Goal: Task Accomplishment & Management: Manage account settings

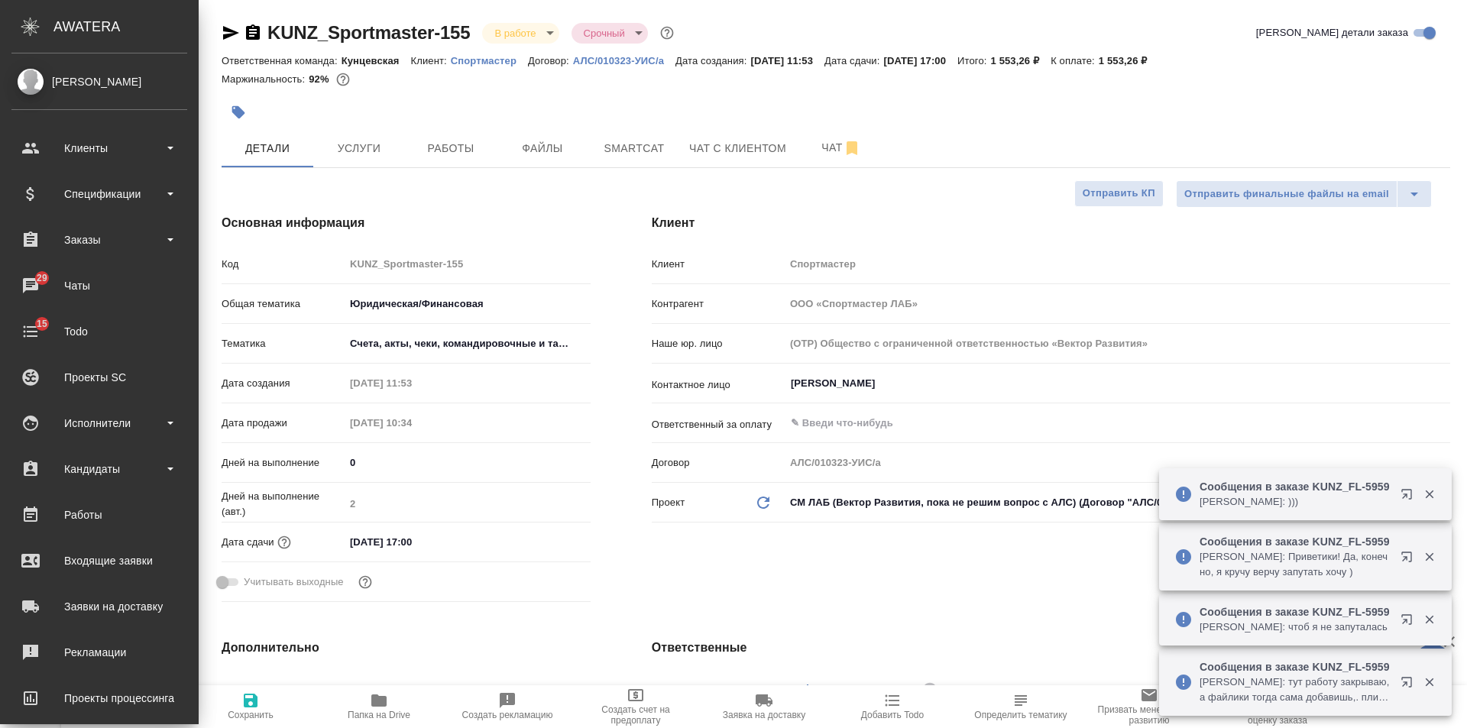
select select "RU"
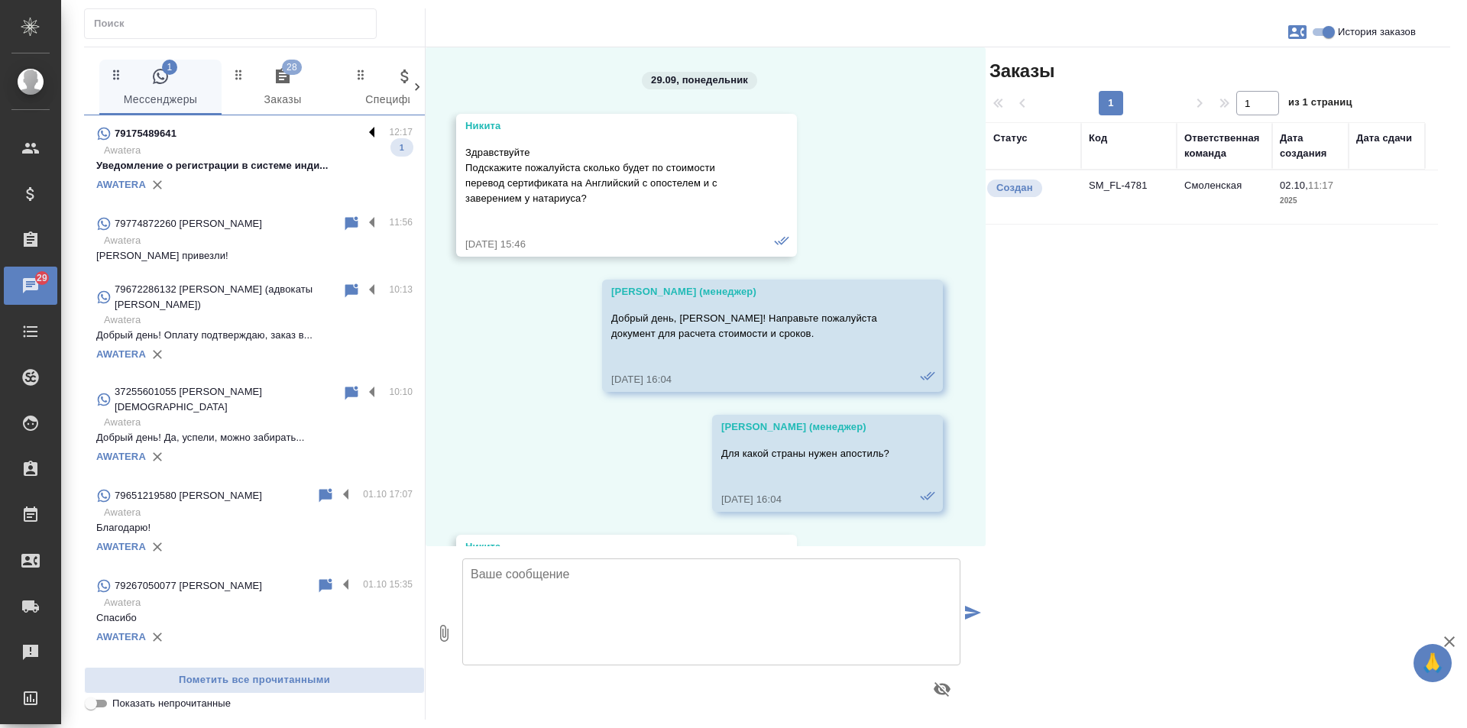
scroll to position [1585, 0]
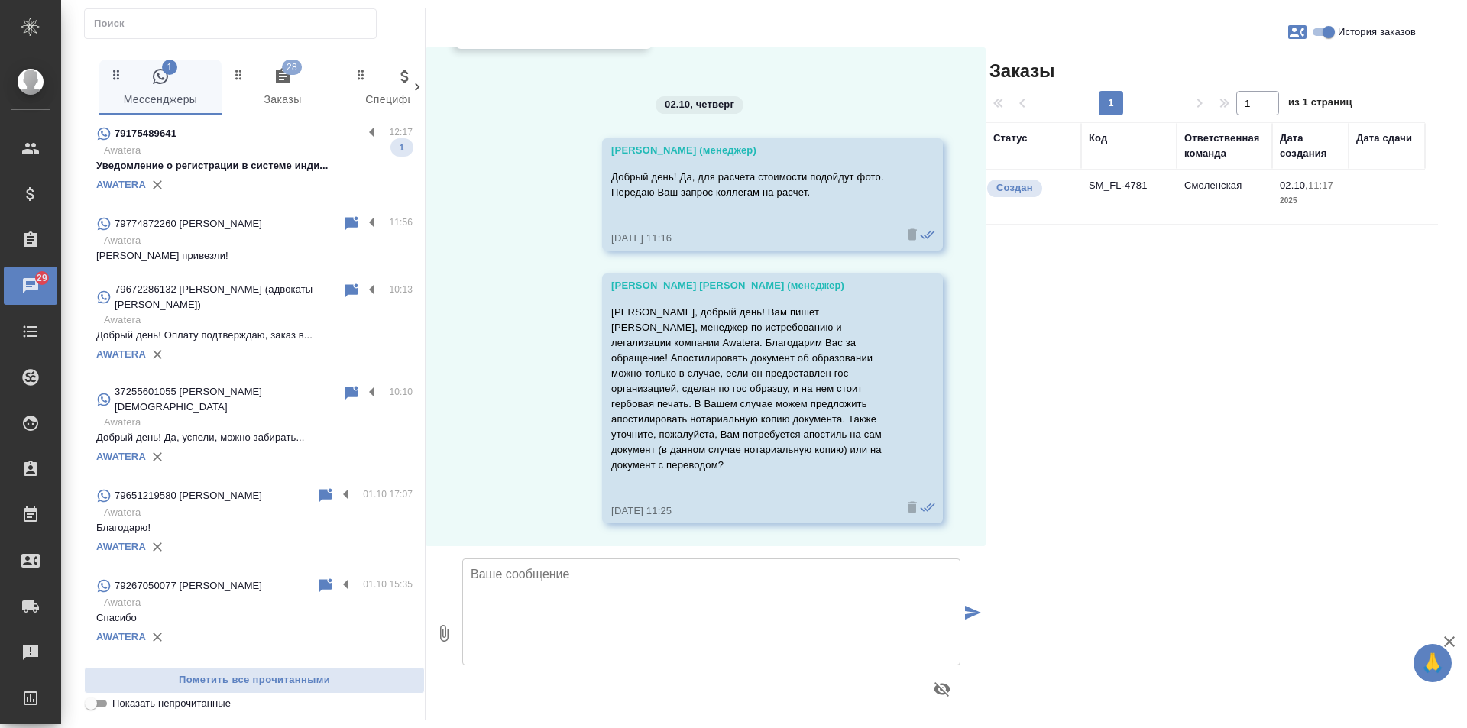
click at [349, 154] on p "Awatera" at bounding box center [258, 150] width 309 height 15
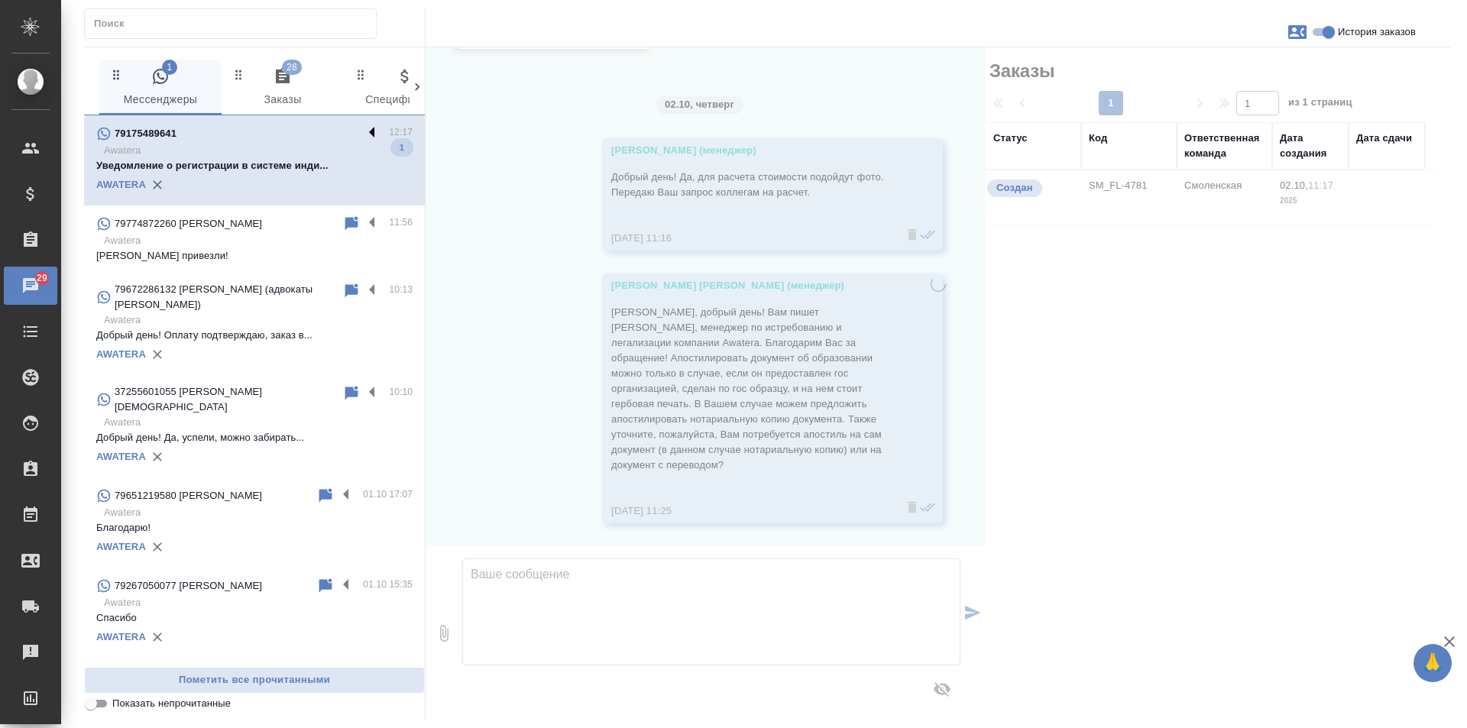
scroll to position [0, 0]
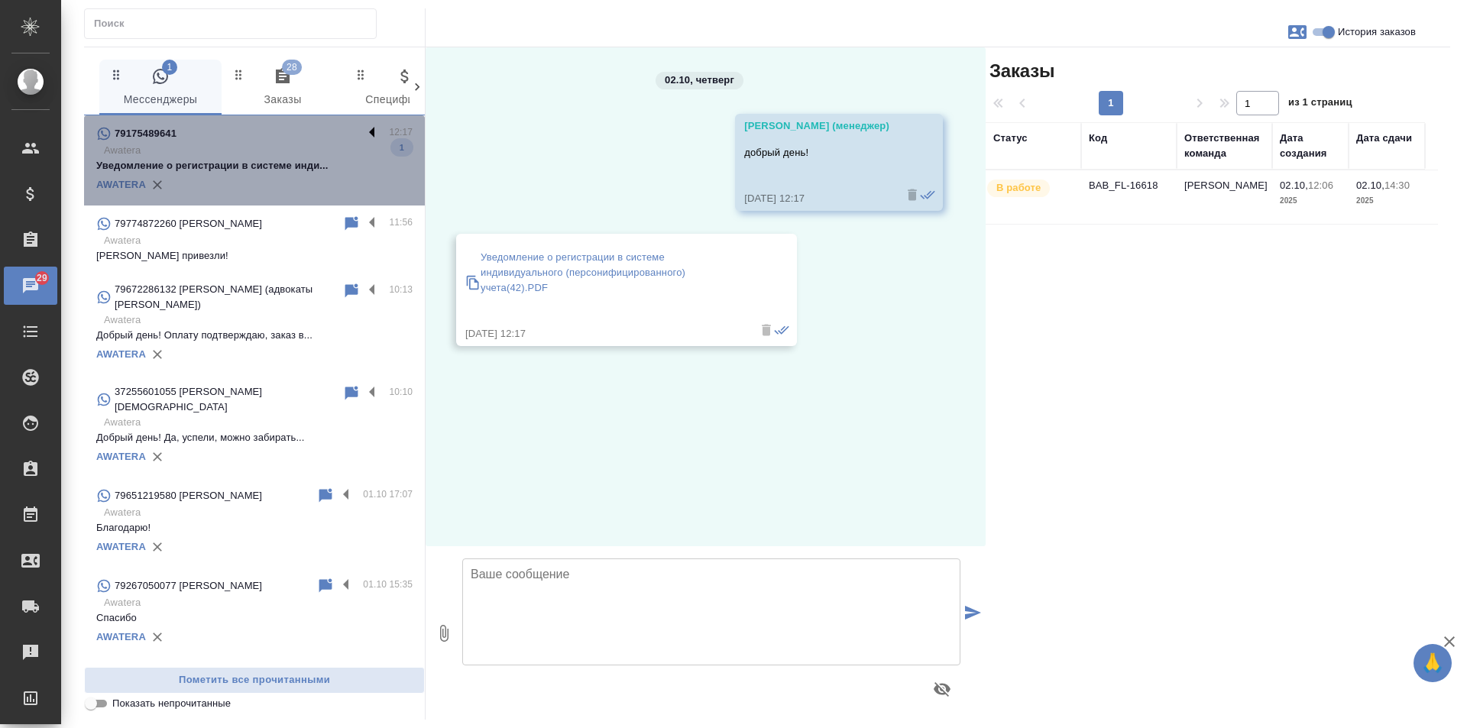
click at [363, 131] on label at bounding box center [376, 134] width 26 height 18
click at [0, 0] on input "checkbox" at bounding box center [0, 0] width 0 height 0
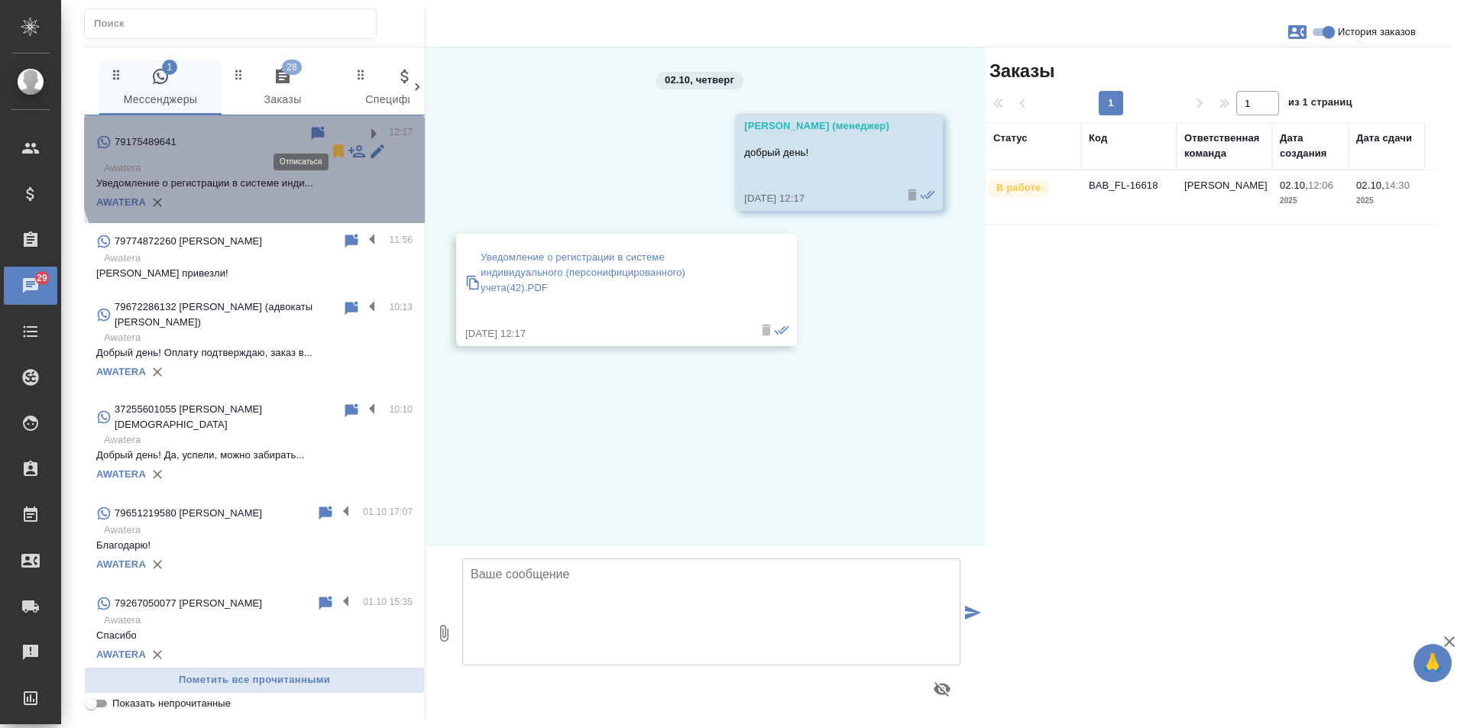
click at [333, 144] on icon at bounding box center [338, 151] width 11 height 14
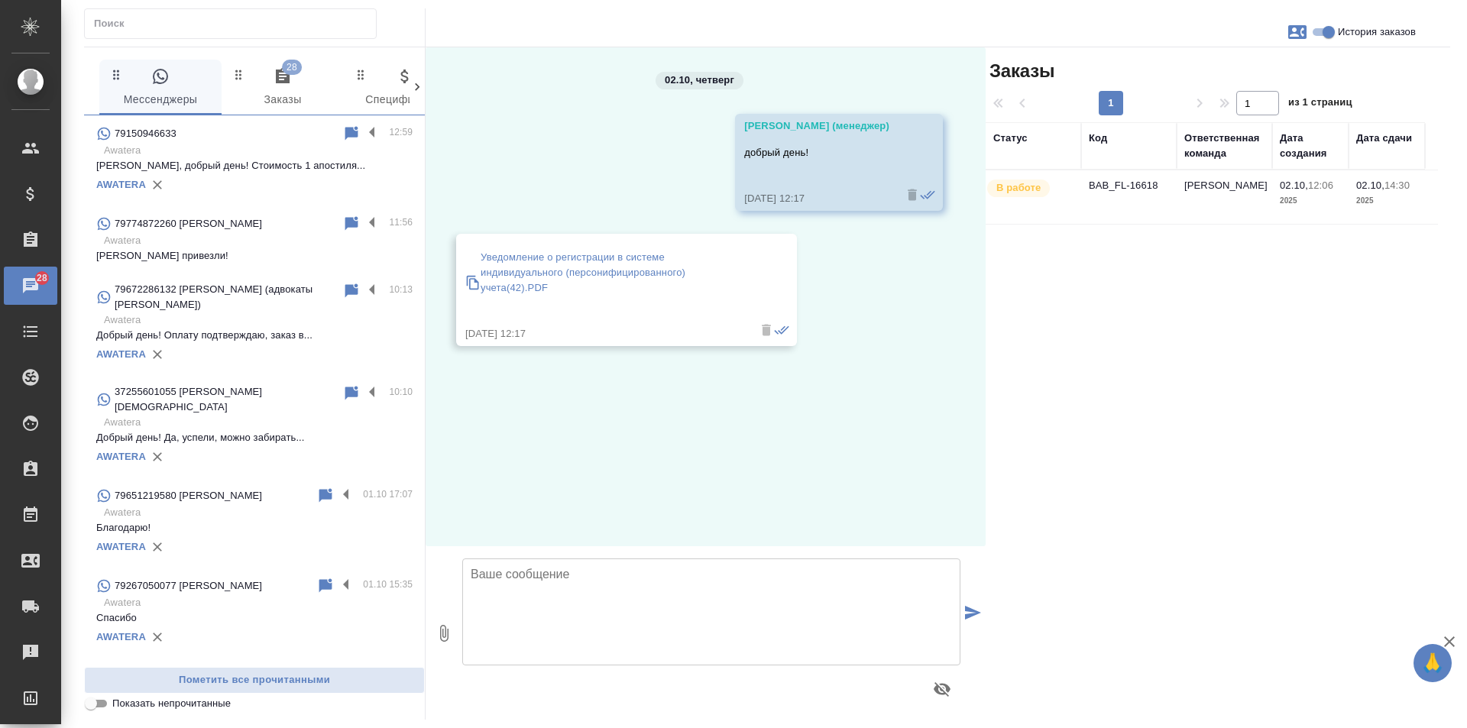
click at [235, 182] on div "AWATERA" at bounding box center [254, 184] width 316 height 23
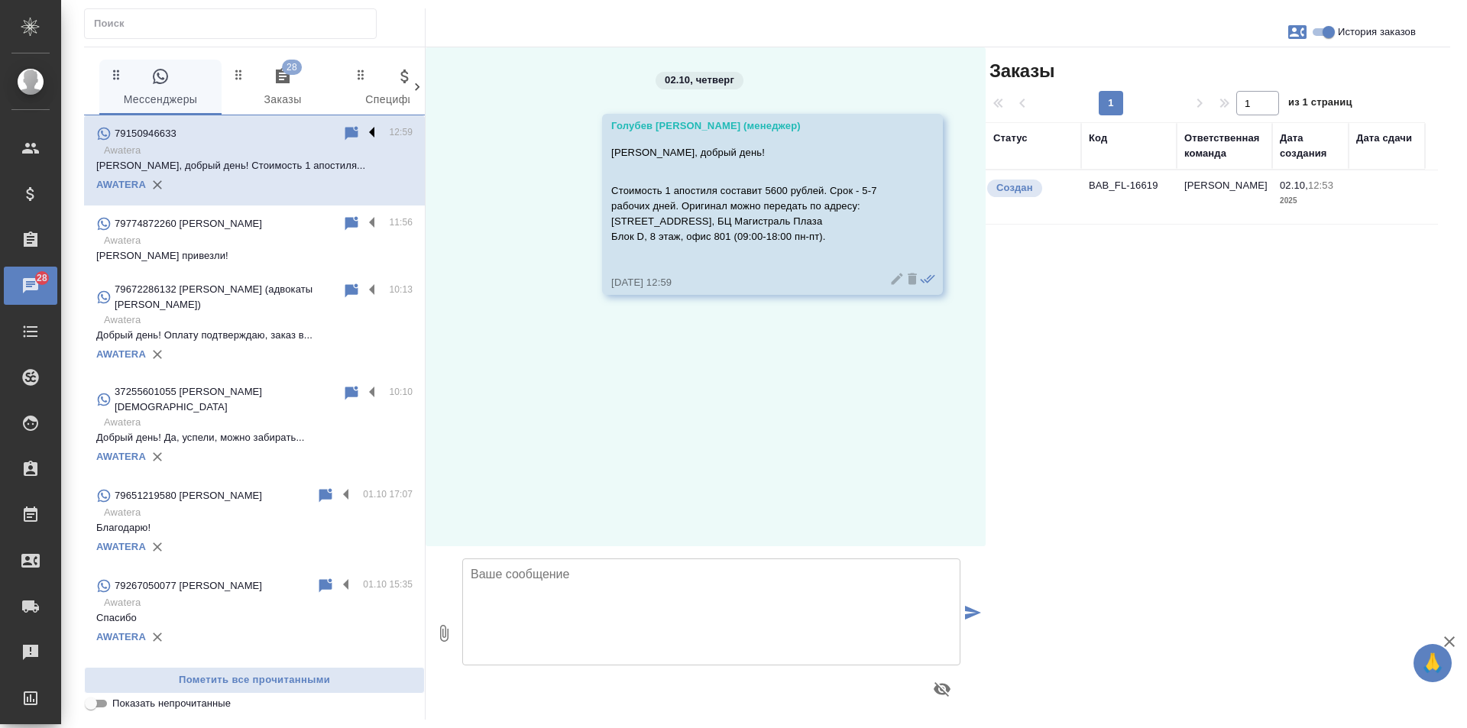
click at [363, 133] on label at bounding box center [376, 134] width 26 height 18
click at [0, 0] on input "checkbox" at bounding box center [0, 0] width 0 height 0
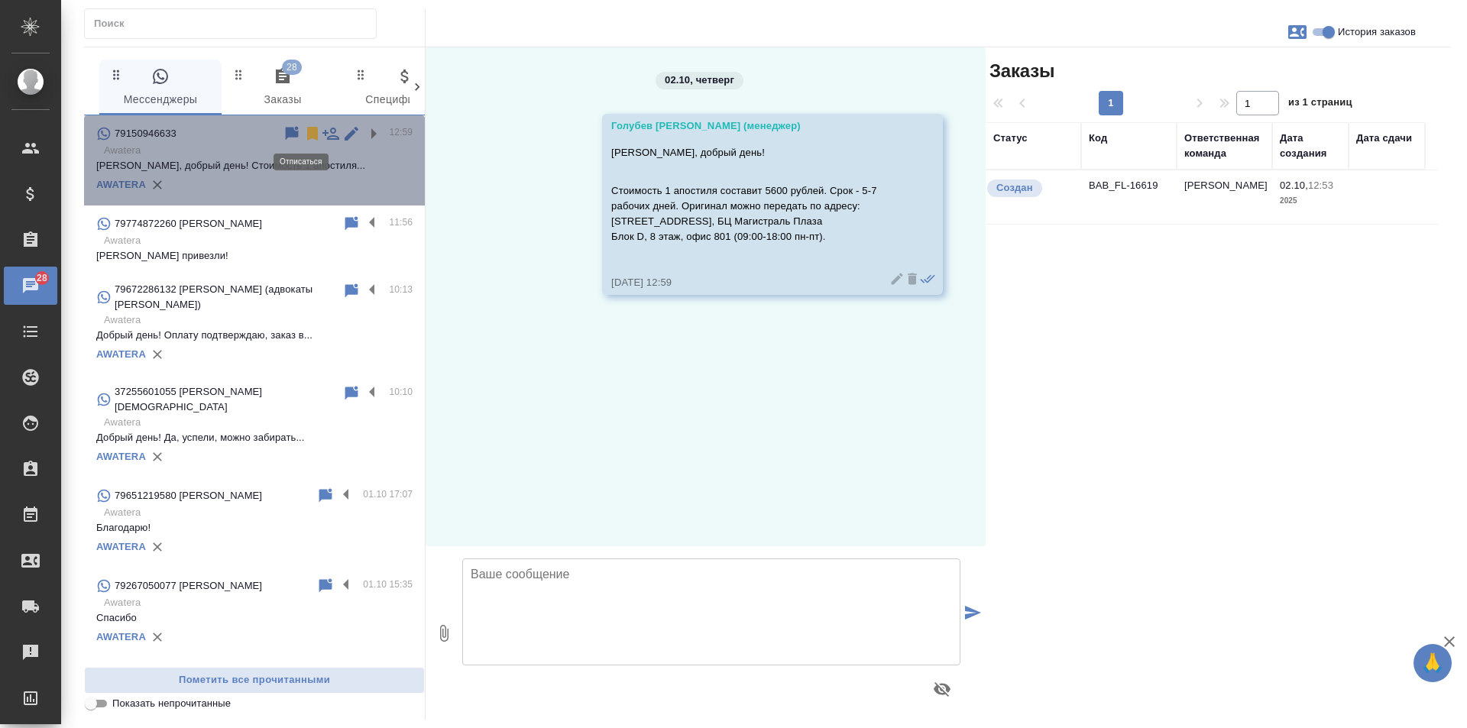
click at [303, 141] on icon at bounding box center [312, 134] width 18 height 18
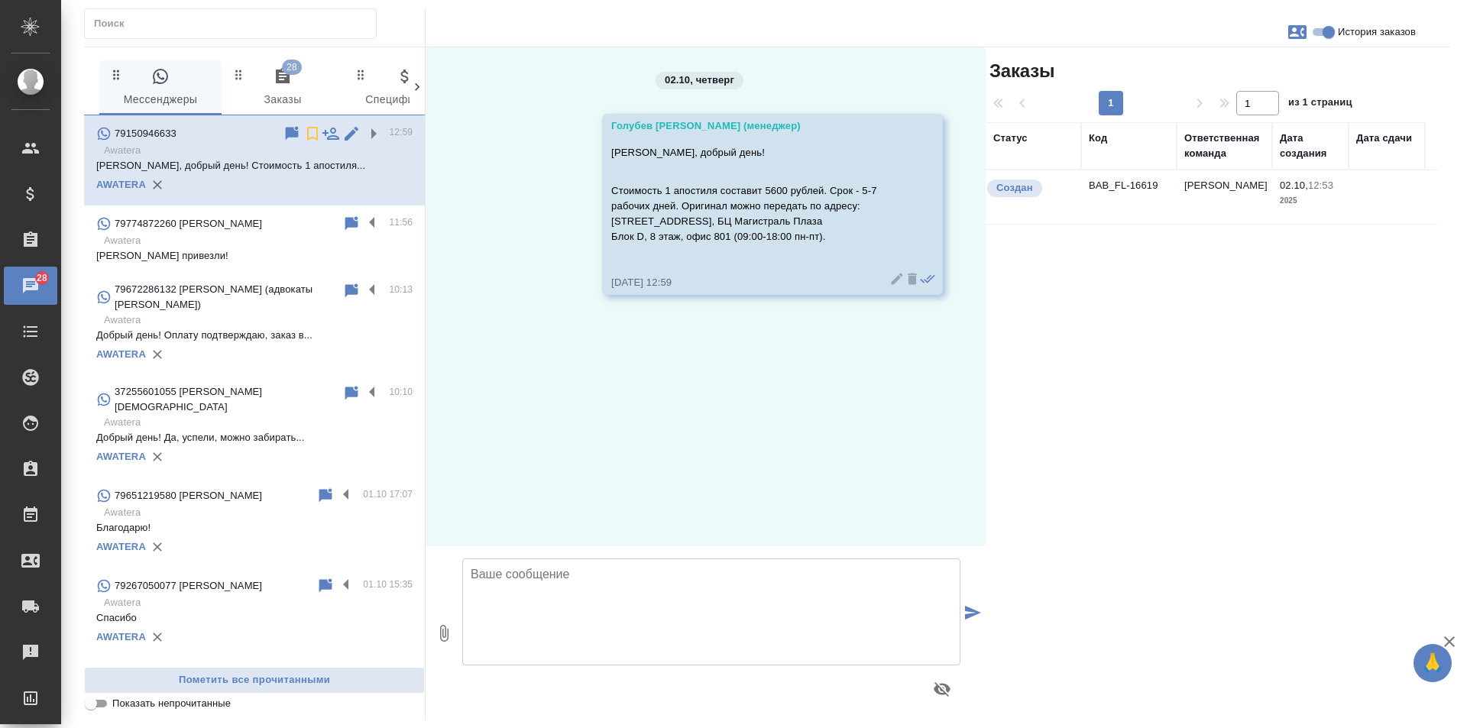
click at [231, 254] on p "Коробку привезли!" at bounding box center [254, 255] width 316 height 15
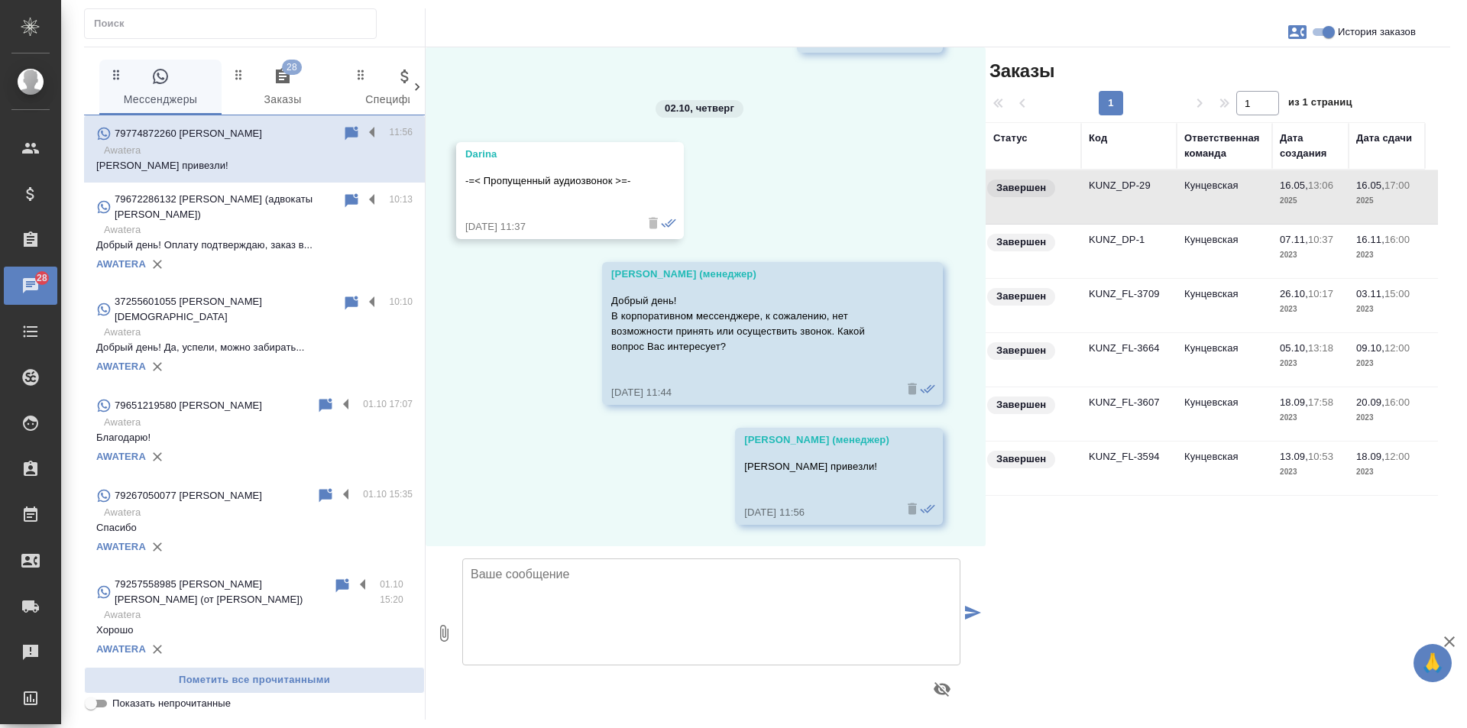
scroll to position [519, 0]
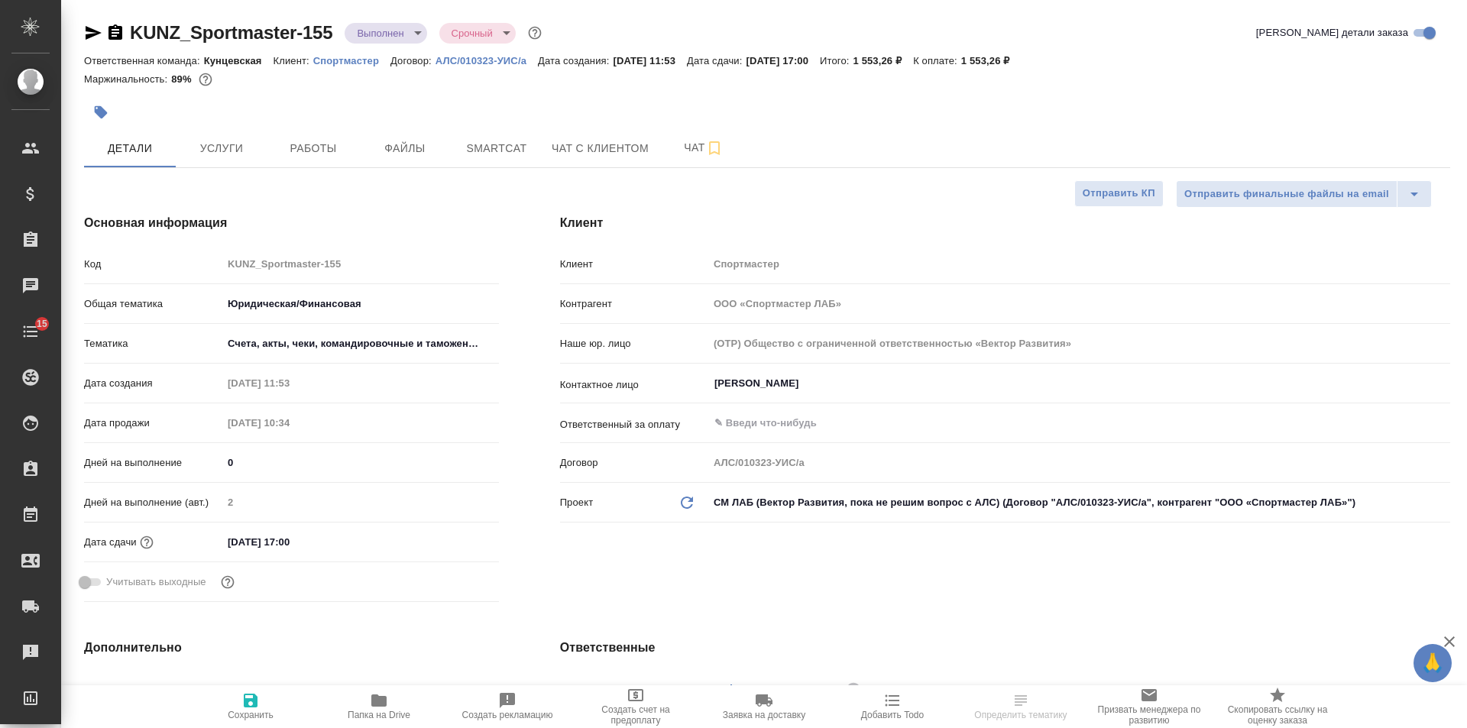
select select "RU"
type input "Тарабановская Анастасия"
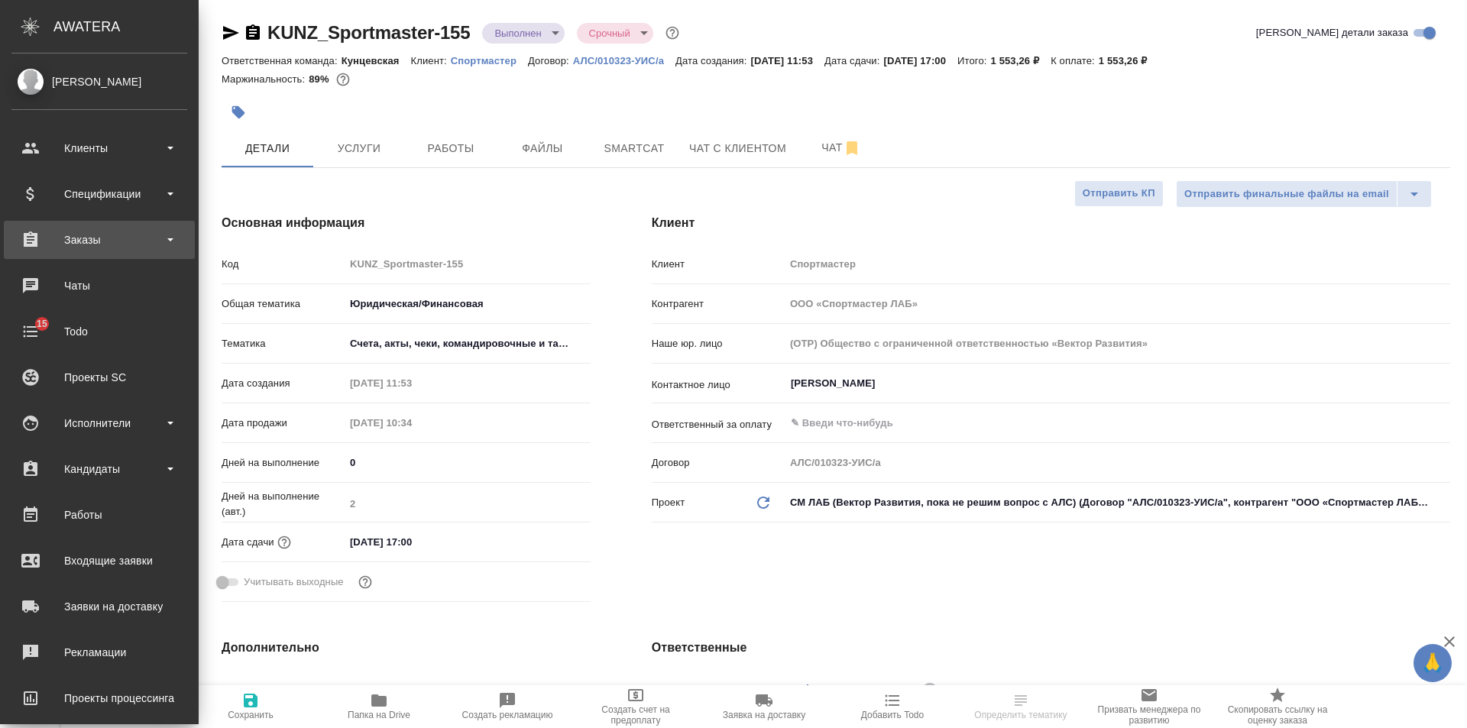
click at [45, 256] on div "Заказы" at bounding box center [99, 240] width 191 height 38
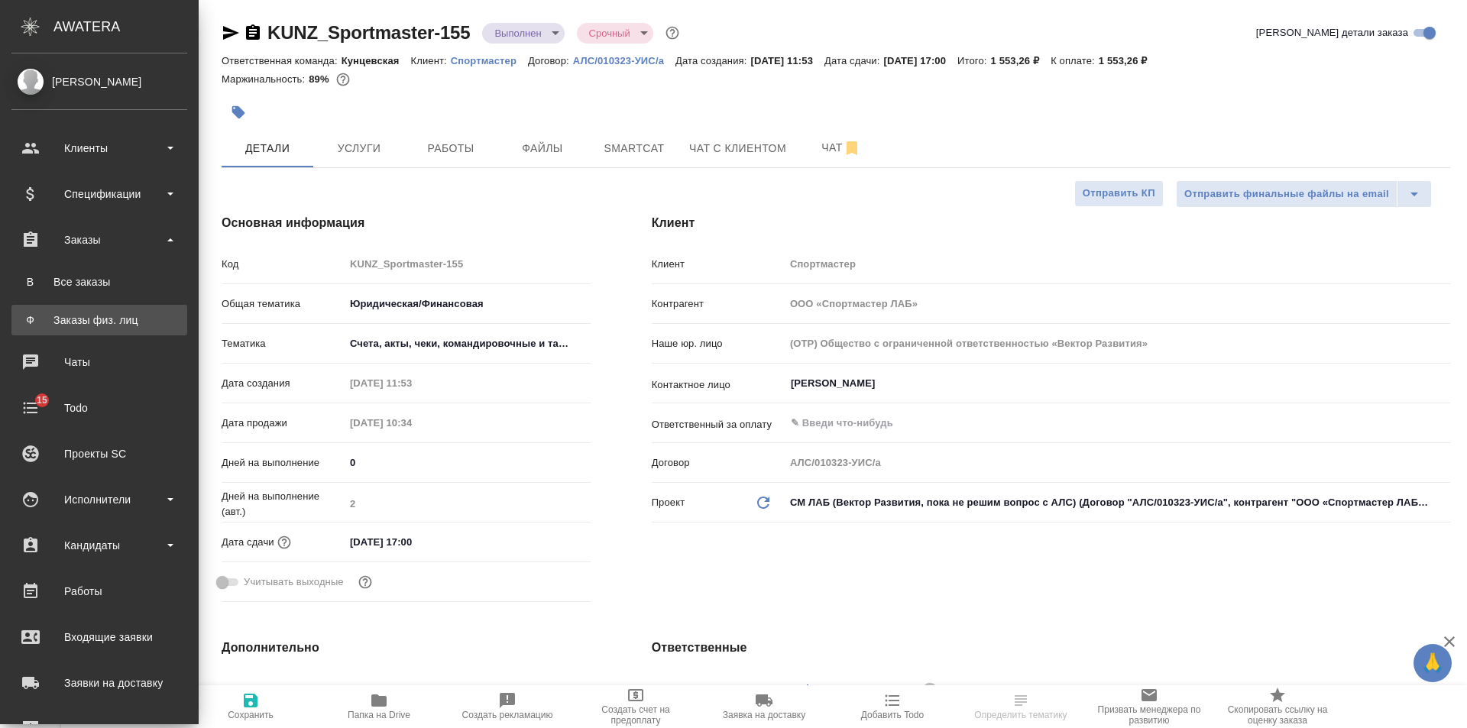
click at [44, 306] on link "Ф Заказы физ. лиц" at bounding box center [99, 320] width 176 height 31
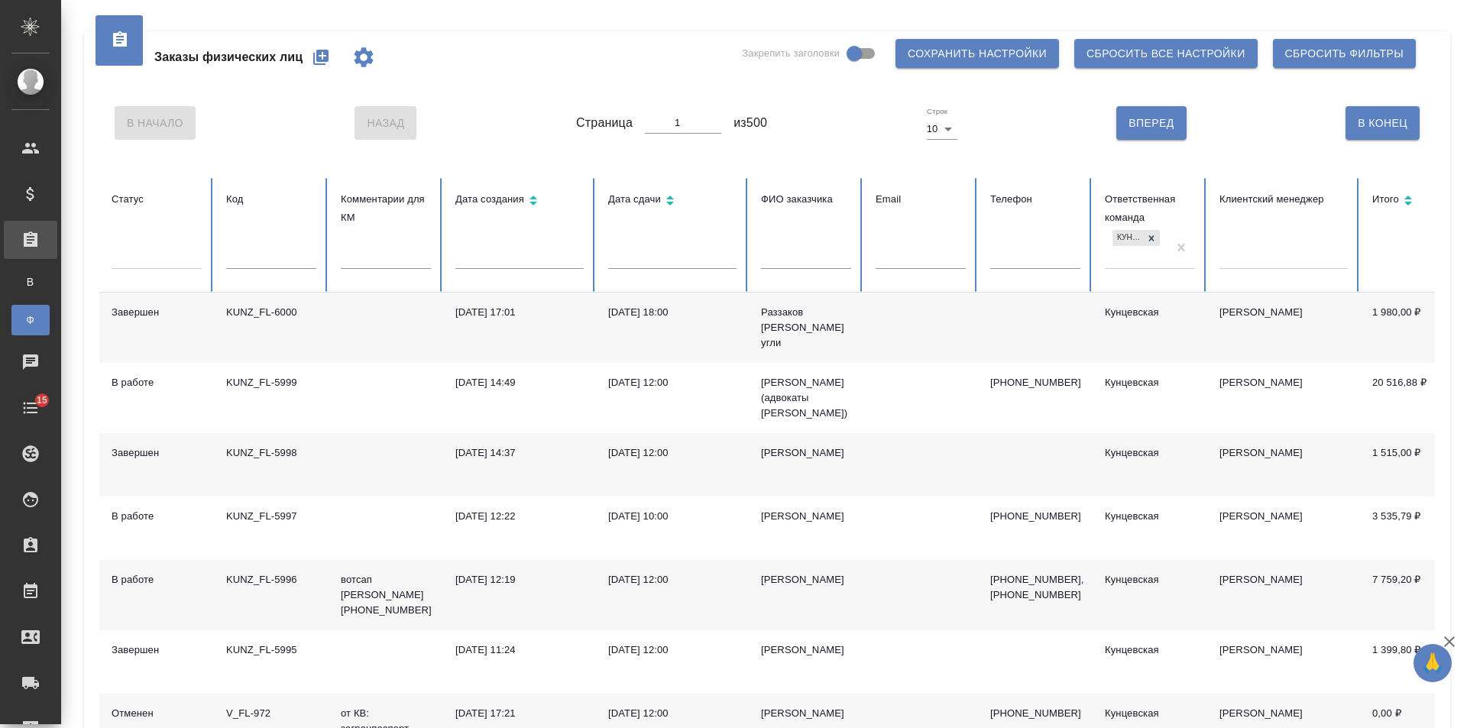
click at [300, 253] on input "text" at bounding box center [271, 257] width 90 height 21
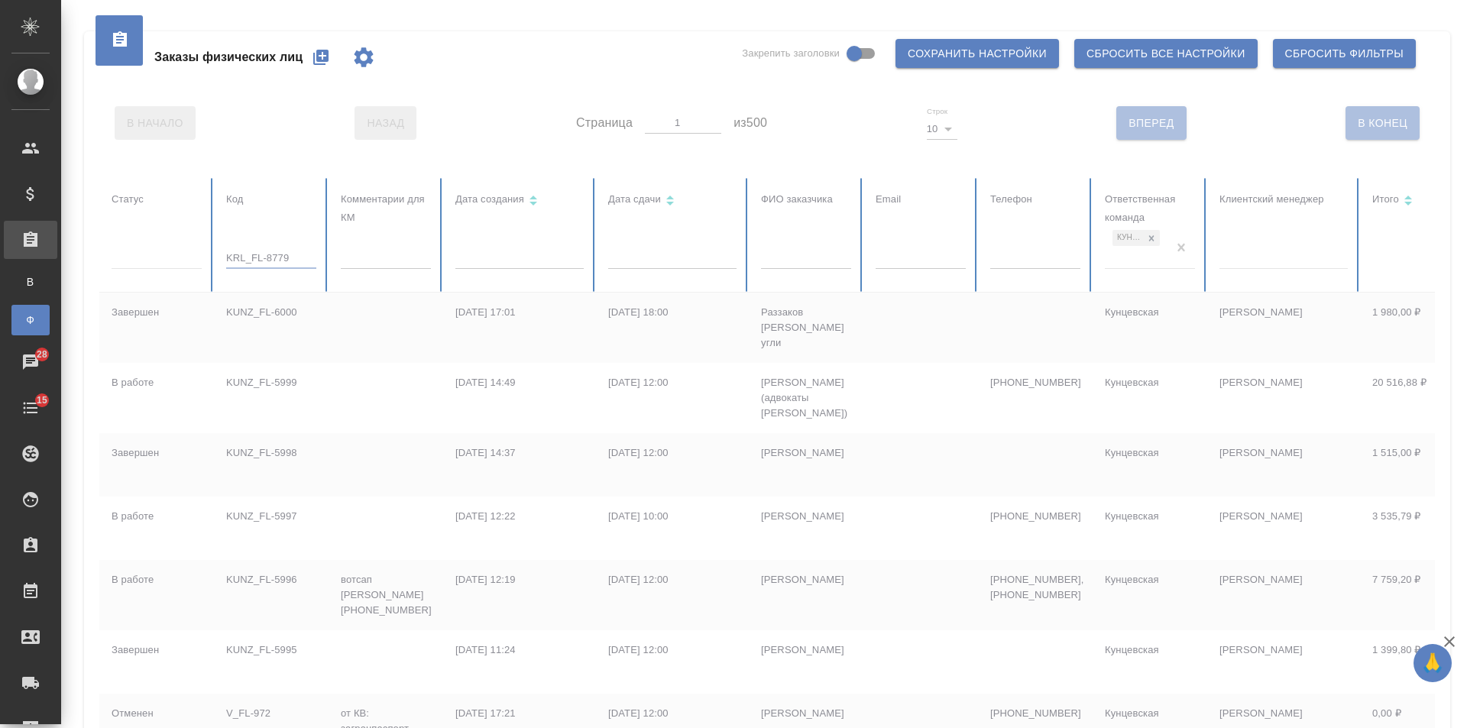
type input "KRL_FL-8779"
click at [1179, 244] on div at bounding box center [958, 569] width 1719 height 783
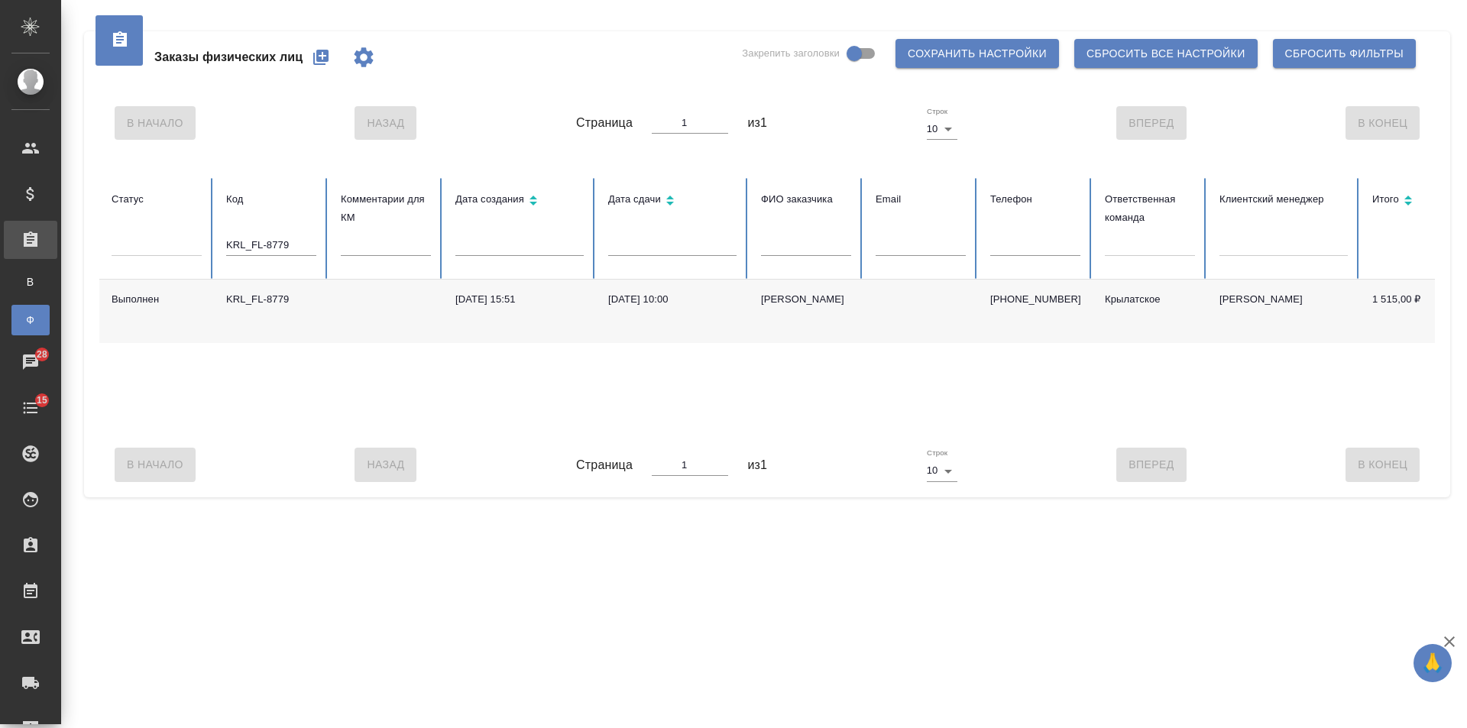
click at [824, 313] on td "Иван" at bounding box center [806, 311] width 115 height 63
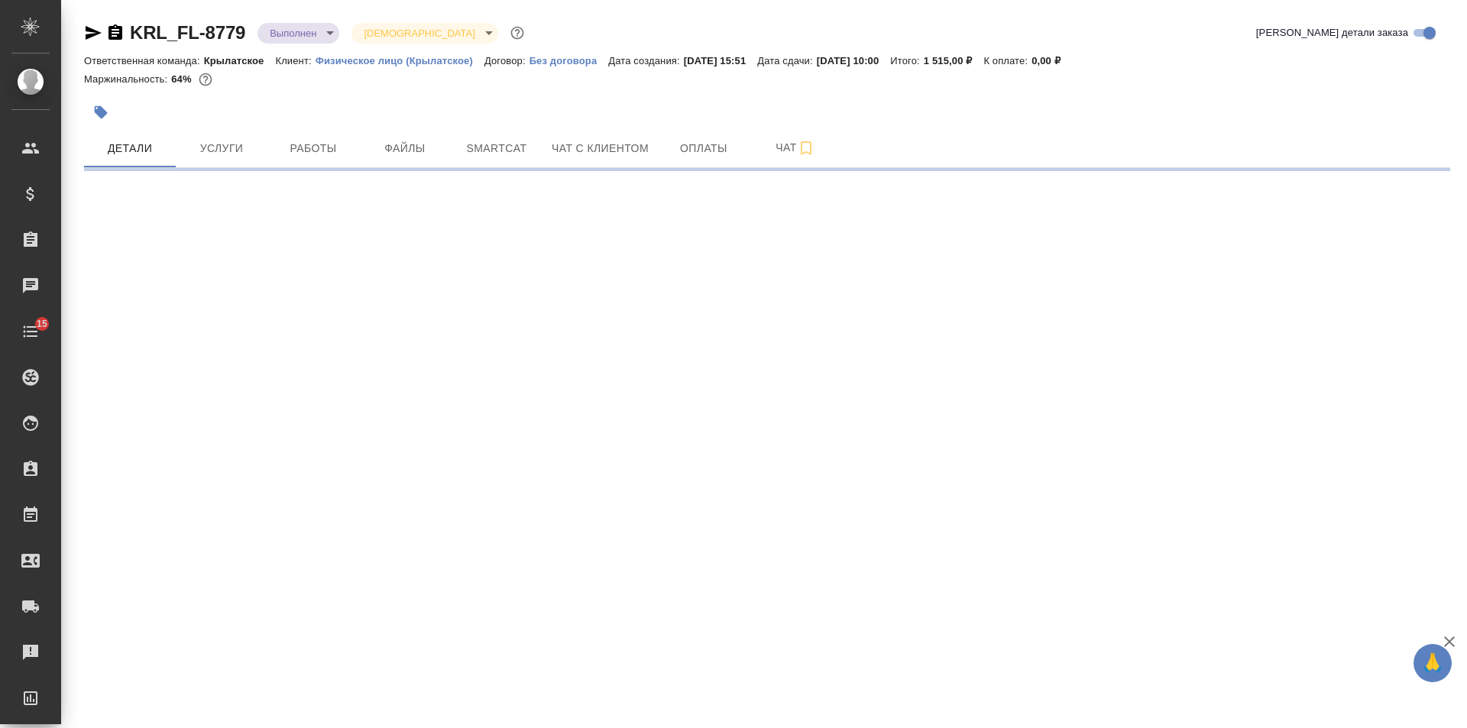
select select "RU"
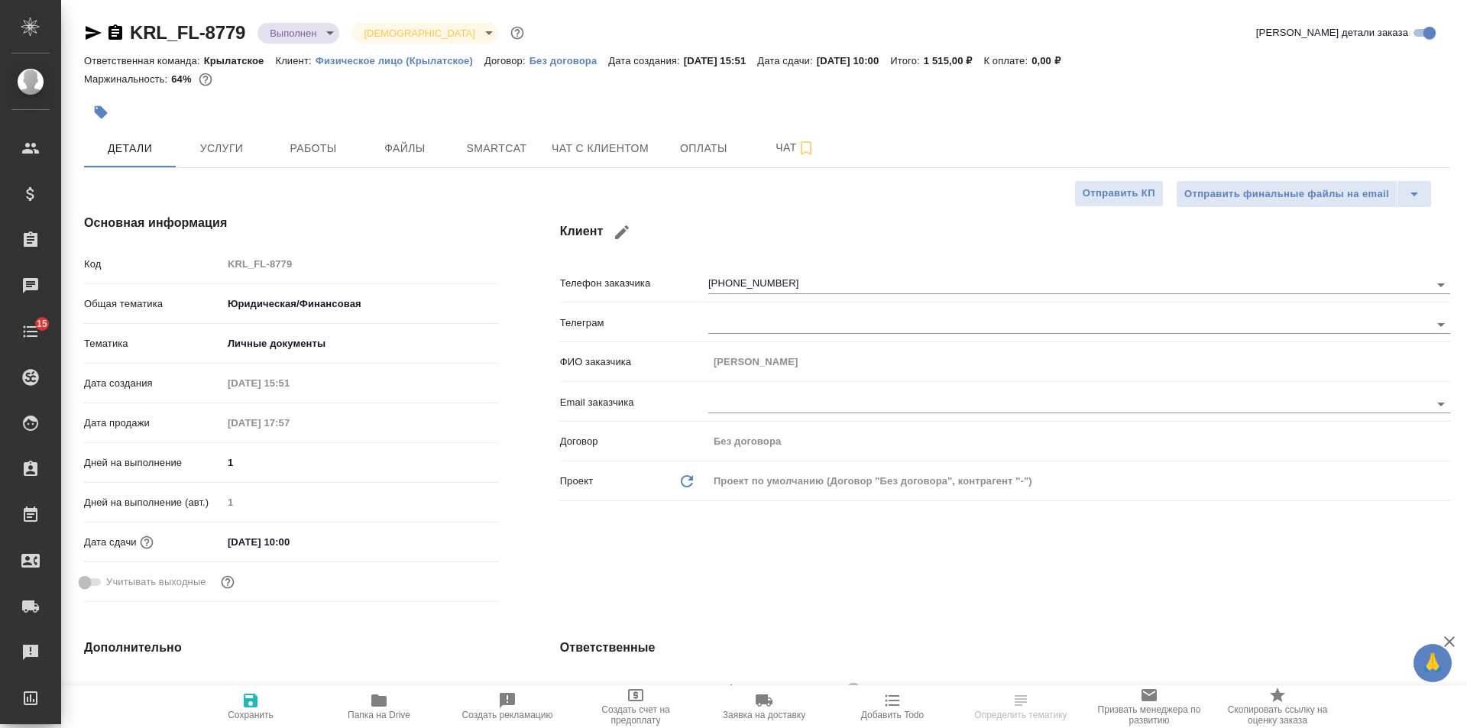
type textarea "x"
click at [346, 705] on span "Папка на Drive" at bounding box center [379, 705] width 110 height 29
type textarea "x"
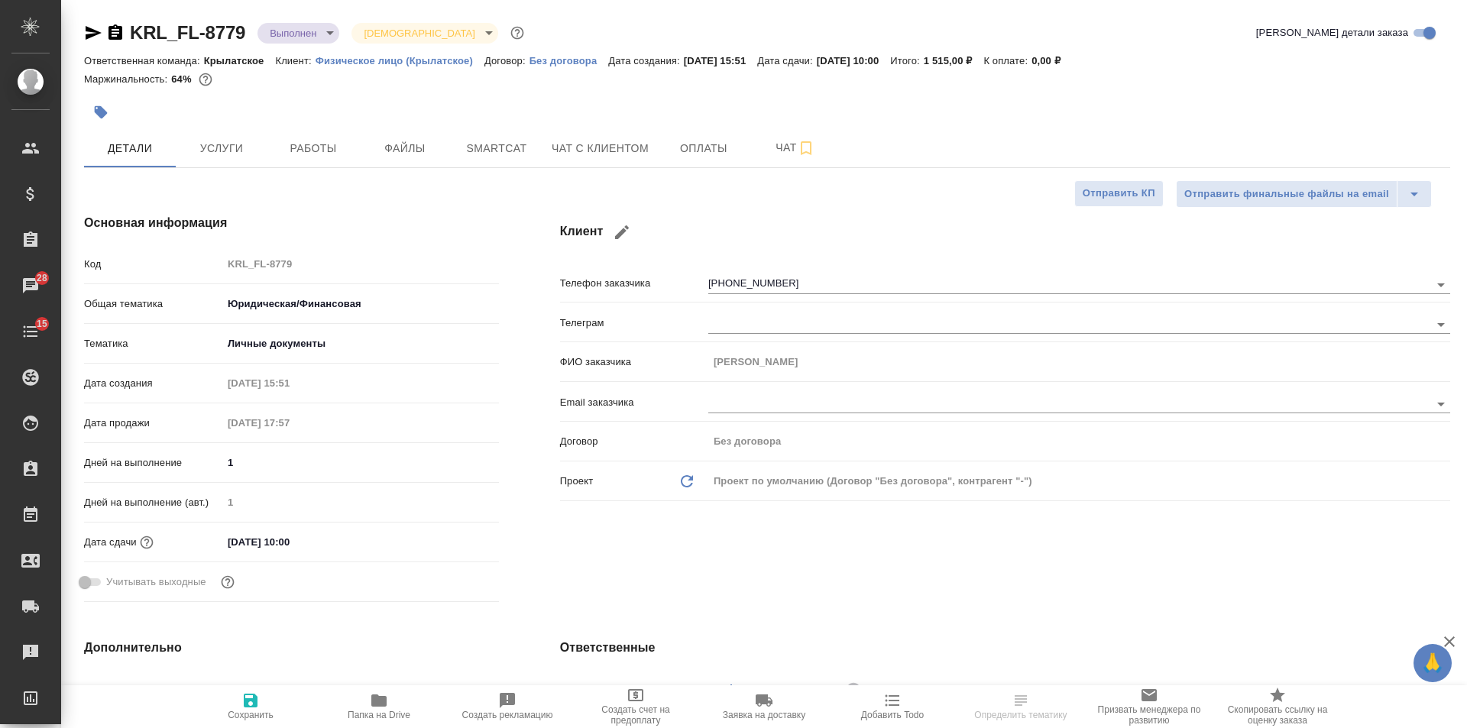
type textarea "x"
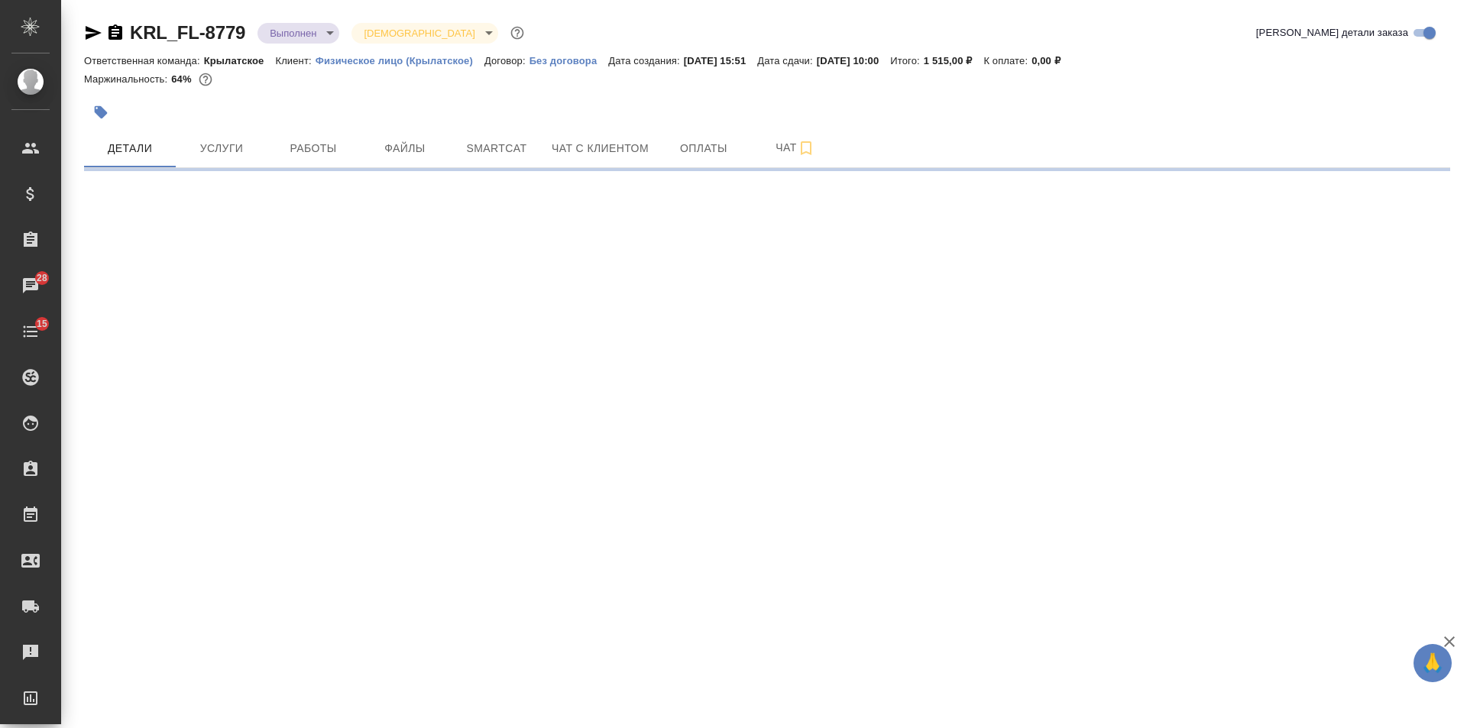
select select "RU"
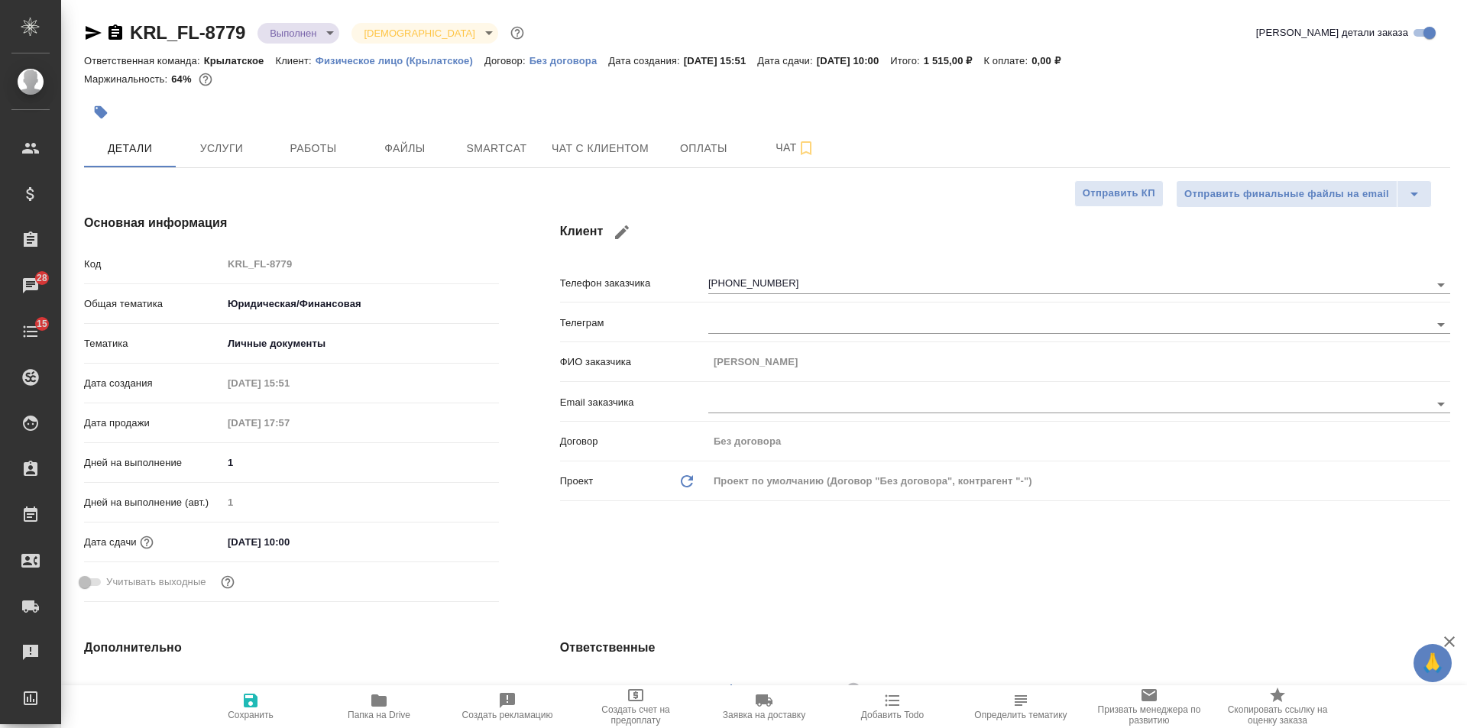
type textarea "x"
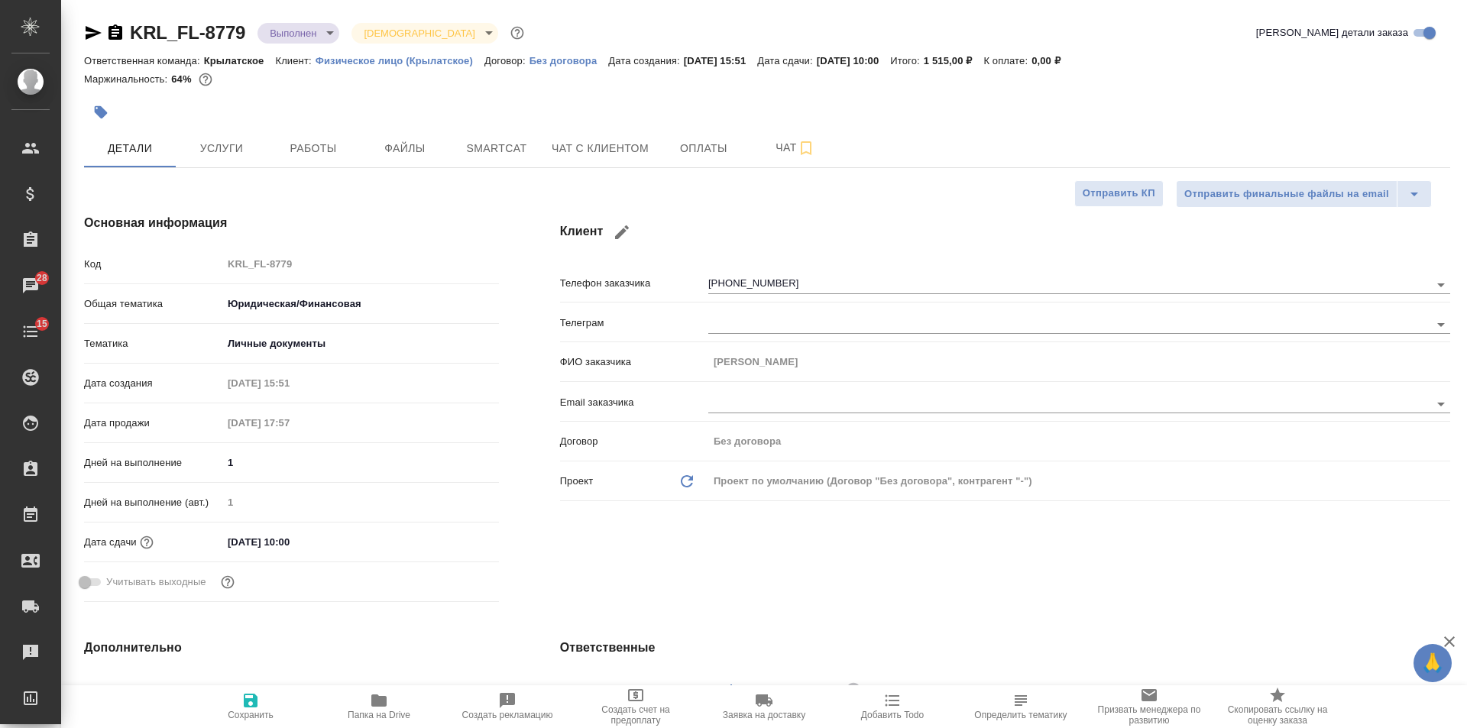
type textarea "x"
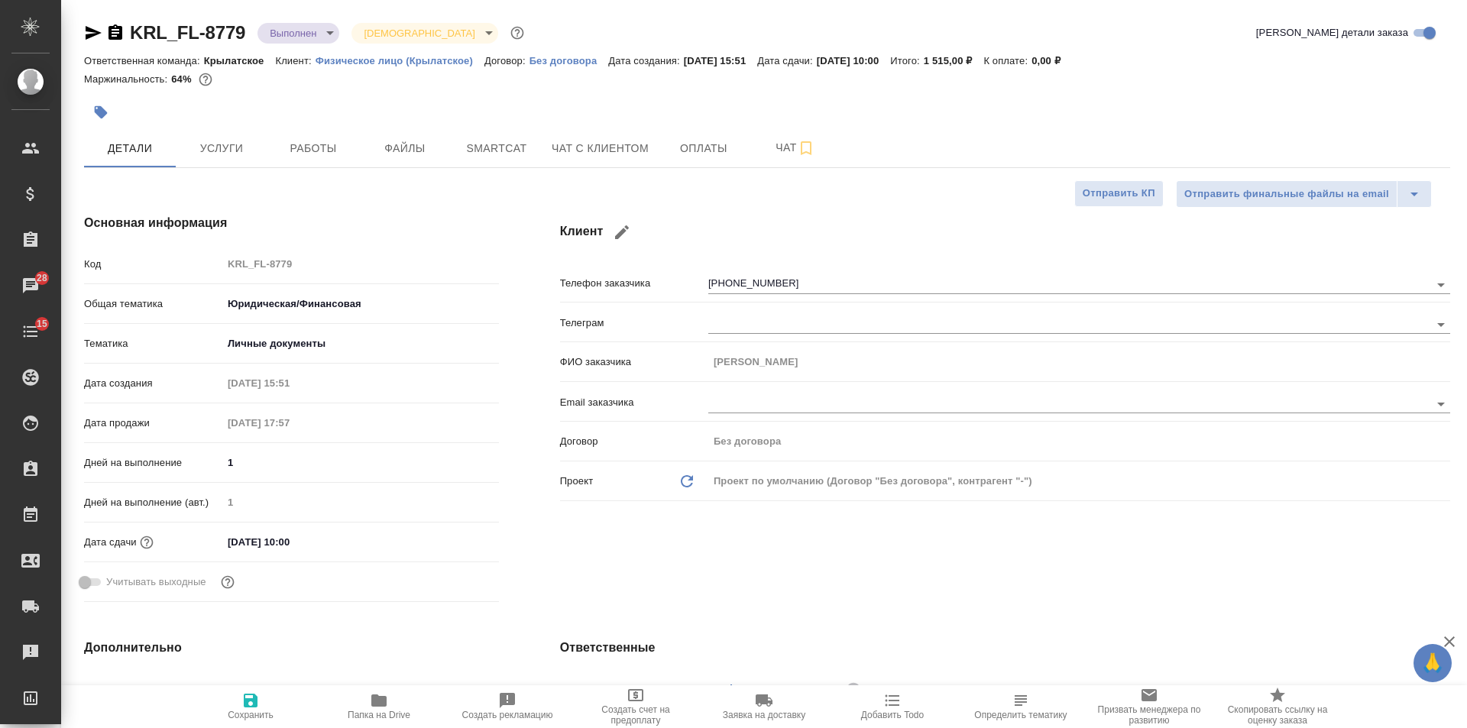
type textarea "x"
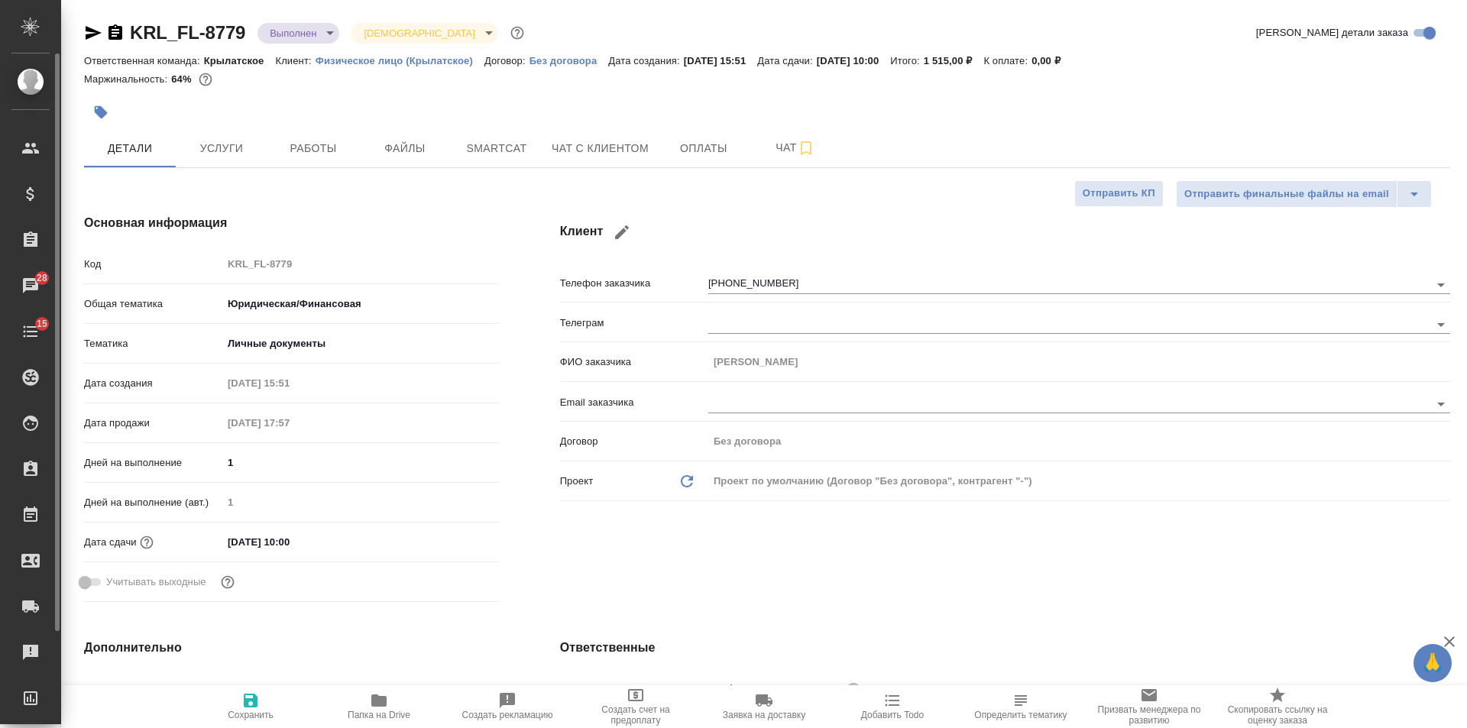
type textarea "x"
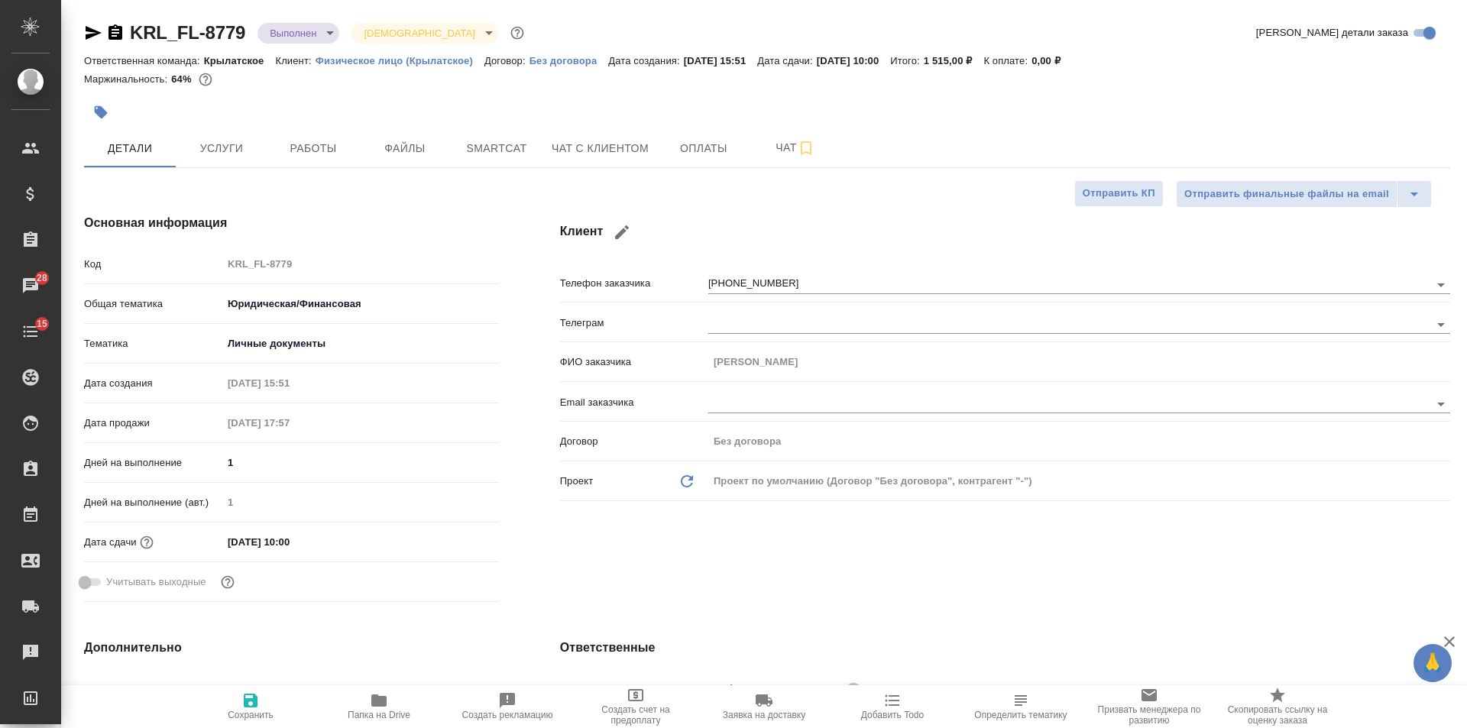
type textarea "x"
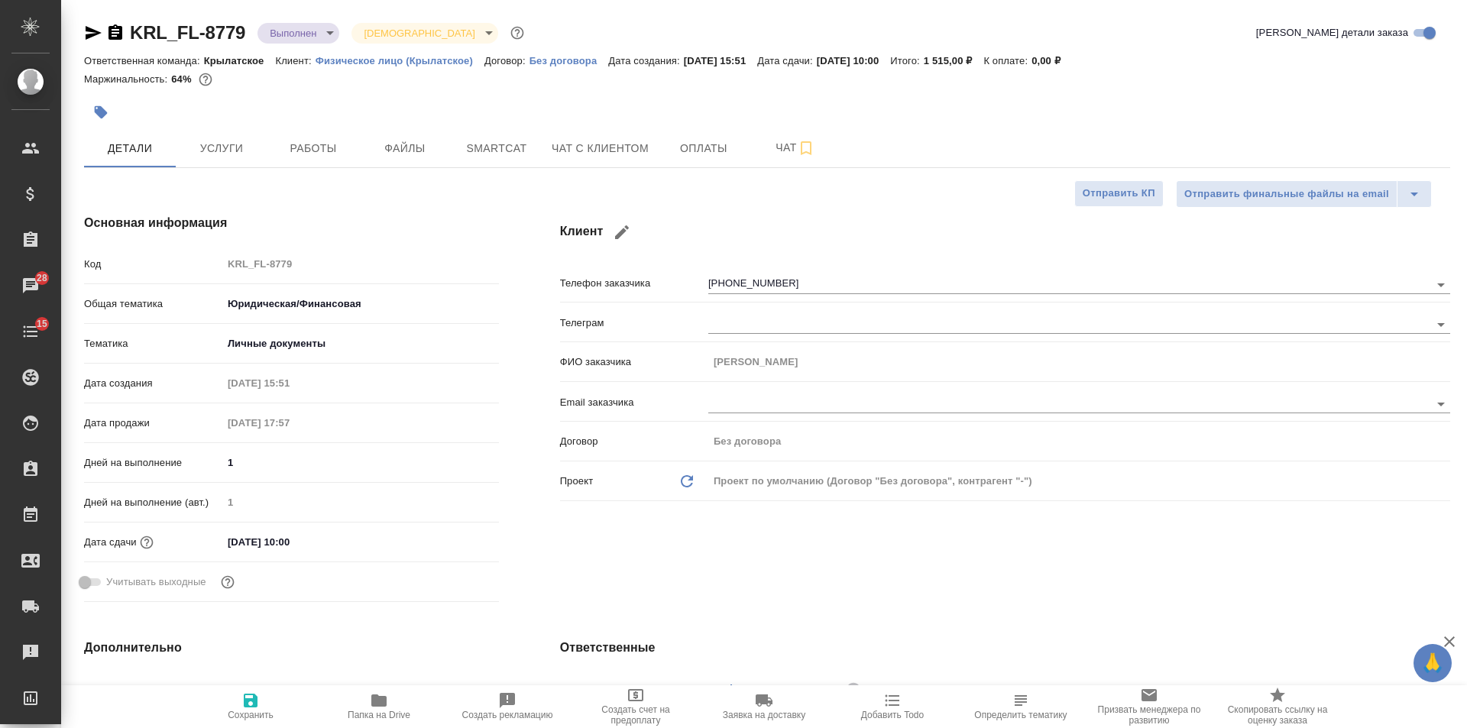
type textarea "x"
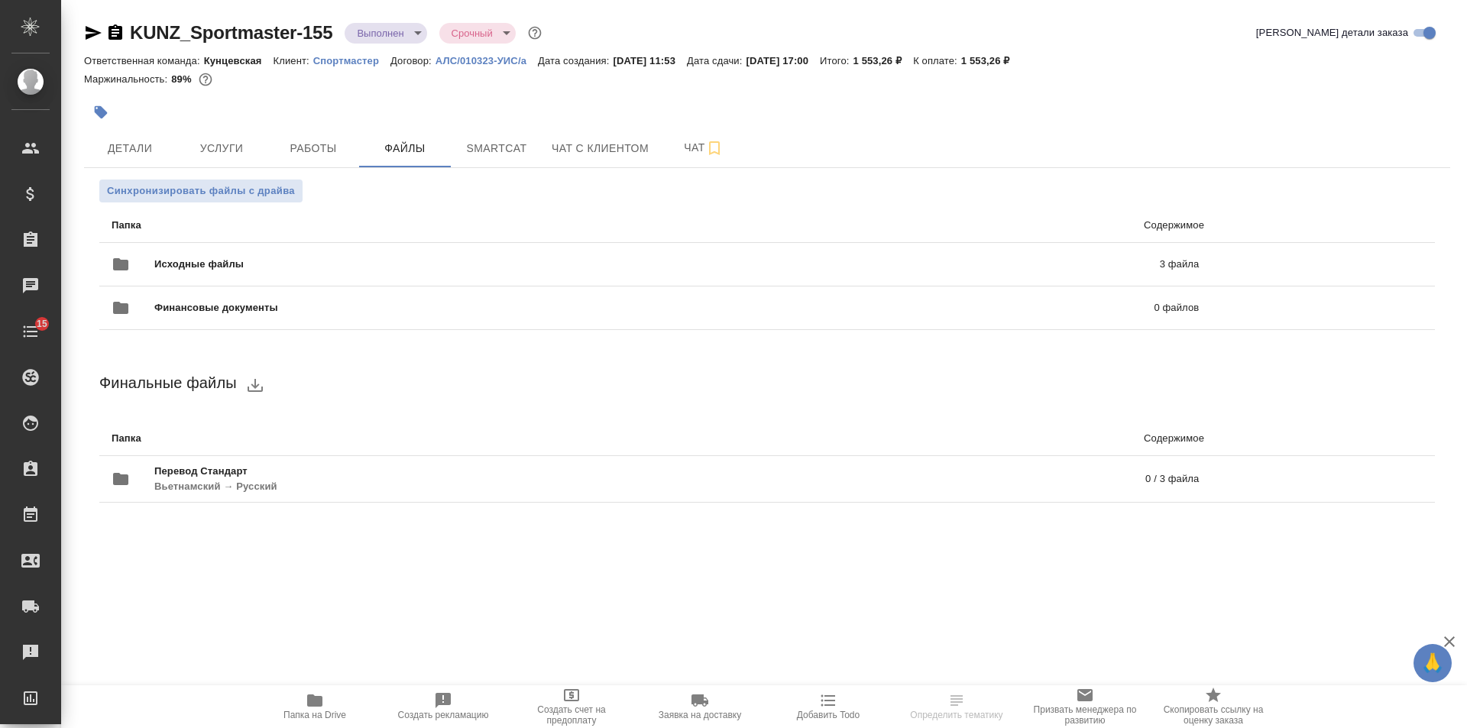
click at [387, 31] on body "🙏 .cls-1 fill:#fff; AWATERA Veselova Yulia Клиенты Спецификации Заказы Чаты 15 …" at bounding box center [733, 364] width 1467 height 728
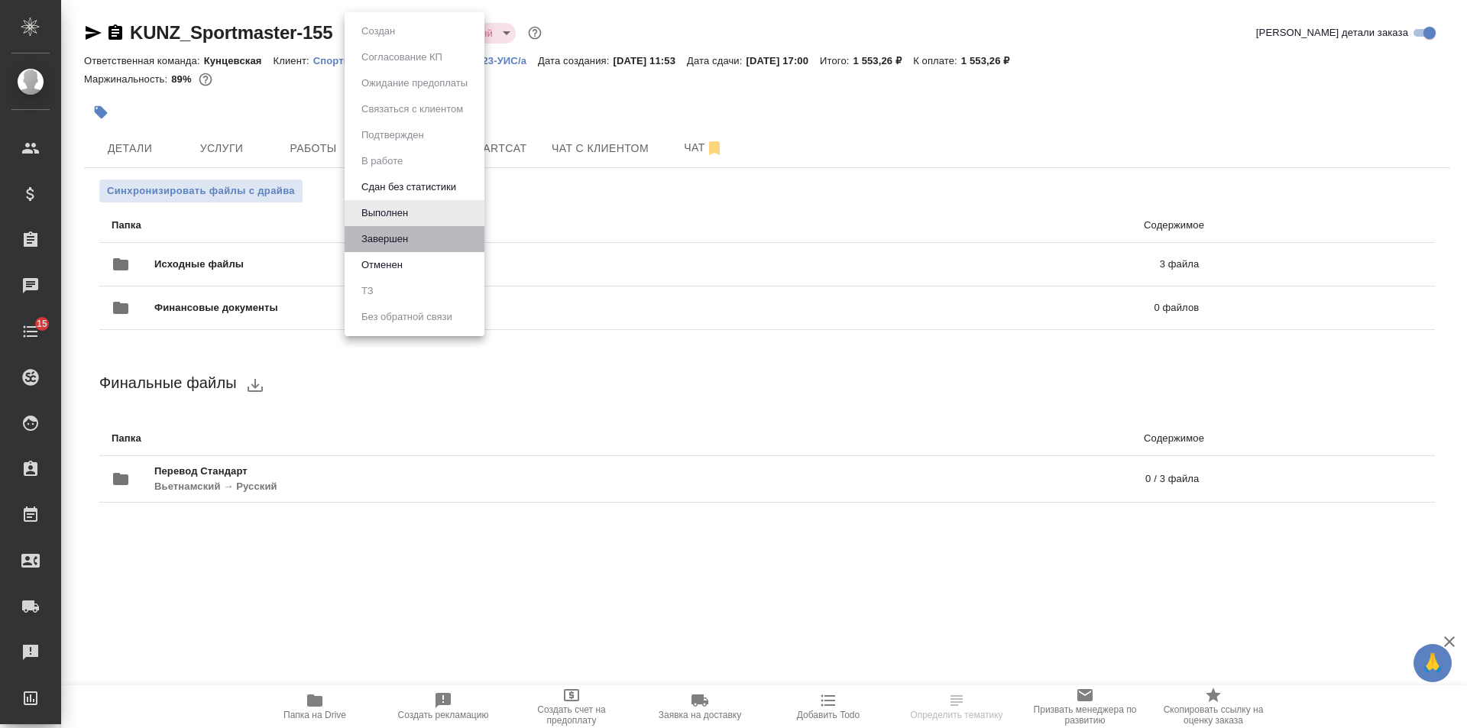
click at [377, 247] on li "Завершен" at bounding box center [414, 239] width 140 height 26
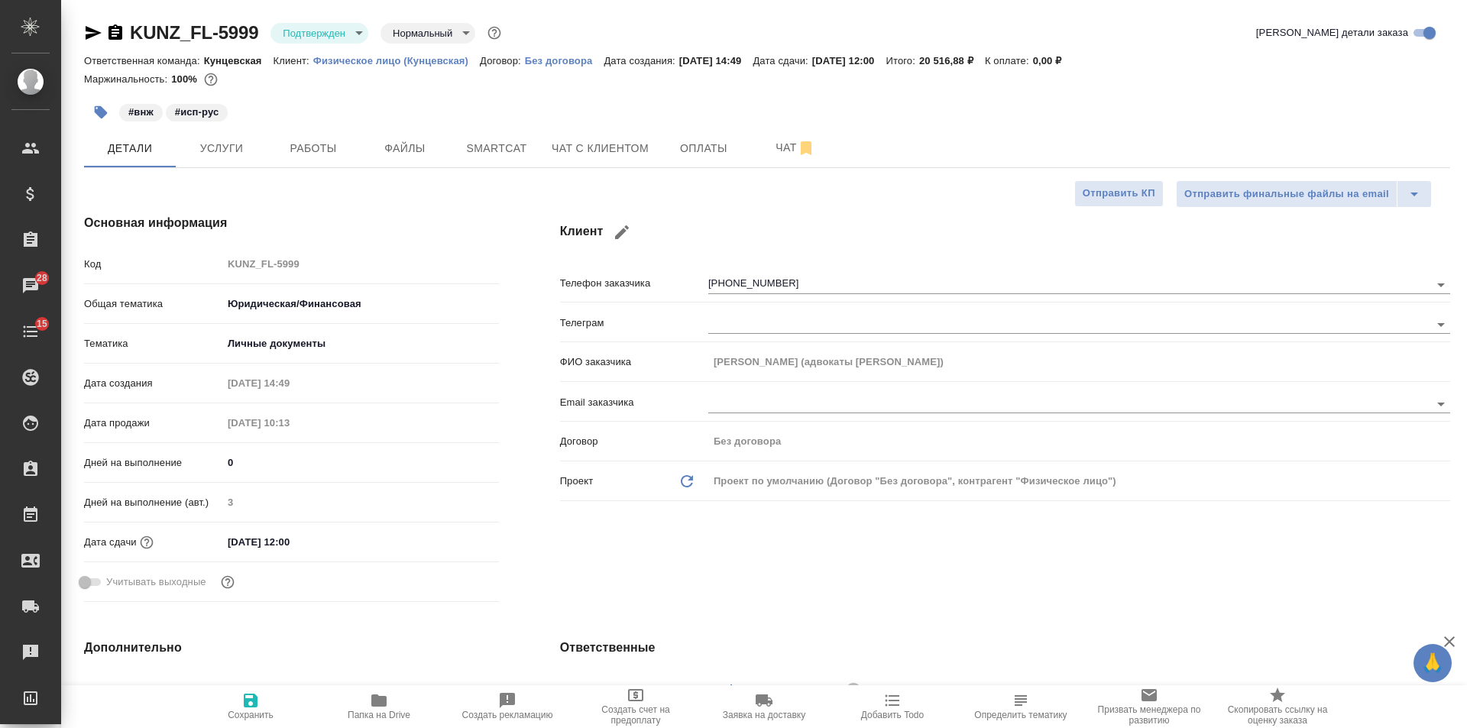
select select "RU"
click at [419, 103] on div "#внж #исп-рус" at bounding box center [539, 112] width 910 height 34
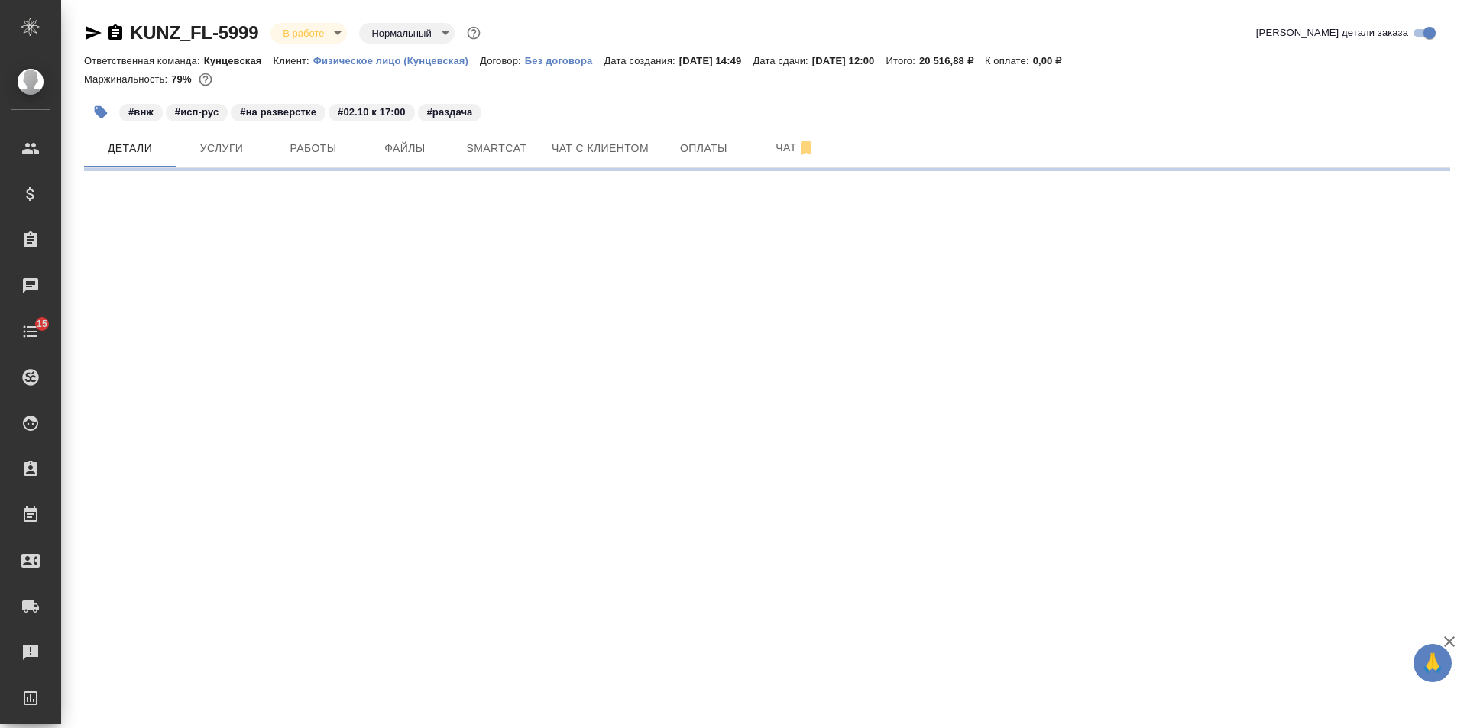
select select "RU"
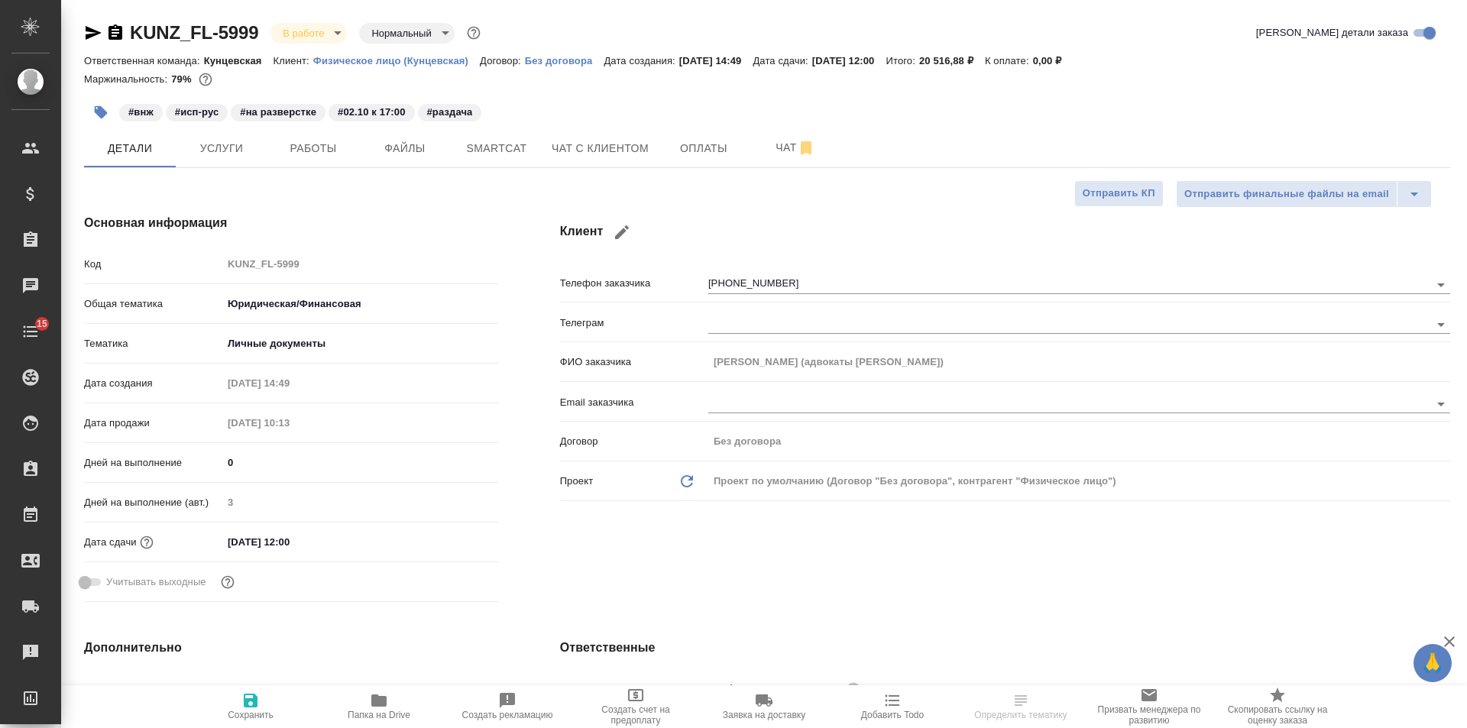
type textarea "x"
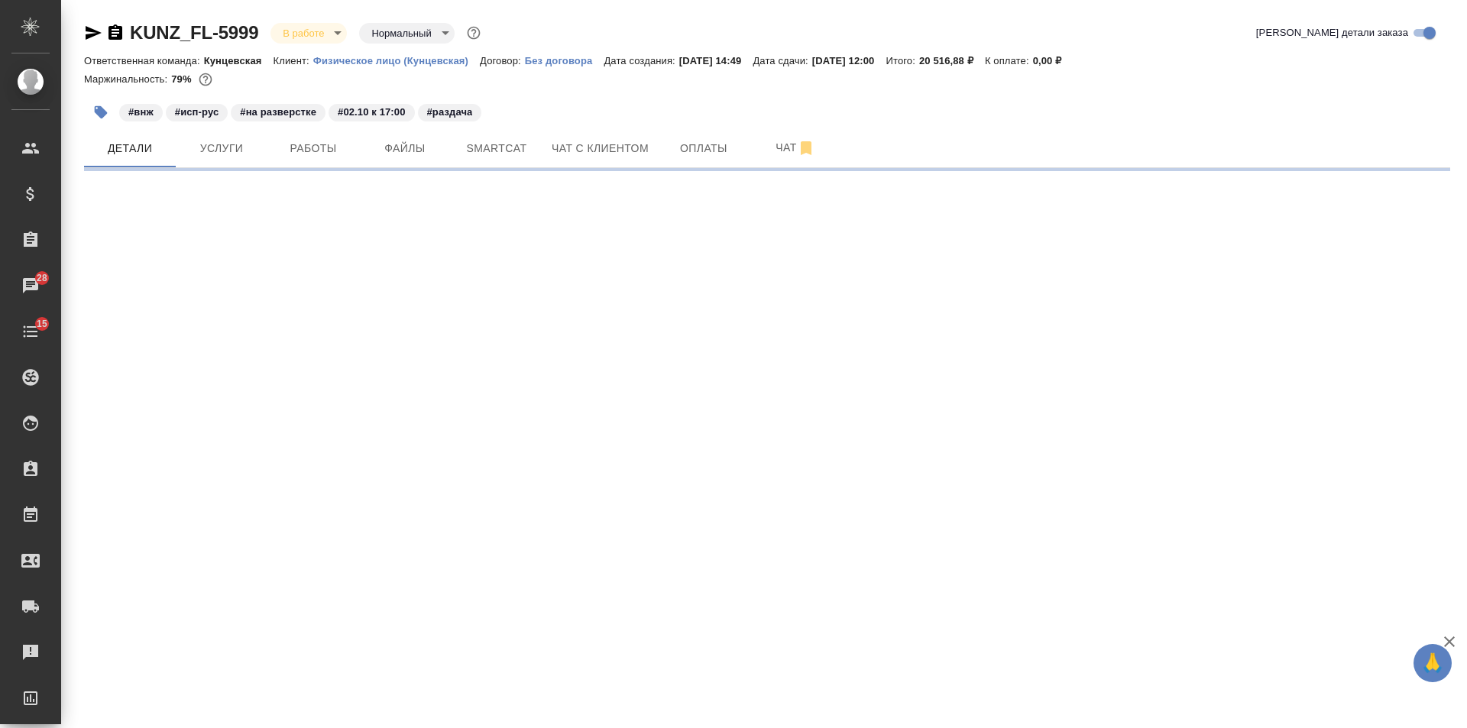
select select "RU"
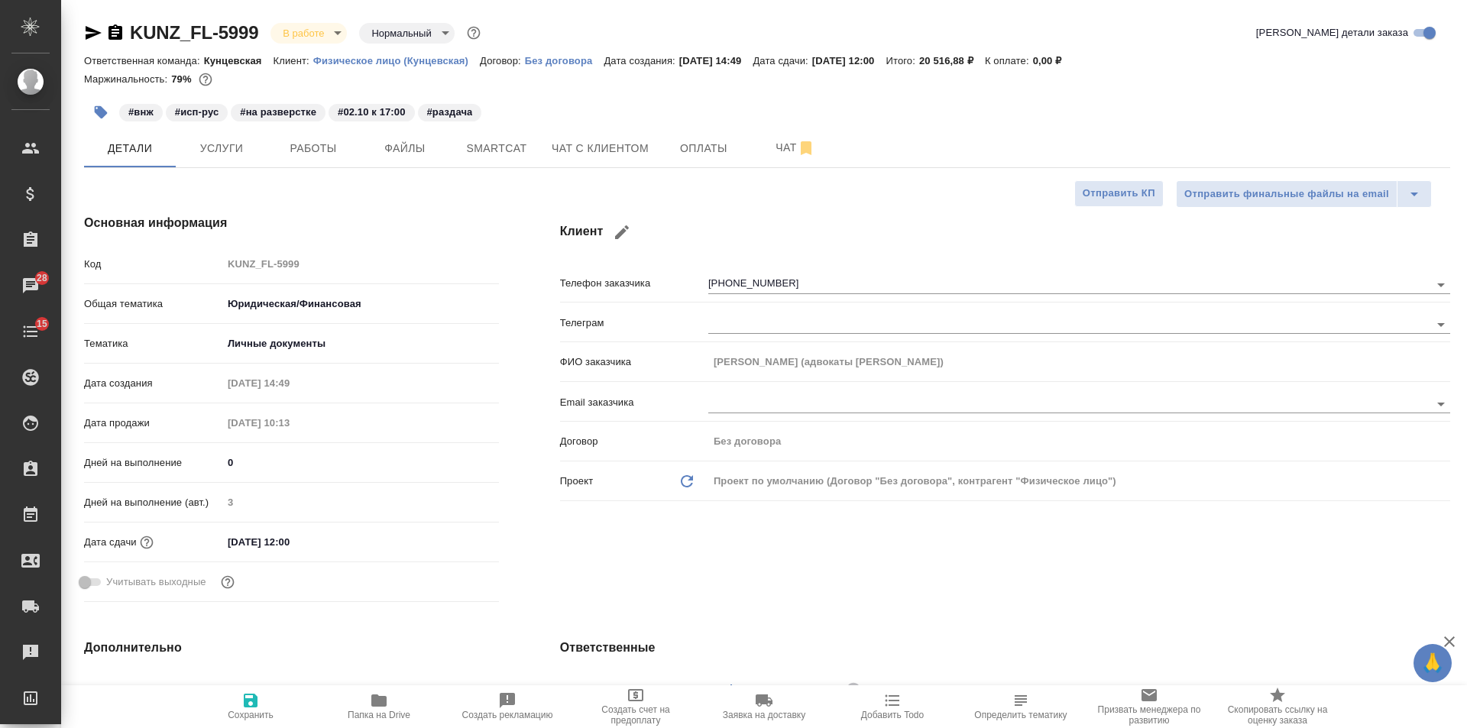
type textarea "x"
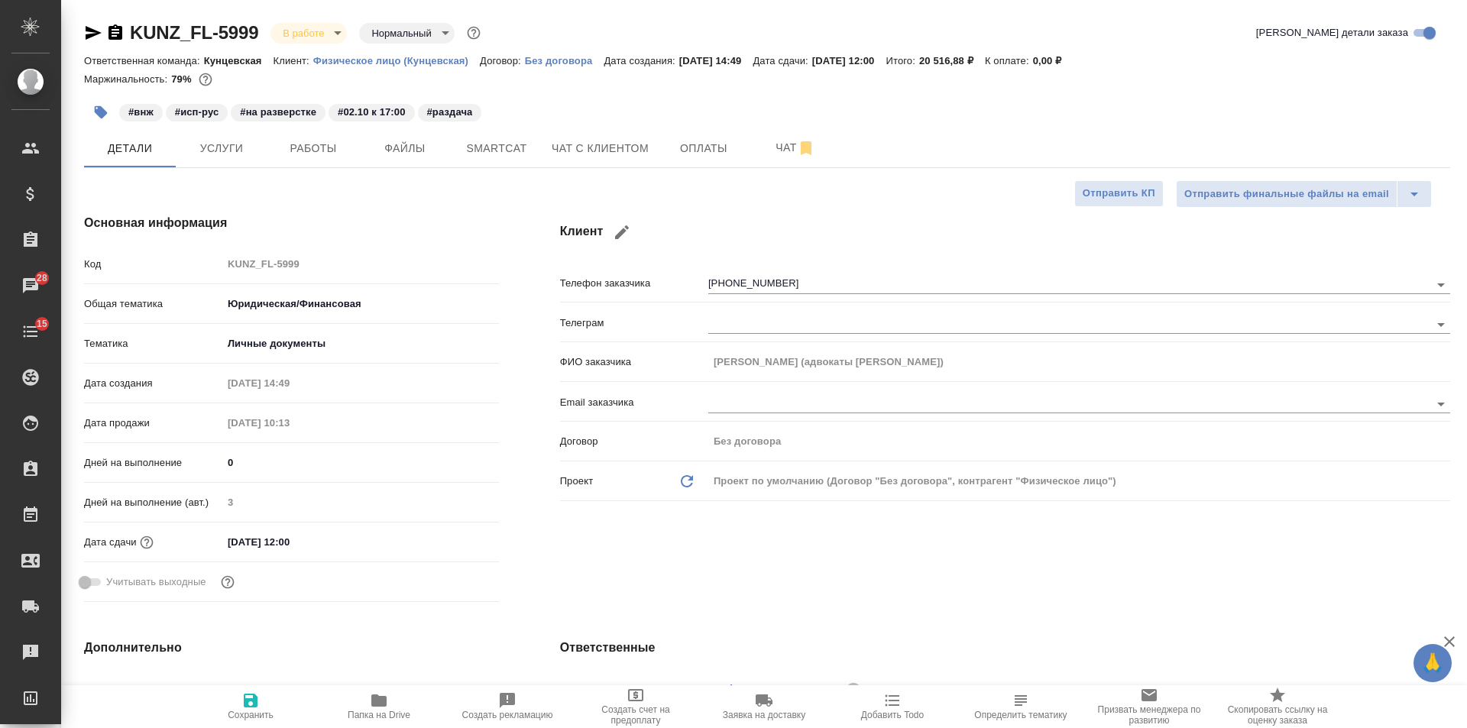
type textarea "x"
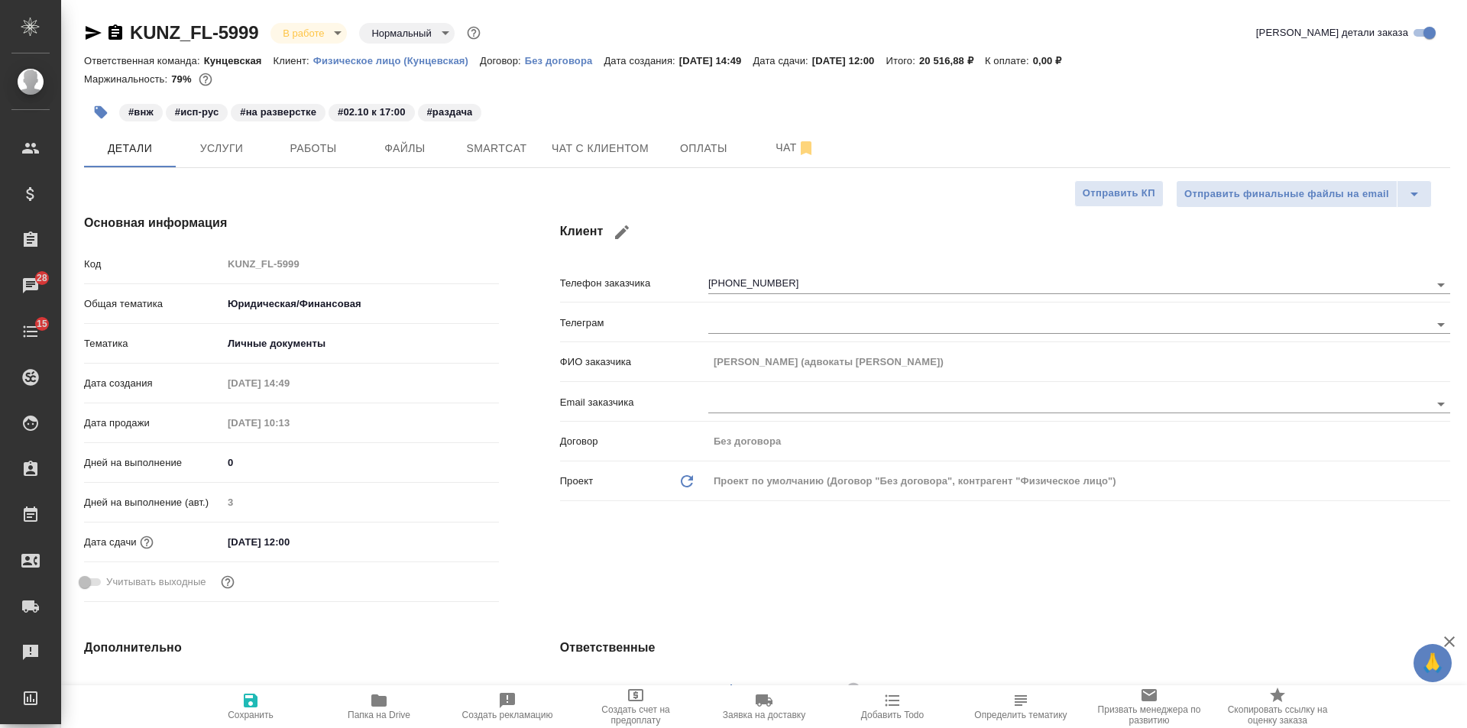
type textarea "x"
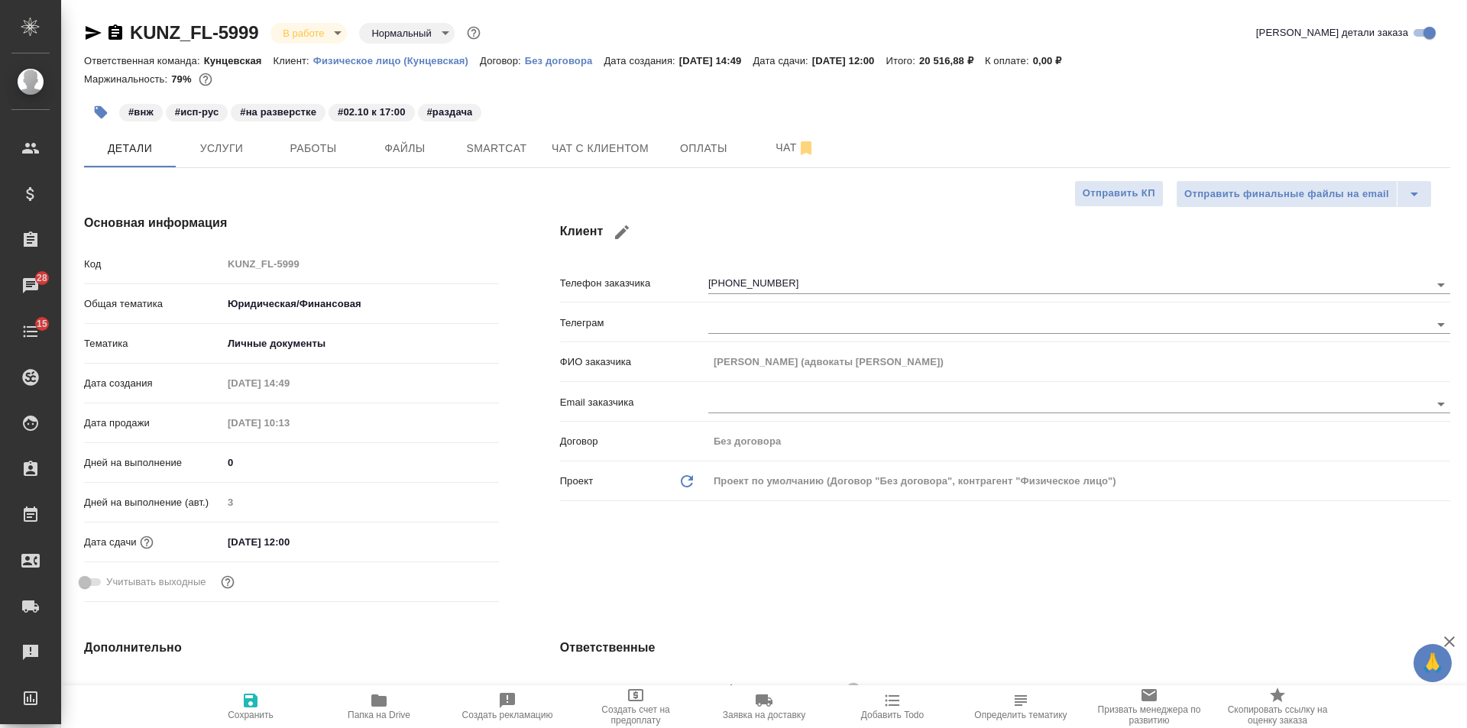
type textarea "x"
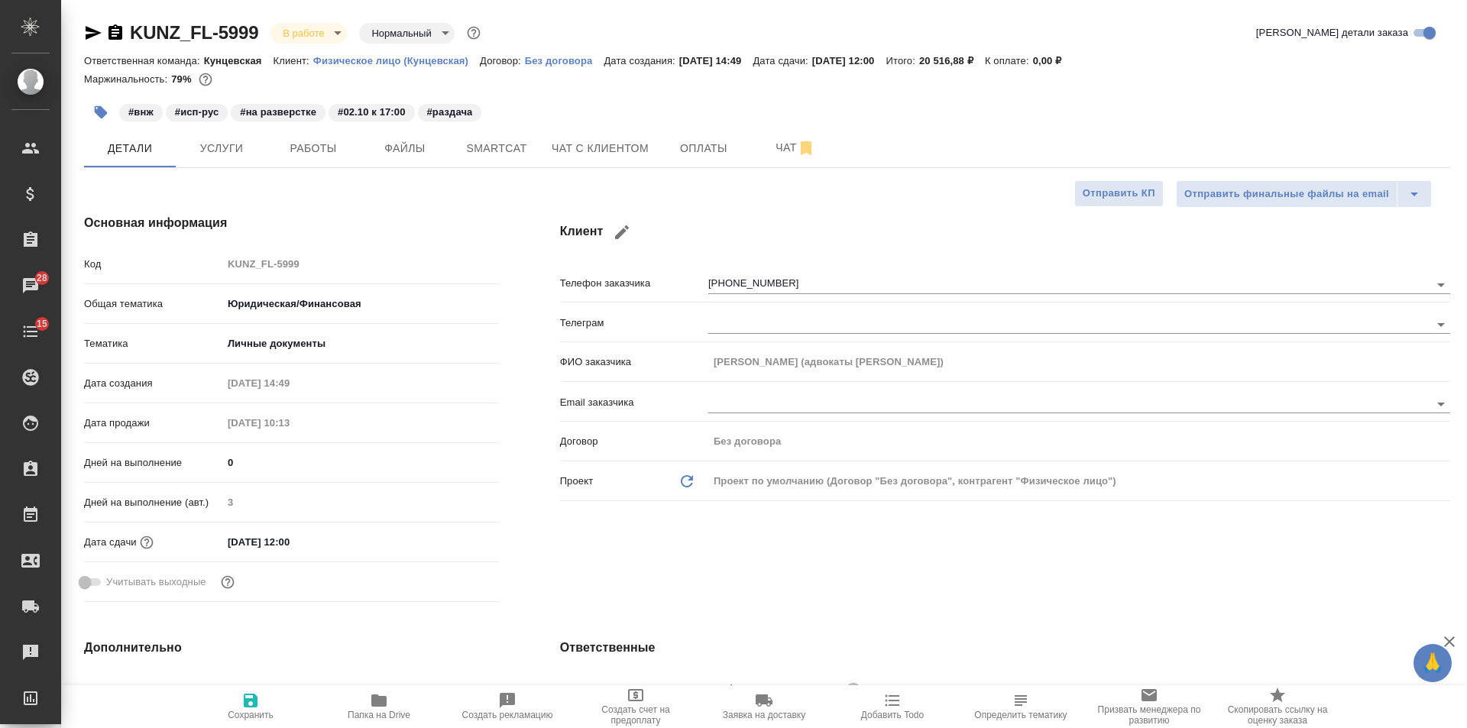
type textarea "x"
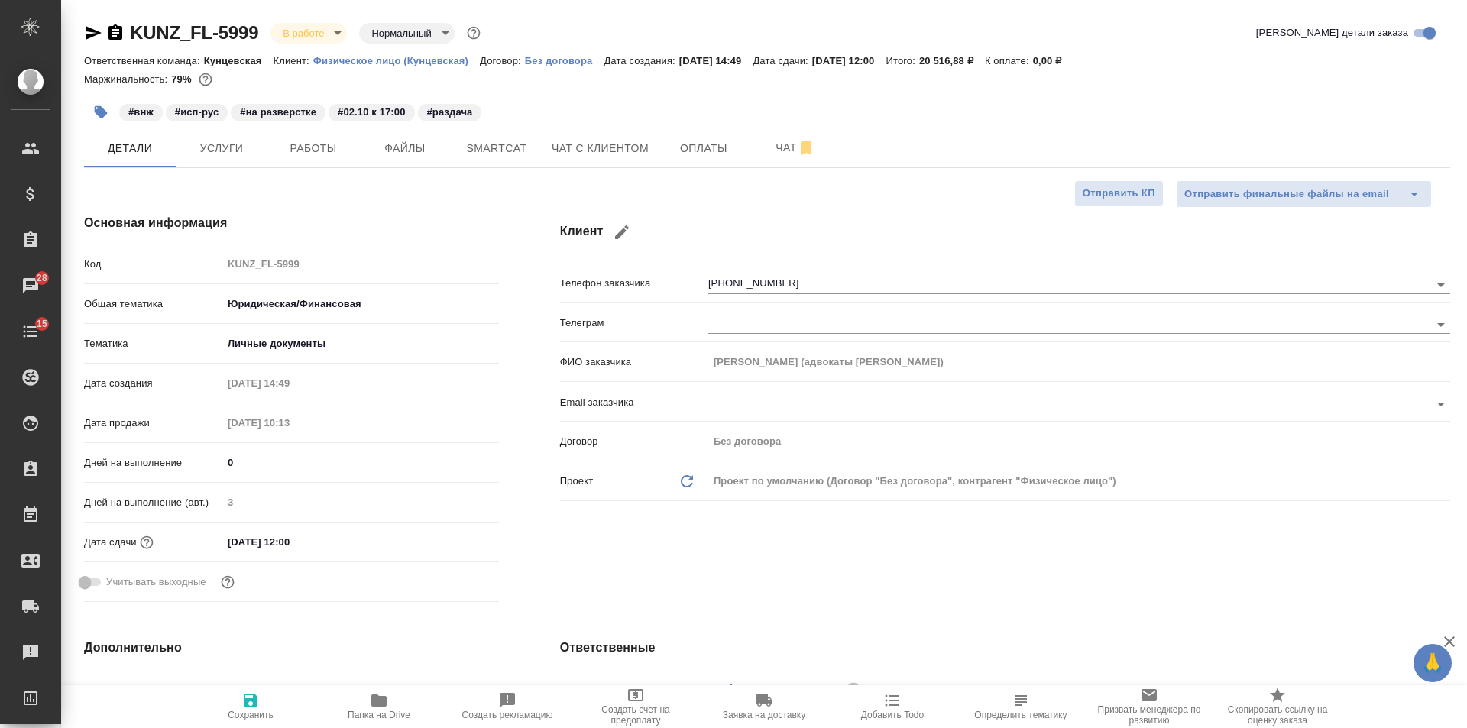
type textarea "x"
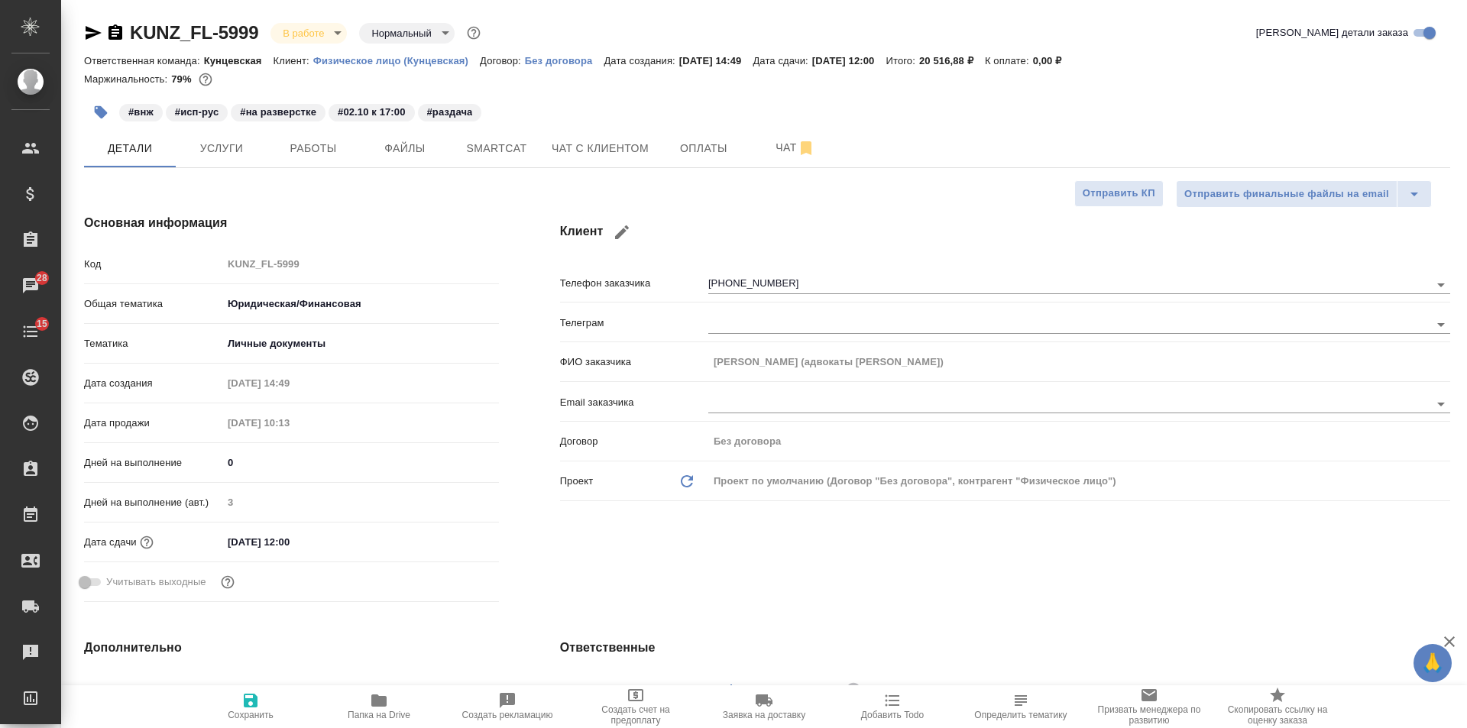
type textarea "x"
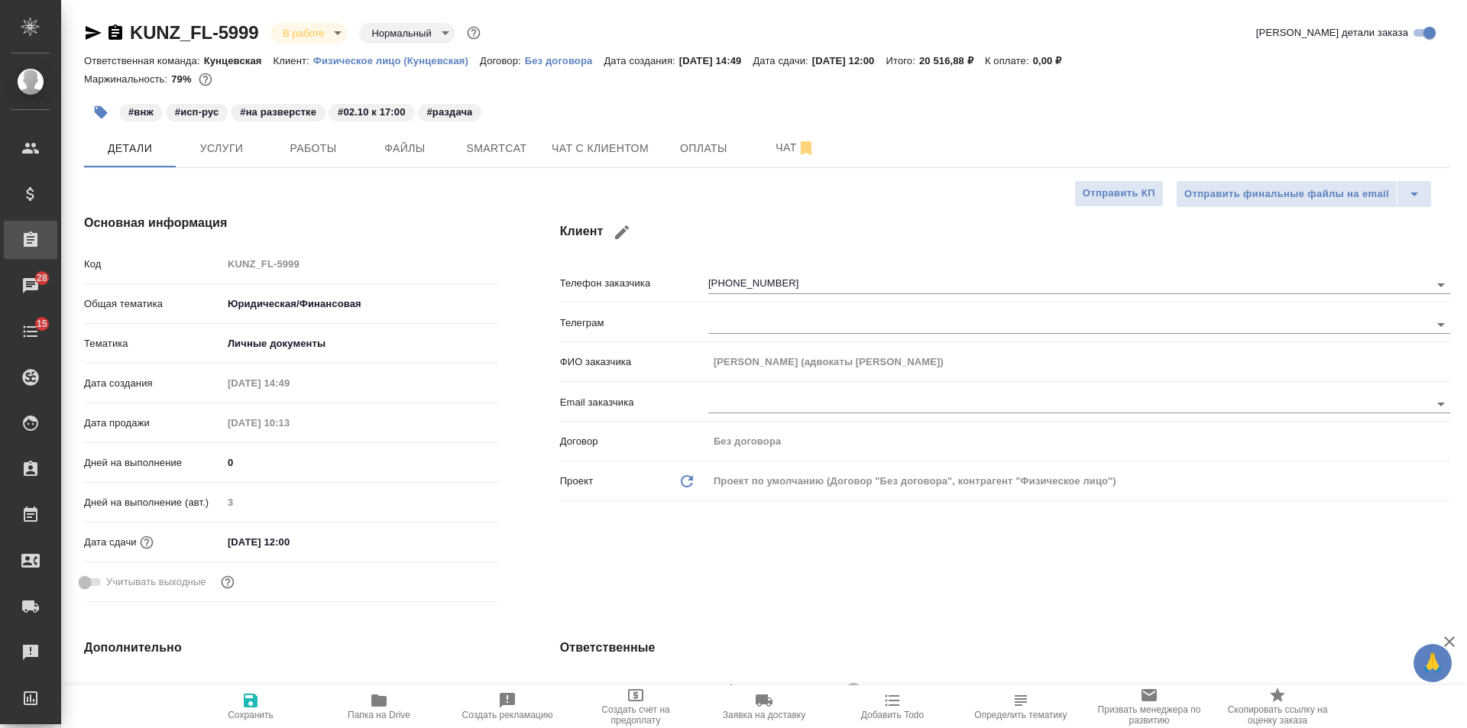
type textarea "x"
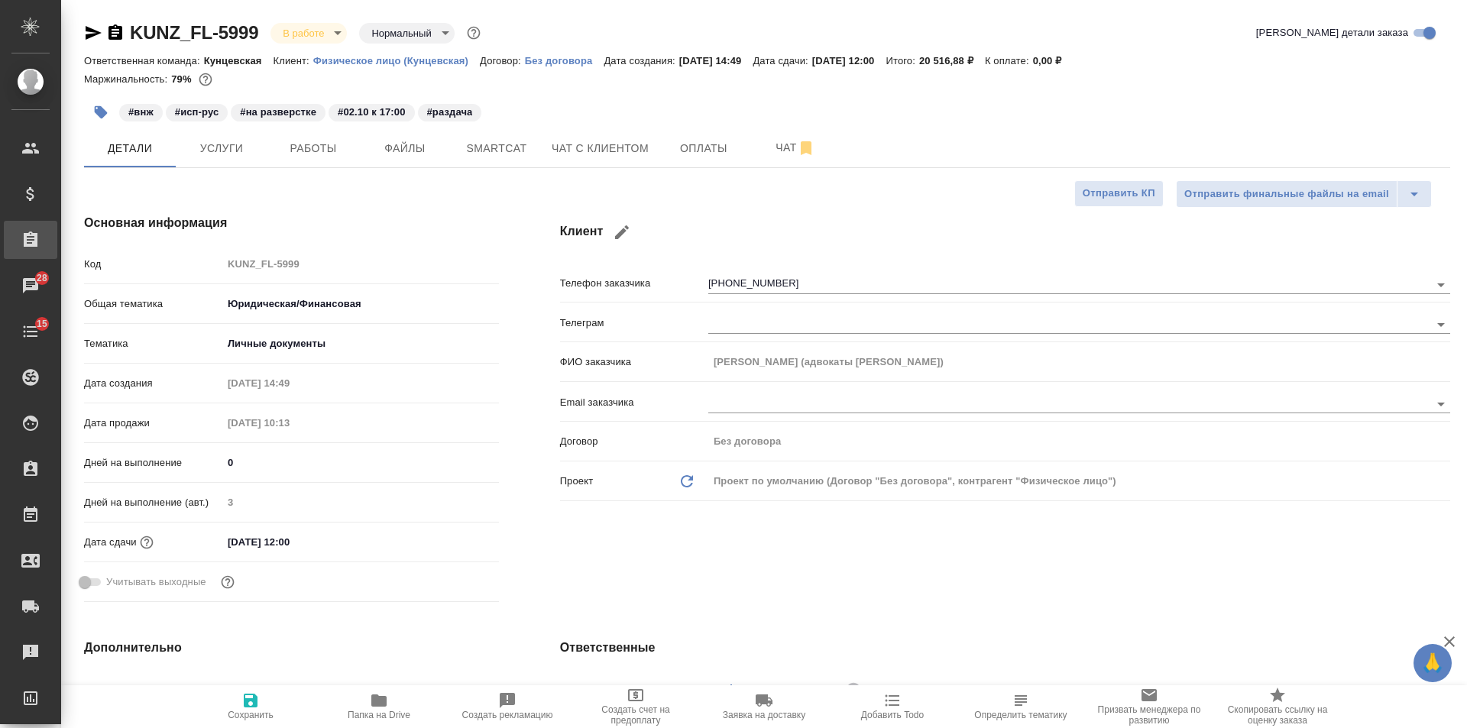
type textarea "x"
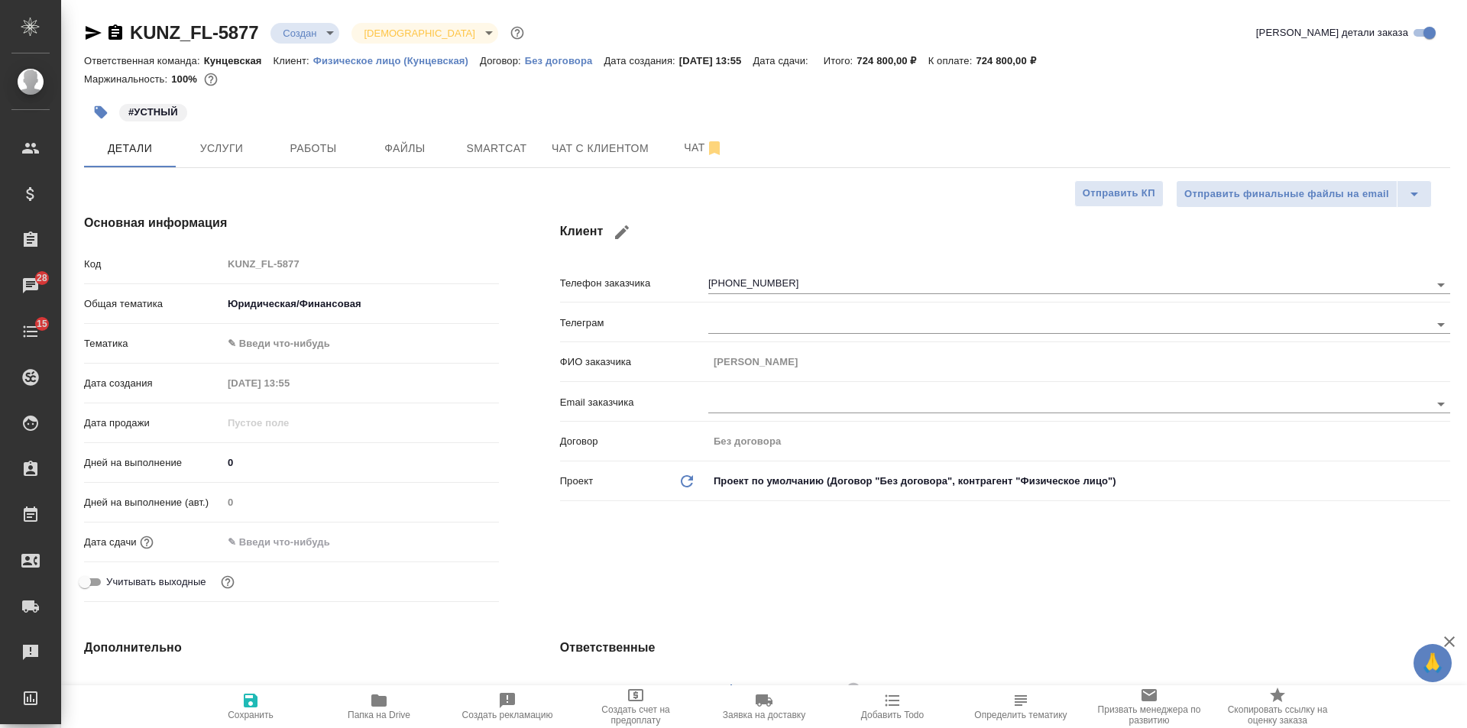
select select "RU"
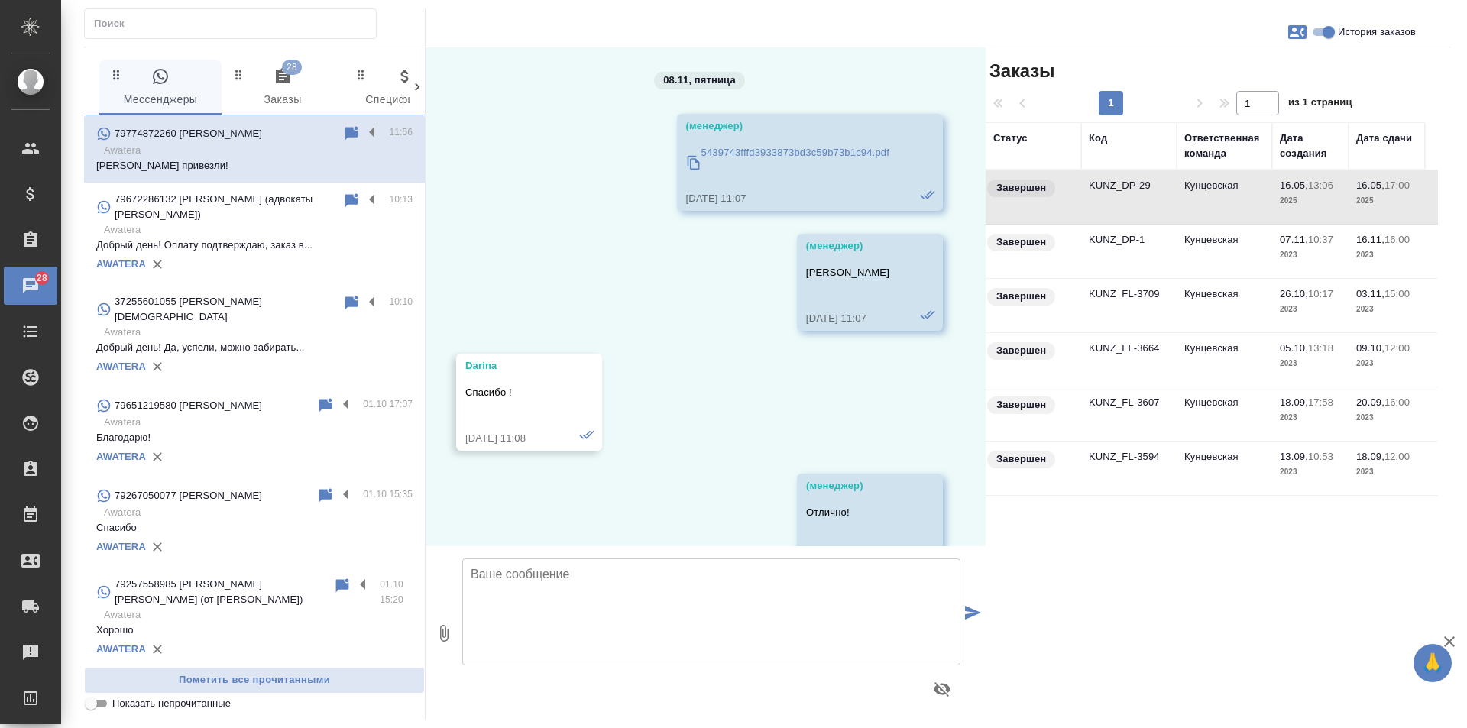
scroll to position [519, 0]
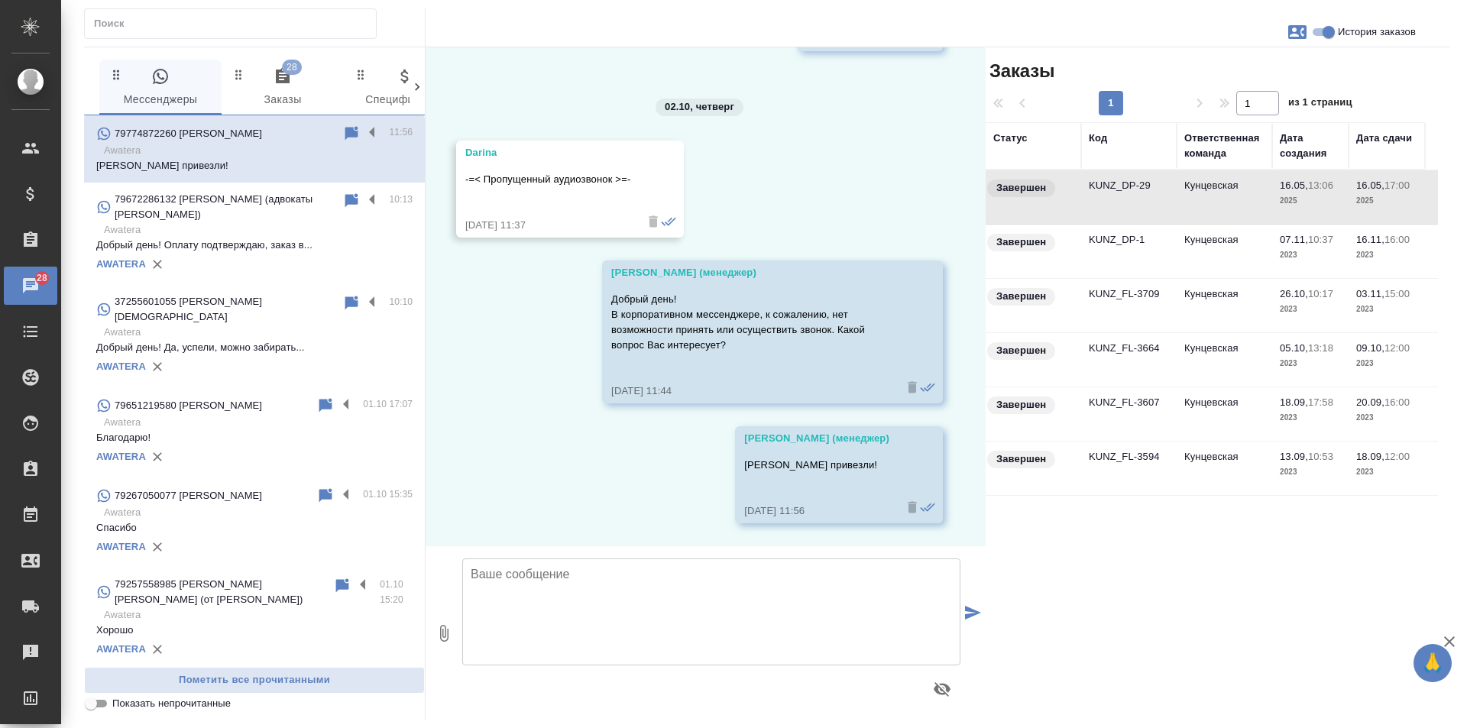
click at [522, 450] on div "08.11, пятница (менеджер) 5439743fffd3933873bd3c59b73b1c94.pdf 08.11.24, 11:07 …" at bounding box center [705, 296] width 560 height 499
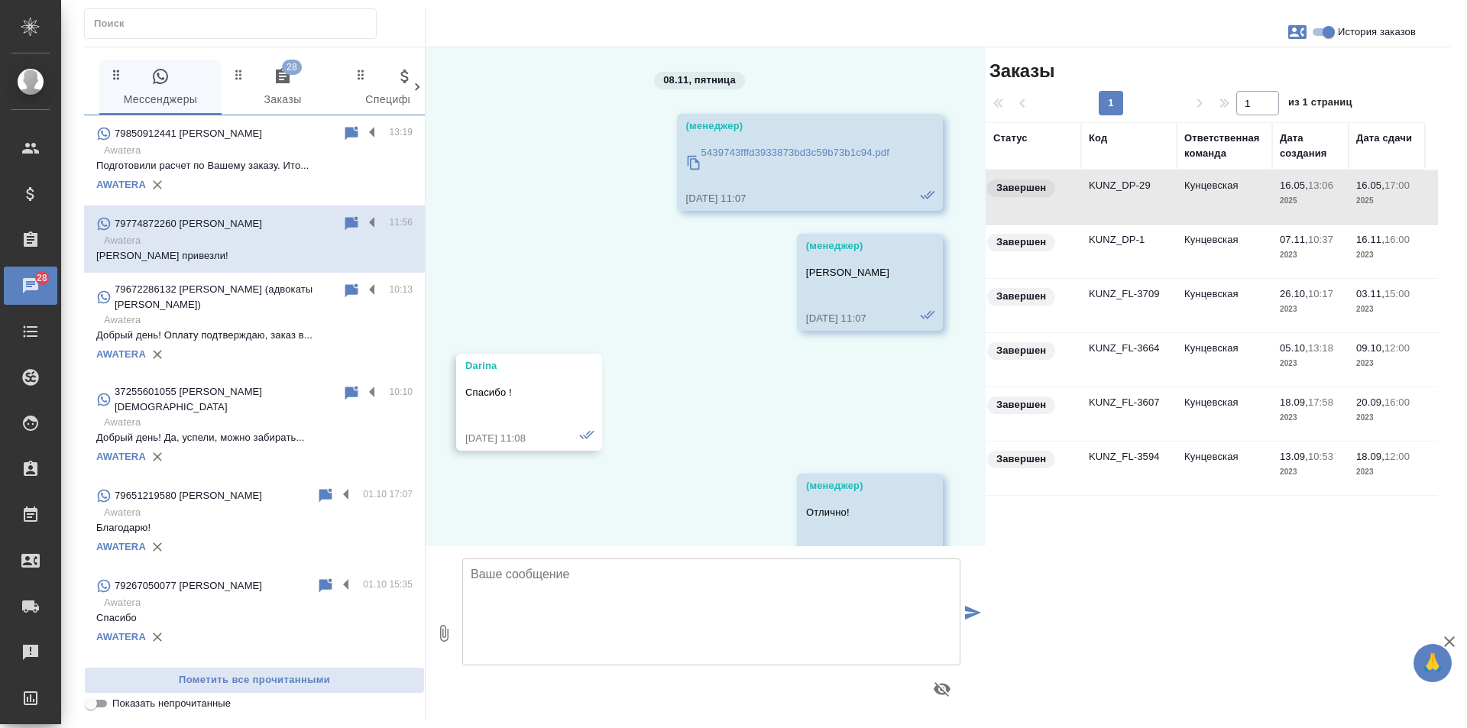
scroll to position [519, 0]
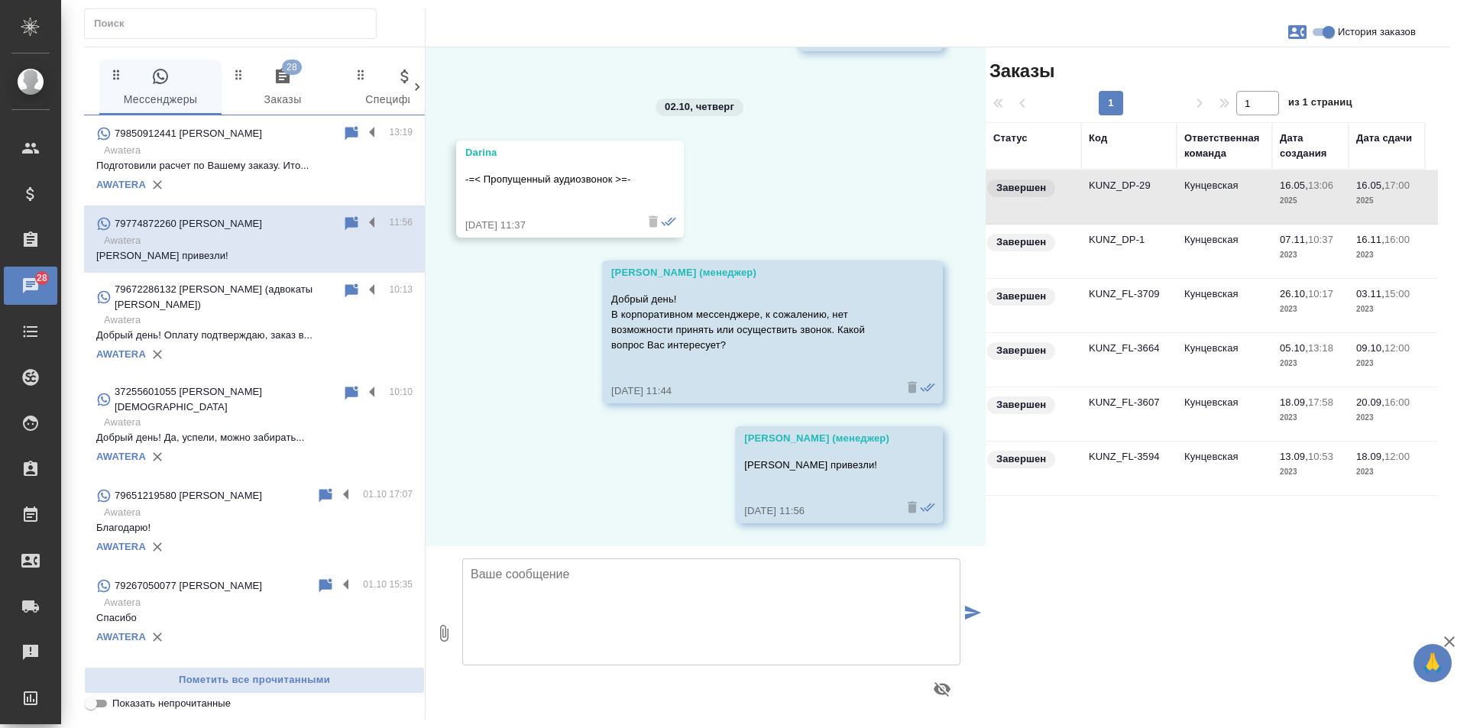
click at [233, 164] on p "Подготовили расчет по Вашему заказу. Ито..." at bounding box center [254, 165] width 316 height 15
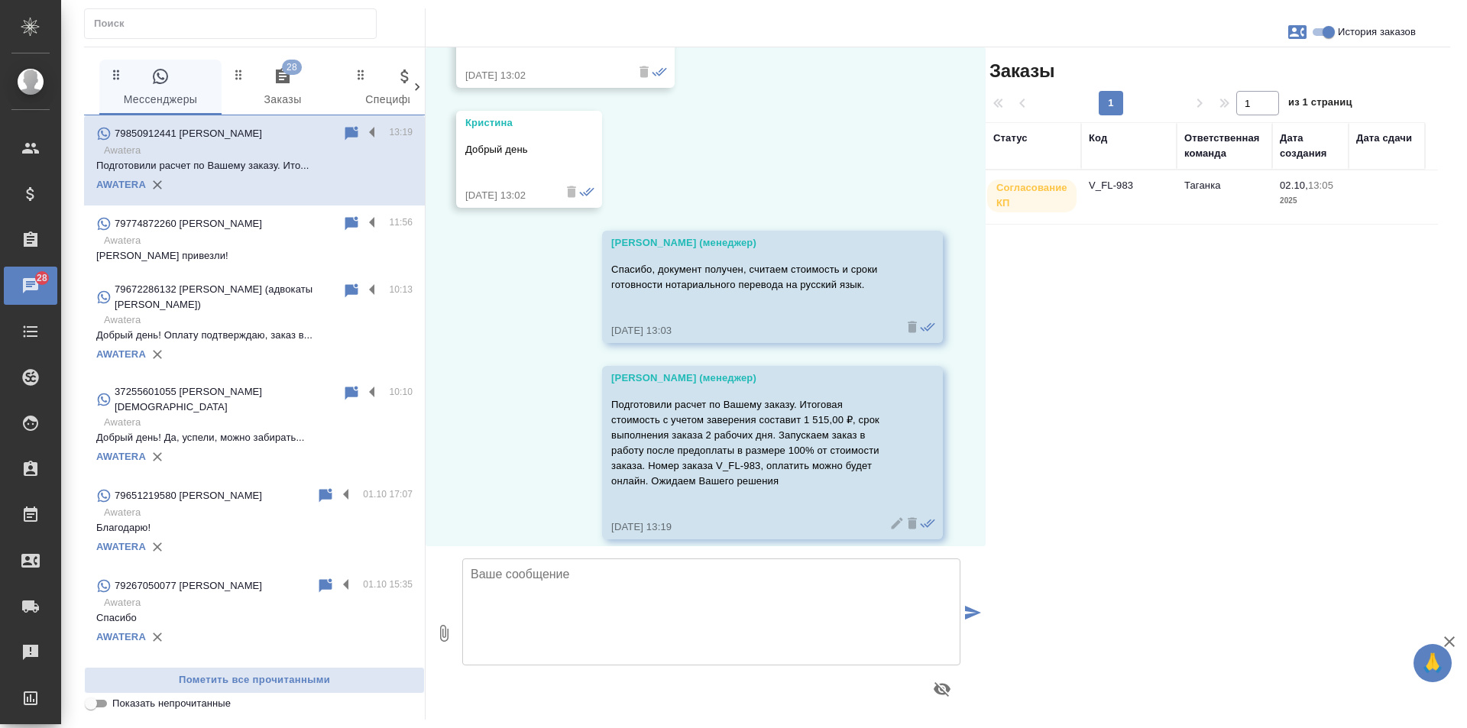
scroll to position [499, 0]
click at [363, 129] on label at bounding box center [376, 134] width 26 height 18
click at [0, 0] on input "checkbox" at bounding box center [0, 0] width 0 height 0
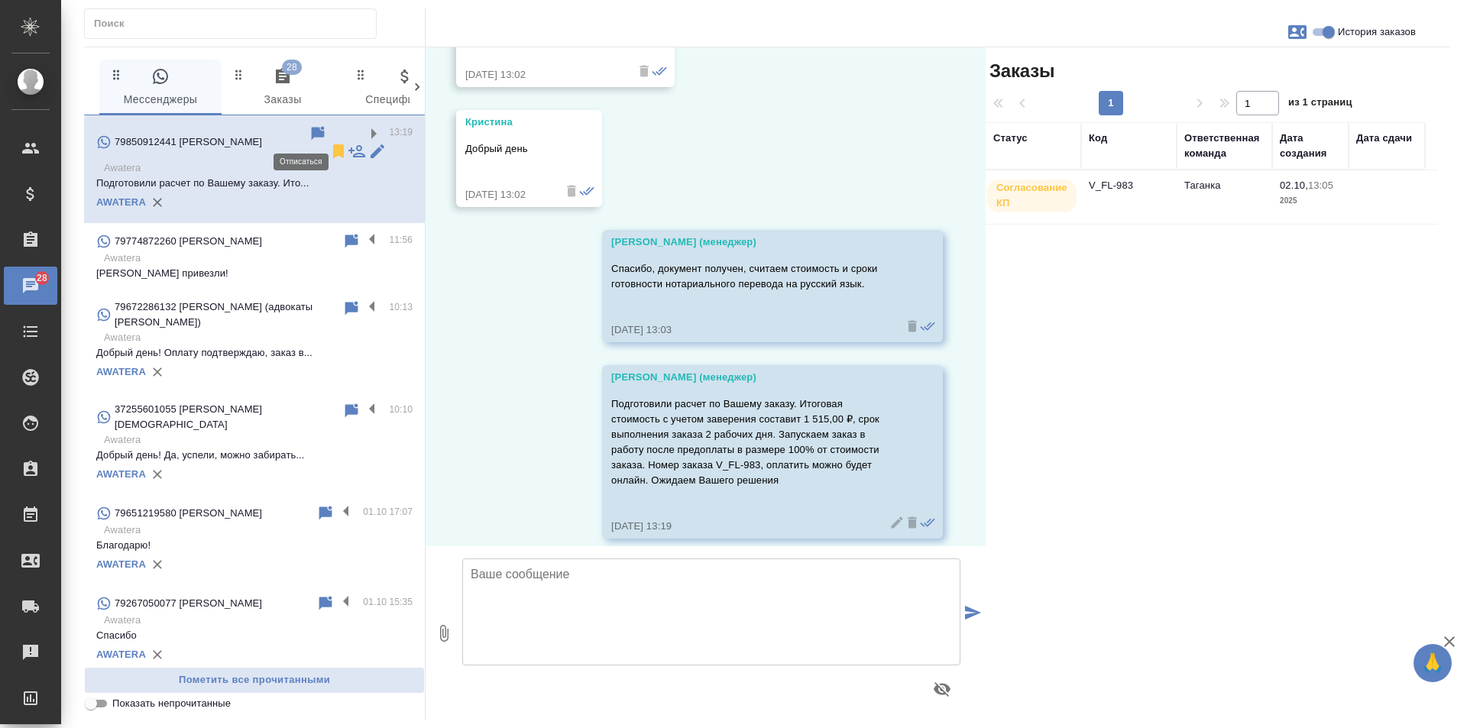
click at [333, 144] on icon at bounding box center [338, 151] width 11 height 14
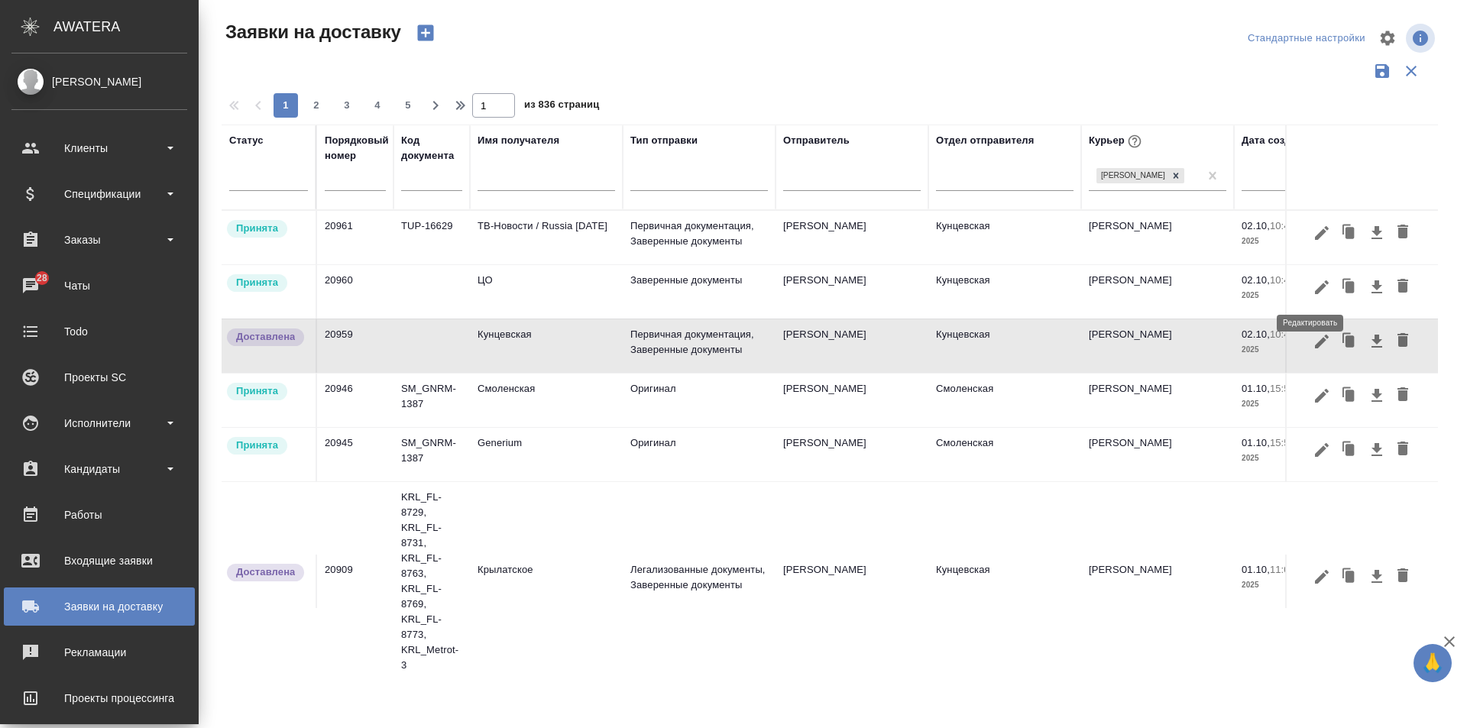
click at [1312, 287] on icon "button" at bounding box center [1321, 287] width 18 height 18
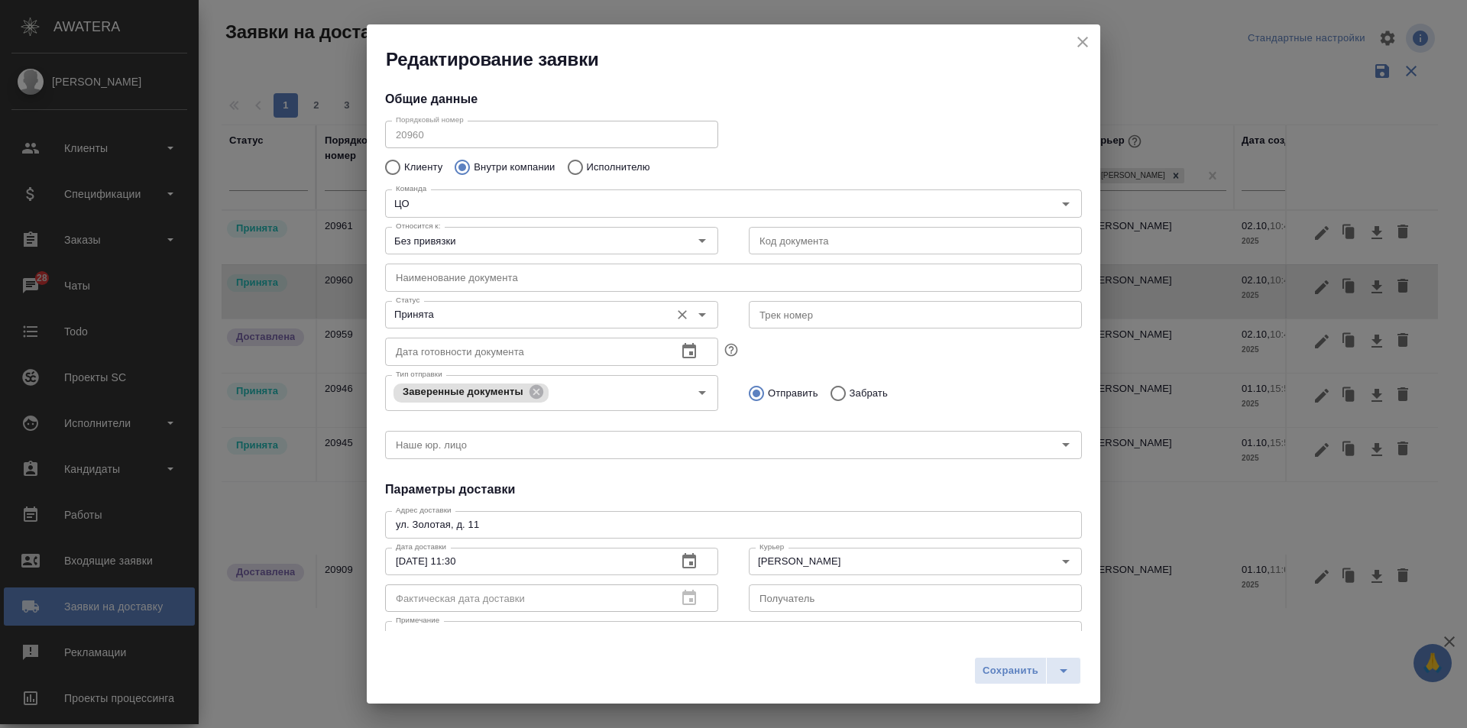
click at [492, 306] on input "Принята" at bounding box center [526, 315] width 273 height 18
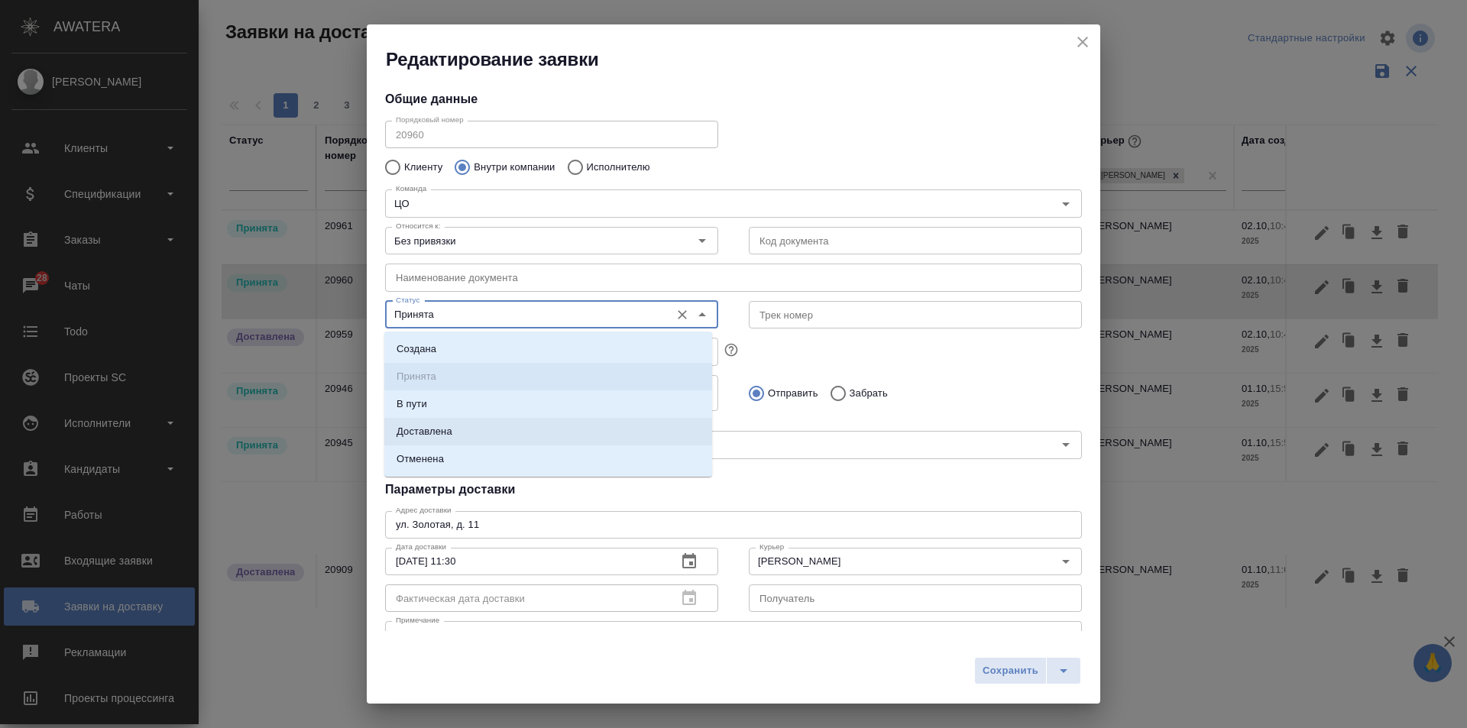
drag, startPoint x: 429, startPoint y: 424, endPoint x: 612, endPoint y: 483, distance: 191.8
click at [429, 425] on p "Доставлена" at bounding box center [424, 431] width 56 height 15
type input "Доставлена"
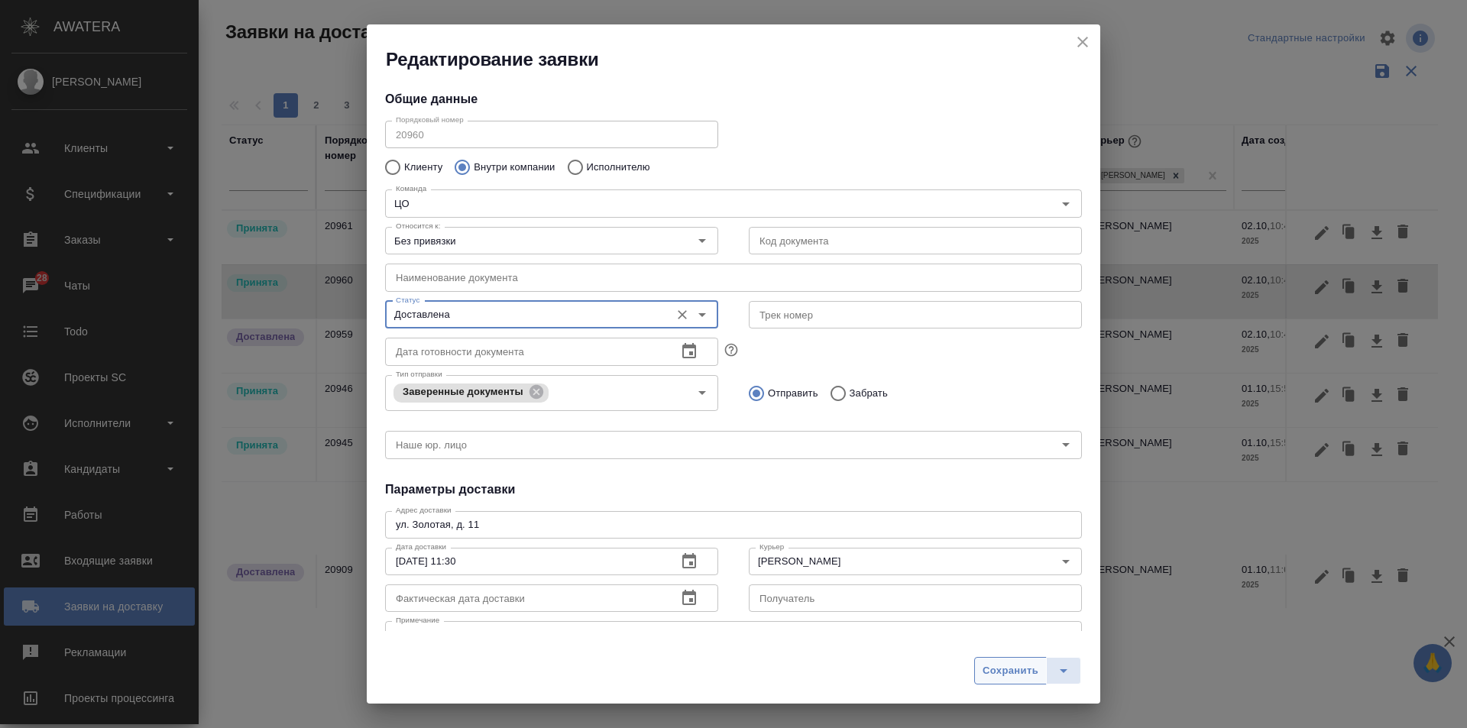
click at [991, 657] on button "Сохранить" at bounding box center [1010, 670] width 73 height 27
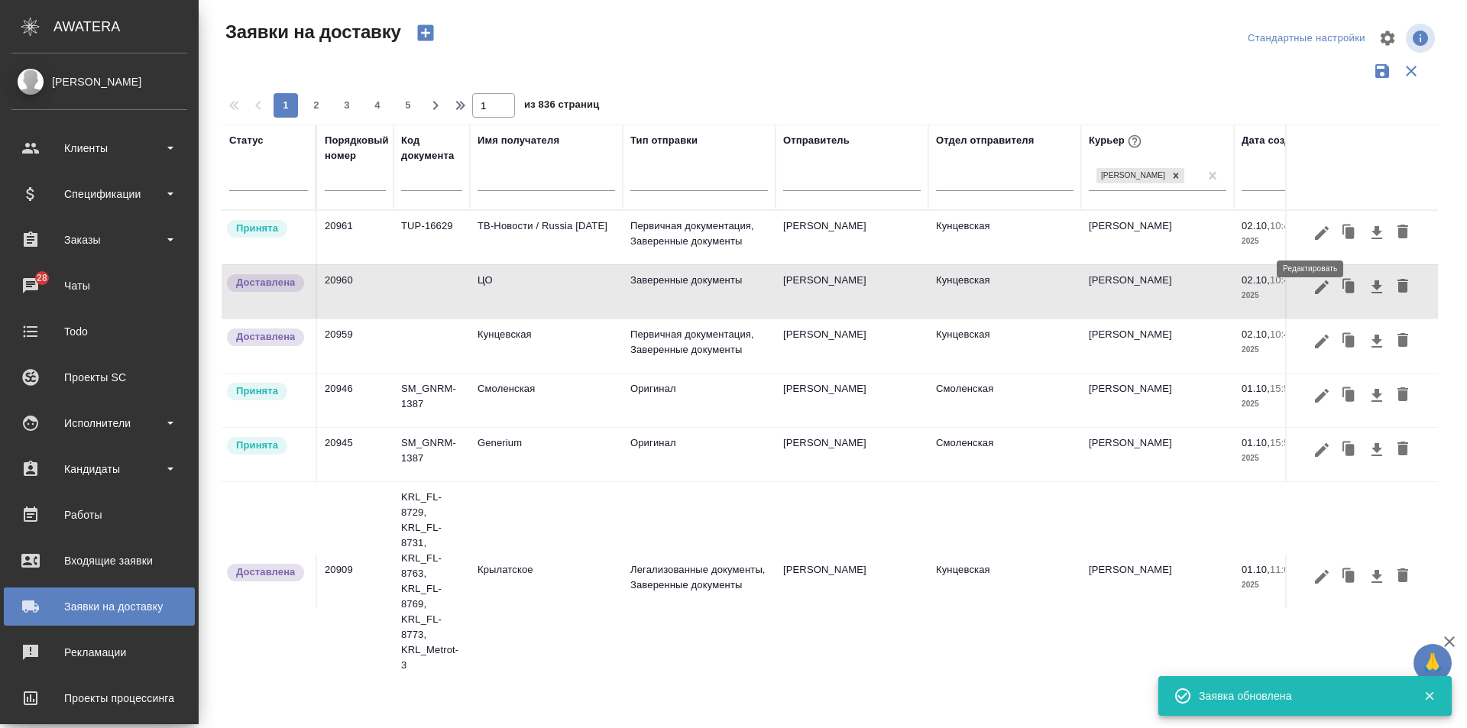
click at [1315, 231] on icon "button" at bounding box center [1322, 232] width 14 height 14
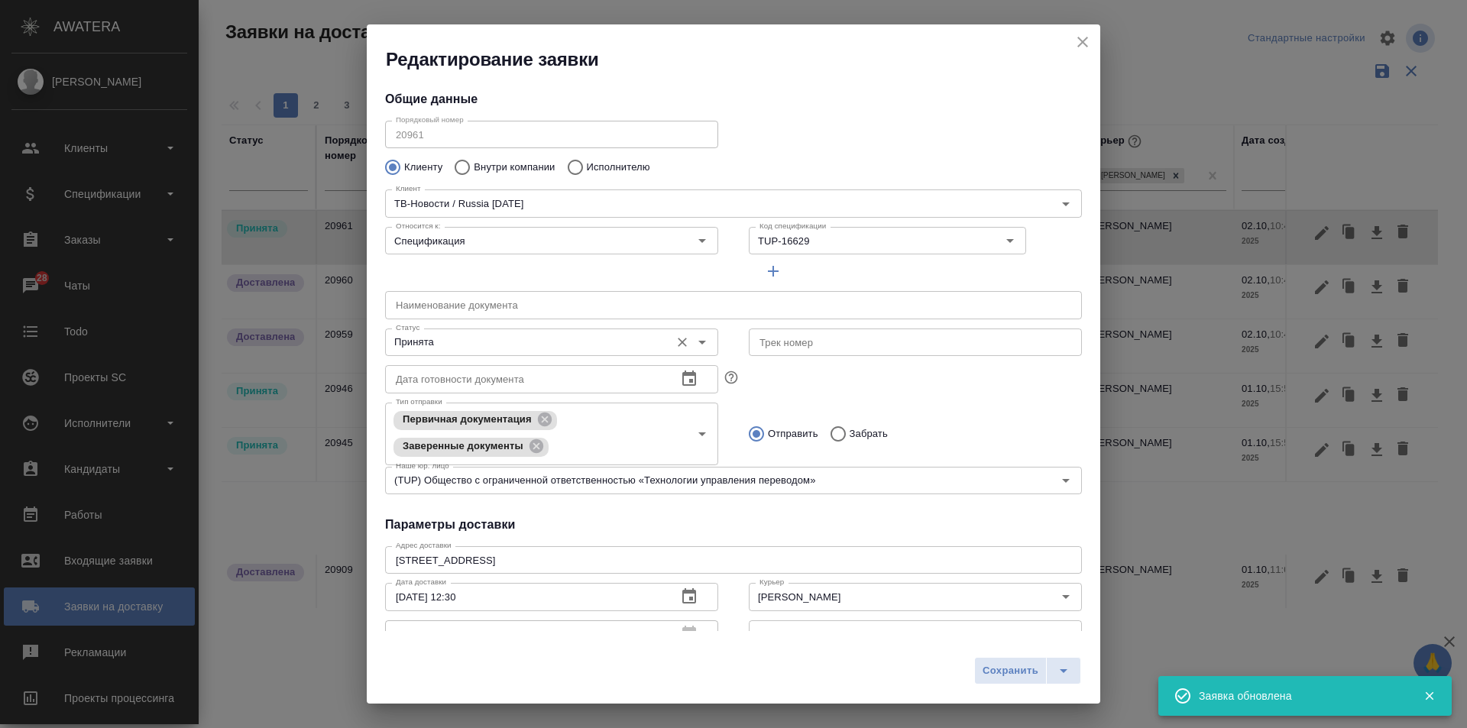
click at [424, 351] on input "Принята" at bounding box center [526, 342] width 273 height 18
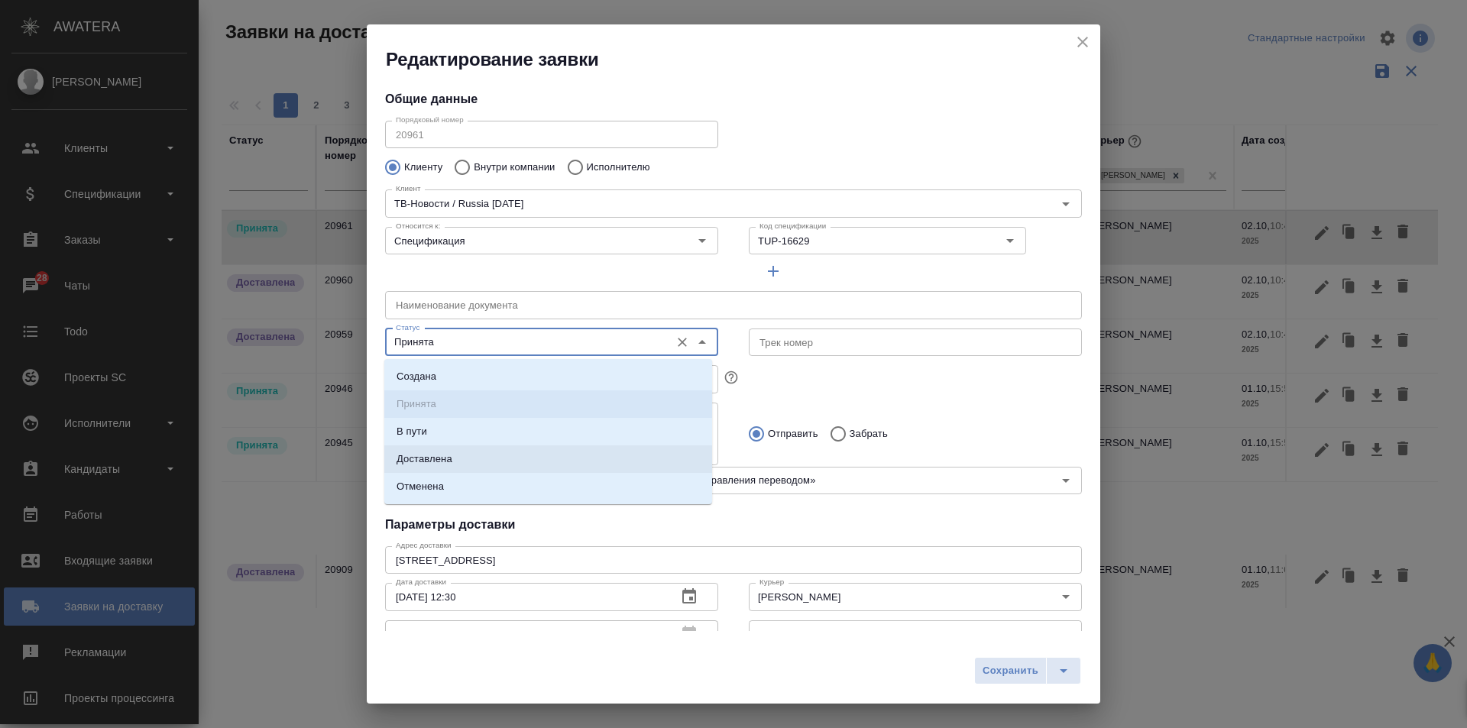
click at [459, 462] on li "Доставлена" at bounding box center [548, 458] width 328 height 27
type input "Доставлена"
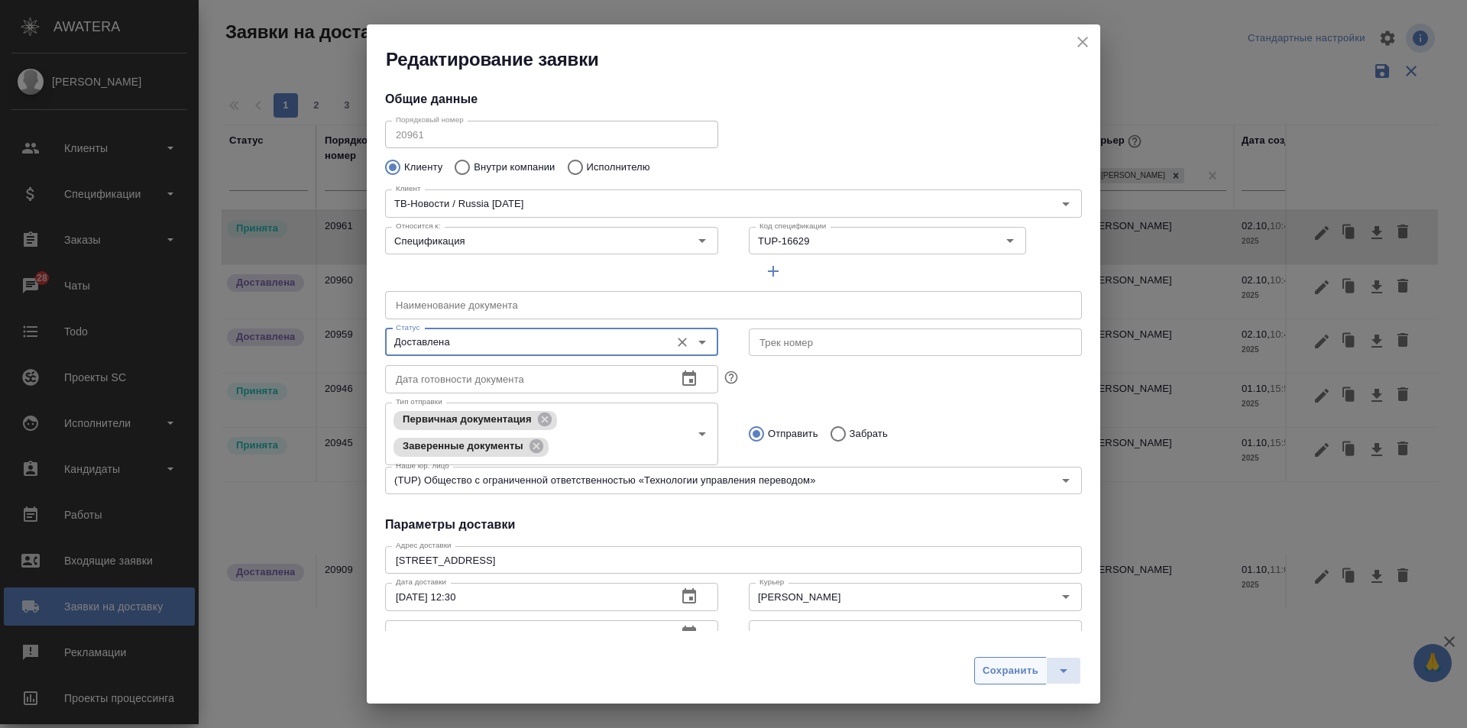
click at [974, 669] on button "Сохранить" at bounding box center [1010, 670] width 73 height 27
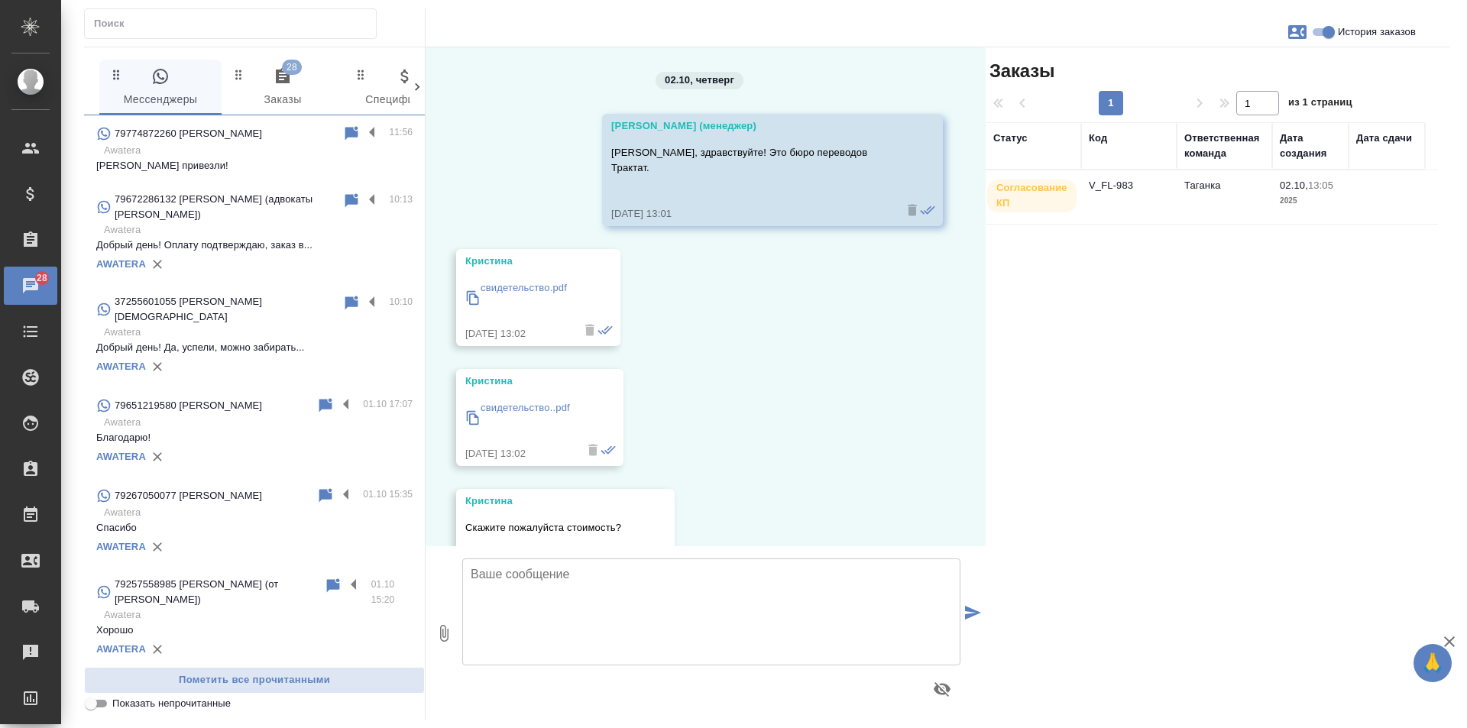
scroll to position [499, 0]
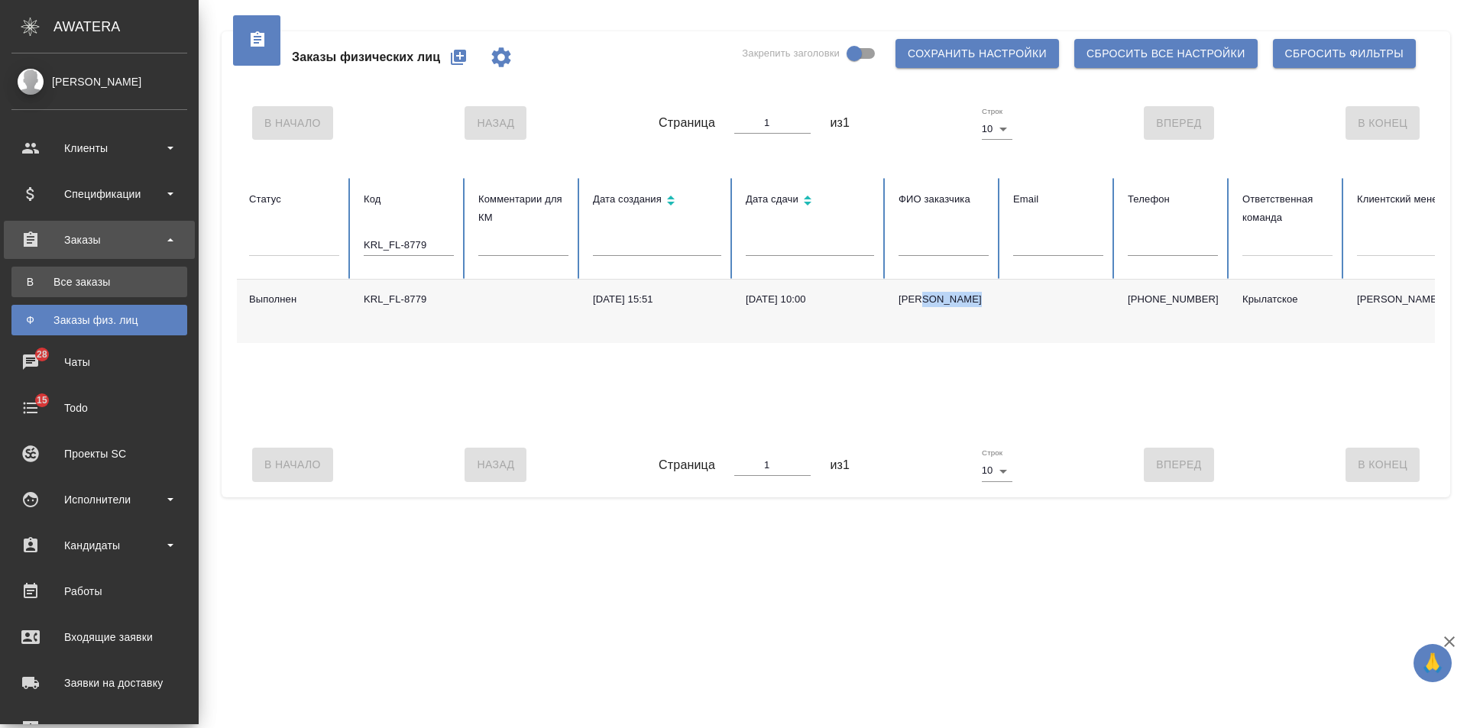
click at [53, 277] on div "Все заказы" at bounding box center [99, 281] width 160 height 15
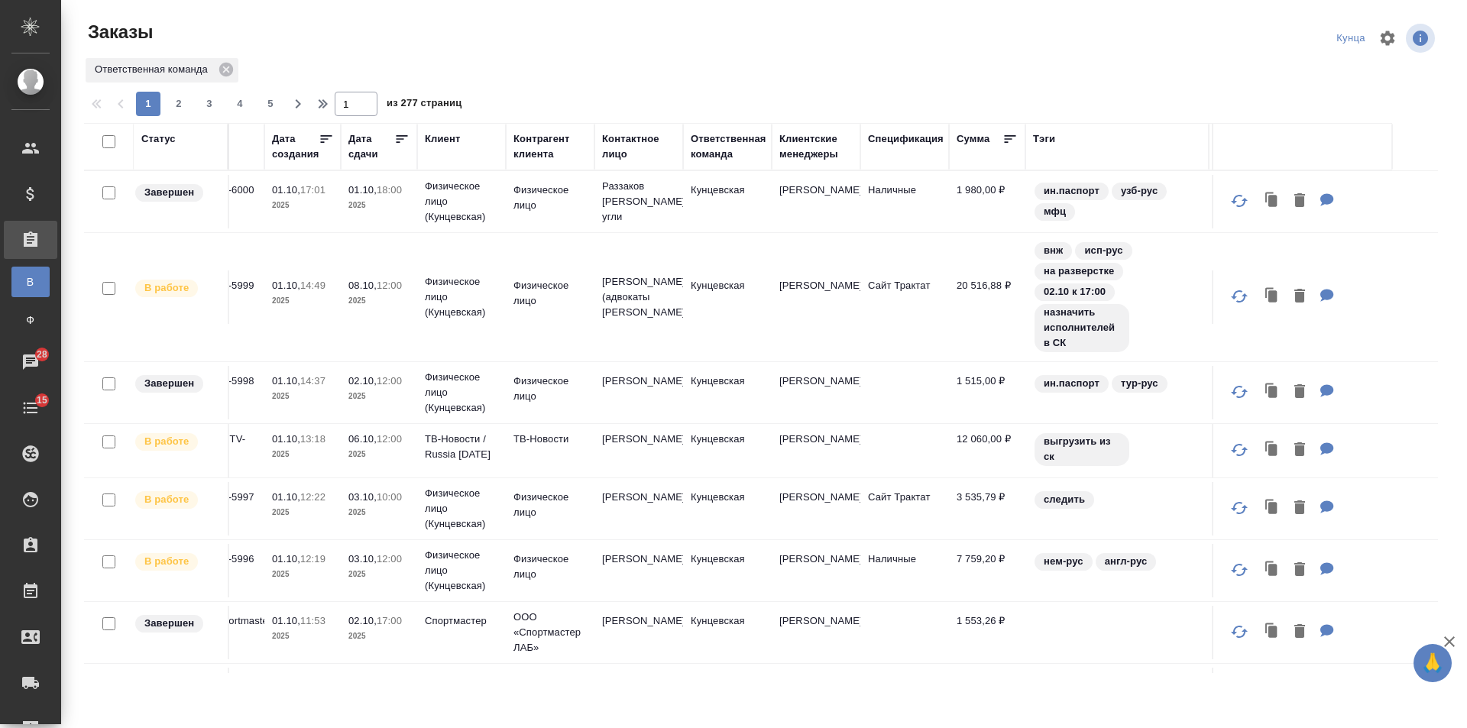
scroll to position [0, 152]
click at [1045, 144] on div "Тэги" at bounding box center [1041, 138] width 22 height 15
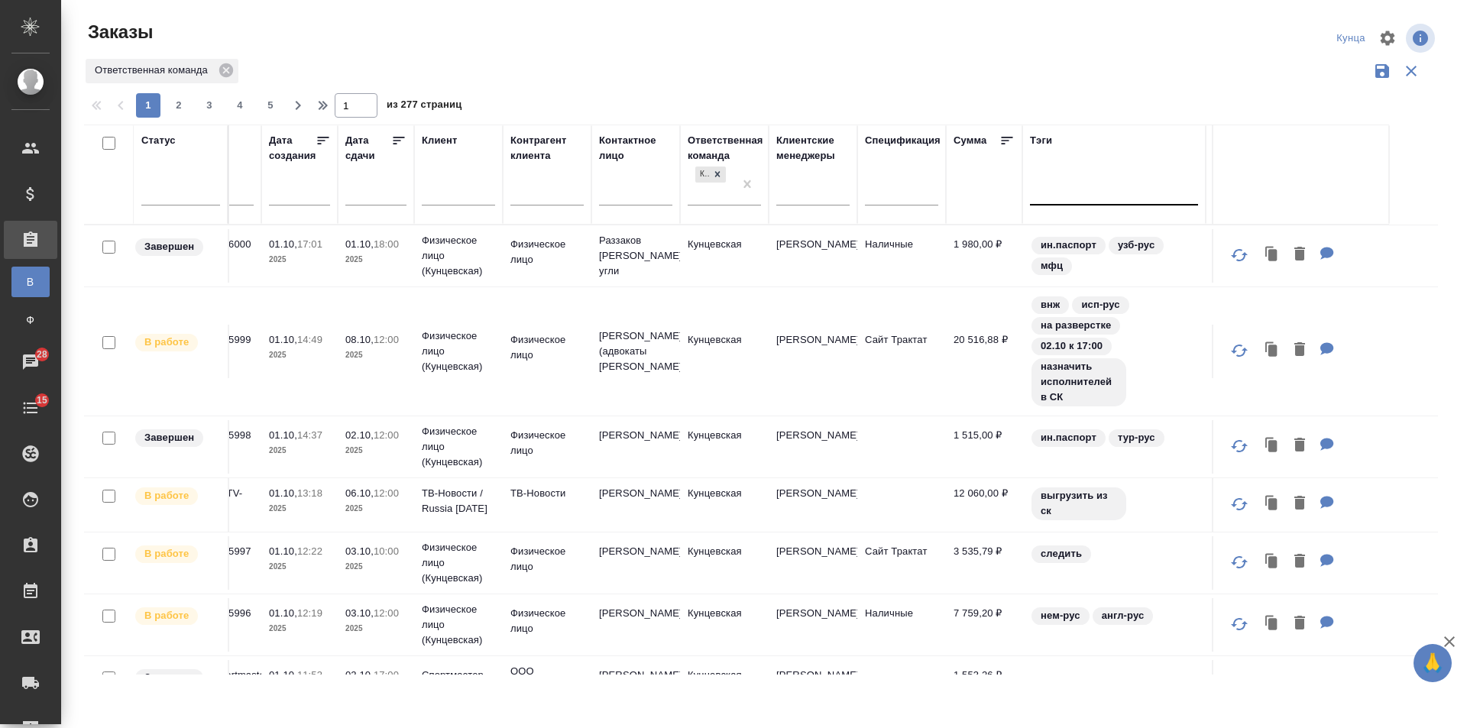
click at [1048, 192] on div at bounding box center [1114, 190] width 168 height 22
click at [1048, 192] on input "hec-fpth," at bounding box center [1048, 189] width 22 height 11
type input "c-fpth,"
drag, startPoint x: 1067, startPoint y: 192, endPoint x: 1020, endPoint y: 190, distance: 47.4
click at [1020, 190] on tr "Статус Статус оплаты Код Дата создания Дата сдачи Клиент Контрагент клиента Кон…" at bounding box center [773, 175] width 1683 height 100
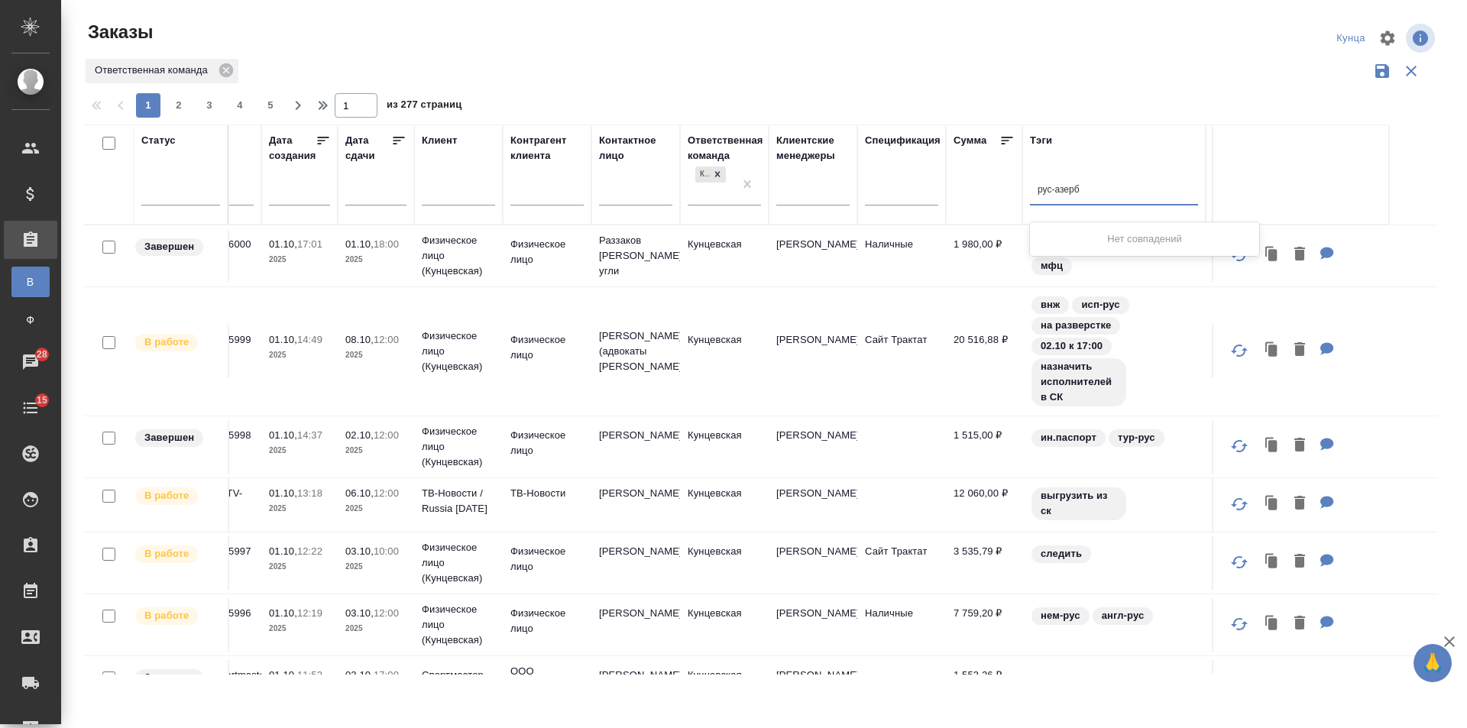
type input "рус-азер"
click at [1059, 241] on div "рус-азер" at bounding box center [1144, 238] width 229 height 27
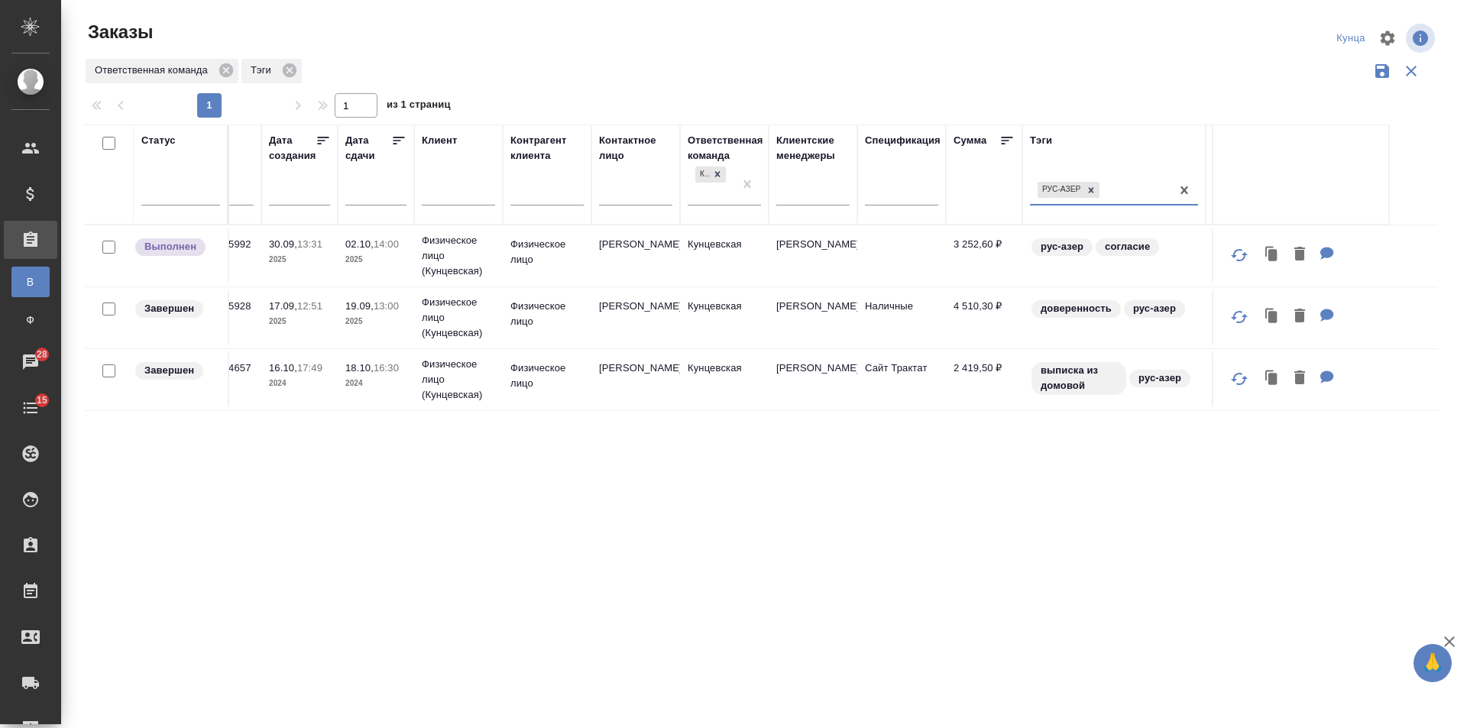
click at [503, 314] on td "Физическое лицо" at bounding box center [547, 317] width 89 height 53
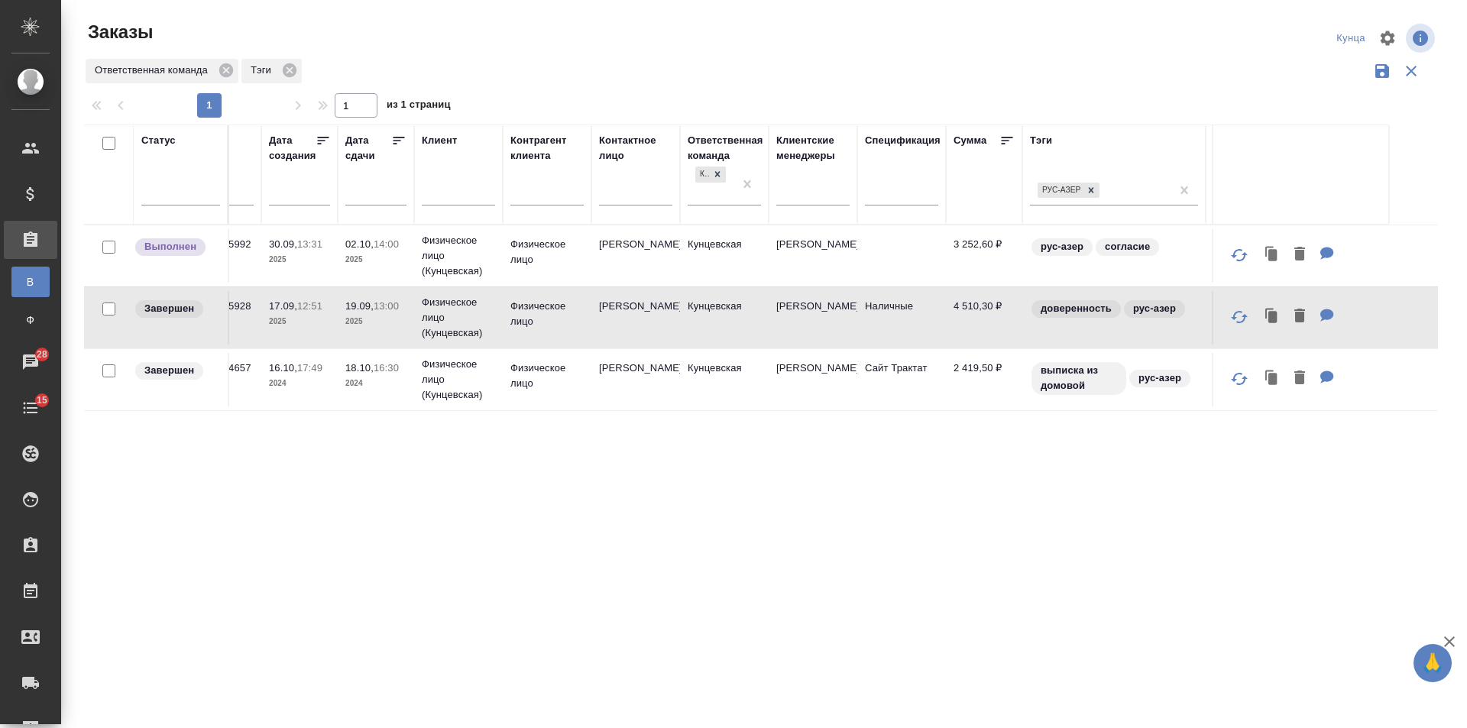
click at [613, 318] on td "Чубшев Алексей Андреевич" at bounding box center [635, 317] width 89 height 53
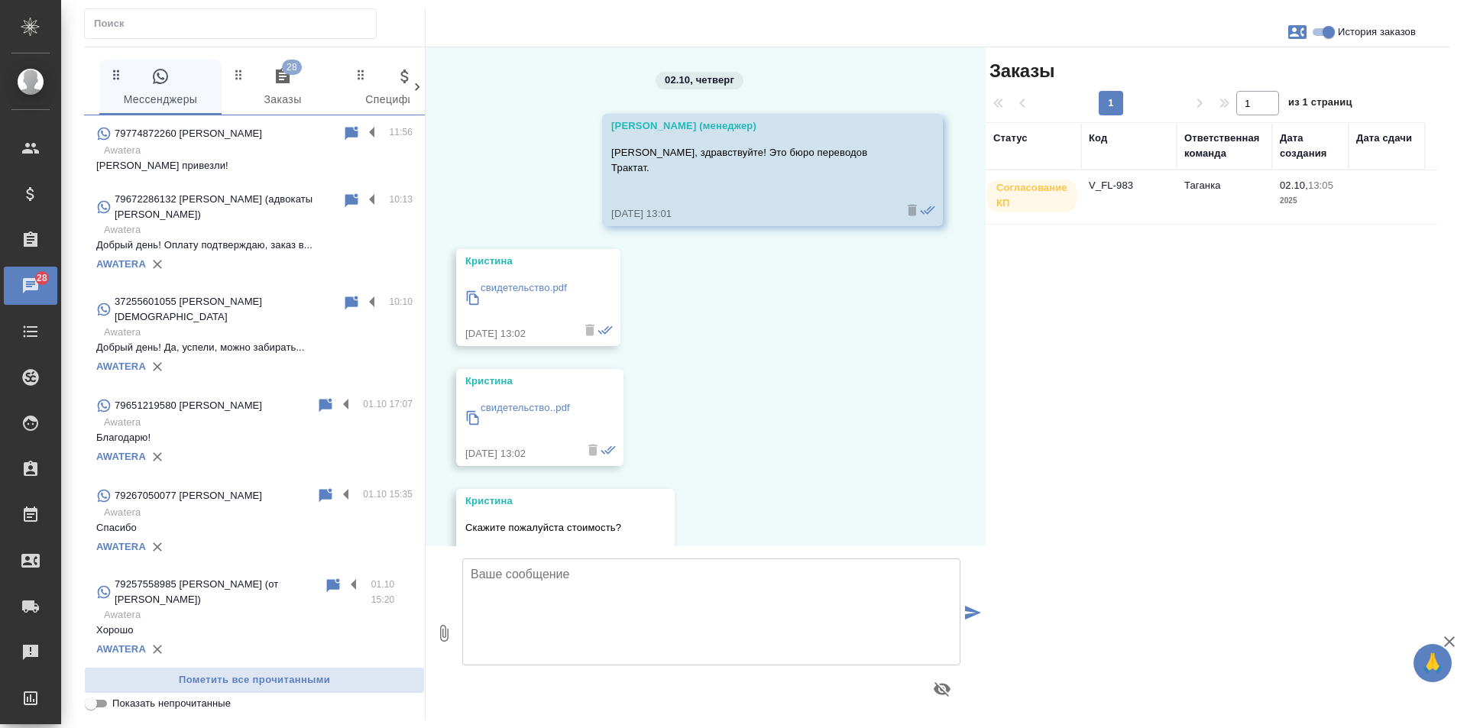
scroll to position [499, 0]
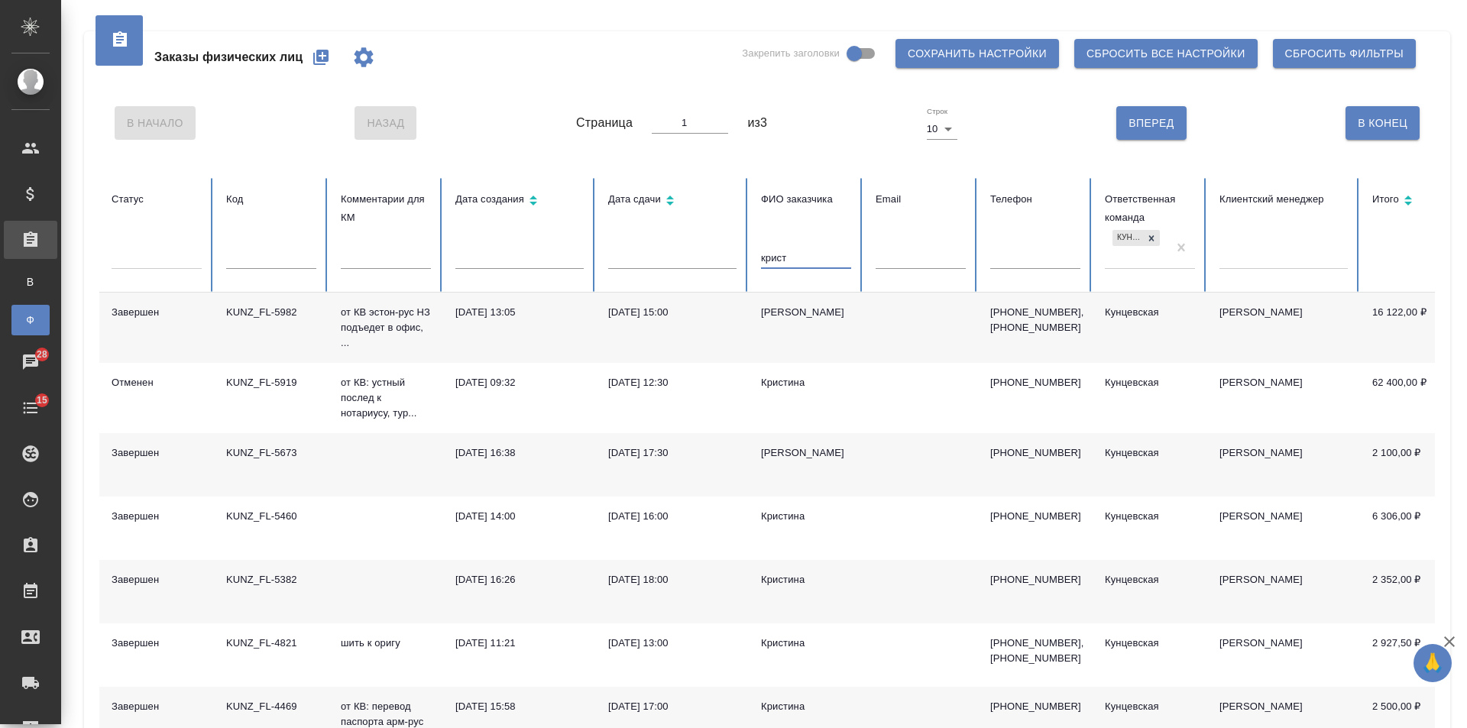
drag, startPoint x: 809, startPoint y: 256, endPoint x: 467, endPoint y: 263, distance: 342.3
click at [467, 263] on tr "Статус Код Комментарии для КМ Дата создания Дата сдачи ФИО заказчика крист Emai…" at bounding box center [958, 235] width 1719 height 115
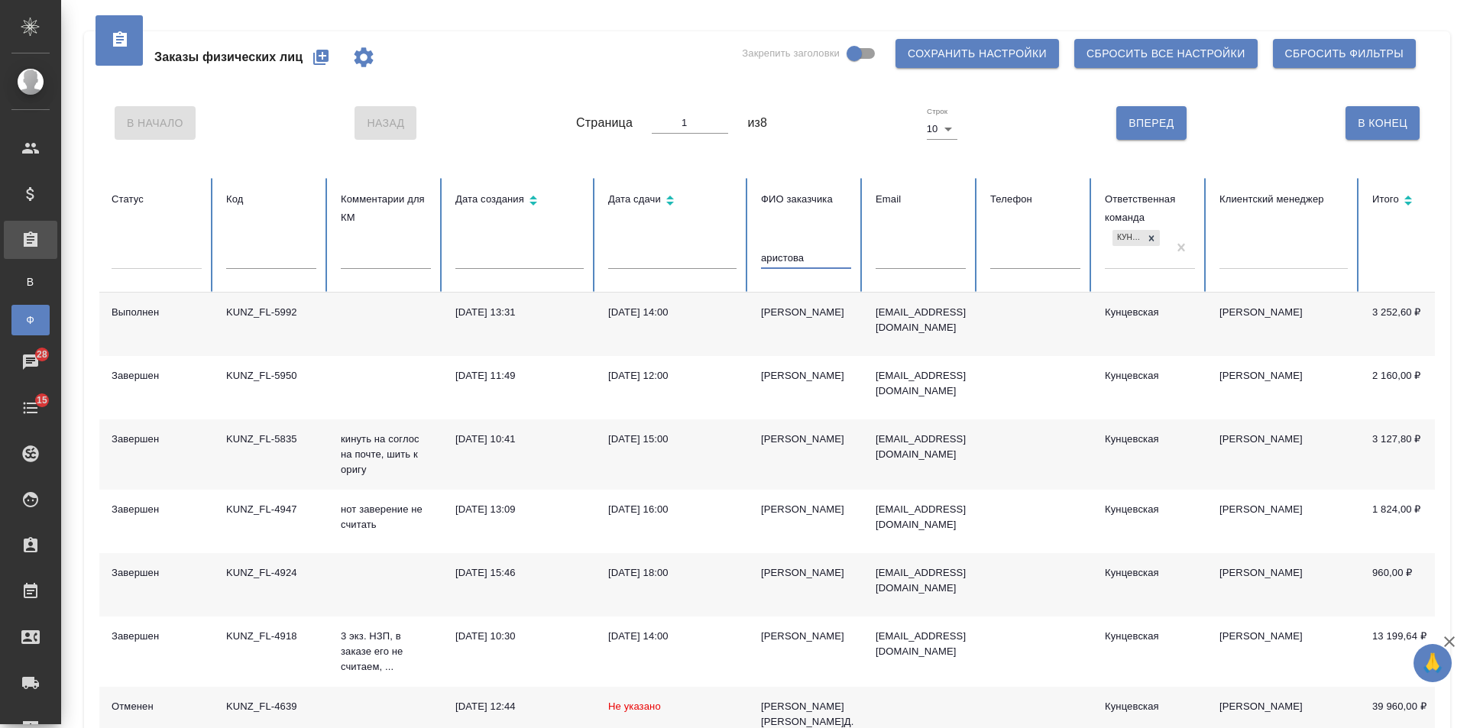
type input "аристова"
click at [701, 330] on td "[DATE] 14:00" at bounding box center [672, 324] width 153 height 63
click at [301, 53] on span "Заказы физических лиц" at bounding box center [228, 57] width 148 height 18
click at [310, 54] on button "button" at bounding box center [320, 57] width 37 height 37
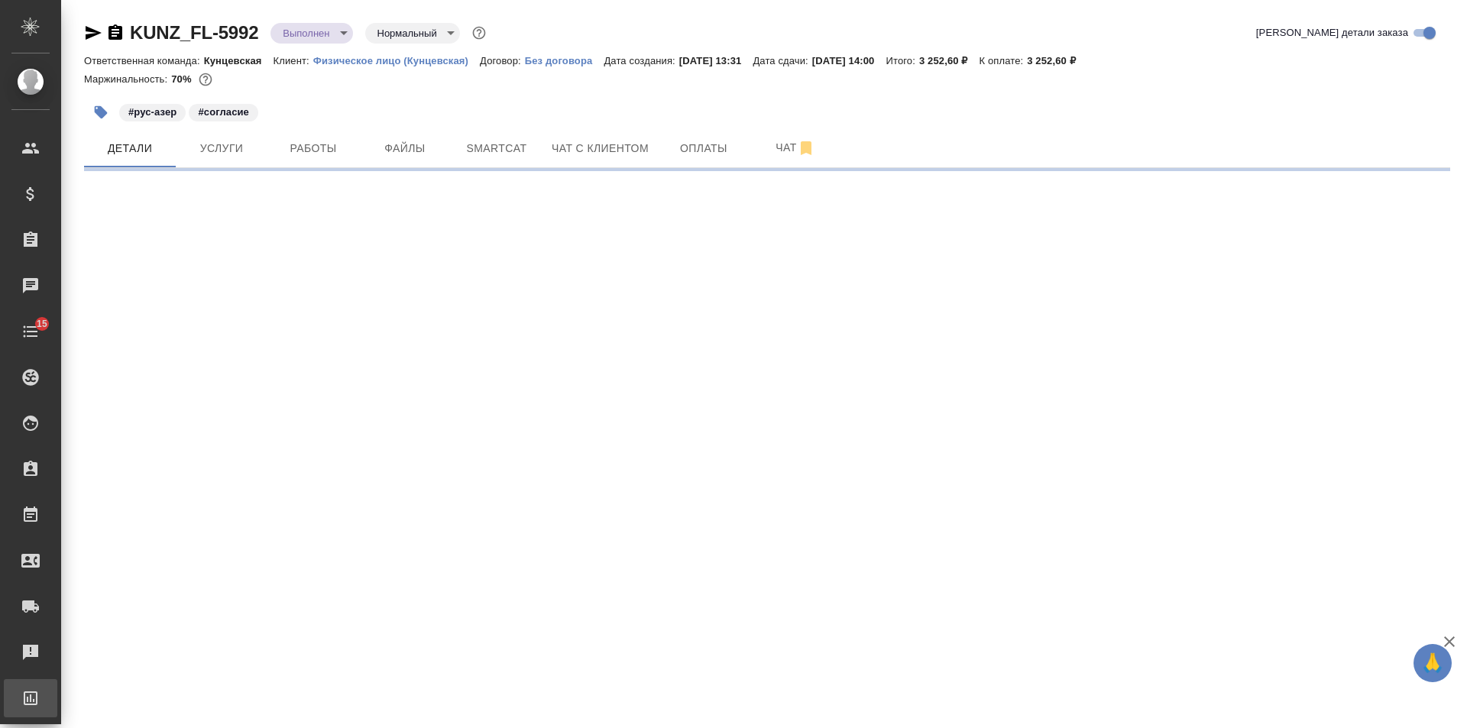
select select "RU"
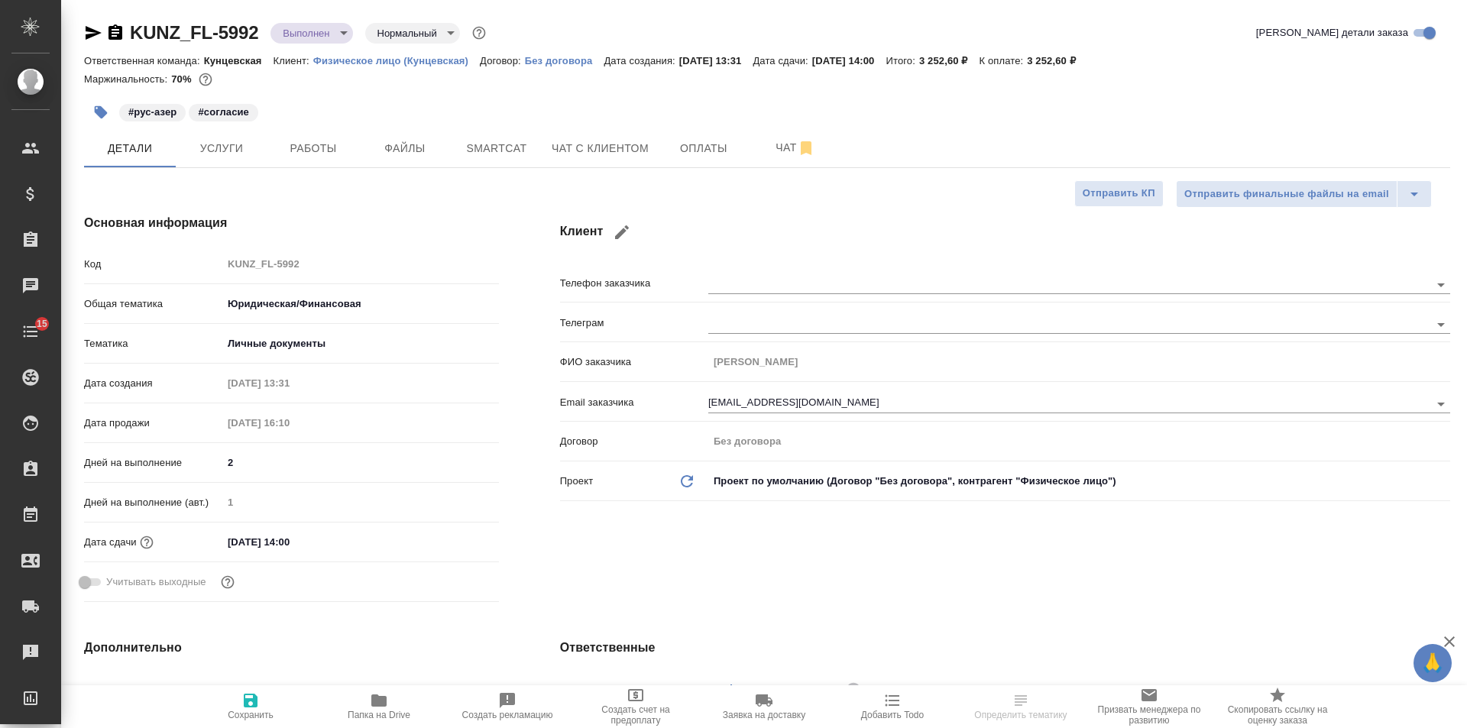
type textarea "x"
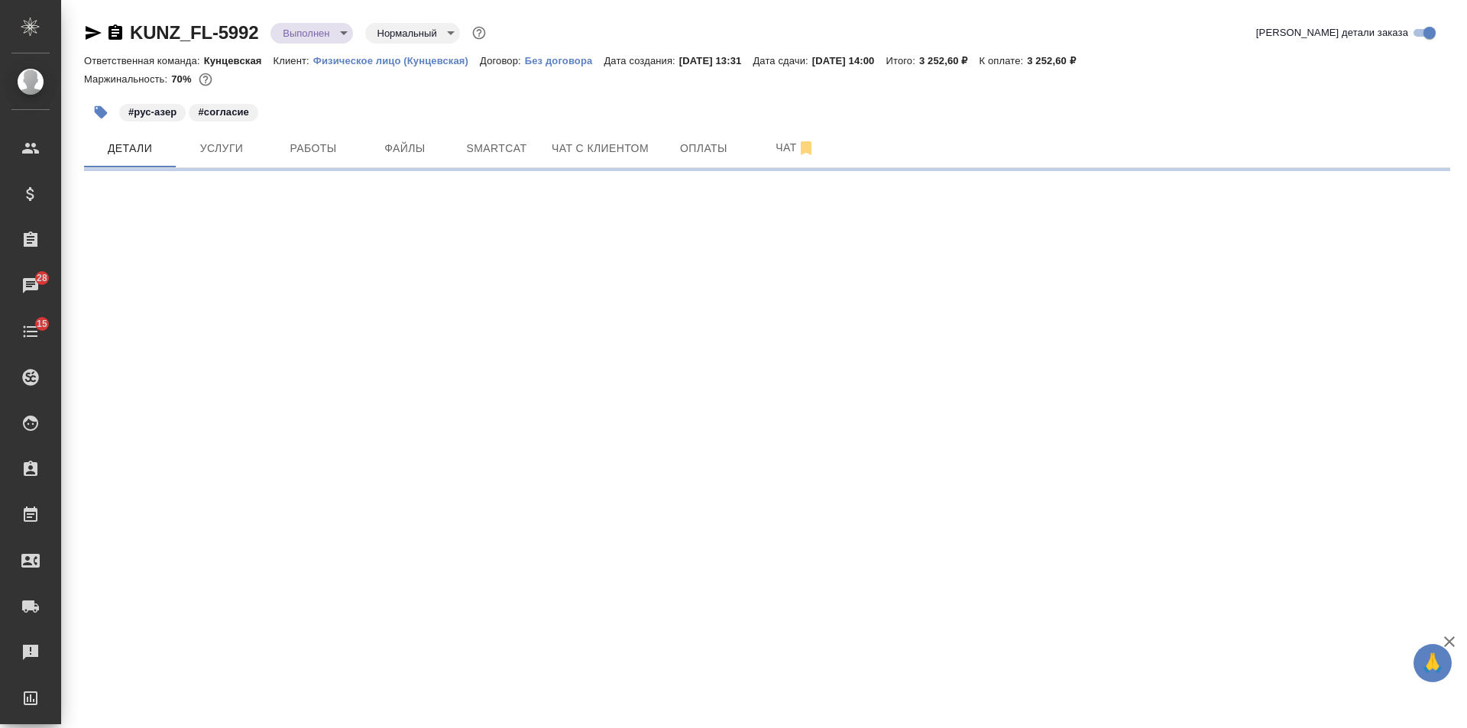
select select "RU"
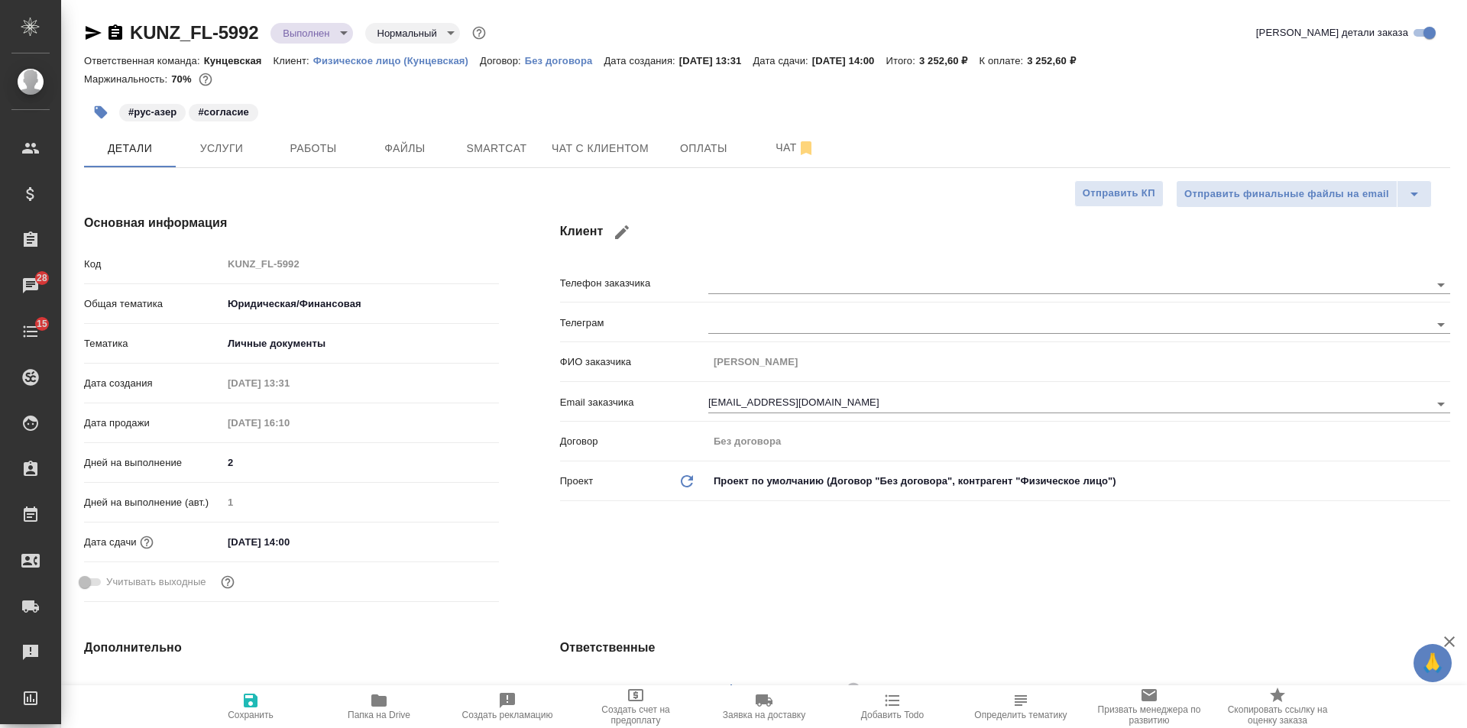
type textarea "x"
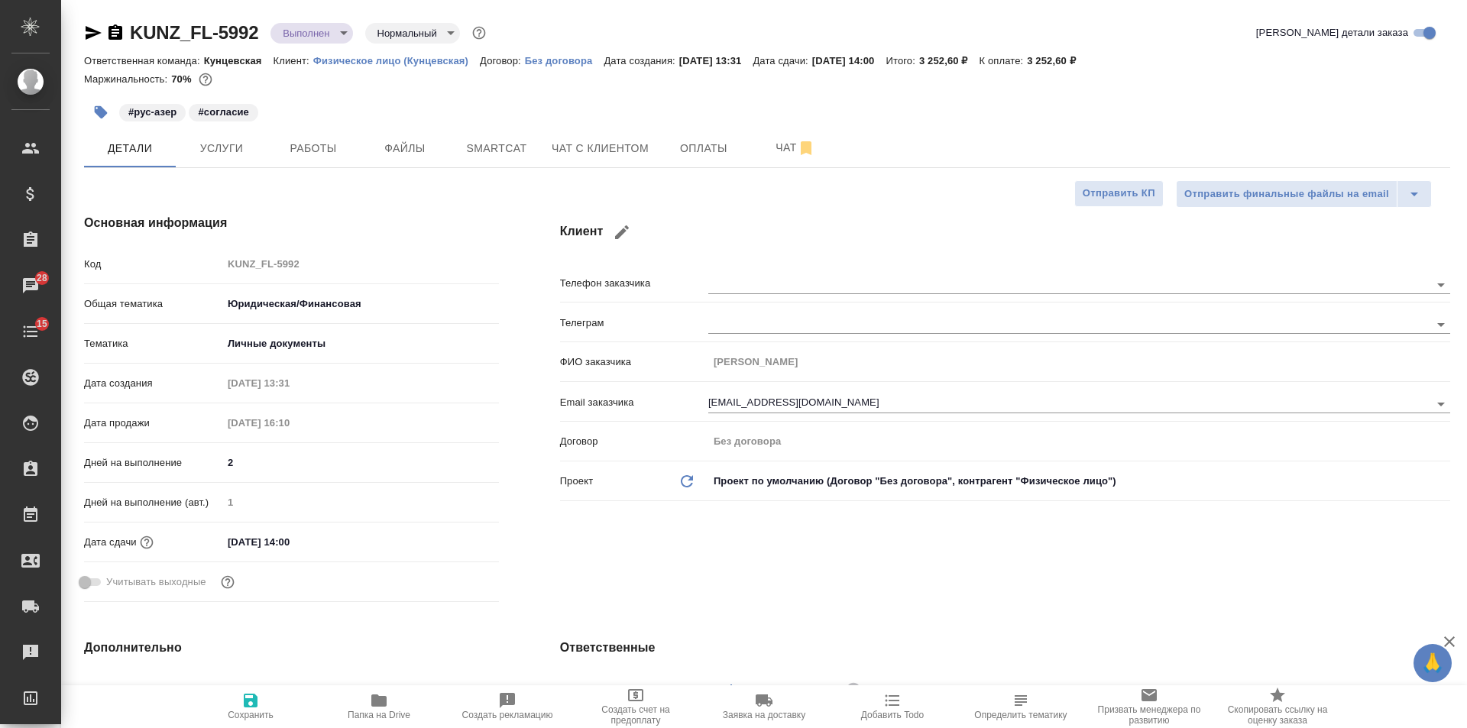
type textarea "x"
click at [110, 36] on icon "button" at bounding box center [115, 31] width 14 height 15
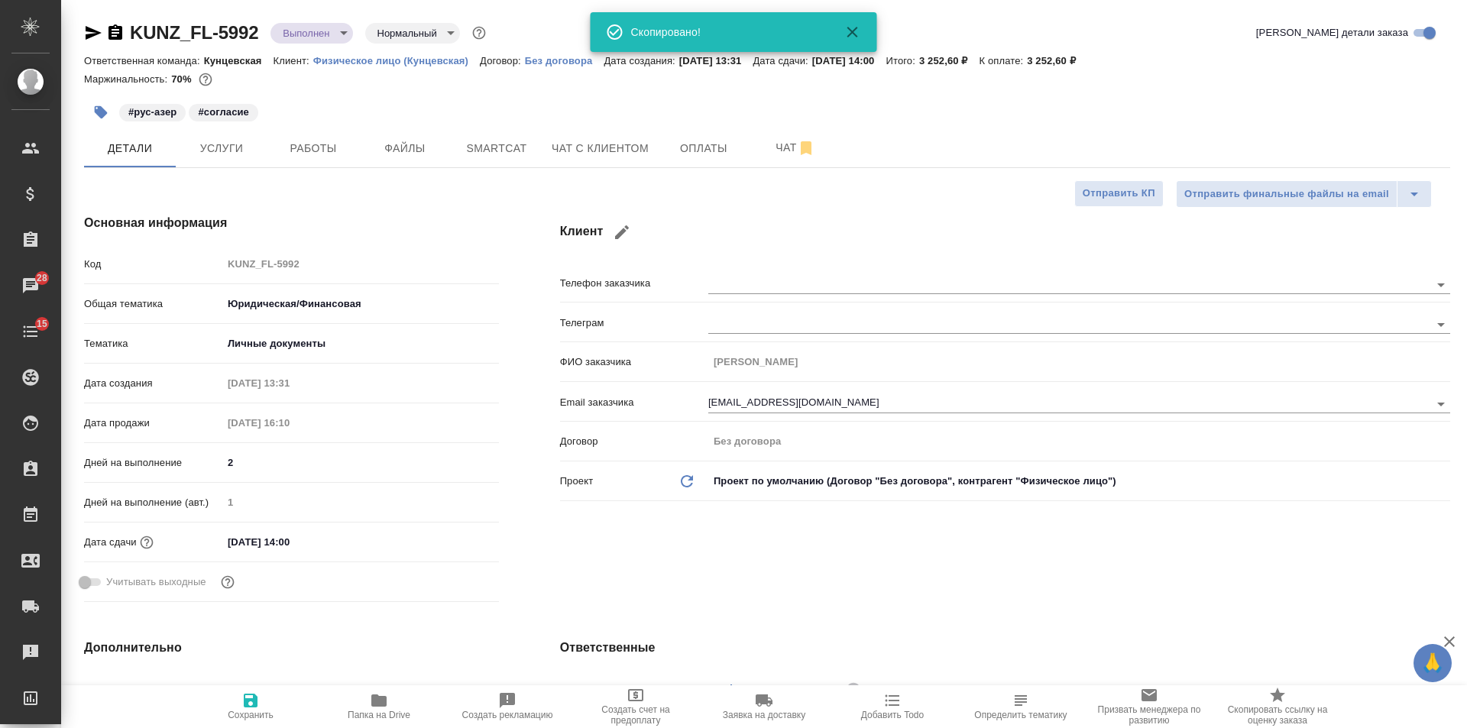
type textarea "x"
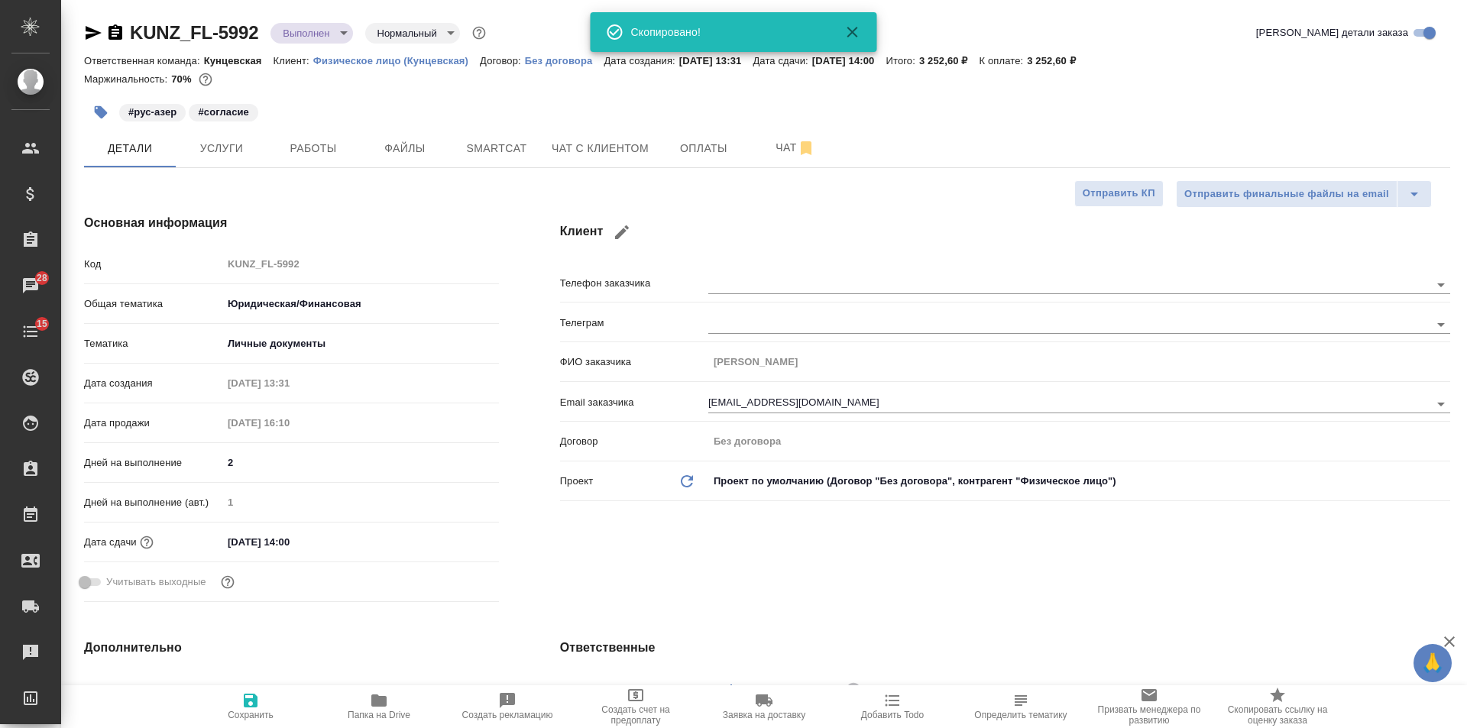
type textarea "x"
click at [1179, 23] on div "KUNZ_FL-5992 Выполнен completed Нормальный normal Кратко детали заказа" at bounding box center [767, 33] width 1366 height 24
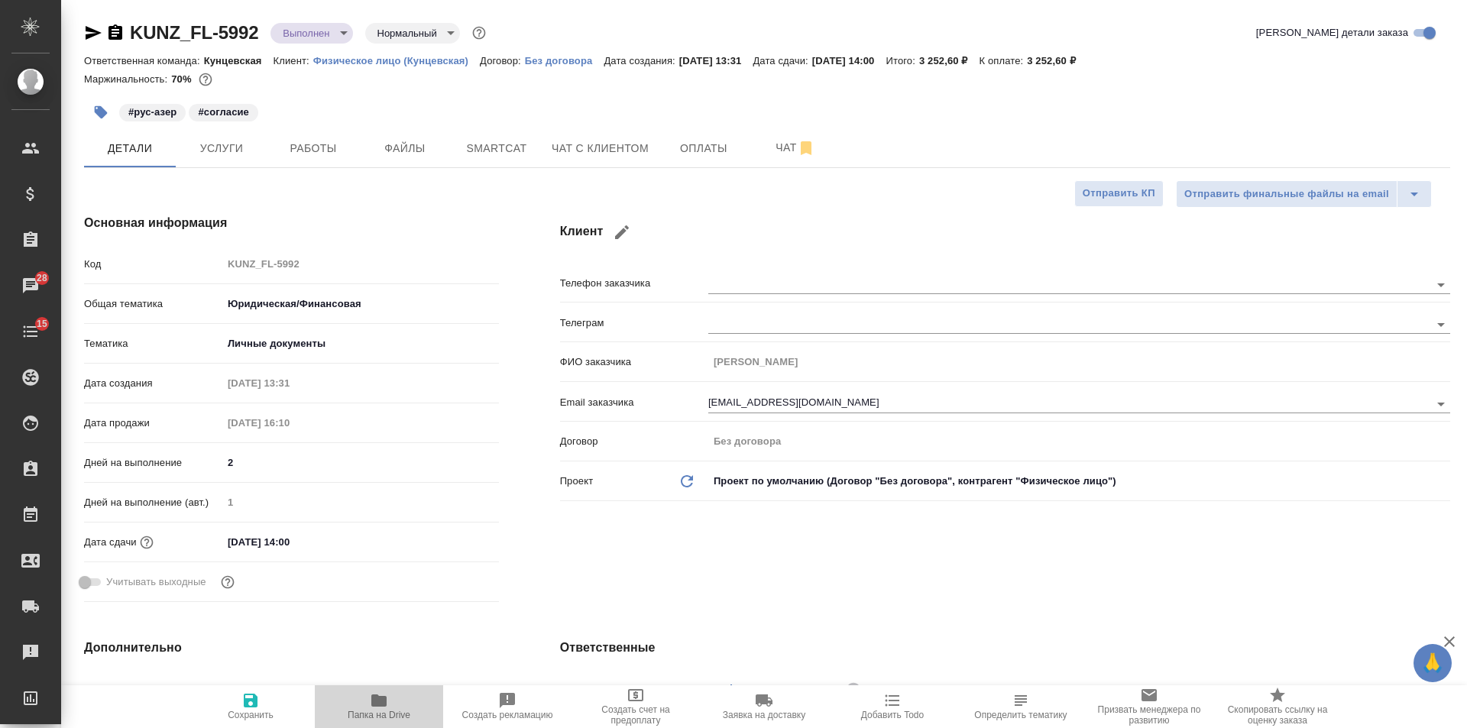
click at [405, 727] on button "Папка на Drive" at bounding box center [379, 706] width 128 height 43
type textarea "x"
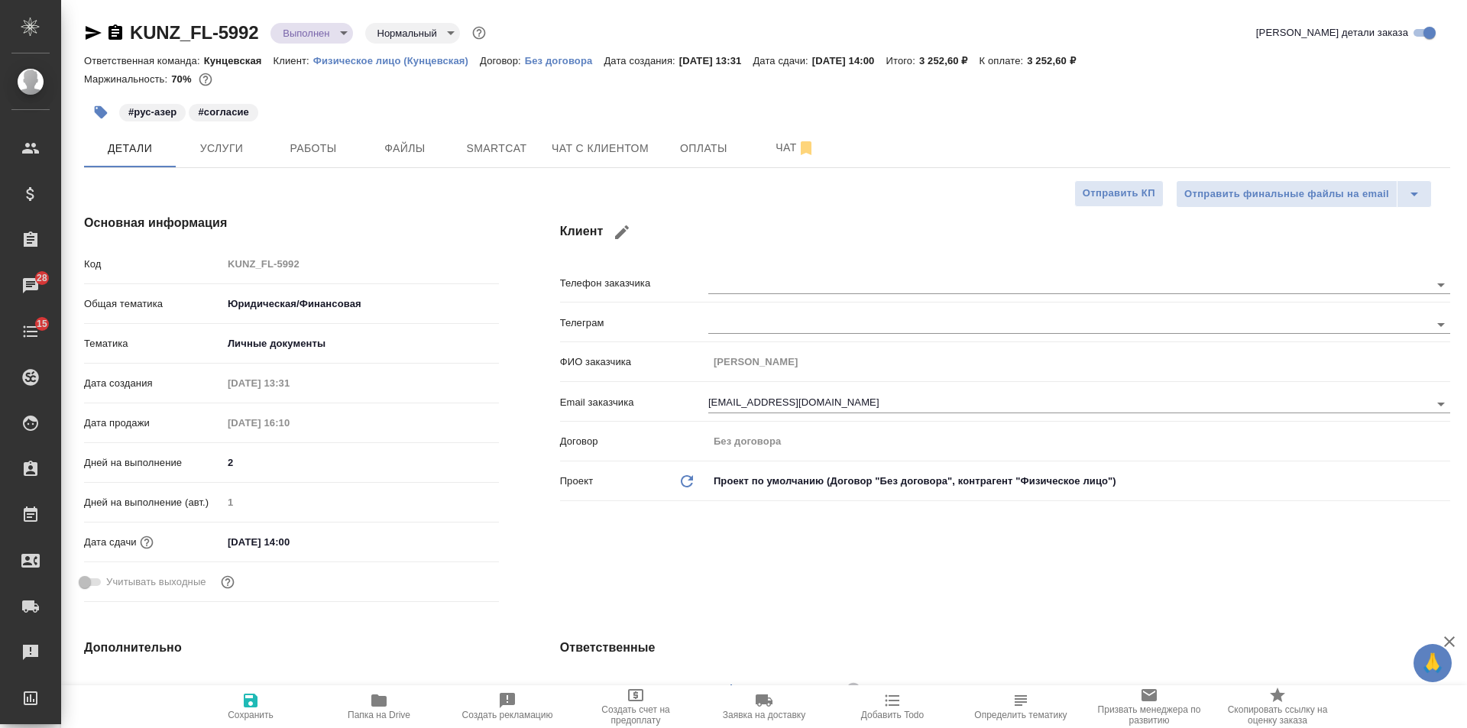
type textarea "x"
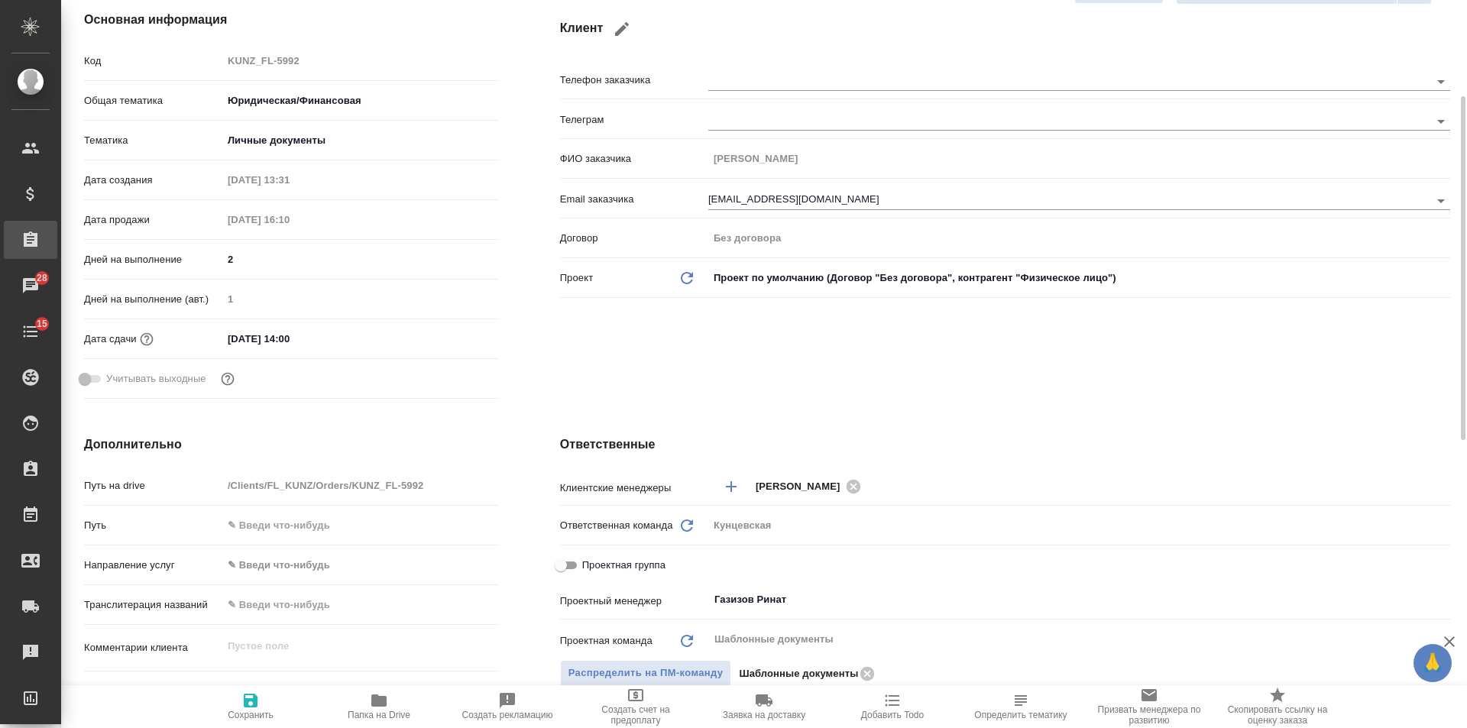
type textarea "x"
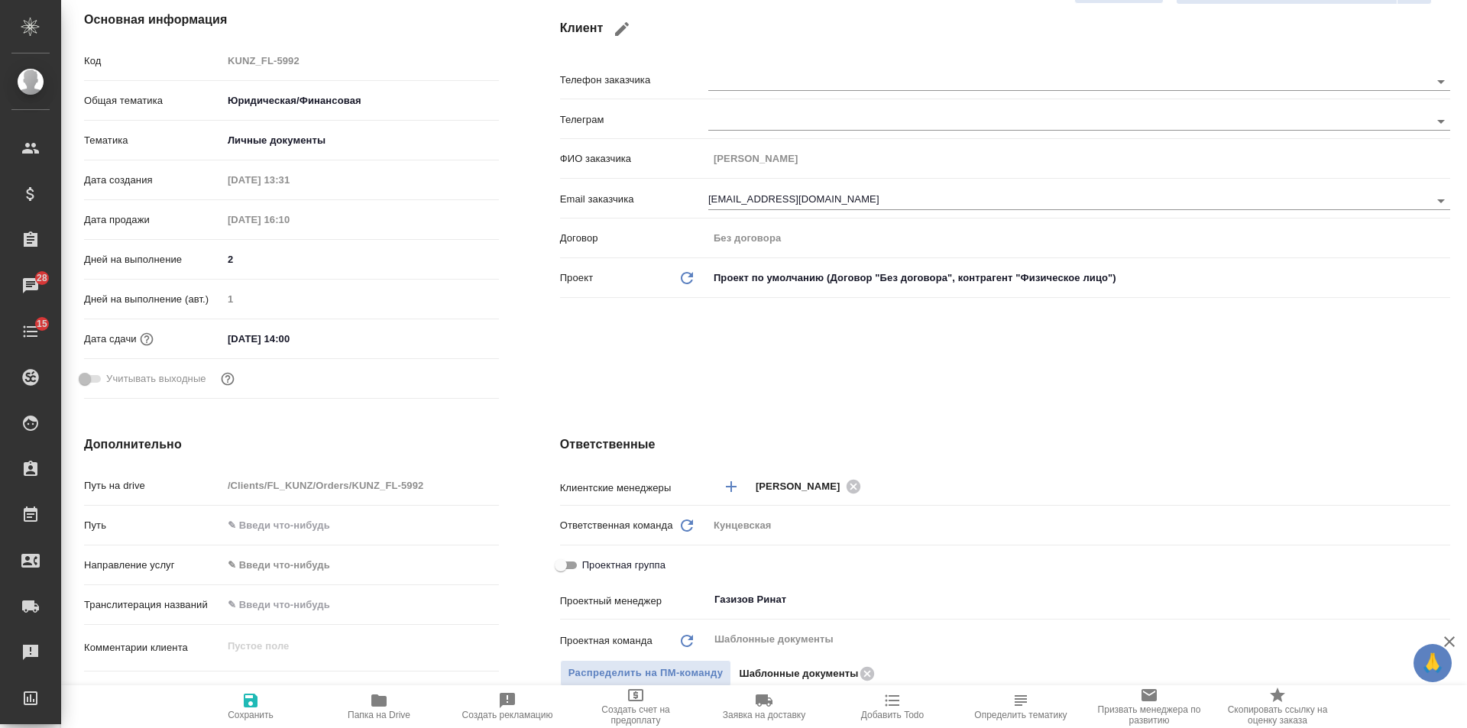
type textarea "x"
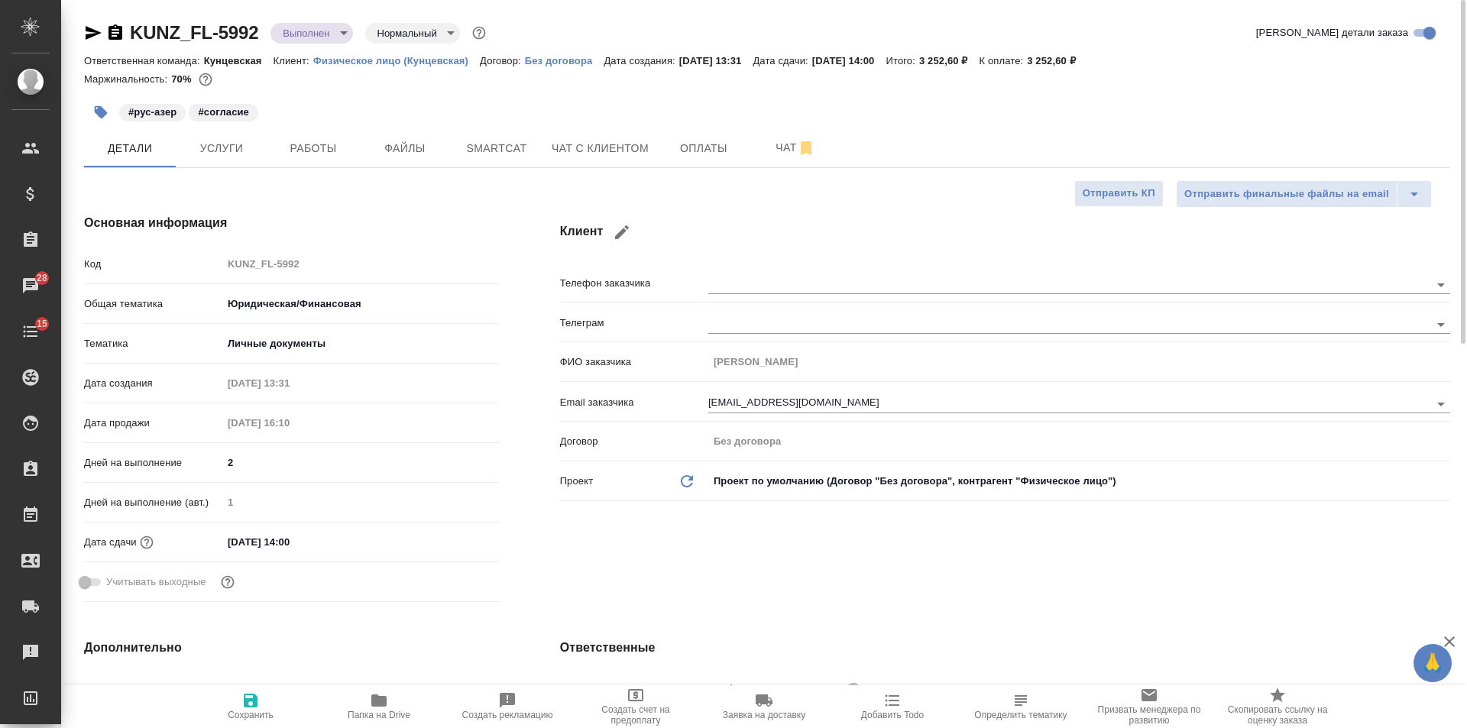
drag, startPoint x: 85, startPoint y: 31, endPoint x: 25, endPoint y: 93, distance: 86.4
click at [85, 31] on icon "button" at bounding box center [93, 33] width 18 height 18
type textarea "x"
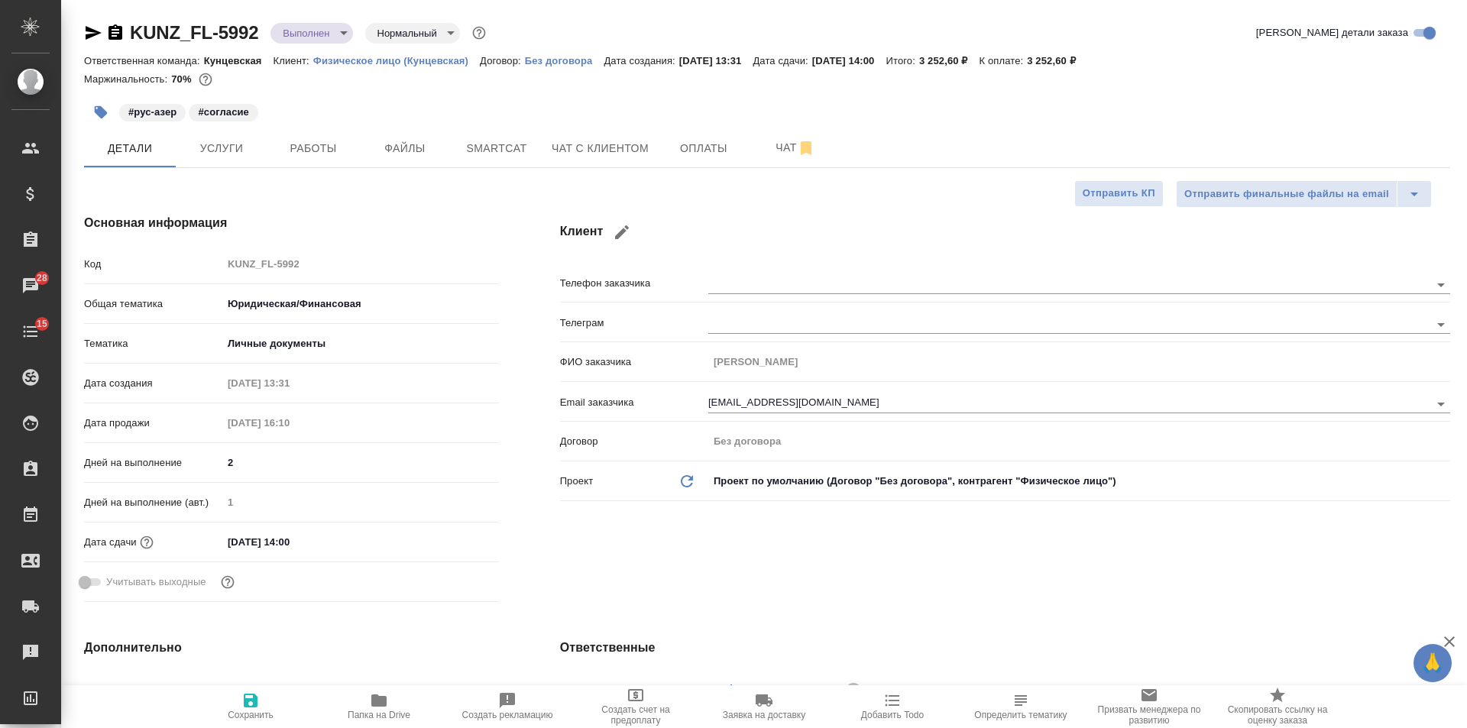
type textarea "x"
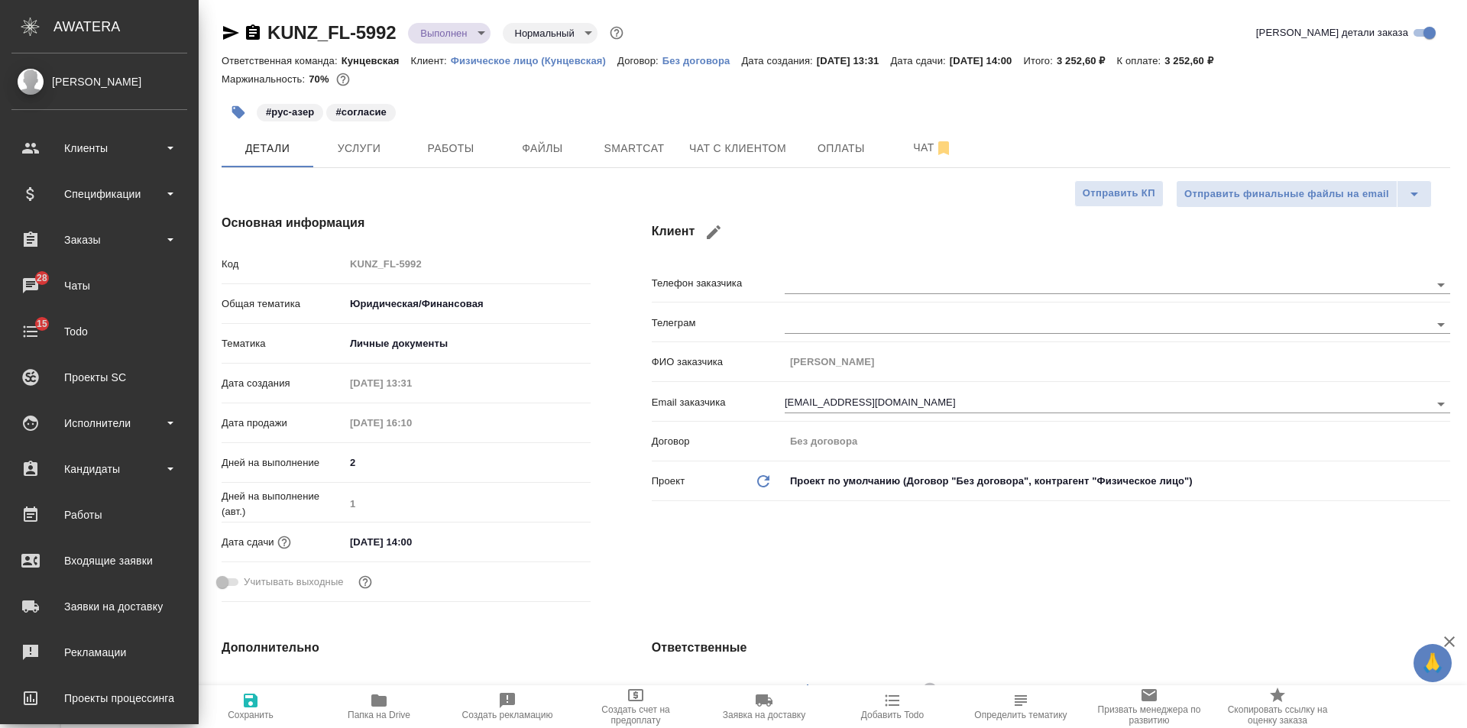
type textarea "x"
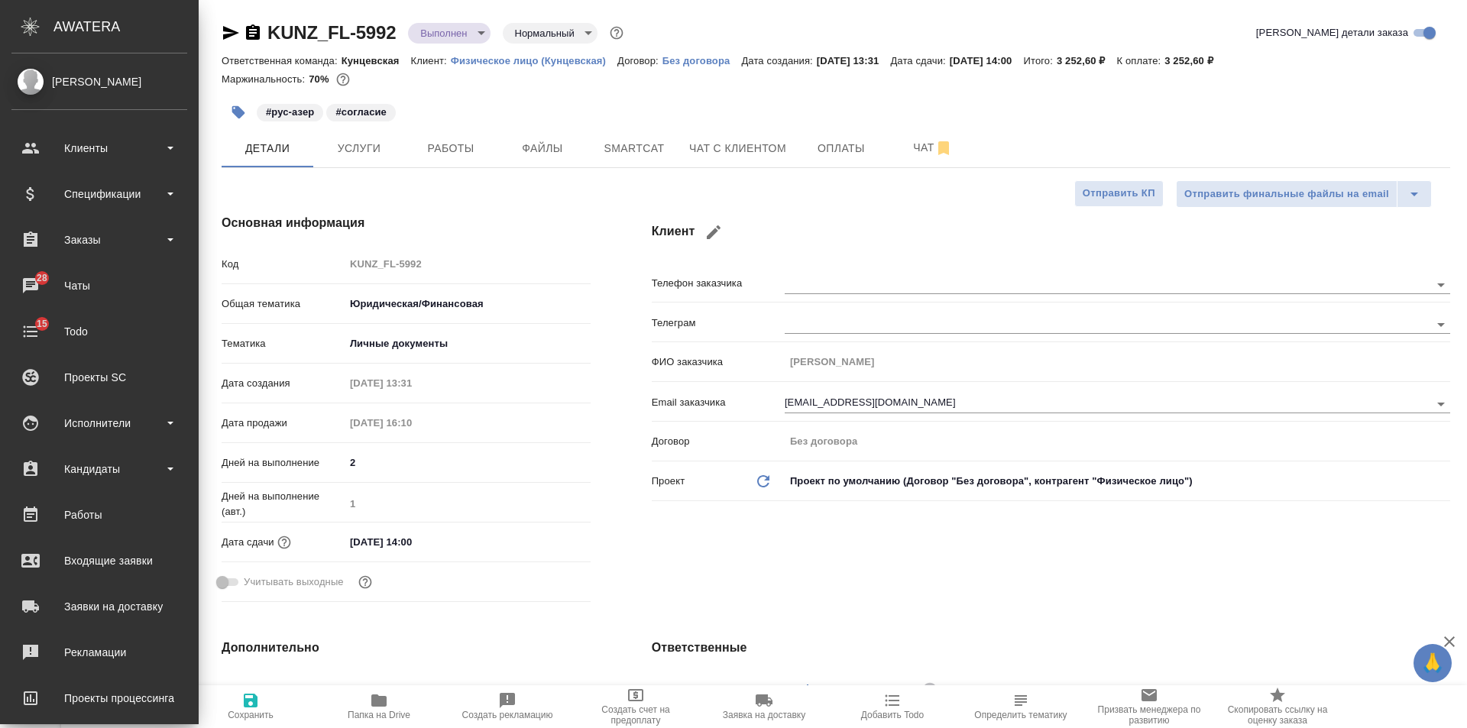
type textarea "x"
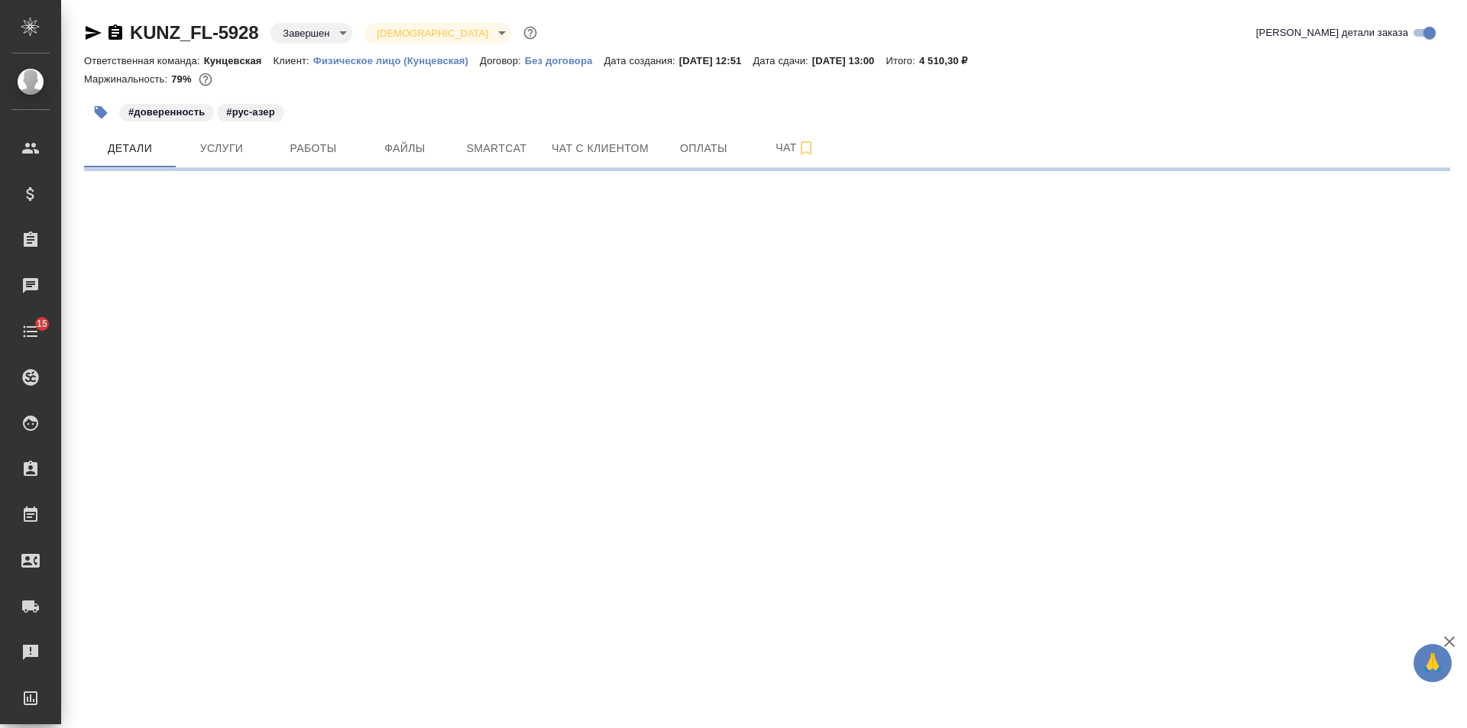
select select "RU"
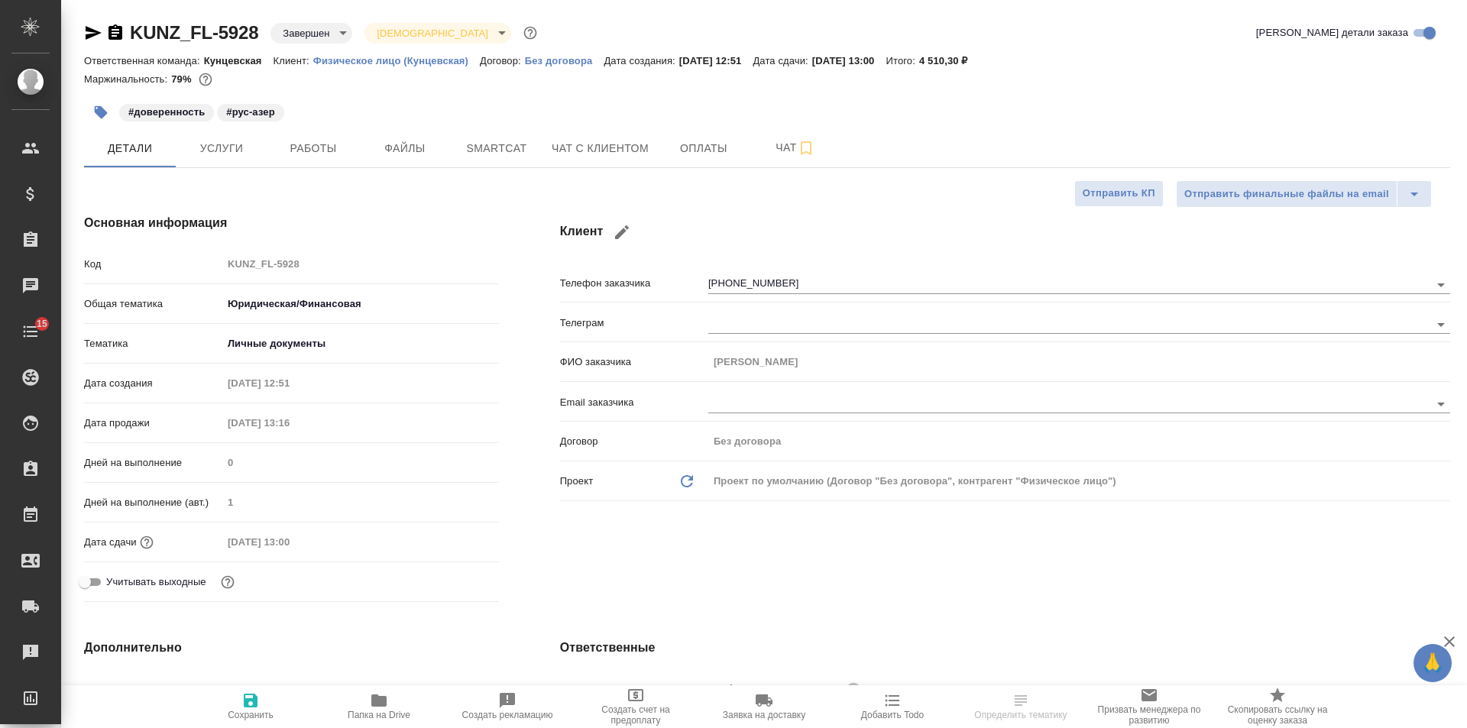
type textarea "x"
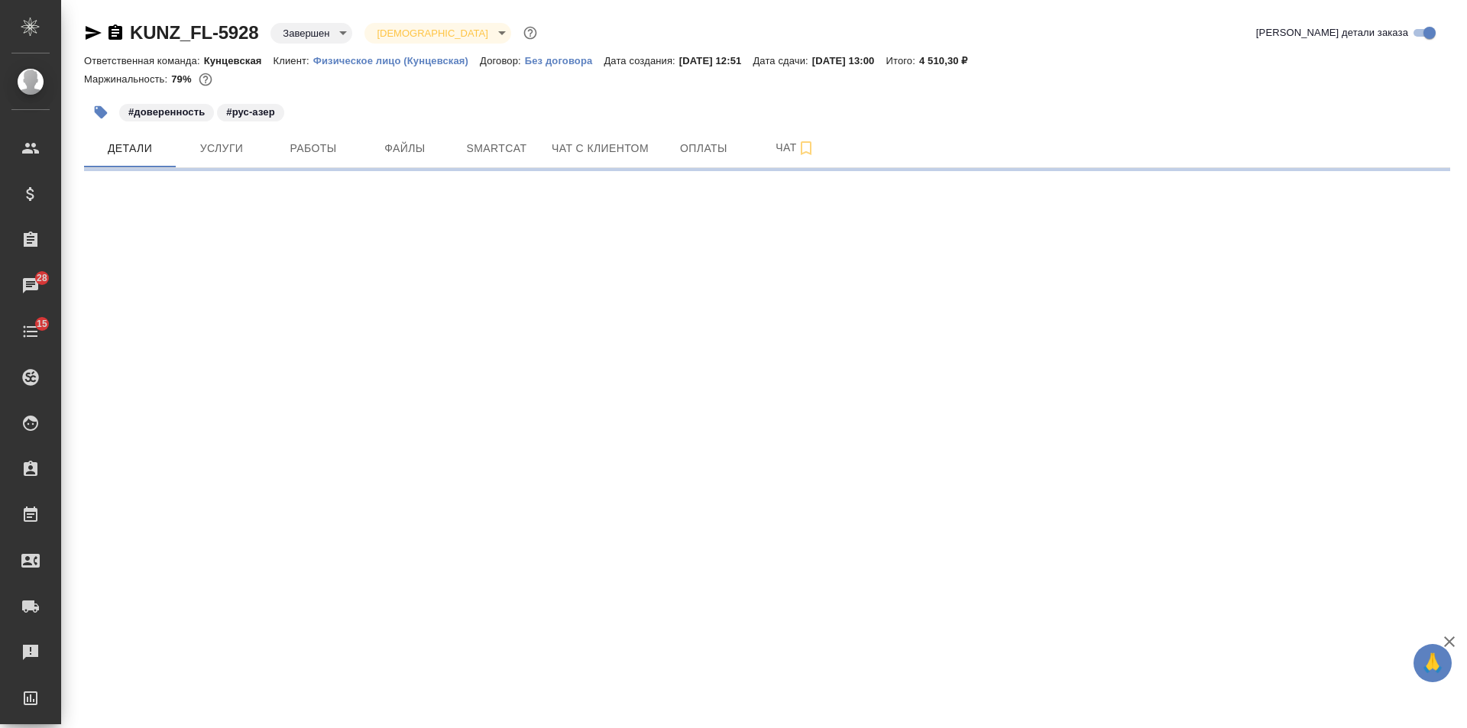
select select "RU"
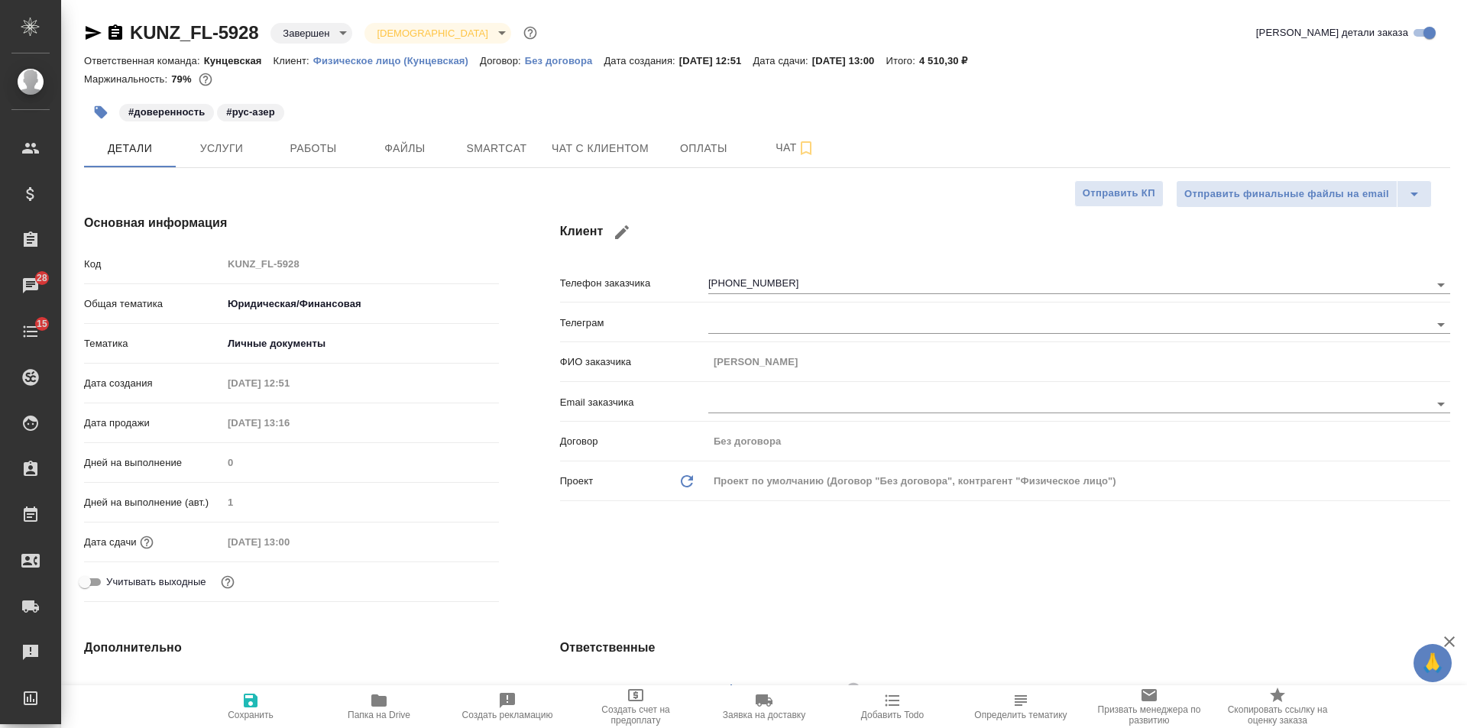
type textarea "x"
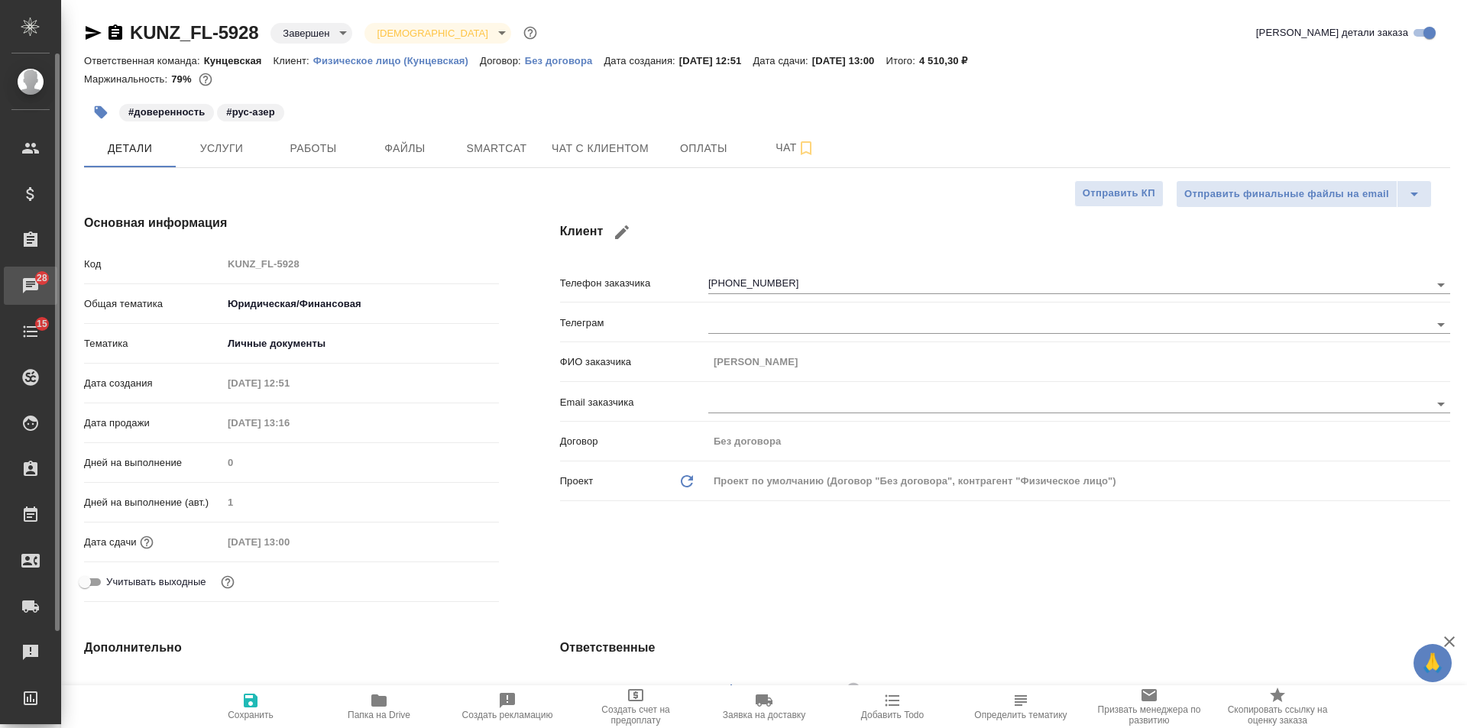
type textarea "x"
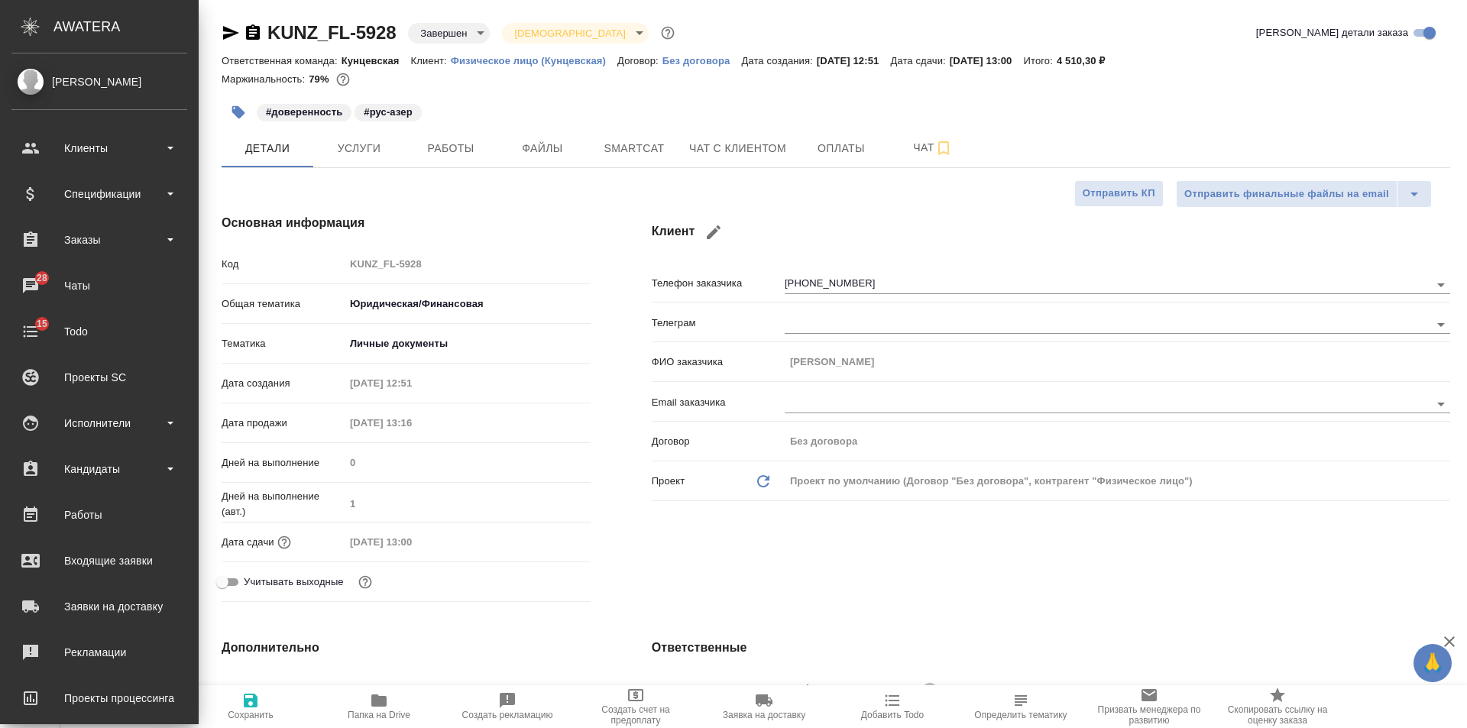
type textarea "x"
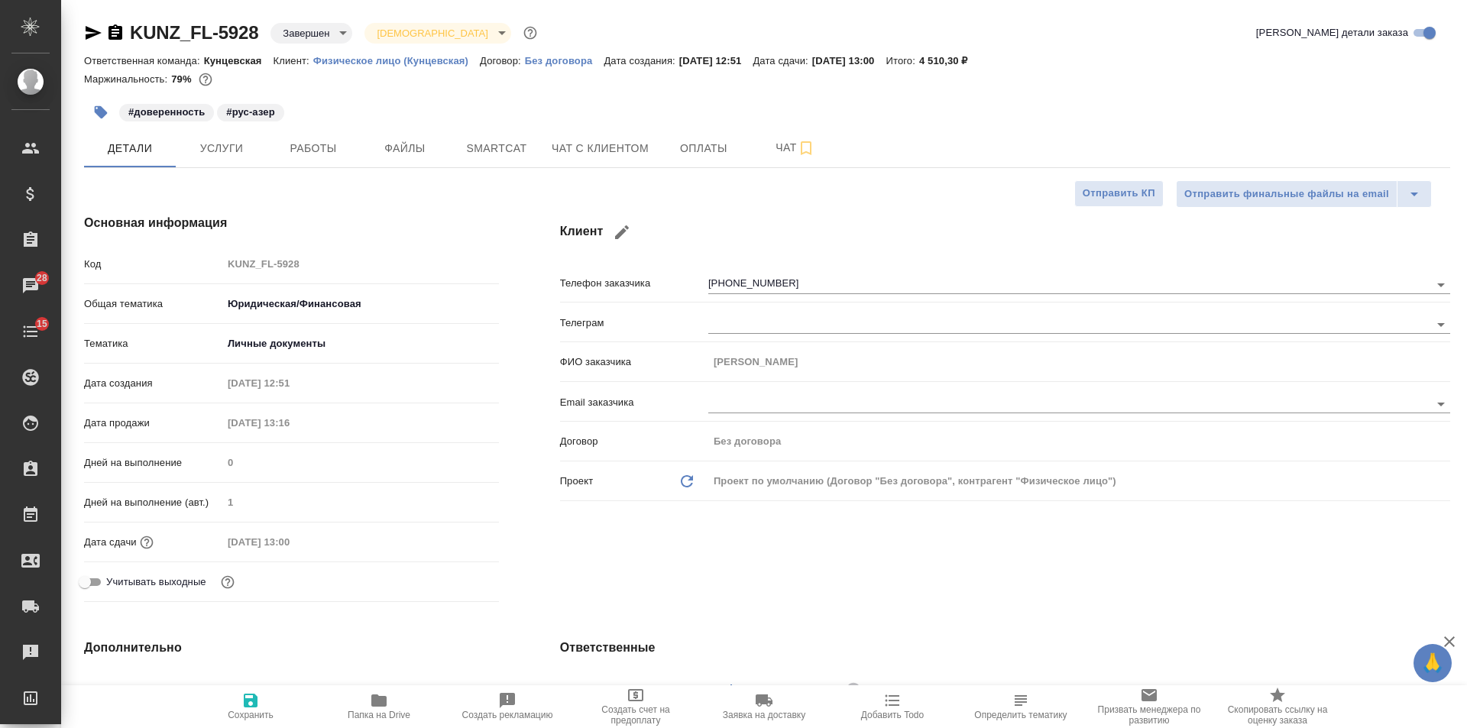
click at [647, 152] on span "Чат с клиентом" at bounding box center [599, 148] width 97 height 19
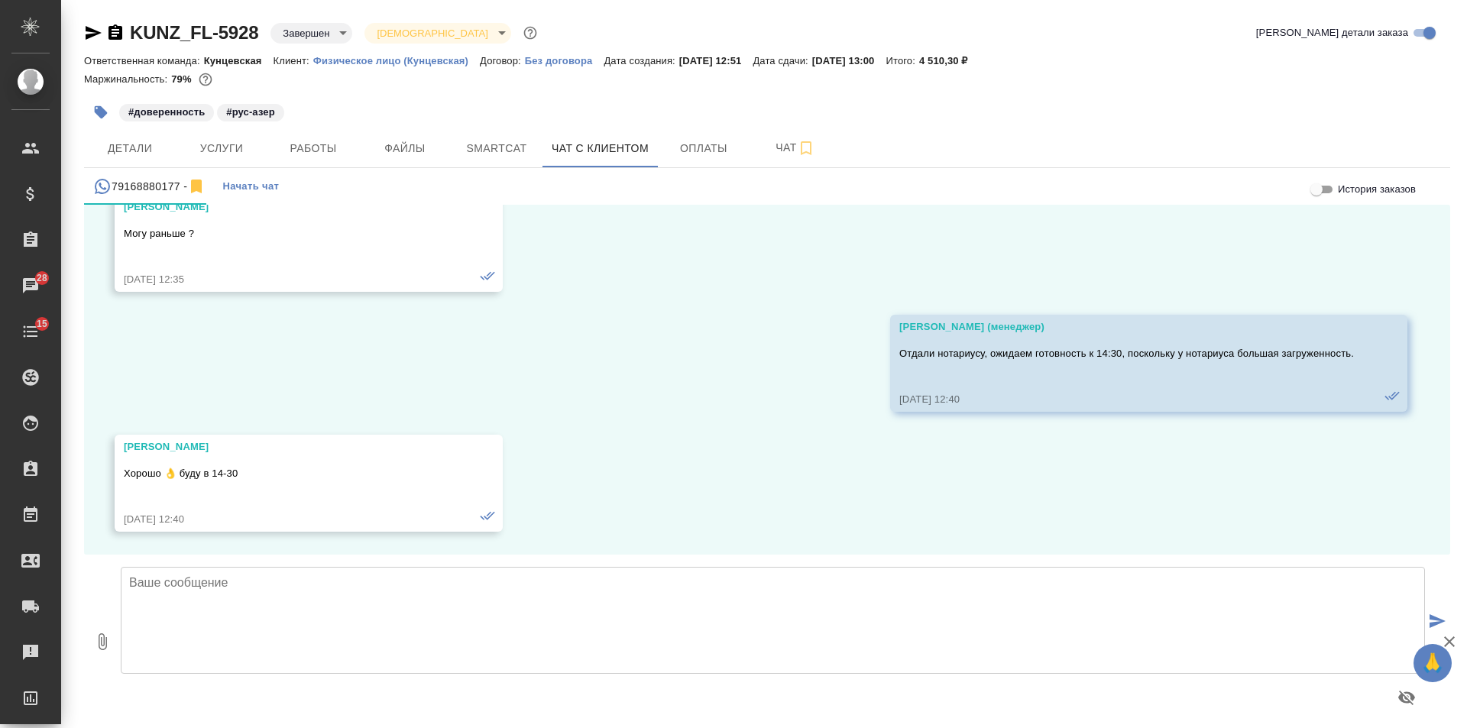
scroll to position [8, 0]
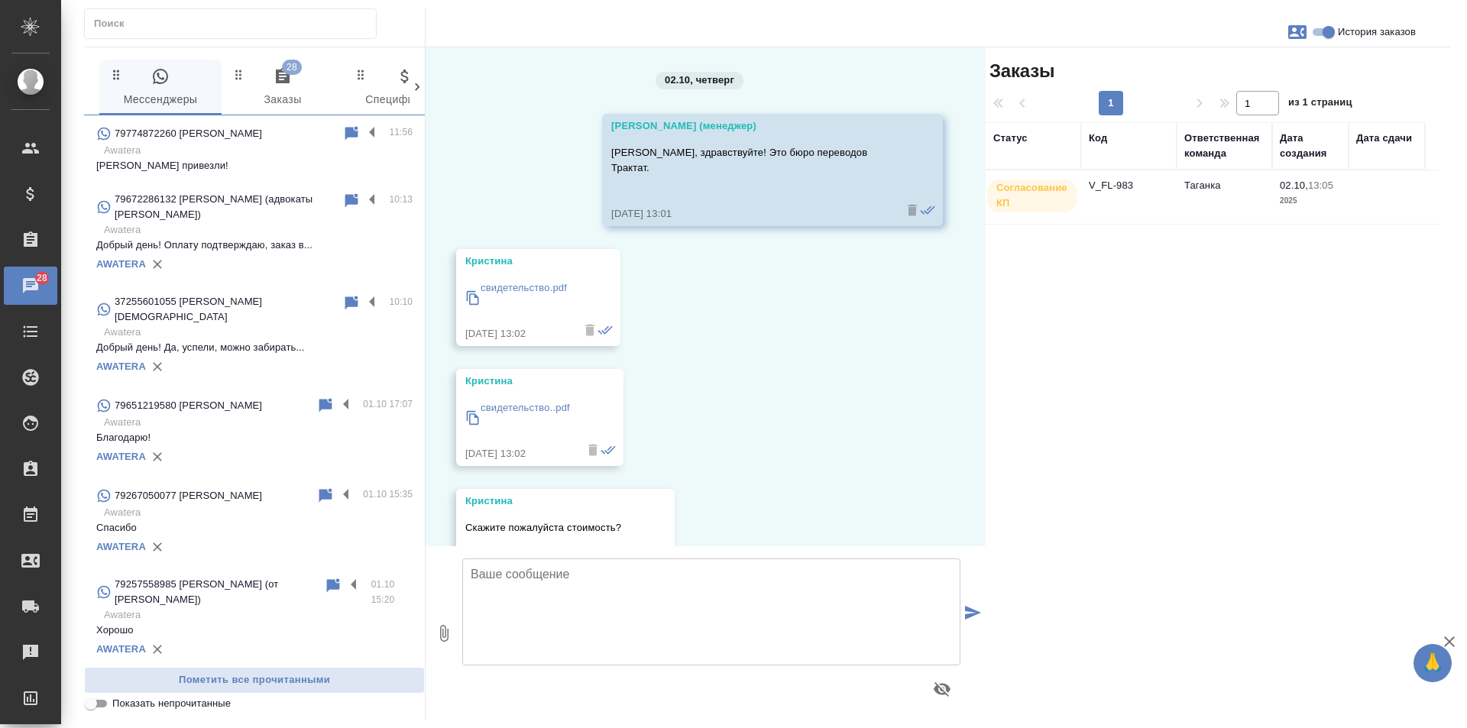
scroll to position [499, 0]
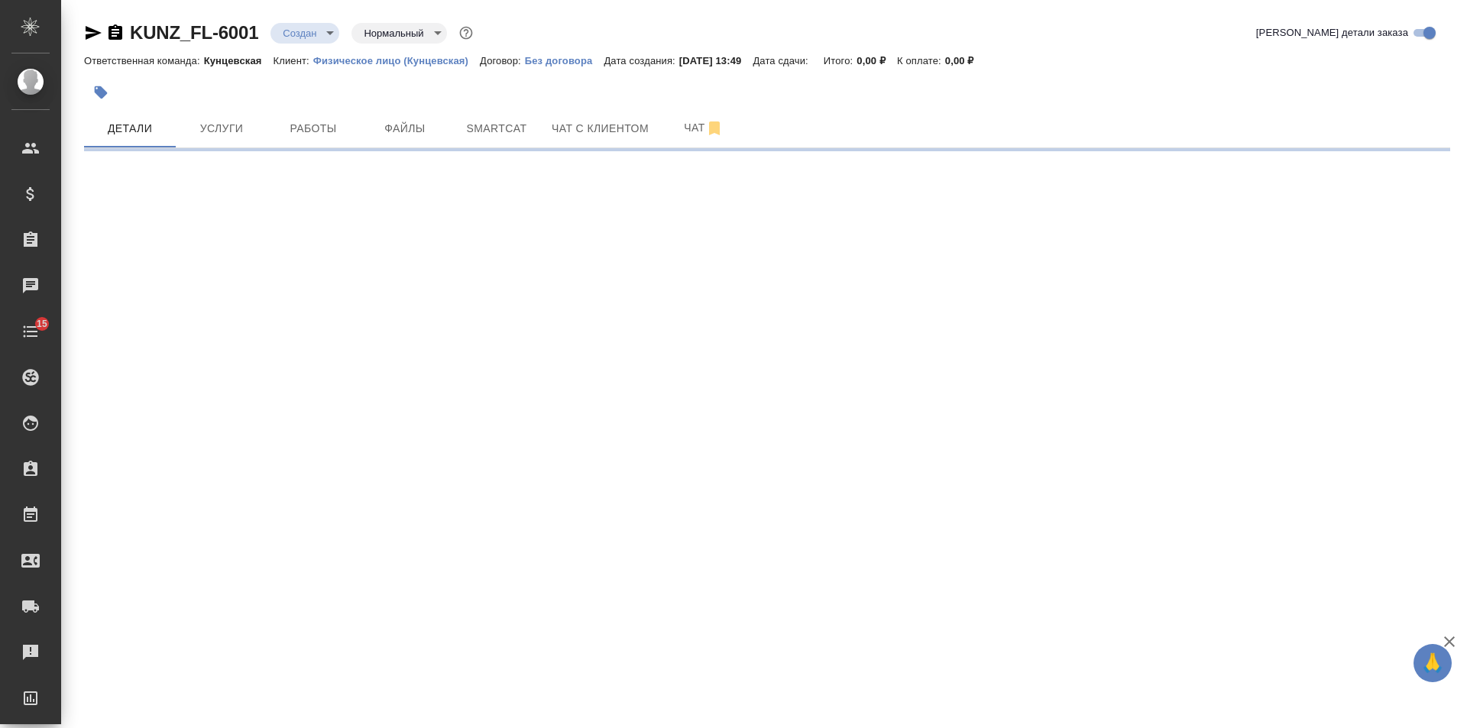
select select "RU"
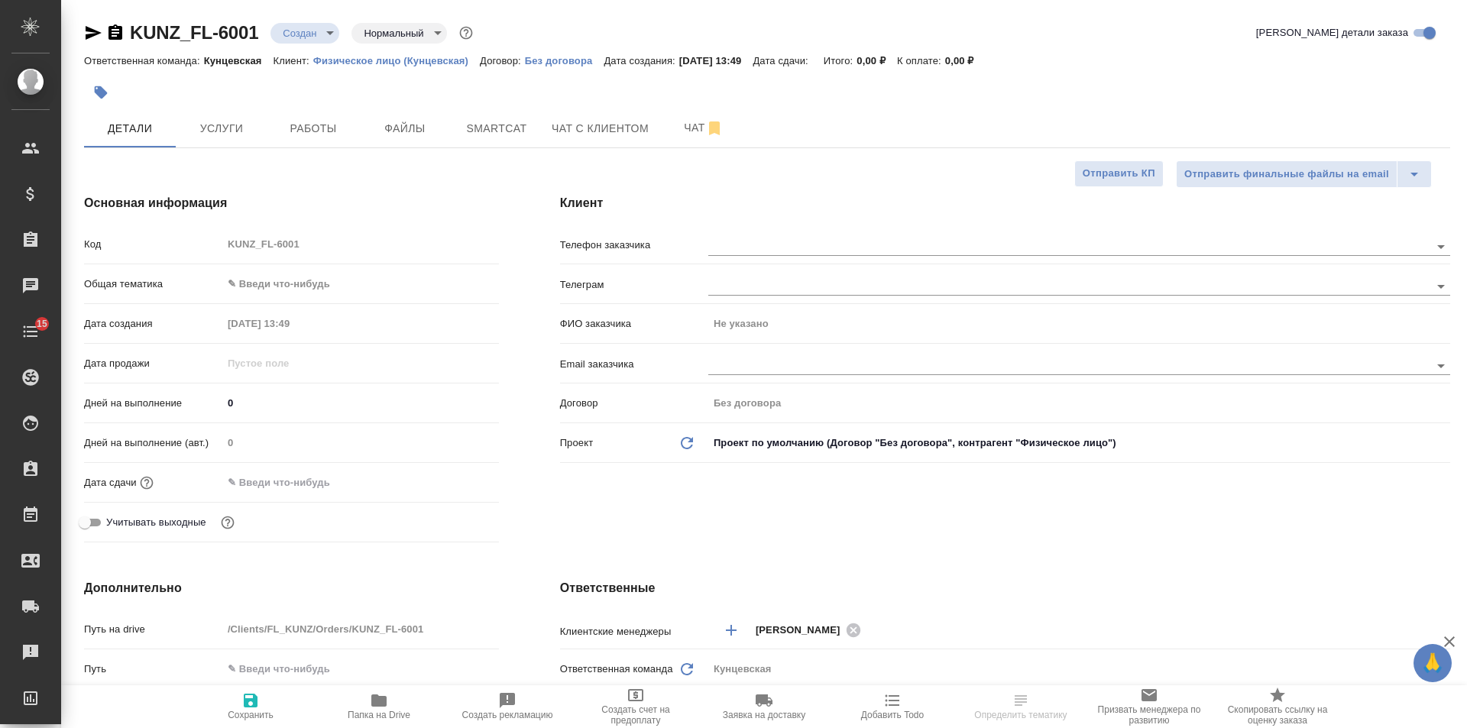
type textarea "x"
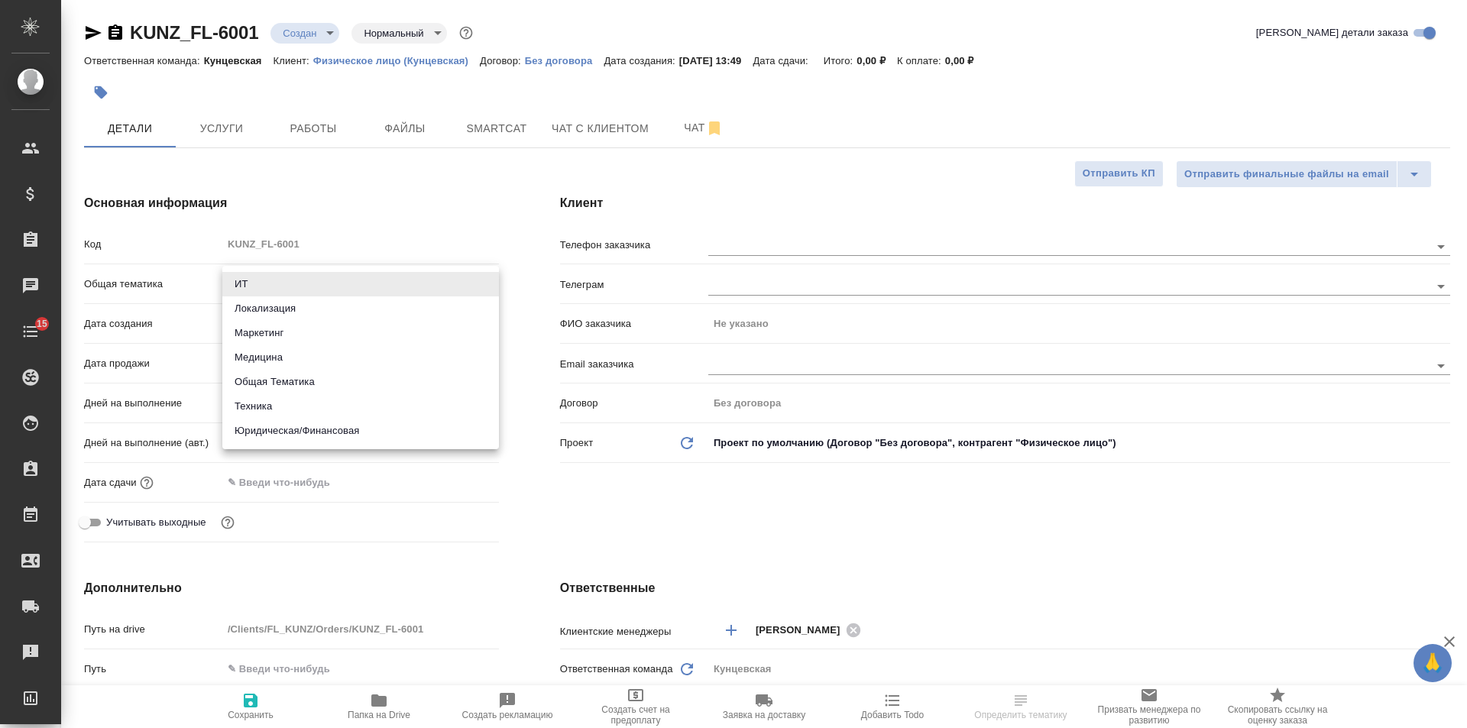
click at [270, 291] on body "🙏 .cls-1 fill:#fff; AWATERA Veselova Yulia Клиенты Спецификации Заказы Чаты 15 …" at bounding box center [733, 364] width 1467 height 728
click at [280, 426] on li "Юридическая/Финансовая" at bounding box center [360, 431] width 277 height 24
type input "yr-fn"
type textarea "x"
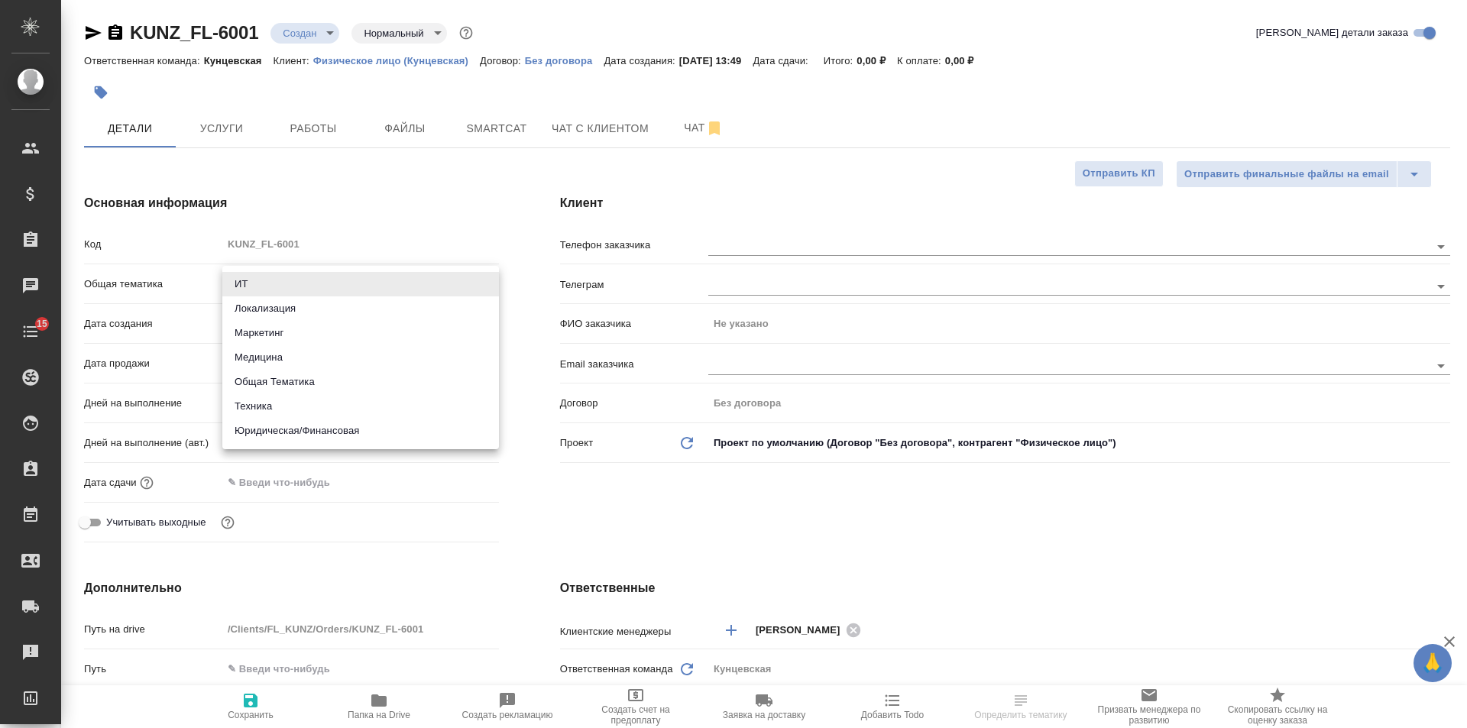
type textarea "x"
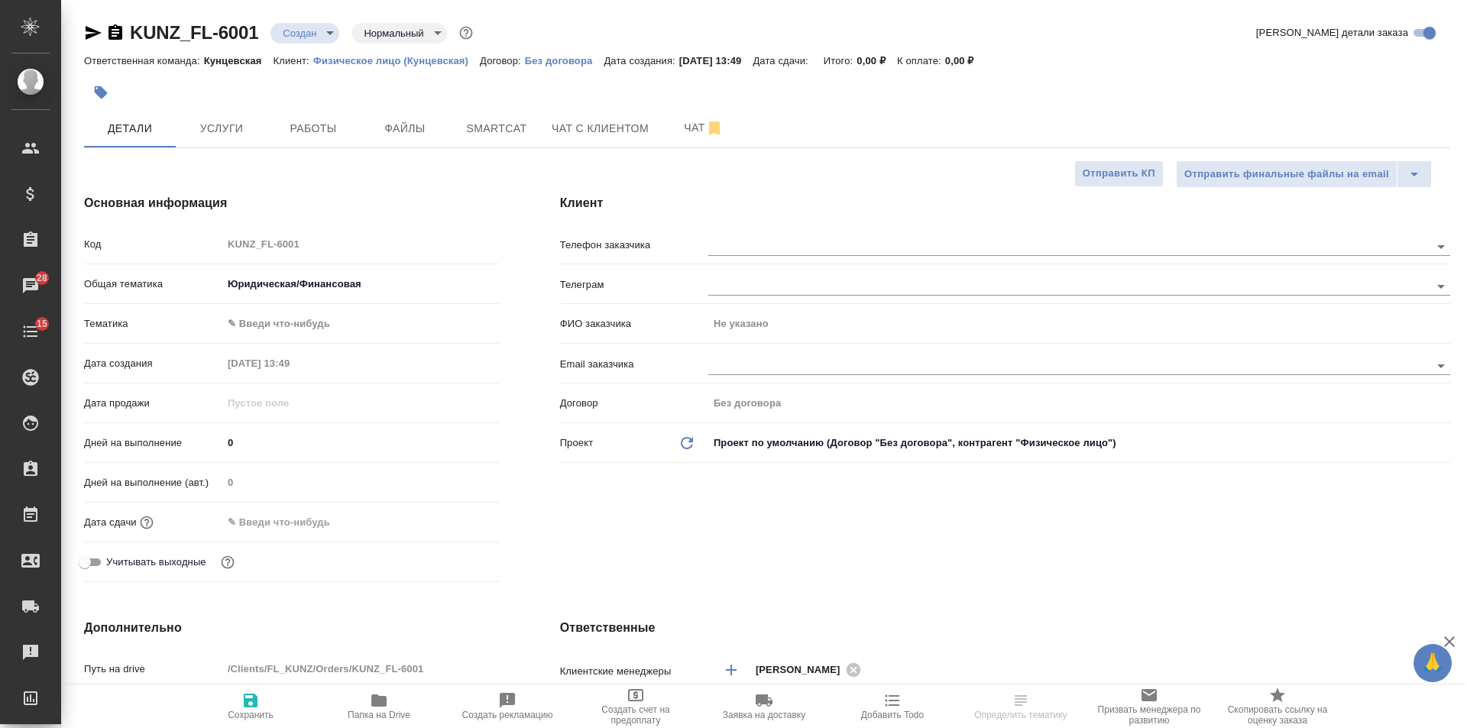
click at [285, 321] on body "🙏 .cls-1 fill:#fff; AWATERA Veselova Yulia Клиенты Спецификации Заказы 28 Чаты …" at bounding box center [733, 364] width 1467 height 728
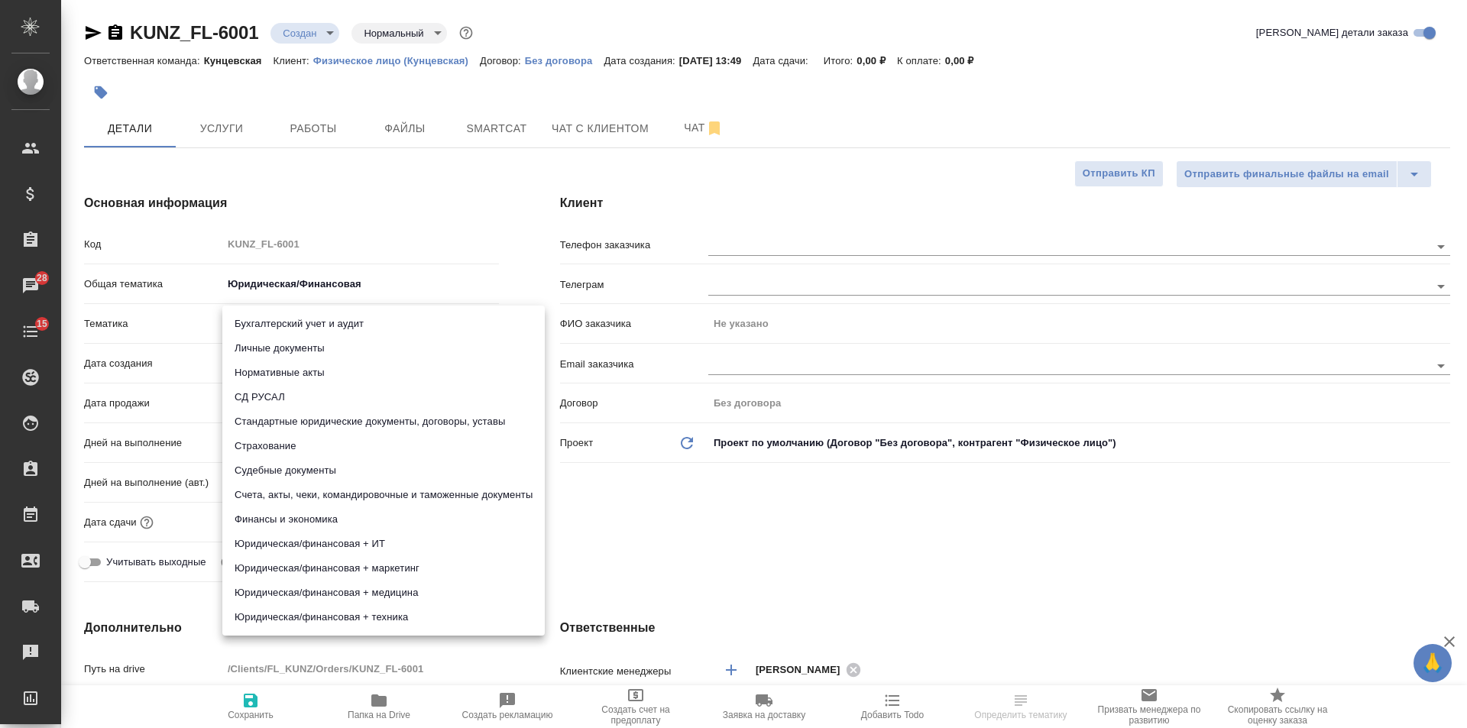
click at [281, 342] on li "Личные документы" at bounding box center [383, 348] width 322 height 24
type textarea "x"
type input "5a8b8b956a9677013d343cfe"
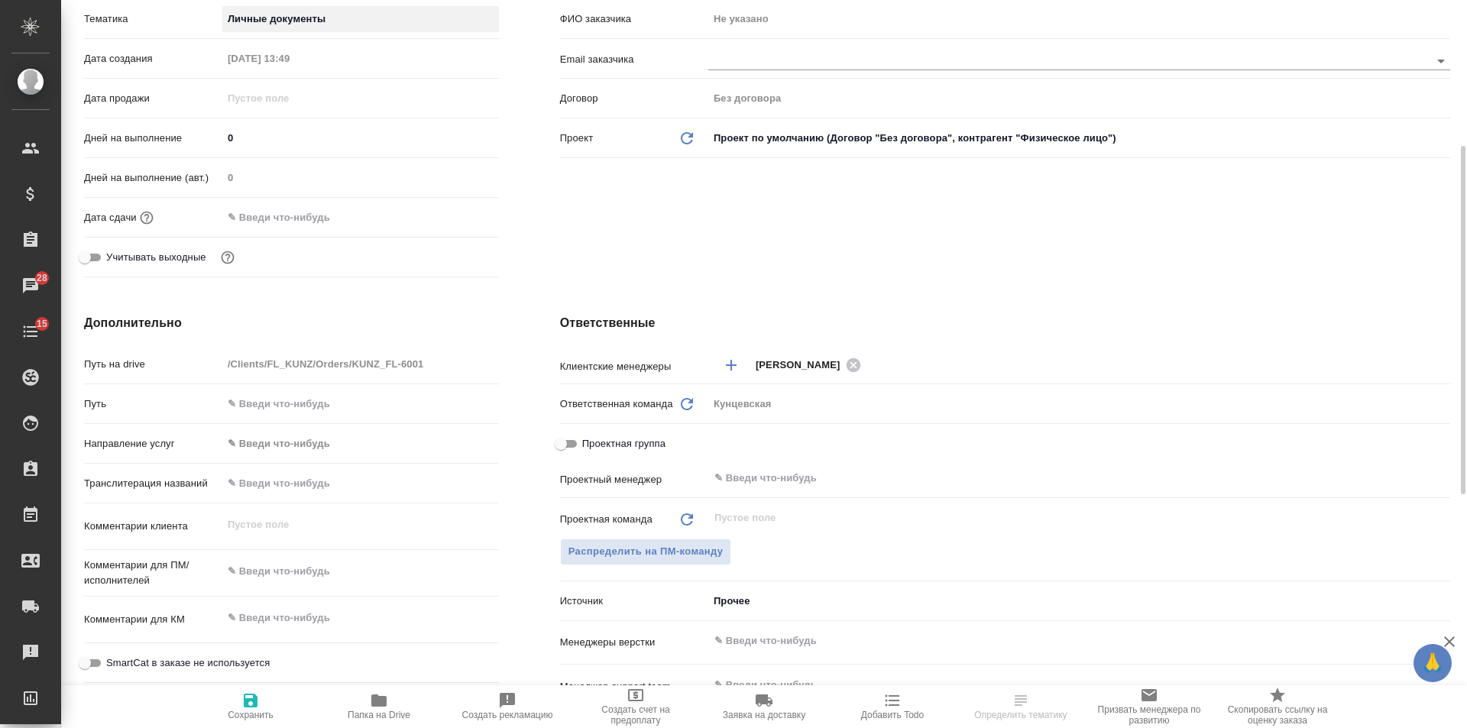
scroll to position [406, 0]
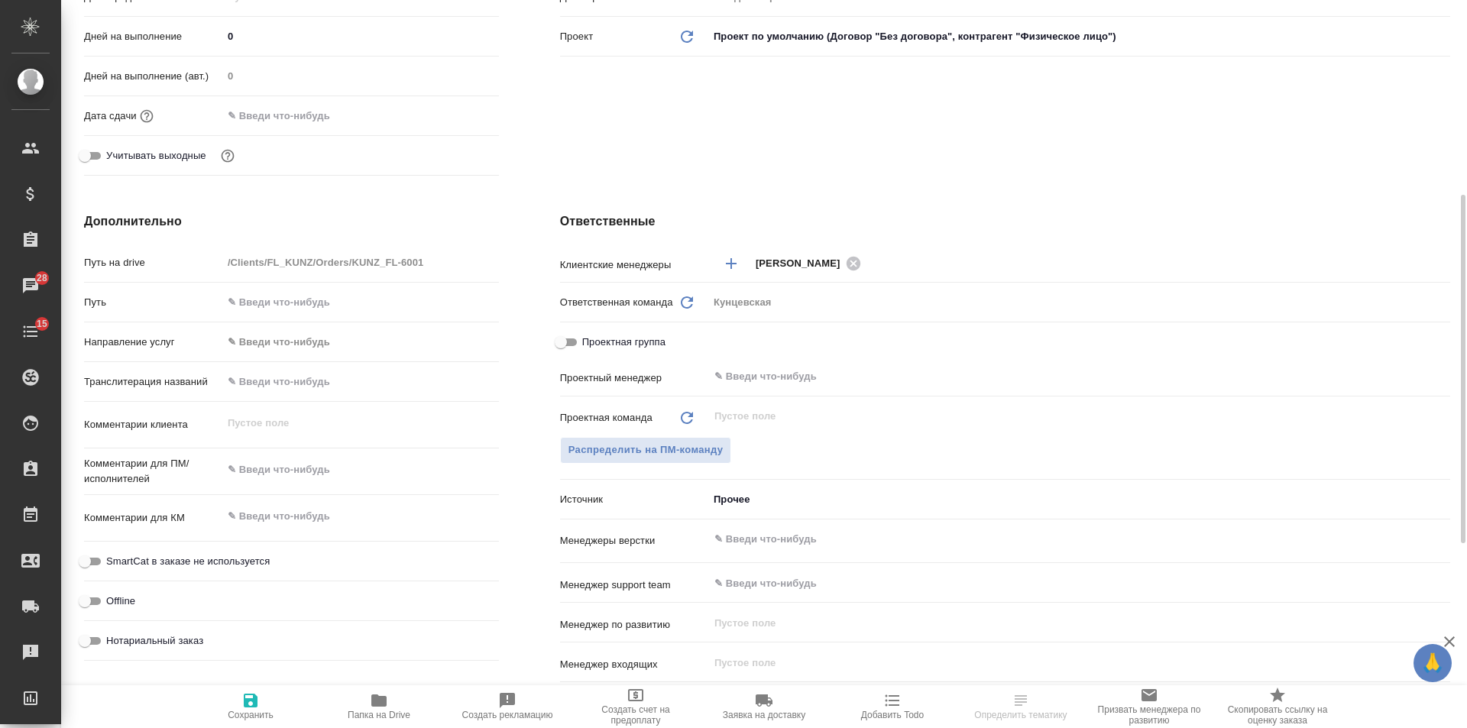
type textarea "x"
click at [295, 458] on textarea at bounding box center [360, 471] width 275 height 26
type textarea "x"
type textarea "п"
type textarea "x"
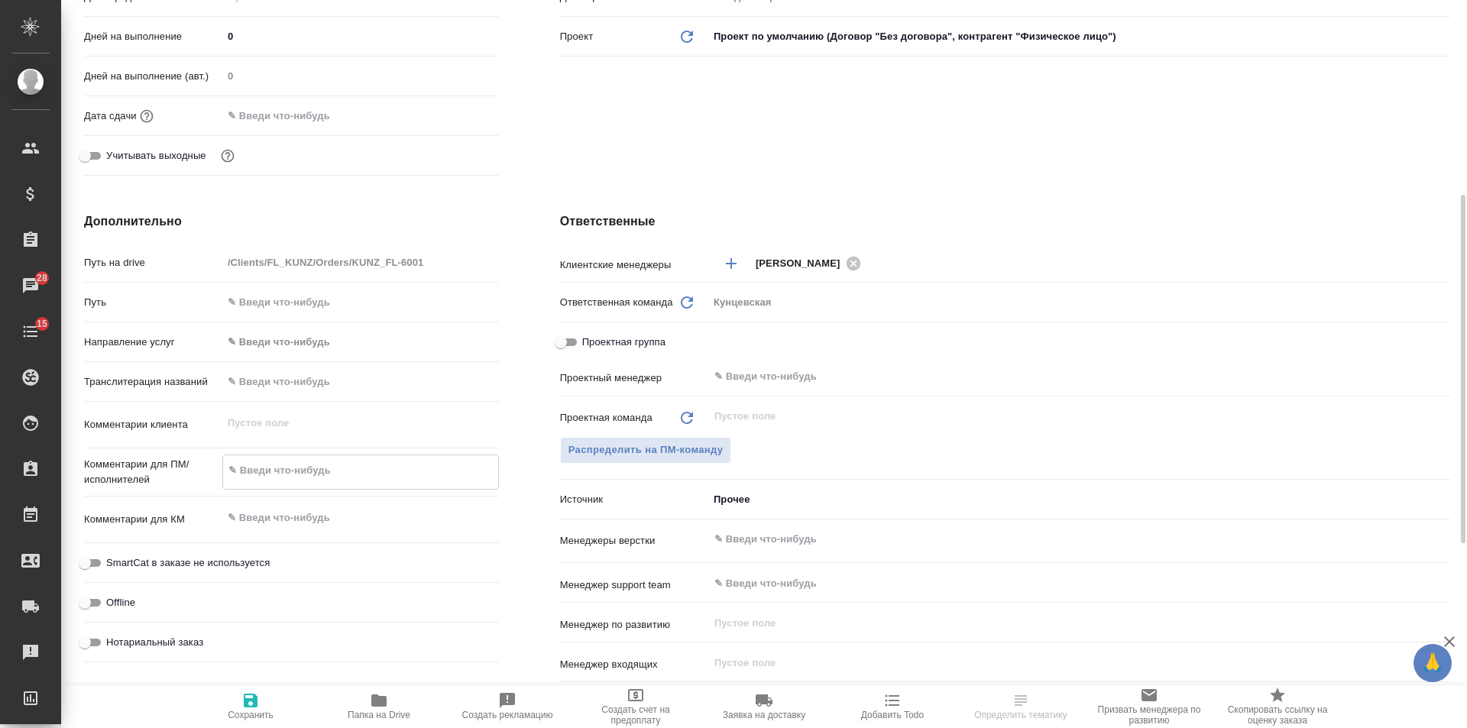
type textarea "x"
type textarea "па"
type textarea "x"
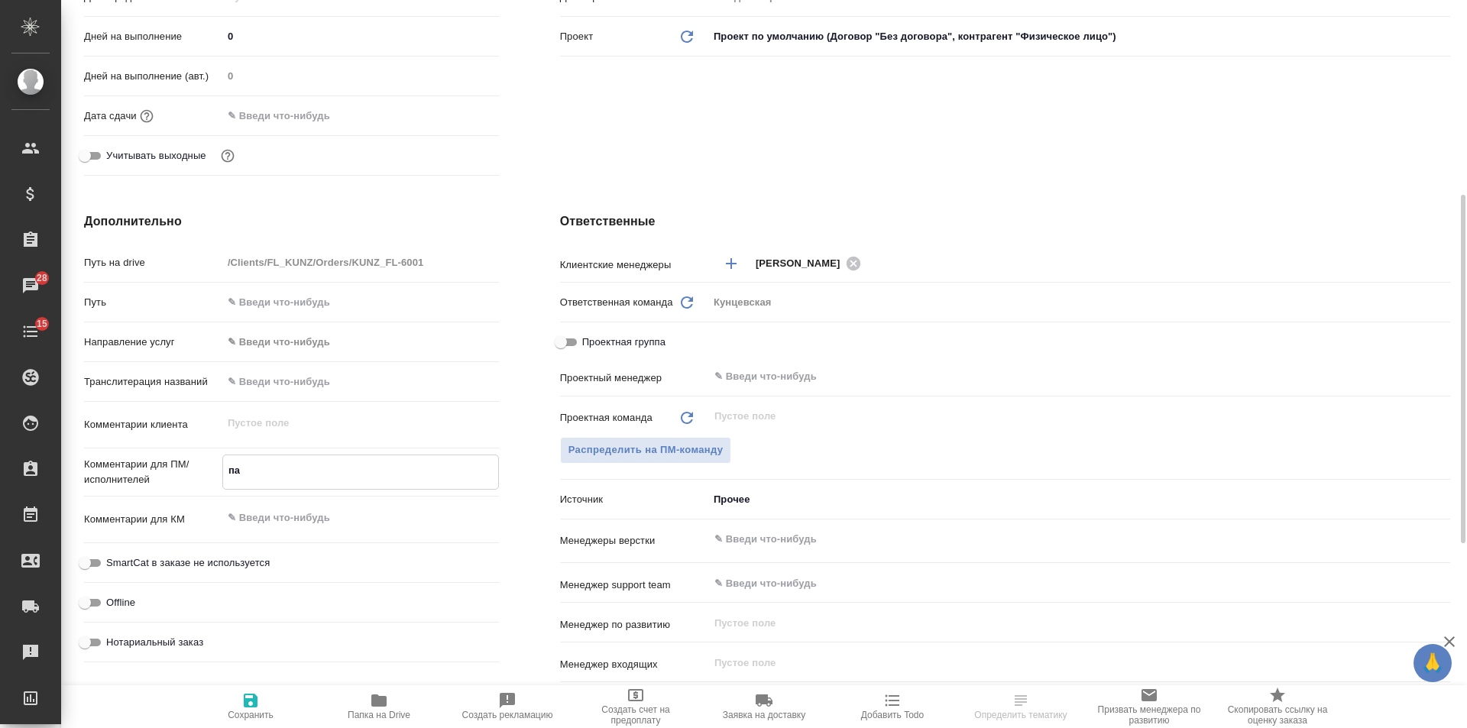
type textarea "x"
type textarea "пас"
type textarea "x"
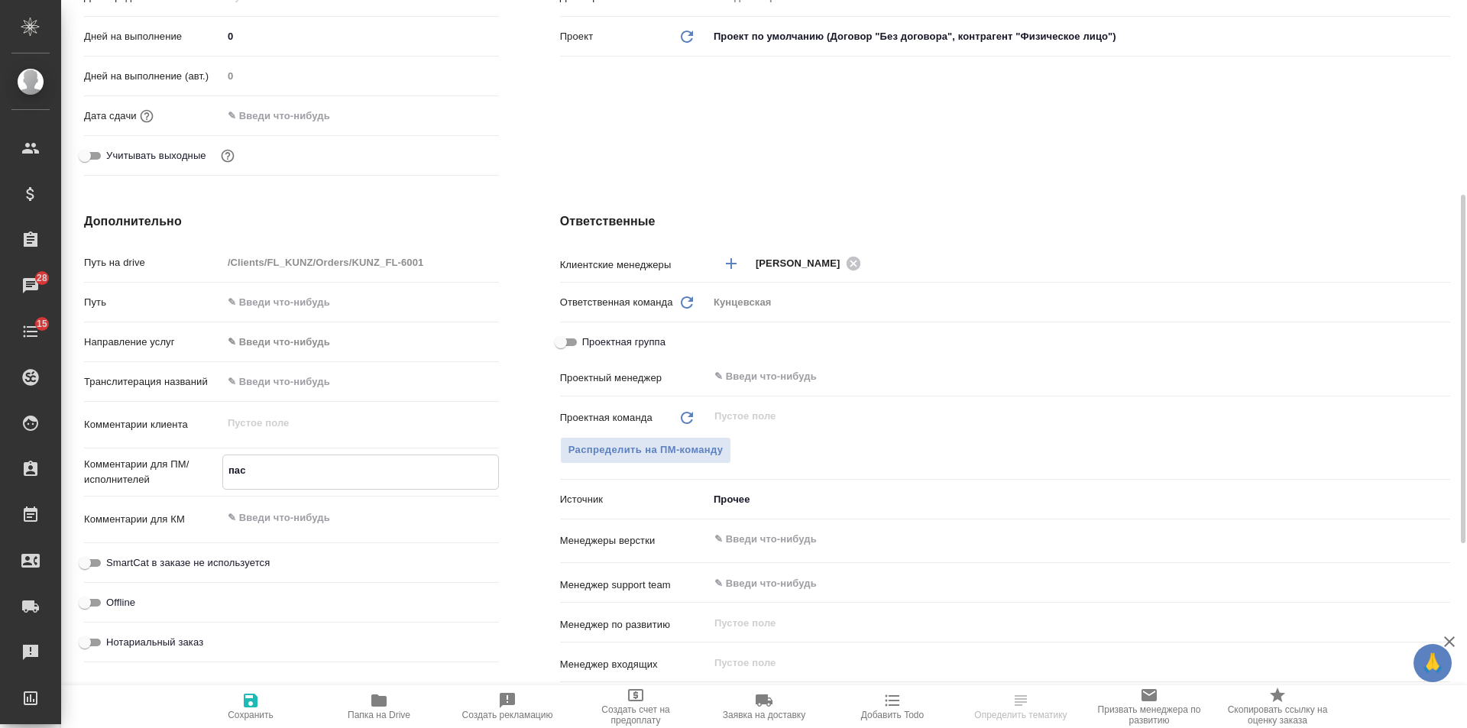
type textarea "пасп"
type textarea "x"
type textarea "пасп"
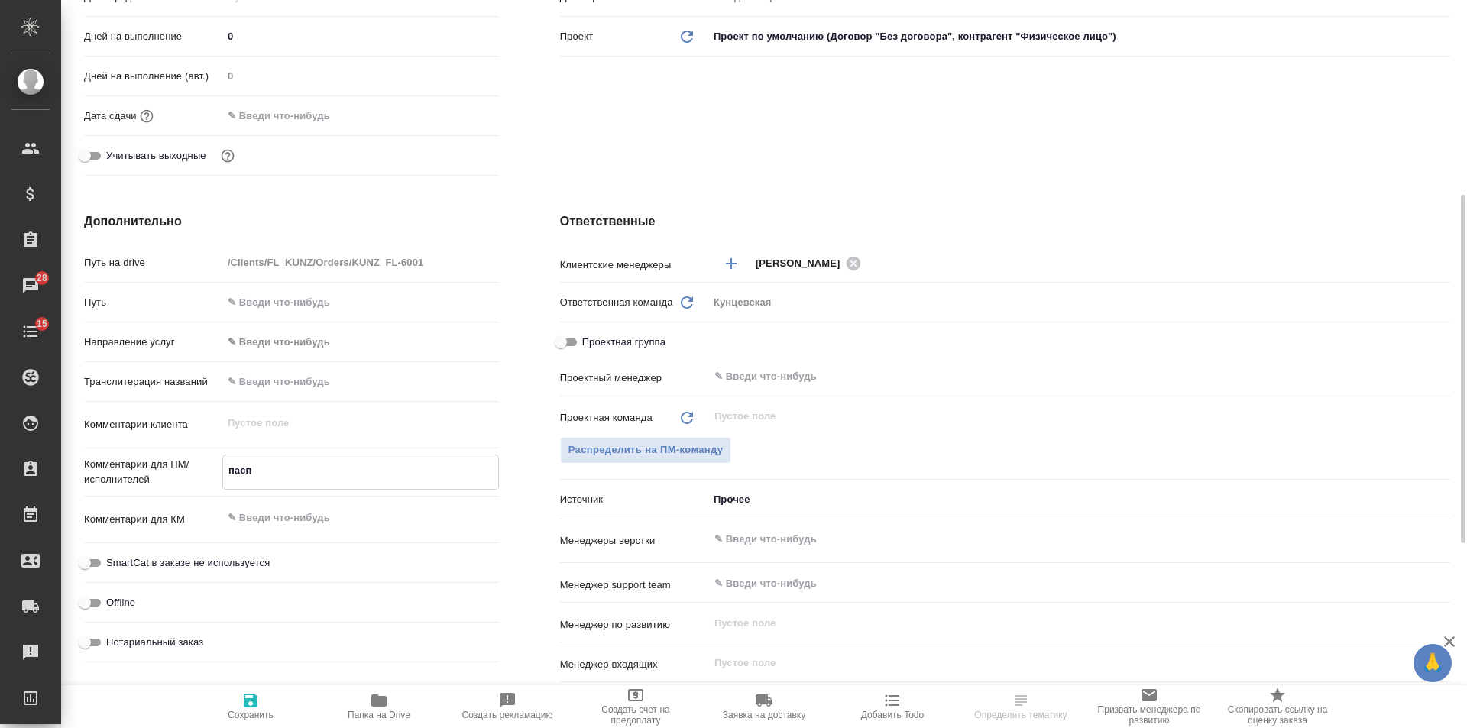
type textarea "x"
type textarea "пасп у"
type textarea "x"
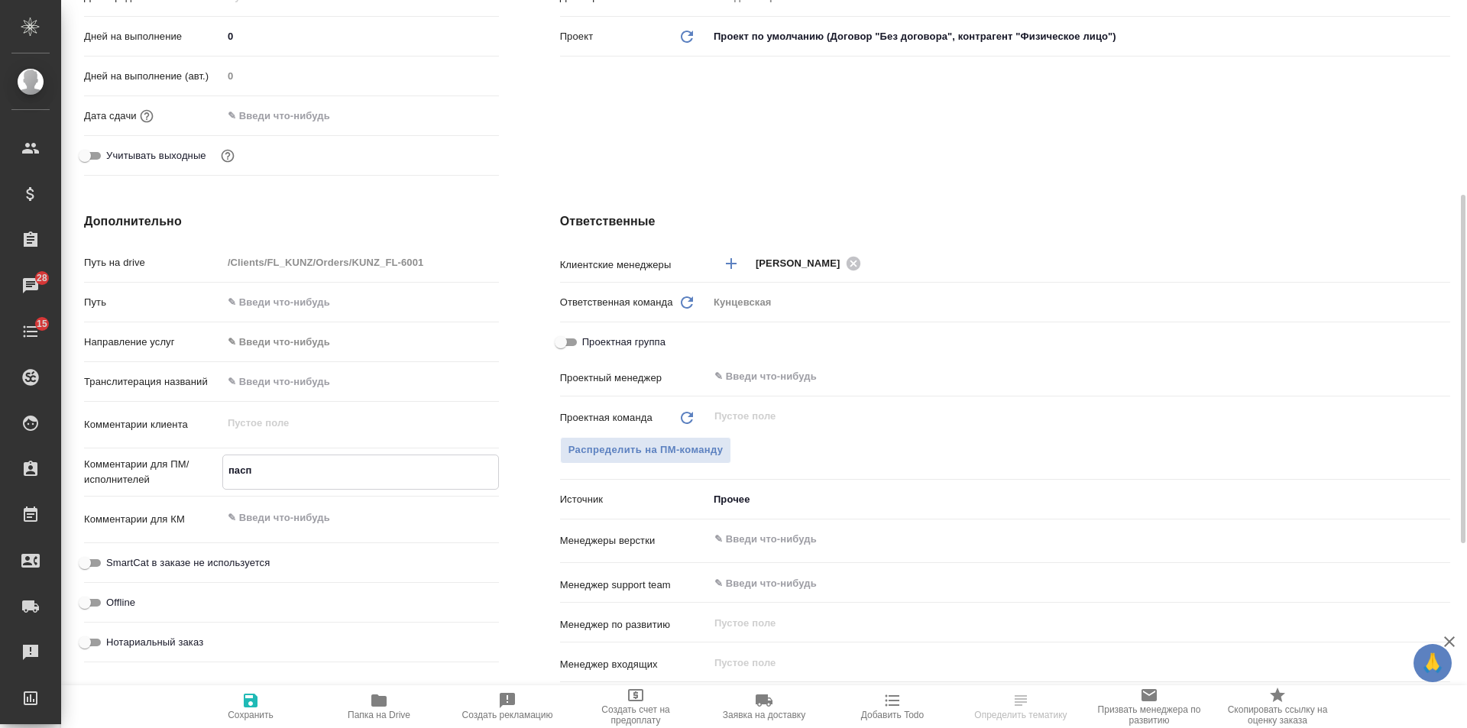
type textarea "x"
type textarea "пасп уз"
type textarea "x"
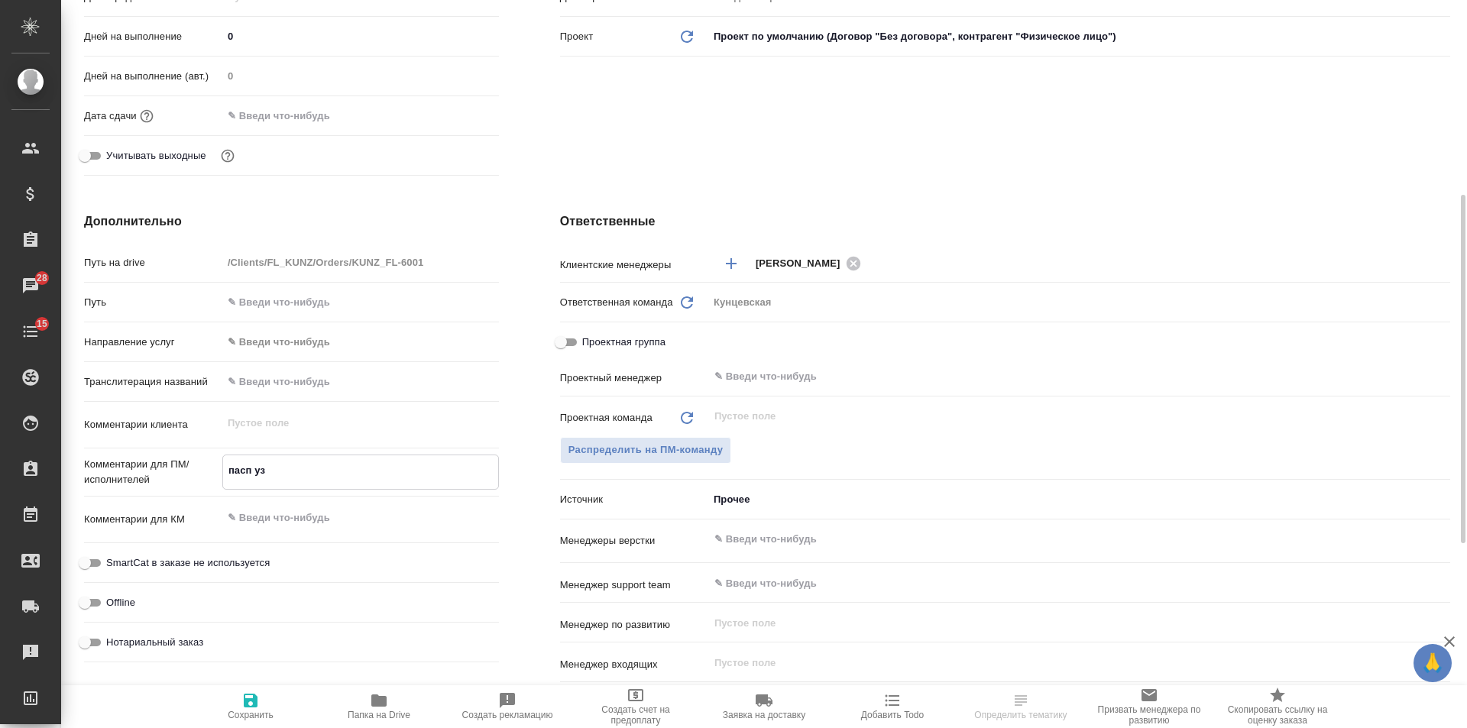
type textarea "x"
type textarea "пасп узб"
type textarea "x"
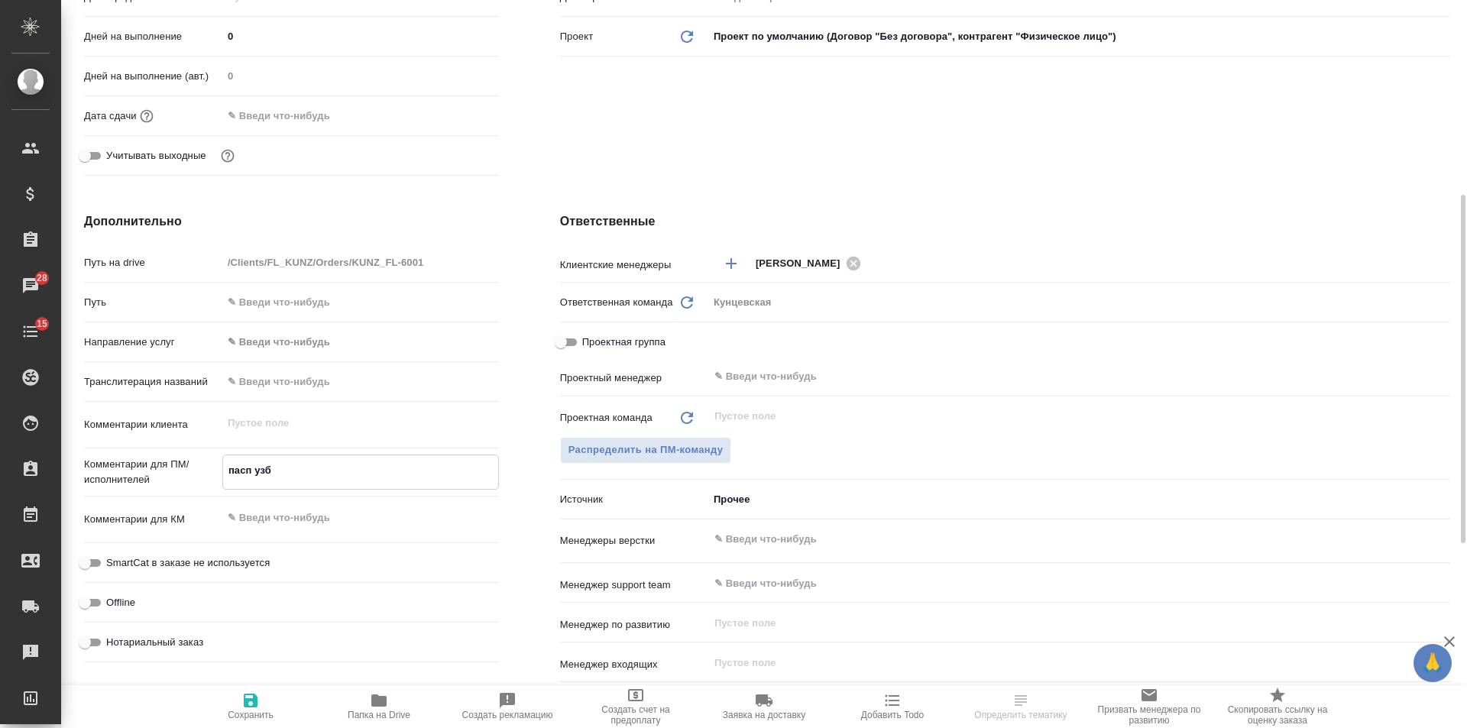
type textarea "пасп узб-"
type textarea "x"
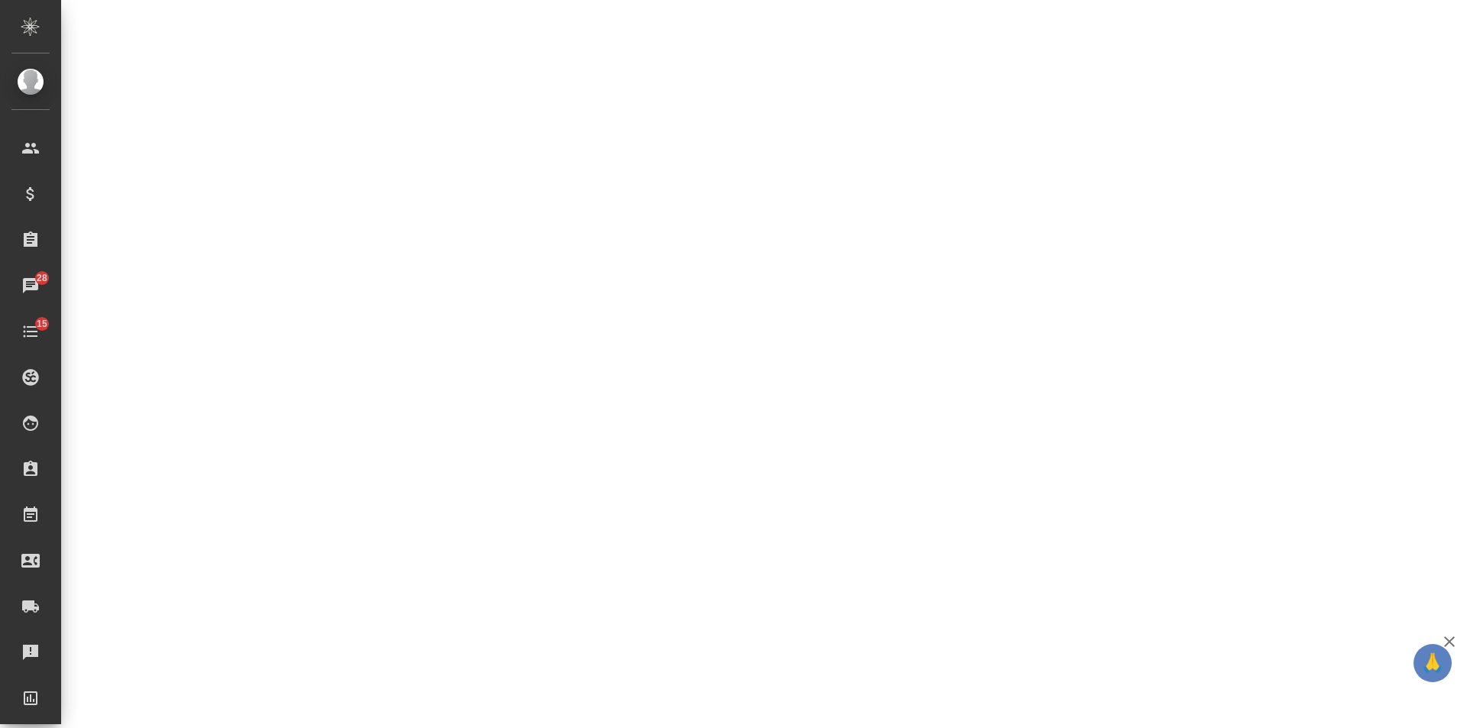
select select "RU"
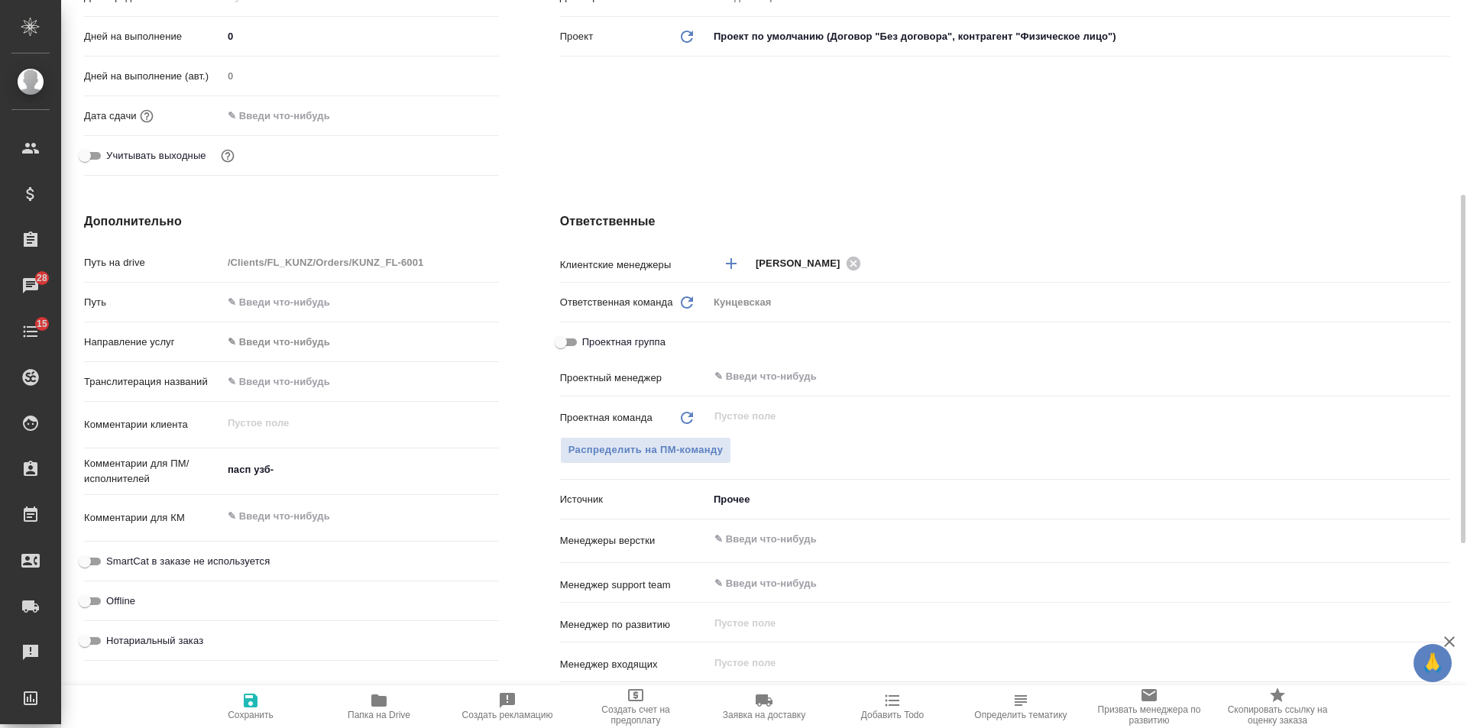
type textarea "x"
click at [296, 458] on textarea "пасп узб-" at bounding box center [360, 471] width 275 height 26
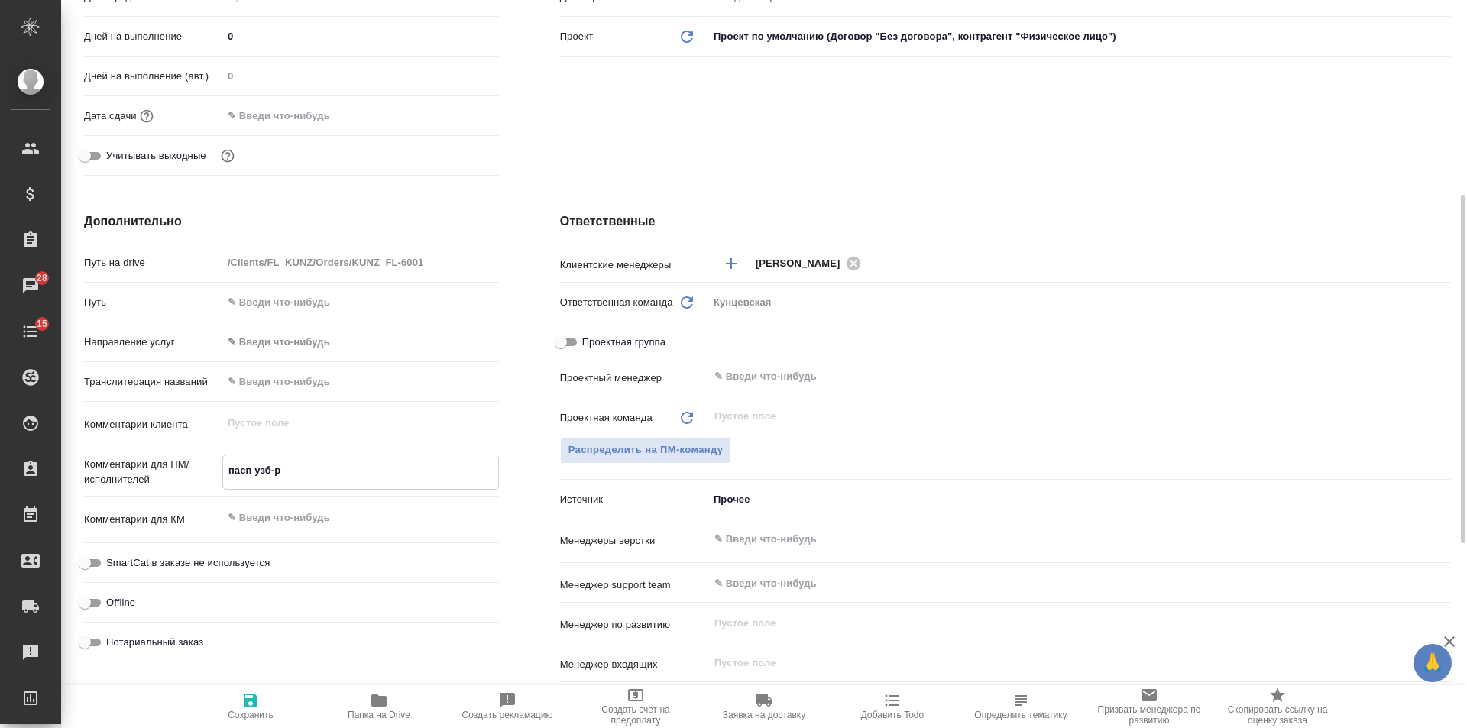
type textarea "пасп узб-ру"
type textarea "x"
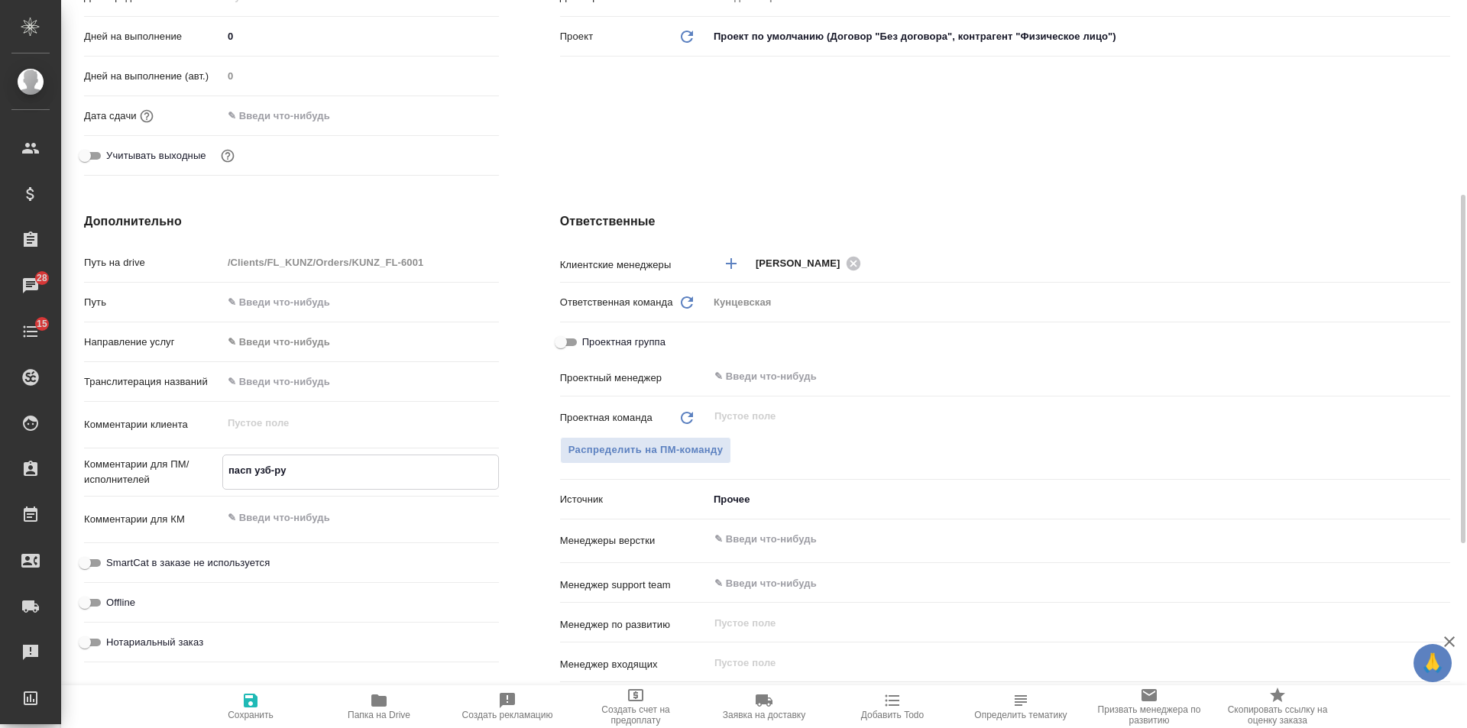
type textarea "пасп узб-рус"
type textarea "x"
type textarea "пасп узб-рус-"
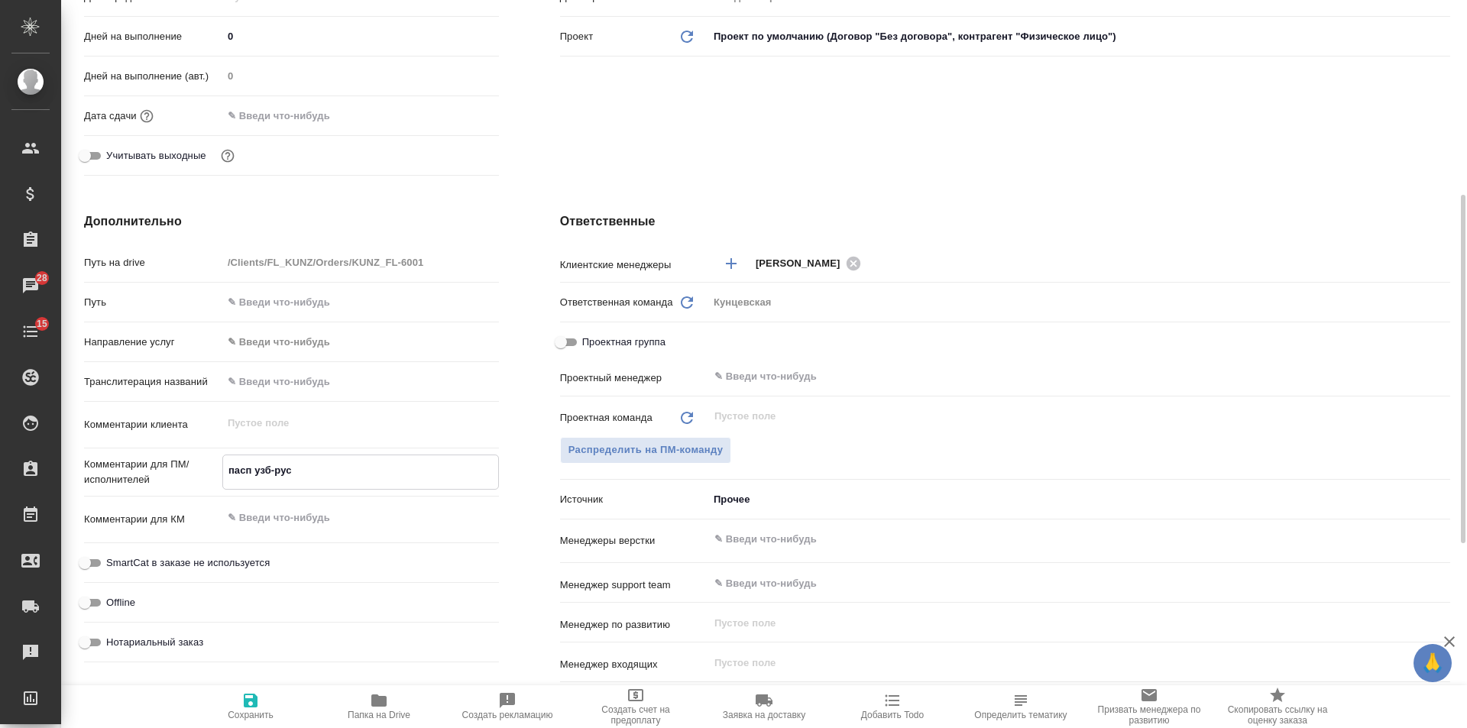
type textarea "x"
type textarea "пасп узб-рус-а"
type textarea "x"
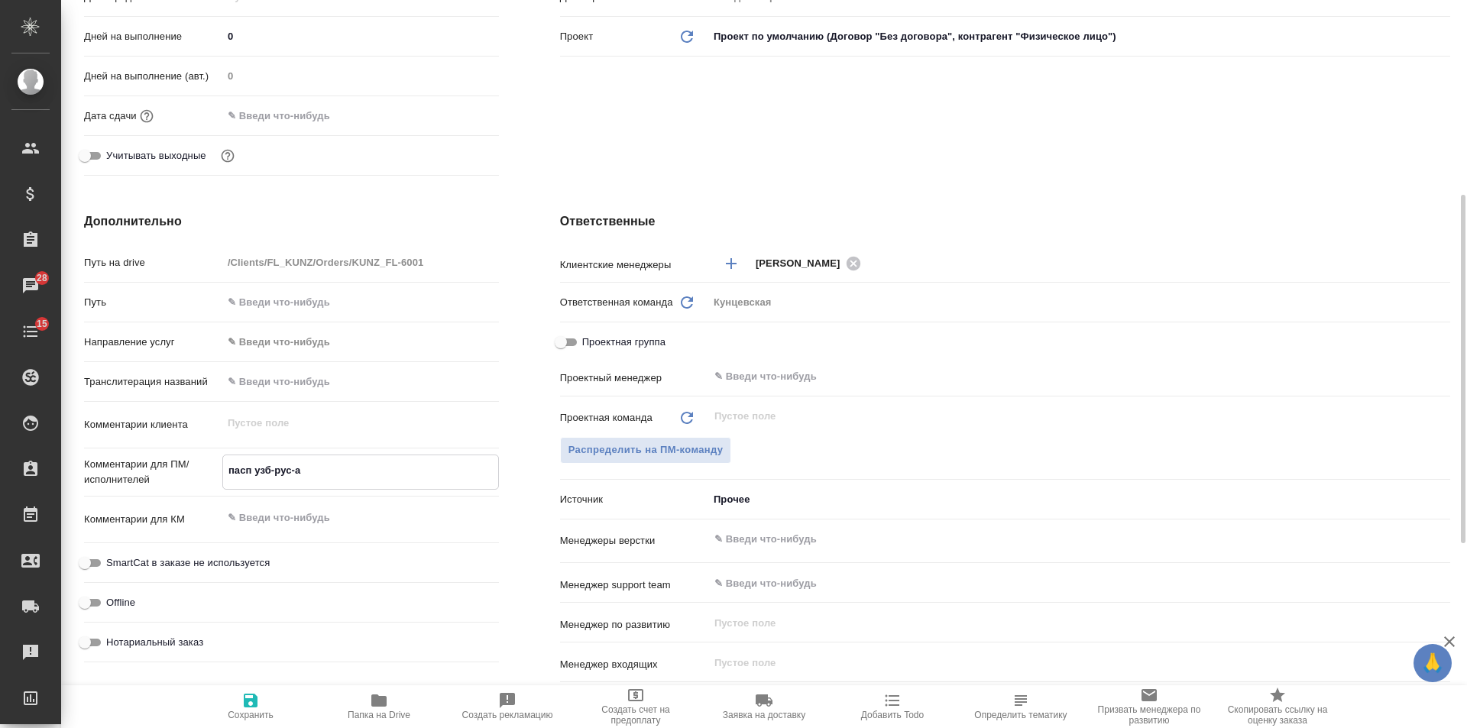
type textarea "x"
type textarea "пасп узб-рус-"
type textarea "x"
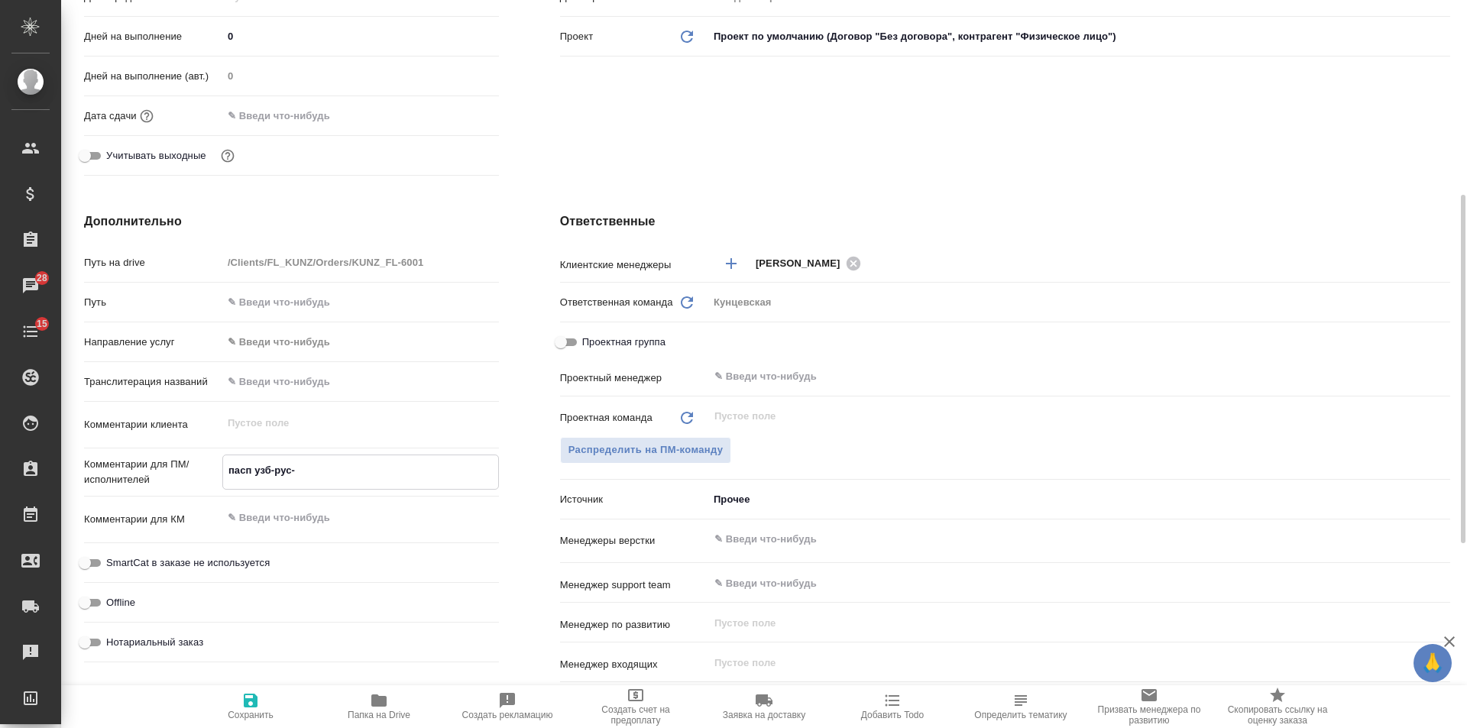
type textarea "пасп узб-рус-п"
type textarea "x"
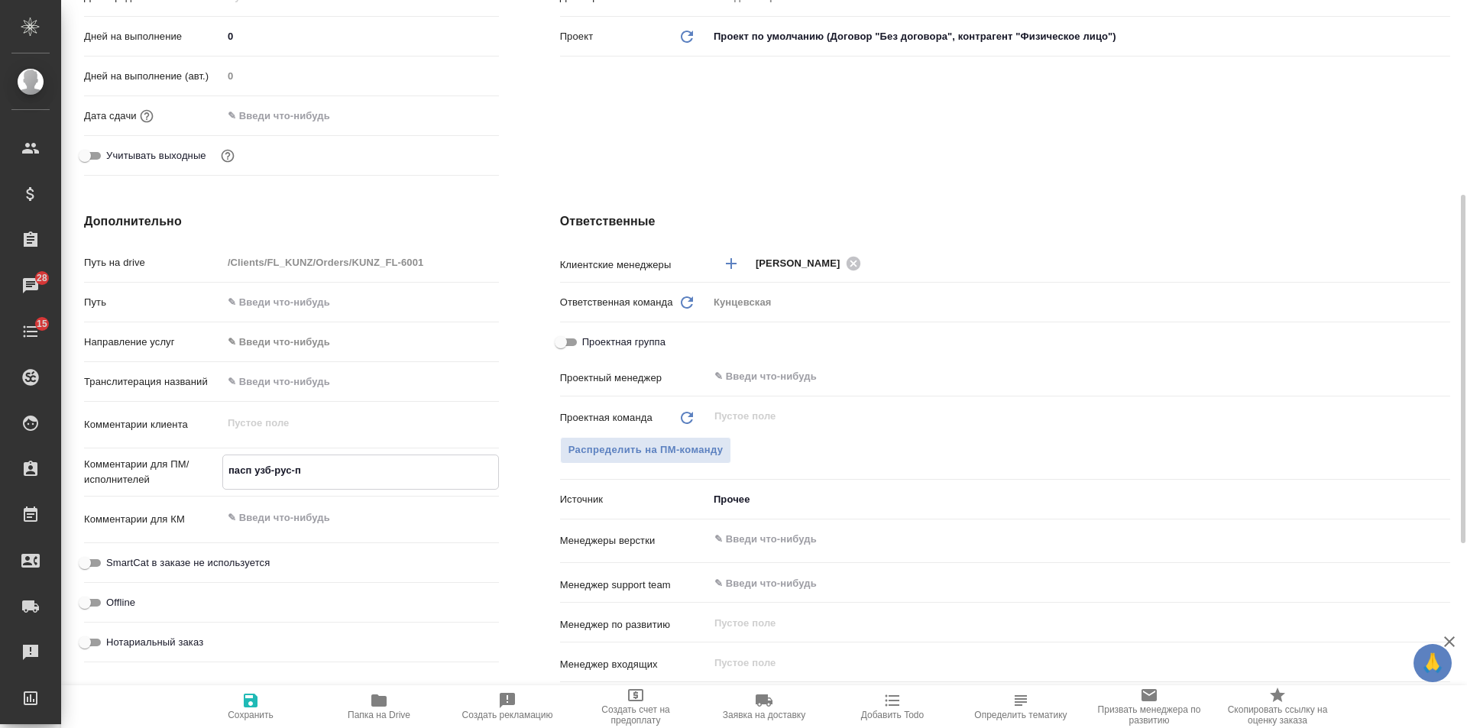
type textarea "пасп узб-рус-по"
type textarea "x"
type textarea "пасп узб-рус-под"
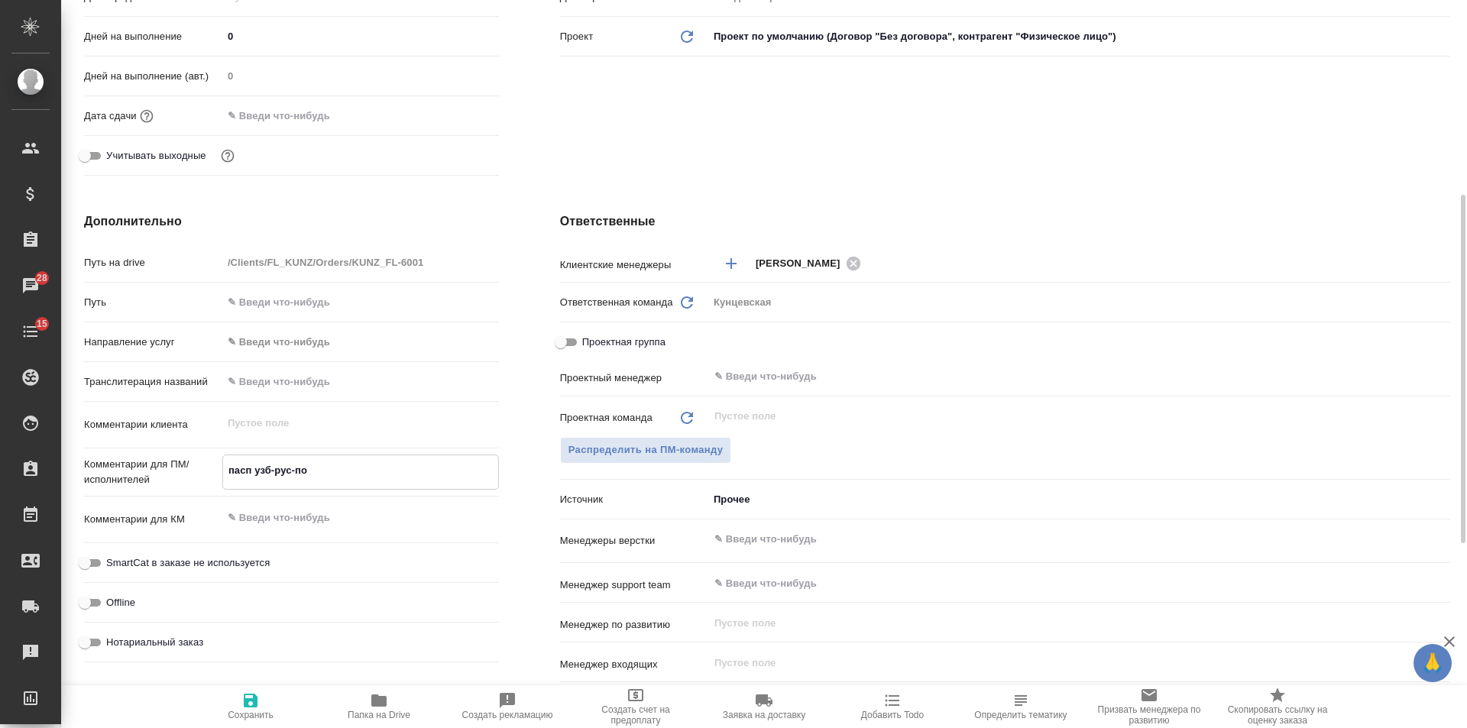
type textarea "x"
type textarea "пасп узб-рус-под"
type textarea "x"
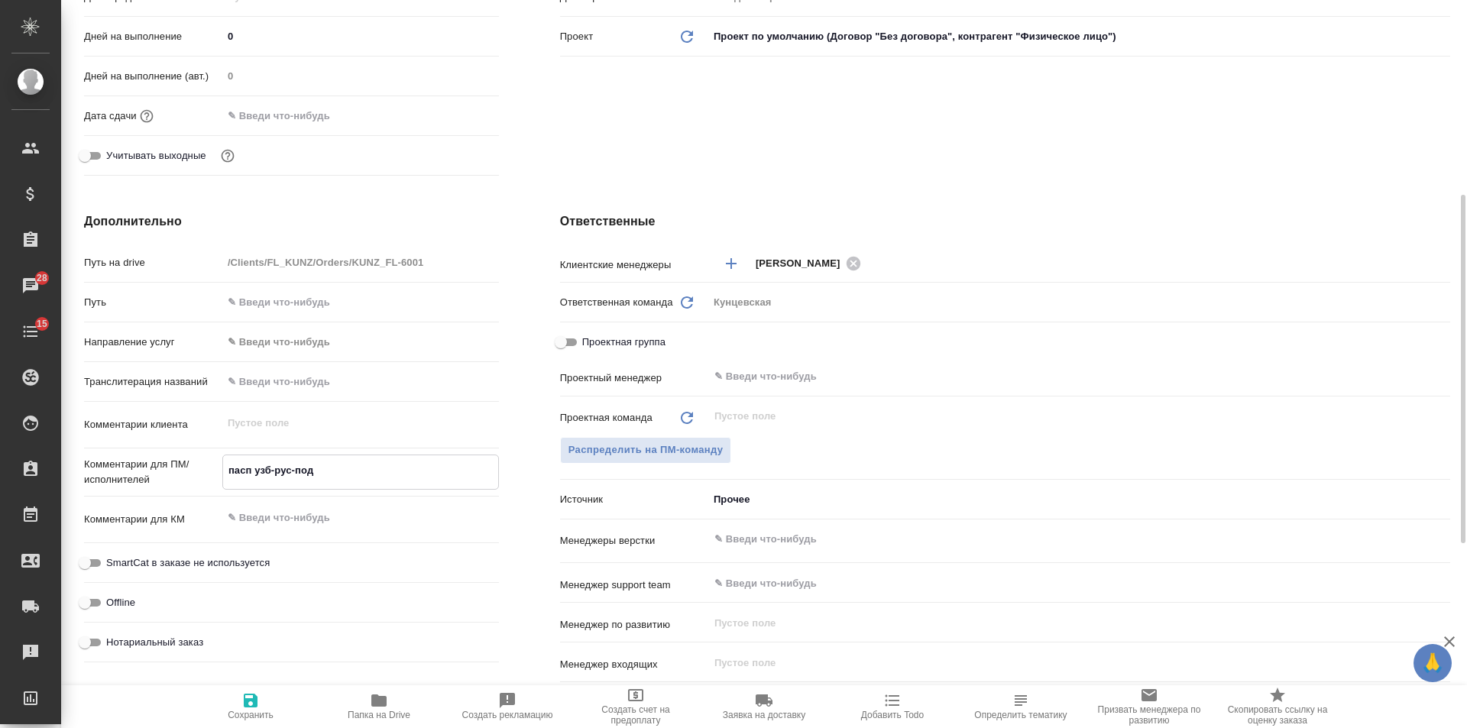
type textarea "x"
type textarea "пасп узб-рус-под н"
type textarea "x"
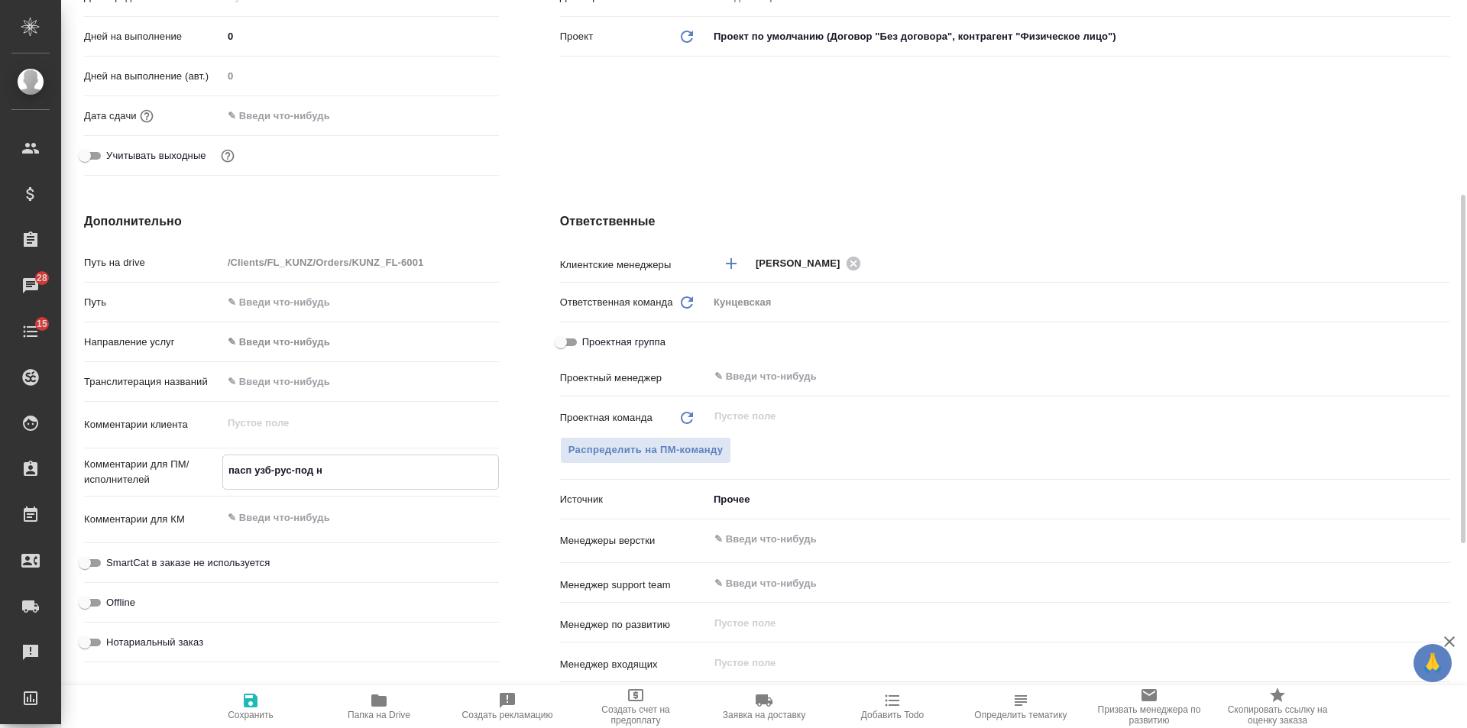
type textarea "пасп узб-рус-под но"
type textarea "x"
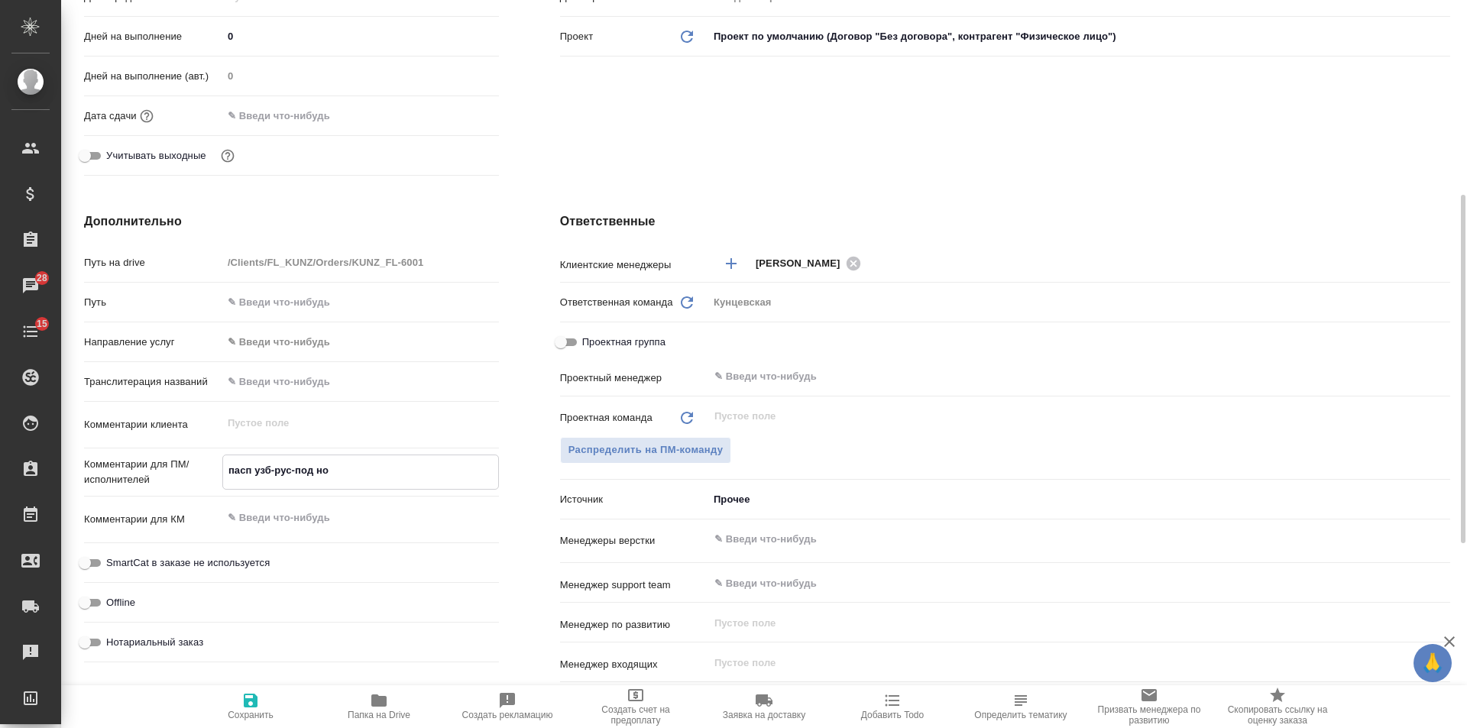
type textarea "пасп узб-рус-под нот"
type textarea "x"
type textarea "пасп узб-рус-под нот,"
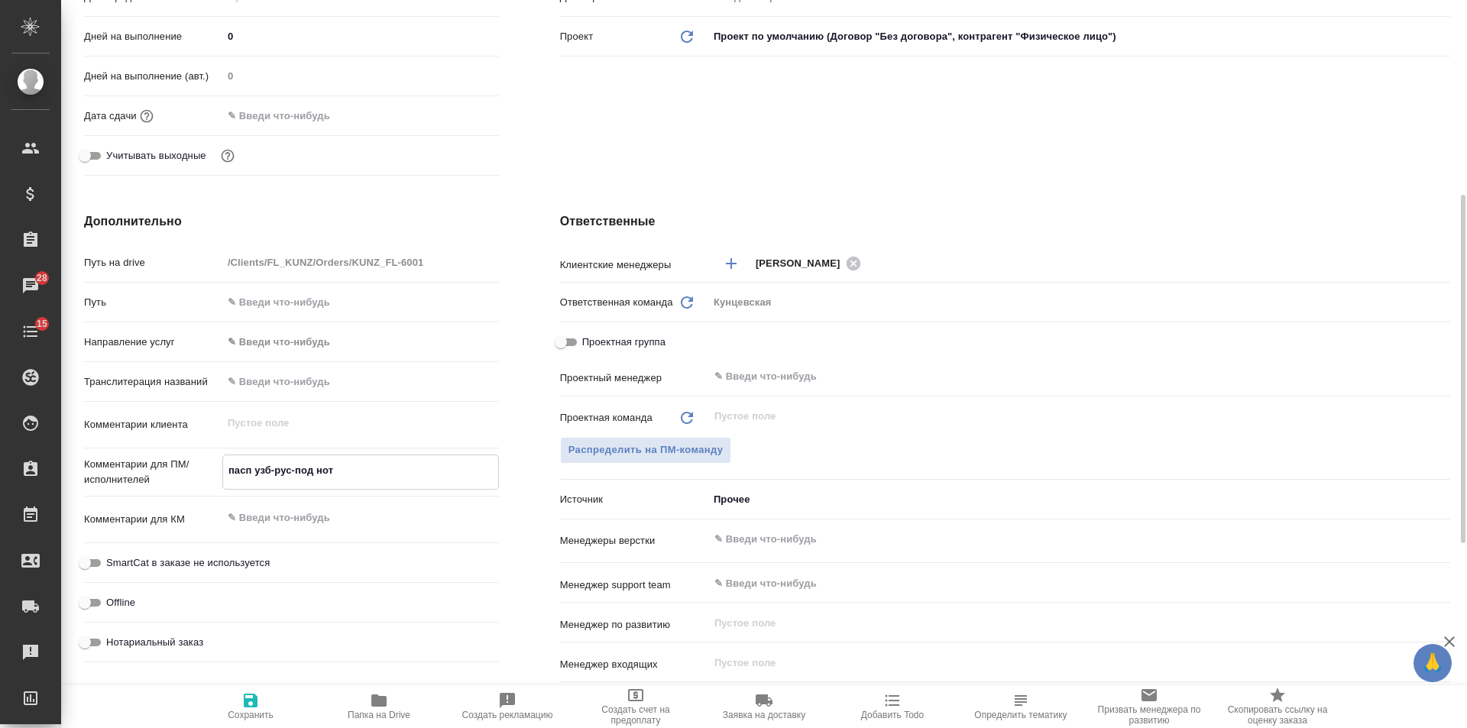
type textarea "x"
type textarea "пасп узб-рус-под нот,"
type textarea "x"
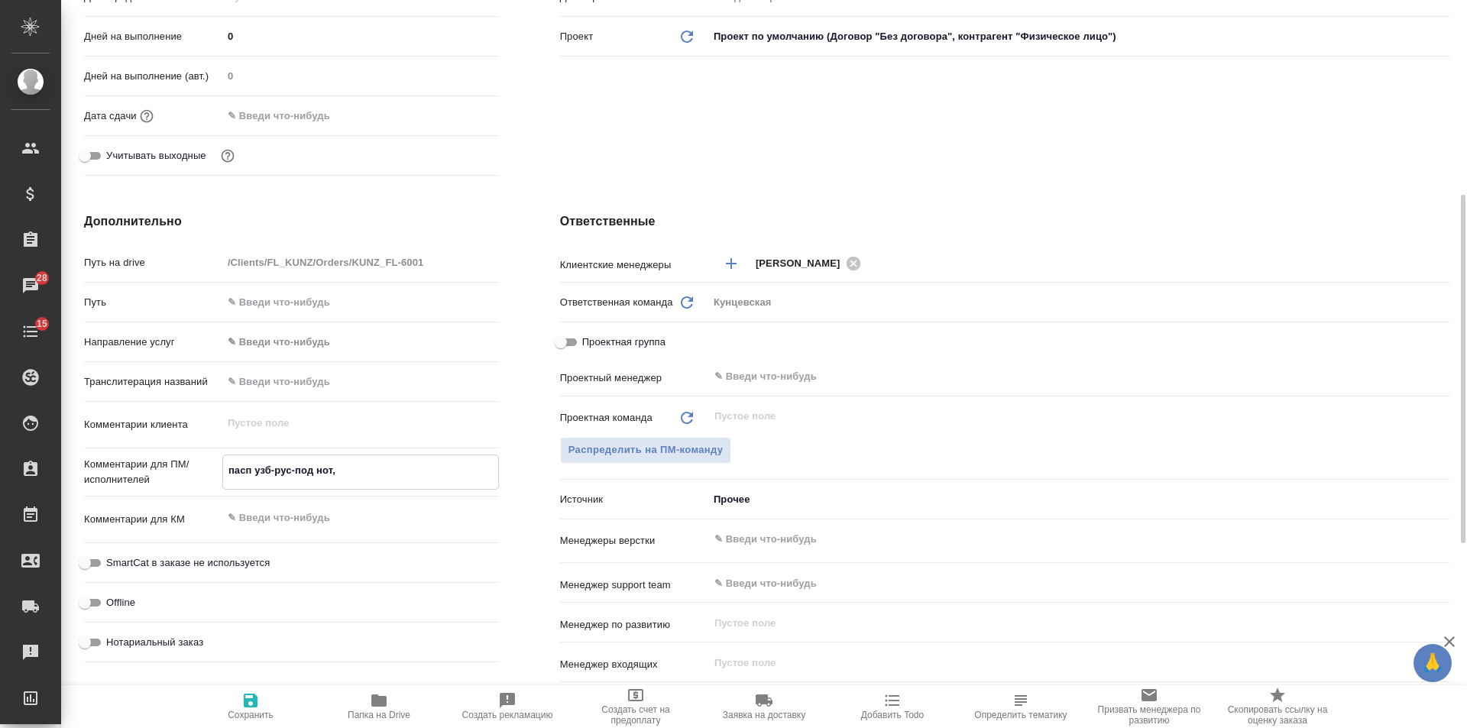
type textarea "x"
type textarea "пасп узб-рус-под нот, д"
type textarea "x"
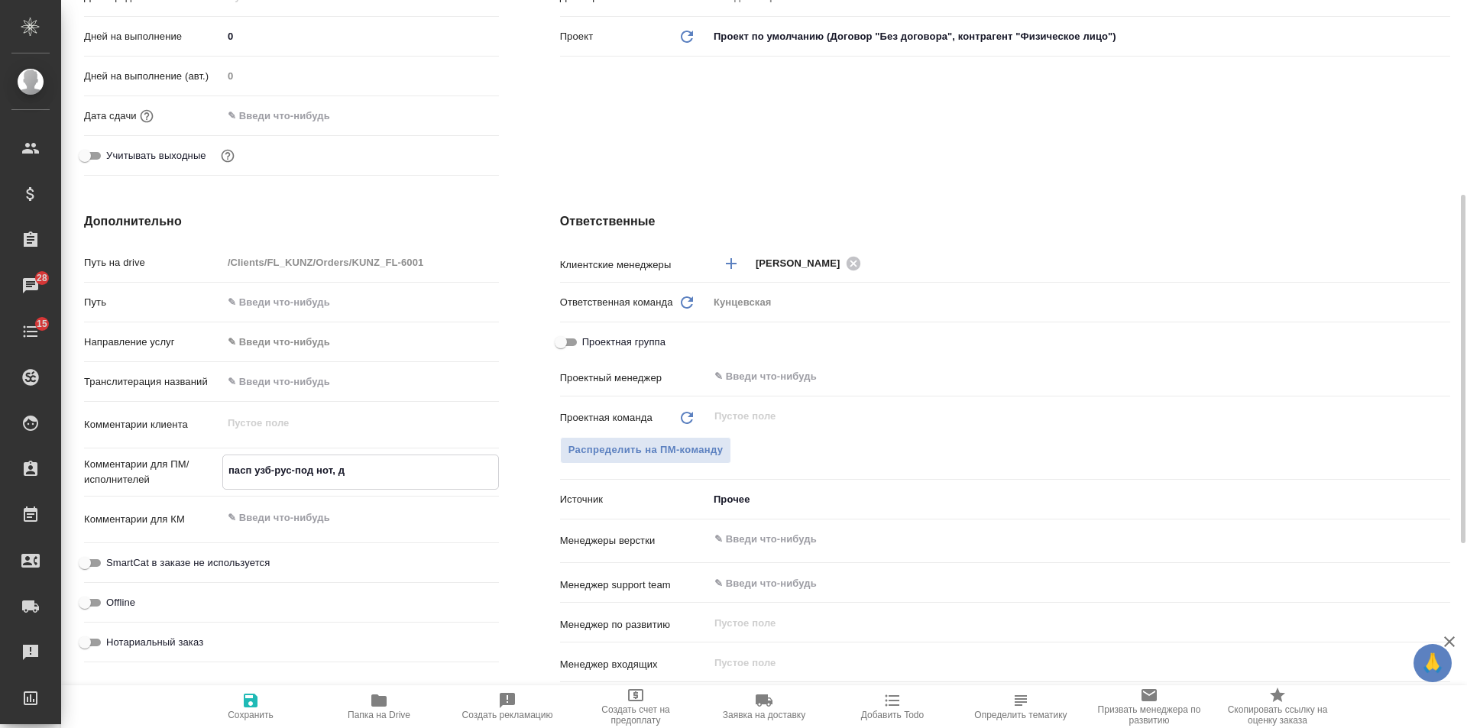
type textarea "x"
type textarea "пасп узб-рус-под нот, дл"
type textarea "x"
type textarea "пасп узб-рус-под нот, для"
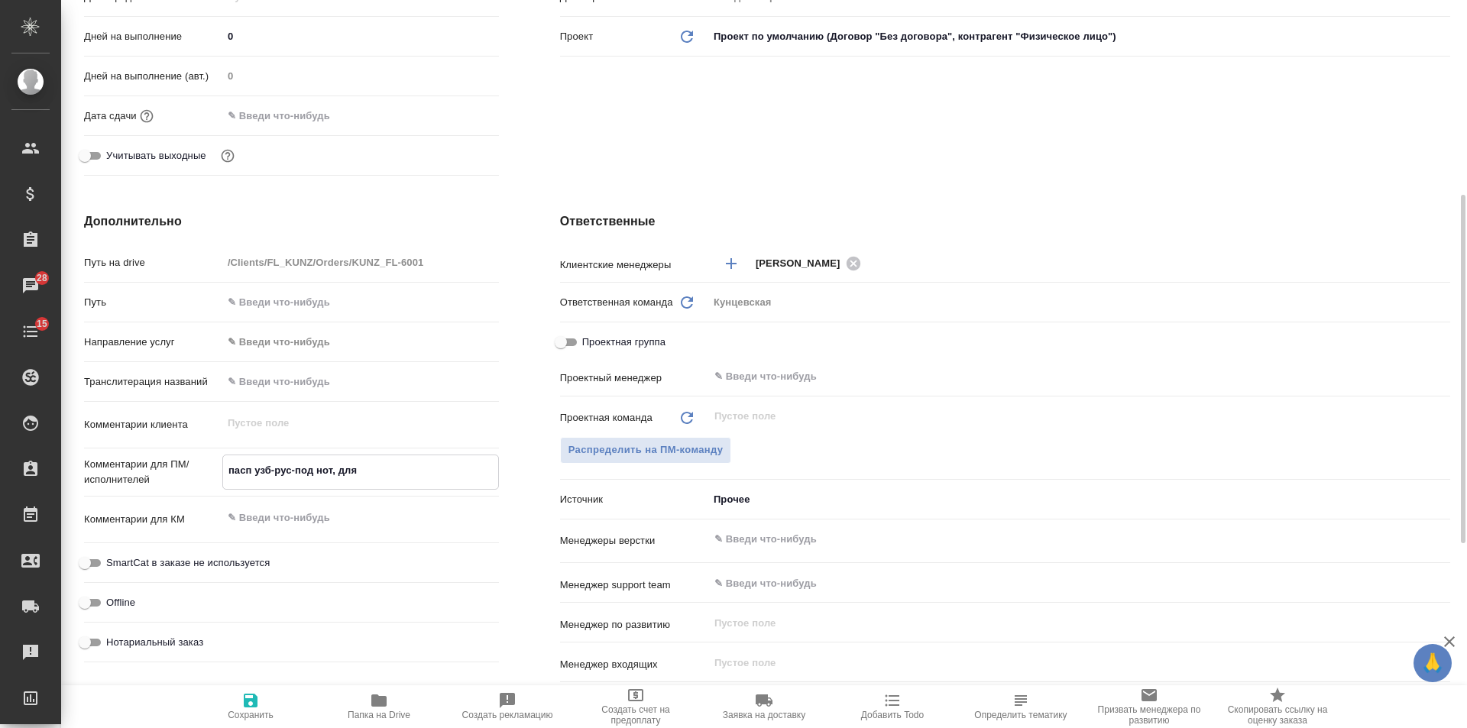
type textarea "x"
type textarea "пасп узб-рус-под нот, для"
type textarea "x"
type textarea "пасп узб-рус-под нот, для м"
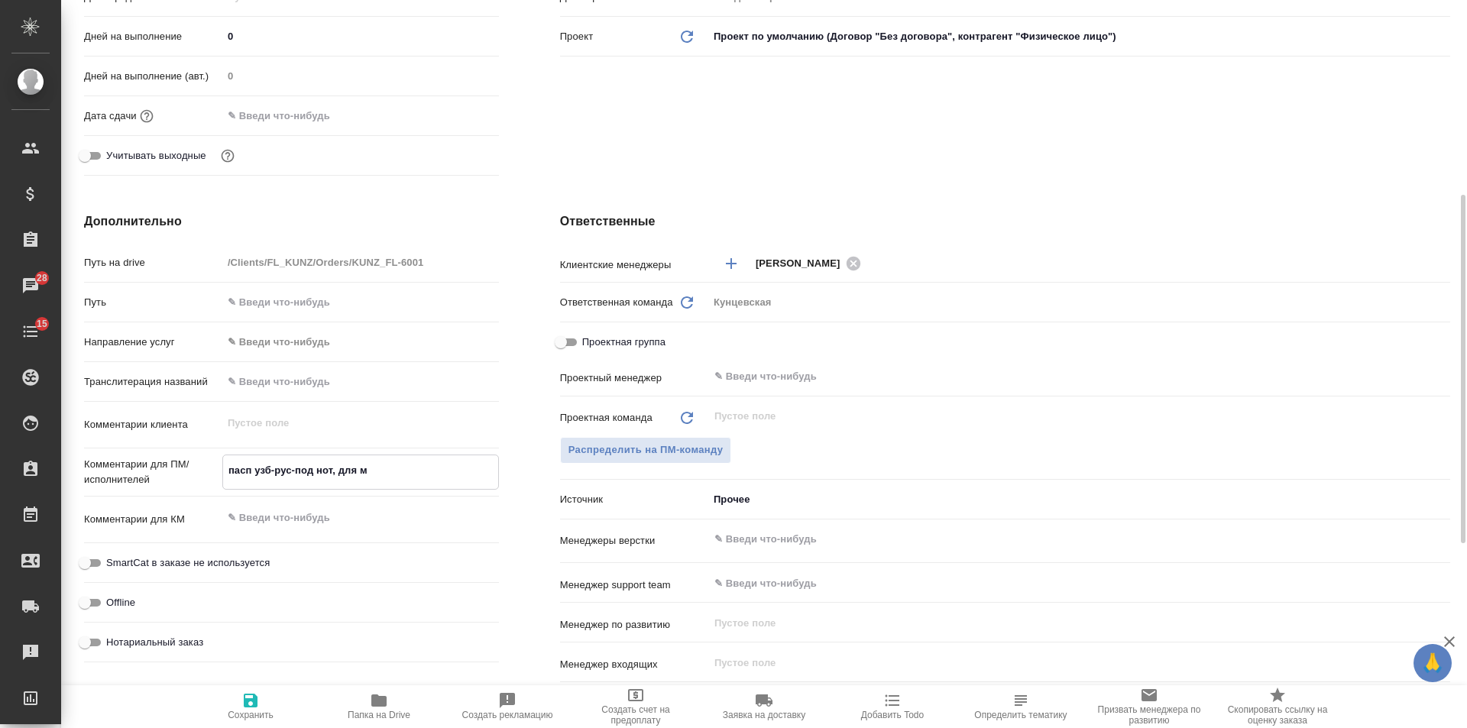
type textarea "x"
type textarea "пасп узб-рус-под нот, для мф"
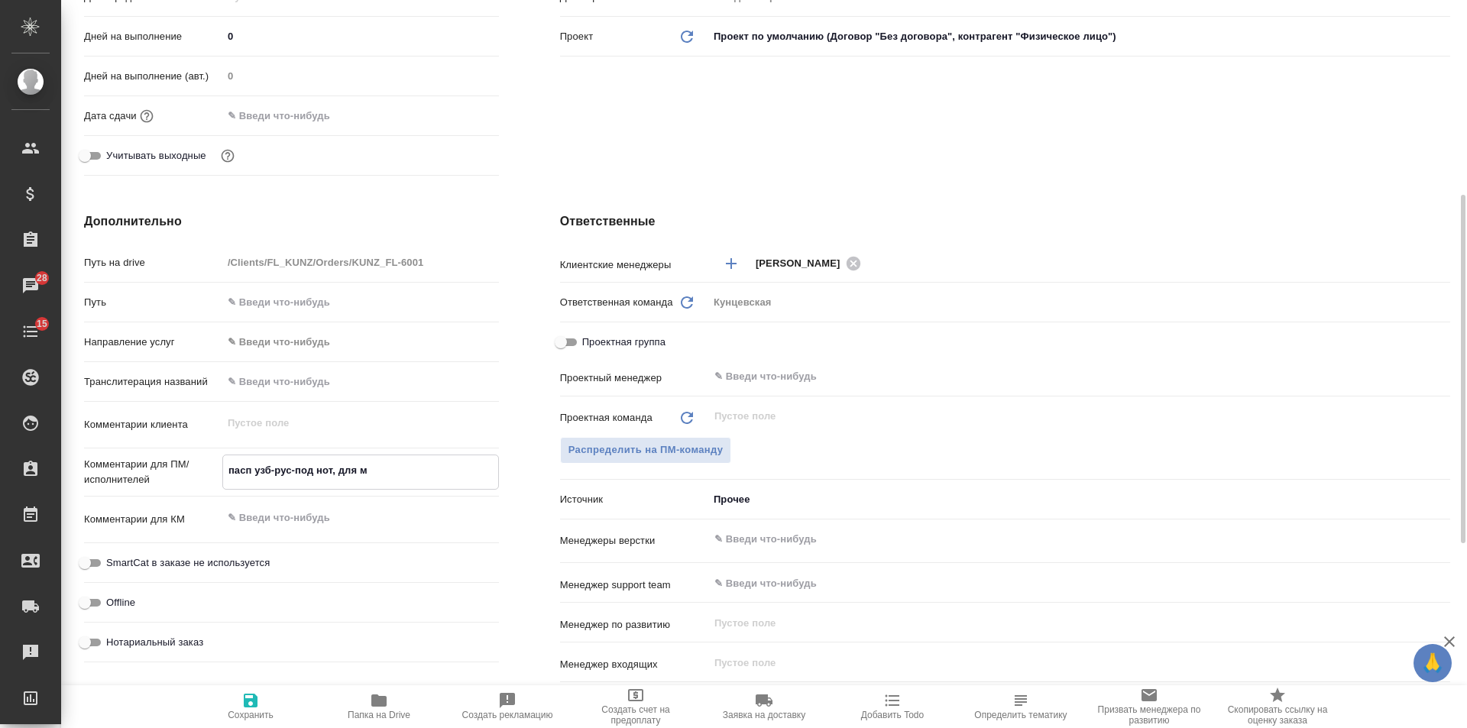
type textarea "x"
type textarea "пасп узб-рус-под нот, для мфц"
type textarea "x"
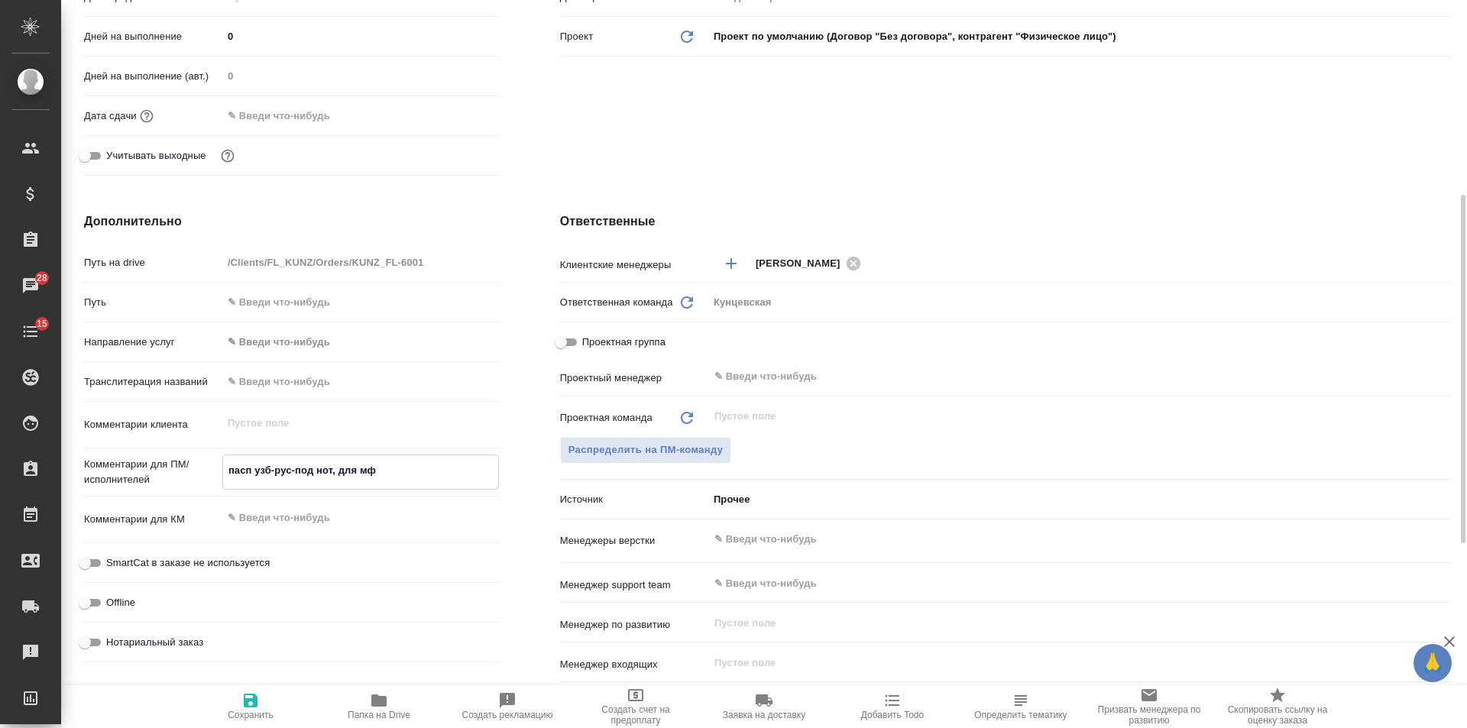
type textarea "x"
type textarea "пасп узб-рус-под нот, для мфц"
type textarea "x"
click at [186, 642] on span "Нотариальный заказ" at bounding box center [154, 642] width 97 height 15
click at [112, 642] on input "Нотариальный заказ" at bounding box center [84, 642] width 55 height 18
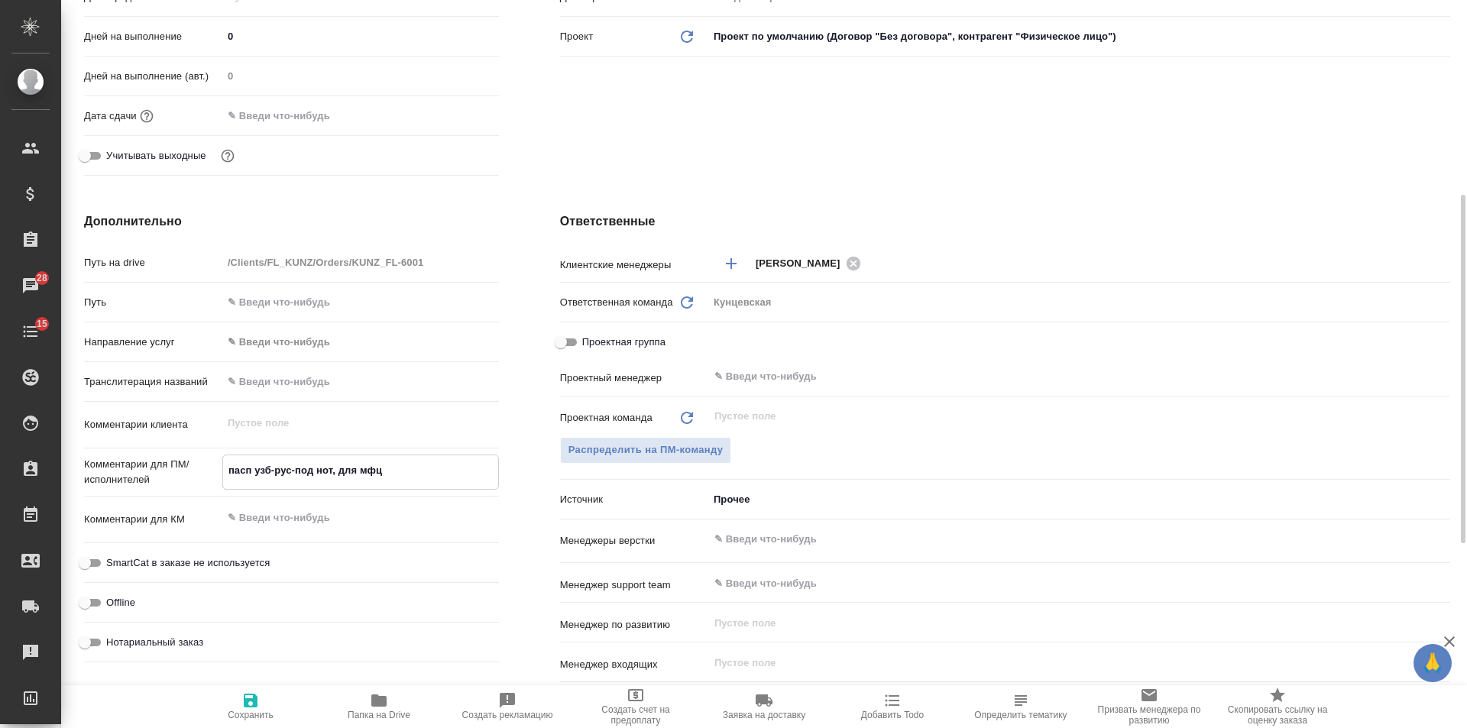
checkbox input "true"
type textarea "x"
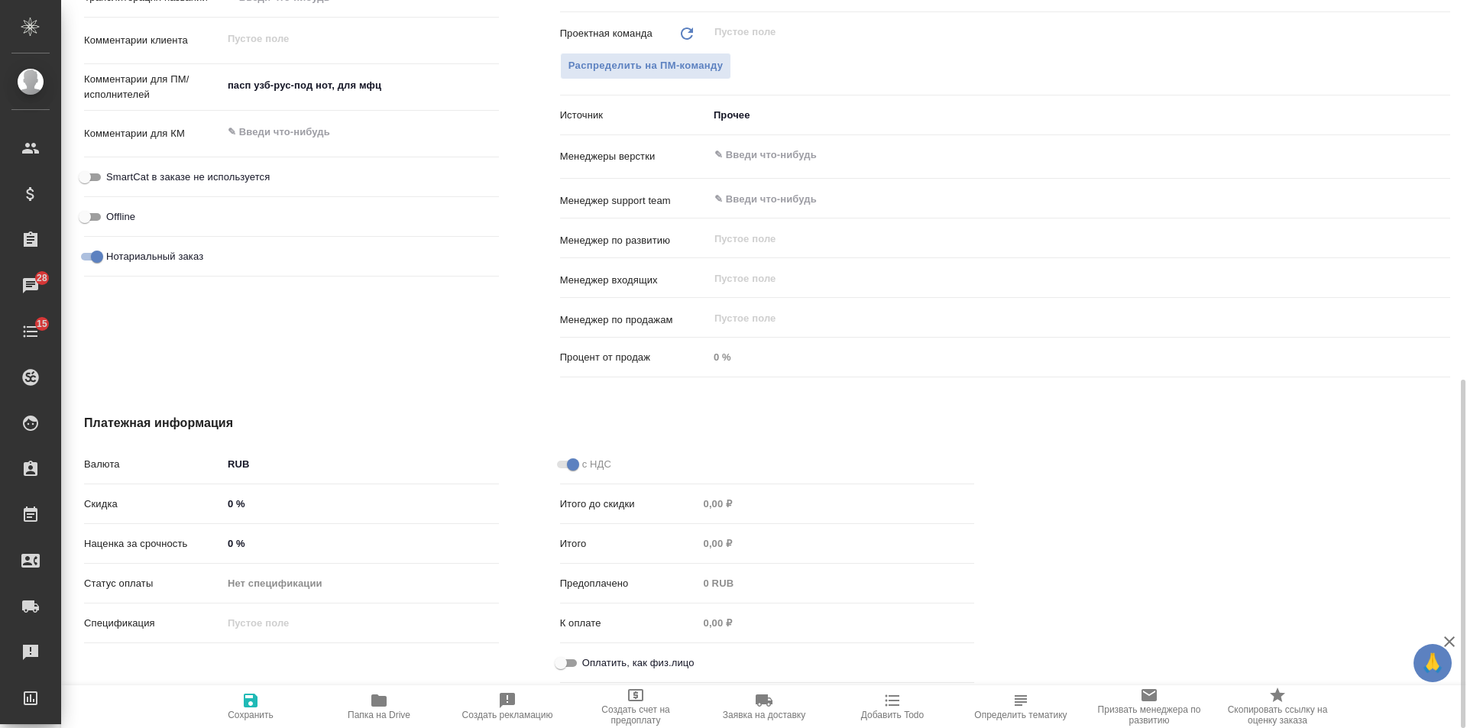
click at [584, 655] on span "Оплатить, как физ.лицо" at bounding box center [638, 662] width 112 height 15
click at [584, 655] on input "Оплатить, как физ.лицо" at bounding box center [560, 663] width 55 height 18
checkbox input "true"
type textarea "x"
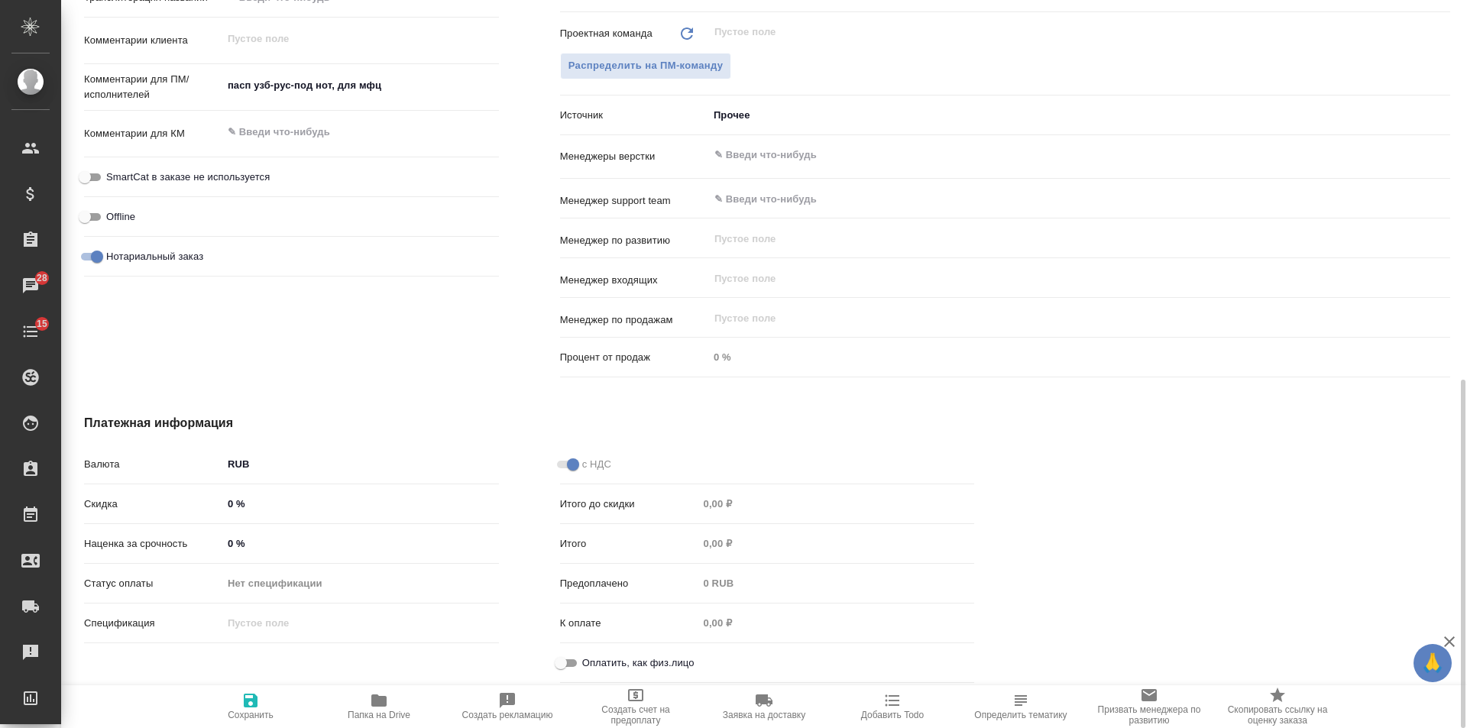
type textarea "x"
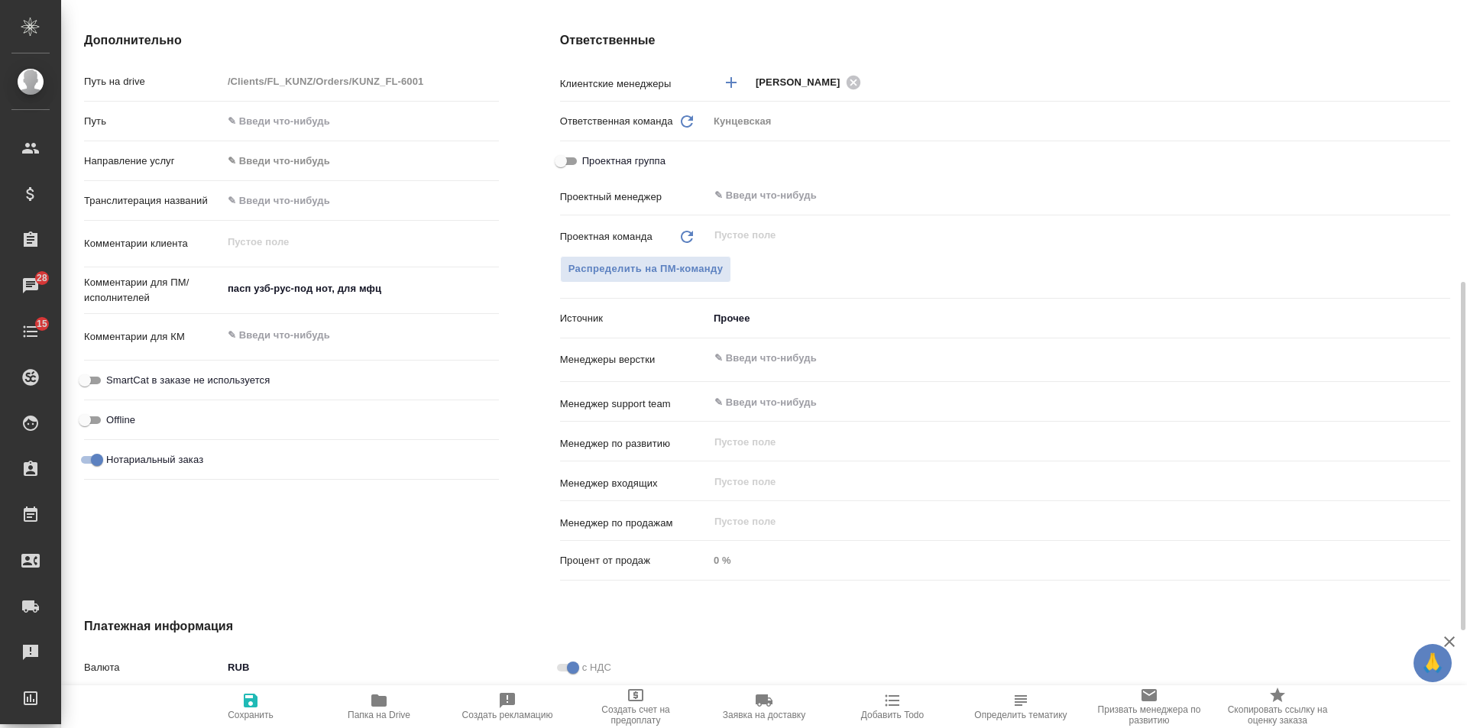
scroll to position [486, 0]
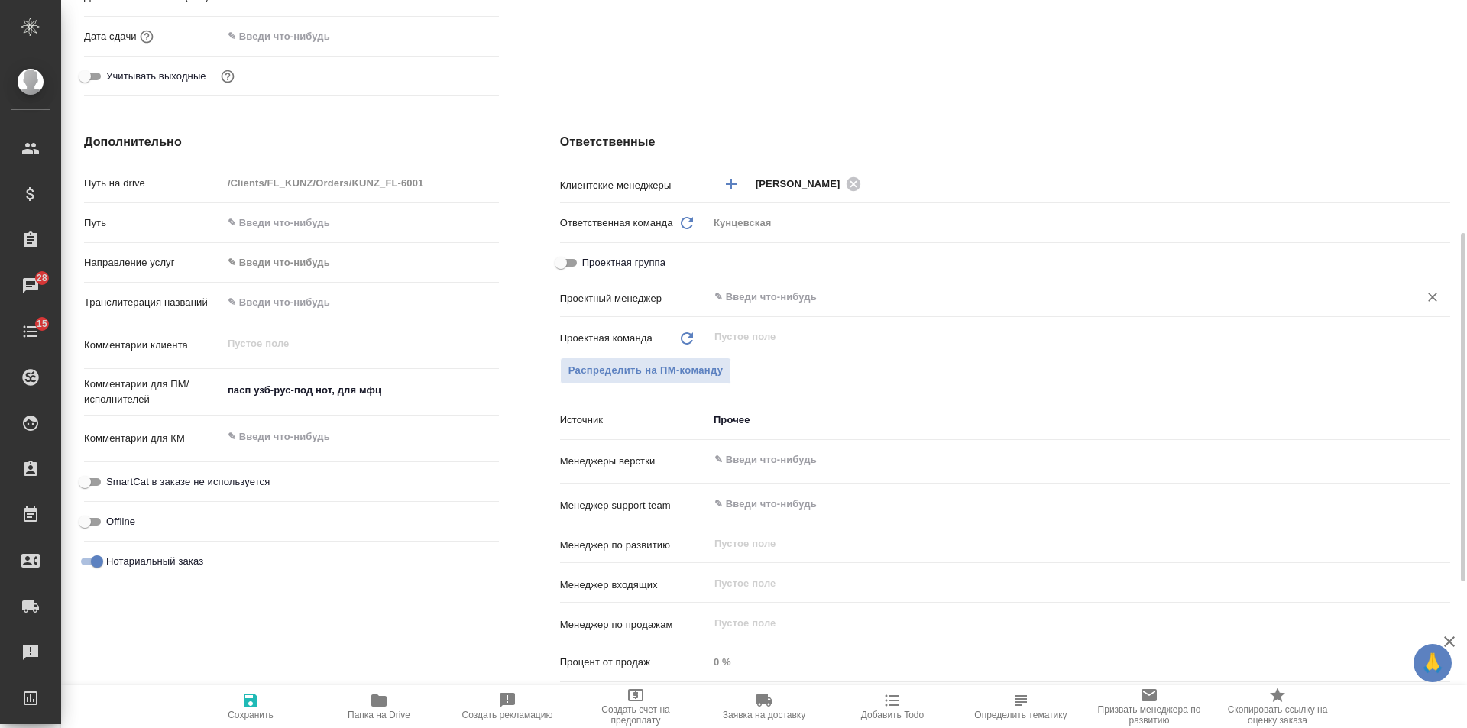
click at [813, 296] on input "text" at bounding box center [1053, 297] width 681 height 18
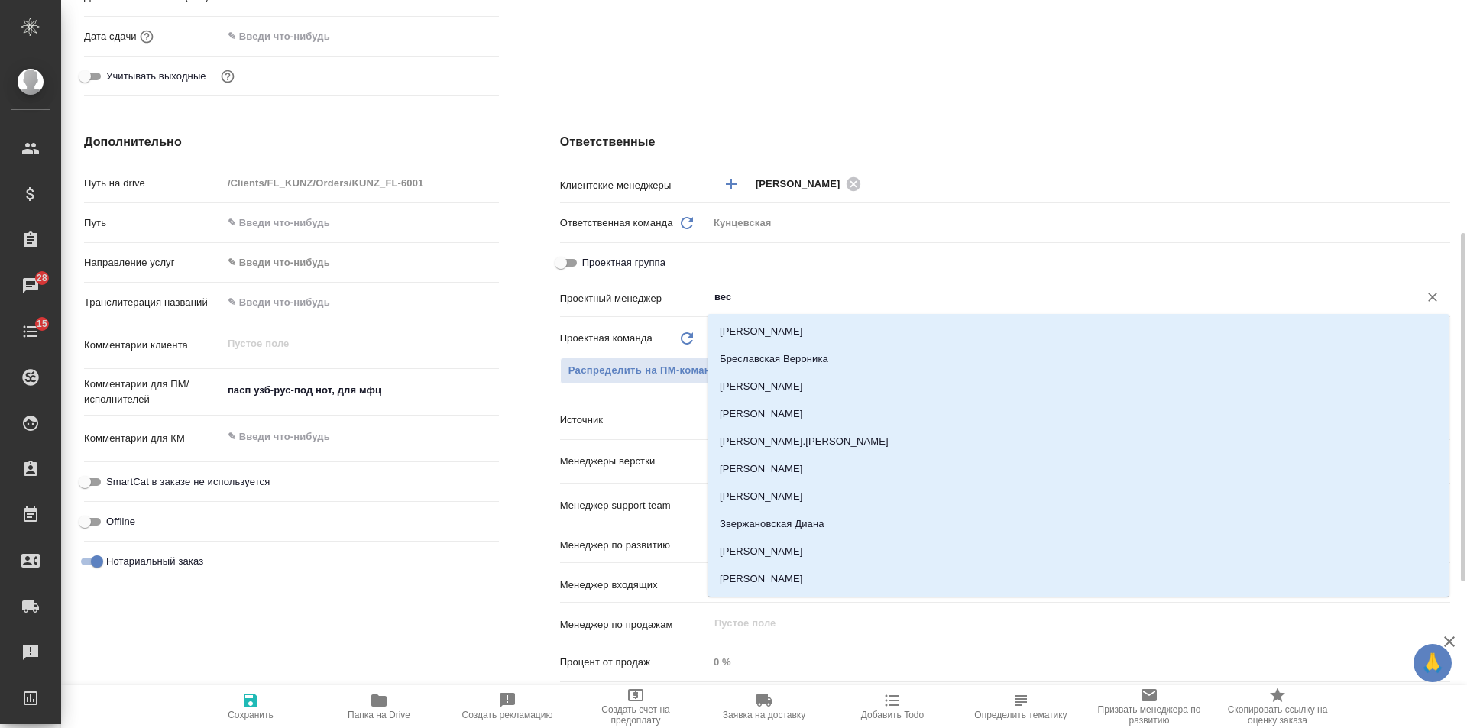
type input "весе"
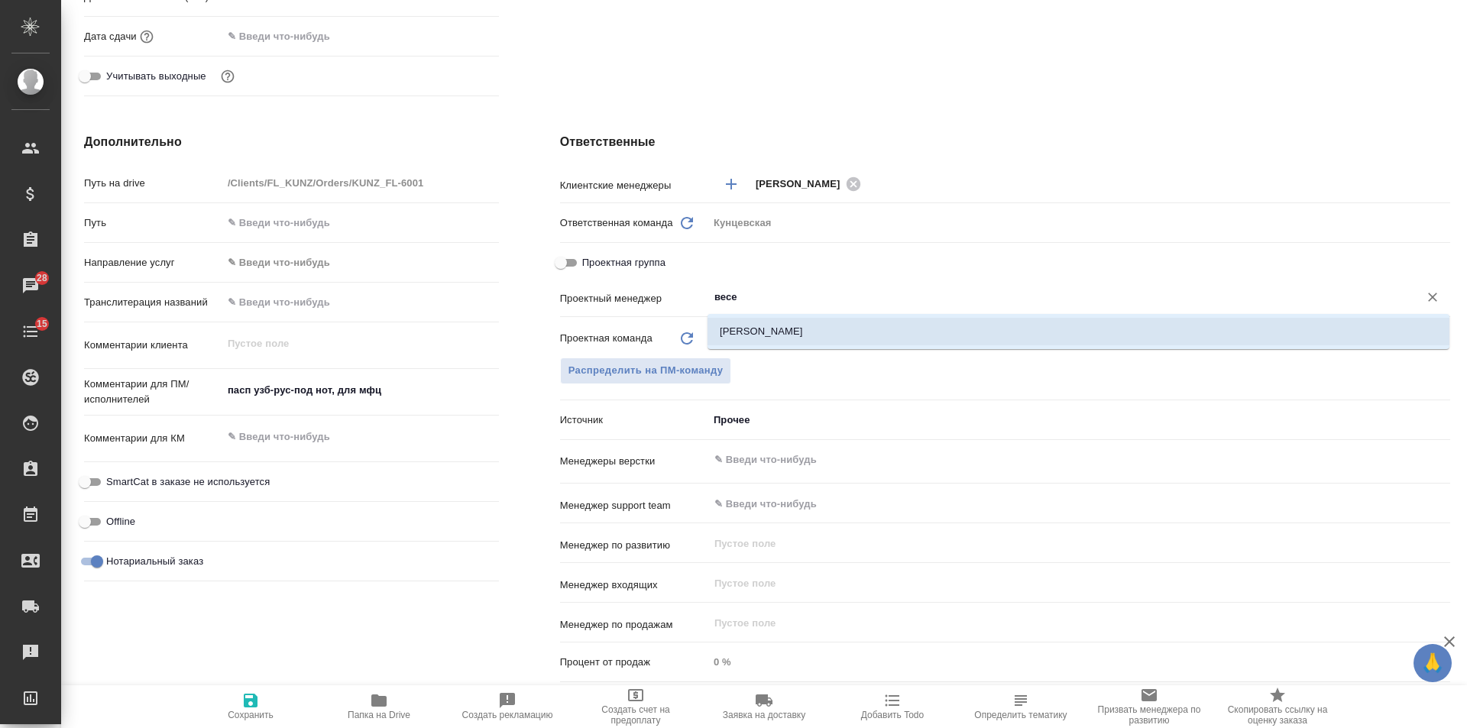
click at [811, 327] on li "[PERSON_NAME]" at bounding box center [1078, 331] width 742 height 27
type textarea "x"
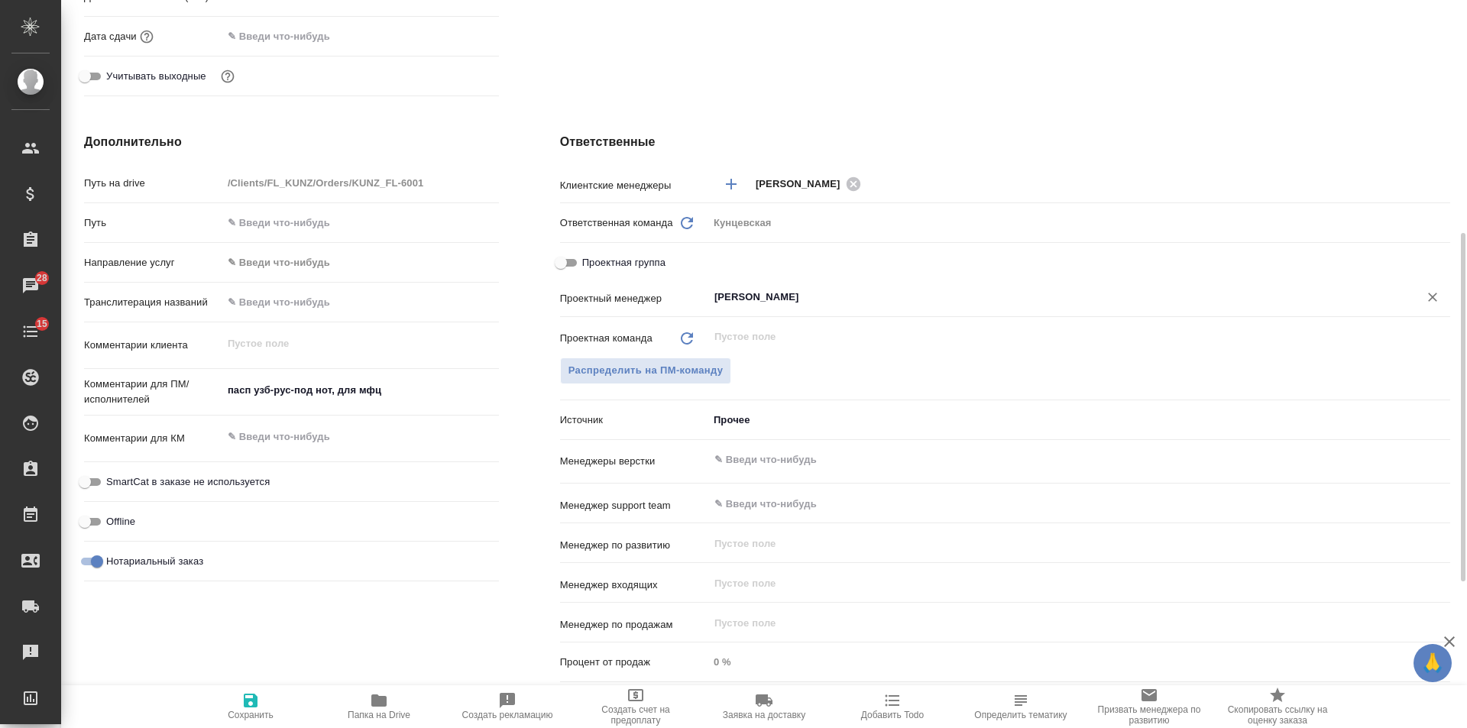
scroll to position [0, 0]
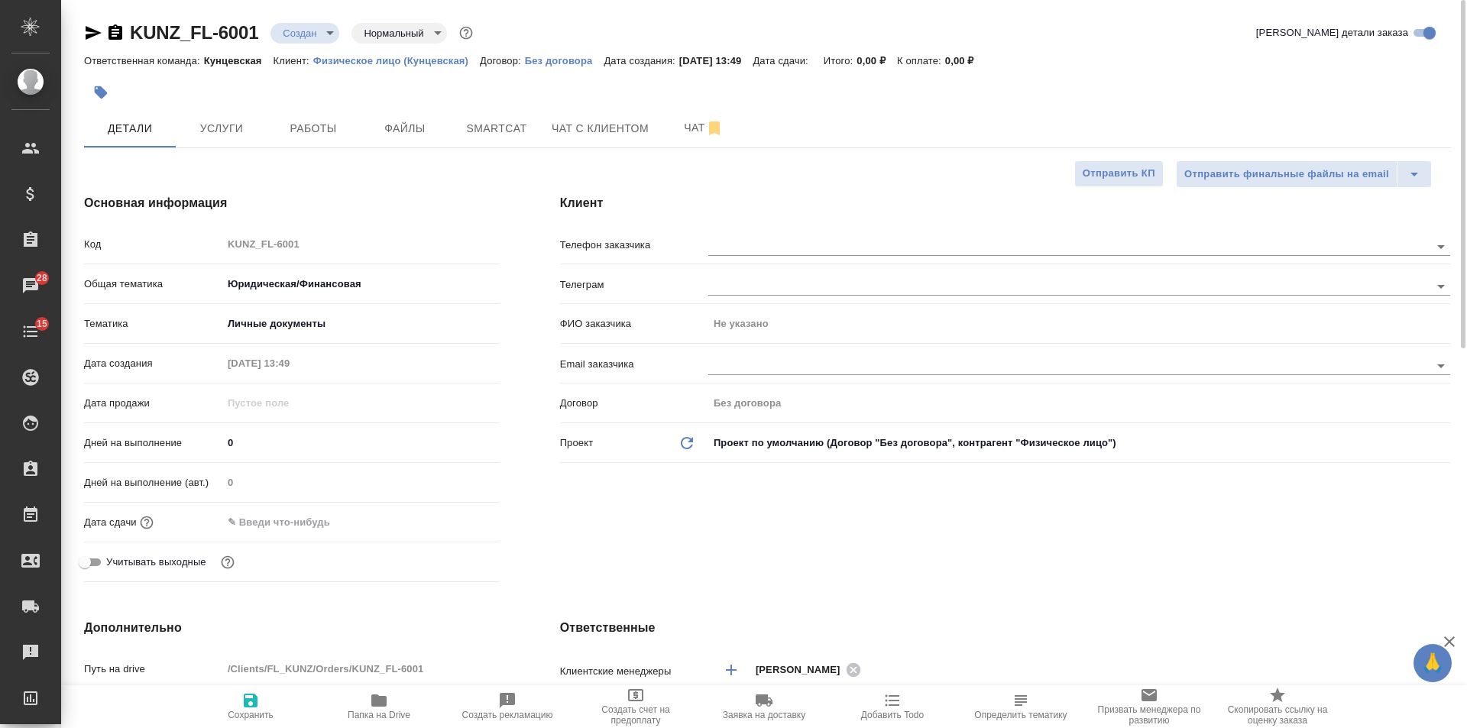
type input "[PERSON_NAME]"
drag, startPoint x: 244, startPoint y: 710, endPoint x: 267, endPoint y: 463, distance: 247.7
click at [244, 708] on span "Сохранить" at bounding box center [251, 705] width 110 height 29
type textarea "x"
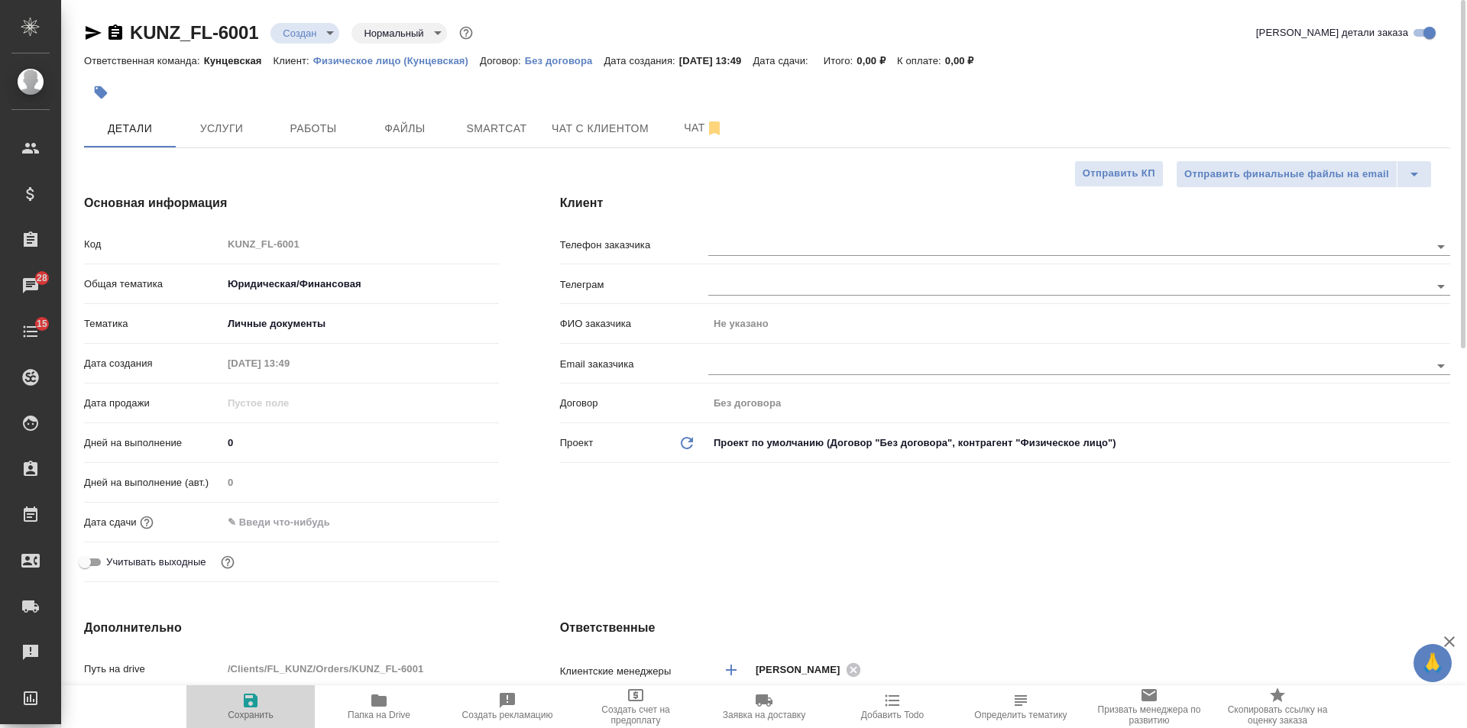
type textarea "x"
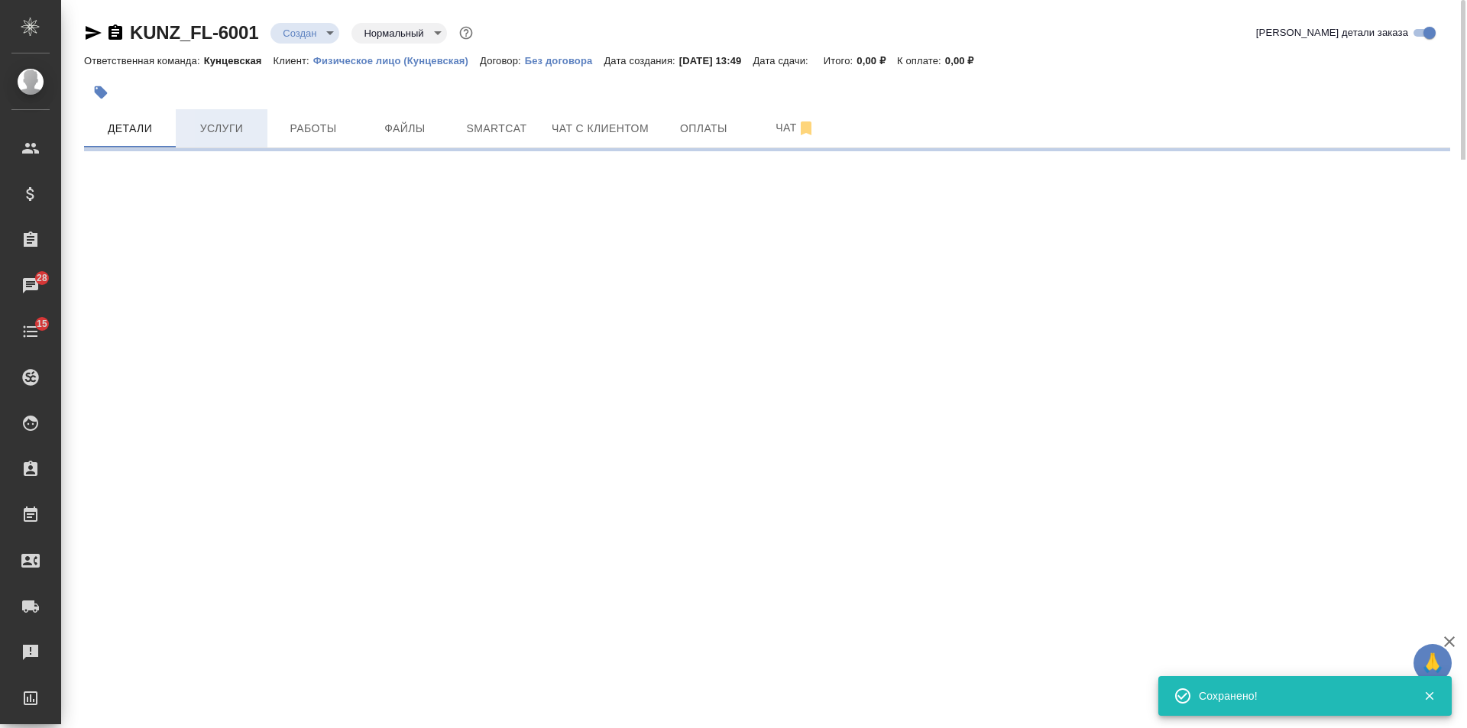
select select "RU"
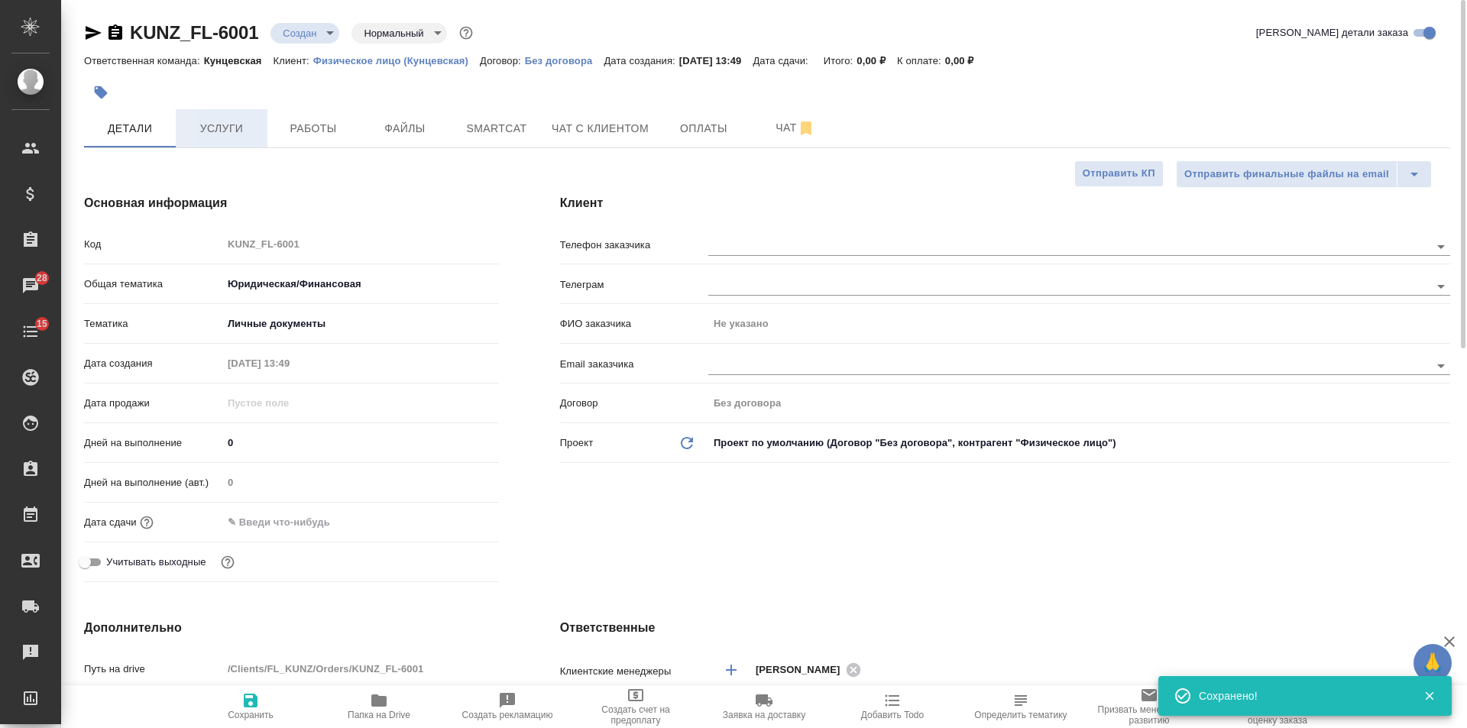
type textarea "x"
click at [244, 119] on span "Услуги" at bounding box center [221, 128] width 73 height 19
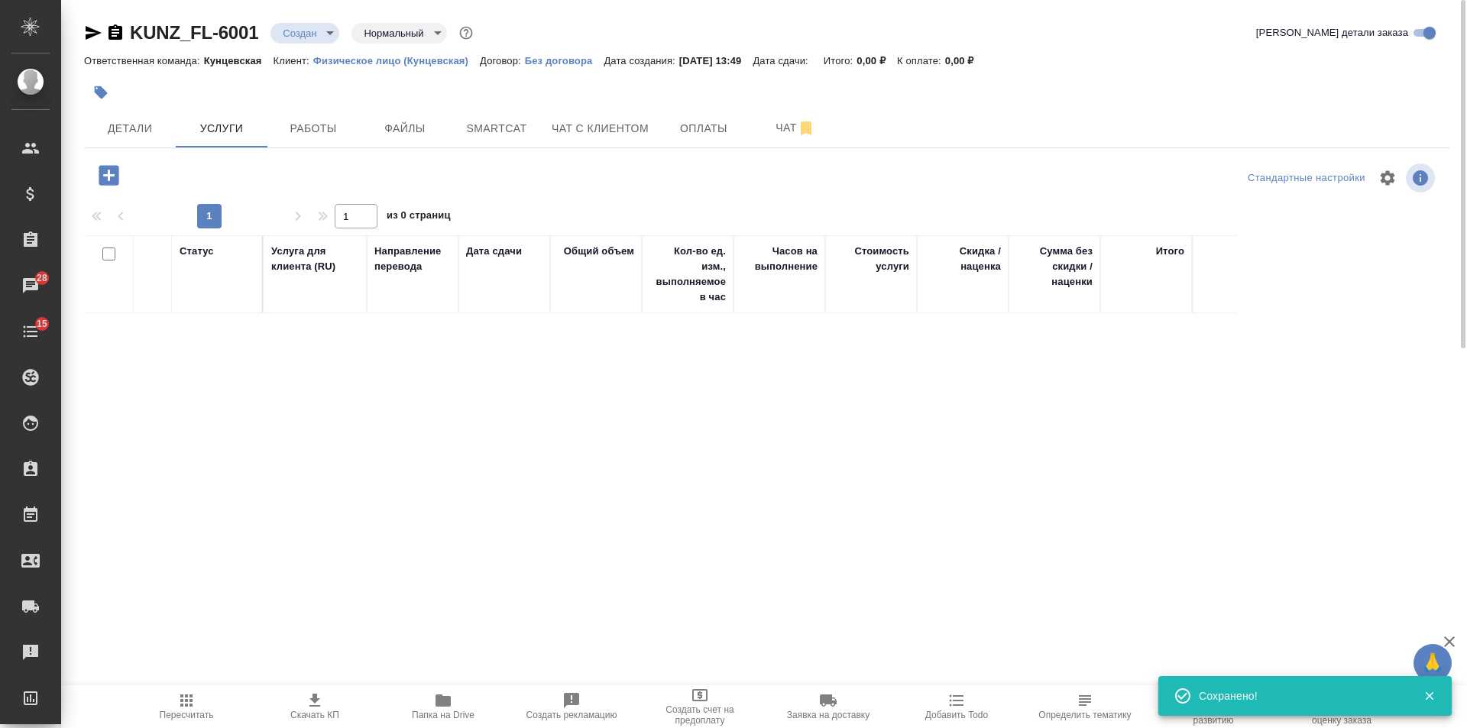
click at [100, 174] on icon "button" at bounding box center [109, 175] width 20 height 20
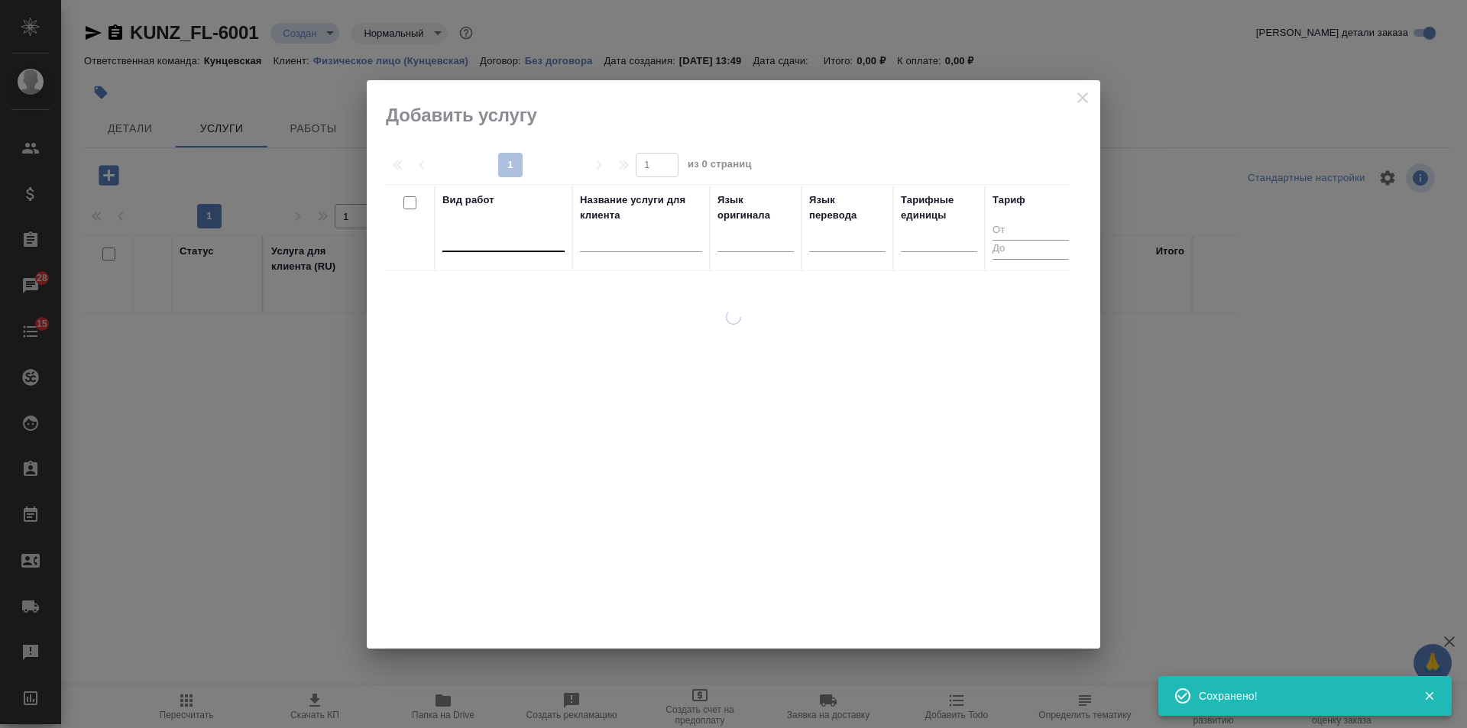
click at [528, 247] on div at bounding box center [503, 236] width 122 height 22
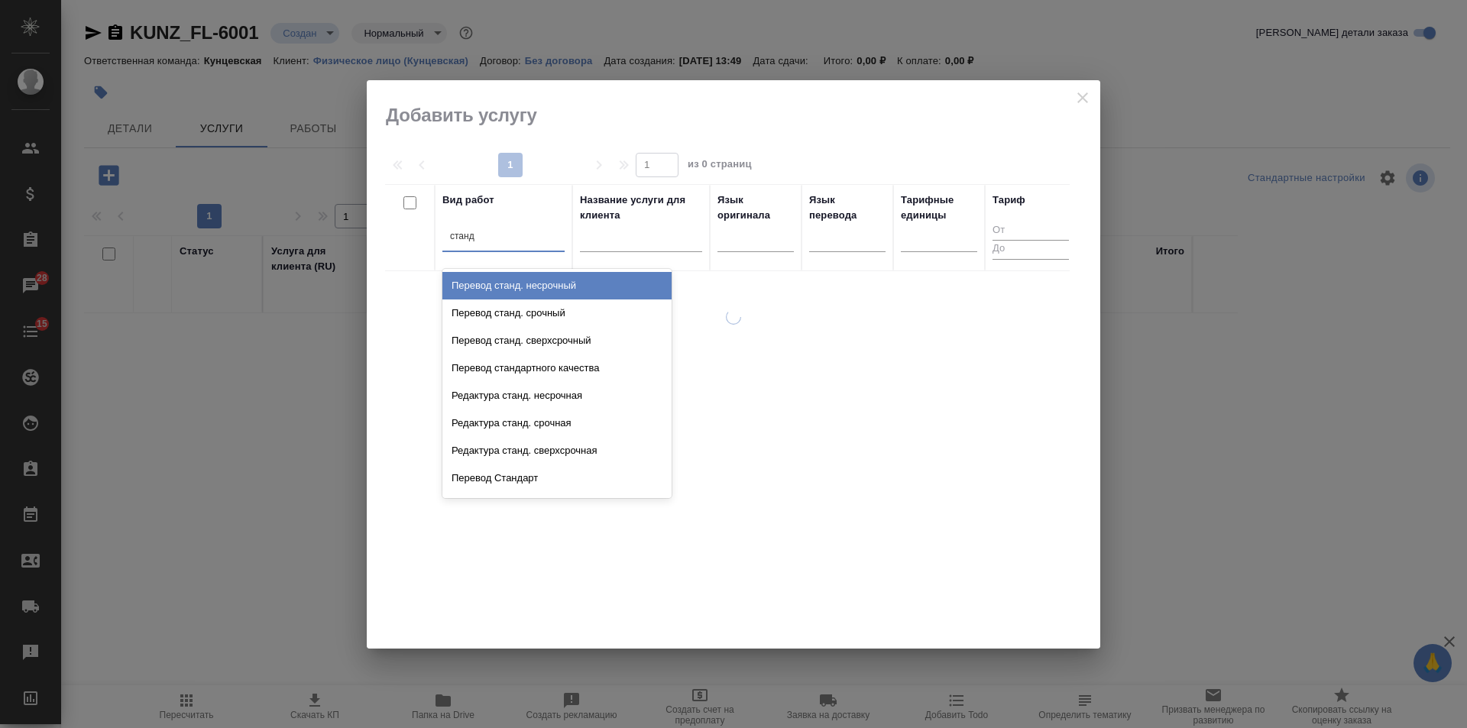
type input "станд."
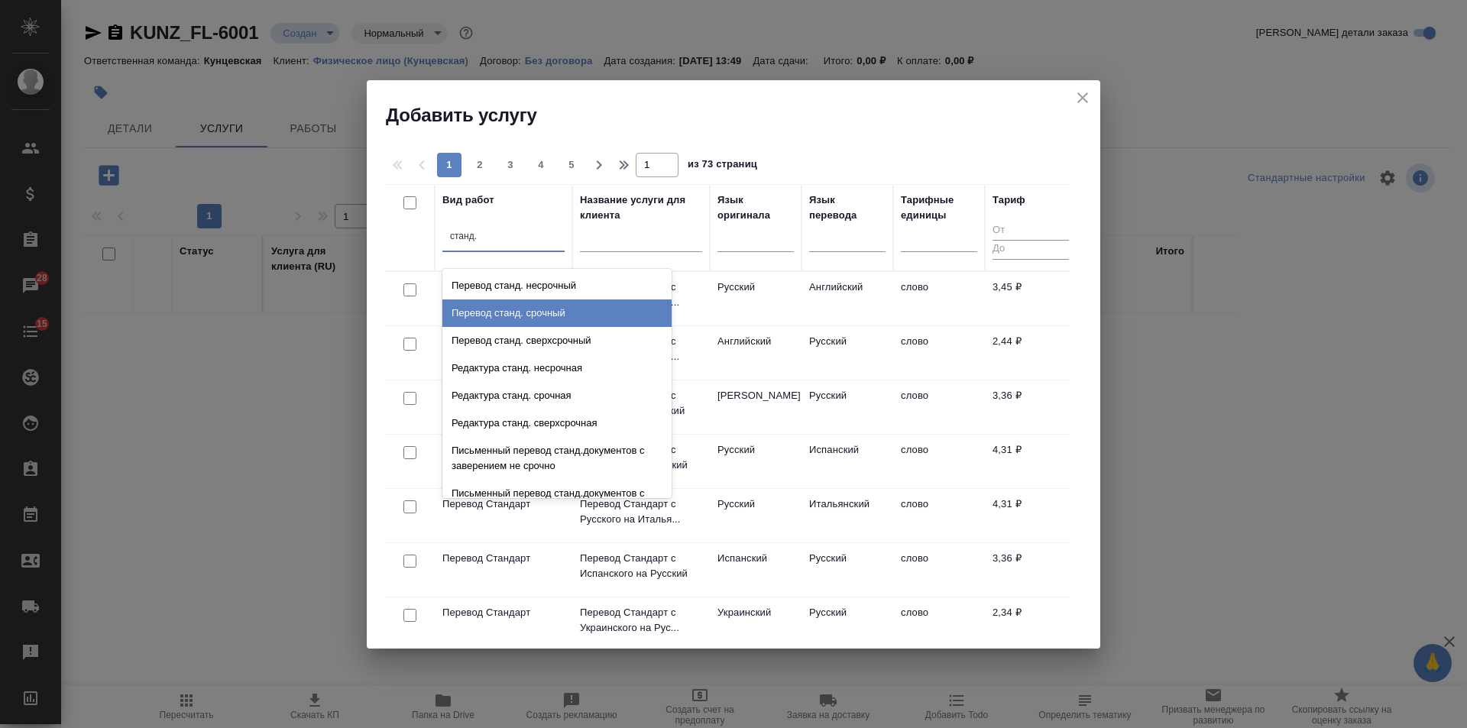
drag, startPoint x: 621, startPoint y: 299, endPoint x: 655, endPoint y: 273, distance: 42.6
click at [623, 296] on div "Перевод станд. несрочный Перевод станд. срочный Перевод станд. сверхсрочный Ред…" at bounding box center [556, 383] width 229 height 229
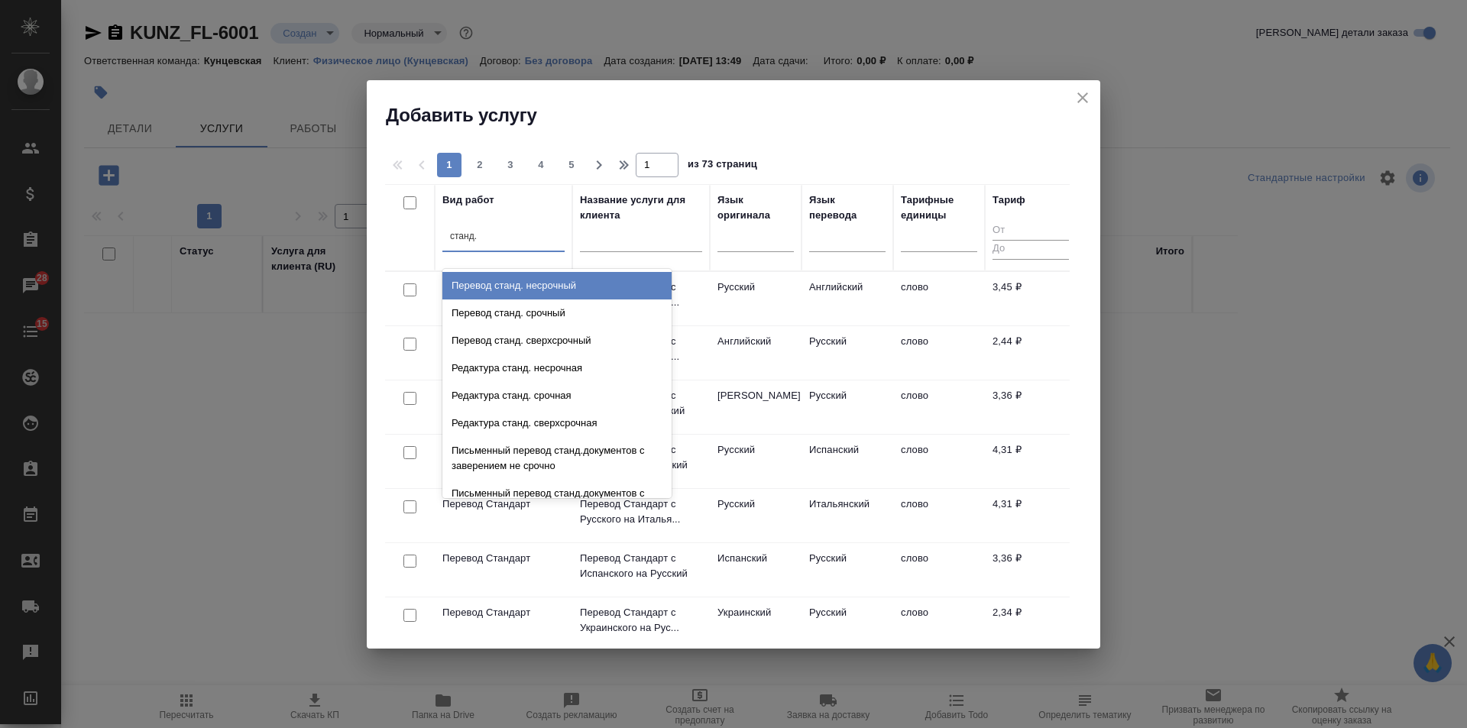
click at [632, 287] on div "Перевод станд. несрочный" at bounding box center [556, 285] width 229 height 27
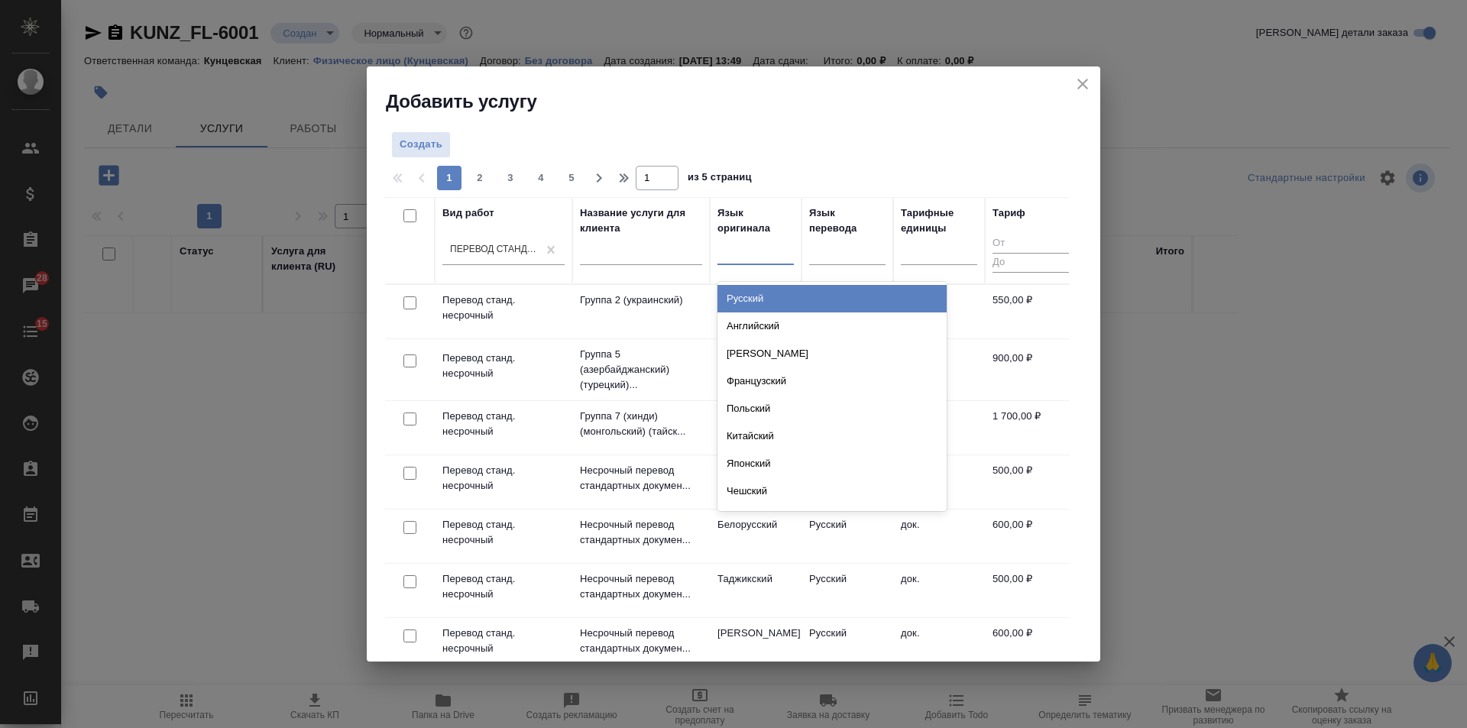
click at [745, 249] on div at bounding box center [755, 249] width 76 height 22
type input "узб"
click at [764, 300] on div "Узбекский" at bounding box center [831, 298] width 229 height 27
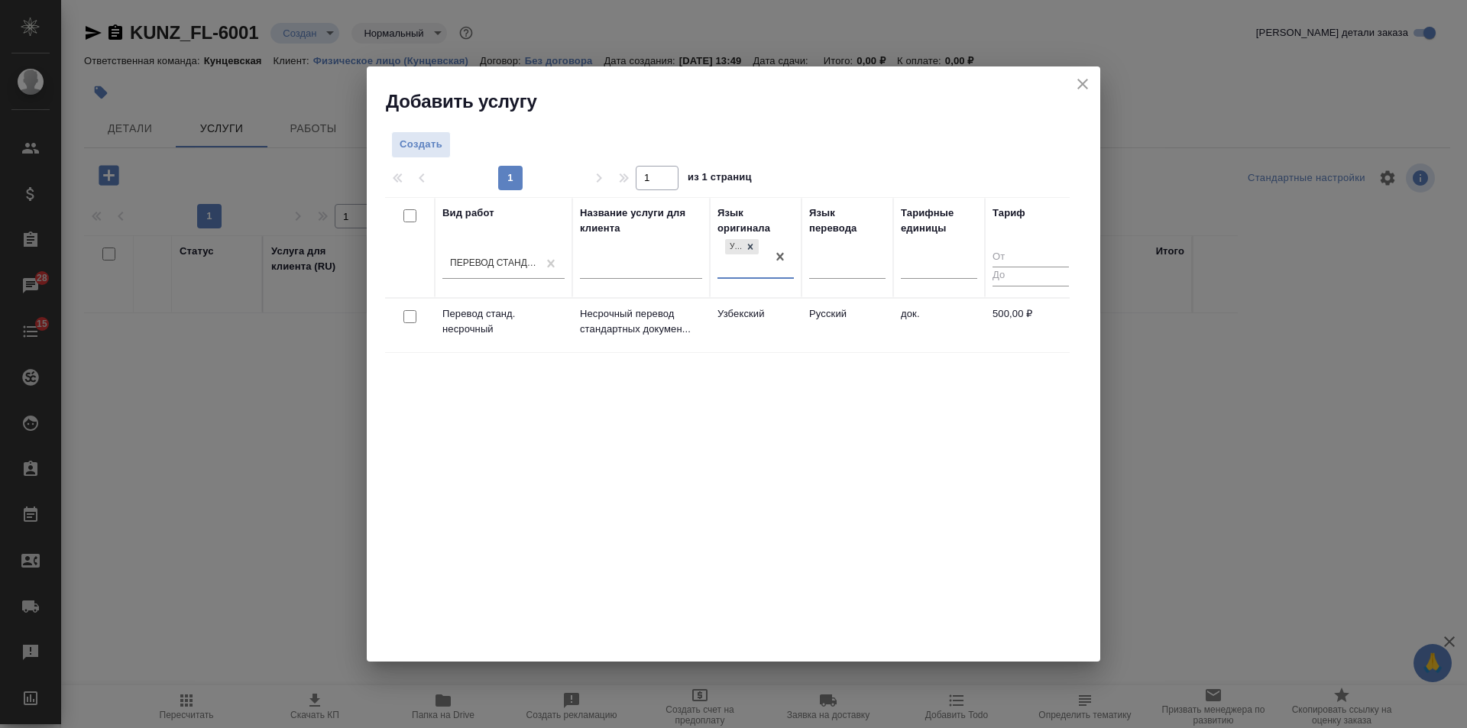
click at [751, 329] on td "Узбекский" at bounding box center [756, 325] width 92 height 53
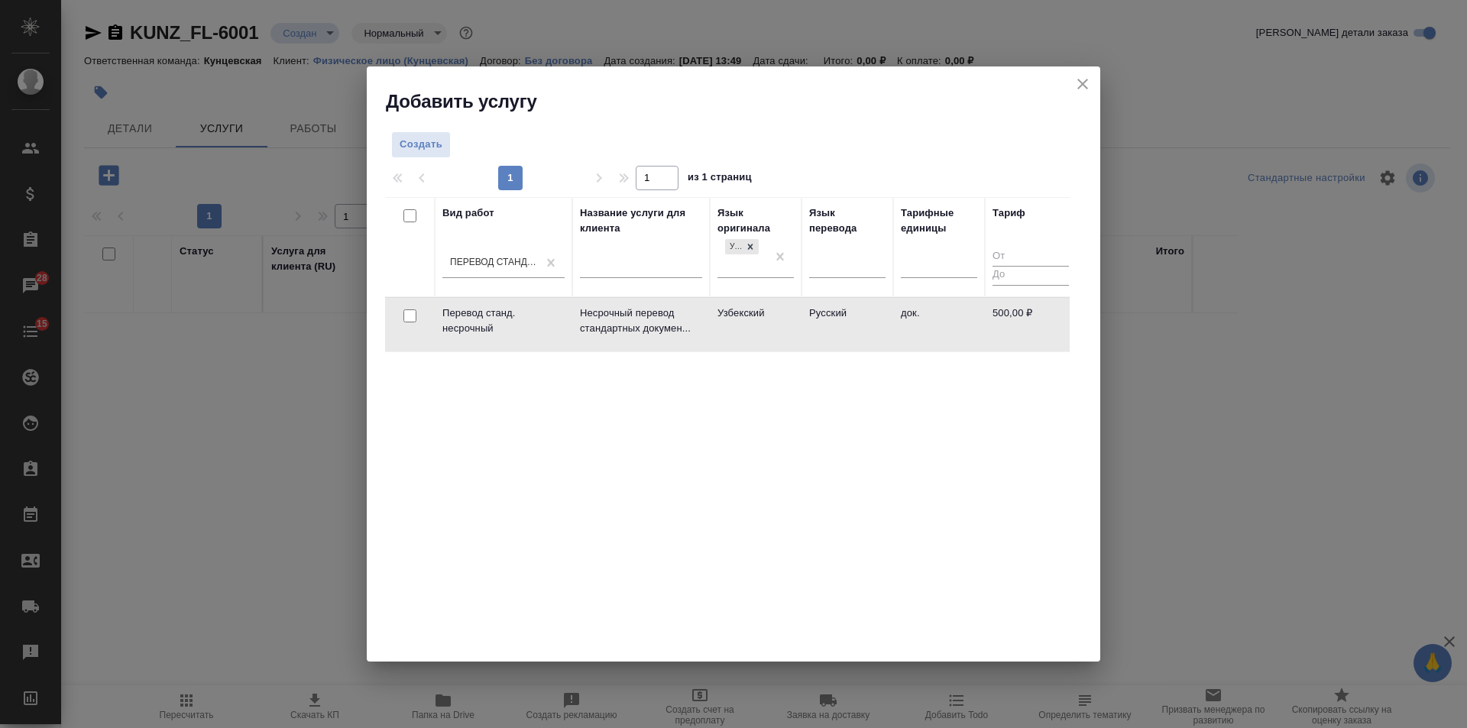
click at [751, 329] on td "Узбекский" at bounding box center [756, 324] width 92 height 53
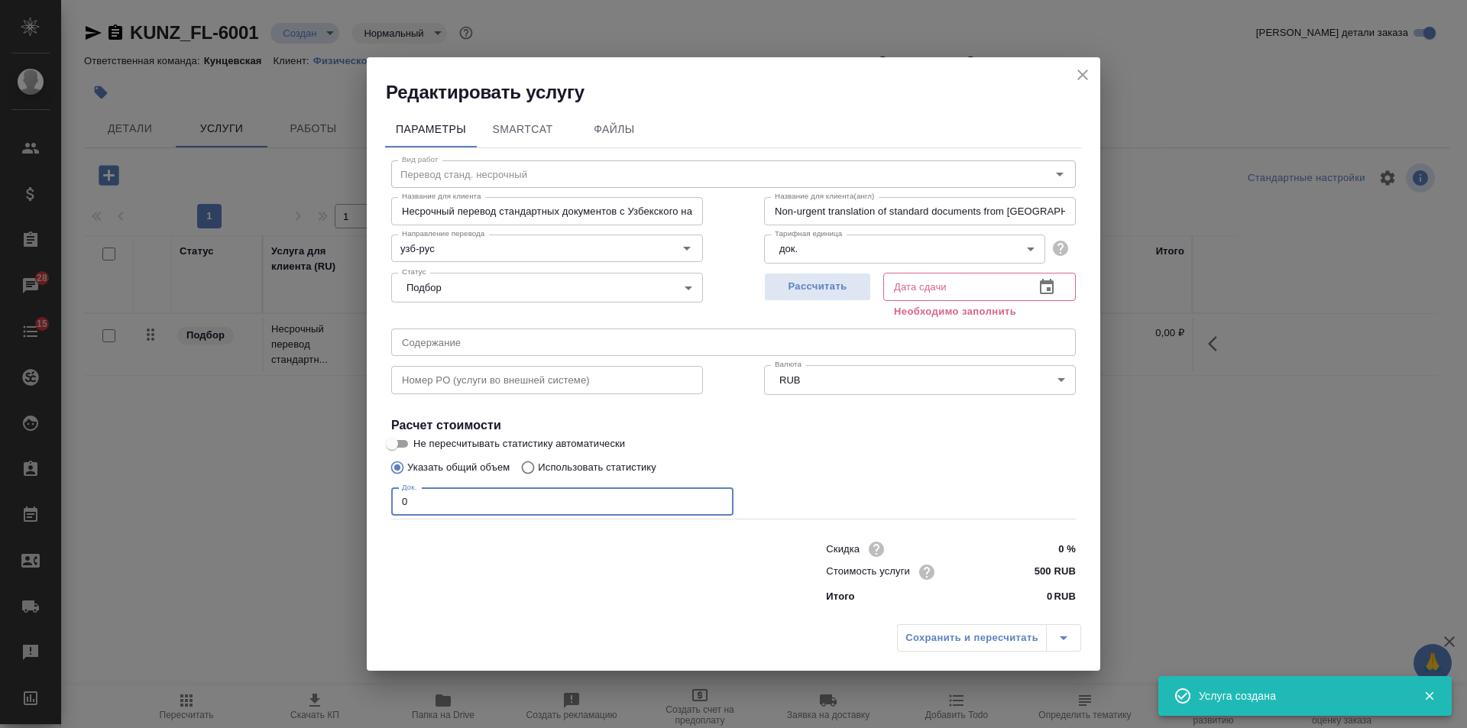
drag, startPoint x: 435, startPoint y: 501, endPoint x: 597, endPoint y: 414, distance: 183.9
click at [401, 501] on input "0" at bounding box center [562, 501] width 342 height 27
type input "1"
click at [836, 299] on div "Рассчитать" at bounding box center [817, 294] width 107 height 55
click at [834, 292] on span "Рассчитать" at bounding box center [817, 287] width 90 height 18
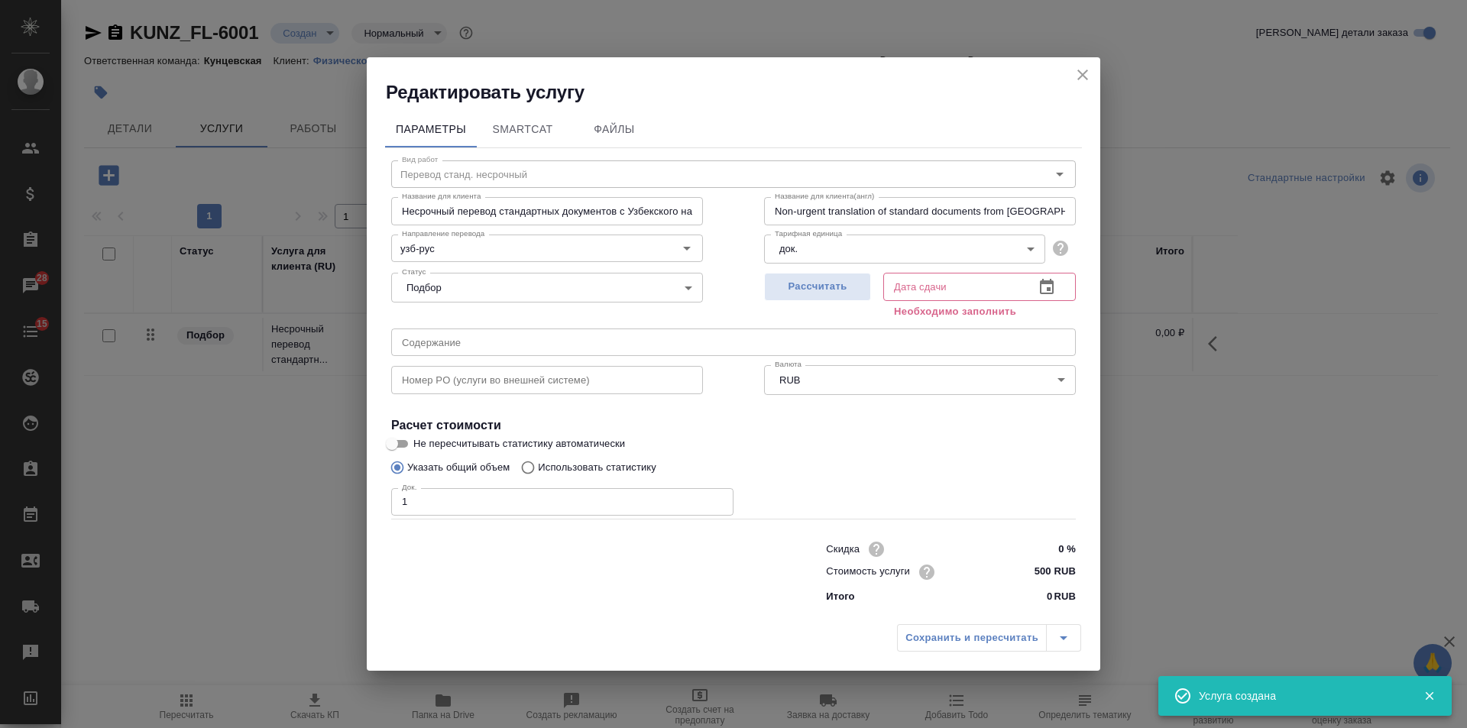
type input "02.10.2025 13:50"
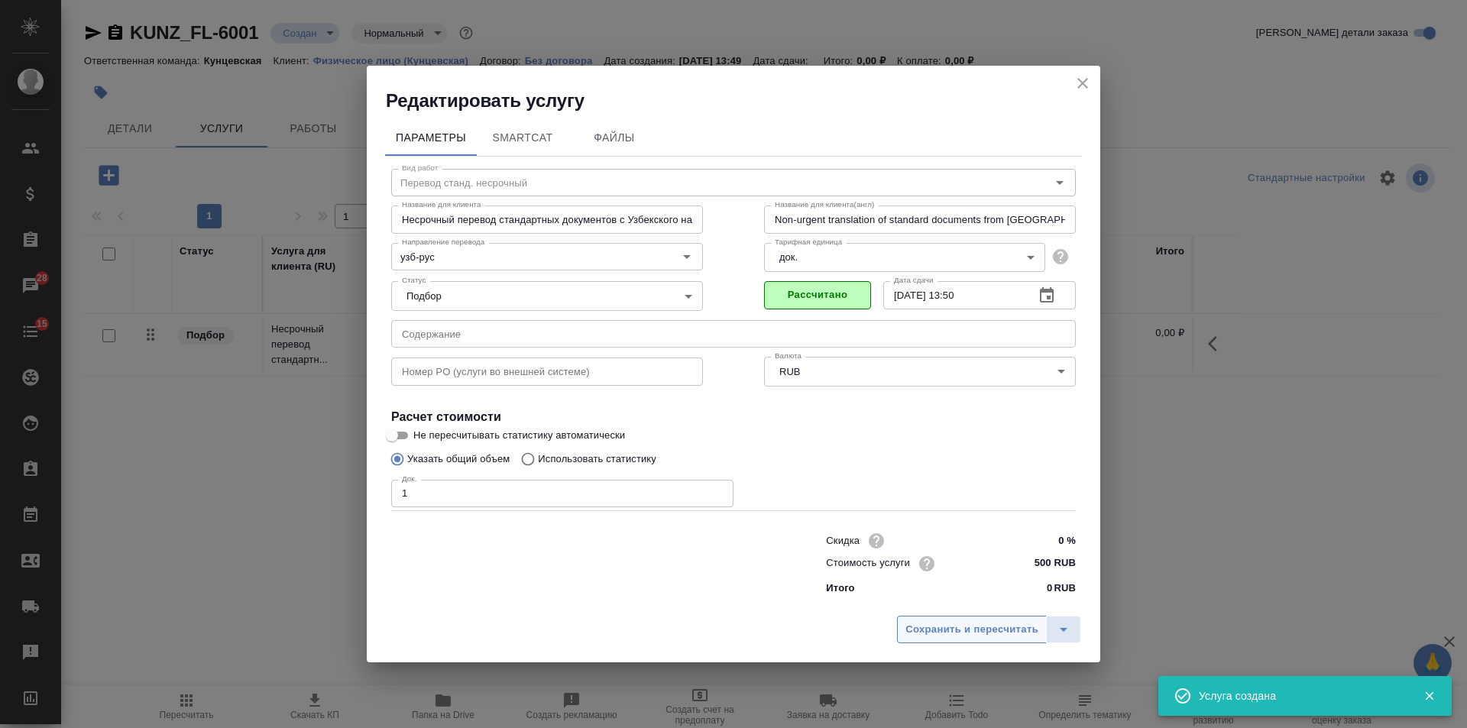
click at [996, 623] on span "Сохранить и пересчитать" at bounding box center [971, 630] width 133 height 18
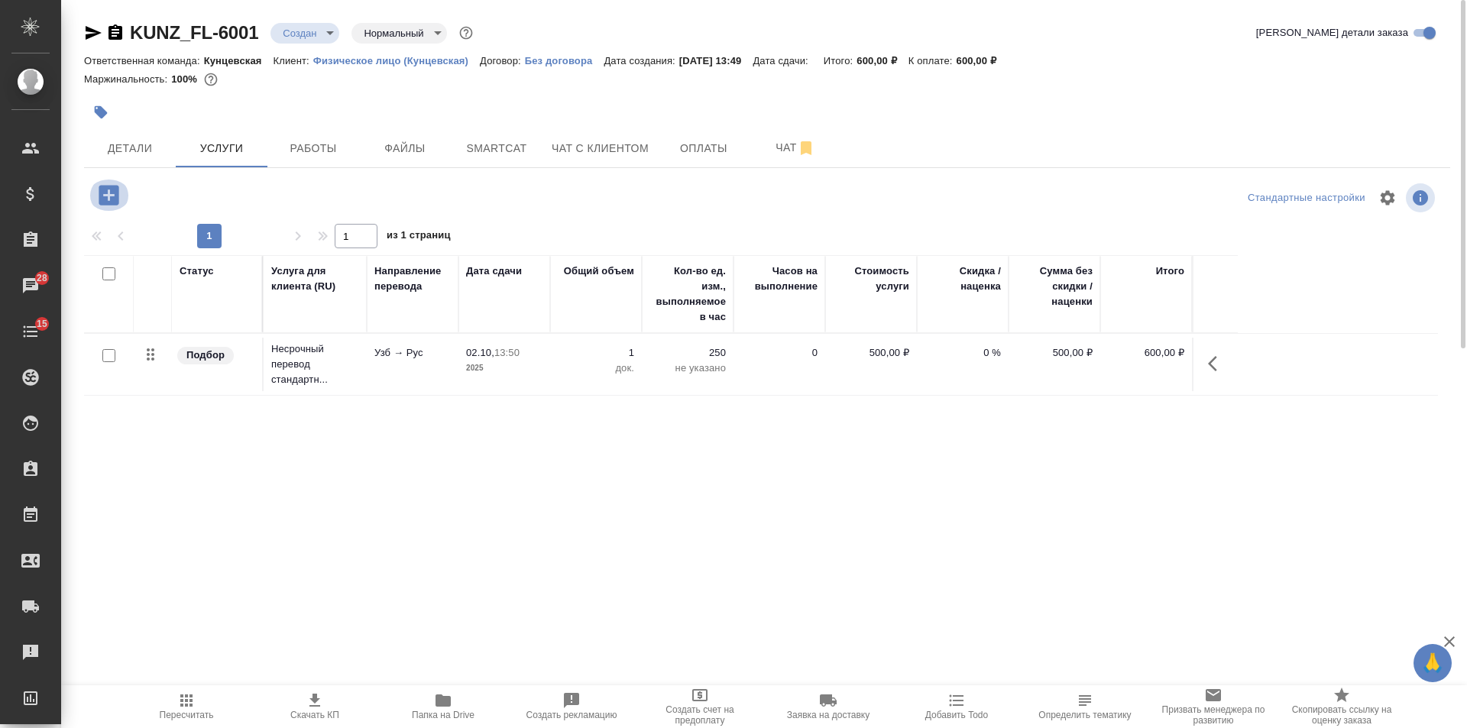
click at [112, 189] on icon "button" at bounding box center [109, 195] width 20 height 20
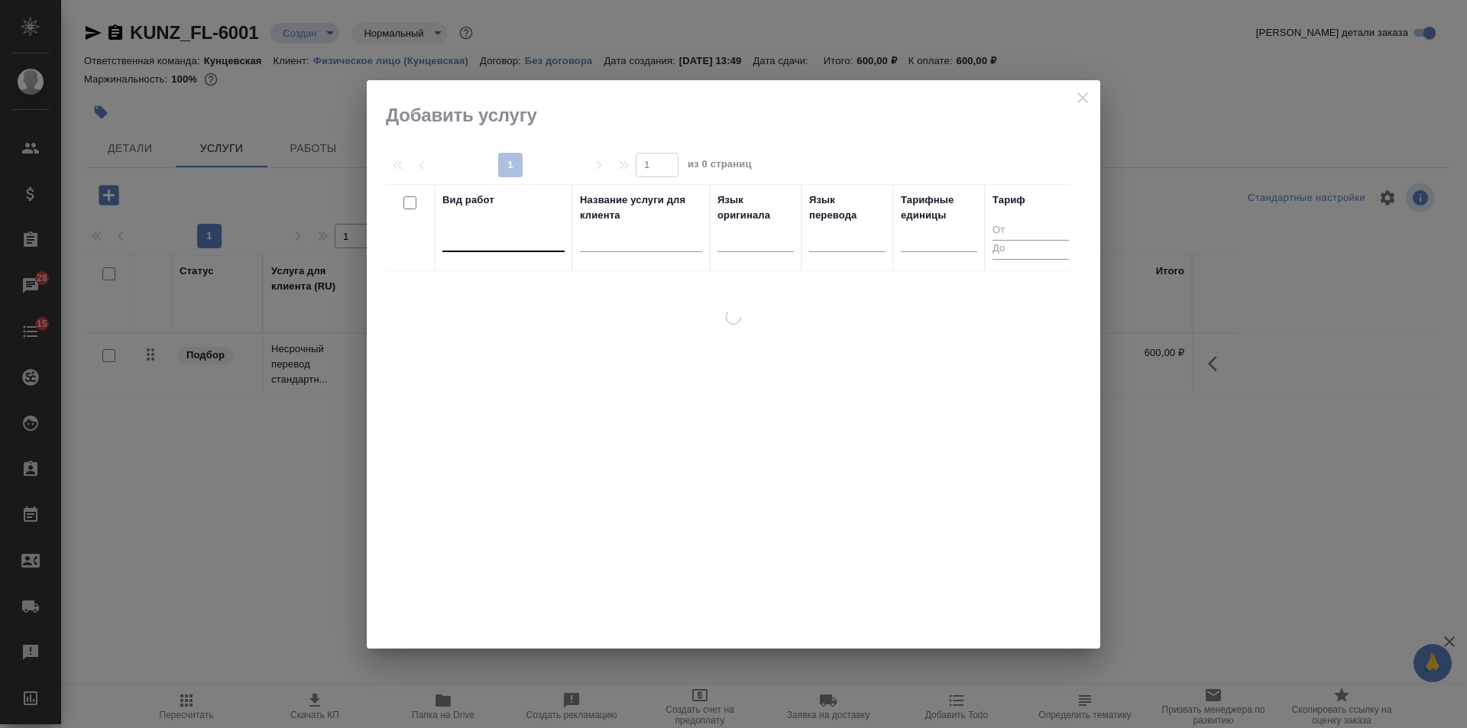
click at [450, 240] on input "text" at bounding box center [451, 236] width 2 height 11
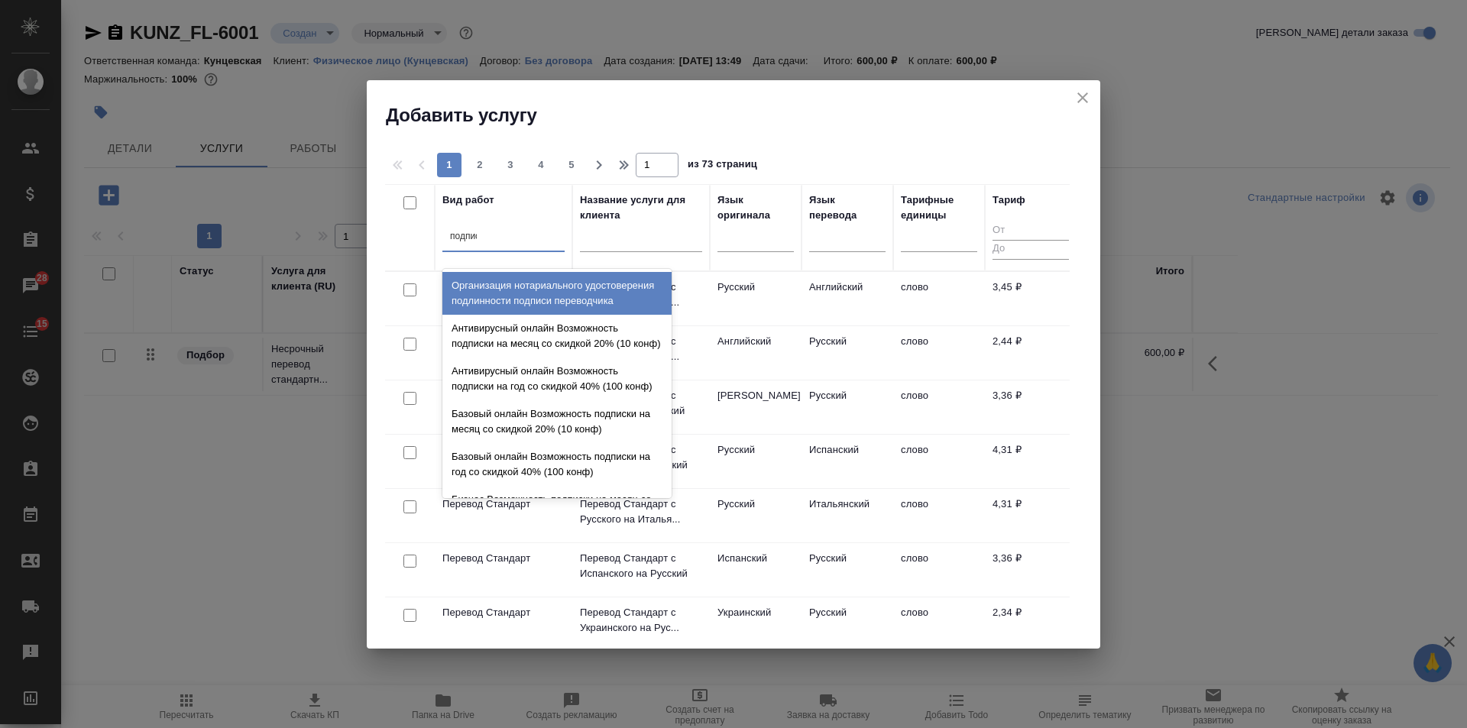
type input "подписи"
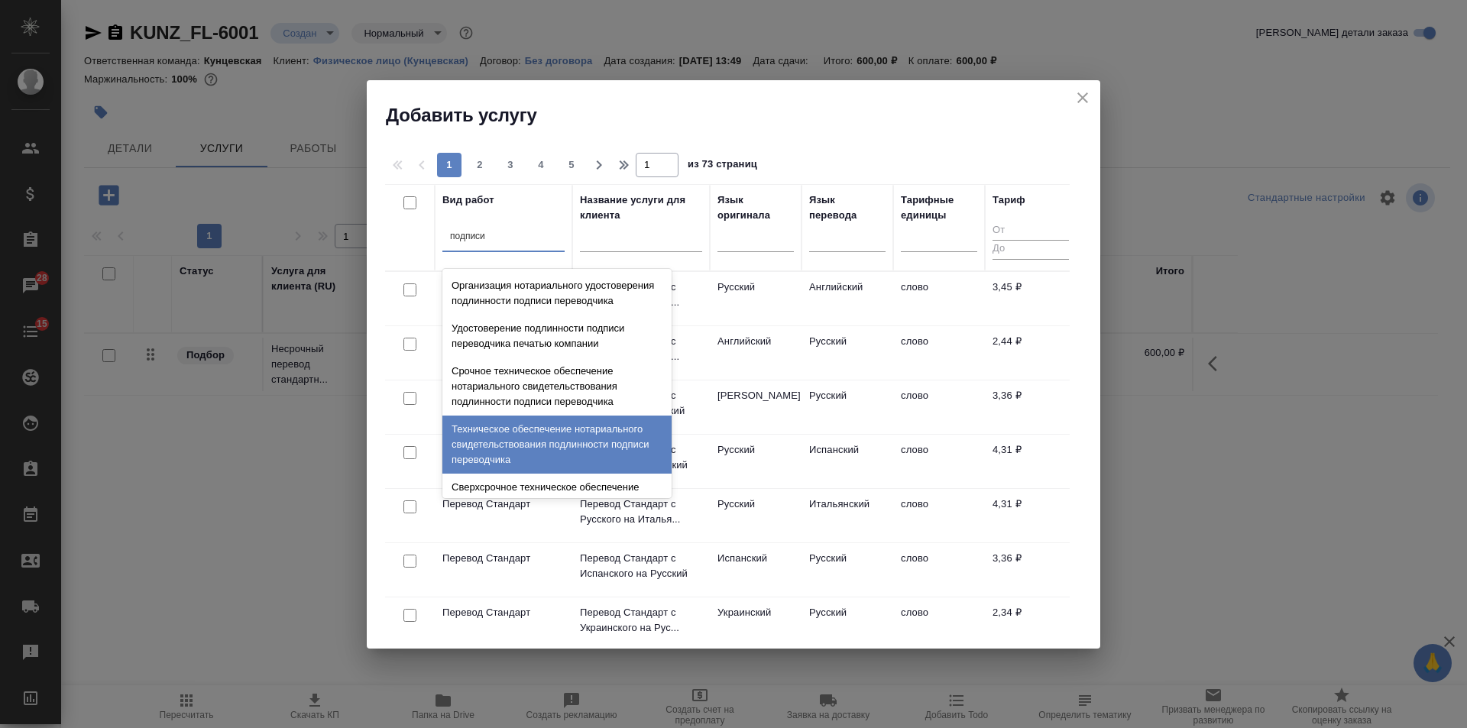
click at [571, 433] on div "Техническое обеспечение нотариального свидетельствования подлинности подписи пе…" at bounding box center [556, 445] width 229 height 58
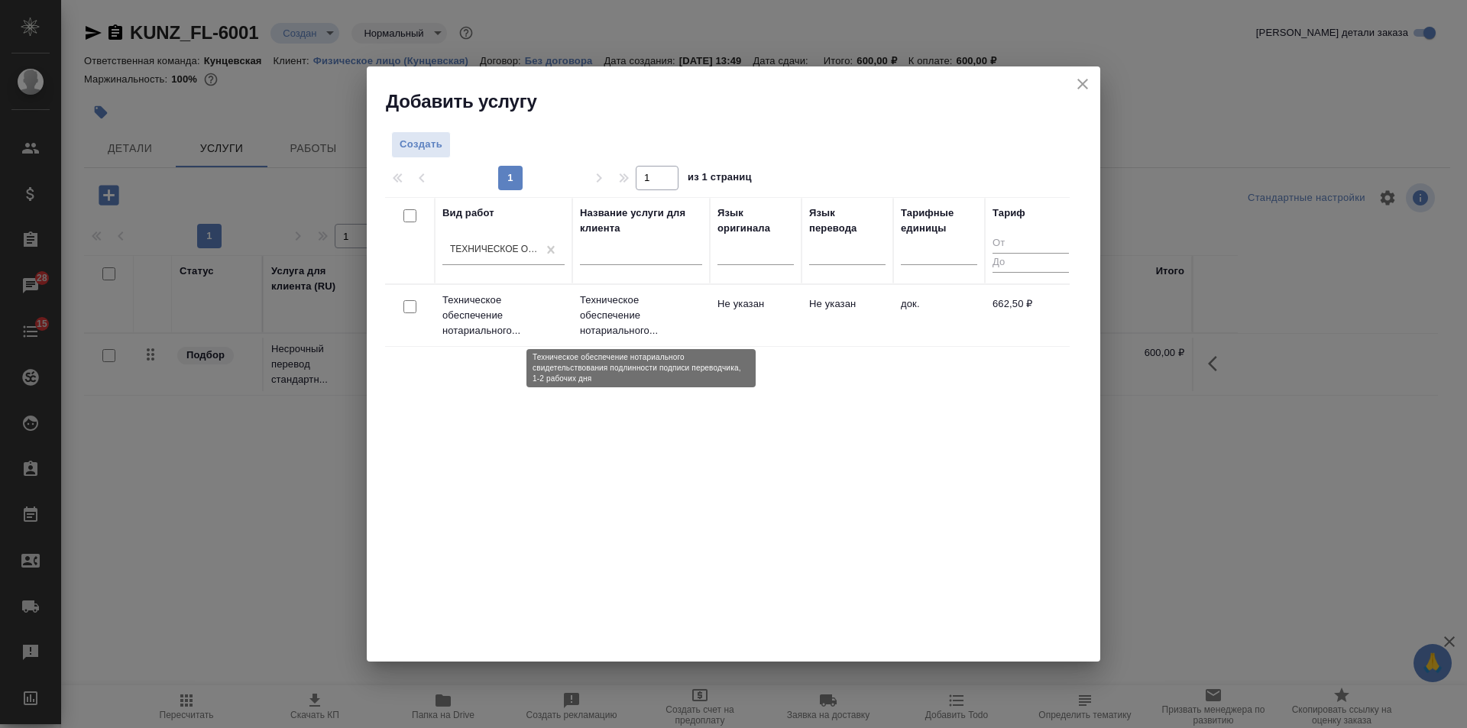
click at [633, 303] on p "Техническое обеспечение нотариального..." at bounding box center [641, 316] width 122 height 46
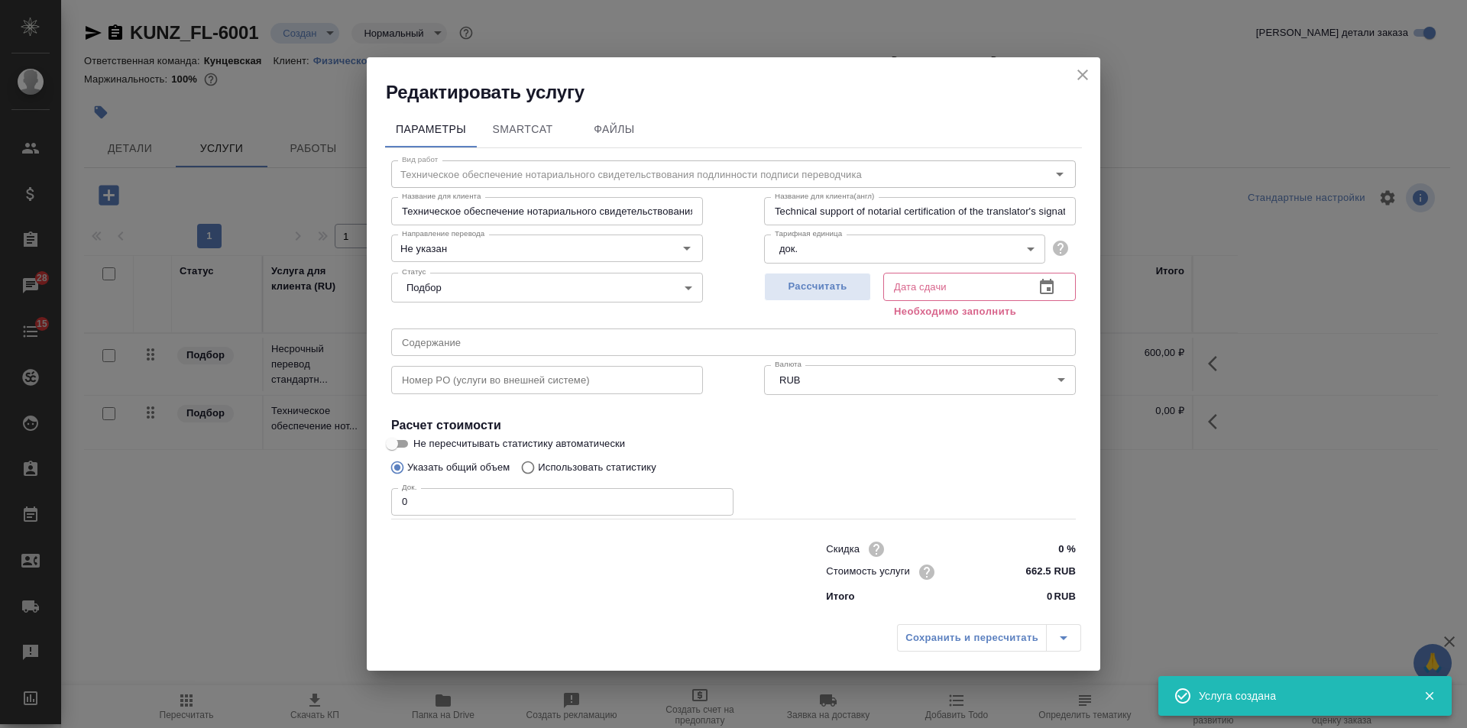
drag, startPoint x: 370, startPoint y: 498, endPoint x: 433, endPoint y: 493, distance: 62.9
click at [346, 494] on div "Редактировать услугу Параметры SmartCat Файлы Вид работ Техническое обеспечение…" at bounding box center [733, 364] width 1467 height 728
type input "1"
click at [841, 279] on span "Рассчитать" at bounding box center [817, 287] width 90 height 18
type input "02.10.2025 14:02"
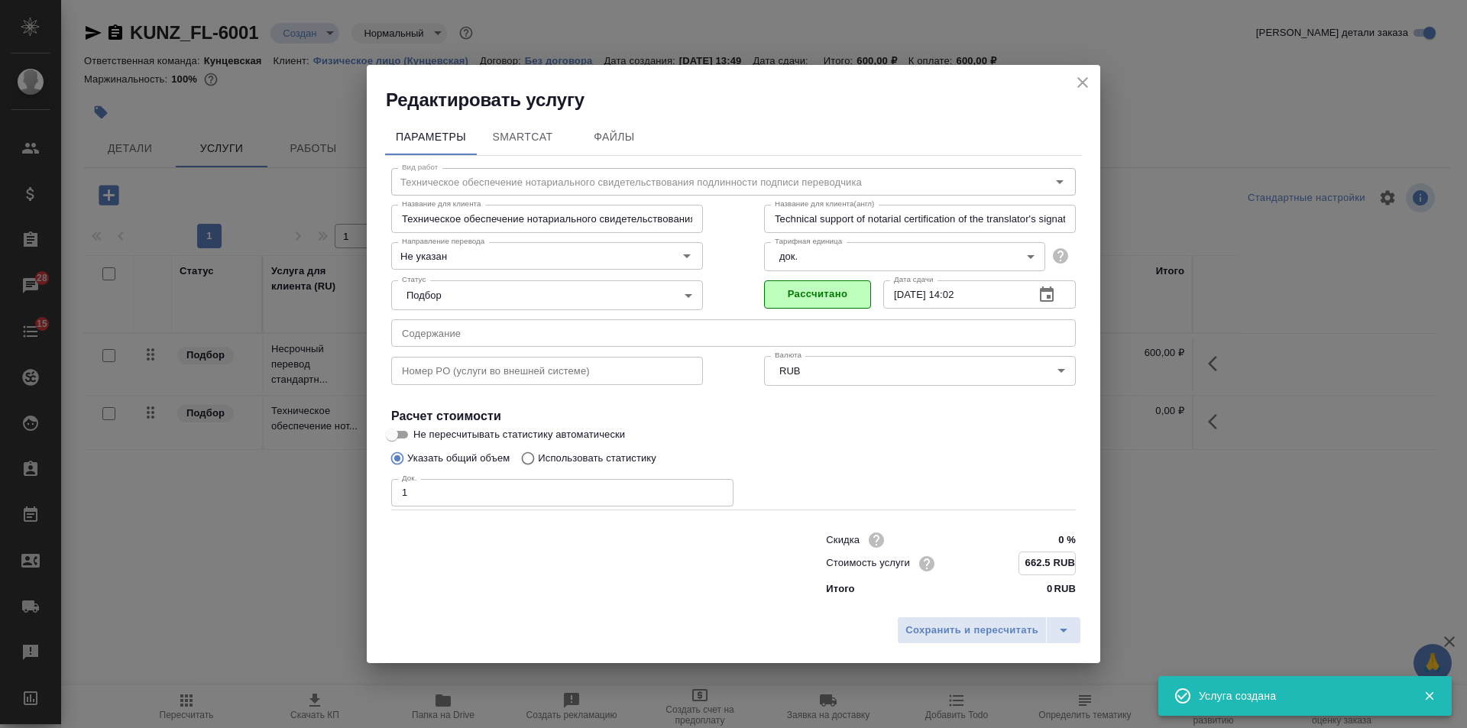
click at [1041, 563] on input "662.5 RUB" at bounding box center [1047, 563] width 56 height 22
type input "666.5 RUB"
click at [967, 628] on span "Сохранить и пересчитать" at bounding box center [971, 630] width 133 height 18
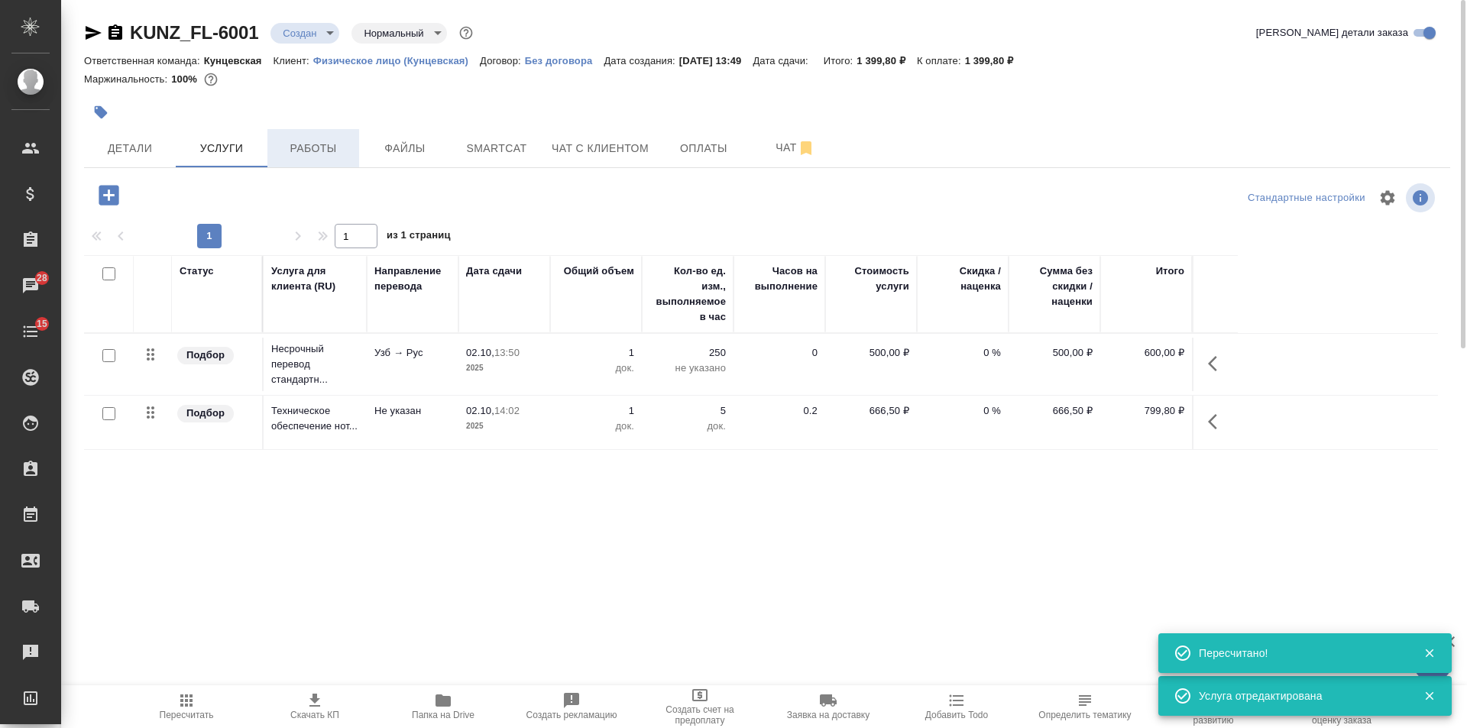
click at [310, 148] on span "Работы" at bounding box center [313, 148] width 73 height 19
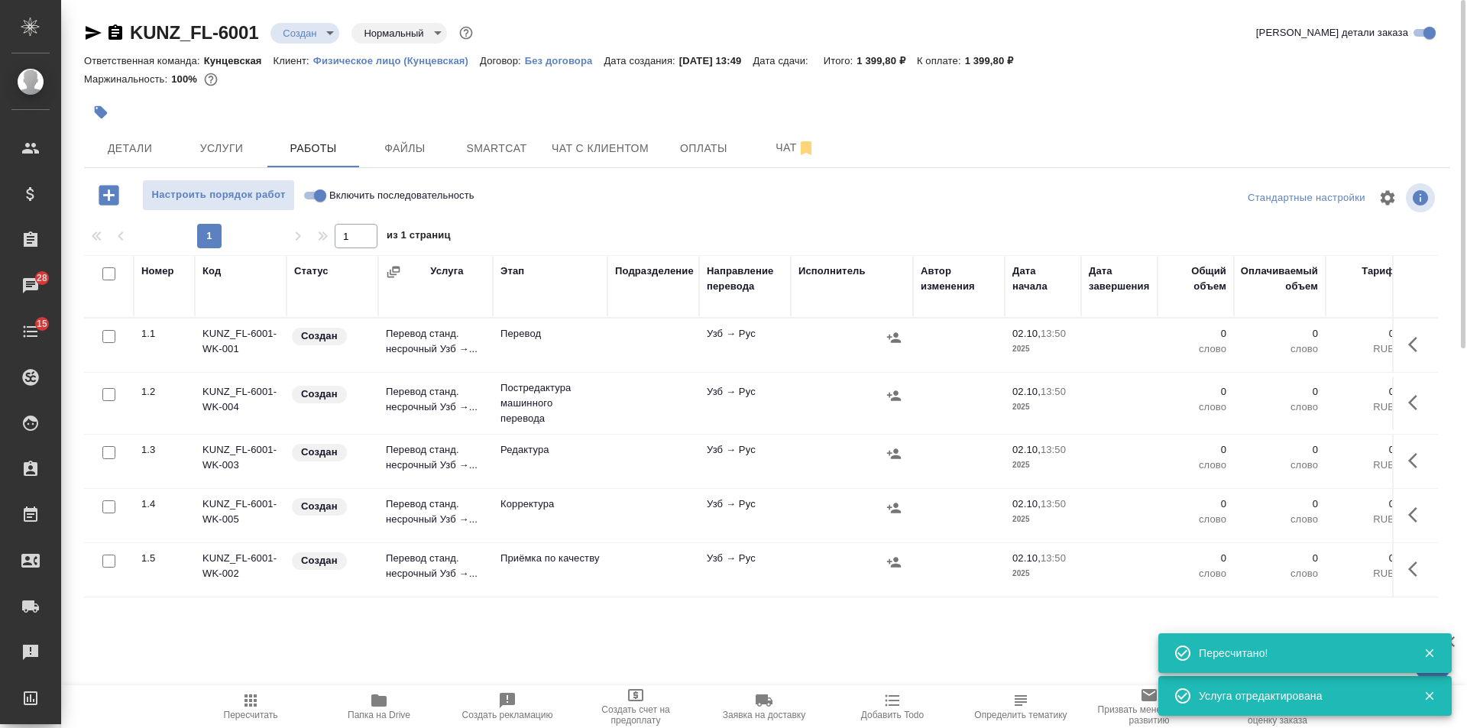
click at [109, 271] on input "checkbox" at bounding box center [108, 273] width 13 height 13
checkbox input "true"
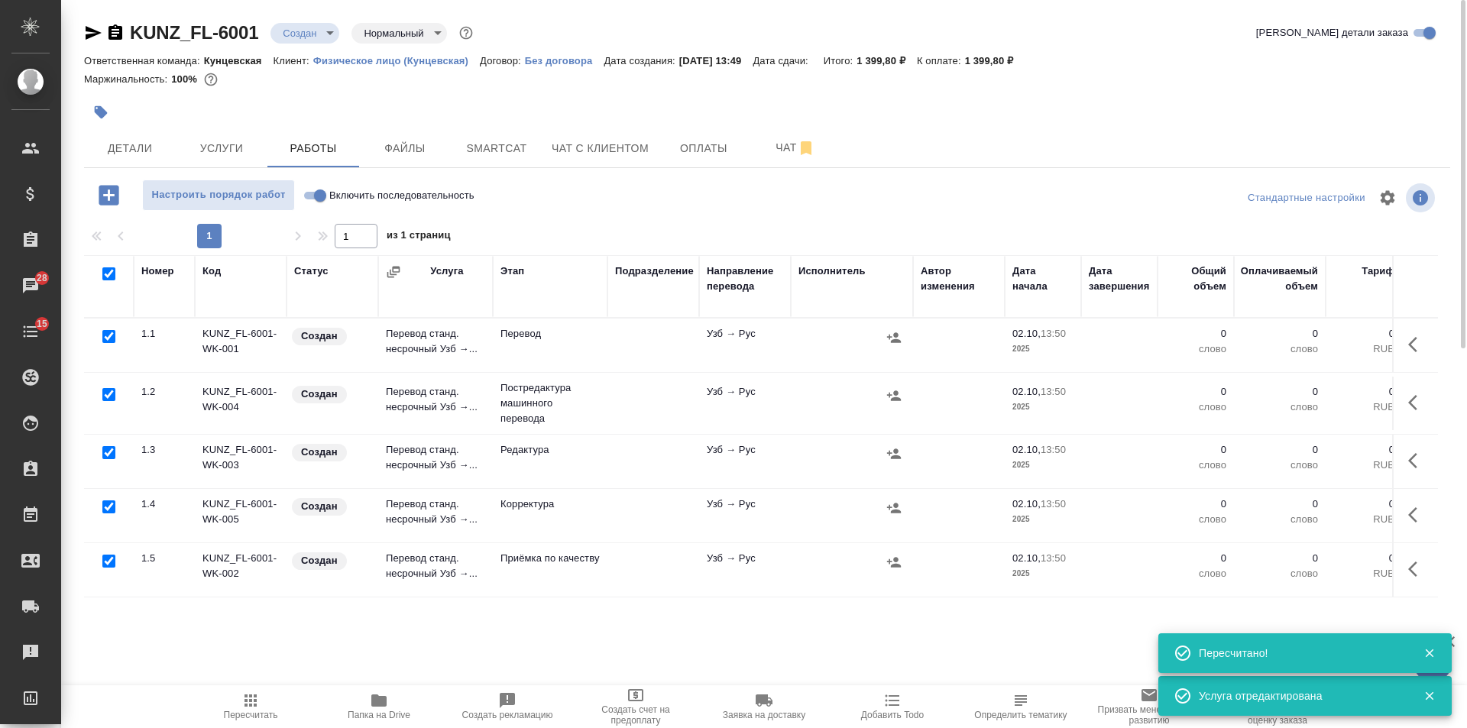
checkbox input "true"
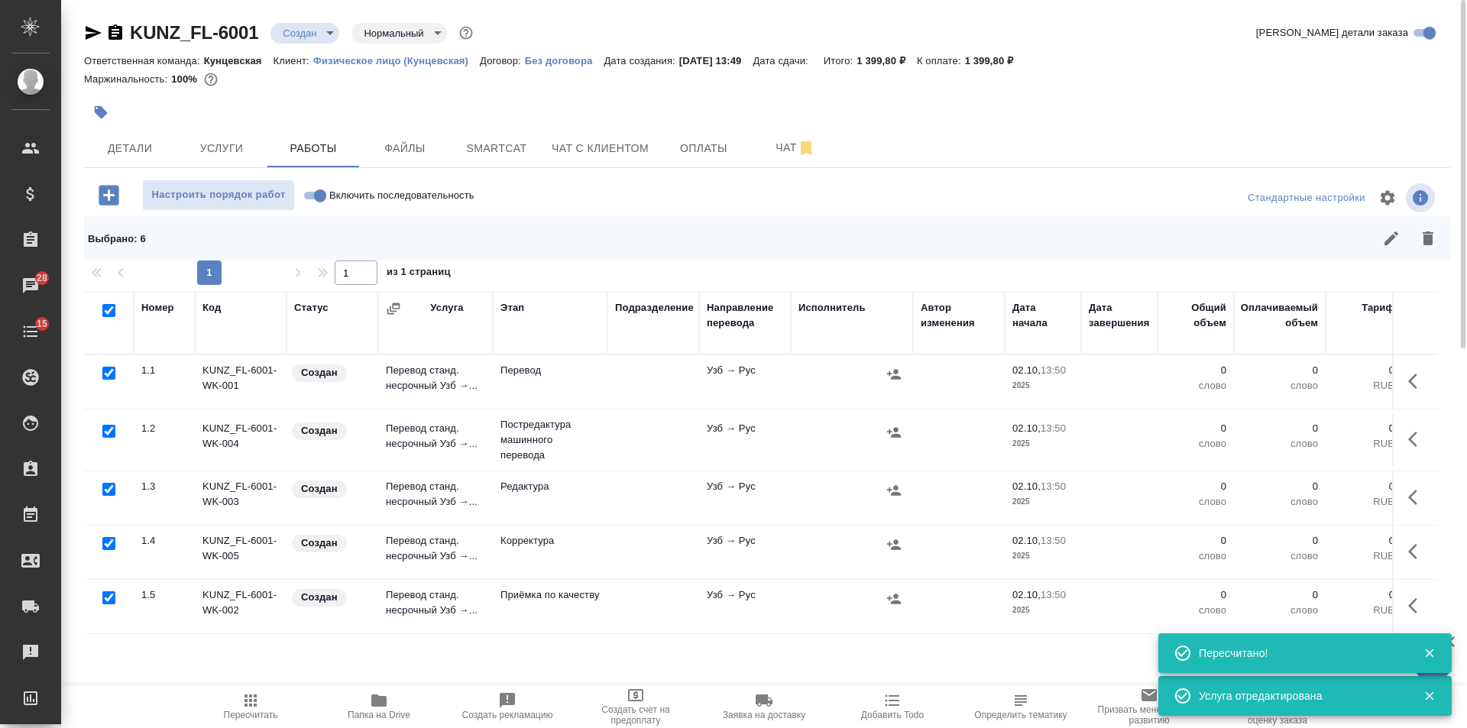
click at [108, 373] on input "checkbox" at bounding box center [108, 373] width 13 height 13
checkbox input "false"
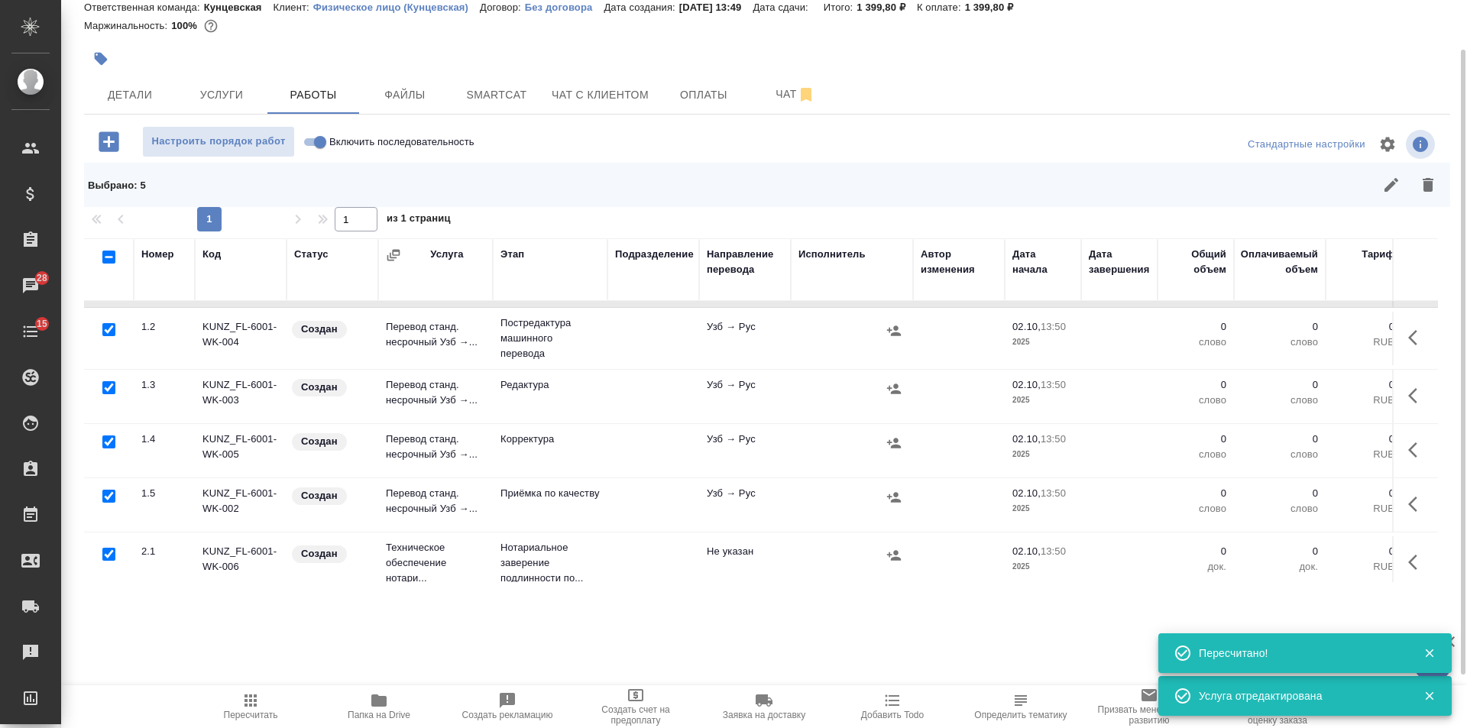
scroll to position [72, 0]
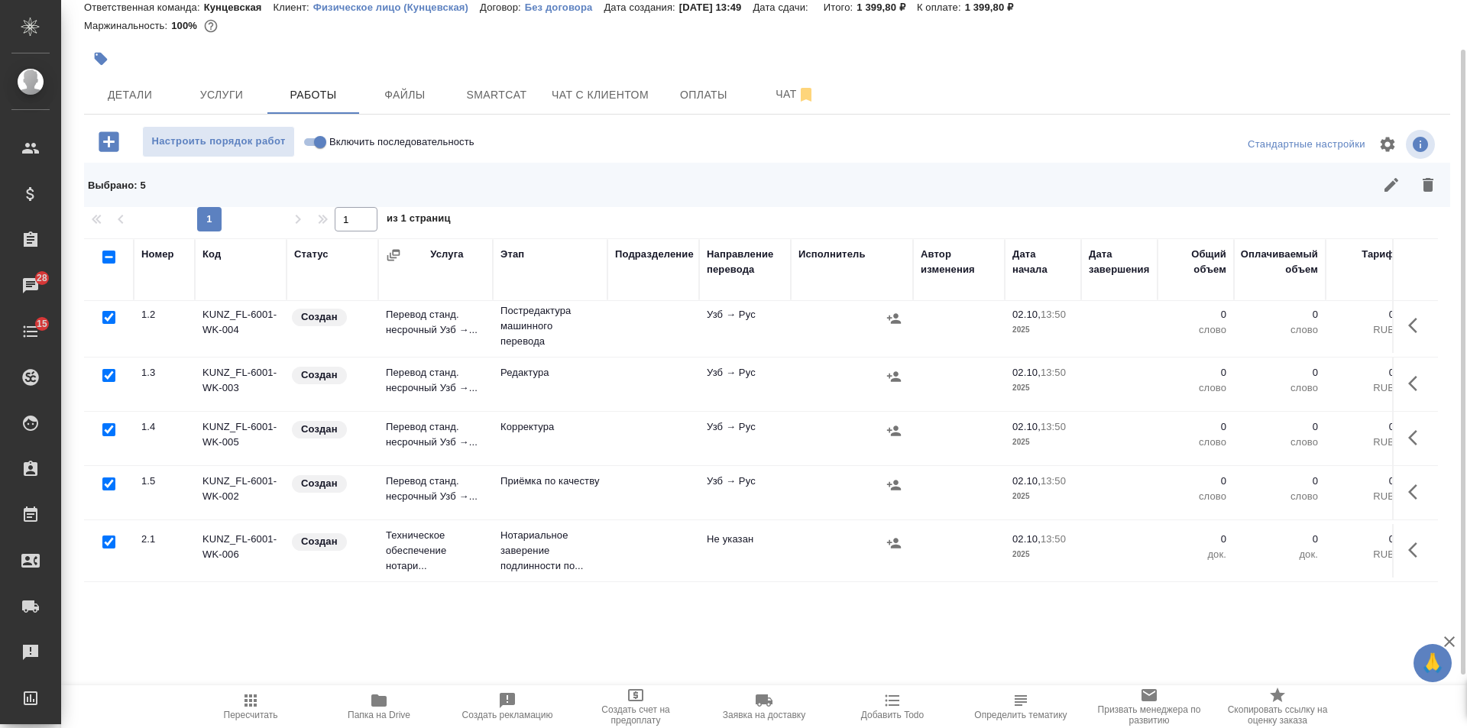
click at [111, 535] on input "checkbox" at bounding box center [108, 541] width 13 height 13
checkbox input "false"
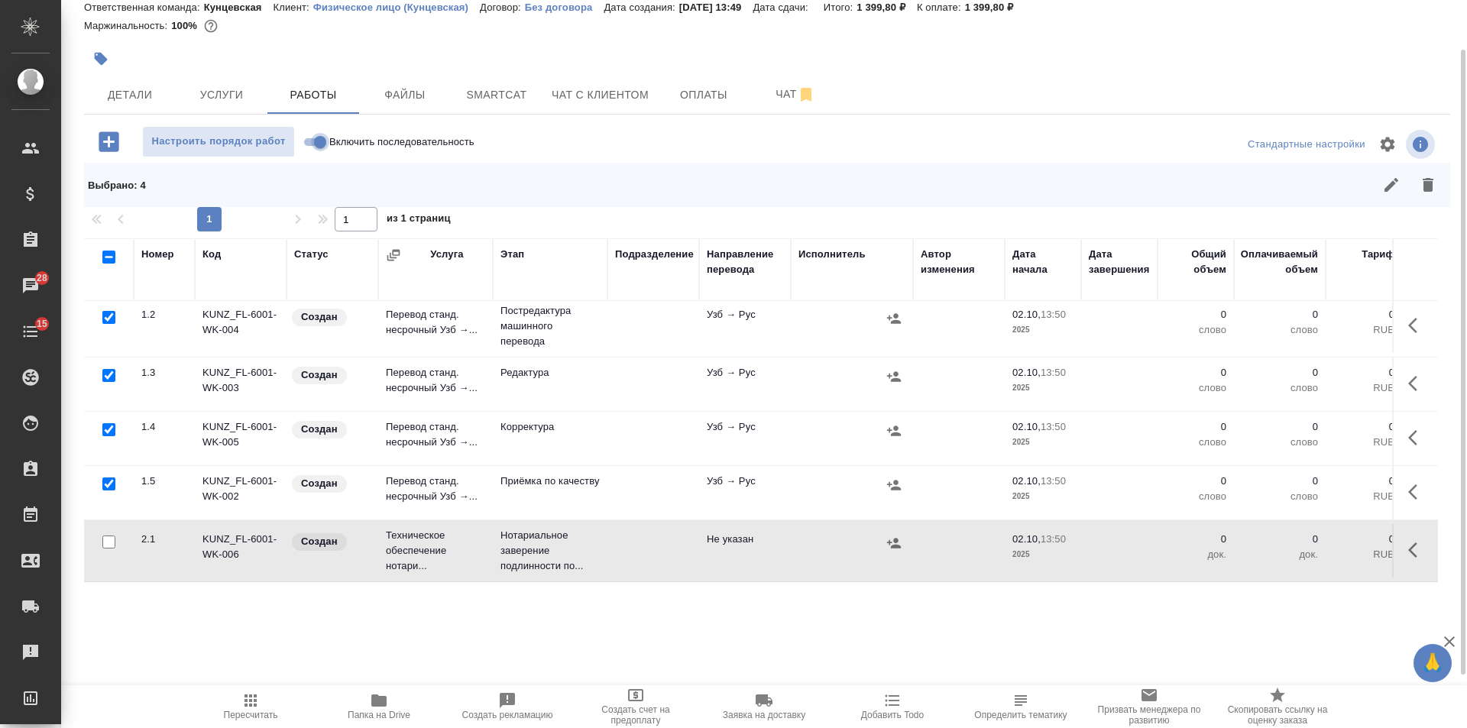
click at [317, 140] on input "Включить последовательность" at bounding box center [320, 142] width 55 height 18
checkbox input "true"
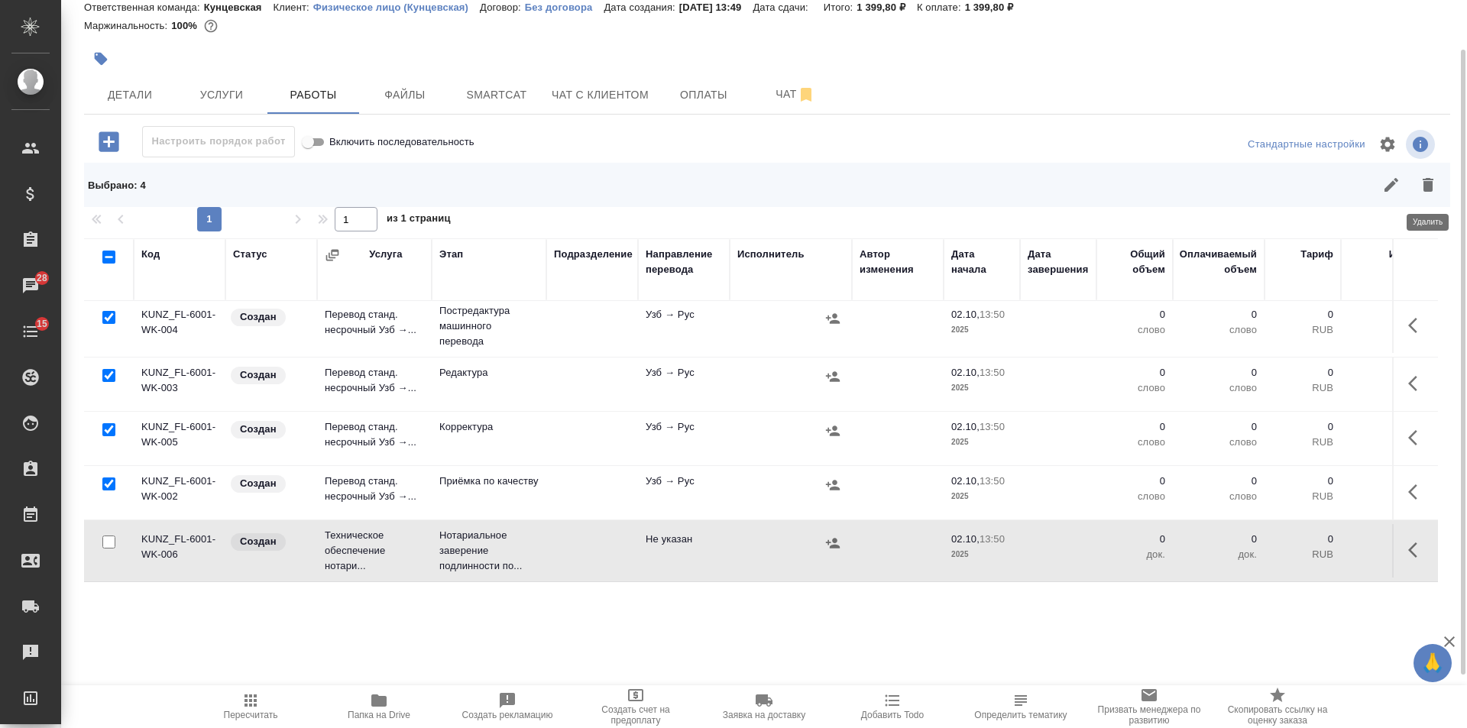
click at [1436, 190] on icon "button" at bounding box center [1427, 185] width 18 height 18
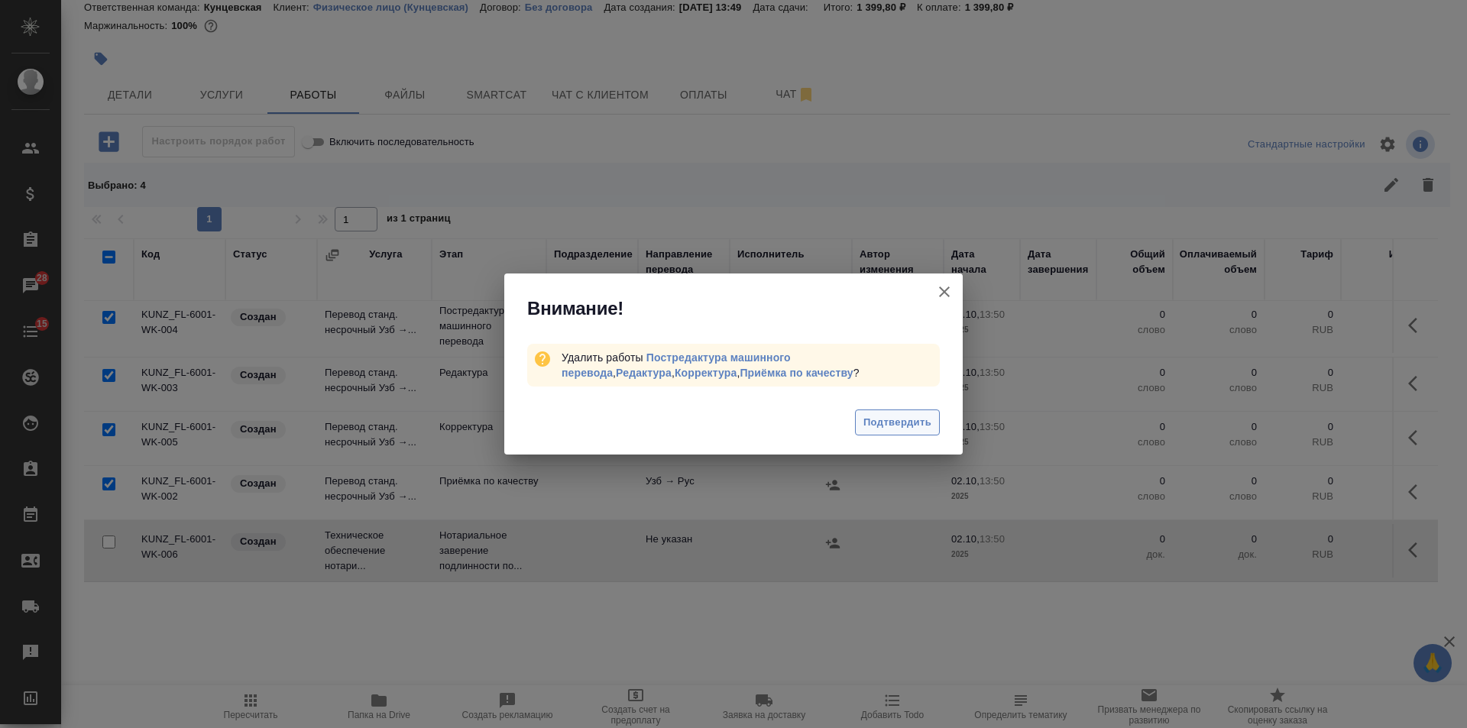
click at [907, 419] on span "Подтвердить" at bounding box center [897, 423] width 68 height 18
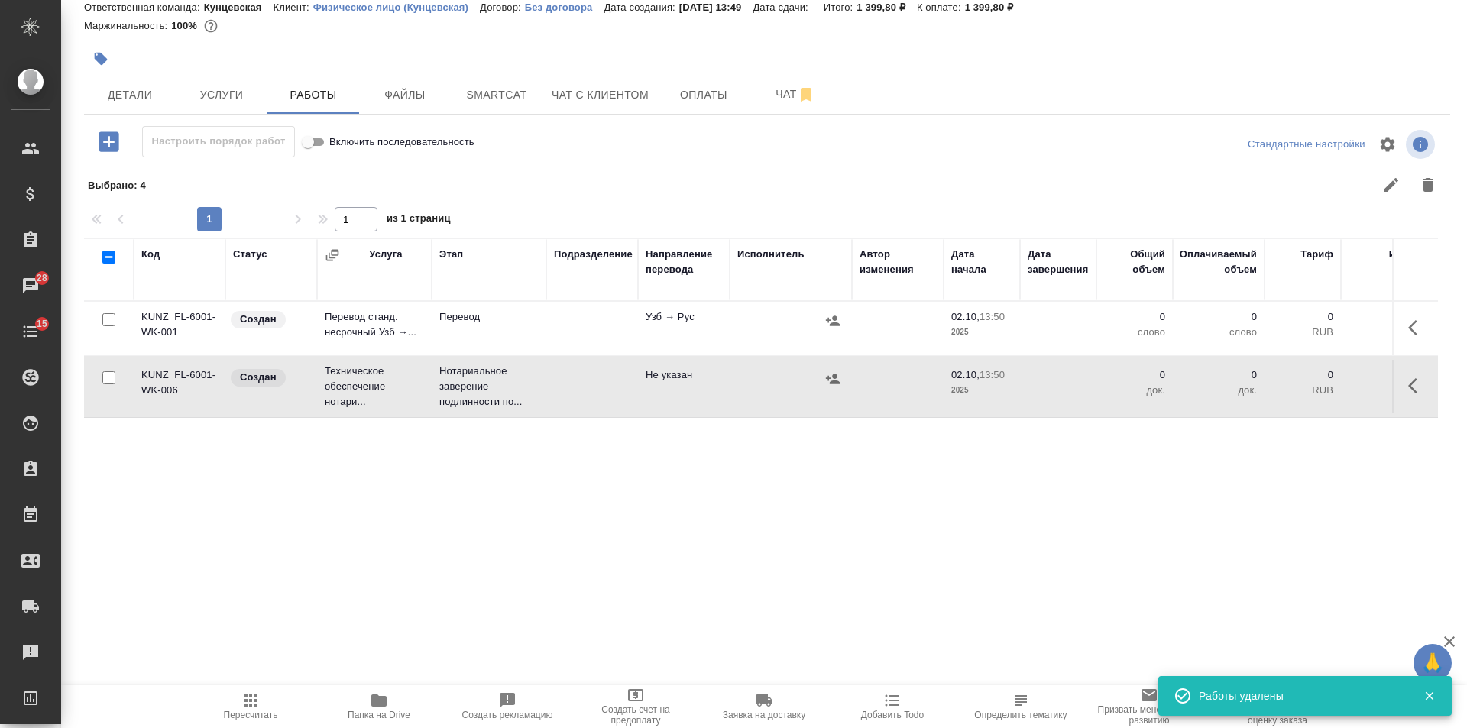
scroll to position [0, 0]
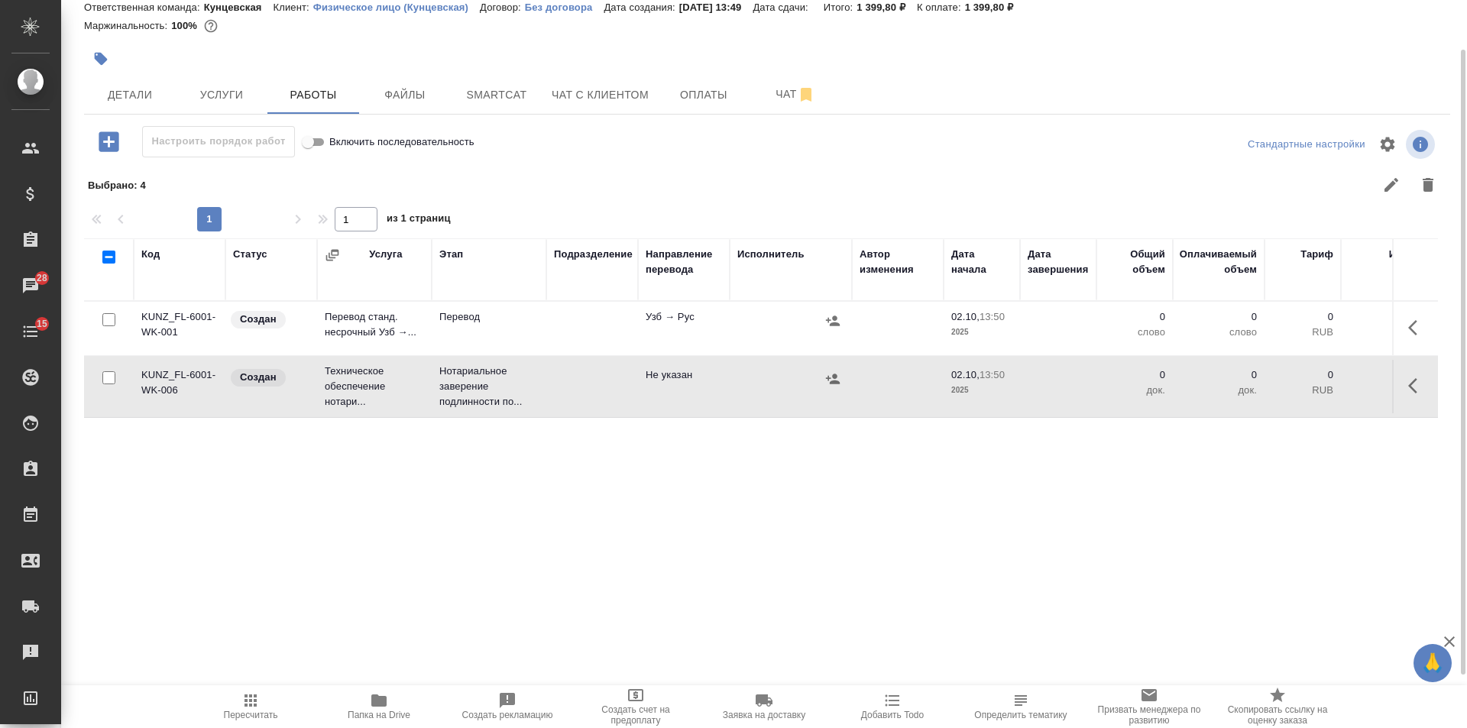
click at [1421, 317] on button "button" at bounding box center [1417, 327] width 37 height 37
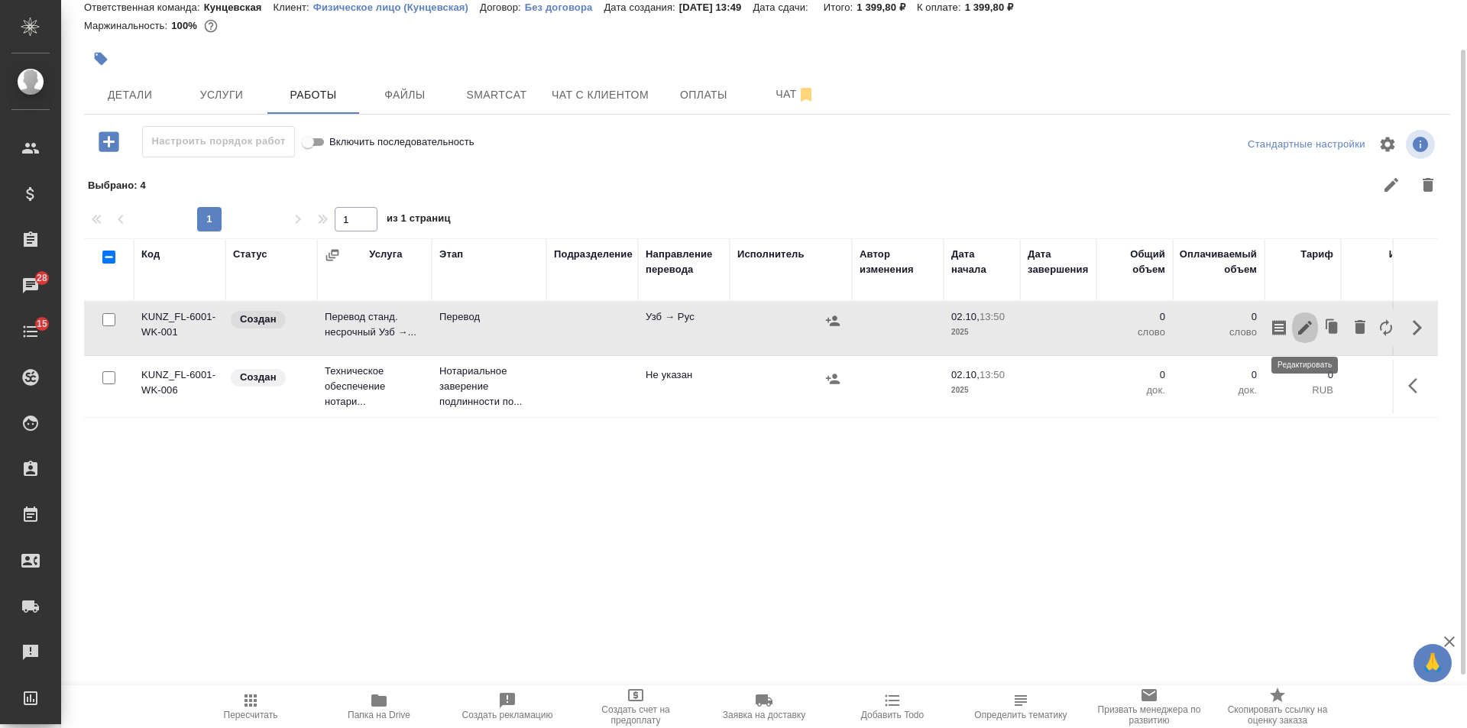
click at [1294, 324] on button "button" at bounding box center [1305, 327] width 26 height 37
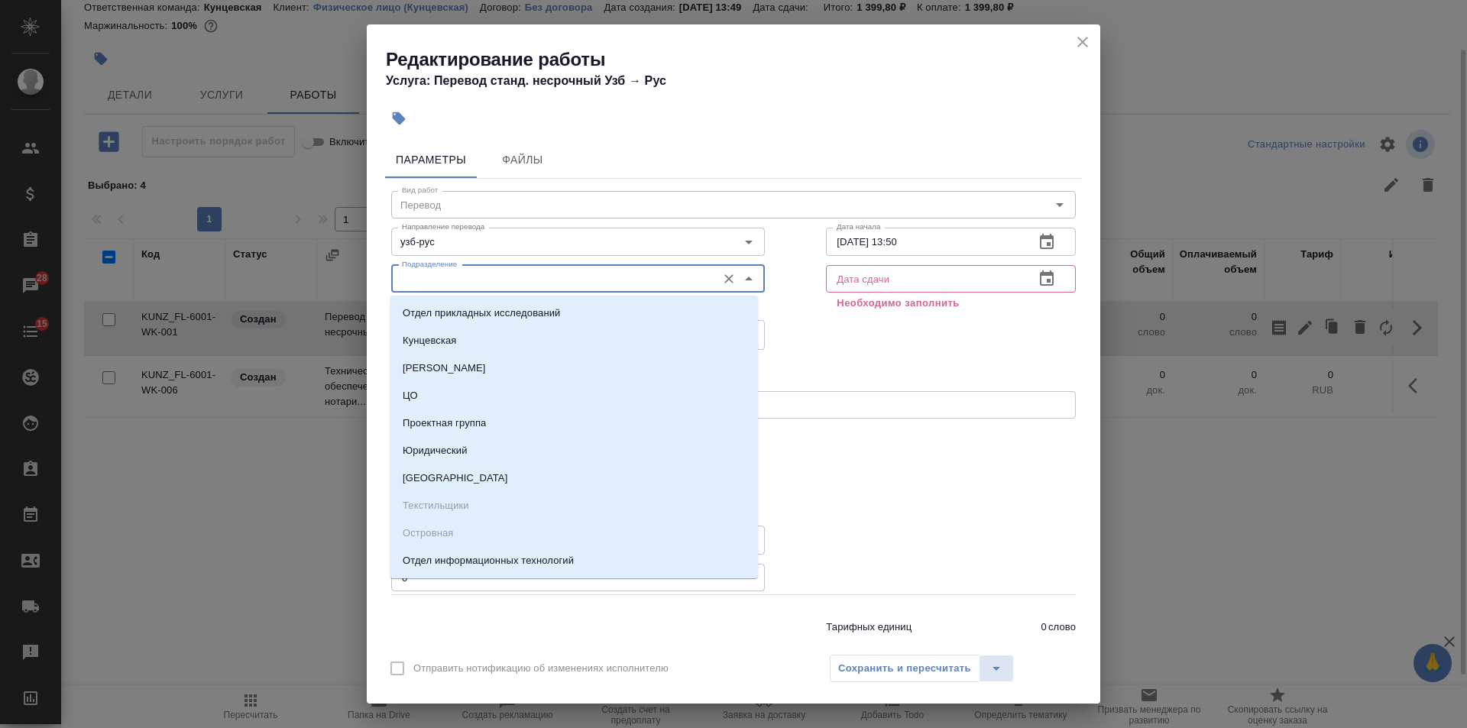
click at [532, 278] on input "Подразделение" at bounding box center [552, 279] width 313 height 18
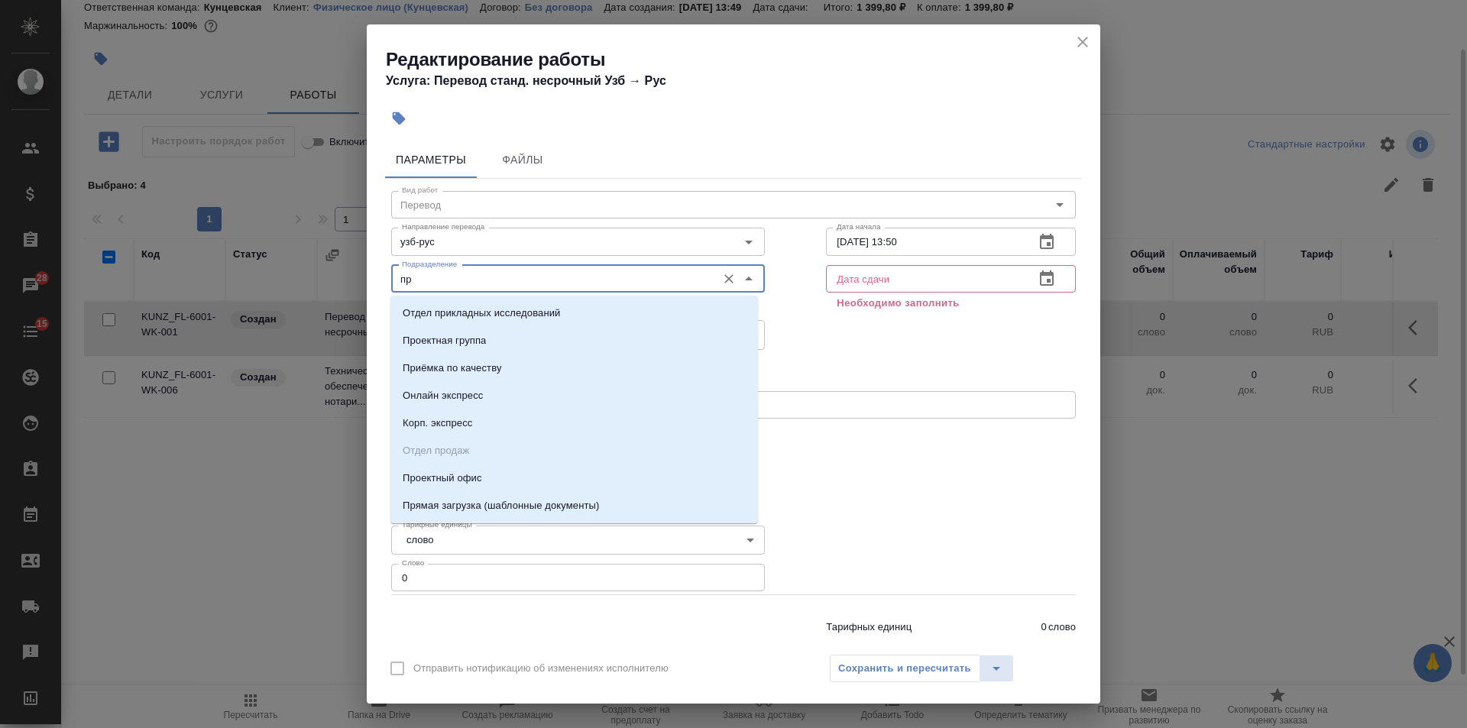
type input "пр"
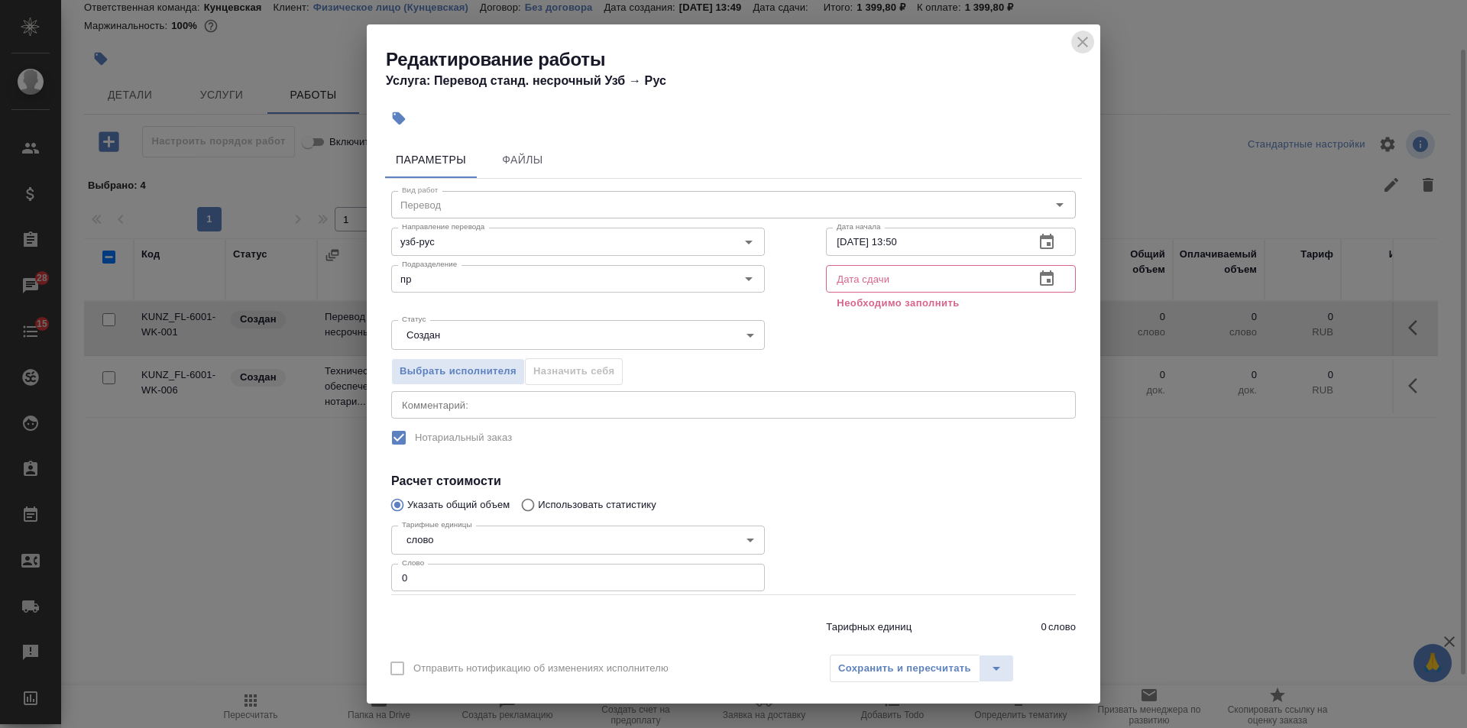
click at [1083, 41] on icon "close" at bounding box center [1082, 42] width 11 height 11
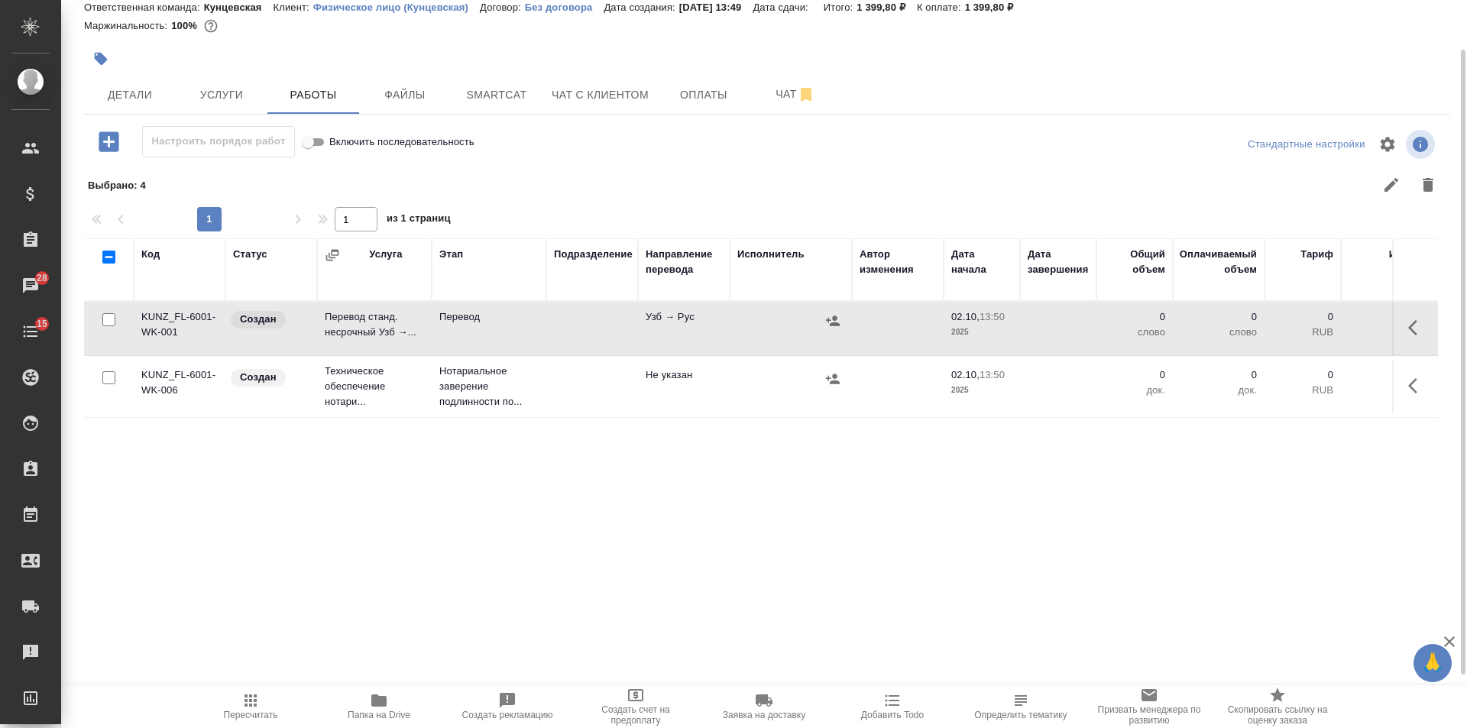
click at [119, 53] on div at bounding box center [539, 59] width 910 height 34
click at [112, 54] on button "button" at bounding box center [101, 59] width 34 height 34
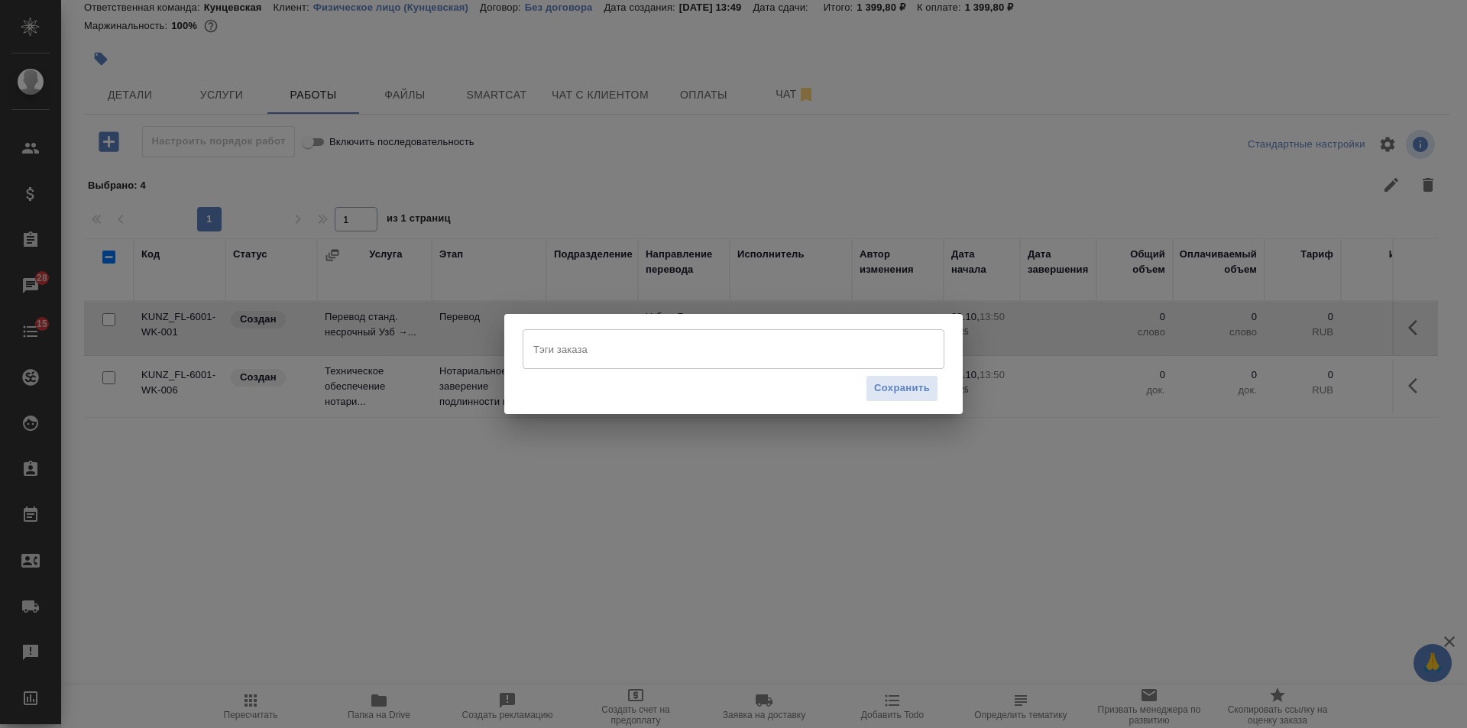
click at [553, 357] on input "Тэги заказа" at bounding box center [718, 349] width 379 height 26
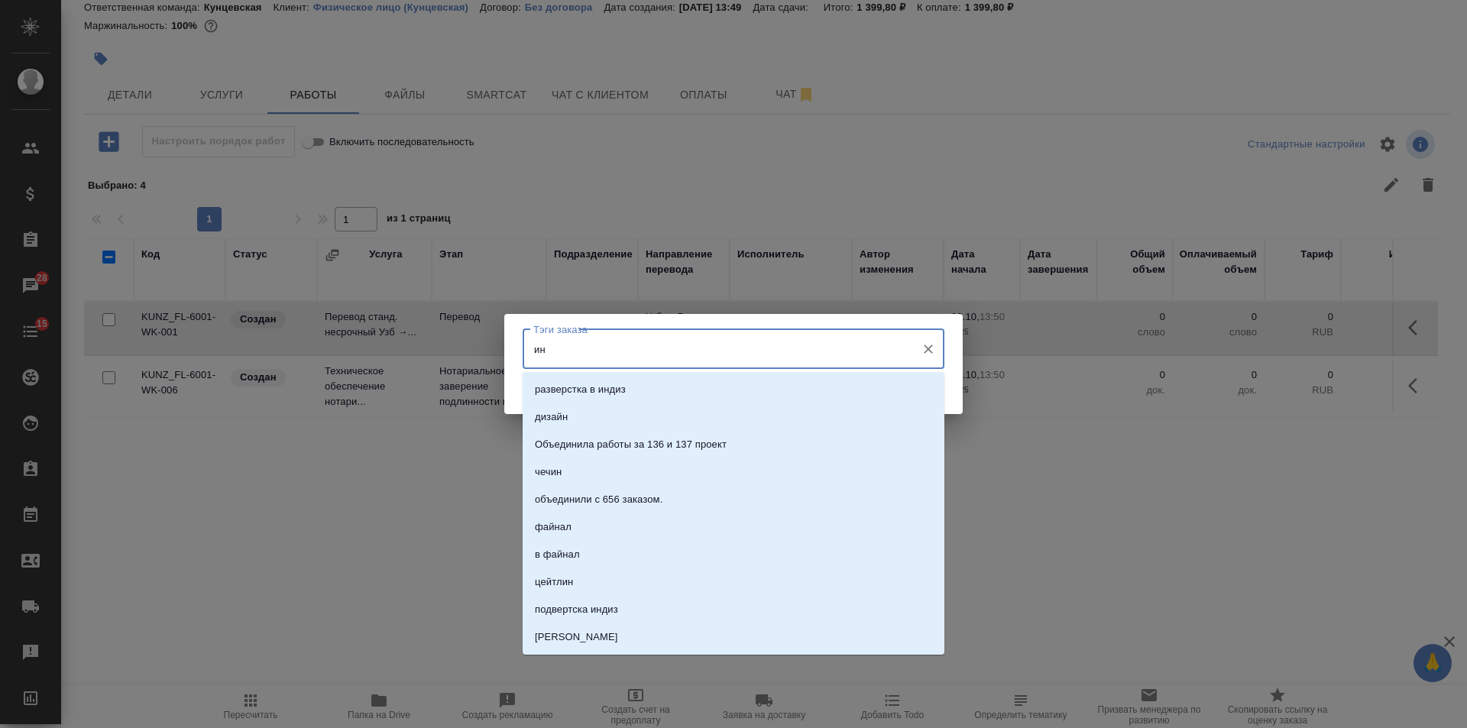
type input "ин."
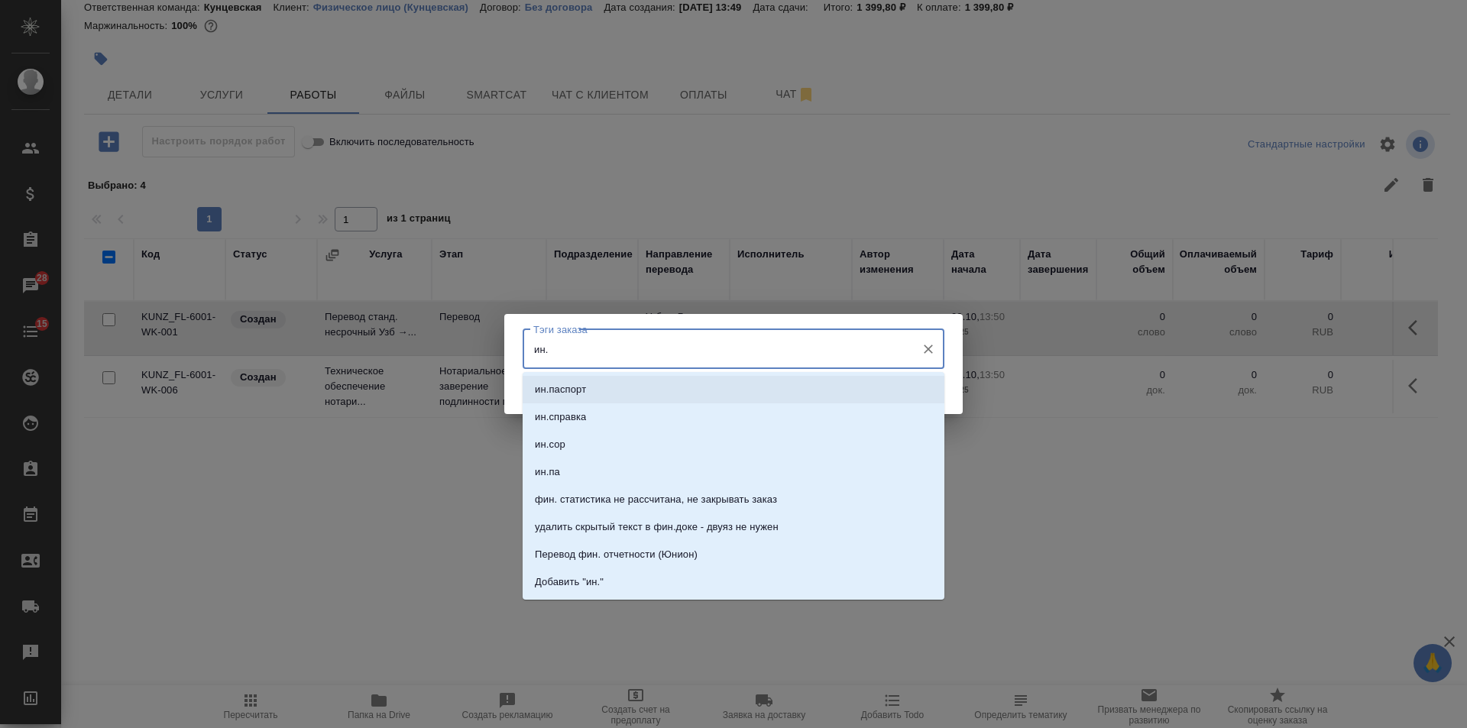
click at [565, 380] on li "ин.паспорт" at bounding box center [733, 389] width 422 height 27
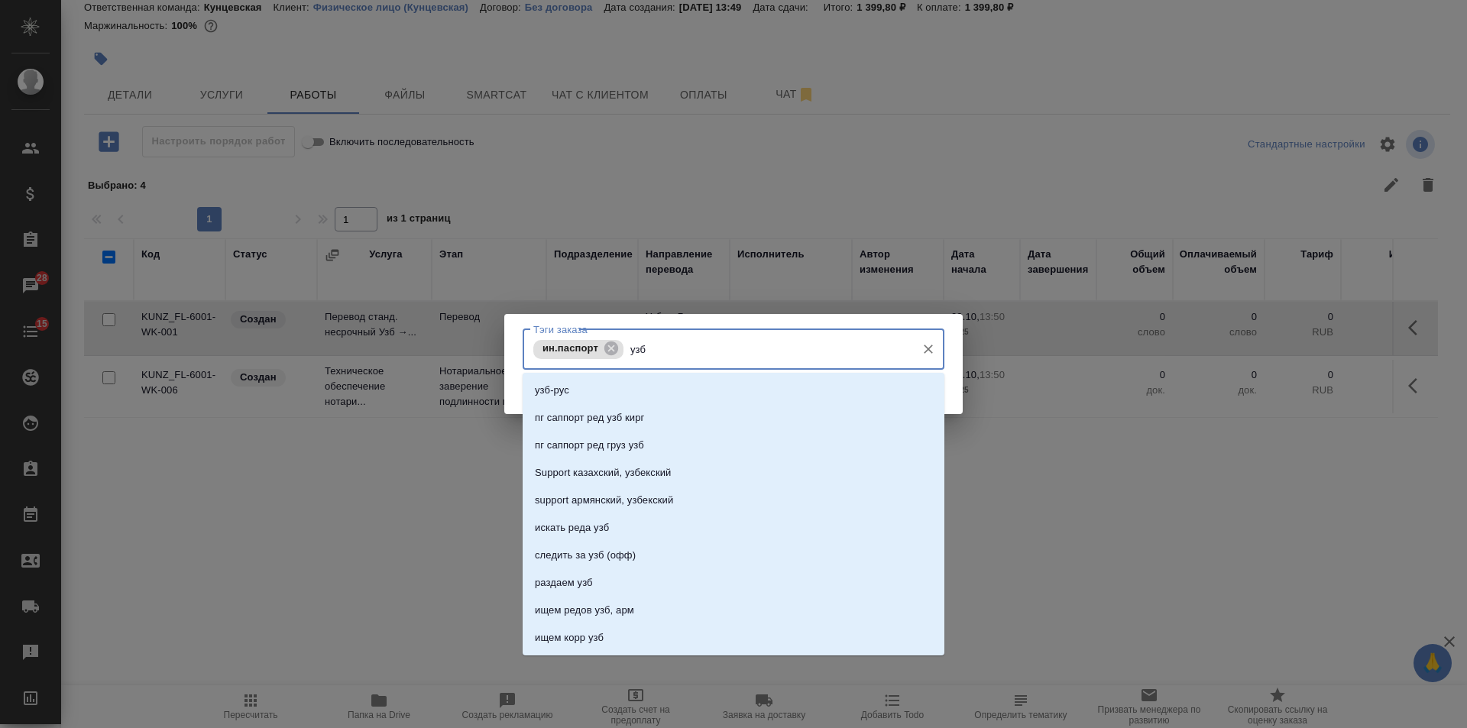
type input "узб-"
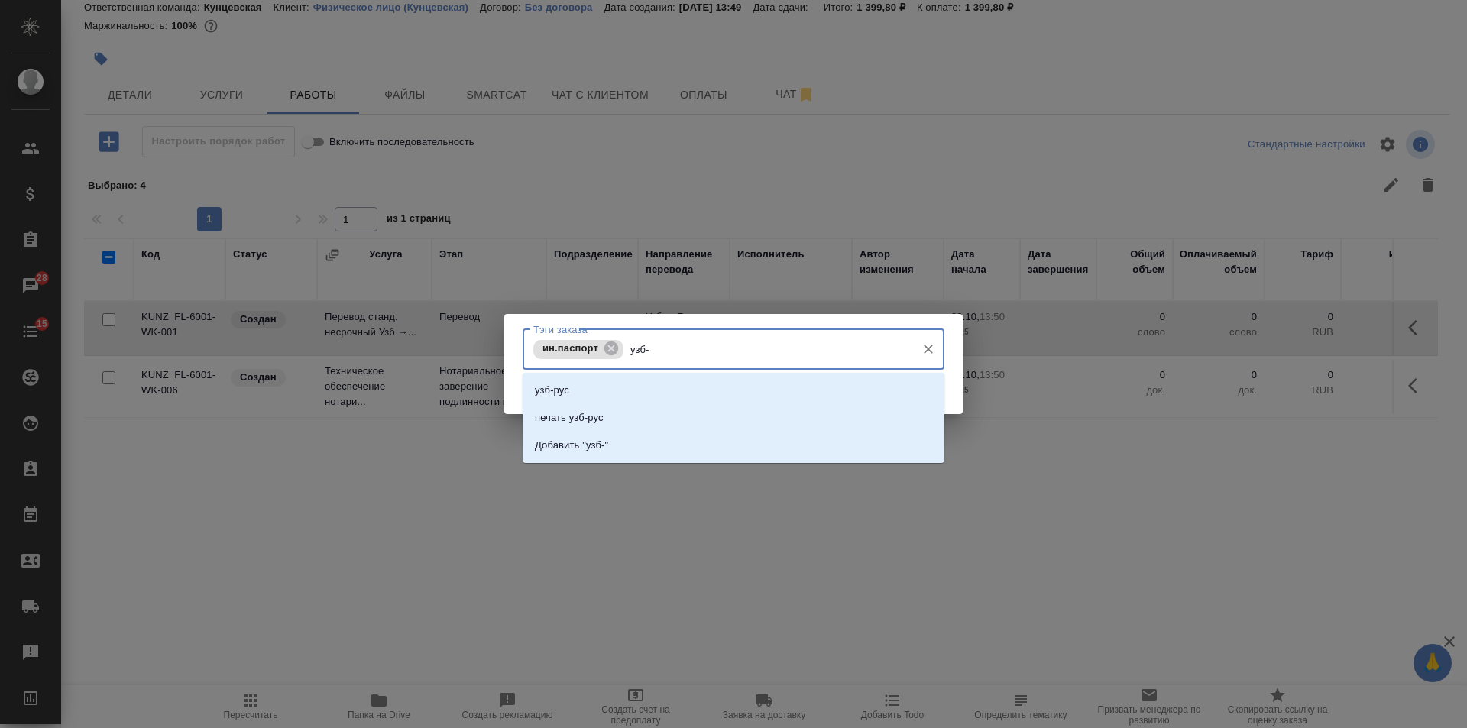
click at [565, 380] on li "узб-рус" at bounding box center [733, 390] width 422 height 27
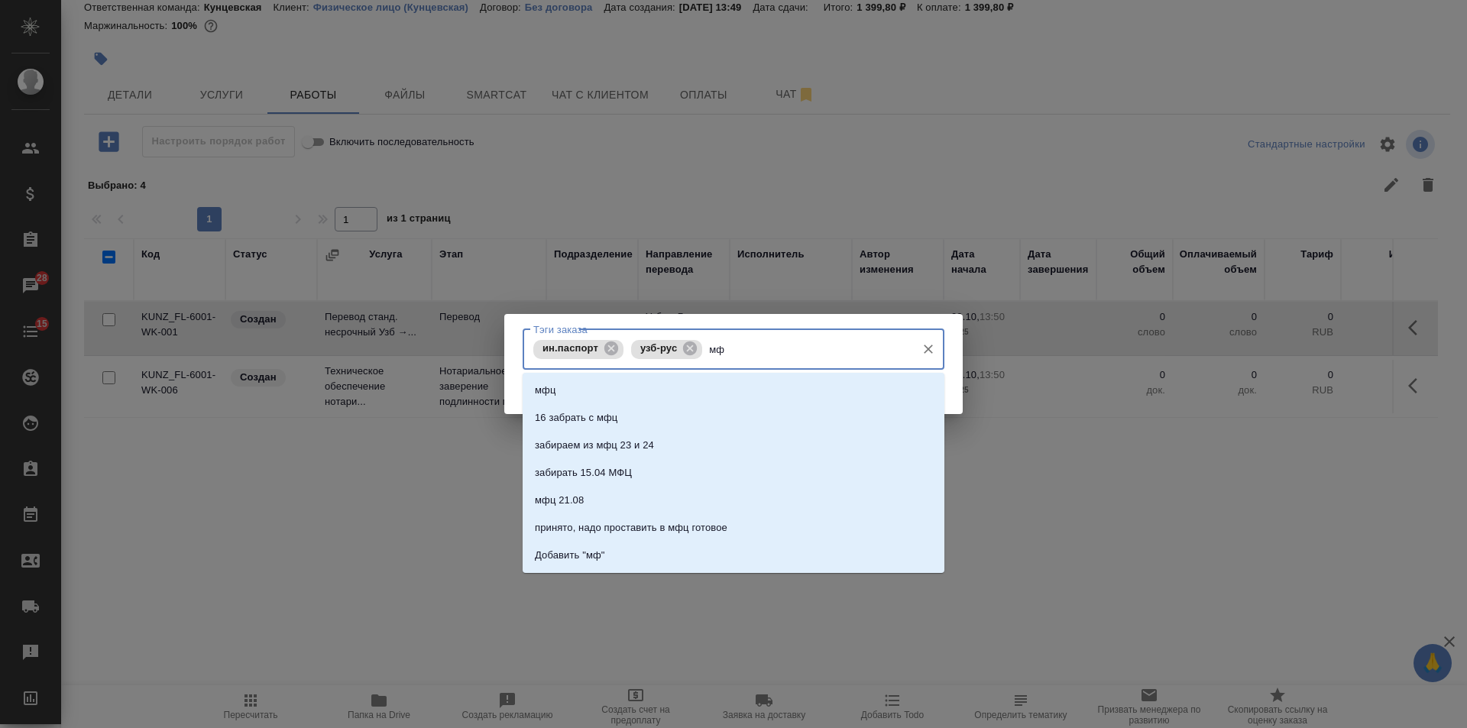
type input "мфц"
click at [565, 380] on li "мфц" at bounding box center [733, 390] width 422 height 27
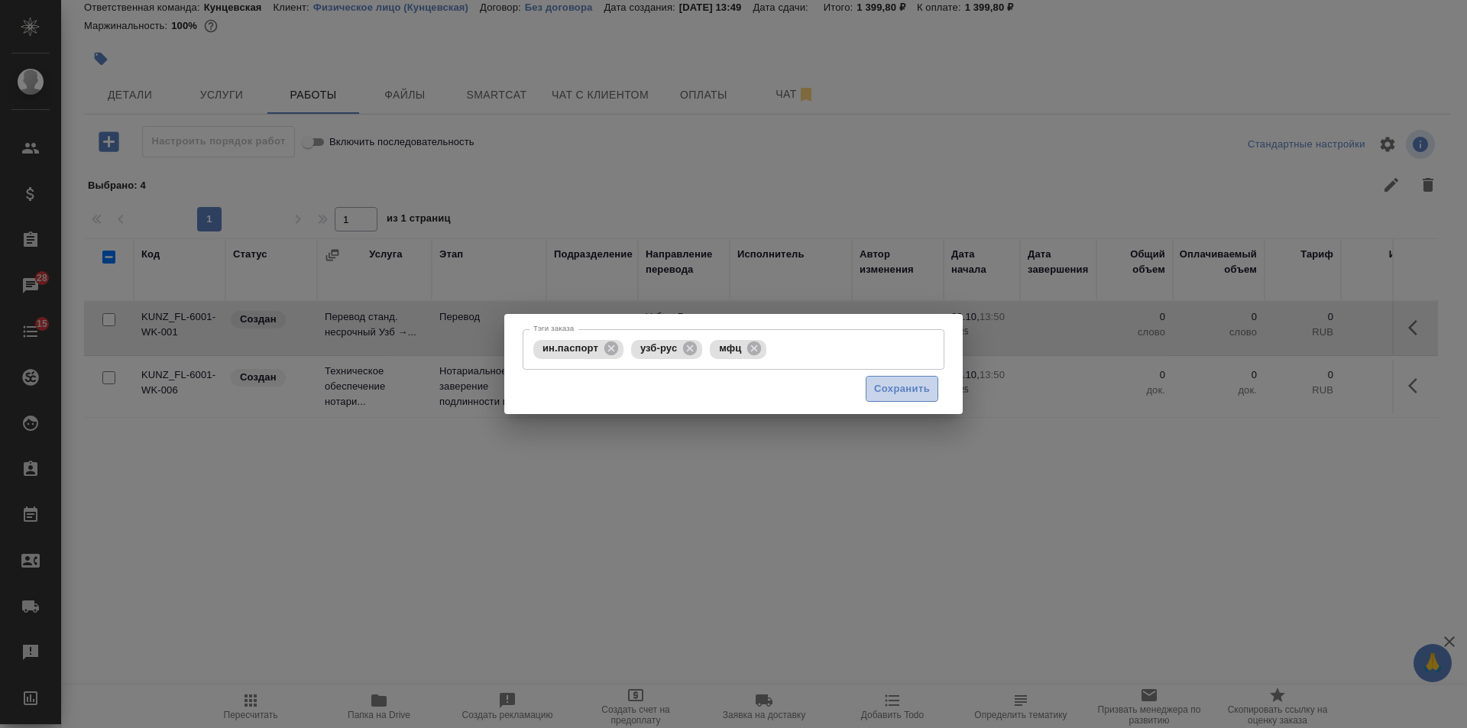
click at [895, 394] on span "Сохранить" at bounding box center [902, 389] width 56 height 18
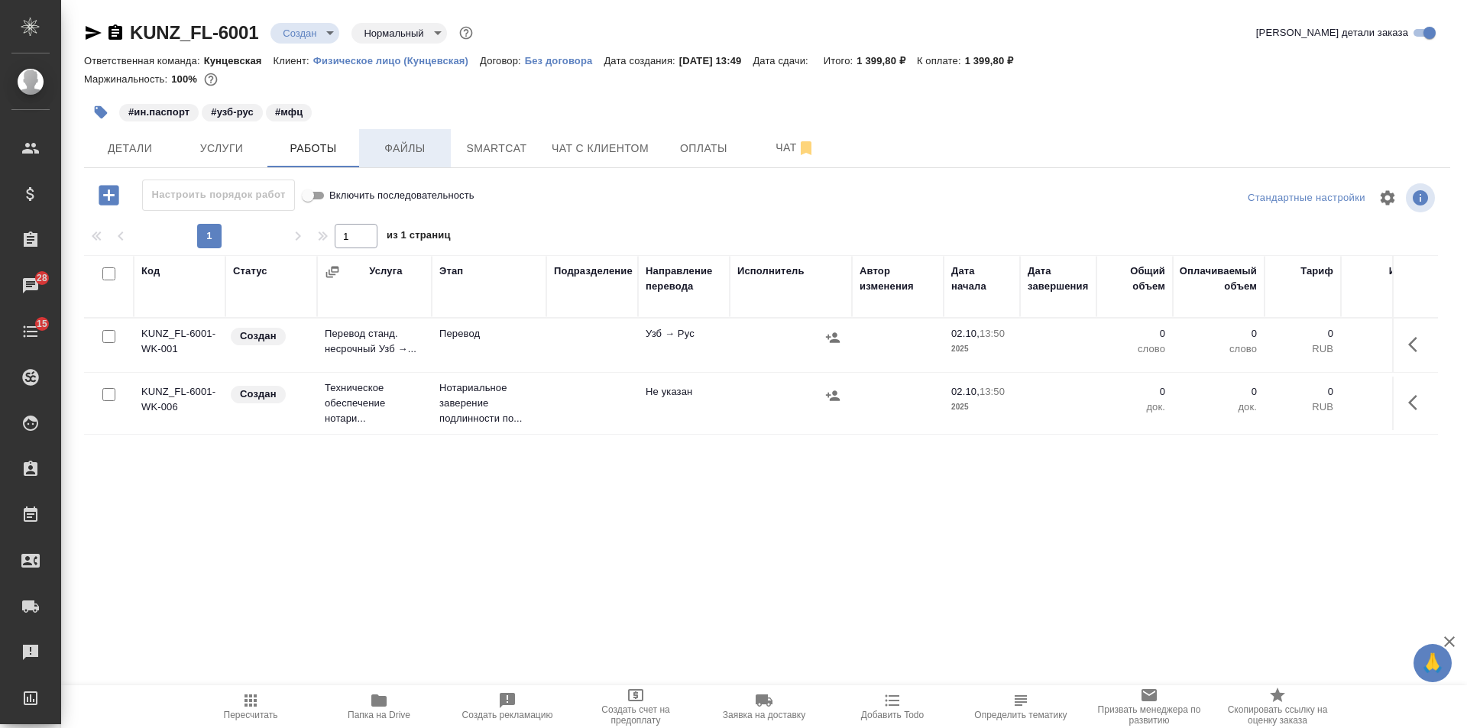
click at [429, 137] on button "Файлы" at bounding box center [405, 148] width 92 height 38
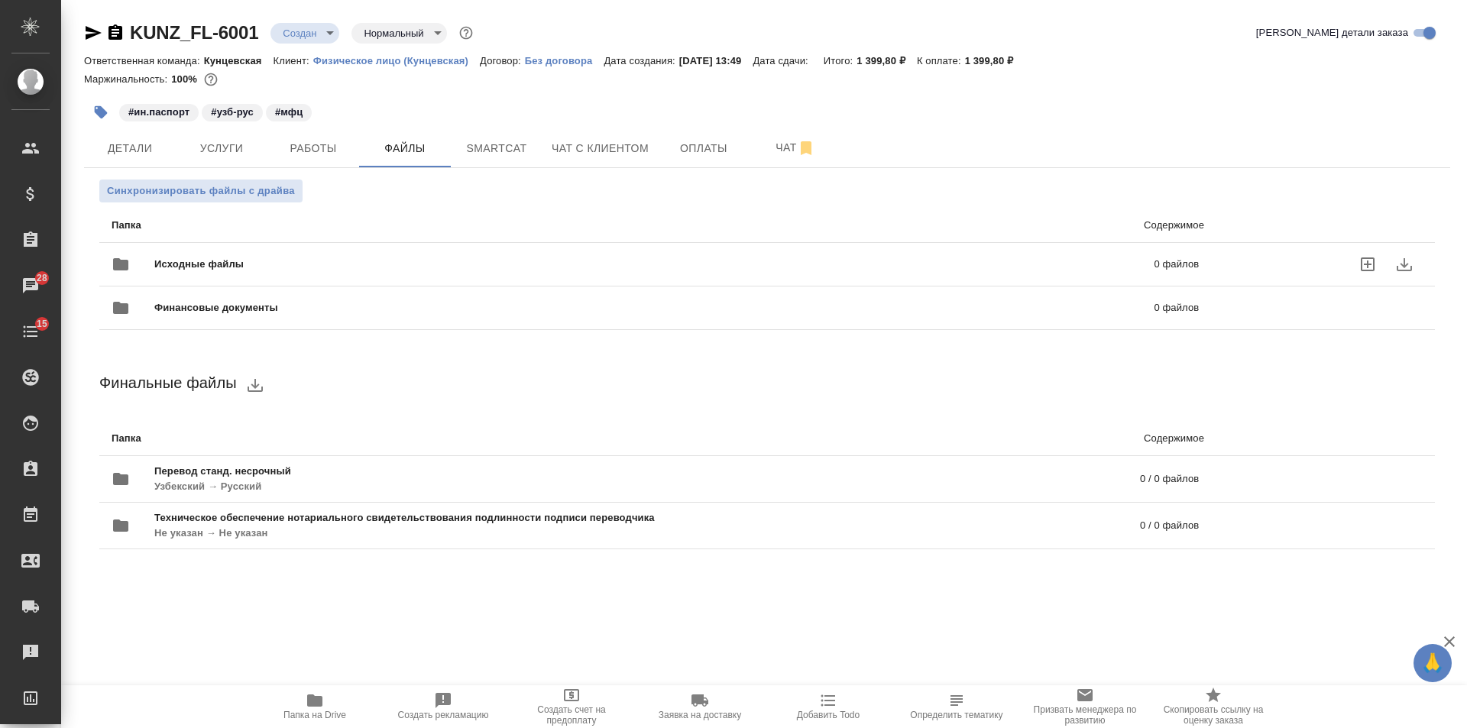
click at [1364, 264] on icon "uploadFiles" at bounding box center [1367, 264] width 14 height 14
click at [0, 0] on input "uploadFiles" at bounding box center [0, 0] width 0 height 0
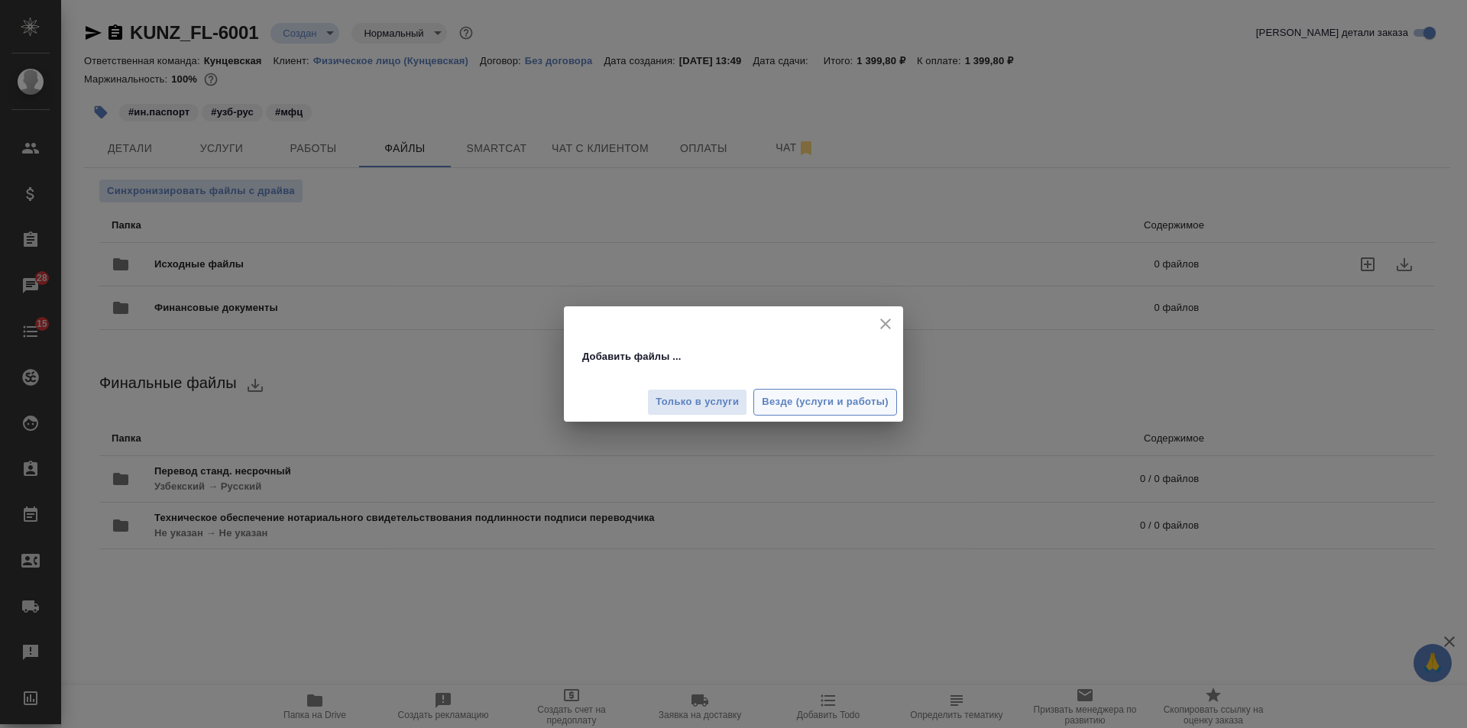
click at [783, 399] on span "Везде (услуги и работы)" at bounding box center [825, 402] width 127 height 18
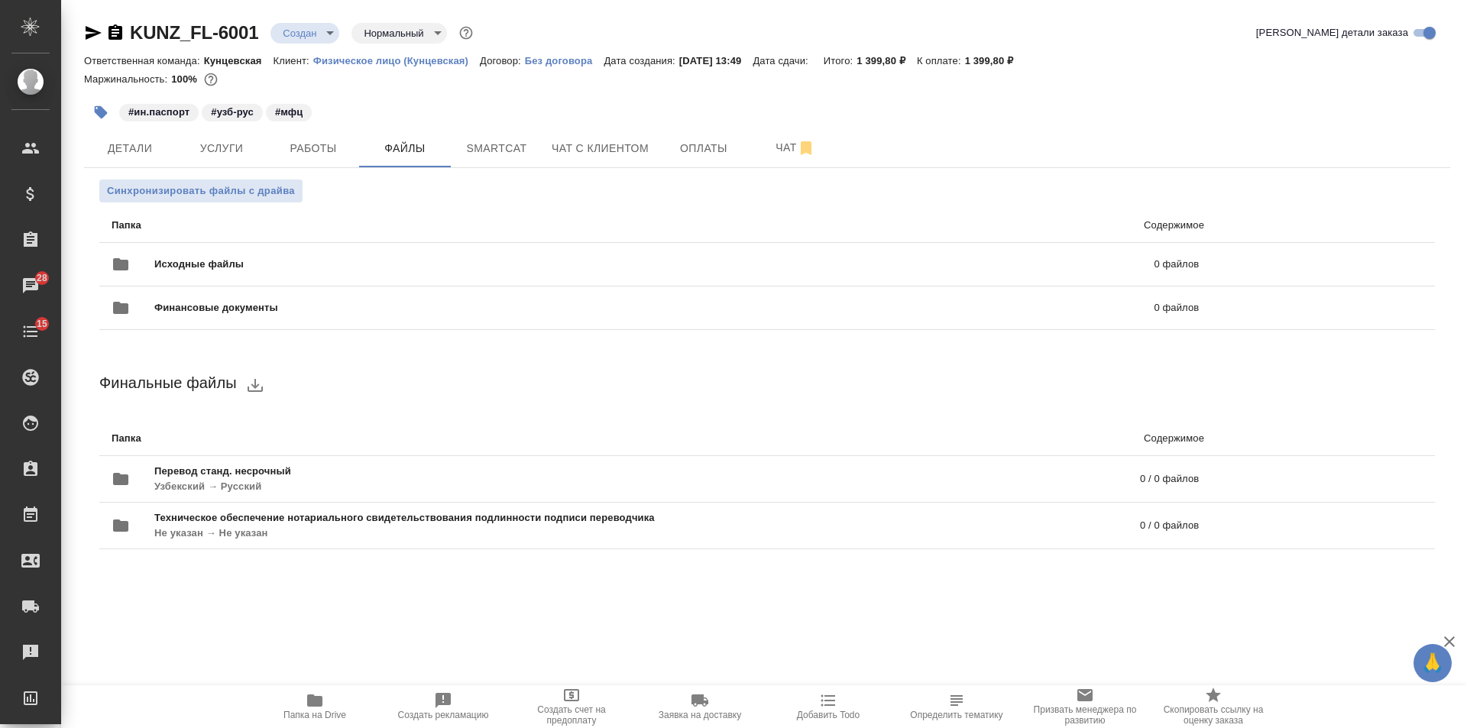
click at [603, 103] on div "#ин.паспорт #узб-рус #мфц" at bounding box center [539, 112] width 910 height 34
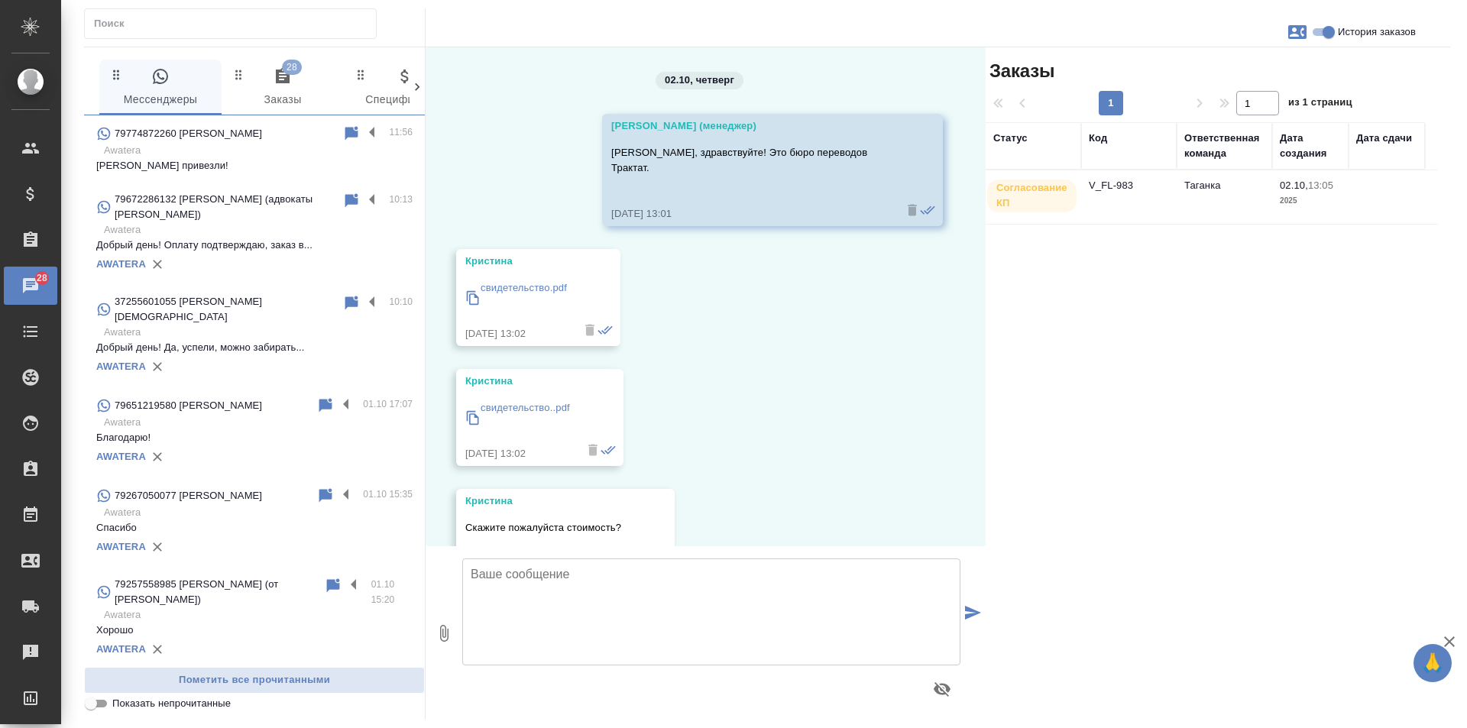
scroll to position [499, 0]
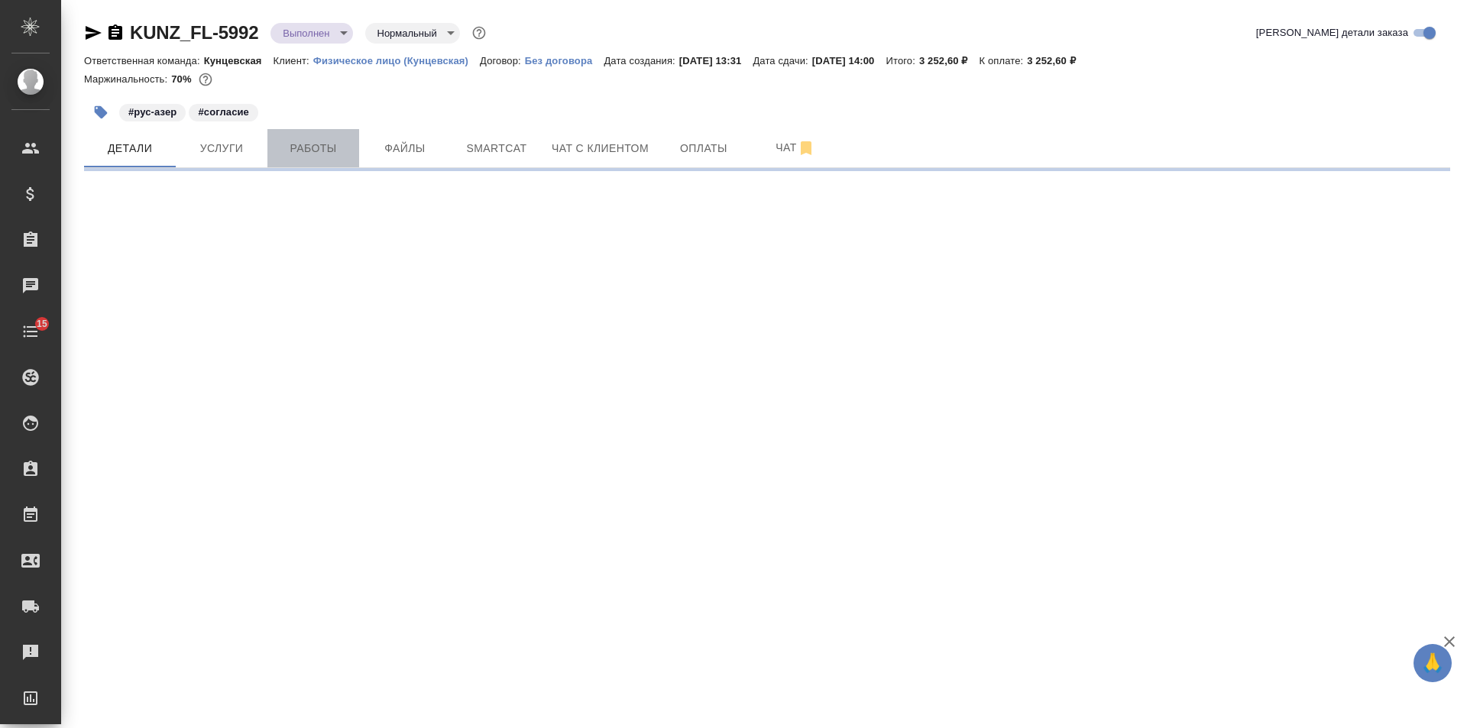
click at [280, 148] on span "Работы" at bounding box center [313, 148] width 73 height 19
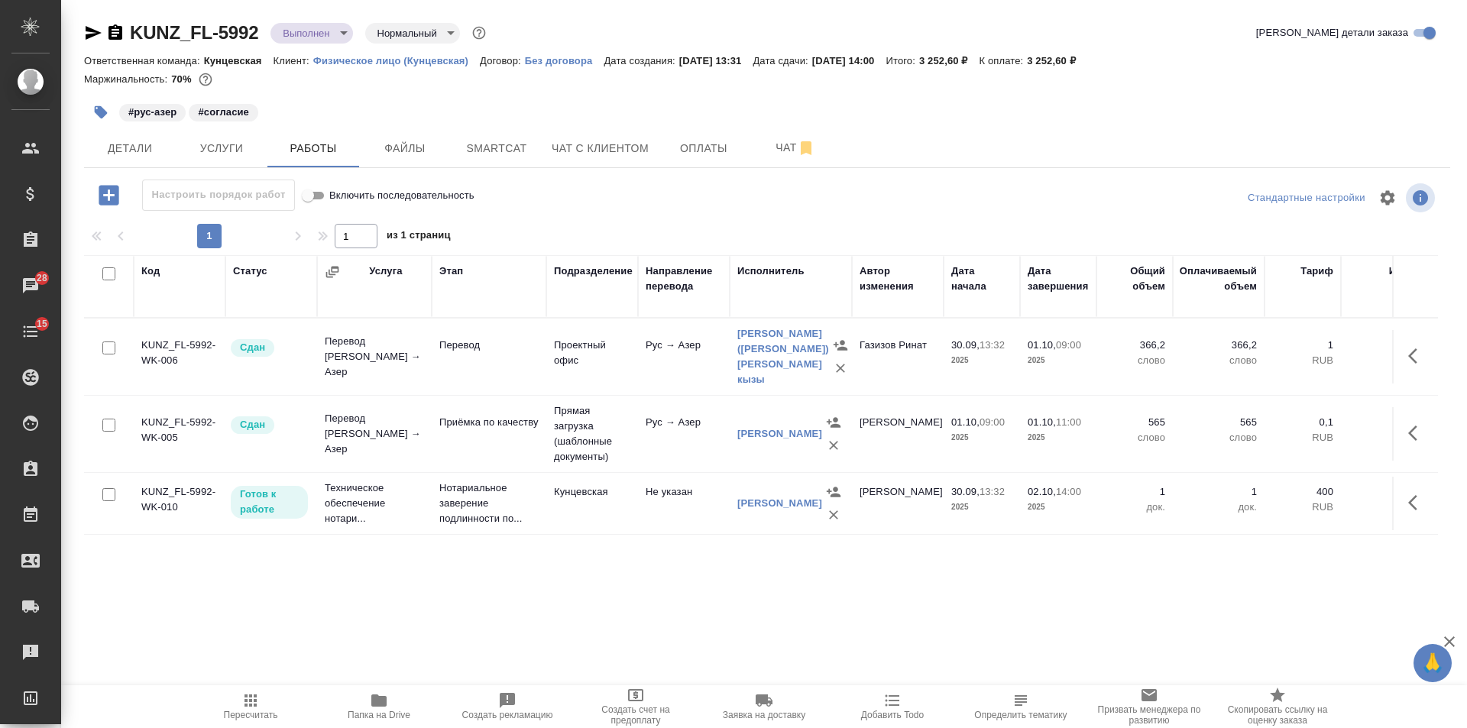
click at [117, 30] on icon "button" at bounding box center [115, 33] width 18 height 18
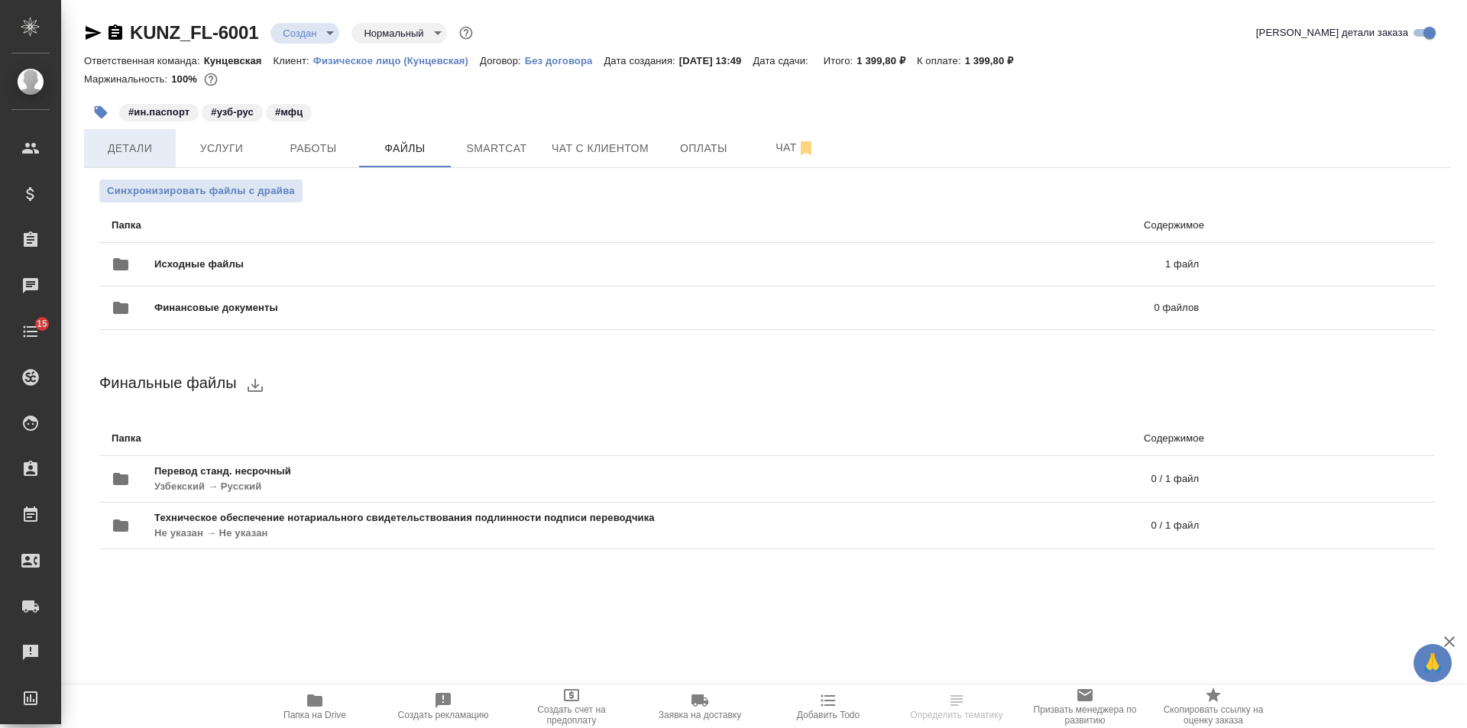
click at [111, 166] on button "Детали" at bounding box center [130, 148] width 92 height 38
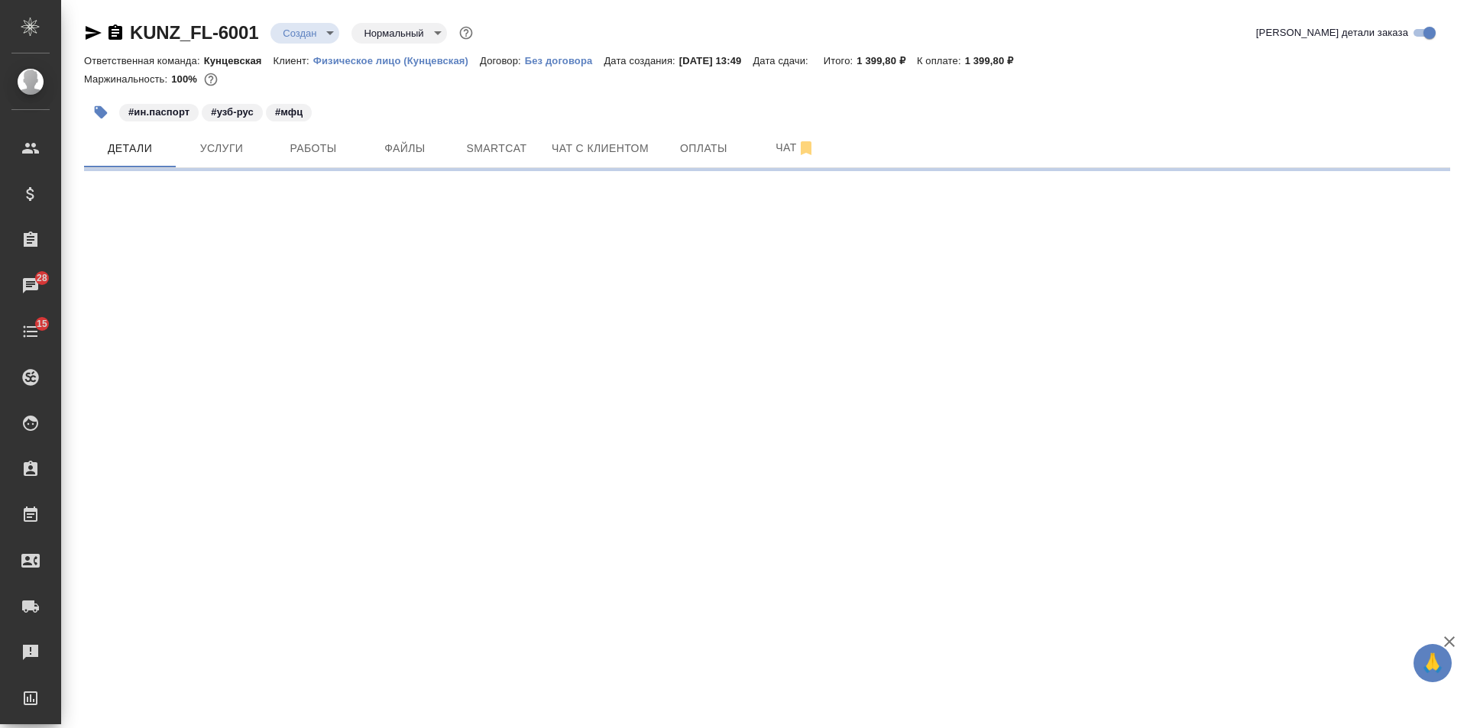
select select "RU"
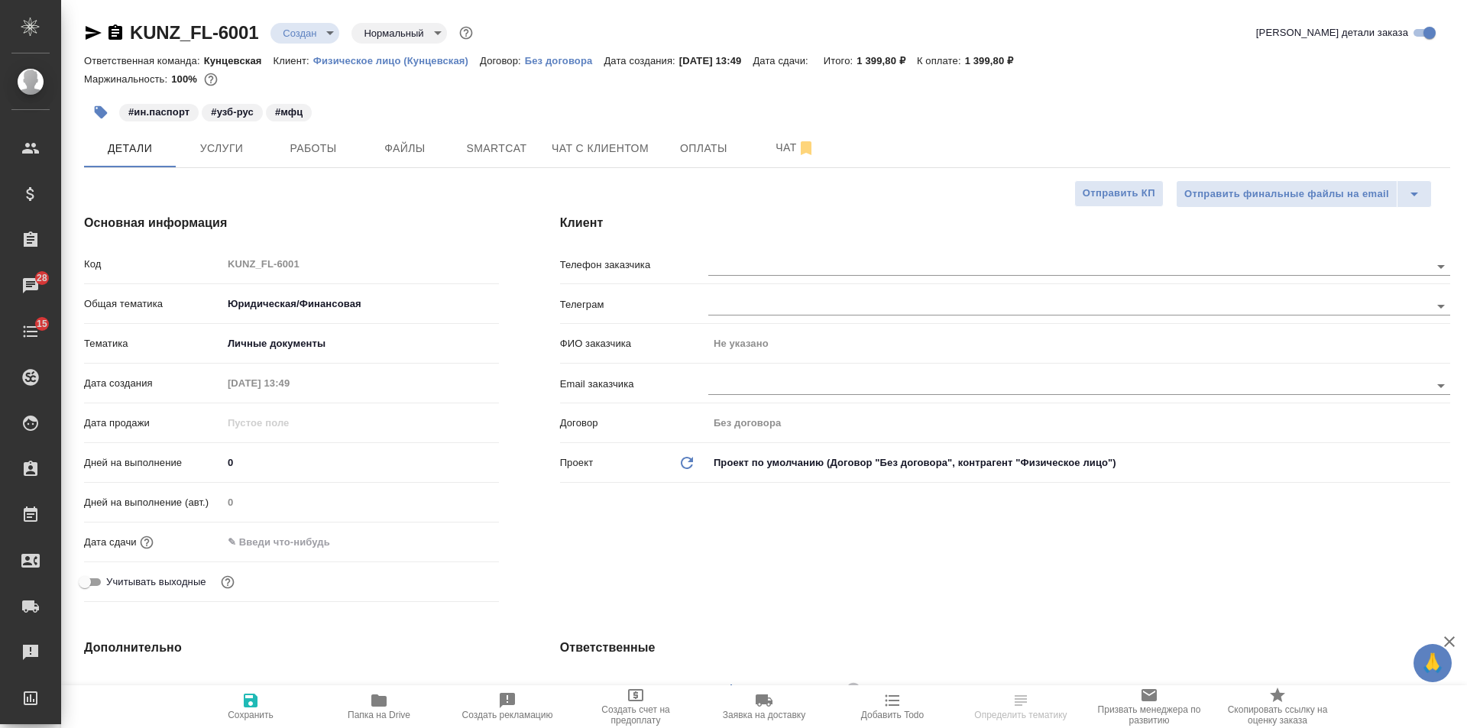
type textarea "x"
drag, startPoint x: 290, startPoint y: 548, endPoint x: 324, endPoint y: 535, distance: 35.8
click at [292, 547] on input "text" at bounding box center [289, 542] width 134 height 22
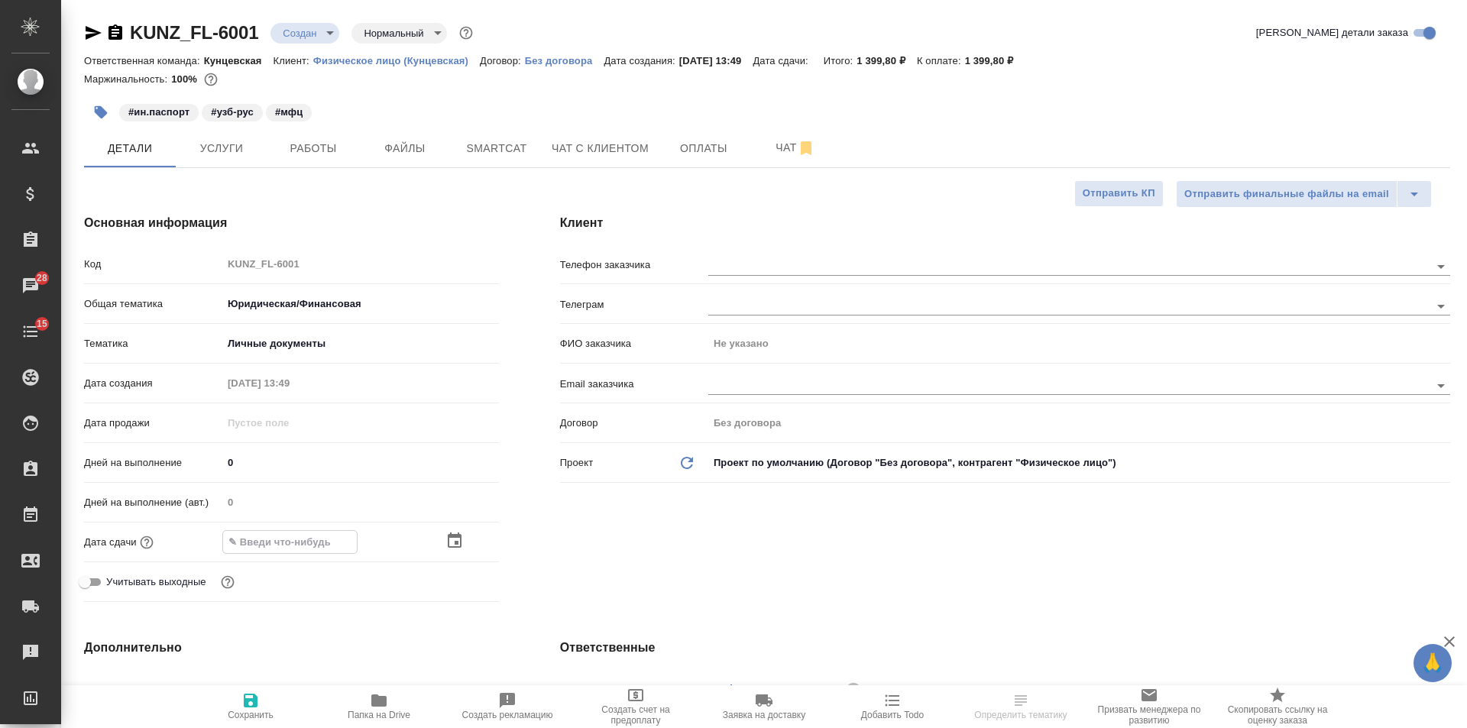
click at [458, 536] on icon "button" at bounding box center [455, 539] width 14 height 15
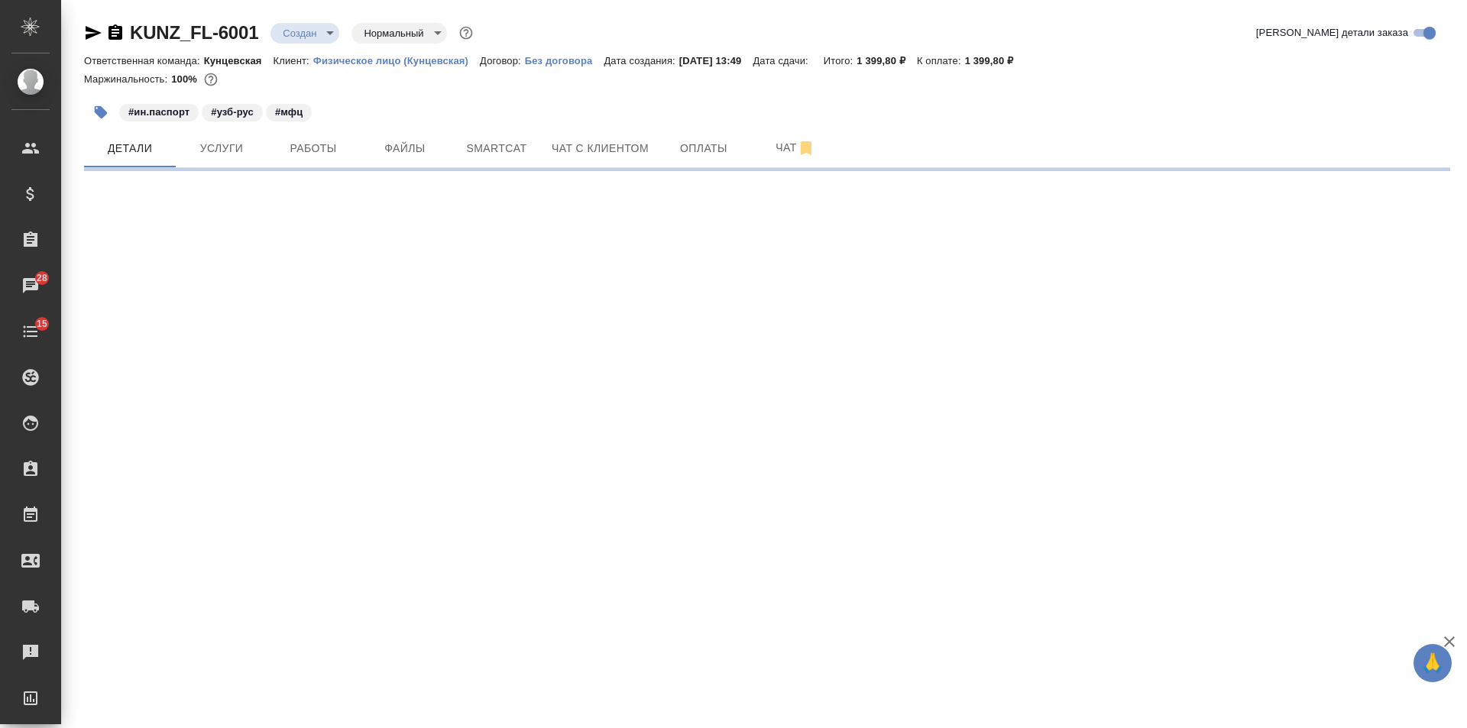
select select "RU"
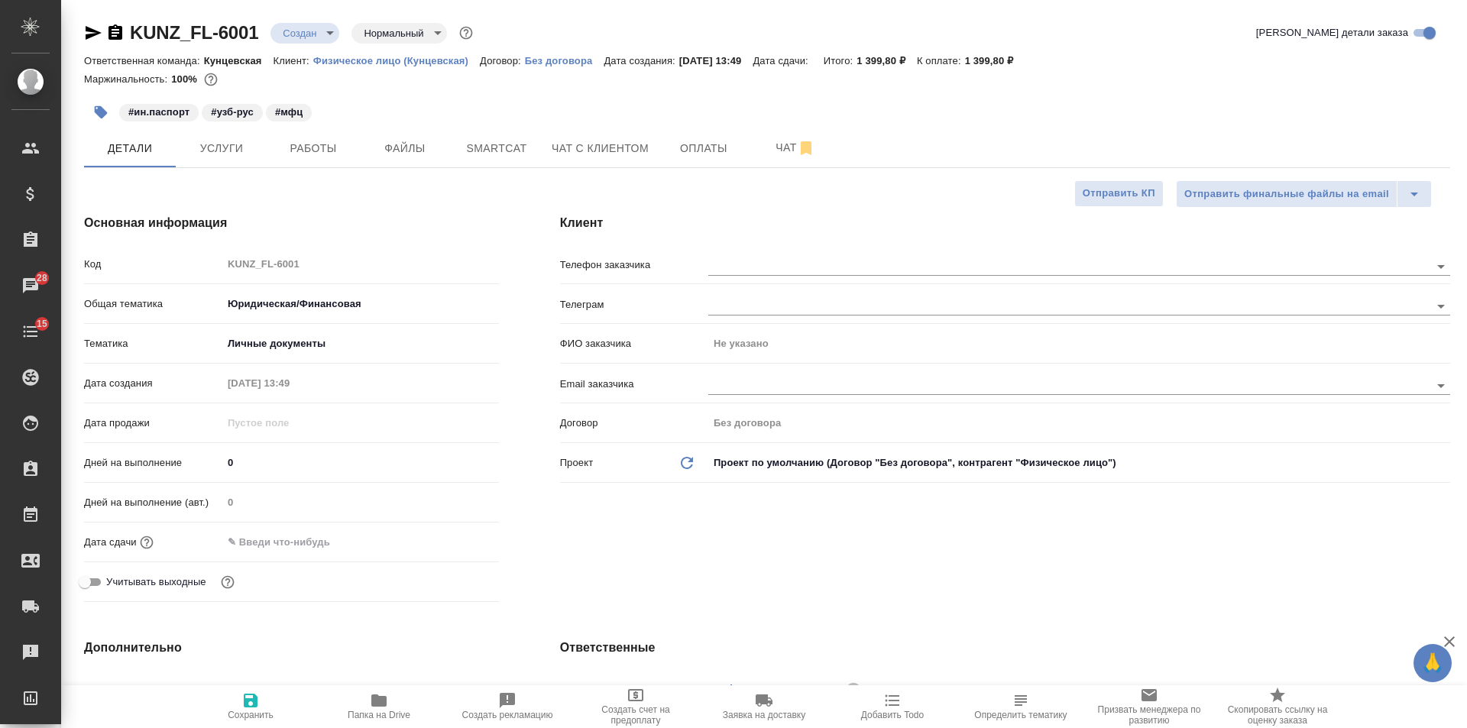
type textarea "x"
click at [297, 539] on input "text" at bounding box center [289, 542] width 134 height 22
click at [442, 535] on div at bounding box center [360, 542] width 277 height 22
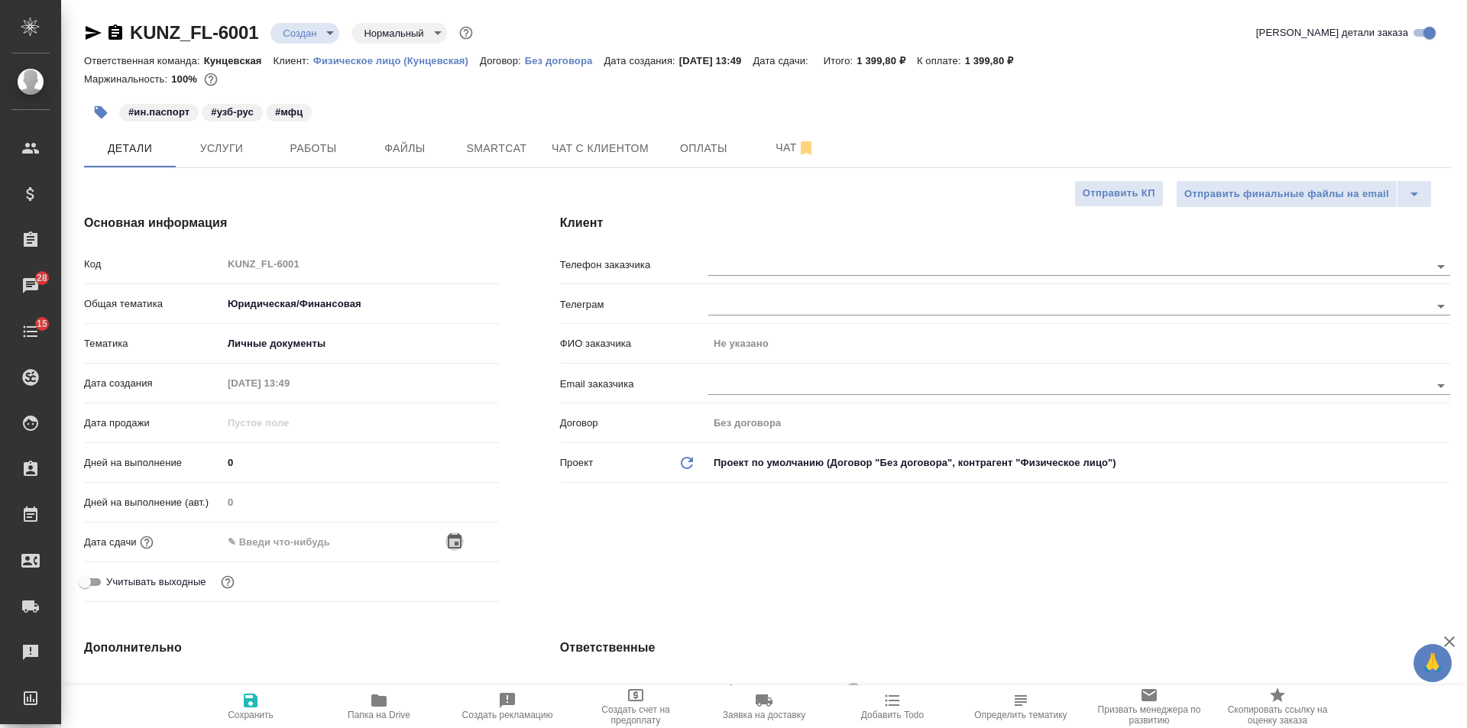
click at [450, 536] on icon "button" at bounding box center [455, 540] width 14 height 15
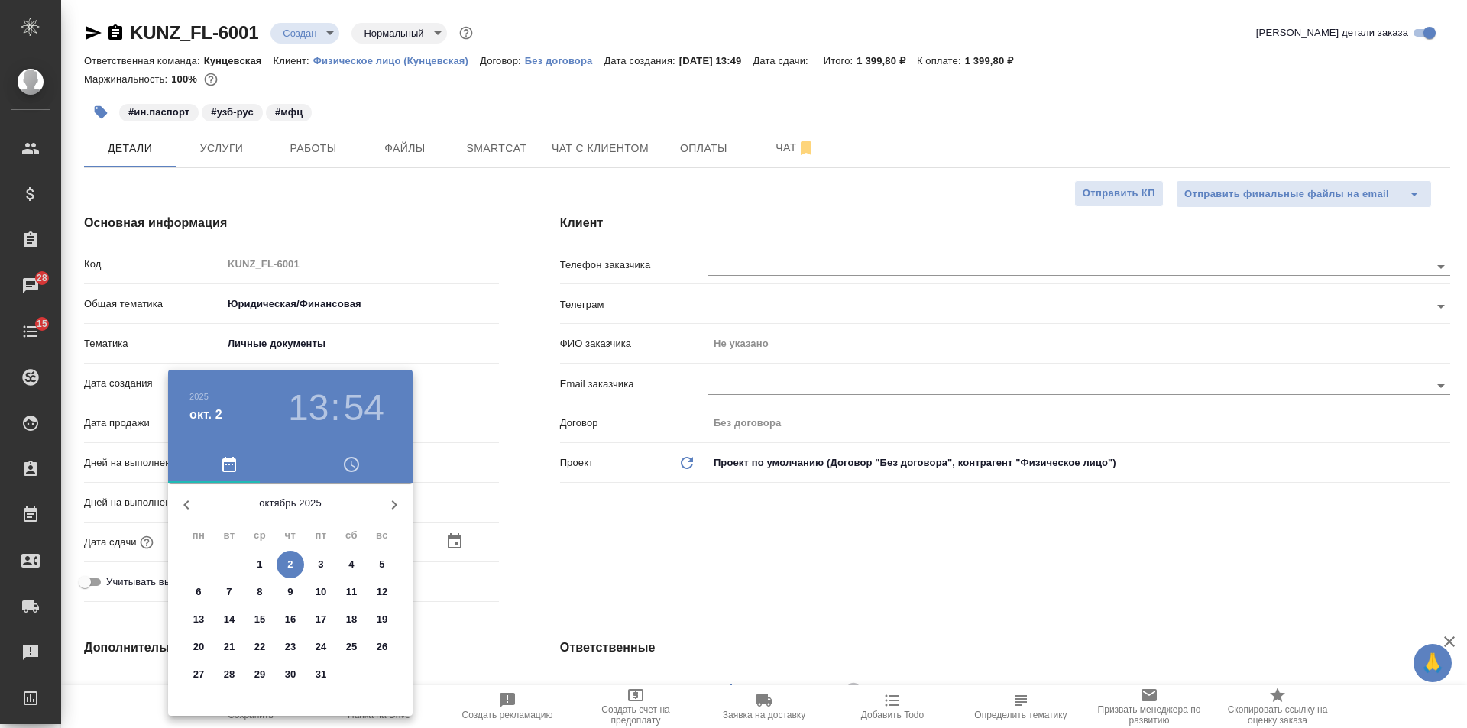
click at [321, 564] on p "3" at bounding box center [320, 564] width 5 height 15
type input "03.10.2025 13:54"
type textarea "x"
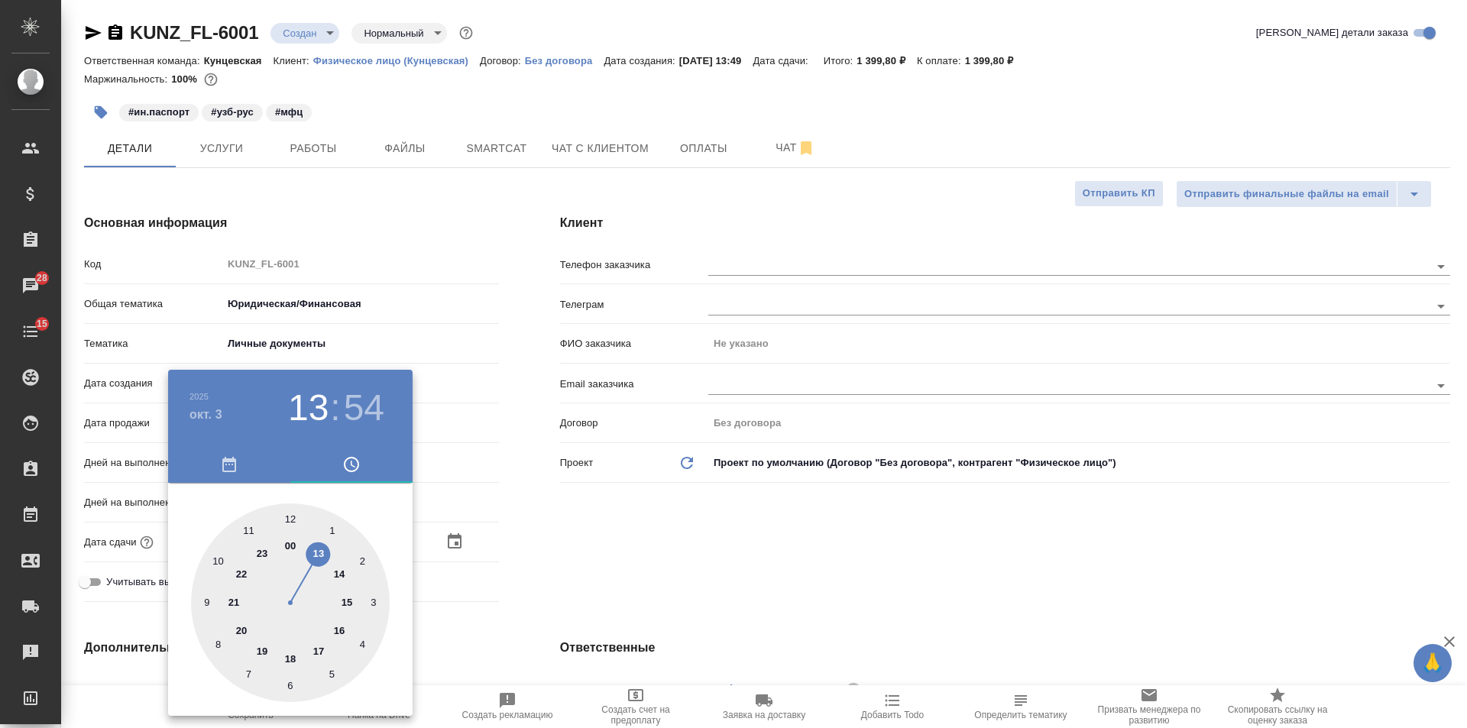
drag, startPoint x: 242, startPoint y: 529, endPoint x: 273, endPoint y: 519, distance: 32.1
click at [243, 529] on div at bounding box center [290, 602] width 199 height 199
type input "03.10.2025 11:54"
type textarea "x"
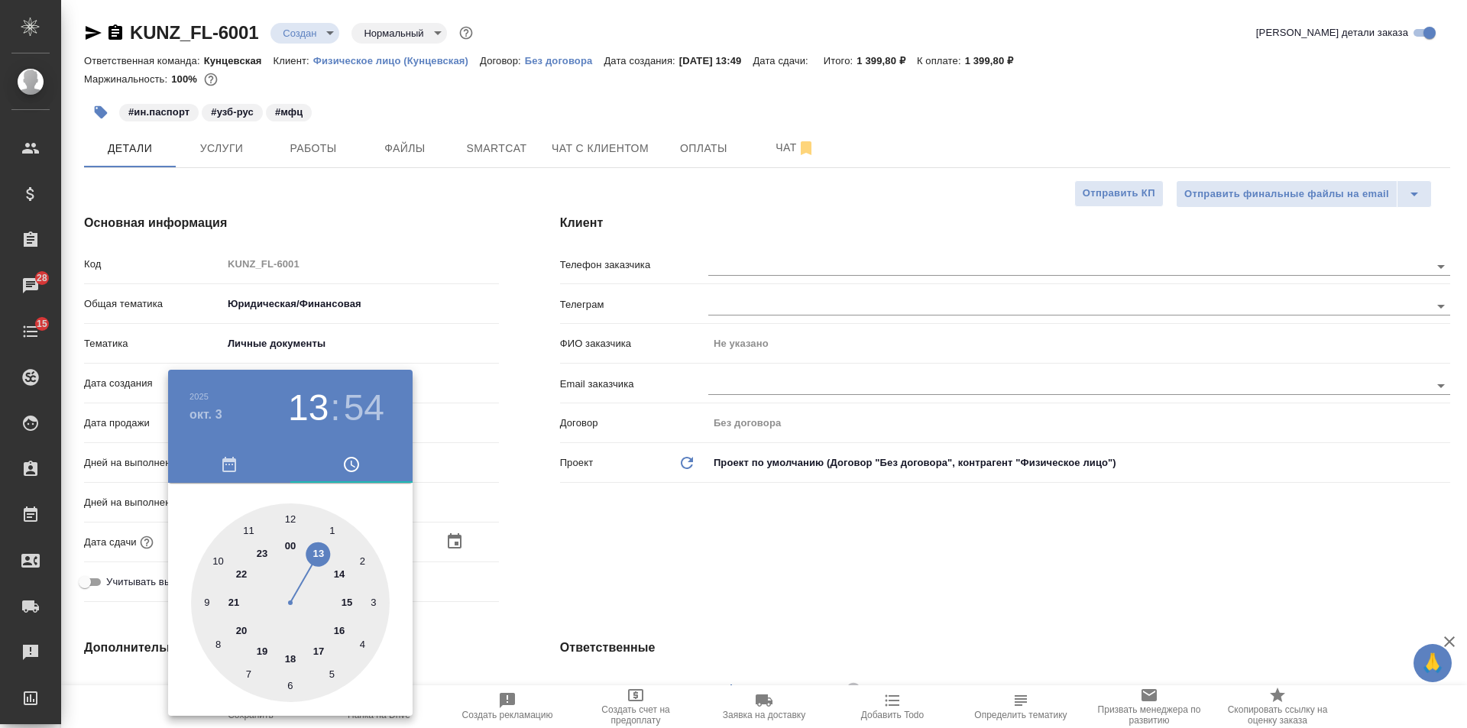
type textarea "x"
click at [291, 518] on div at bounding box center [290, 602] width 199 height 199
type input "[DATE] 11:00"
type textarea "x"
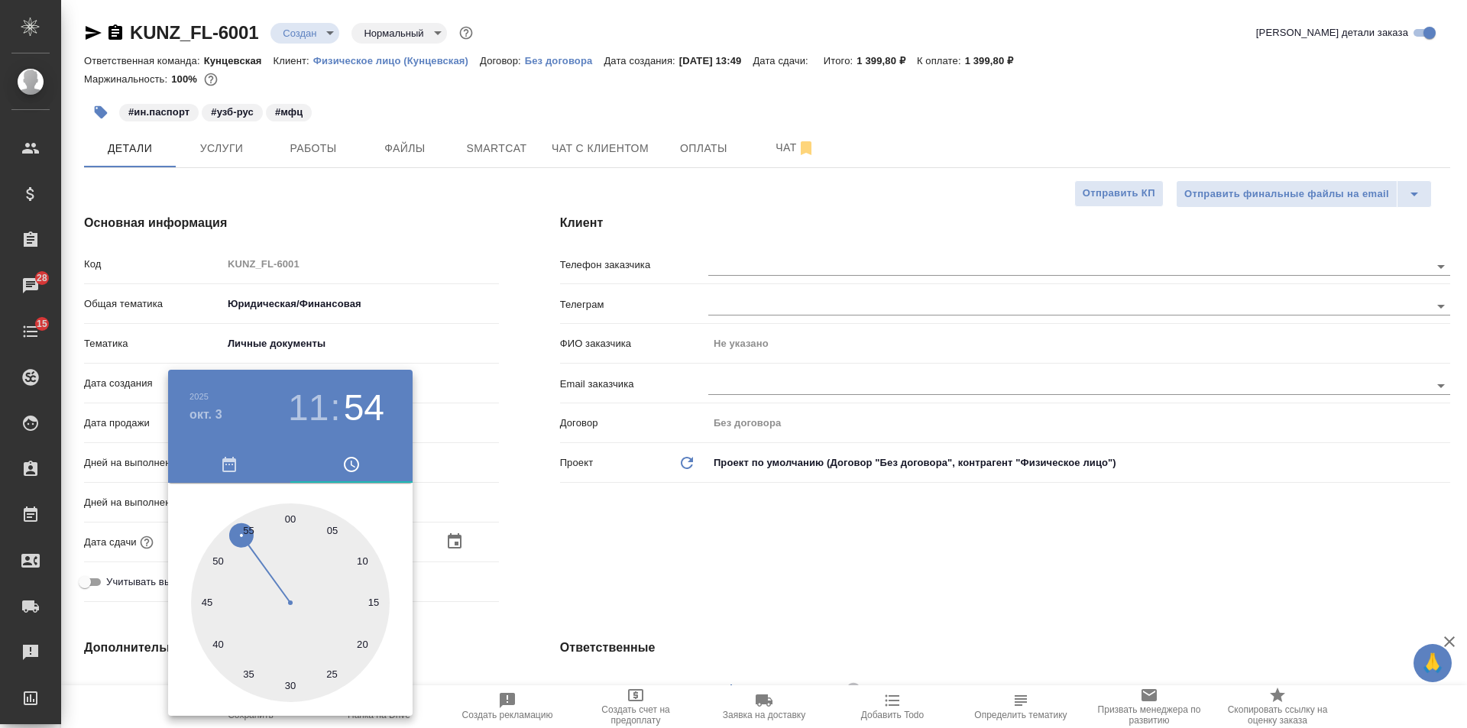
type textarea "x"
click at [564, 502] on div at bounding box center [733, 364] width 1467 height 728
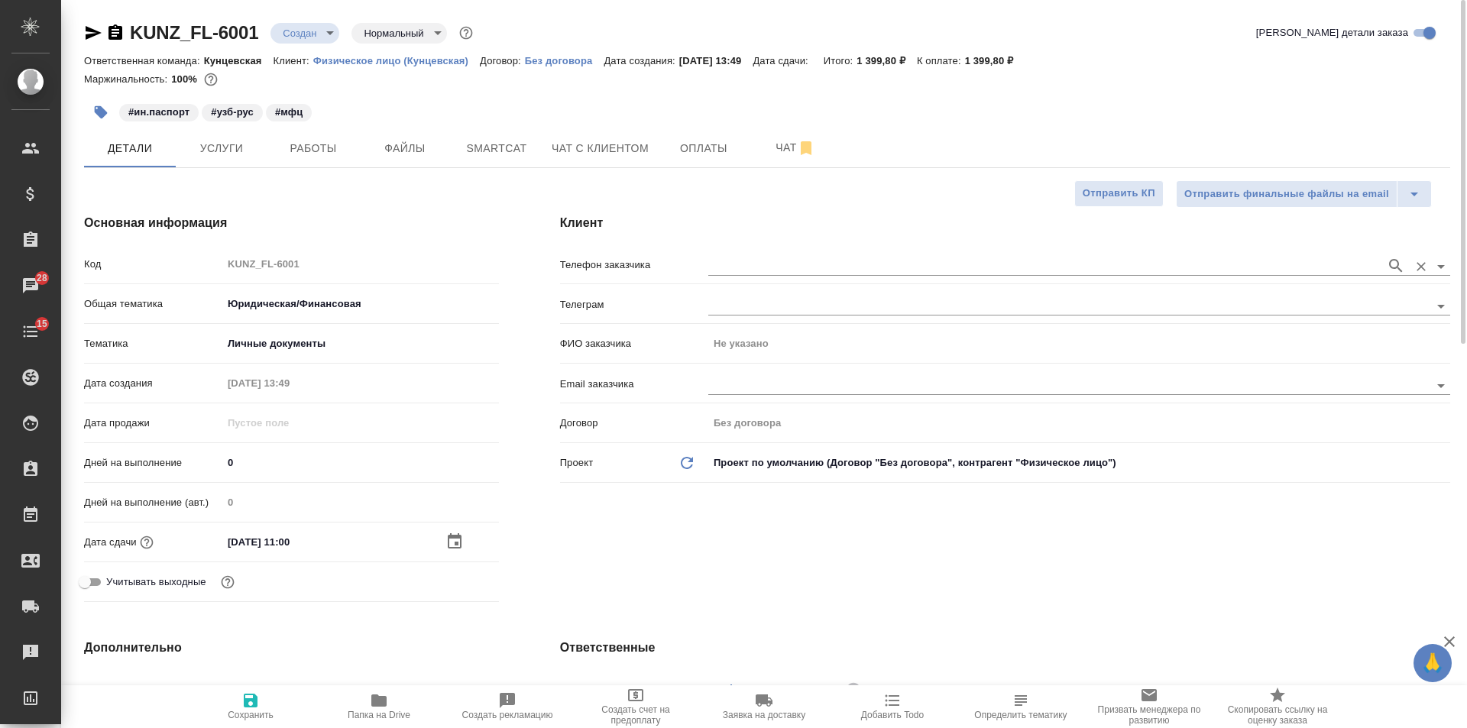
click at [807, 267] on input "text" at bounding box center [1043, 266] width 670 height 18
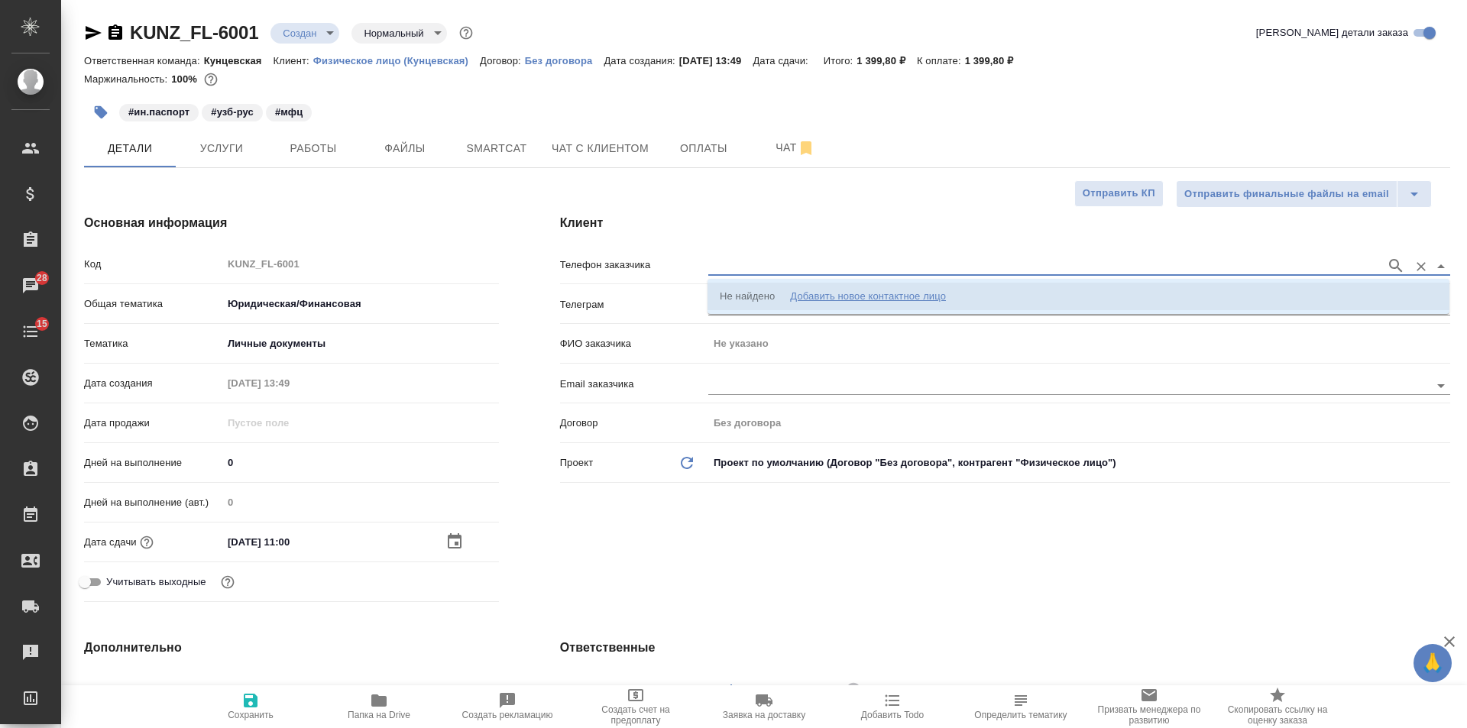
click at [745, 303] on div "Не найдено" at bounding box center [747, 296] width 55 height 15
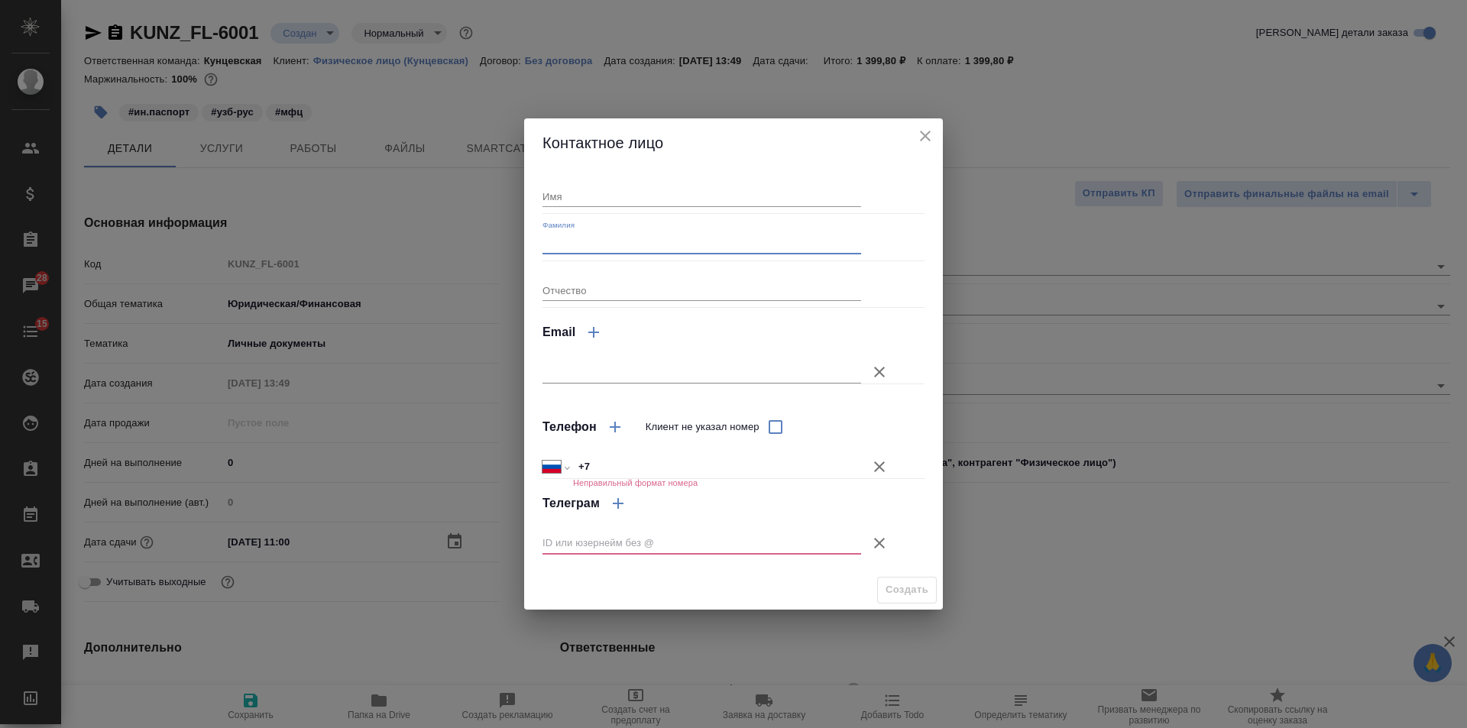
click at [611, 251] on input "Фамилия" at bounding box center [701, 242] width 319 height 21
paste input "Рузимов Улугбек Хамро угли"
click at [611, 245] on input "Рузимов Улугбек Хамро угли" at bounding box center [701, 242] width 319 height 21
type input "Рузимов Хамро угли"
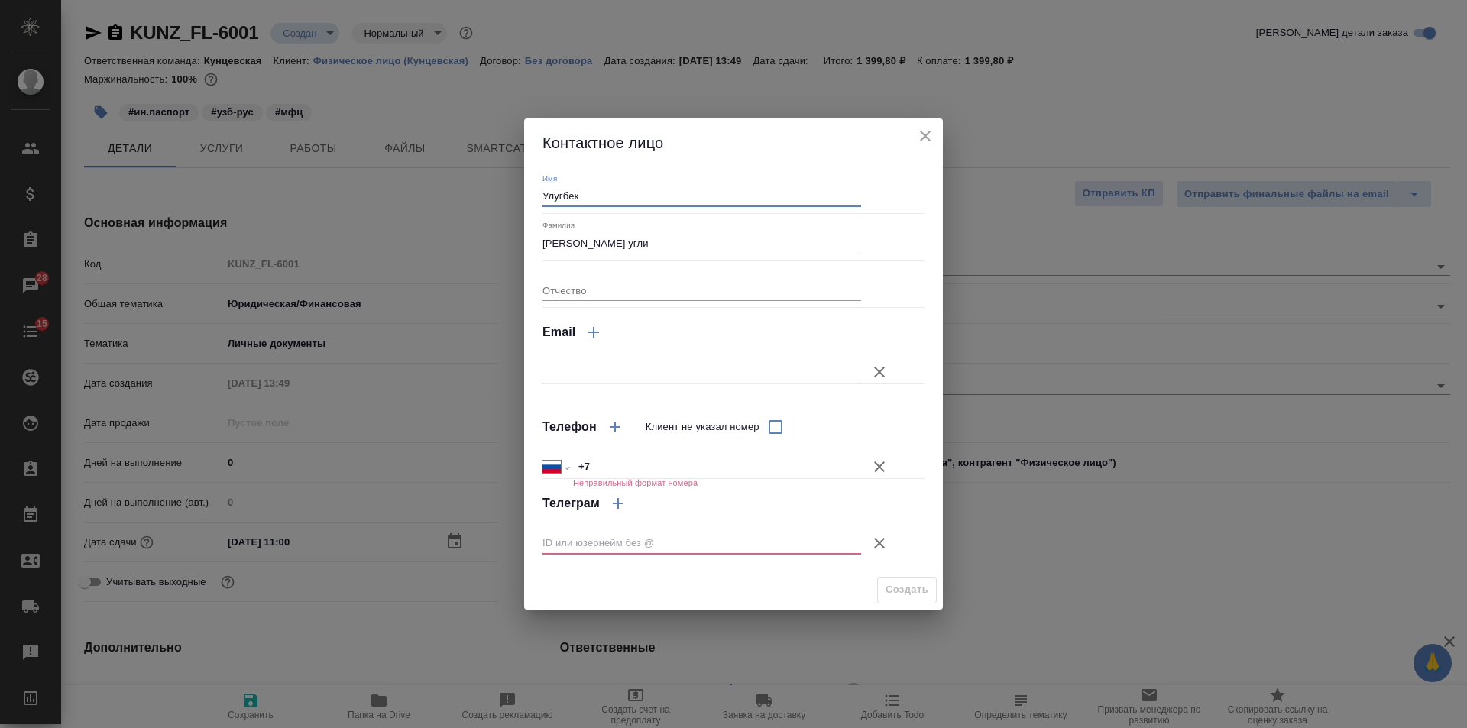
type input "Улугбек"
drag, startPoint x: 652, startPoint y: 243, endPoint x: 588, endPoint y: 243, distance: 64.2
click at [588, 243] on input "Рузимов Хамро угли" at bounding box center [701, 242] width 319 height 21
type input "Рузимов"
type input "Хамро угли"
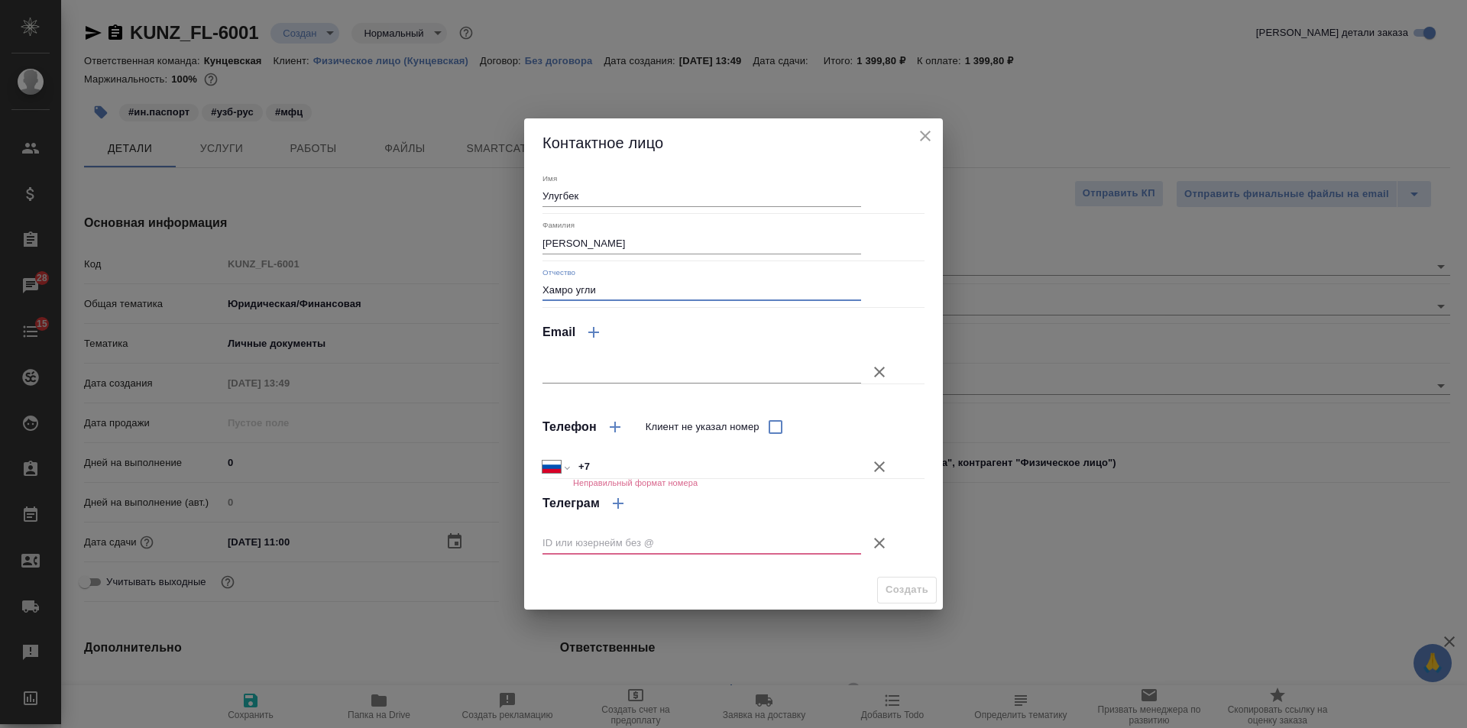
click at [599, 248] on input "Рузимов" at bounding box center [701, 242] width 319 height 21
type input "Рузимов"
click at [606, 198] on input "Улугбек" at bounding box center [701, 196] width 319 height 21
type input "Улугбек"
drag, startPoint x: 881, startPoint y: 533, endPoint x: 881, endPoint y: 478, distance: 55.0
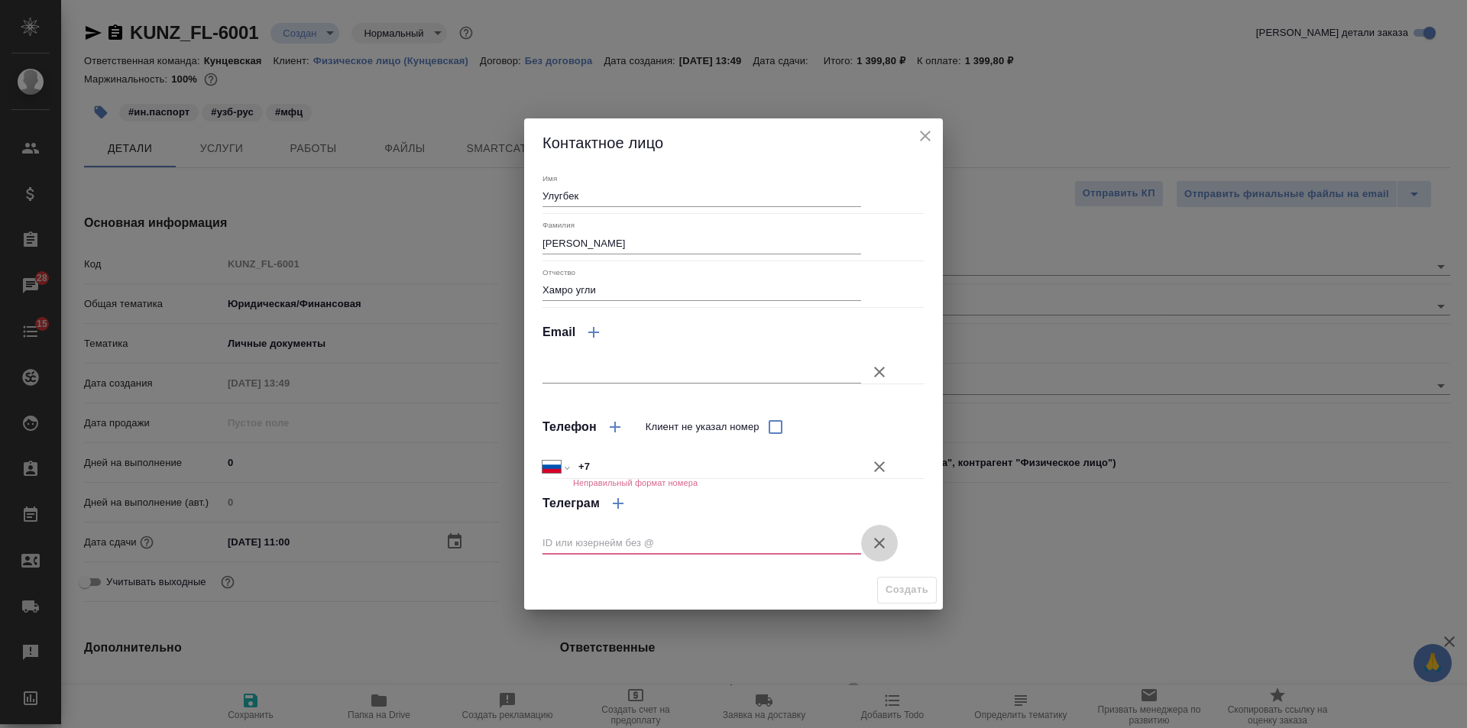
click at [881, 532] on button "Клиент не указал номер" at bounding box center [879, 543] width 37 height 37
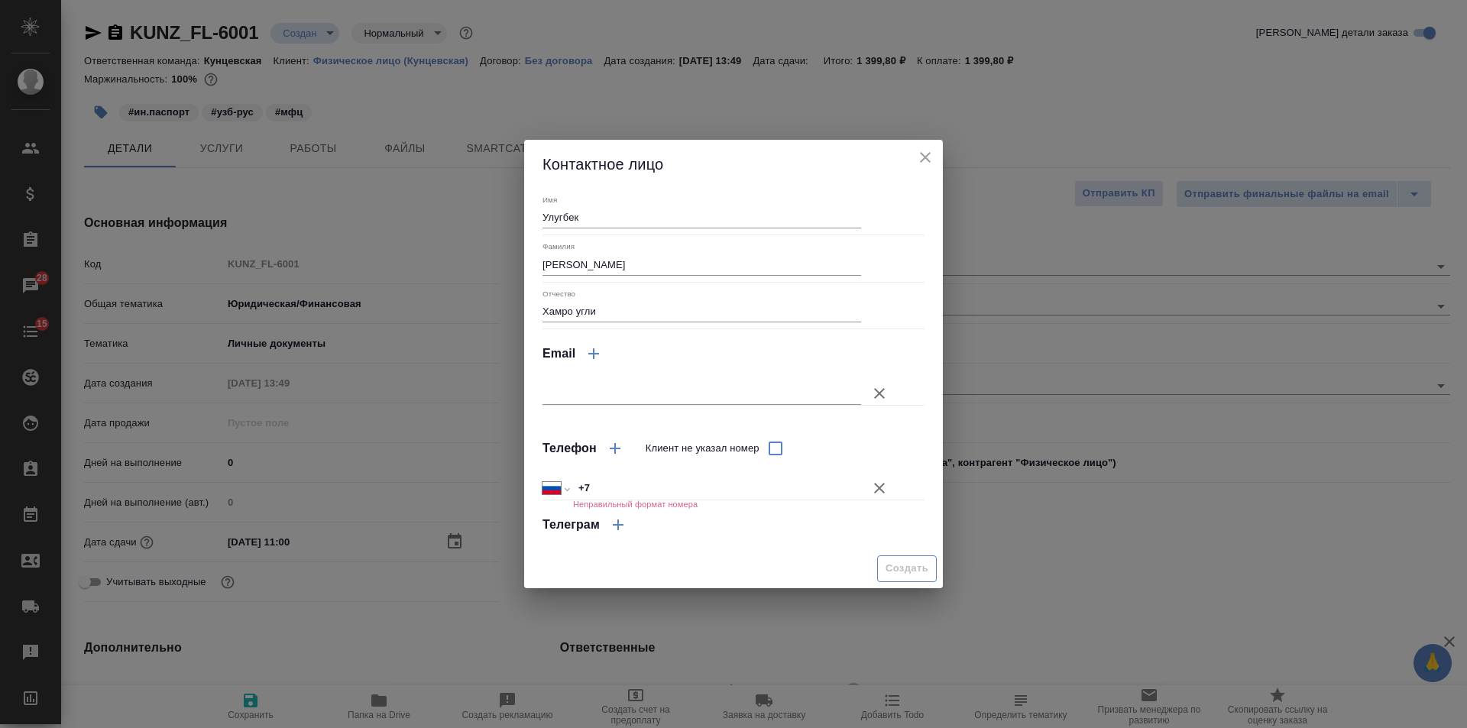
drag, startPoint x: 881, startPoint y: 475, endPoint x: 885, endPoint y: 545, distance: 69.6
click at [881, 477] on button "Клиент не указал номер" at bounding box center [879, 488] width 37 height 37
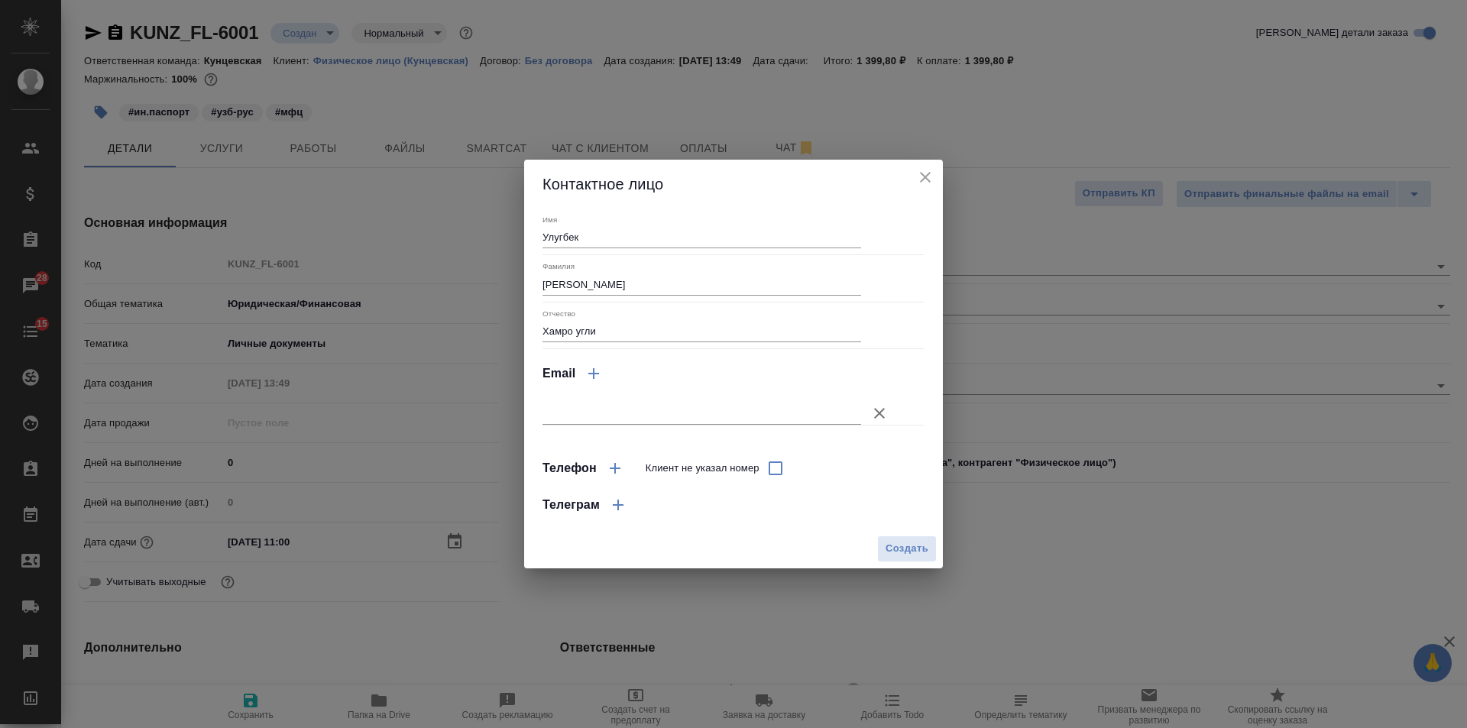
click at [888, 555] on span "Создать" at bounding box center [906, 549] width 43 height 18
type input "Рузимов Улугбек Хамро угли"
type textarea "x"
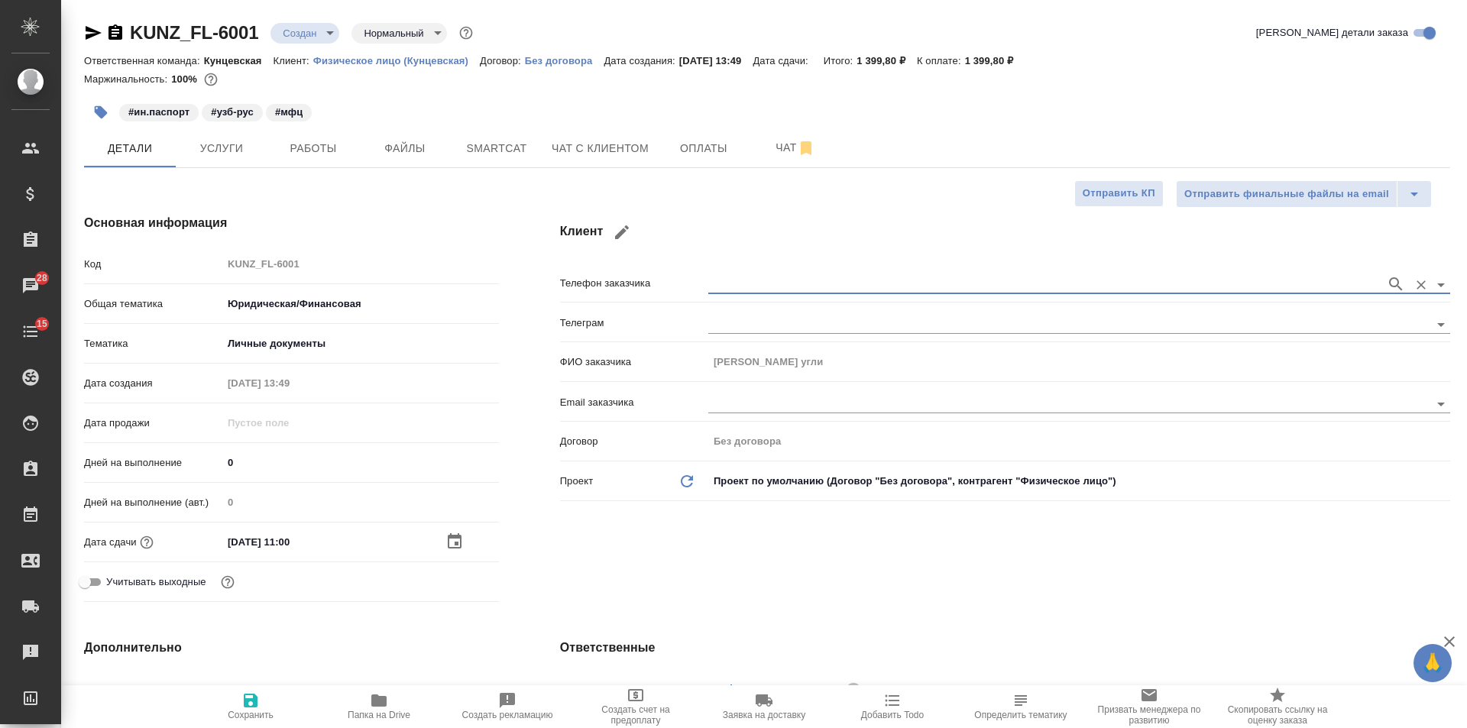
type textarea "x"
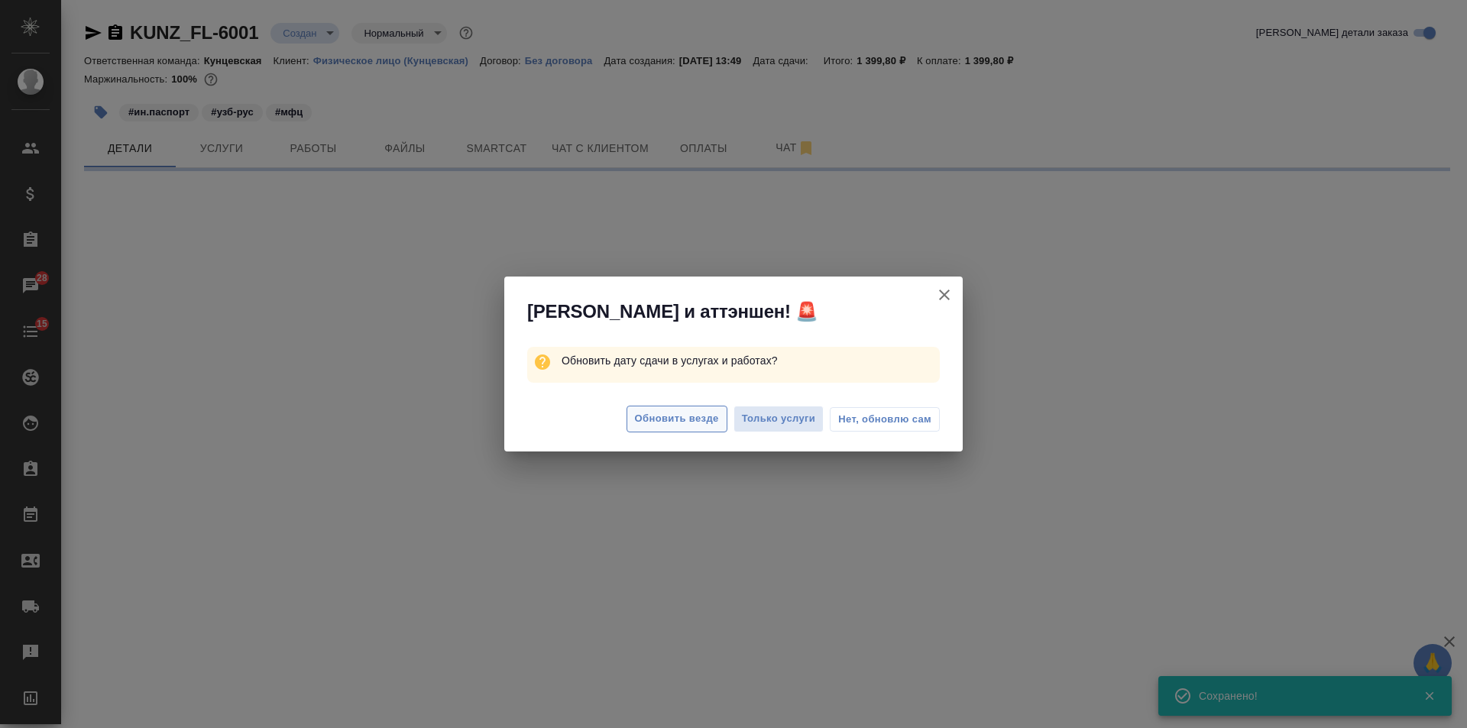
type input "holyTrinity"
click at [685, 417] on span "Обновить везде" at bounding box center [677, 419] width 84 height 18
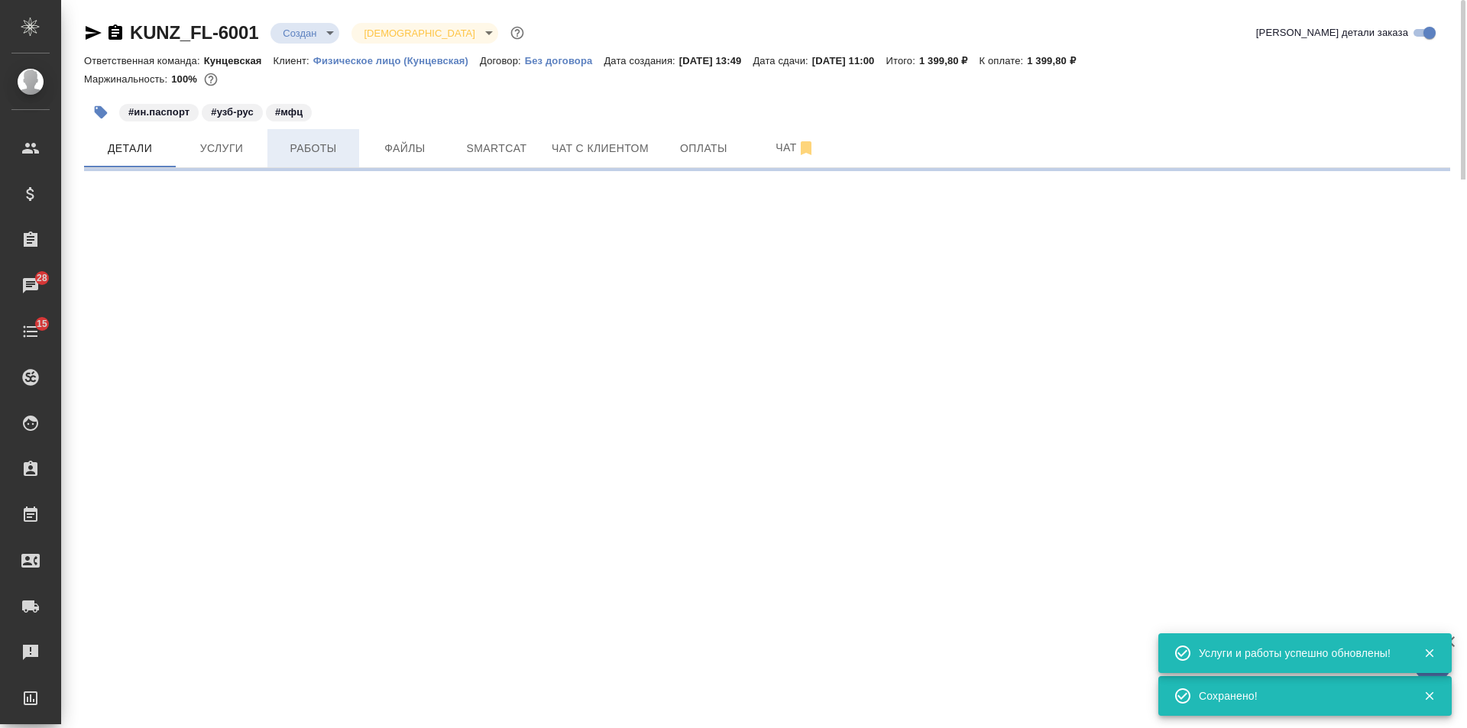
select select "RU"
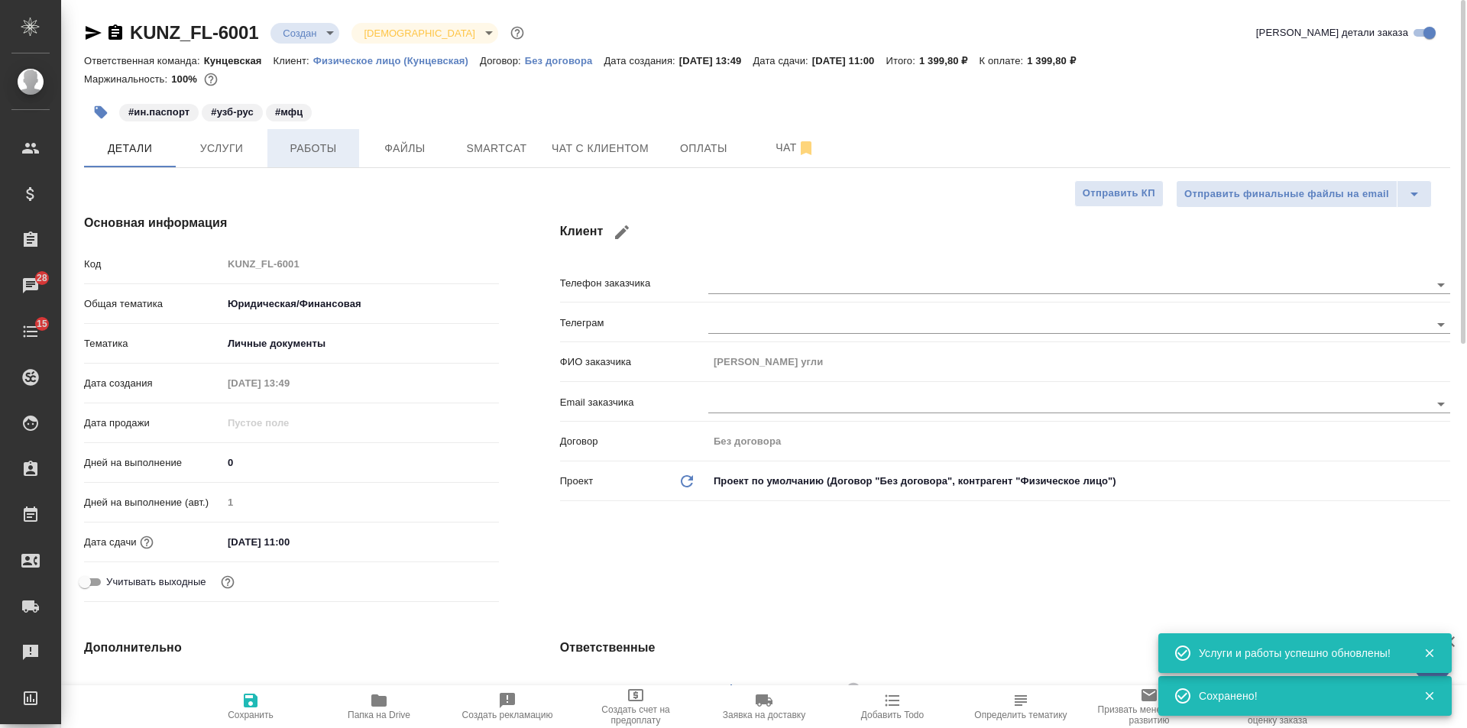
type textarea "x"
click at [334, 154] on span "Работы" at bounding box center [313, 148] width 73 height 19
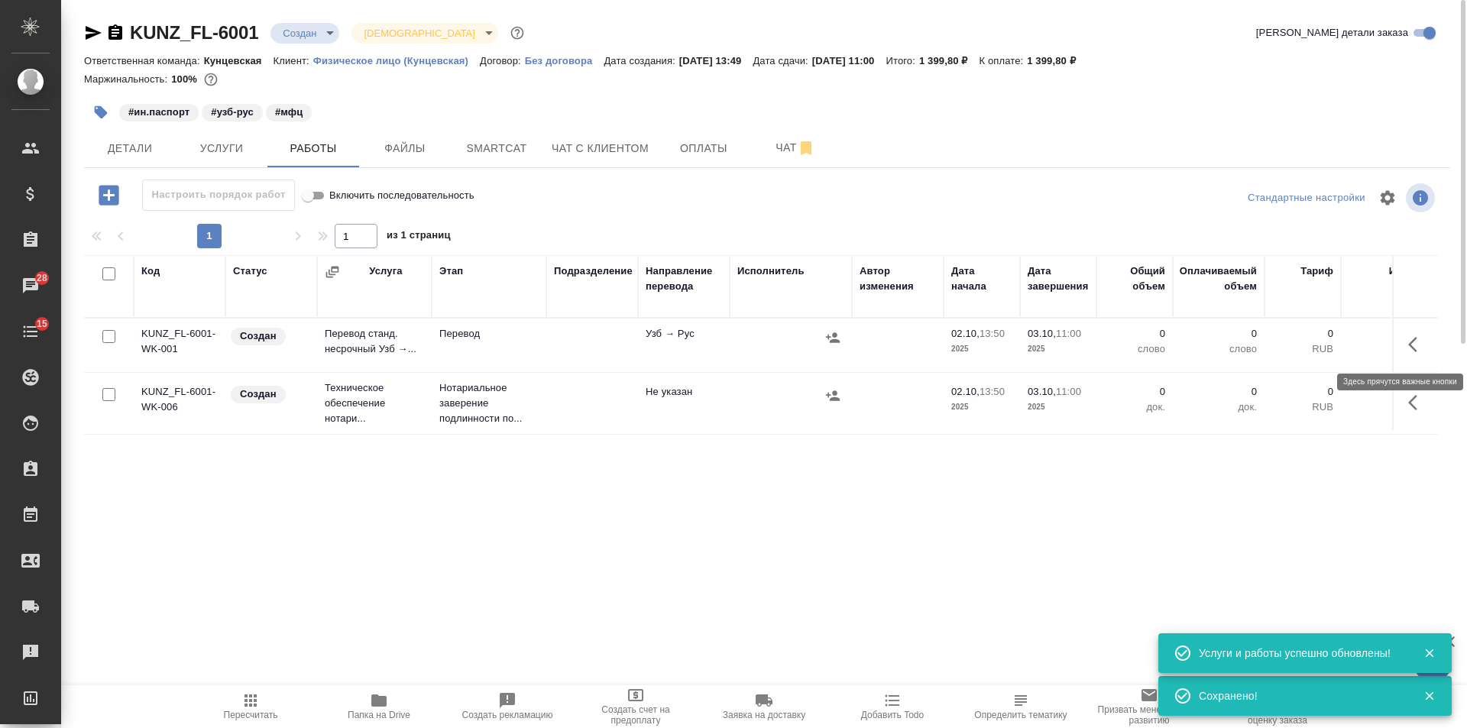
click at [1412, 348] on icon "button" at bounding box center [1412, 344] width 9 height 15
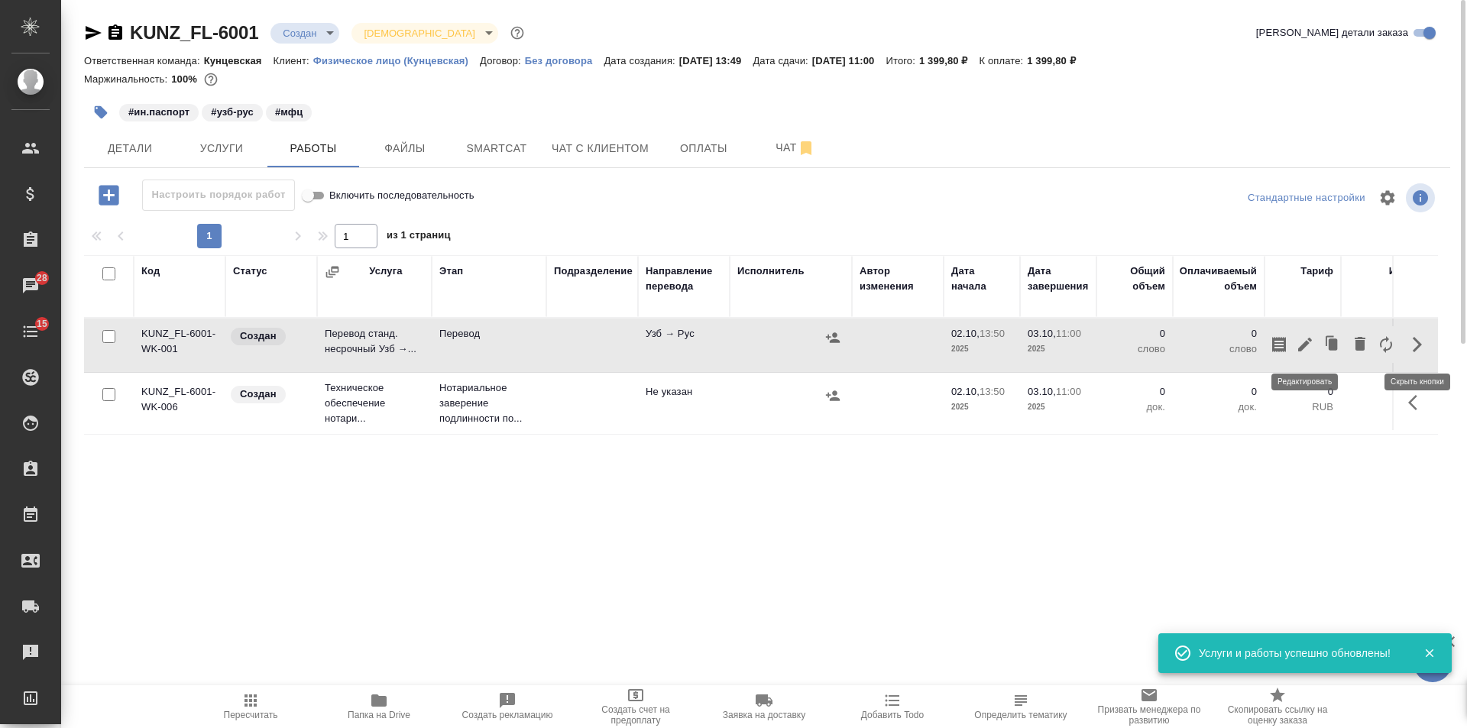
click at [1308, 348] on icon "button" at bounding box center [1304, 344] width 18 height 18
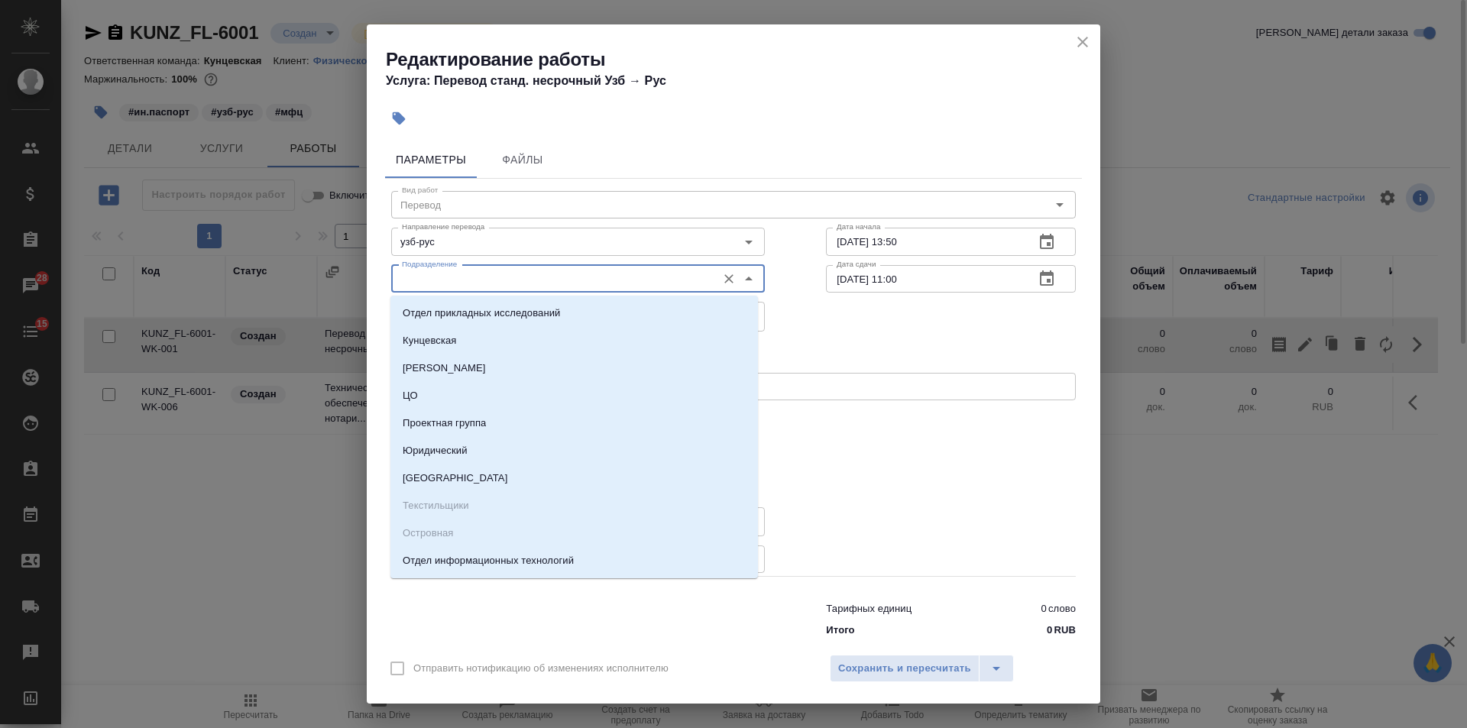
click at [506, 270] on input "Подразделение" at bounding box center [552, 279] width 313 height 18
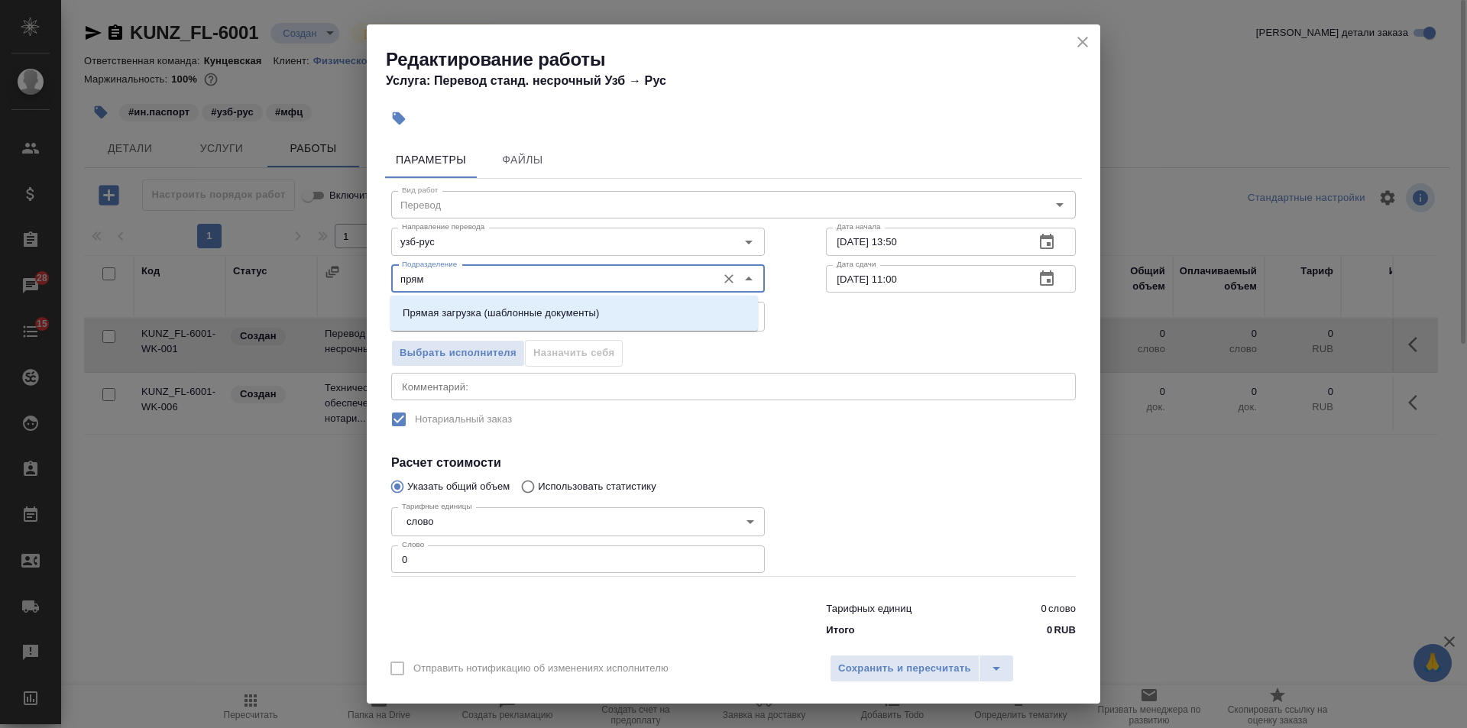
click at [498, 309] on p "Прямая загрузка (шаблонные документы)" at bounding box center [501, 313] width 196 height 15
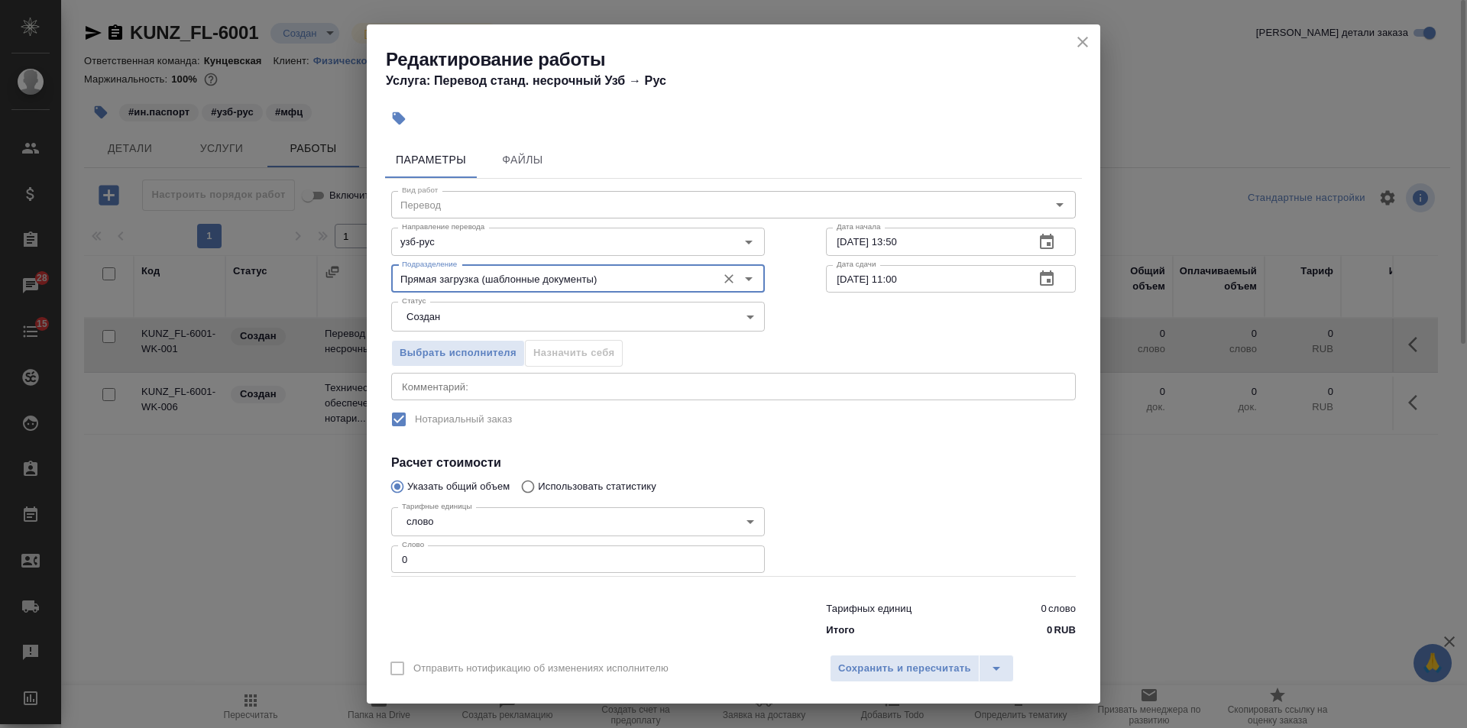
type input "Прямая загрузка (шаблонные документы)"
drag, startPoint x: 435, startPoint y: 574, endPoint x: 376, endPoint y: 564, distance: 60.5
click at [376, 564] on div "Параметры Файлы Вид работ Перевод Вид работ Направление перевода узб-рус Направ…" at bounding box center [733, 389] width 733 height 509
click at [431, 560] on input "0" at bounding box center [578, 558] width 374 height 27
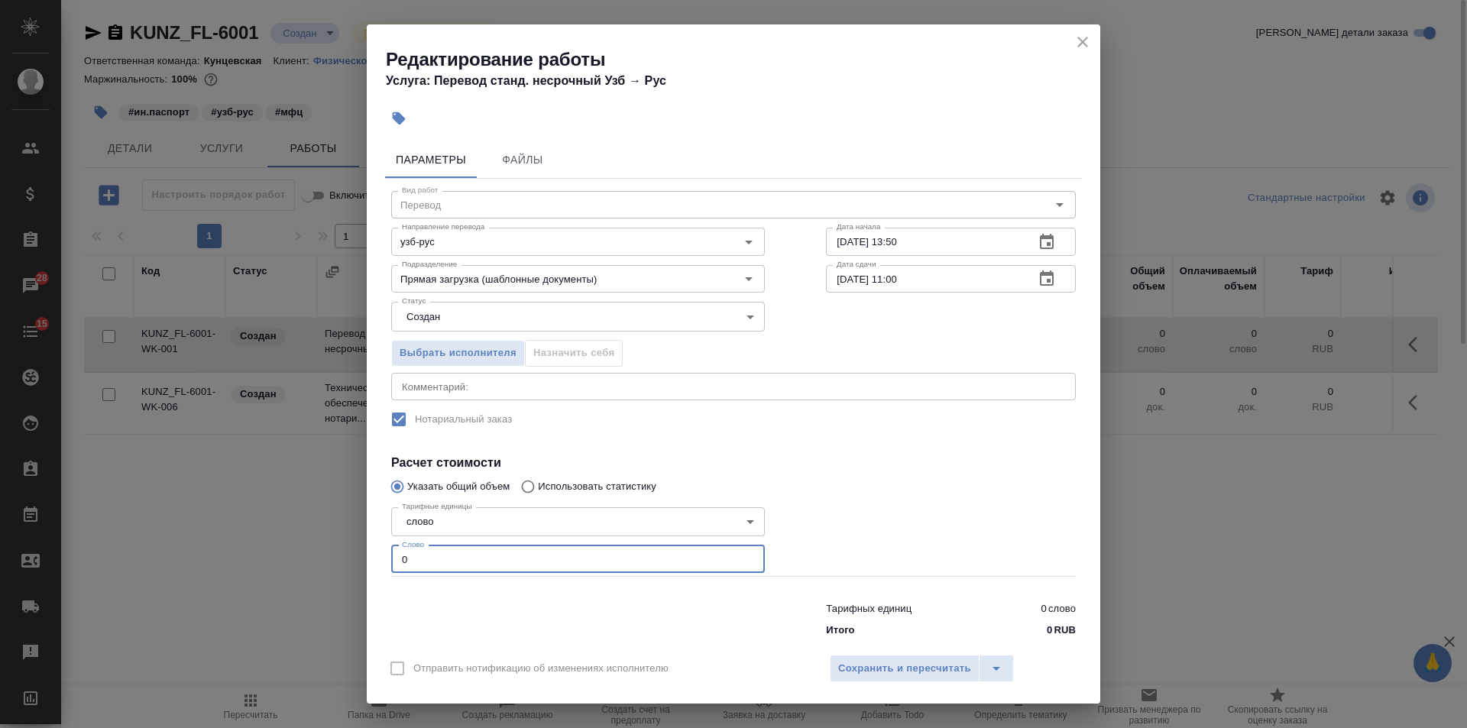
drag, startPoint x: 431, startPoint y: 560, endPoint x: 348, endPoint y: 561, distance: 83.3
click at [347, 561] on div "Редактирование работы Услуга: Перевод станд. несрочный Узб → Рус Параметры Файл…" at bounding box center [733, 364] width 1467 height 728
type input "1"
click at [886, 672] on span "Сохранить и пересчитать" at bounding box center [904, 669] width 133 height 18
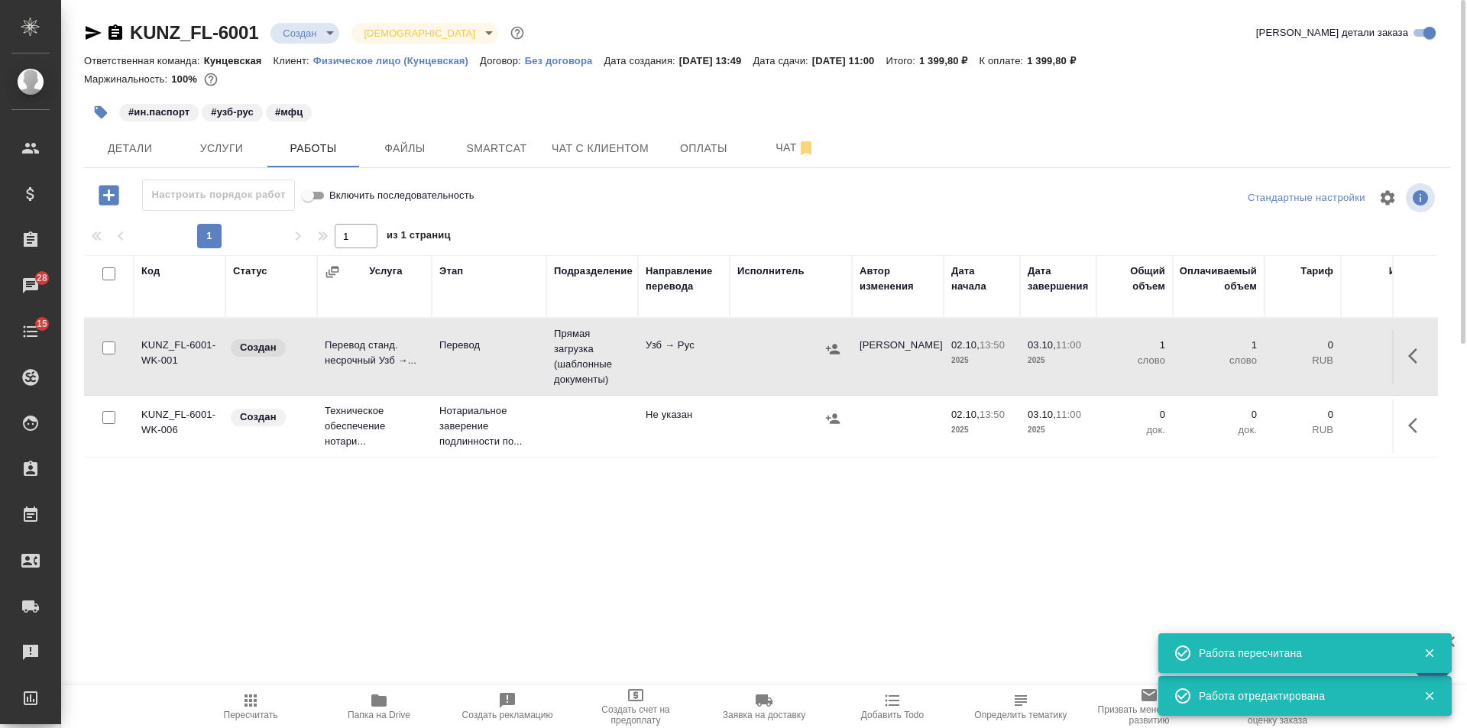
click at [547, 425] on td at bounding box center [592, 425] width 92 height 53
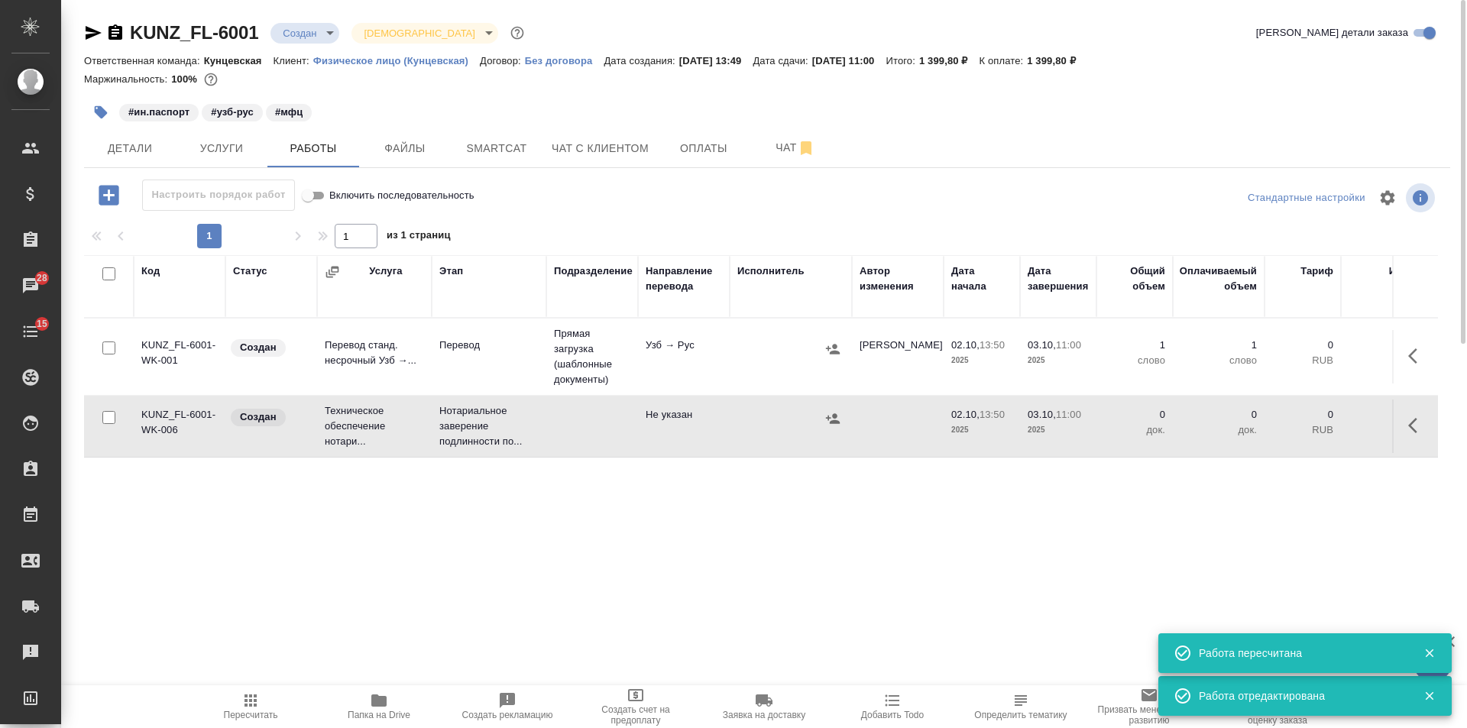
click at [547, 425] on td at bounding box center [592, 425] width 92 height 53
drag, startPoint x: 693, startPoint y: 149, endPoint x: 677, endPoint y: 154, distance: 16.7
click at [694, 149] on span "Оплаты" at bounding box center [703, 148] width 73 height 19
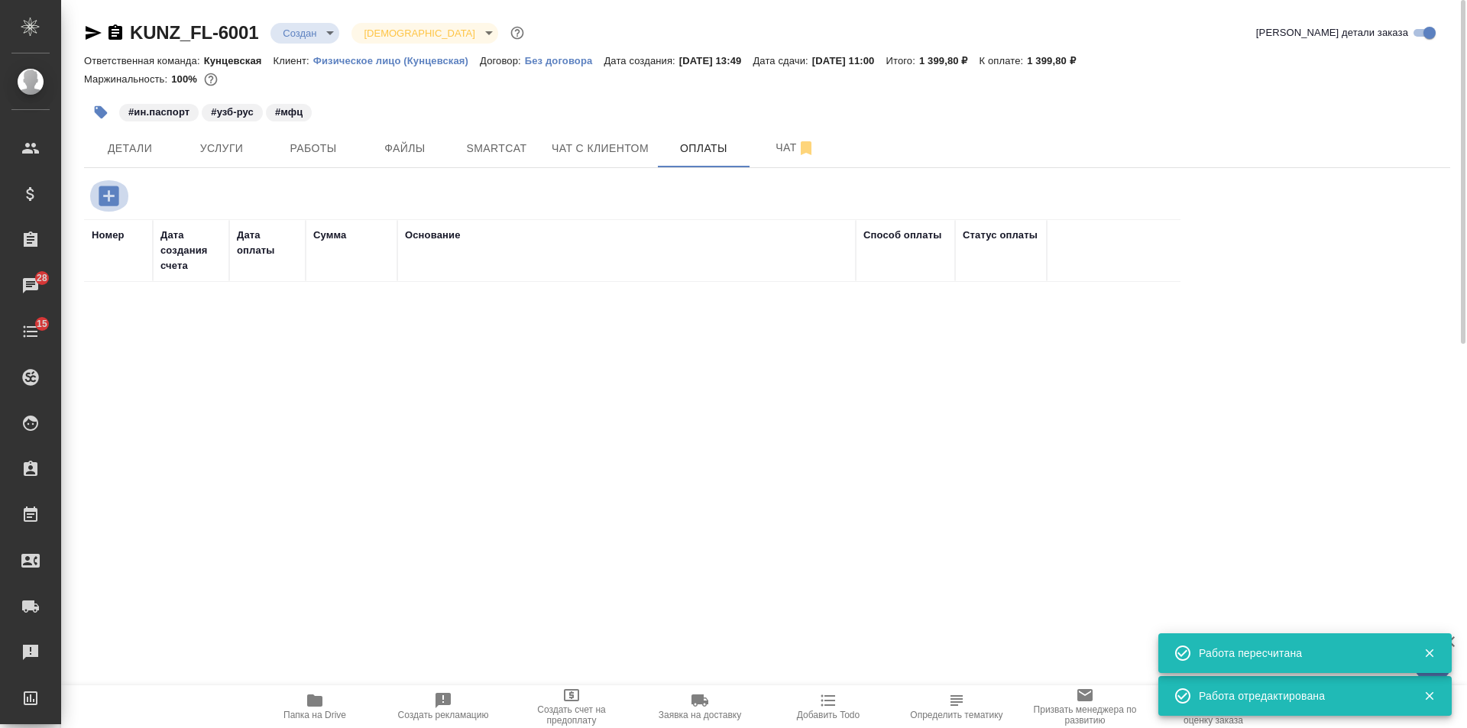
click at [101, 191] on icon "button" at bounding box center [109, 196] width 20 height 20
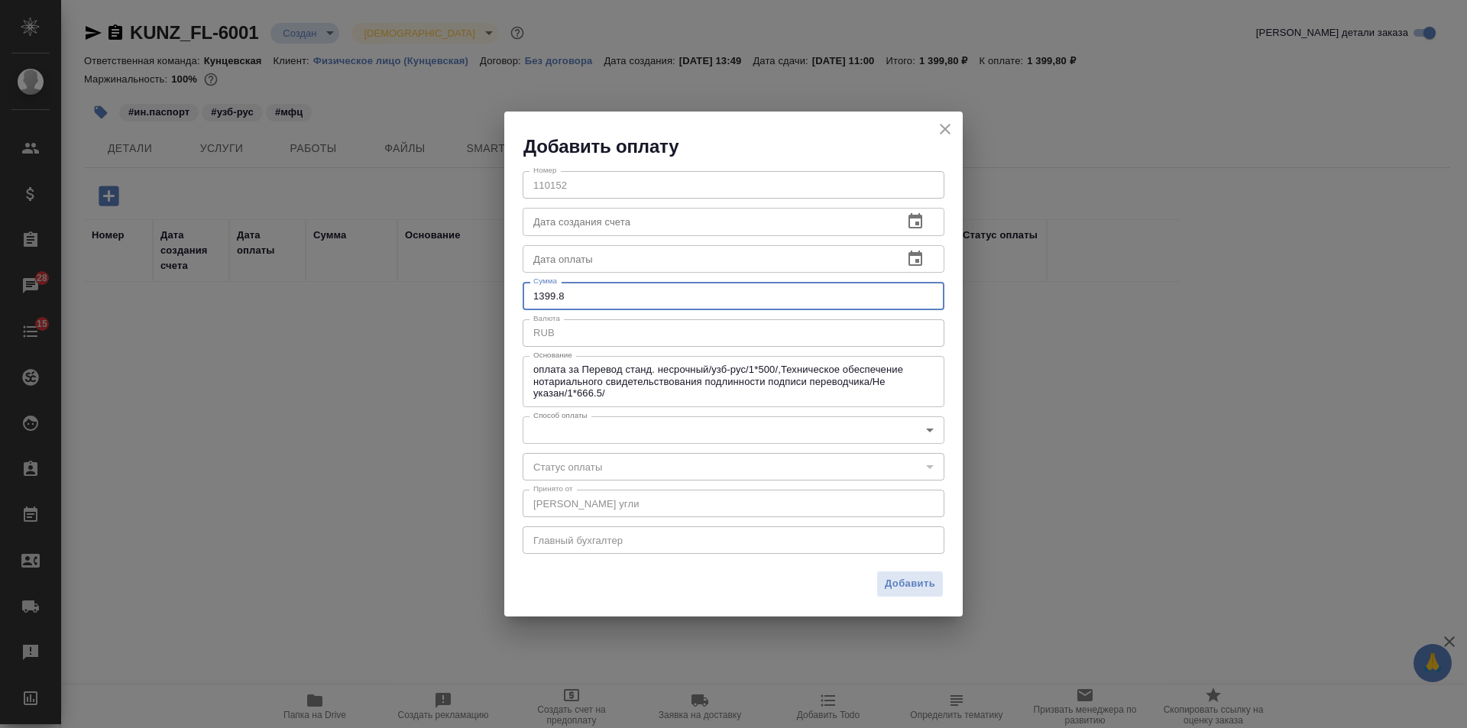
drag, startPoint x: 564, startPoint y: 293, endPoint x: 426, endPoint y: 292, distance: 138.3
click at [427, 293] on div "Добавить оплату Номер 110152 Номер Дата создания счета Дата создания счета Дата…" at bounding box center [733, 364] width 1467 height 728
type input "1400"
click at [678, 437] on body "🙏 .cls-1 fill:#fff; AWATERA Veselova Yulia Клиенты Спецификации Заказы 28 Чаты …" at bounding box center [733, 364] width 1467 height 728
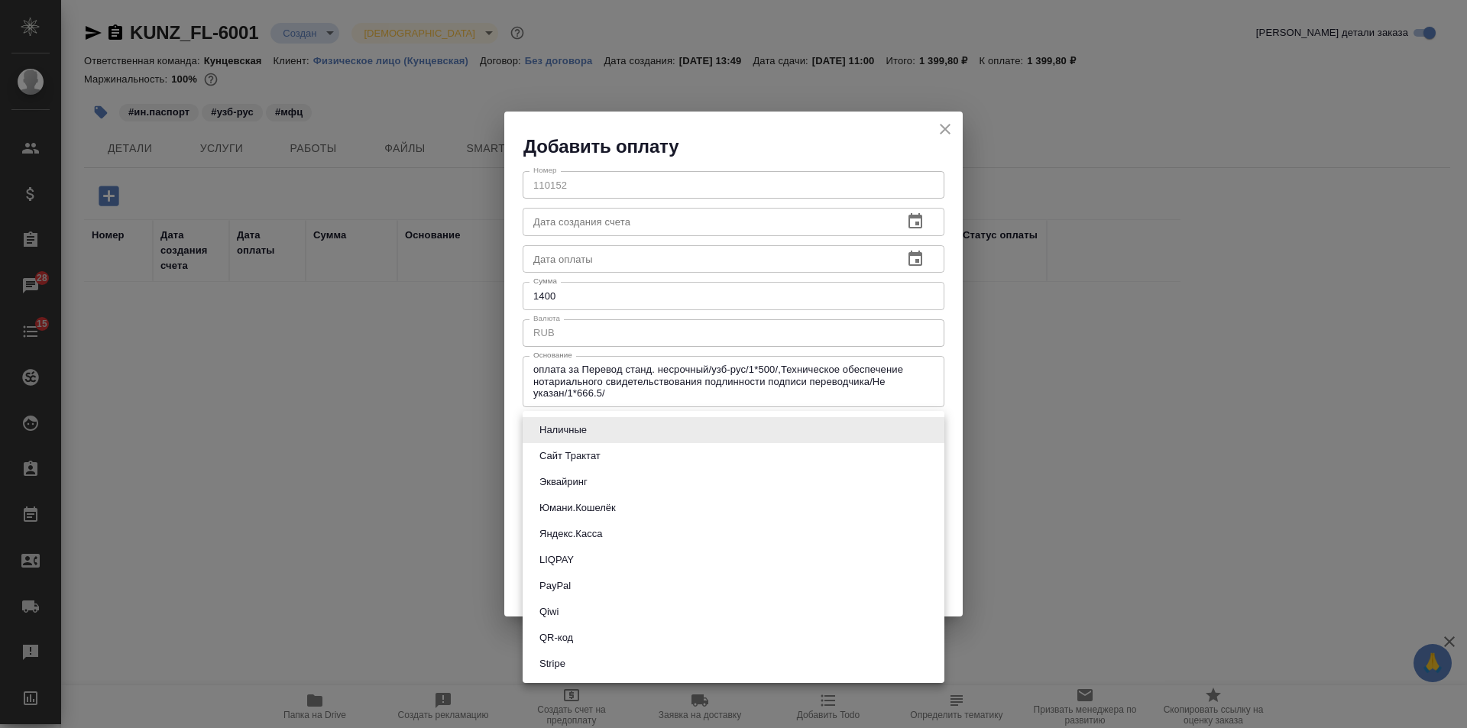
click at [588, 636] on li "QR-код" at bounding box center [733, 638] width 422 height 26
type input "60e5684acae83f185c96e013"
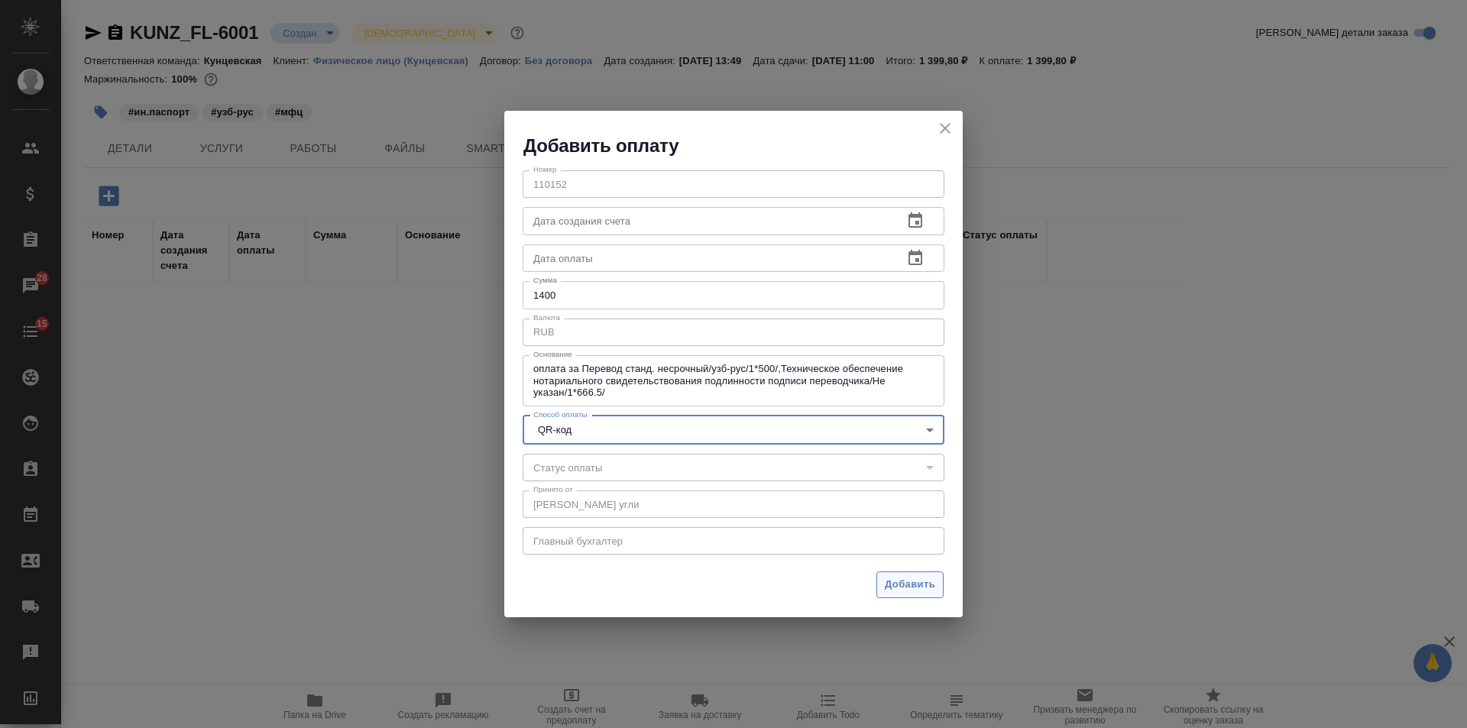
click at [881, 583] on button "Добавить" at bounding box center [909, 584] width 67 height 27
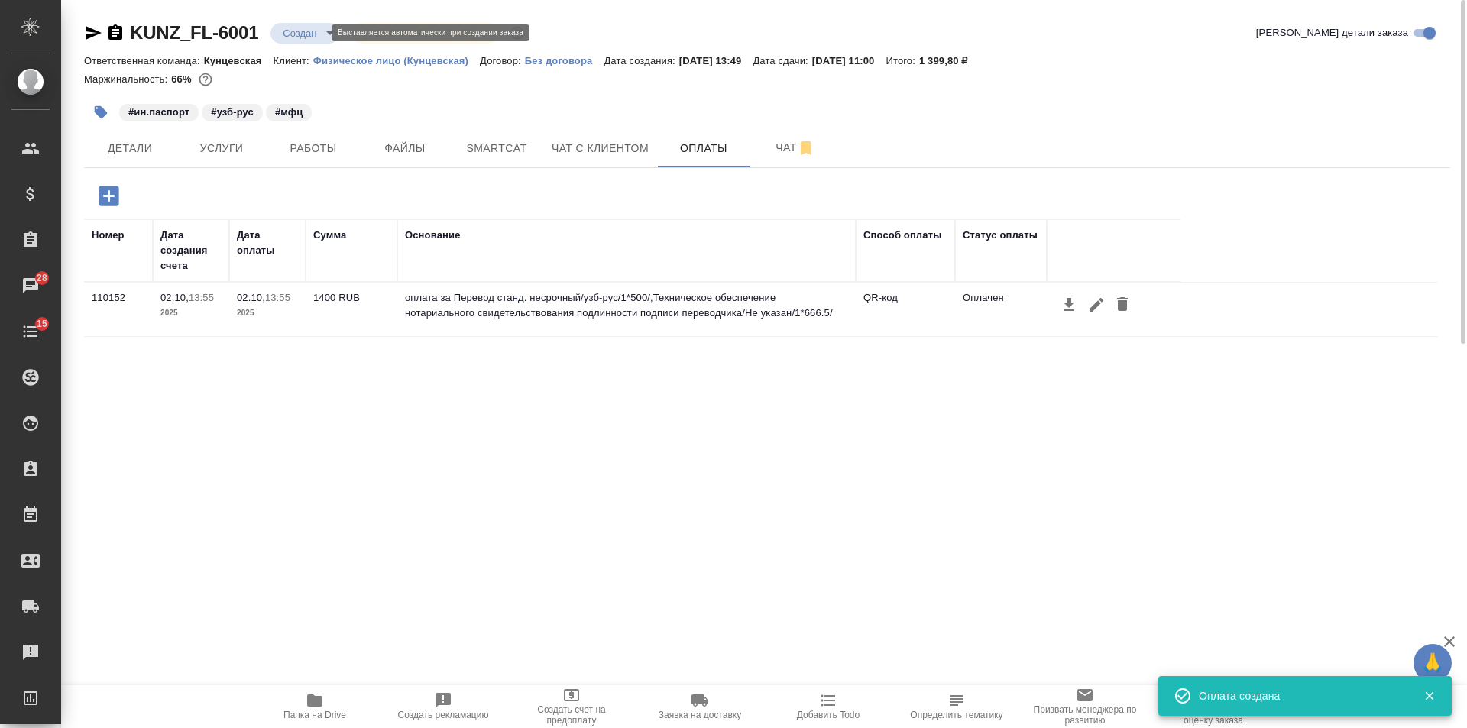
click at [308, 30] on body "🙏 .cls-1 fill:#fff; AWATERA Veselova Yulia Клиенты Спецификации Заказы 28 Чаты …" at bounding box center [733, 364] width 1467 height 728
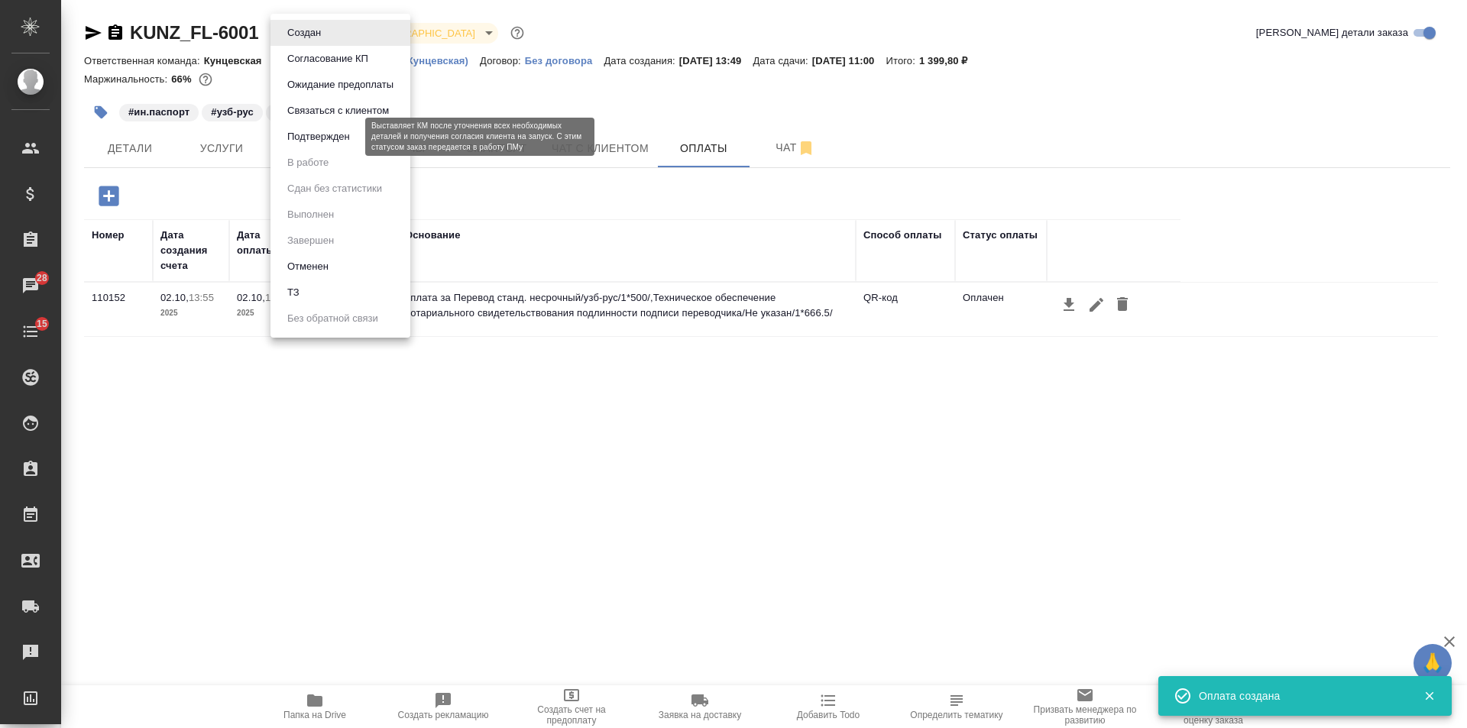
click at [351, 144] on button "Подтвержден" at bounding box center [319, 136] width 72 height 17
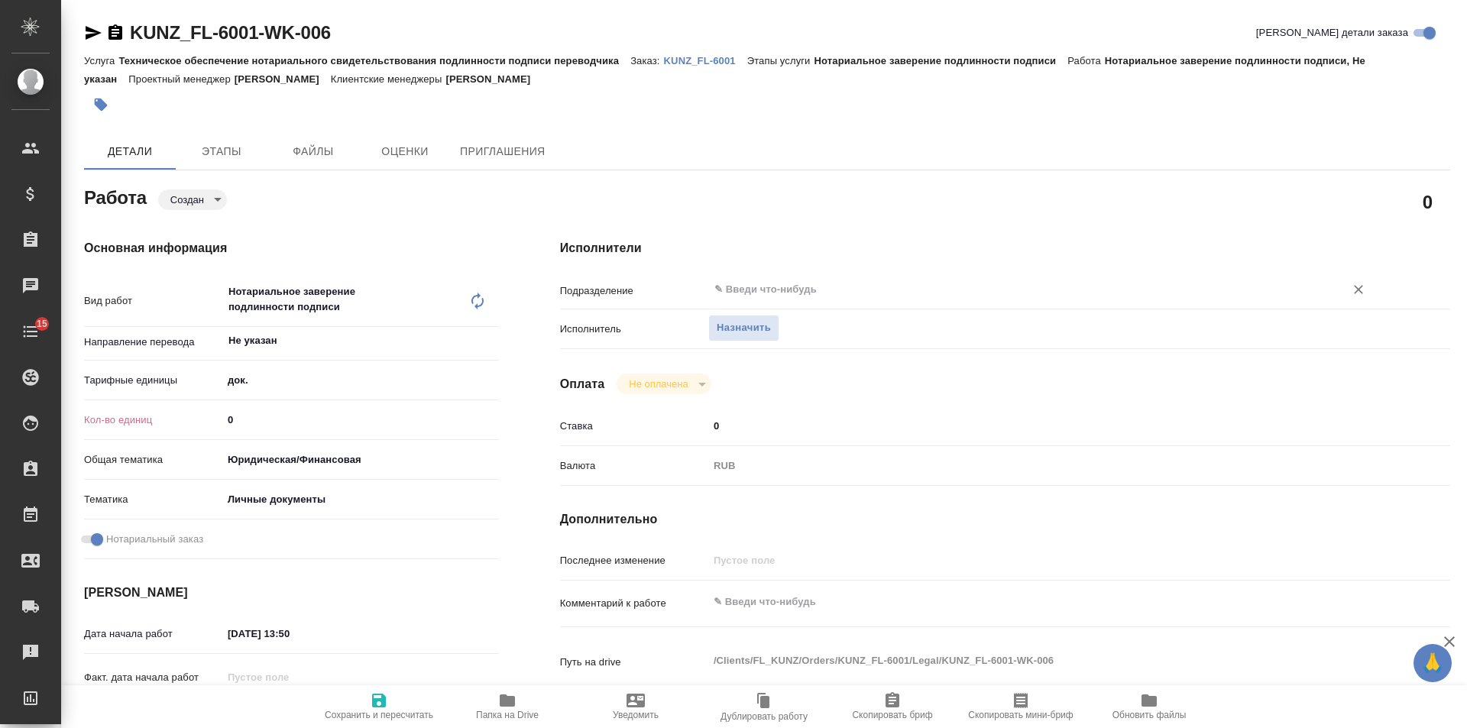
type textarea "x"
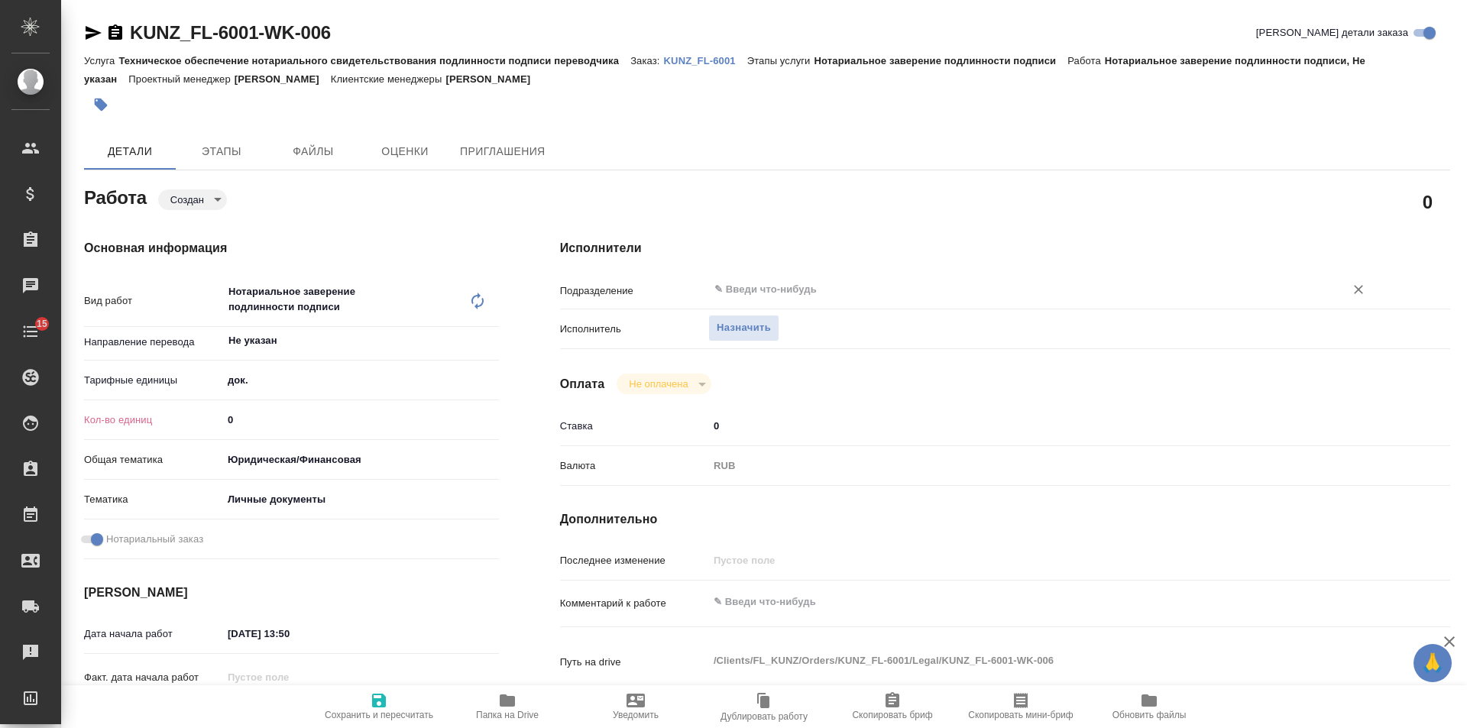
click at [763, 277] on div "​" at bounding box center [1042, 289] width 668 height 27
type textarea "x"
type input "к"
type textarea "x"
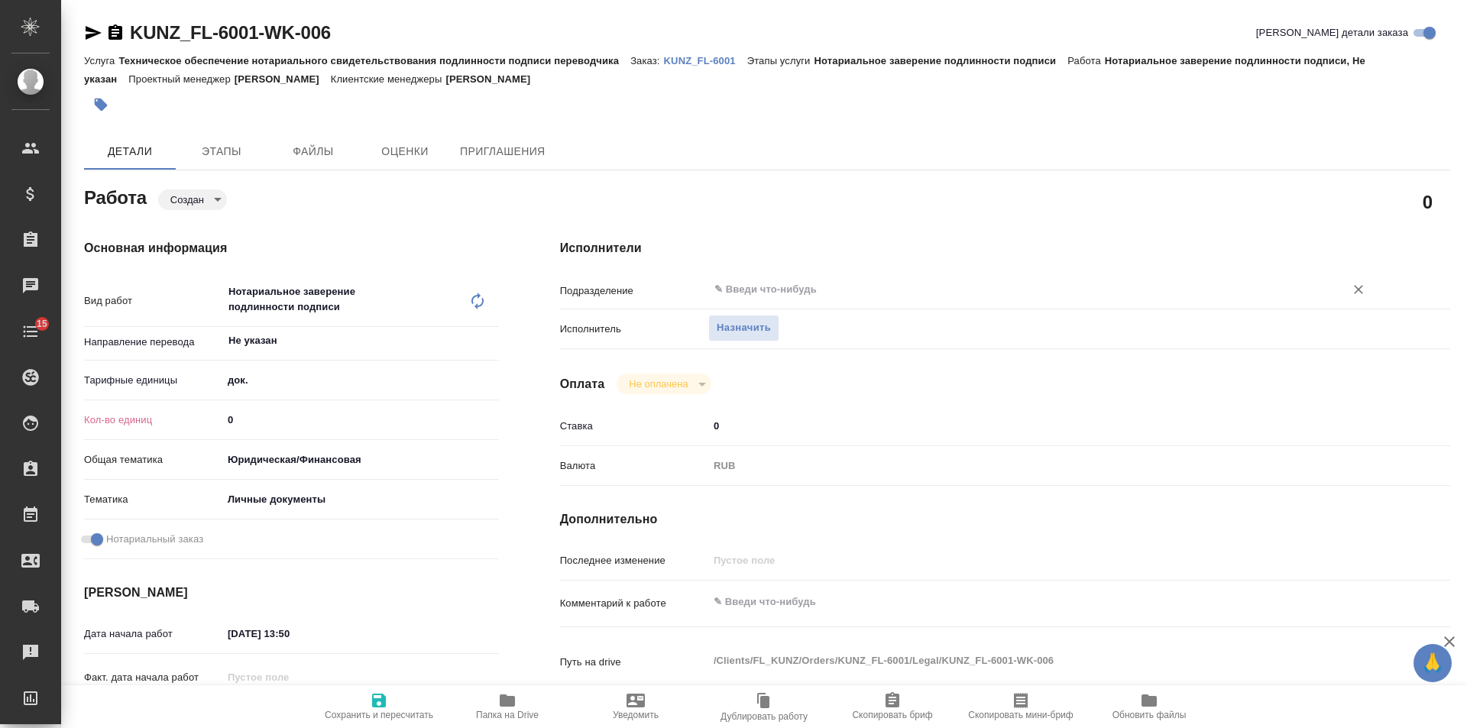
type textarea "x"
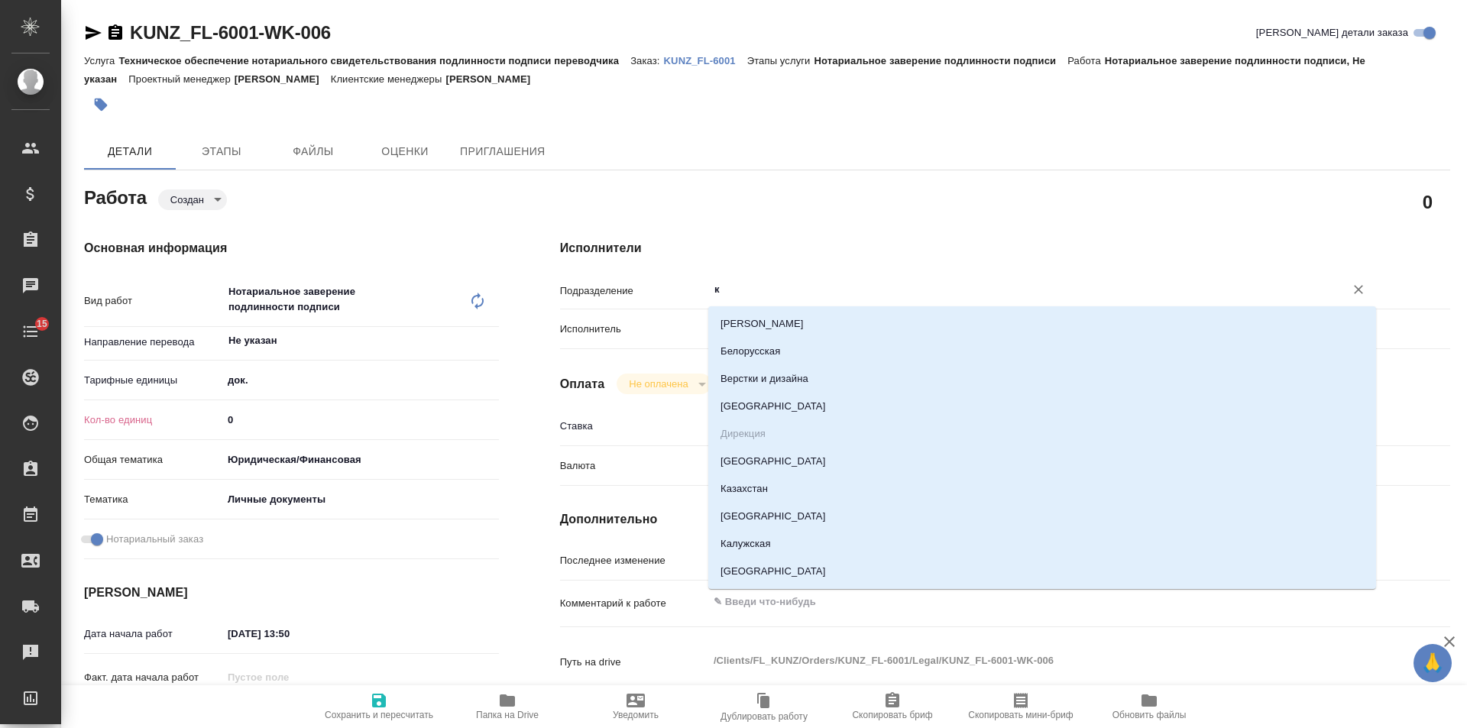
type textarea "x"
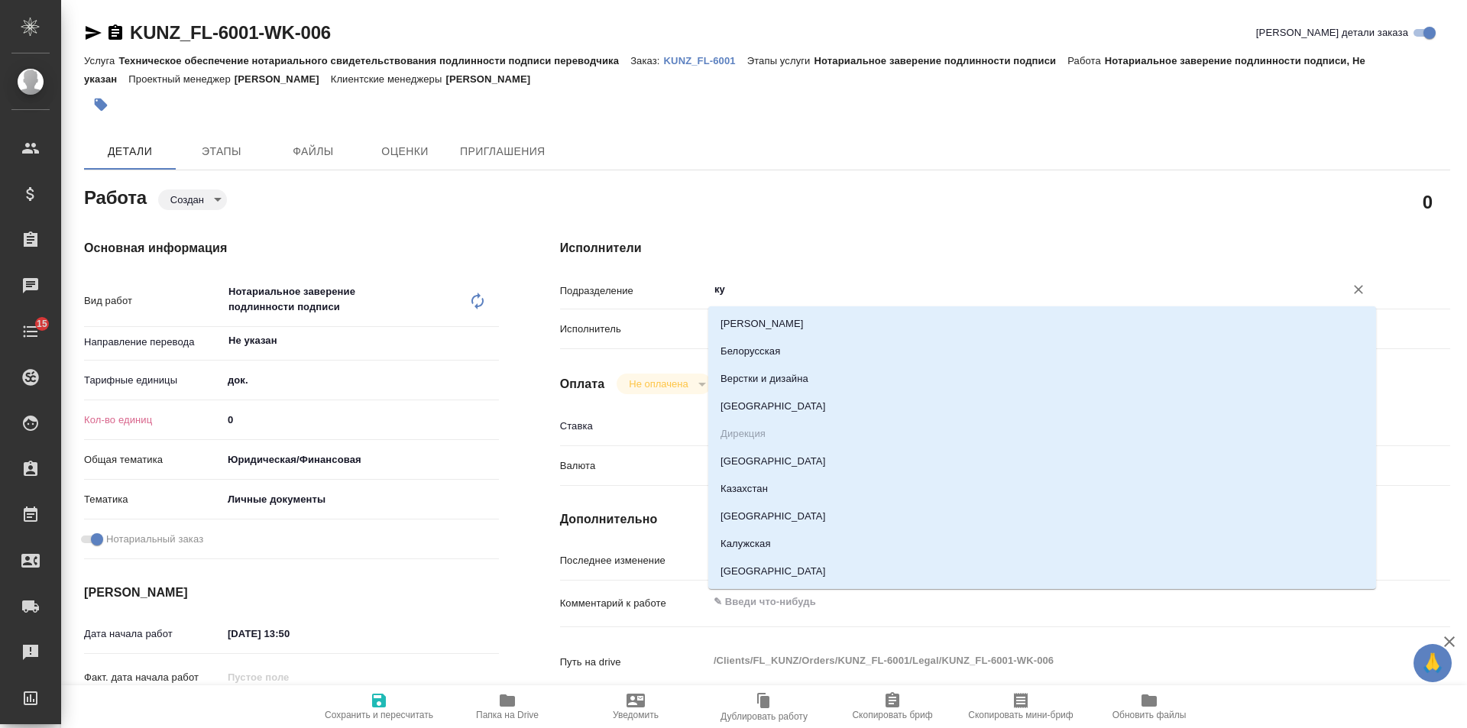
type input "кун"
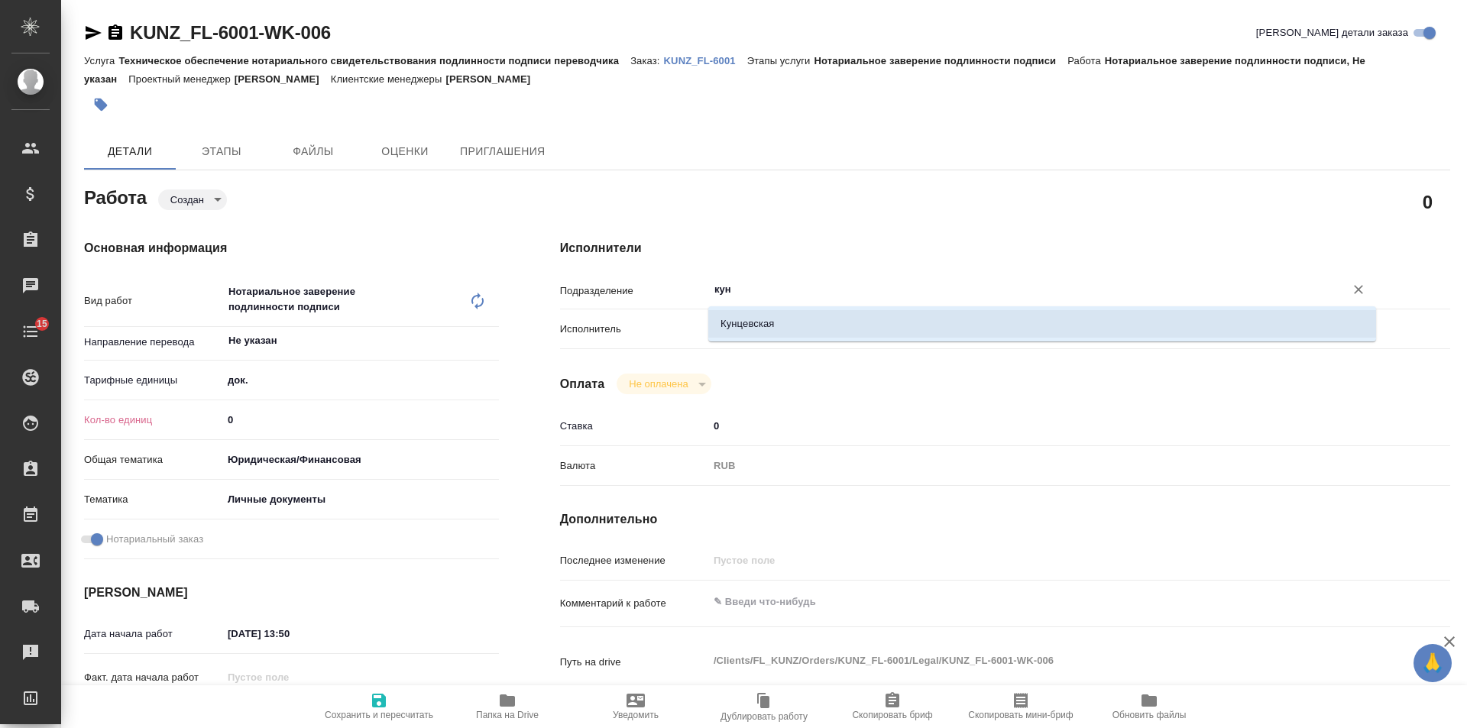
drag, startPoint x: 753, startPoint y: 319, endPoint x: 490, endPoint y: 379, distance: 270.2
click at [749, 320] on li "Кунцевская" at bounding box center [1042, 323] width 668 height 27
type textarea "x"
type input "Кунцевская"
type textarea "x"
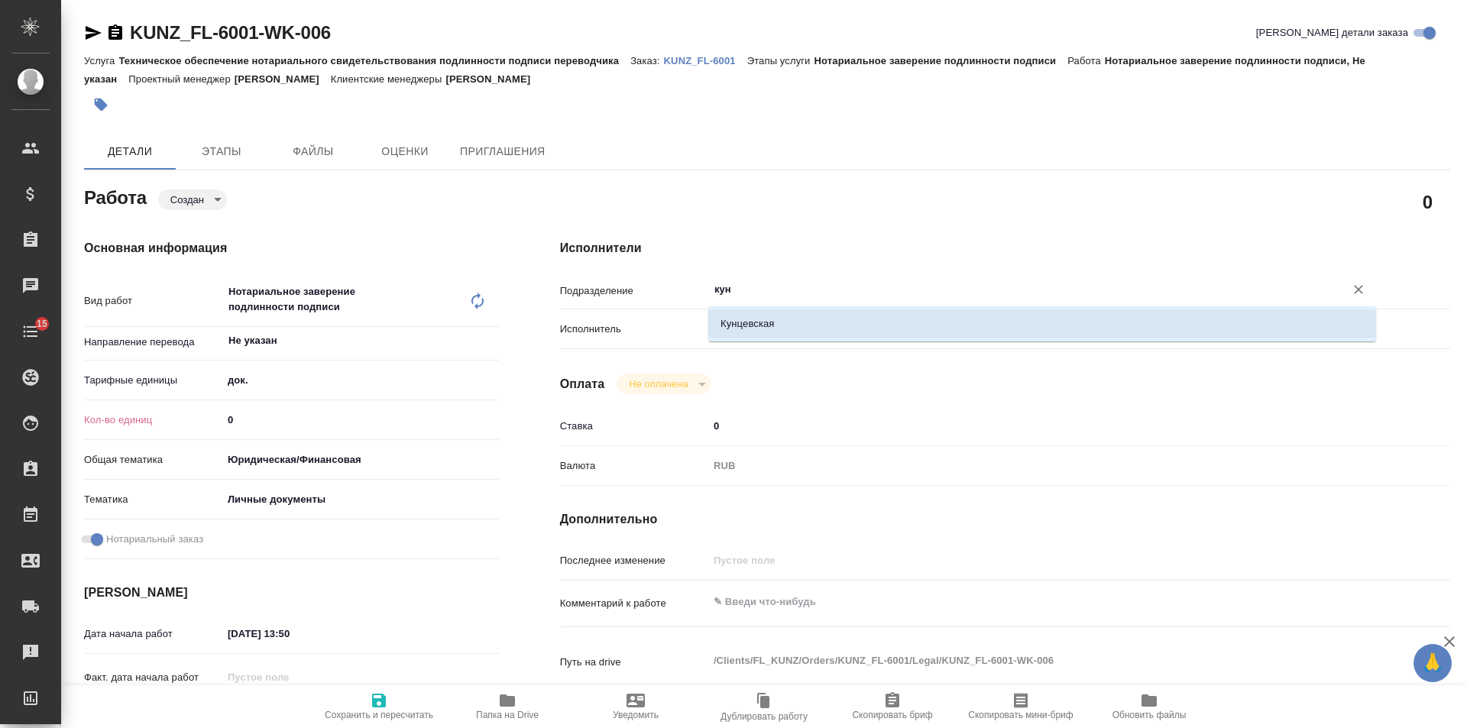
type textarea "x"
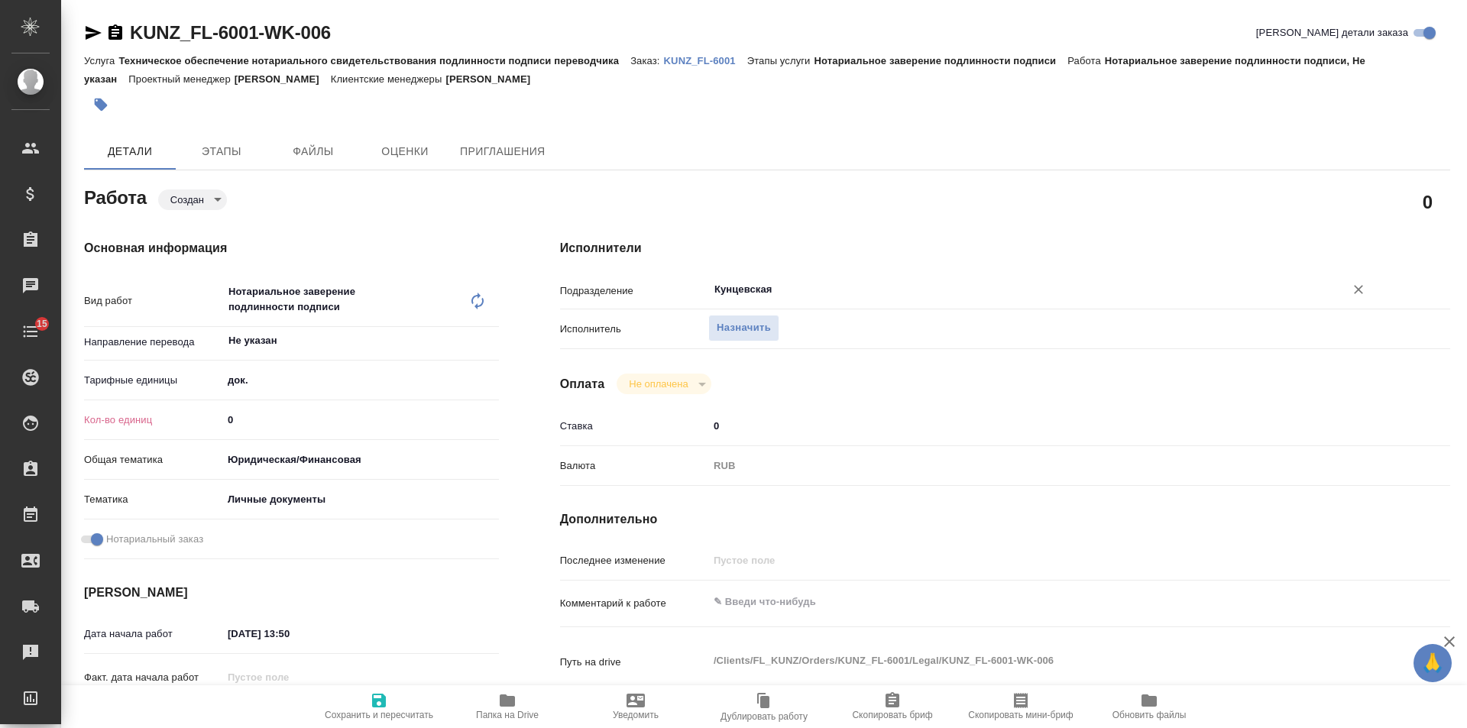
type textarea "x"
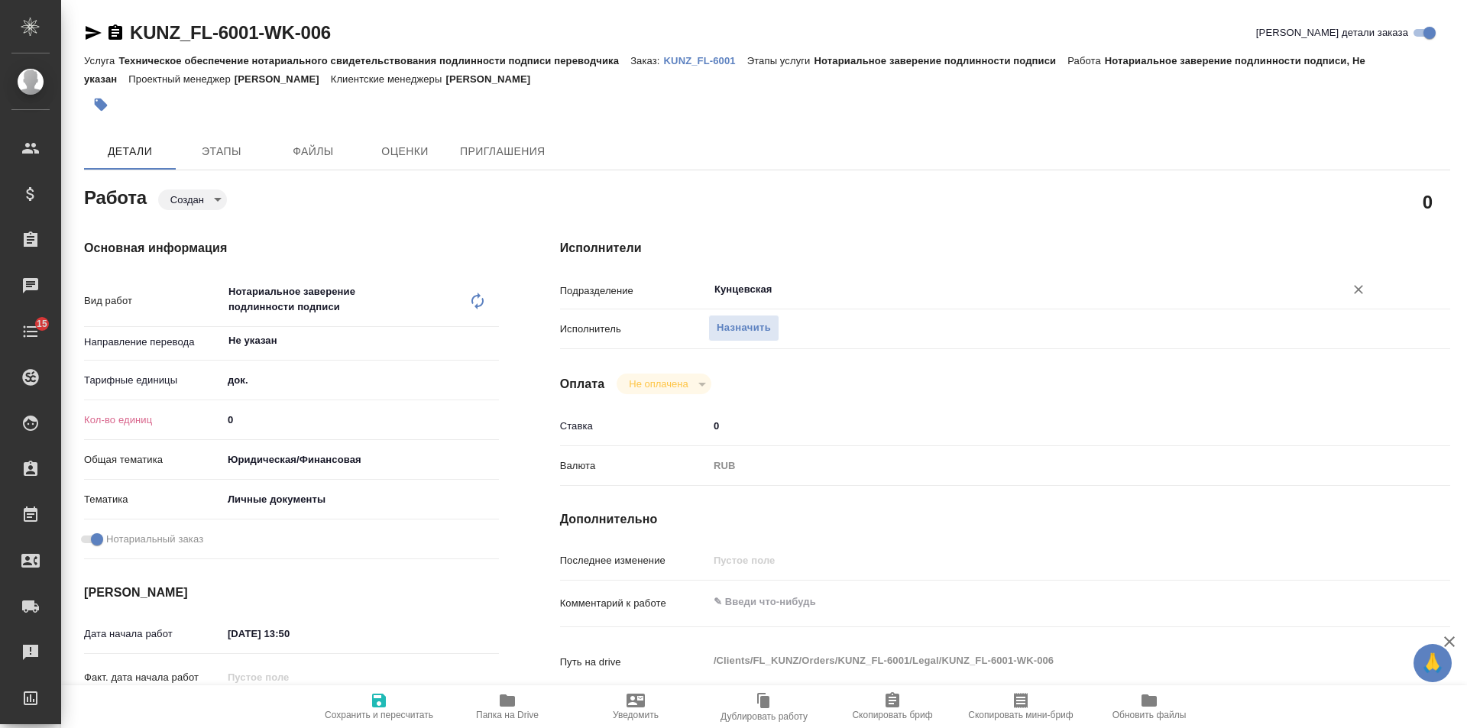
type input "Кунцевская"
drag, startPoint x: 238, startPoint y: 414, endPoint x: 214, endPoint y: 451, distance: 44.7
click at [206, 424] on div "Кол-во единиц 0" at bounding box center [291, 419] width 415 height 27
type textarea "x"
type input "1"
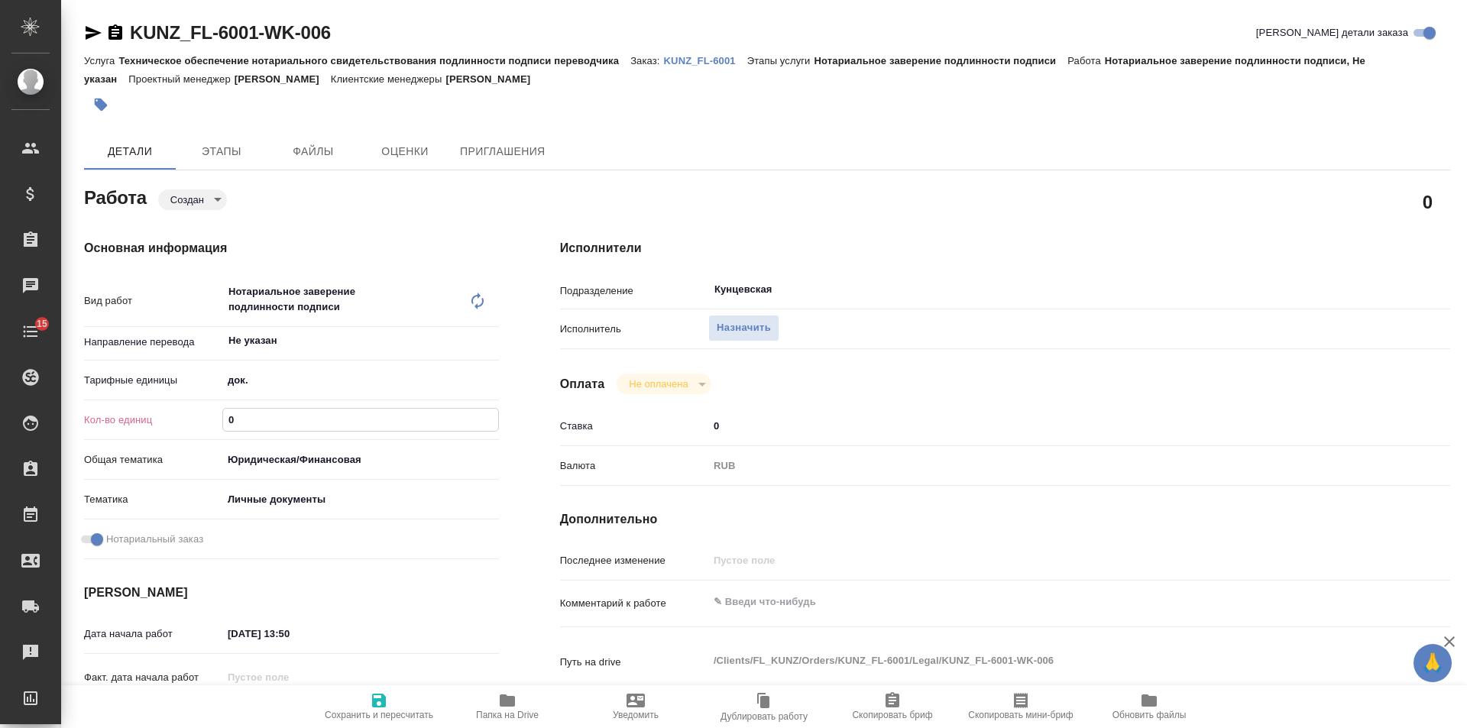
type textarea "x"
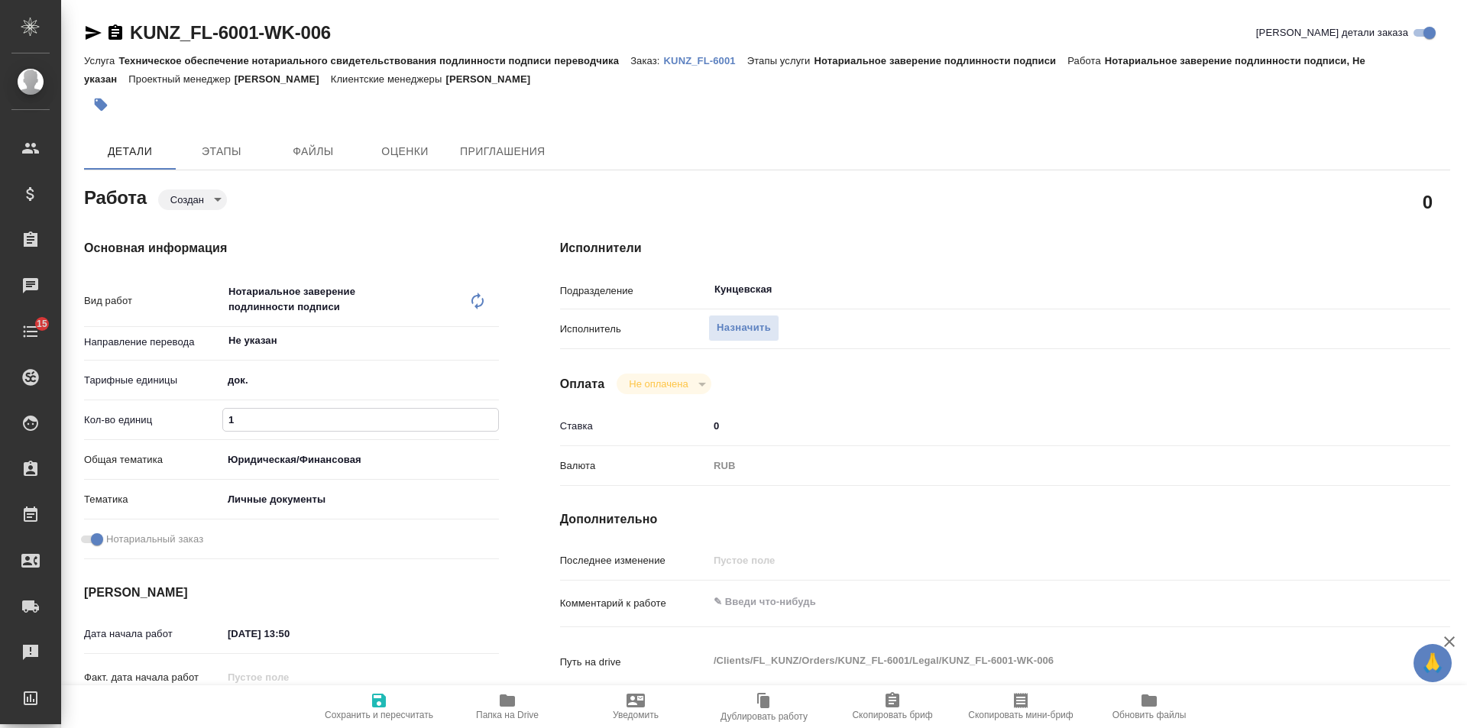
type textarea "x"
type input "1"
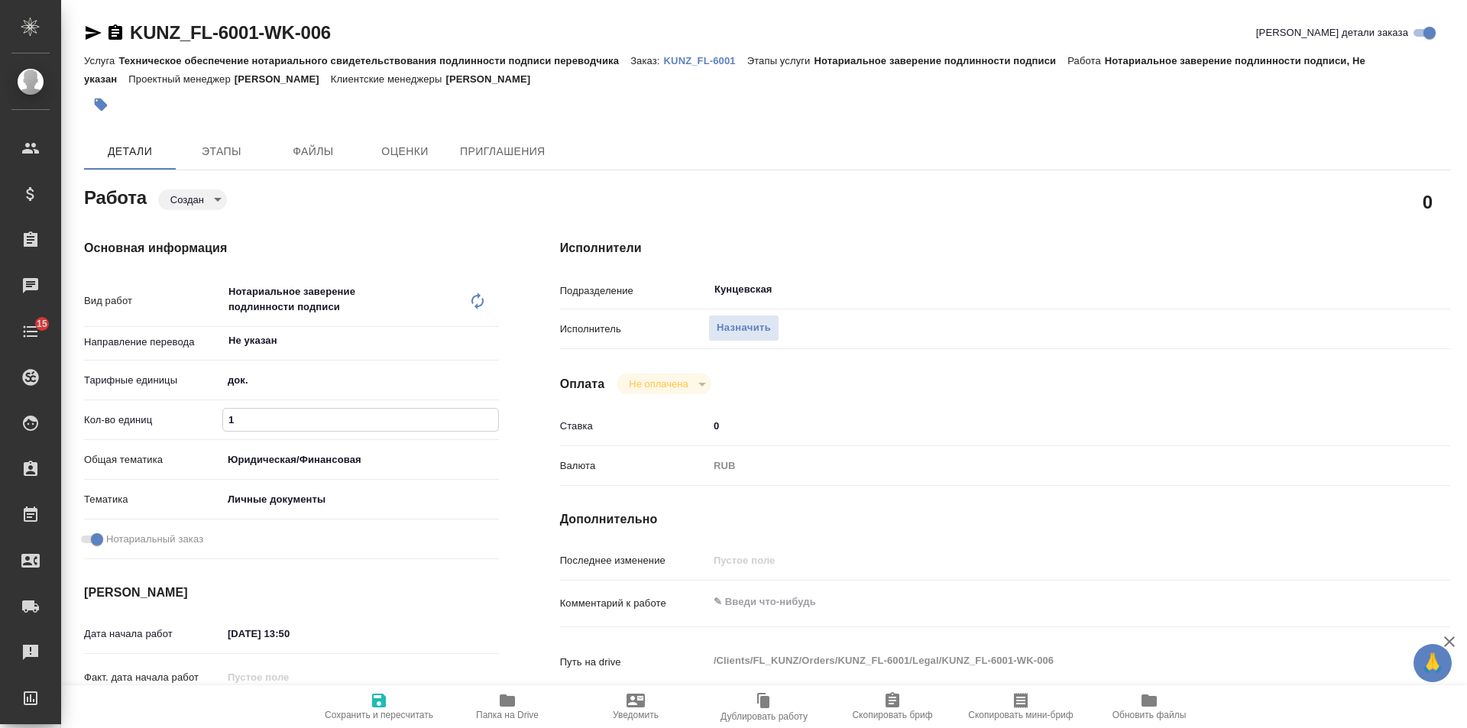
click at [368, 697] on span "Сохранить и пересчитать" at bounding box center [379, 705] width 110 height 29
type textarea "x"
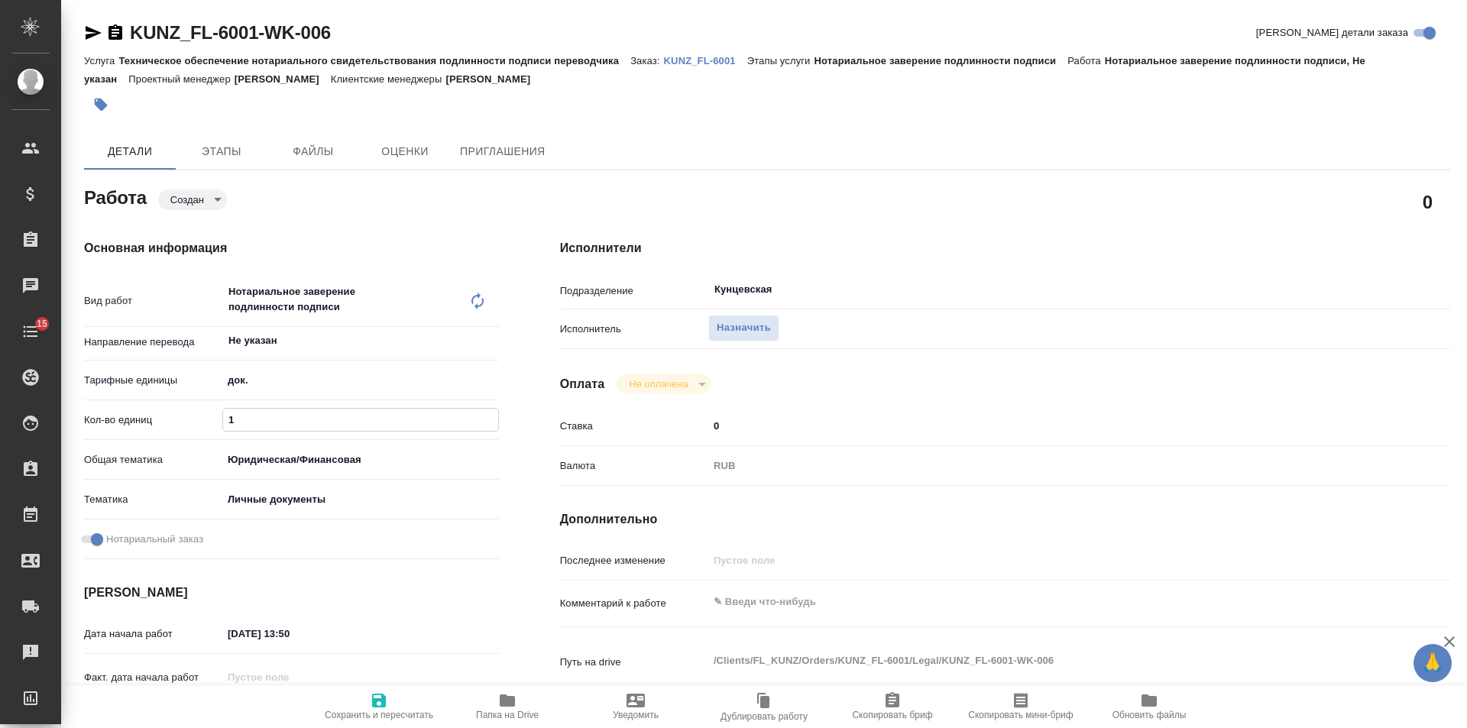
type textarea "x"
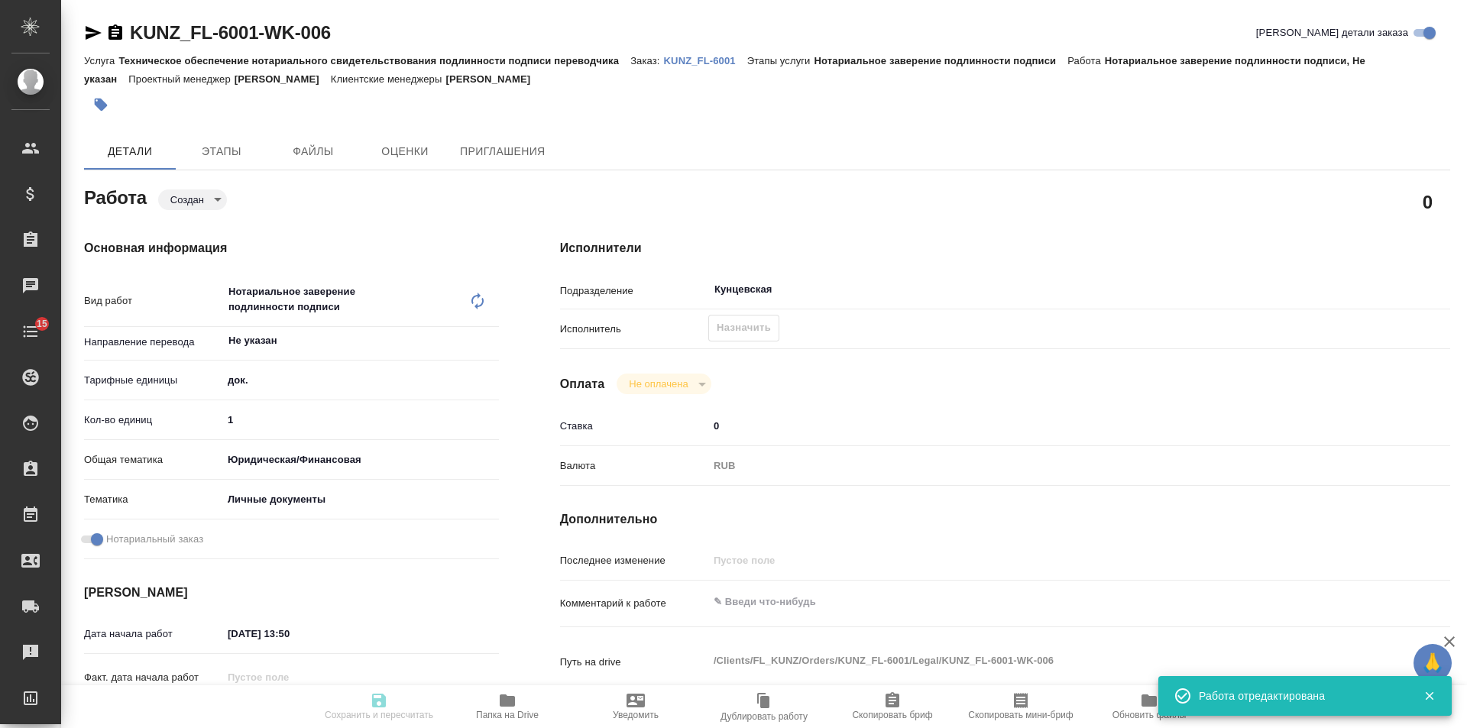
type textarea "x"
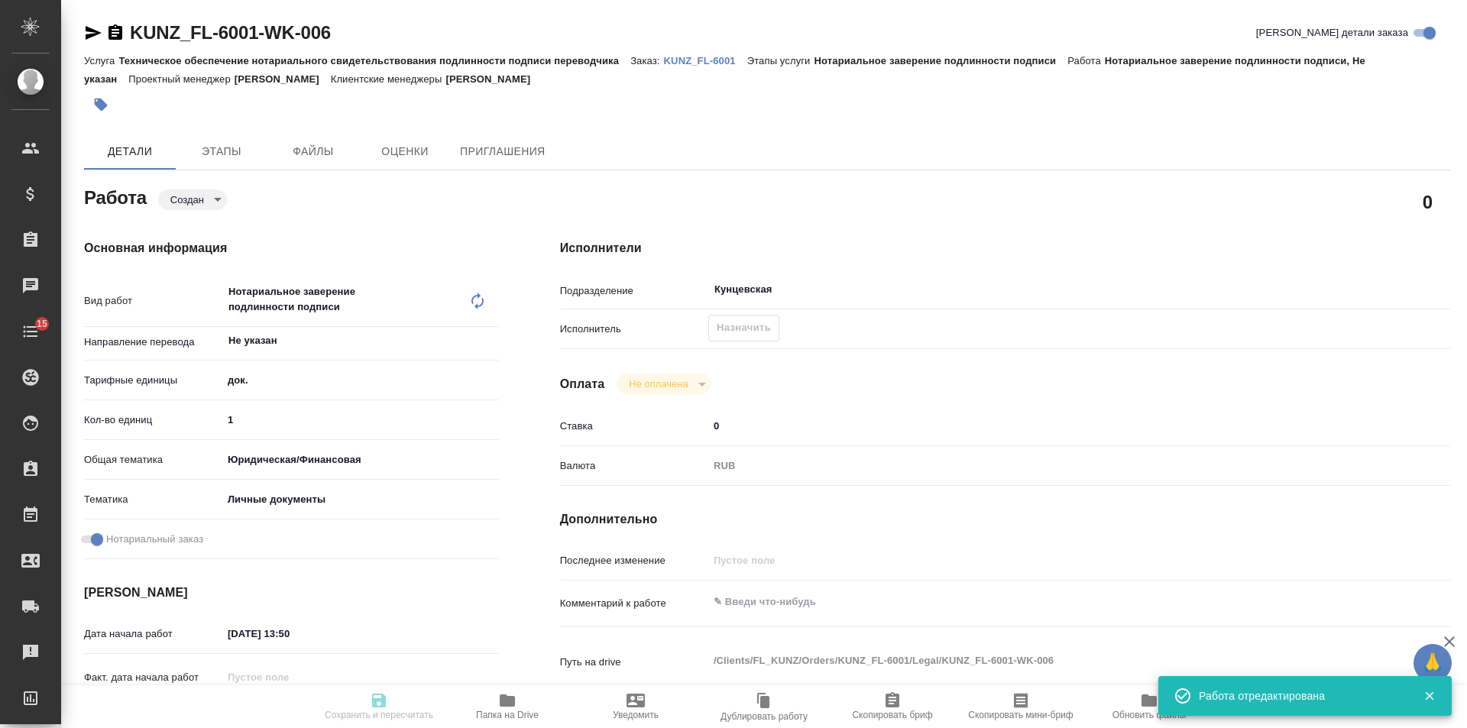
type input "created"
type textarea "Нотариальное заверение подлинности подписи"
type textarea "x"
type input "Не указан"
type input "5a8b1489cc6b4906c91bfd8b"
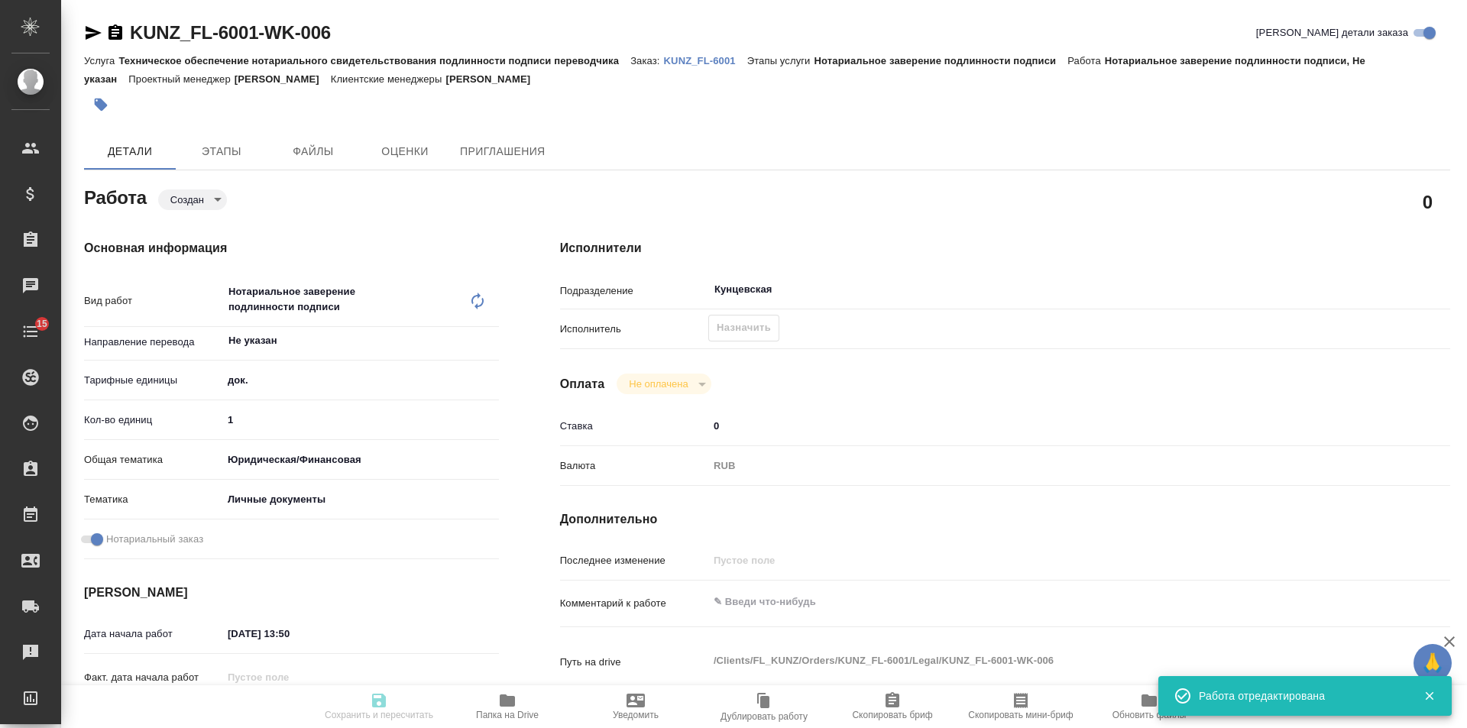
type input "1"
type input "yr-fn"
type input "5a8b8b956a9677013d343cfe"
checkbox input "true"
type input "[DATE] 13:50"
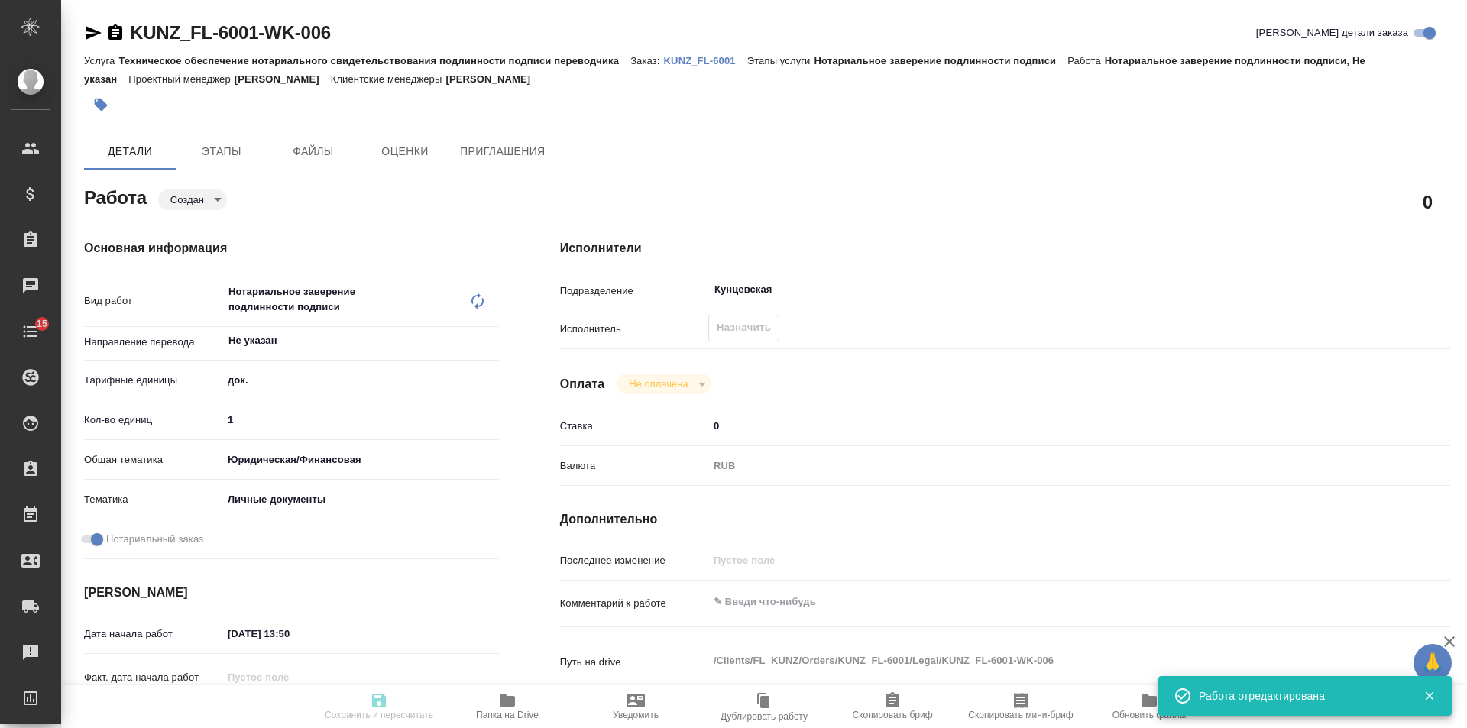
type input "[DATE] 11:00"
type input "Кунцевская"
type input "notPayed"
type input "0"
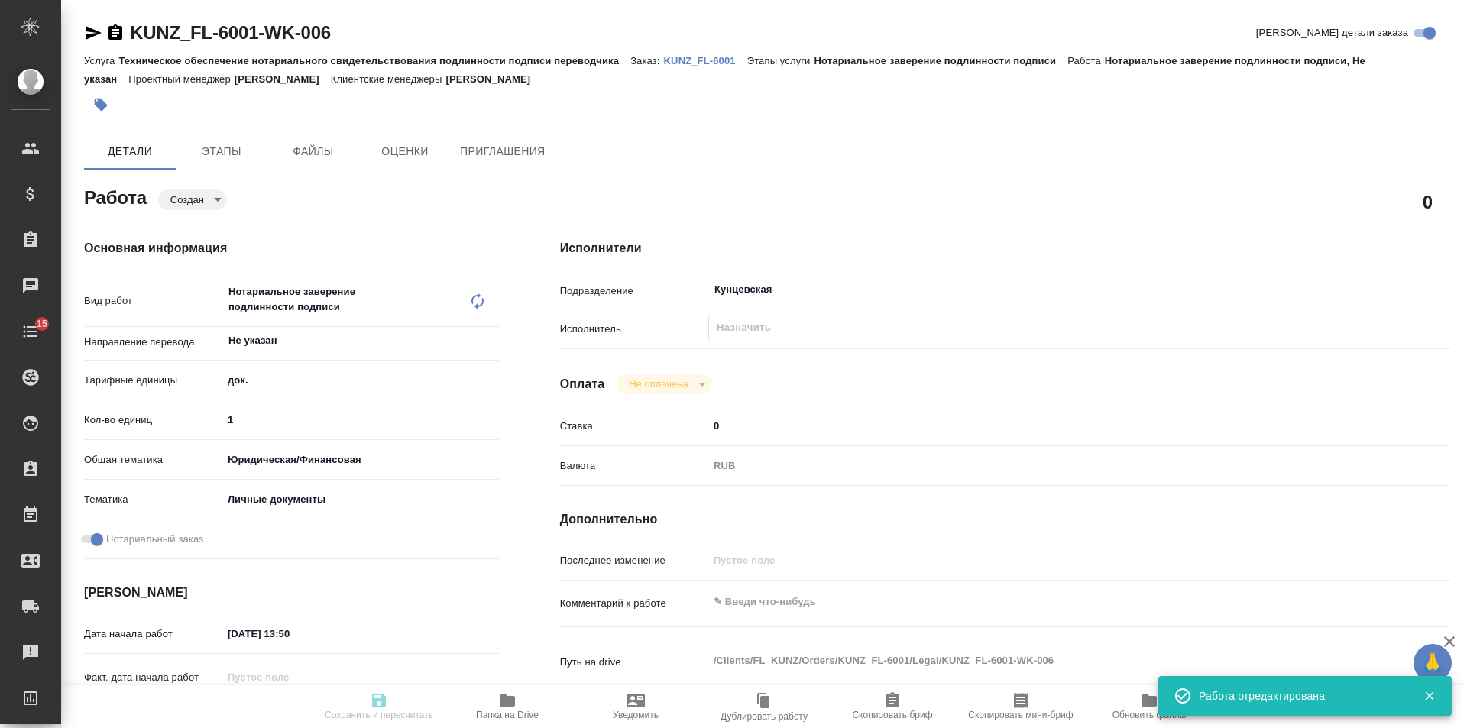
type input "RUB"
type input "[PERSON_NAME]"
type textarea "x"
type textarea "/Clients/FL_KUNZ/Orders/KUNZ_FL-6001/Legal/KUNZ_FL-6001-WK-006"
type textarea "x"
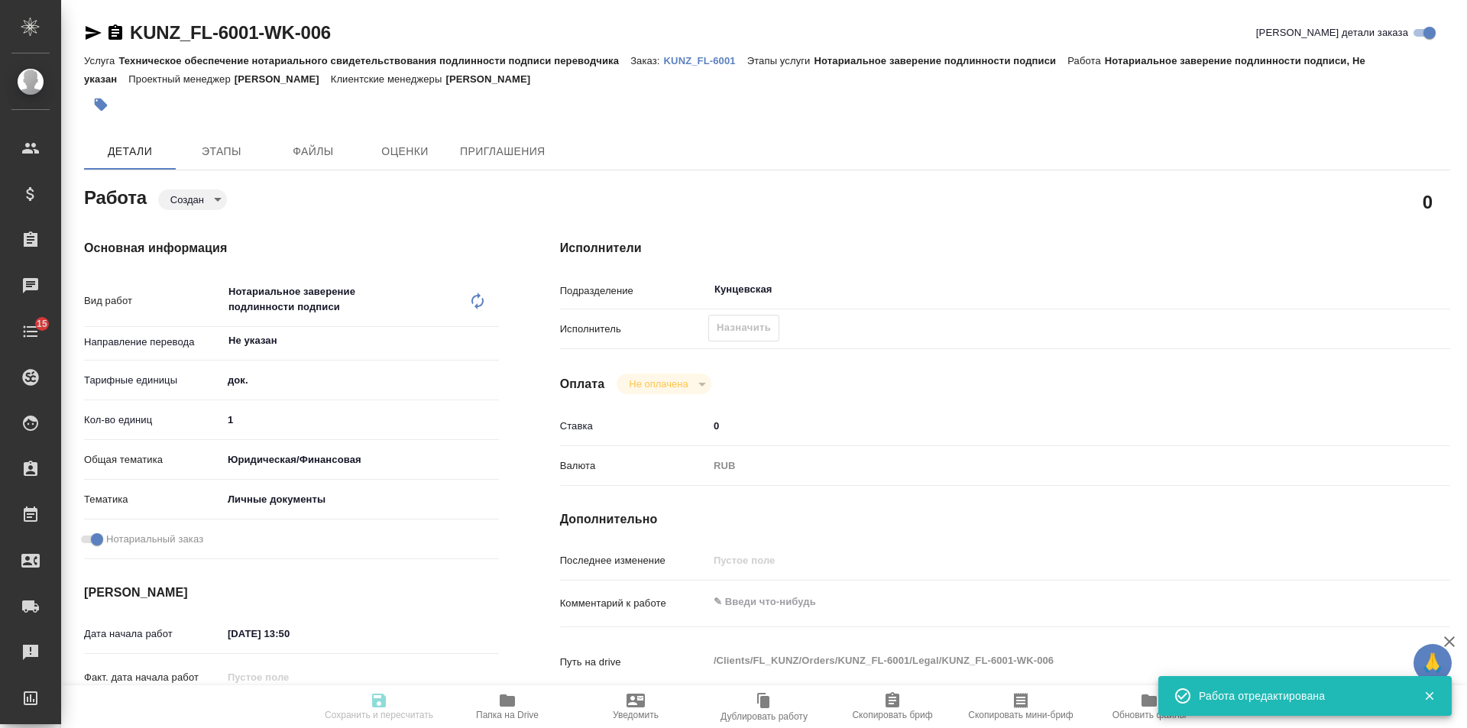
type input "KUNZ_FL-6001"
type input "Техническое обеспечение нотариального свидетельствования подлинности подписи пе…"
type input "Нотариальное заверение подлинности подписи"
type input "[PERSON_NAME]"
type input "/Clients/FL_KUNZ/Orders/KUNZ_FL-6001"
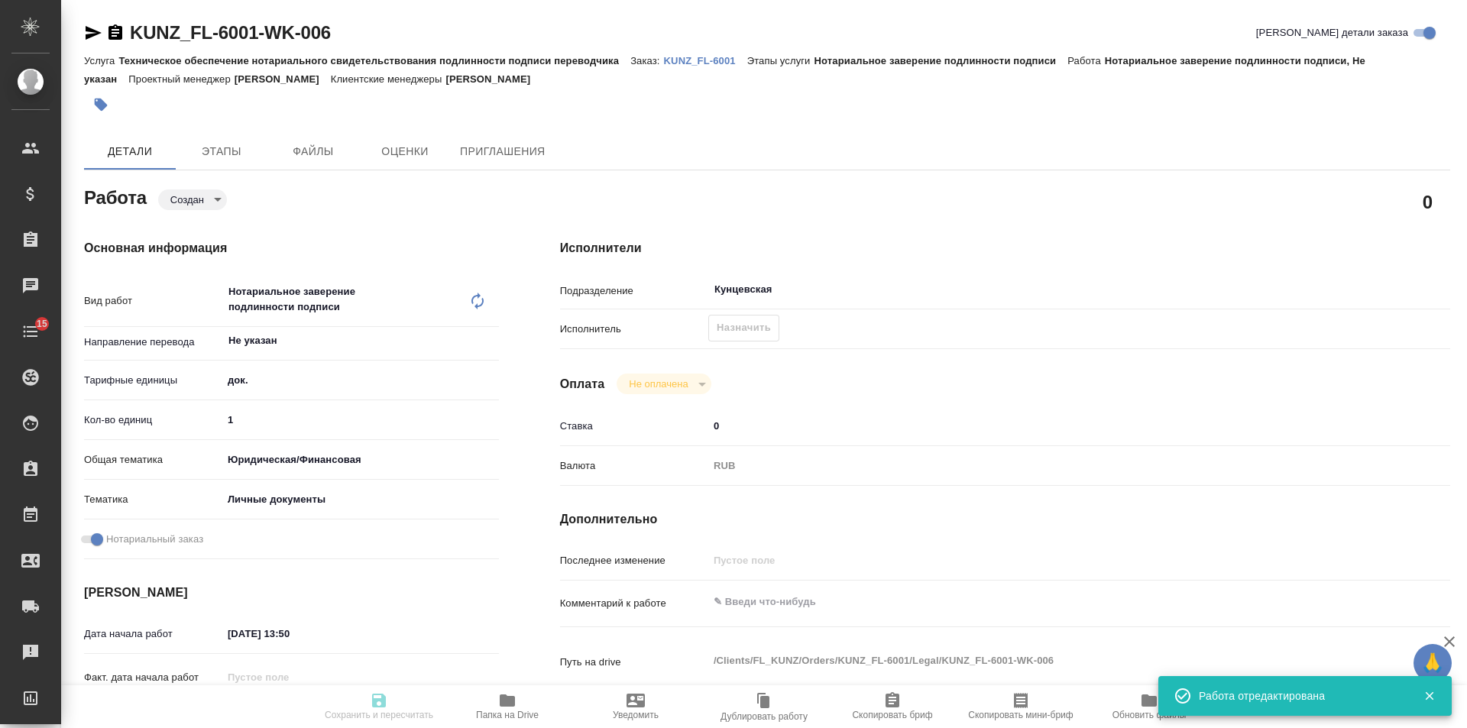
type textarea "x"
type textarea "пасп узб-рус-под нот, для мфц"
type textarea "x"
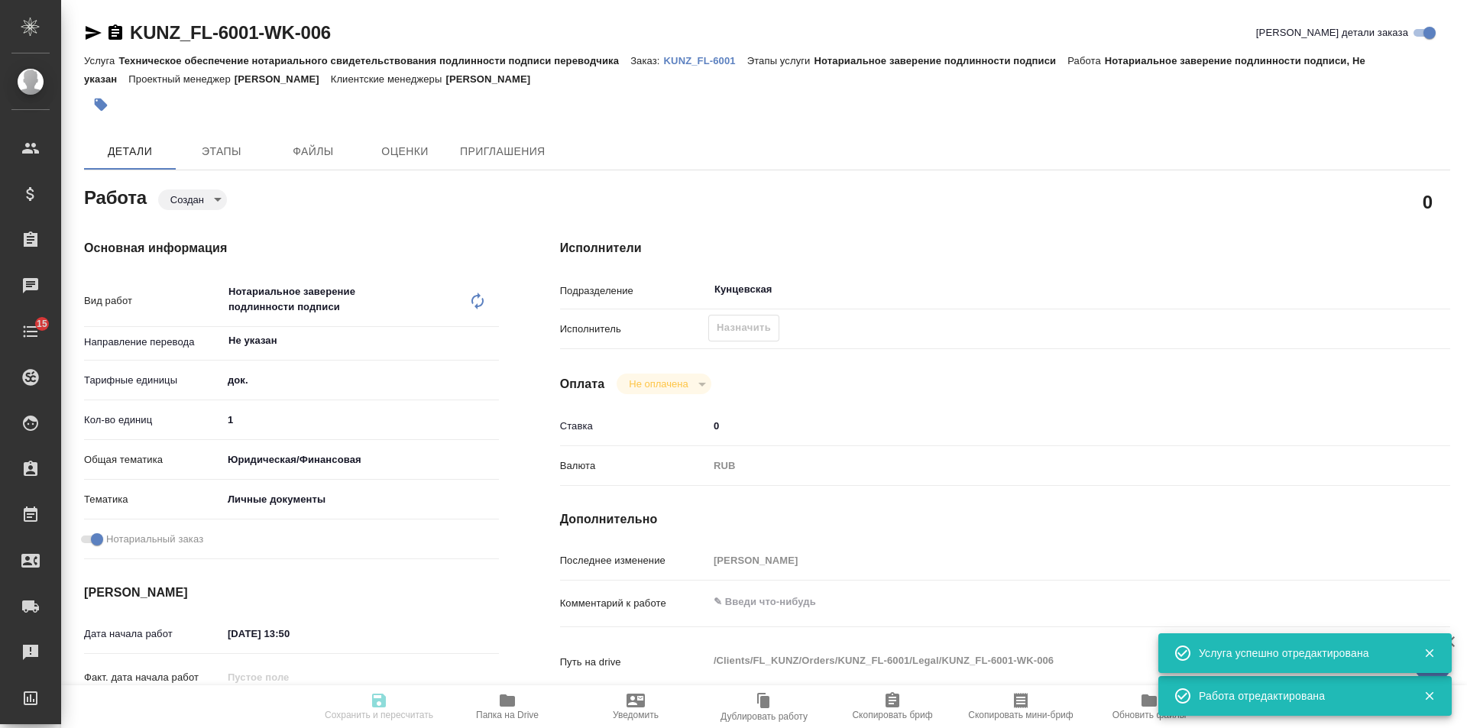
type textarea "x"
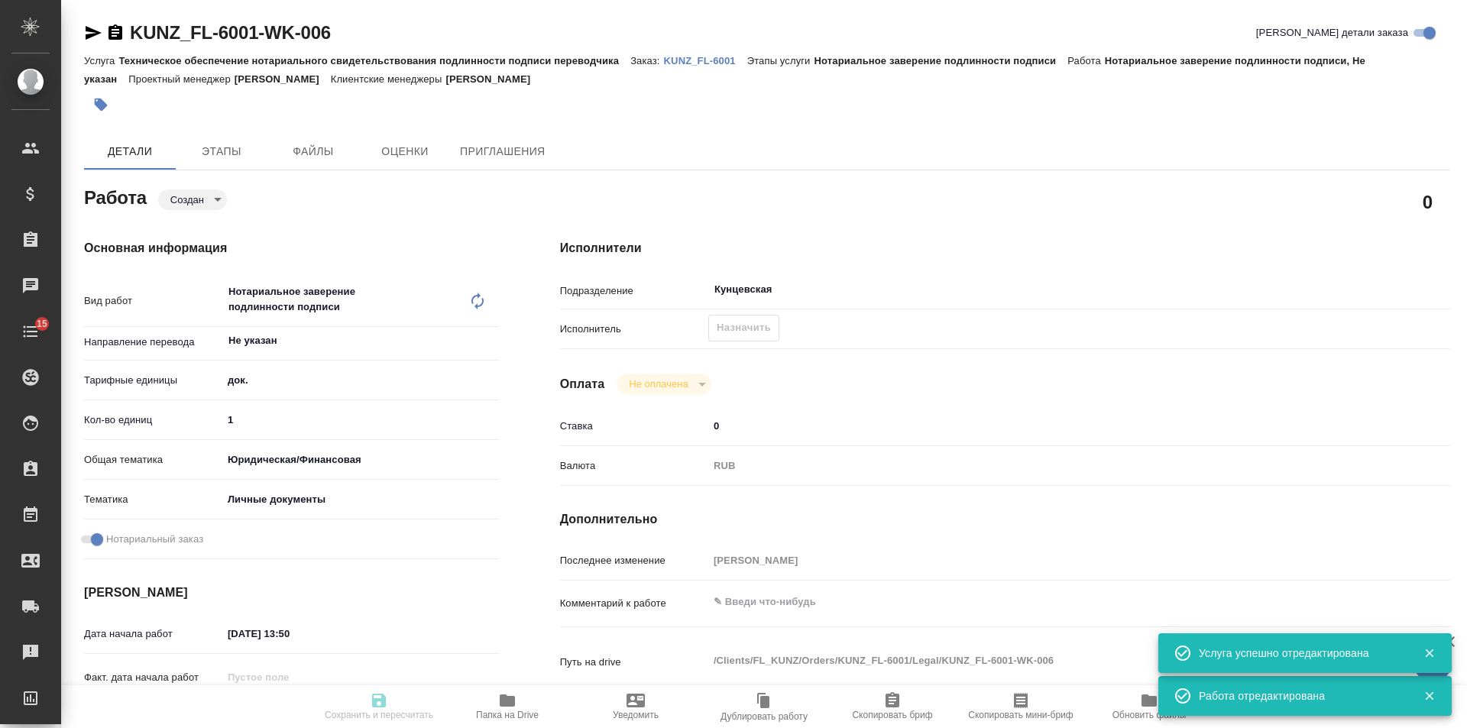
type textarea "x"
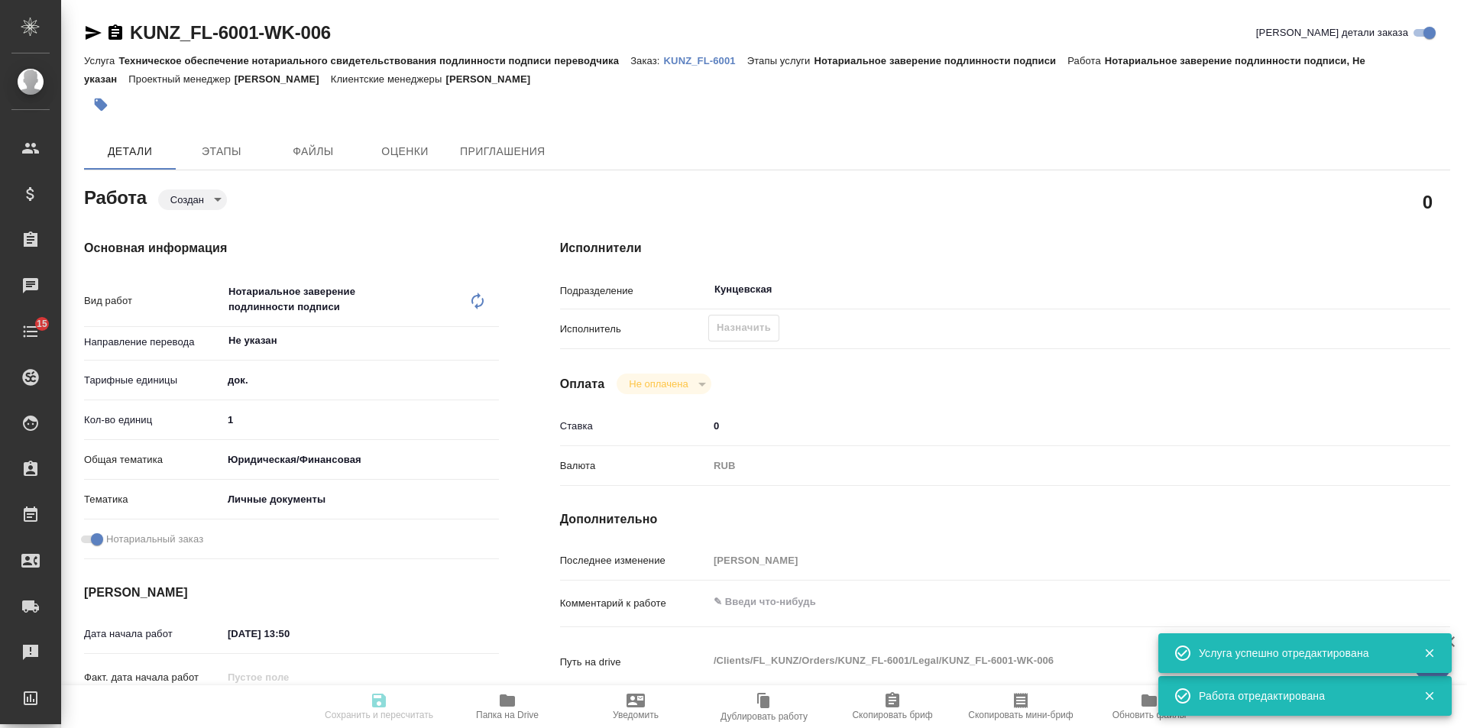
type textarea "x"
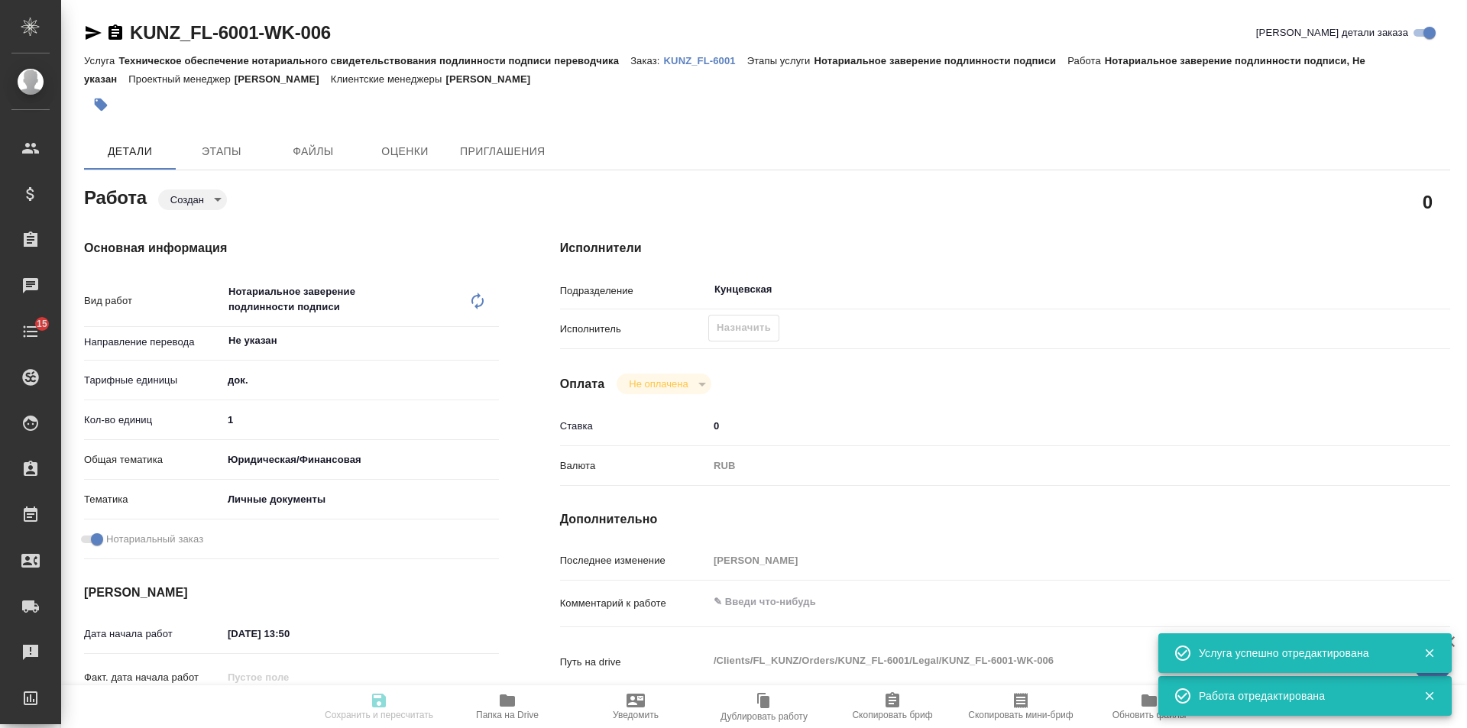
type textarea "x"
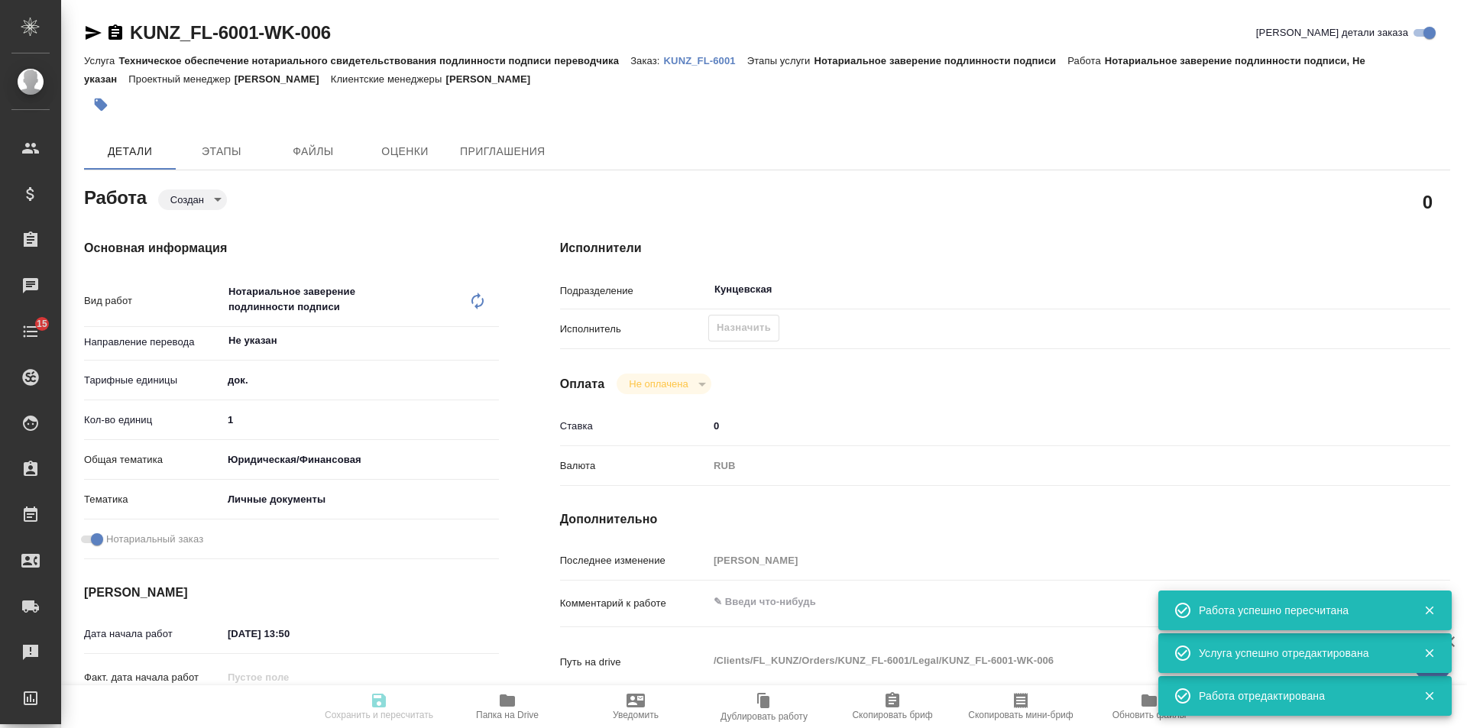
type input "created"
type textarea "Нотариальное заверение подлинности подписи"
type textarea "x"
type input "Не указан"
type input "5a8b1489cc6b4906c91bfd8b"
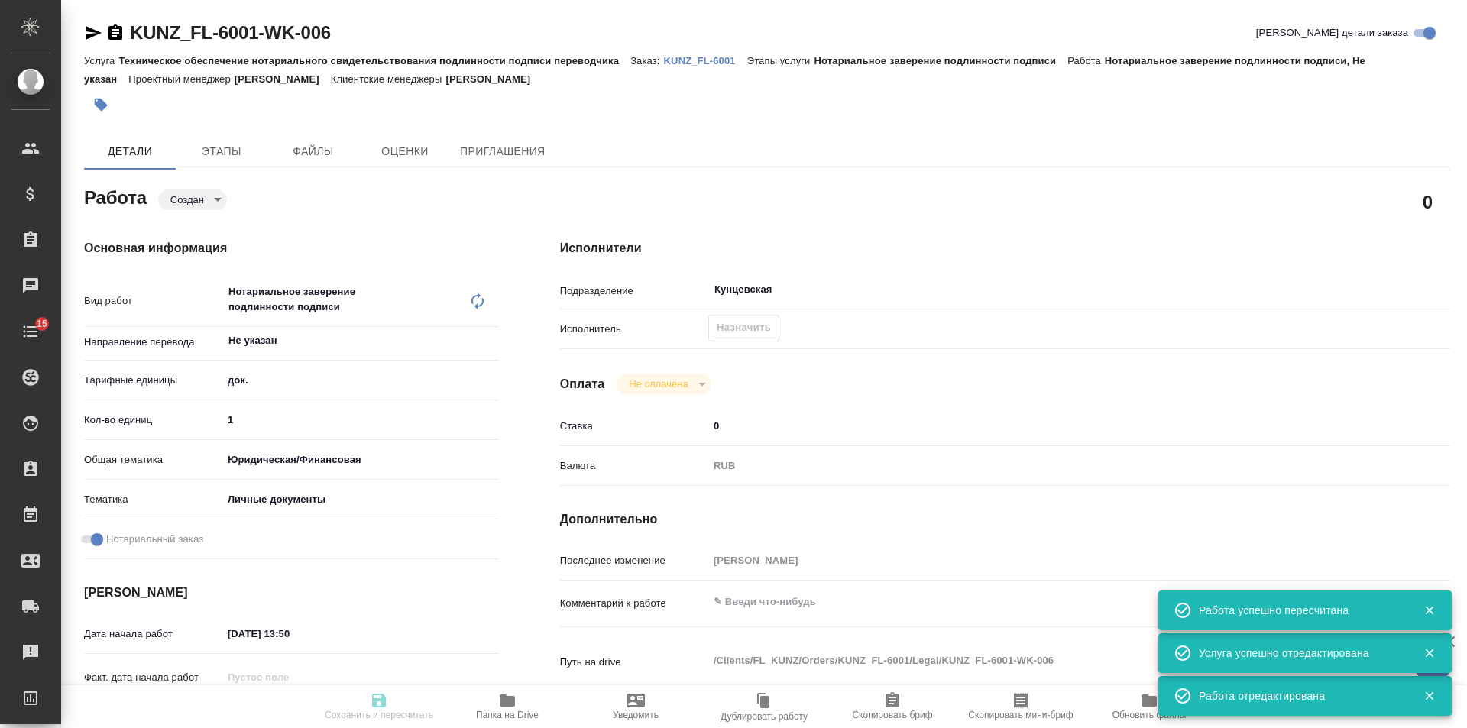
type input "1"
type input "yr-fn"
type input "5a8b8b956a9677013d343cfe"
checkbox input "true"
type input "02.10.2025 13:50"
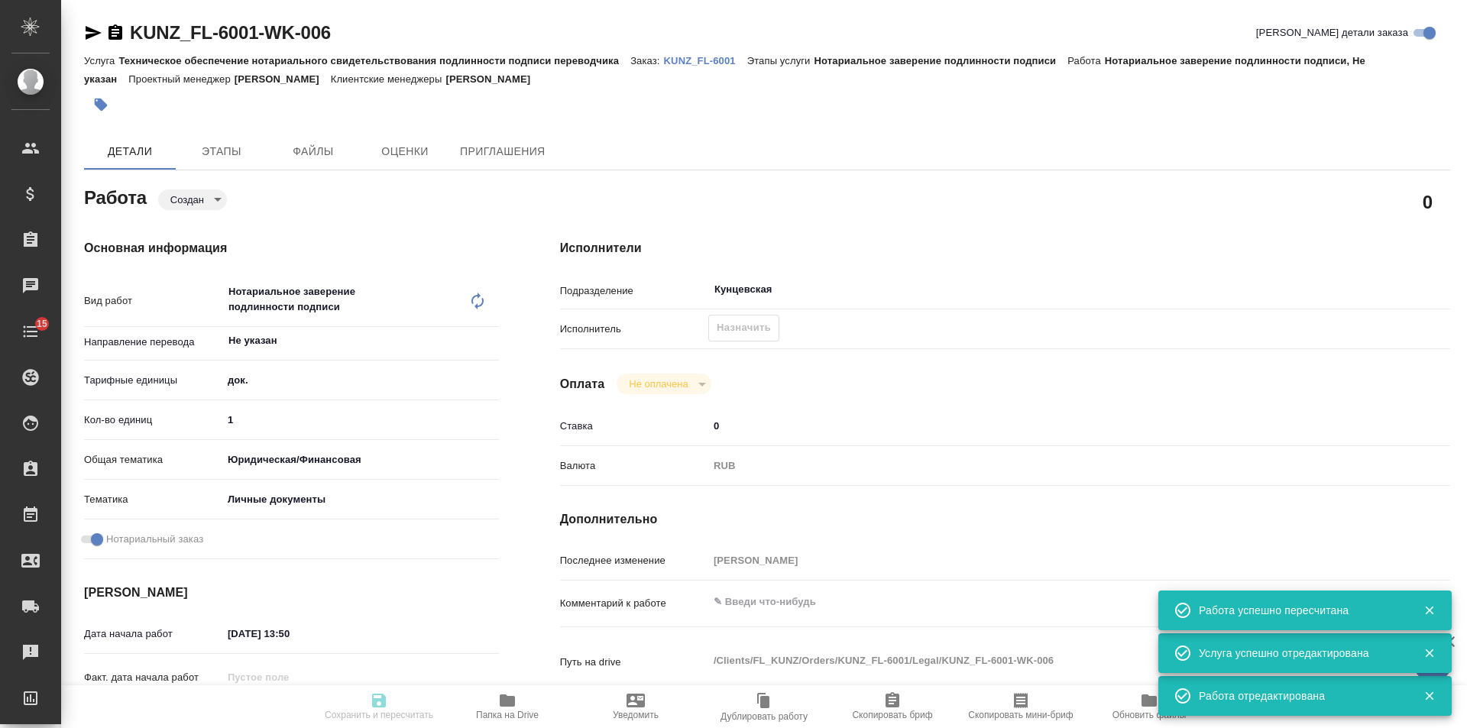
type input "03.10.2025 11:00"
type input "Кунцевская"
type input "notPayed"
type input "0"
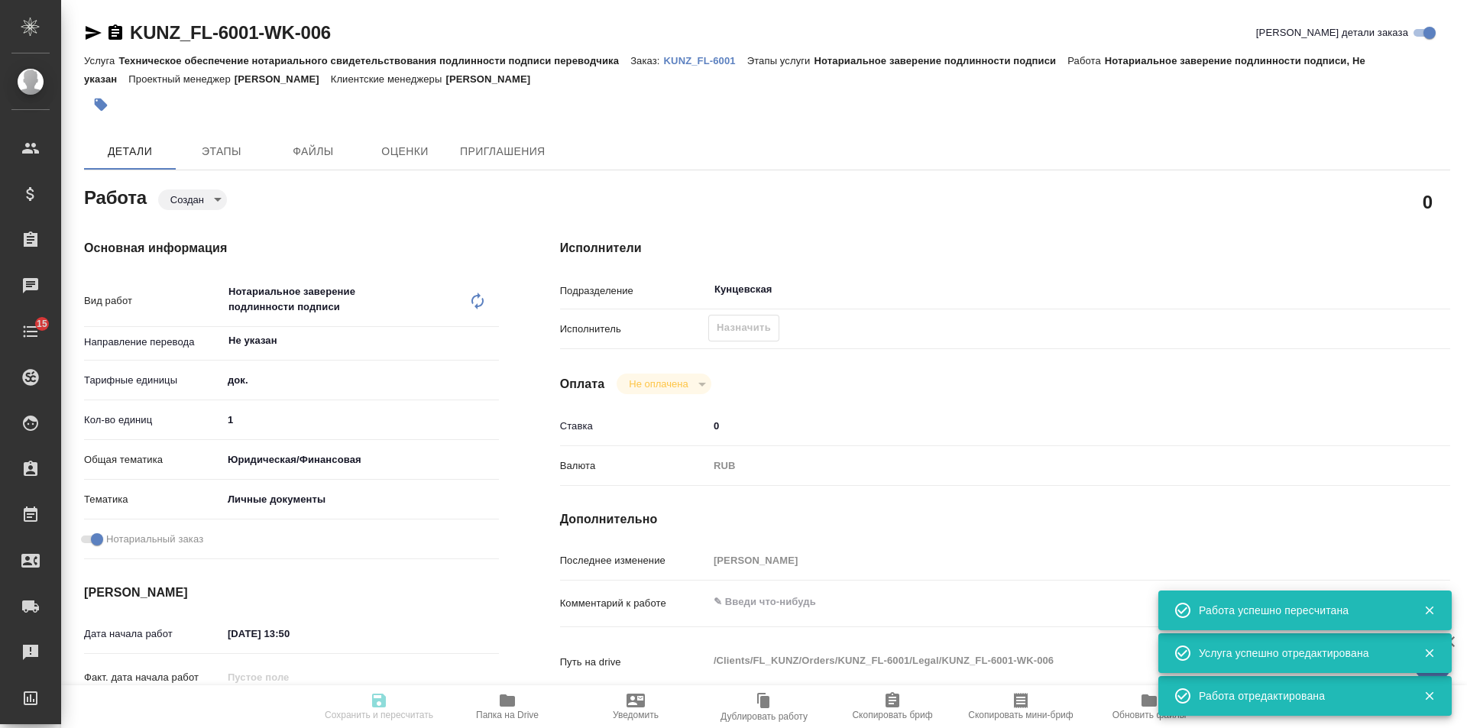
type input "RUB"
type input "[PERSON_NAME]"
type textarea "x"
type textarea "/Clients/FL_KUNZ/Orders/KUNZ_FL-6001/Legal/KUNZ_FL-6001-WK-006"
type textarea "x"
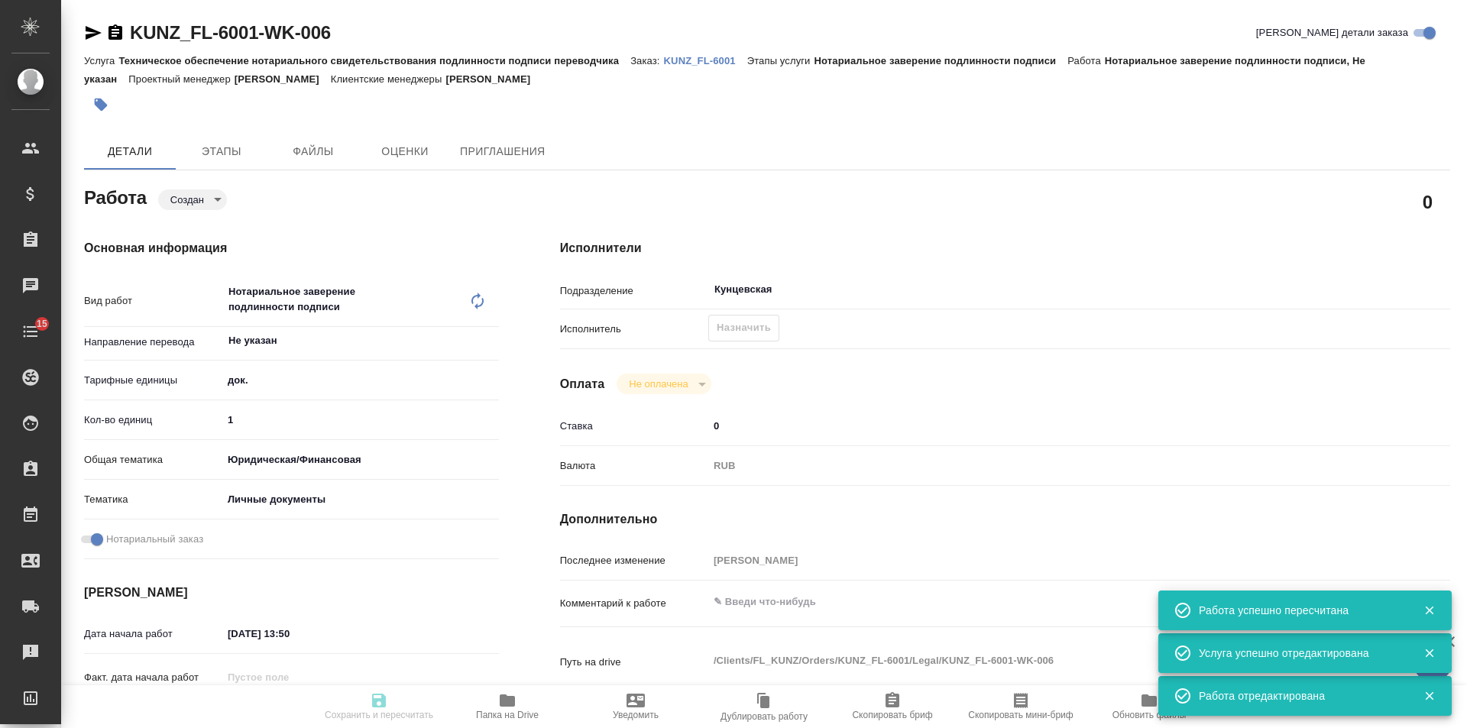
type input "KUNZ_FL-6001"
type input "Техническое обеспечение нотариального свидетельствования подлинности подписи пе…"
type input "Нотариальное заверение подлинности подписи"
type input "[PERSON_NAME]"
type input "/Clients/FL_KUNZ/Orders/KUNZ_FL-6001"
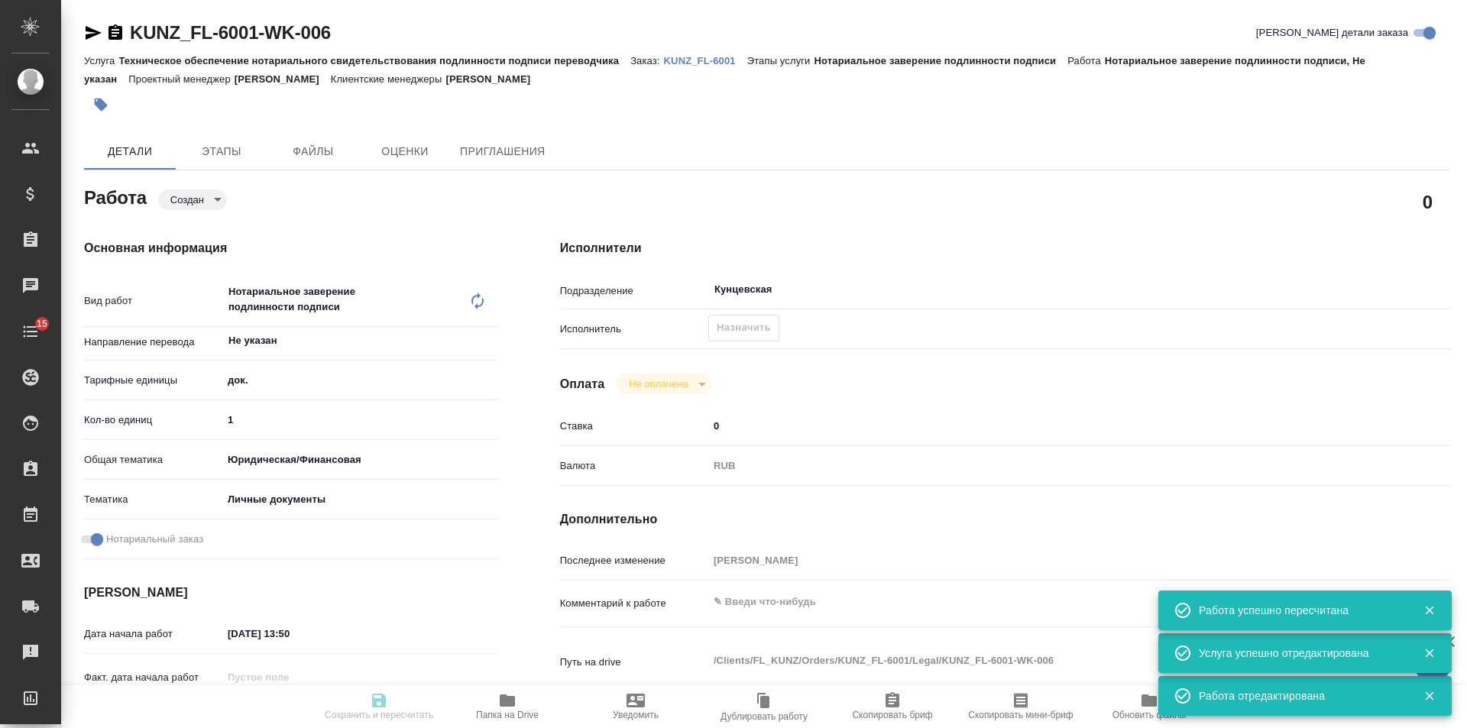
type textarea "x"
type textarea "пасп узб-рус-под нот, для мфц"
type textarea "x"
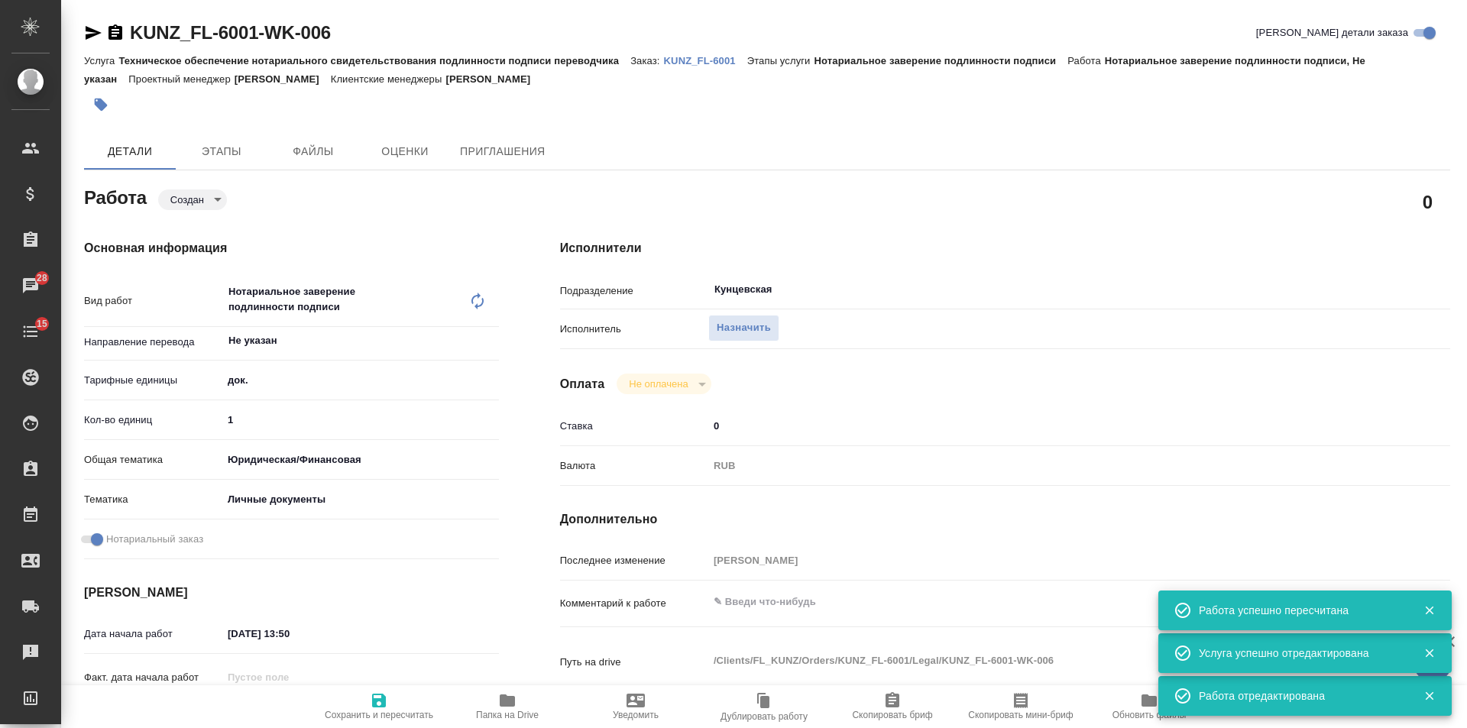
type textarea "x"
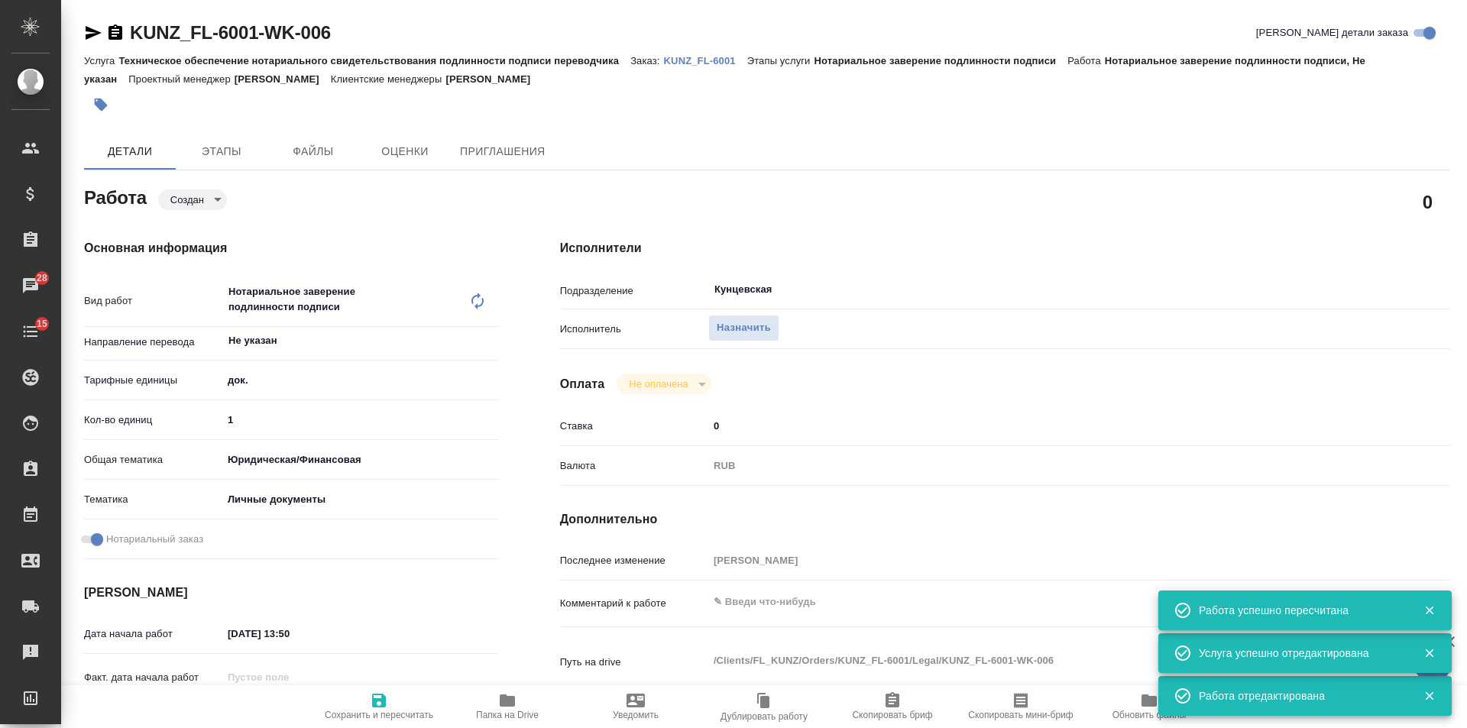
type textarea "x"
click at [735, 328] on span "Назначить" at bounding box center [743, 328] width 54 height 18
type textarea "x"
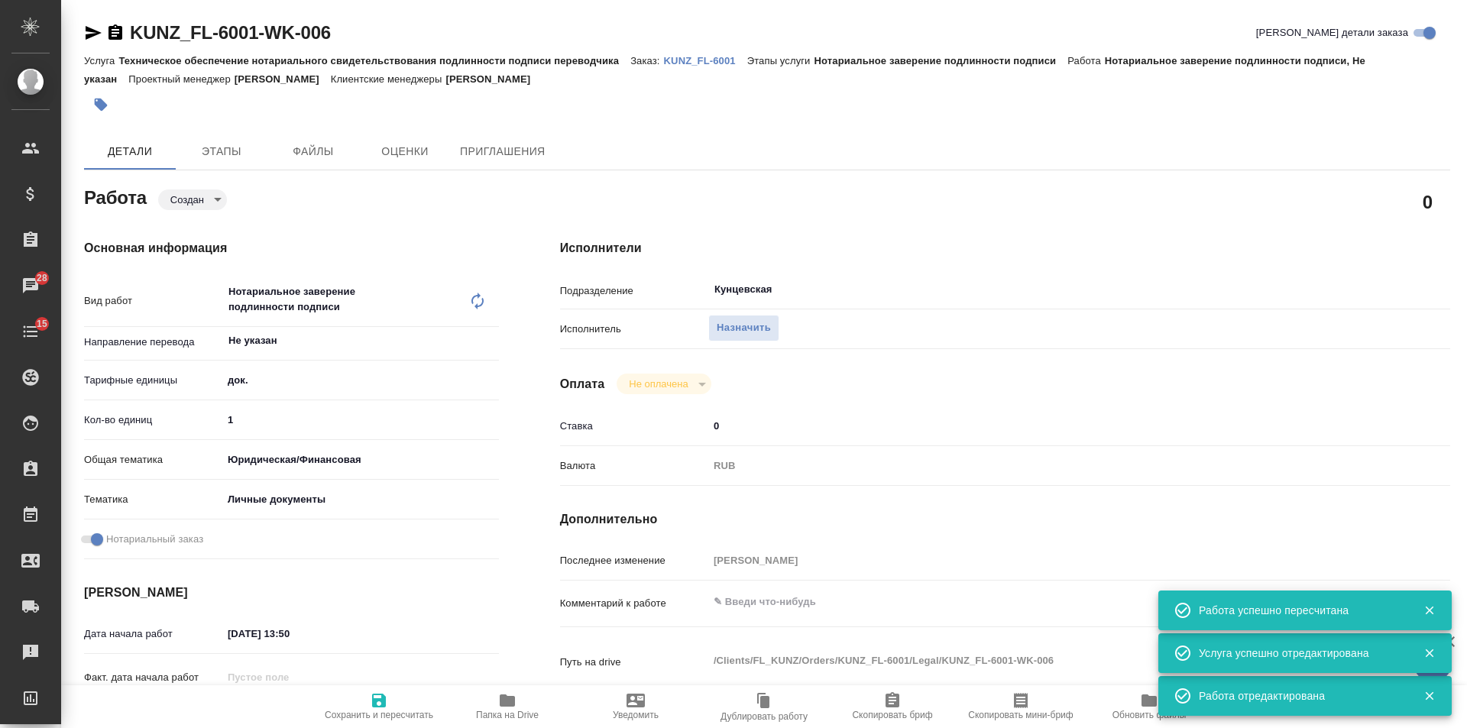
type textarea "x"
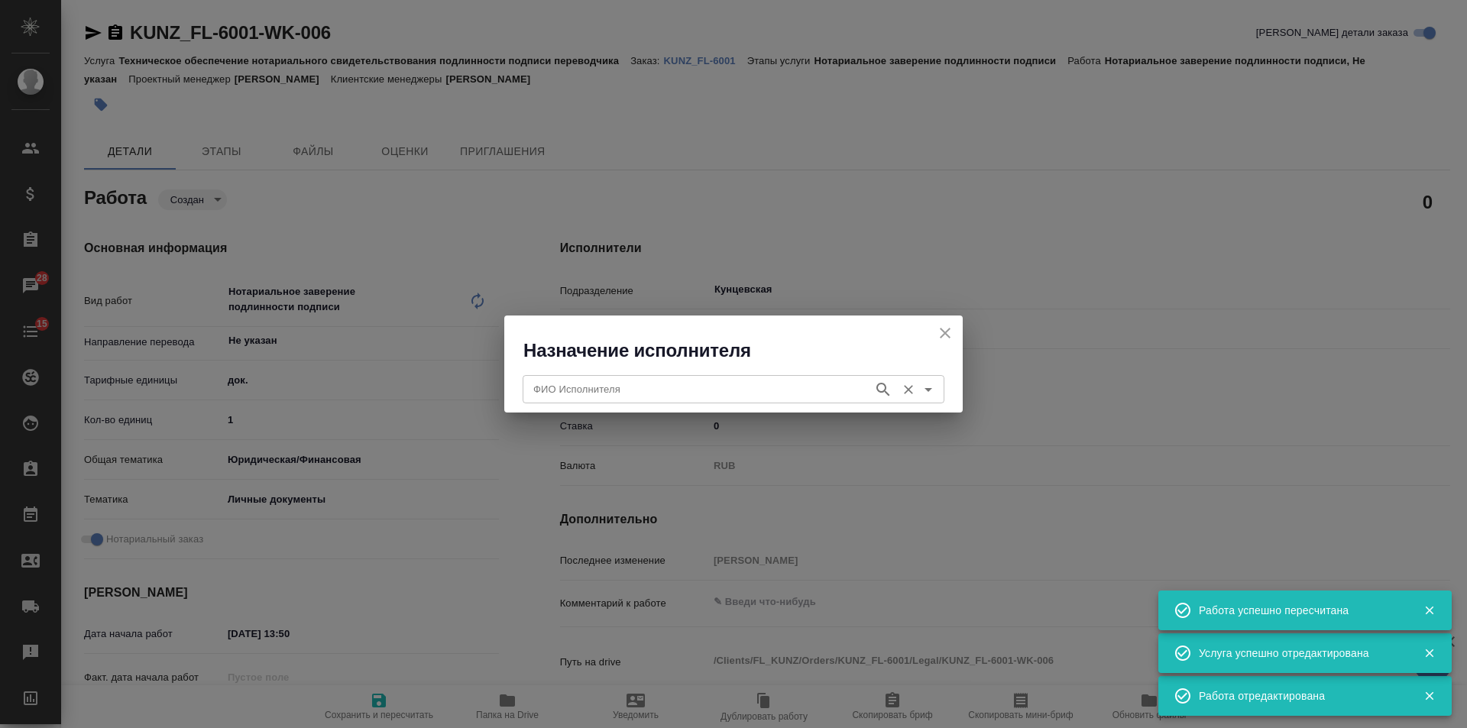
type textarea "x"
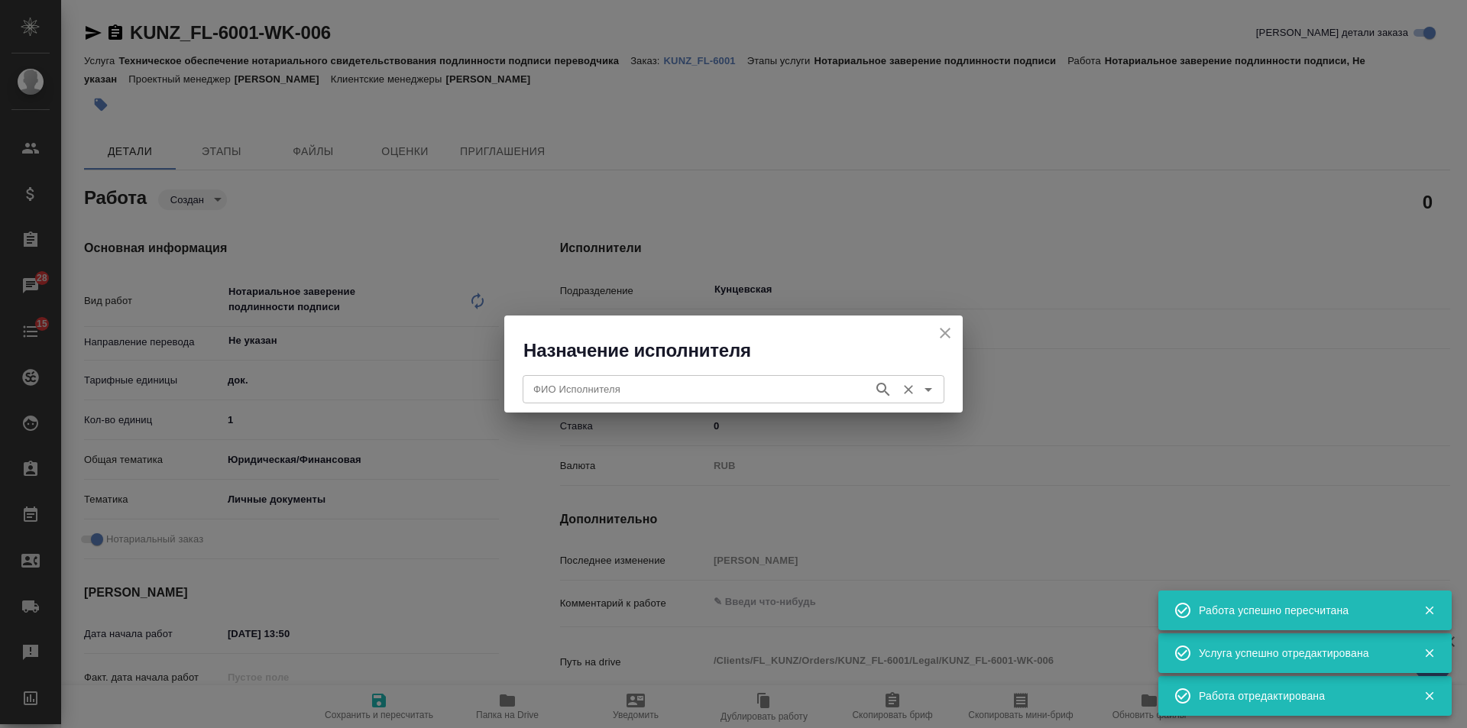
click at [645, 399] on div "ФИО Исполнителя" at bounding box center [733, 388] width 422 height 27
type input "а"
type textarea "x"
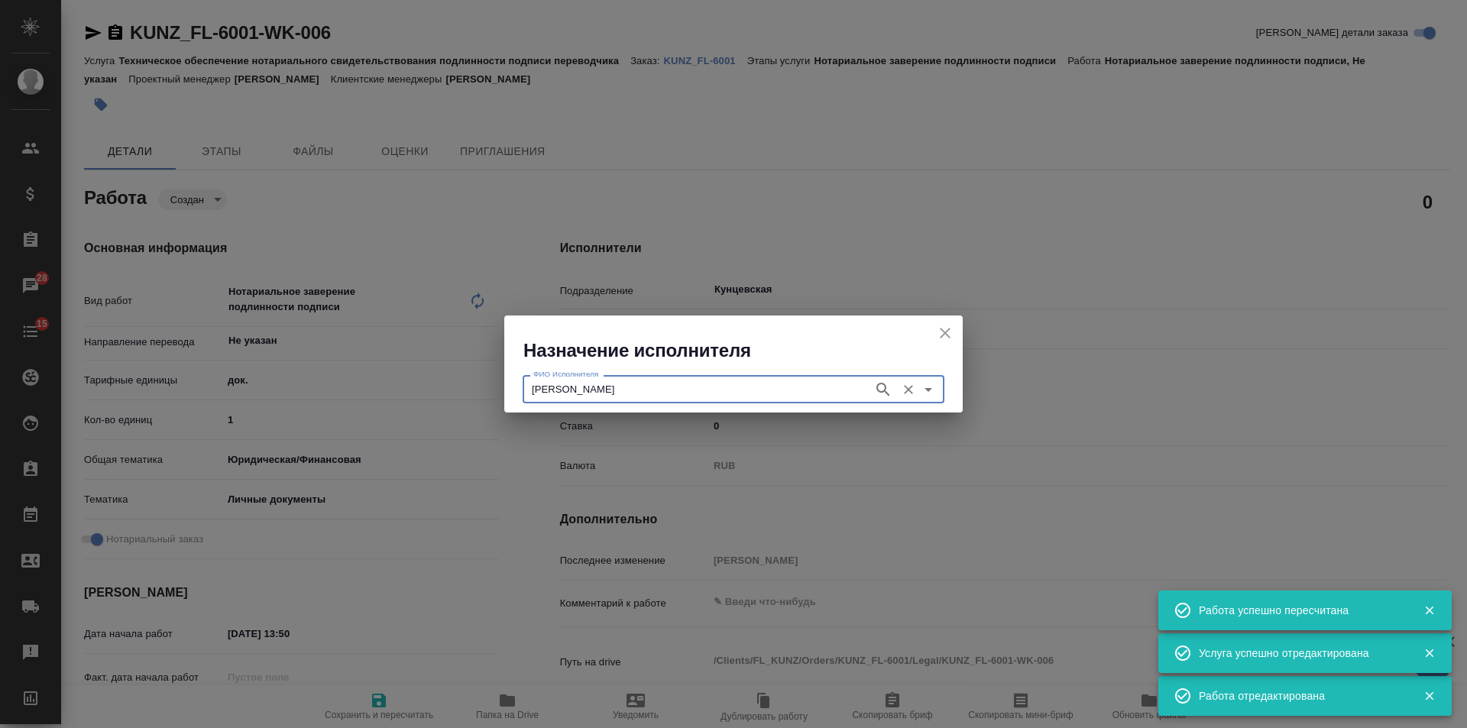
type textarea "x"
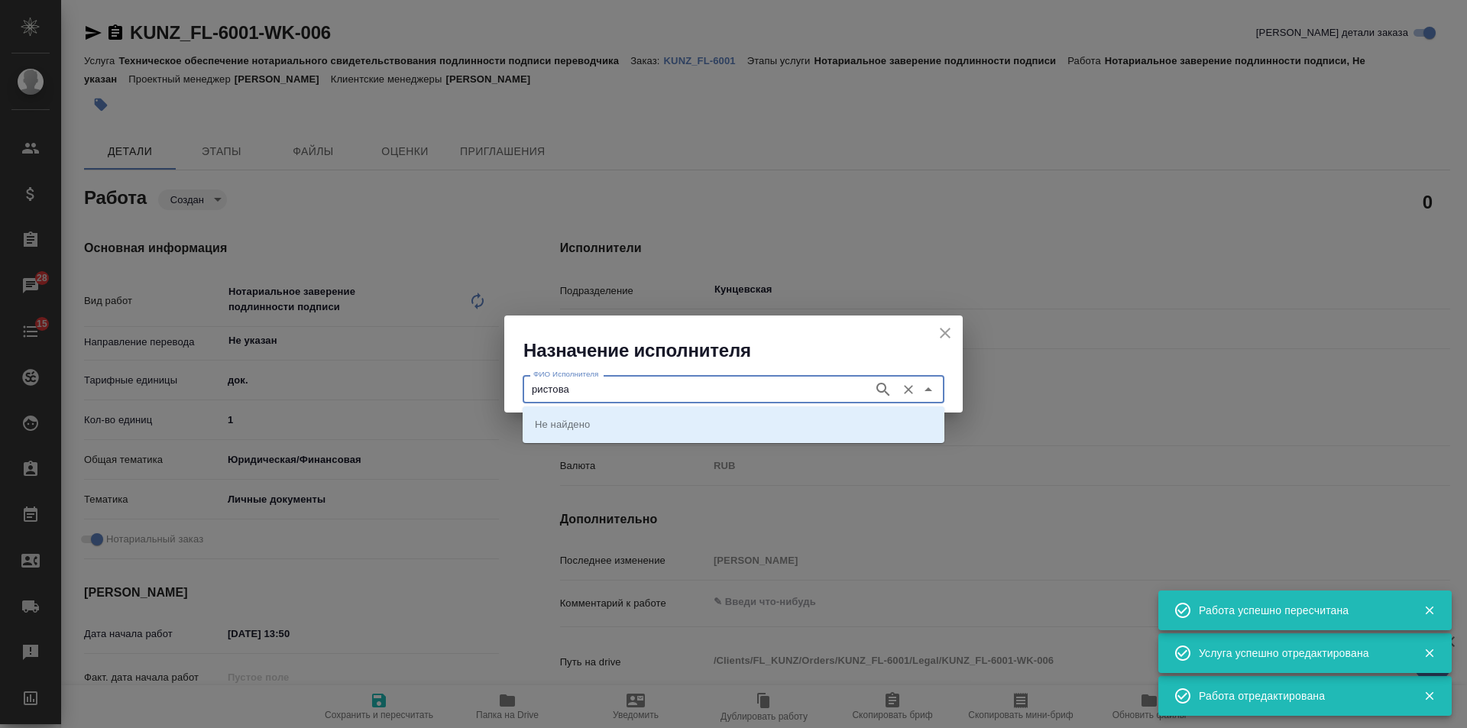
type input "ристова"
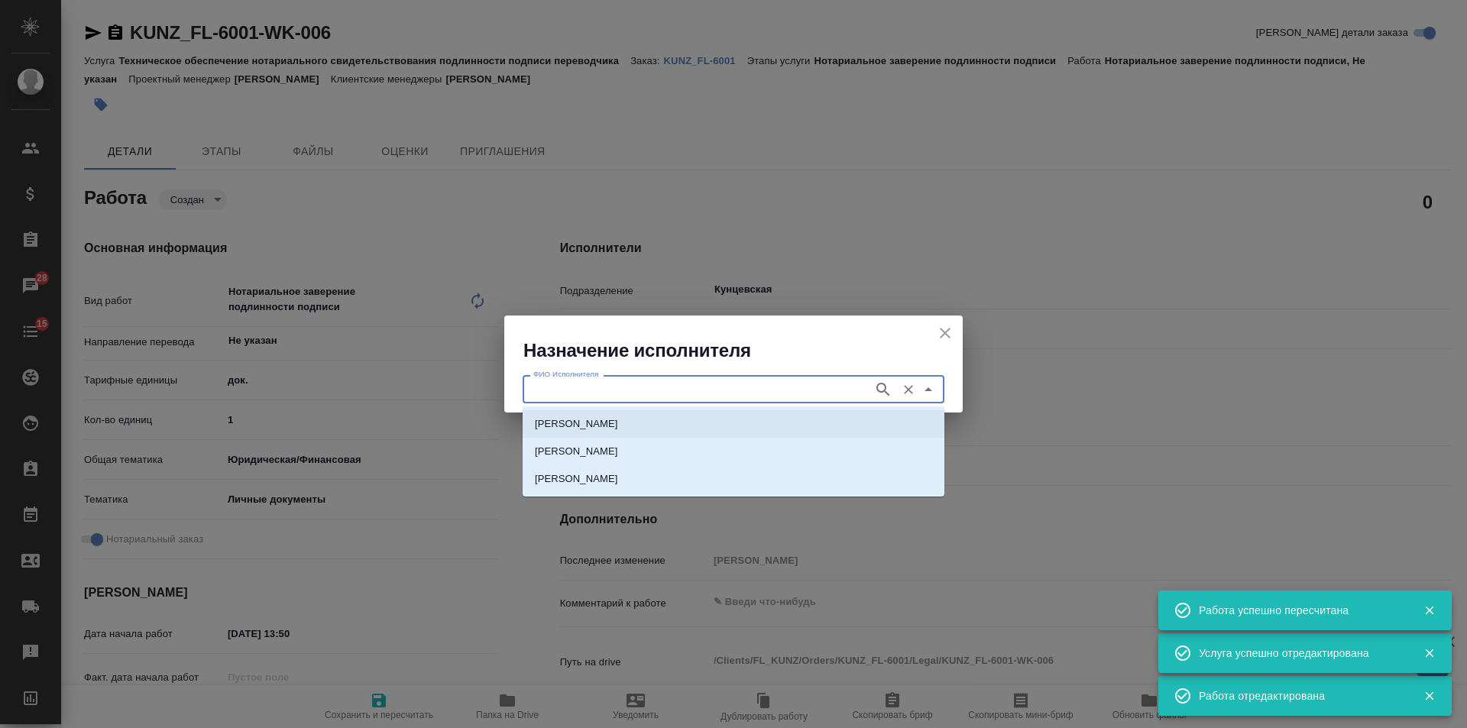
click at [618, 429] on p "НОТАРИУС Аристова Анна Дмитриевна" at bounding box center [576, 423] width 83 height 15
type input "НОТАРИУС Аристова Анна Дмитриевна"
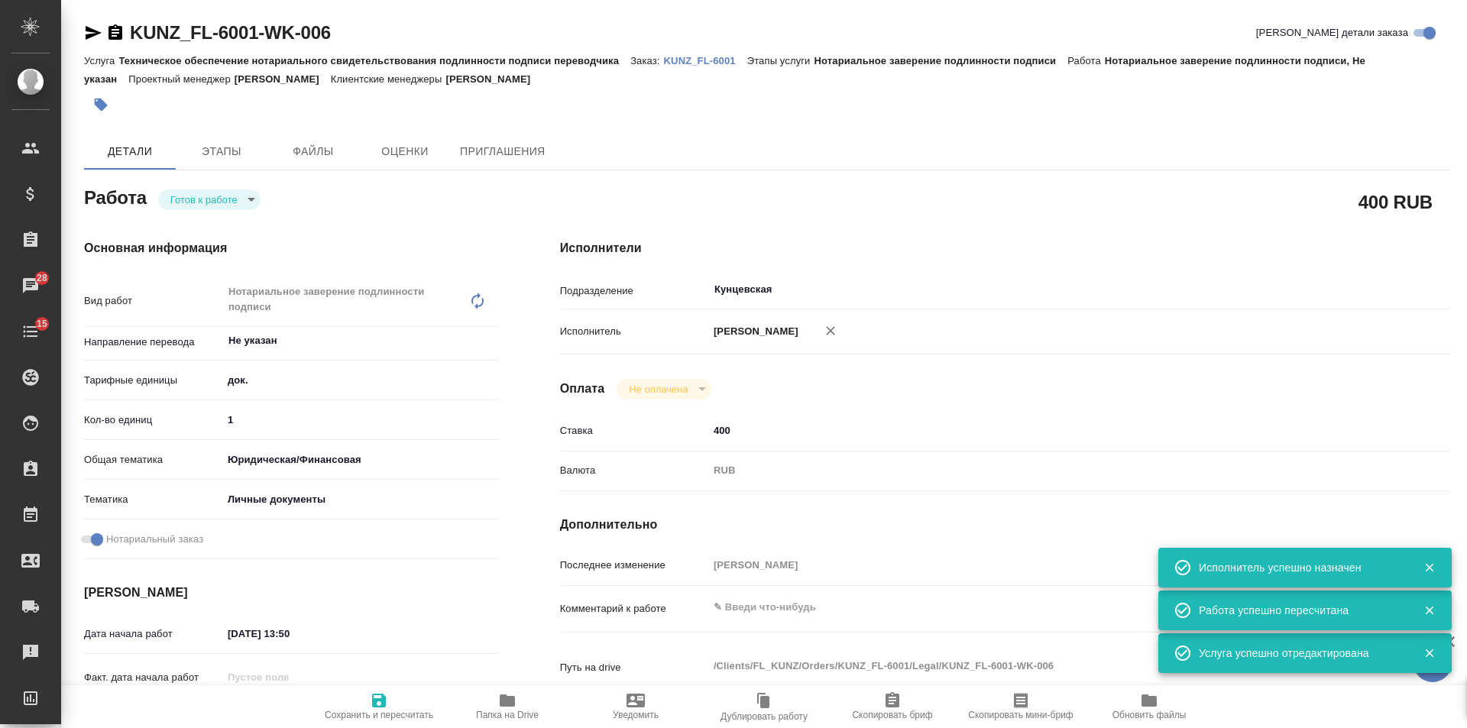
type textarea "x"
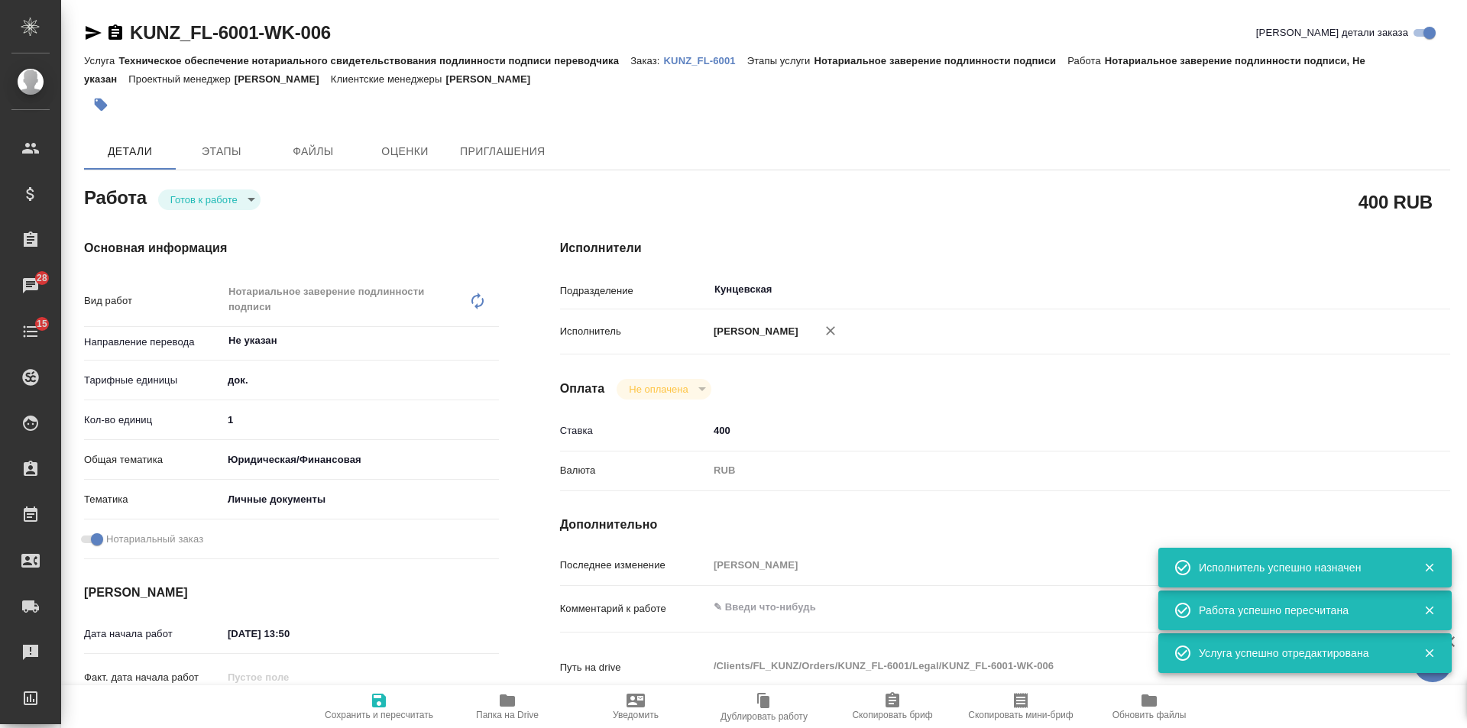
type textarea "x"
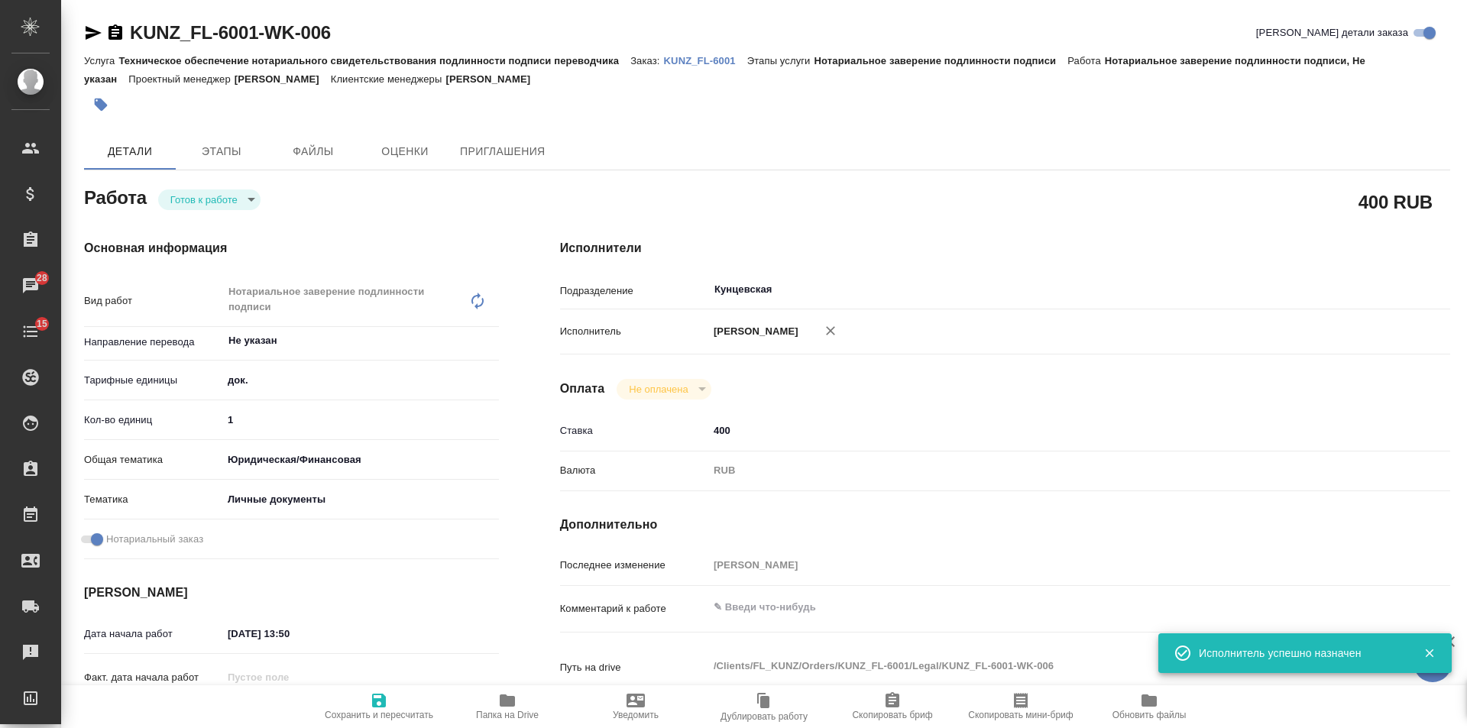
type textarea "x"
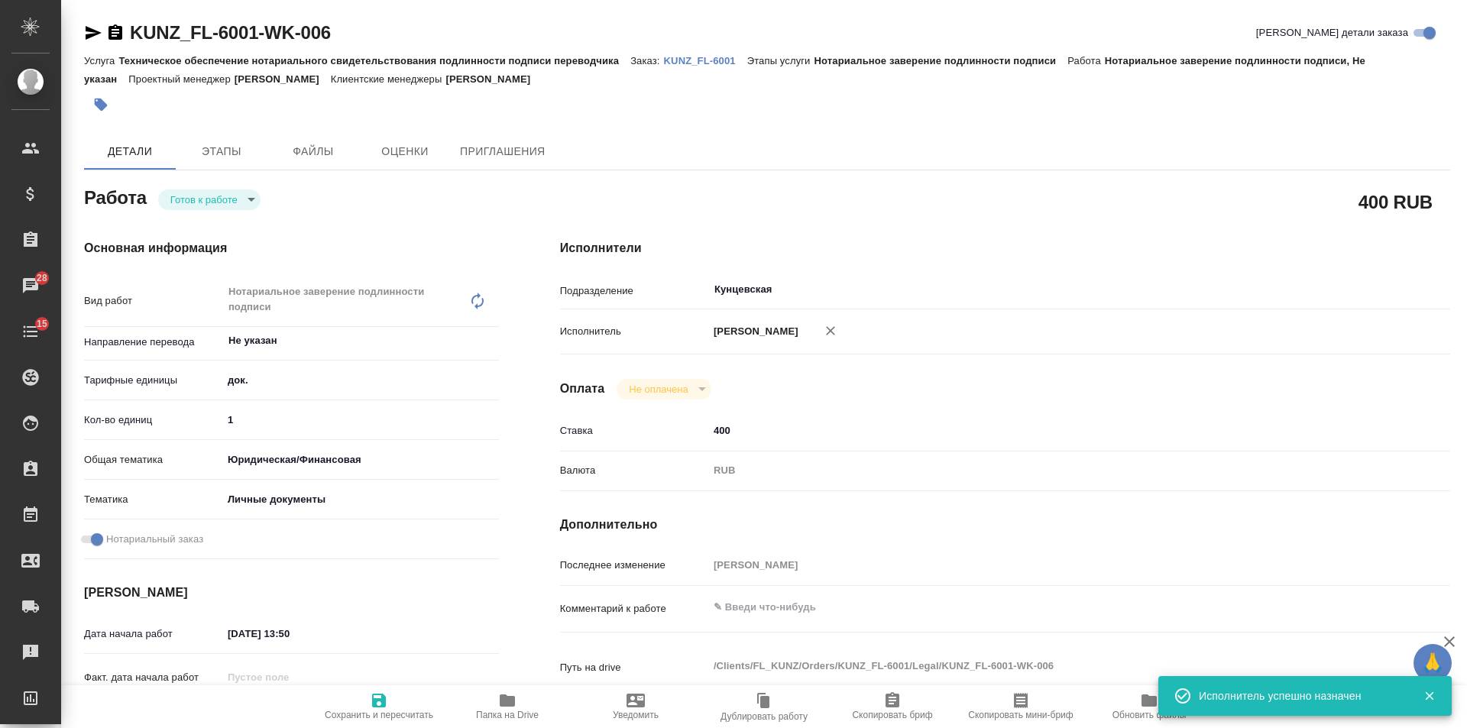
click at [362, 707] on span "Сохранить и пересчитать" at bounding box center [379, 705] width 110 height 29
type textarea "x"
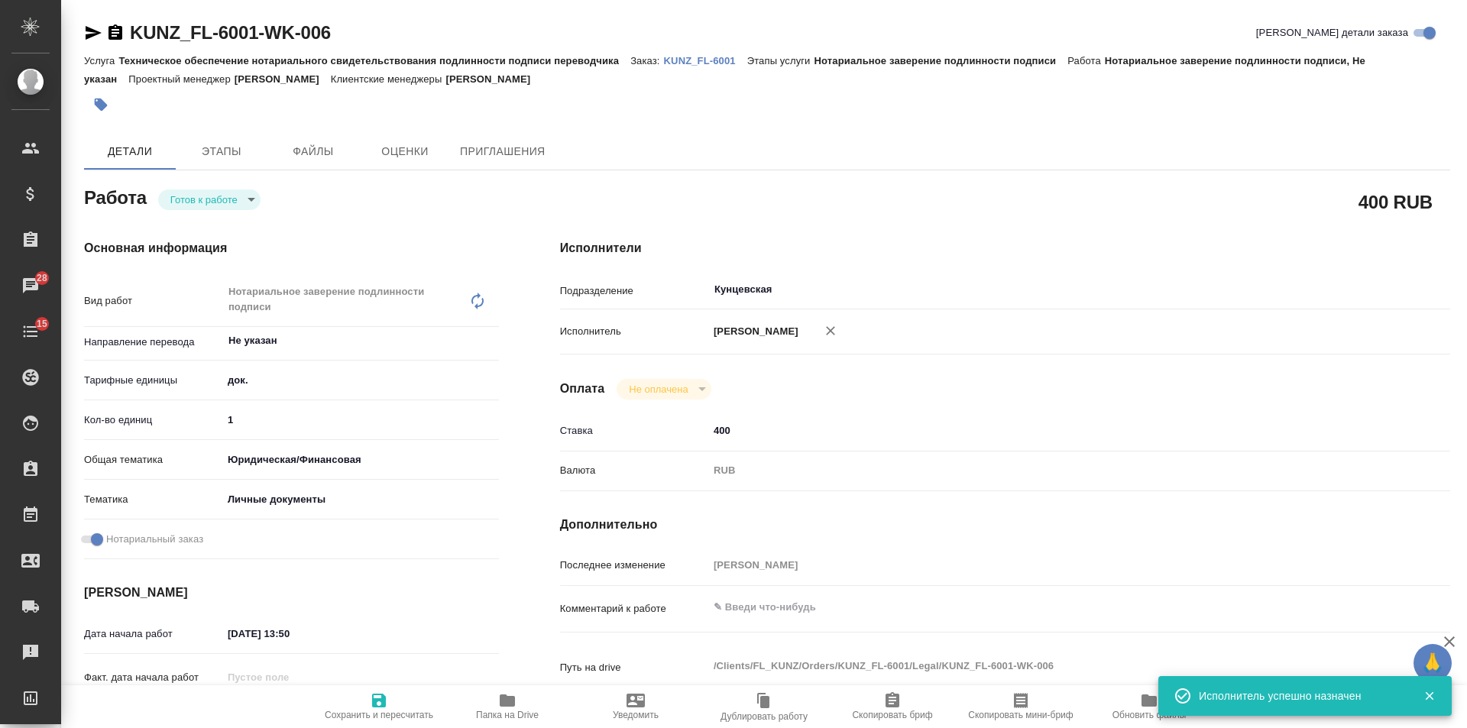
type textarea "x"
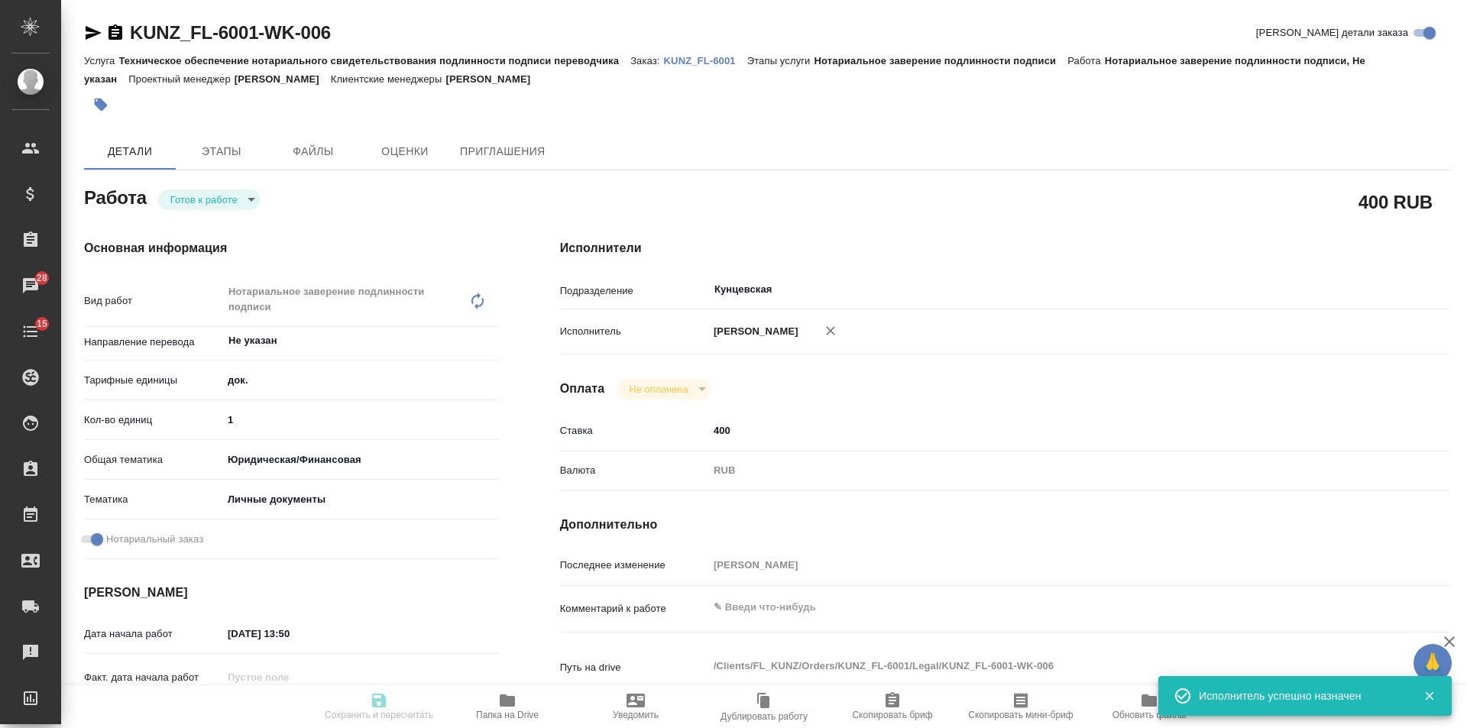
type textarea "x"
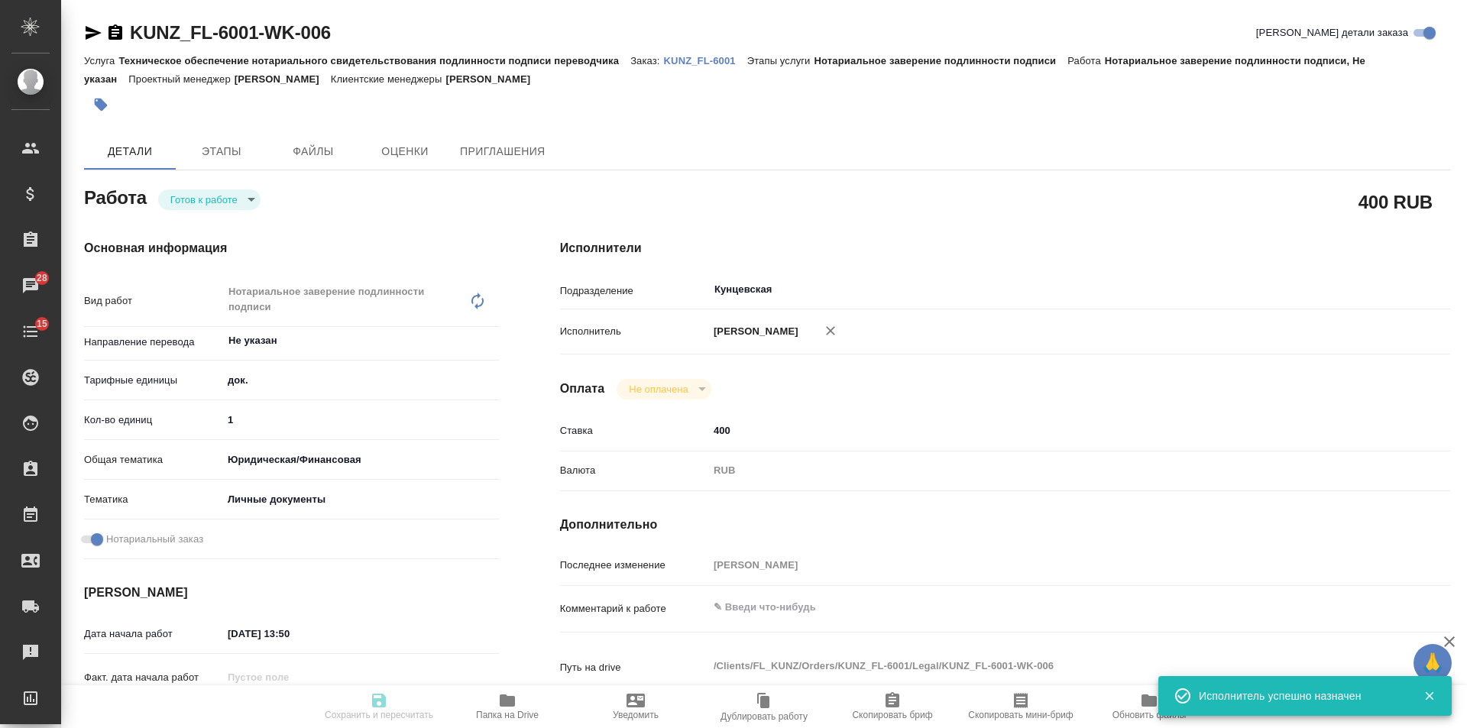
type textarea "x"
type input "readyForWork"
type textarea "Нотариальное заверение подлинности подписи"
type textarea "x"
type input "Не указан"
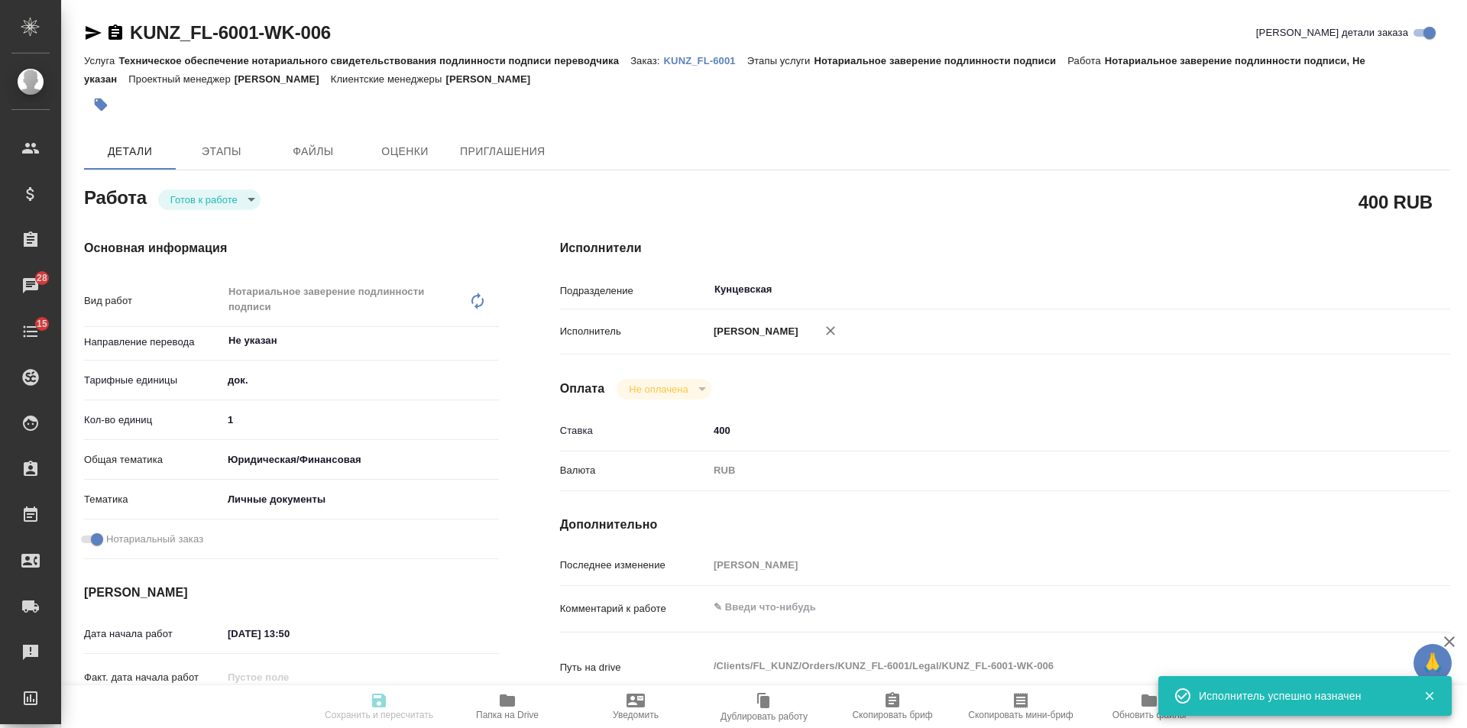
type input "5a8b1489cc6b4906c91bfd8b"
type input "1"
type input "yr-fn"
type input "5a8b8b956a9677013d343cfe"
checkbox input "true"
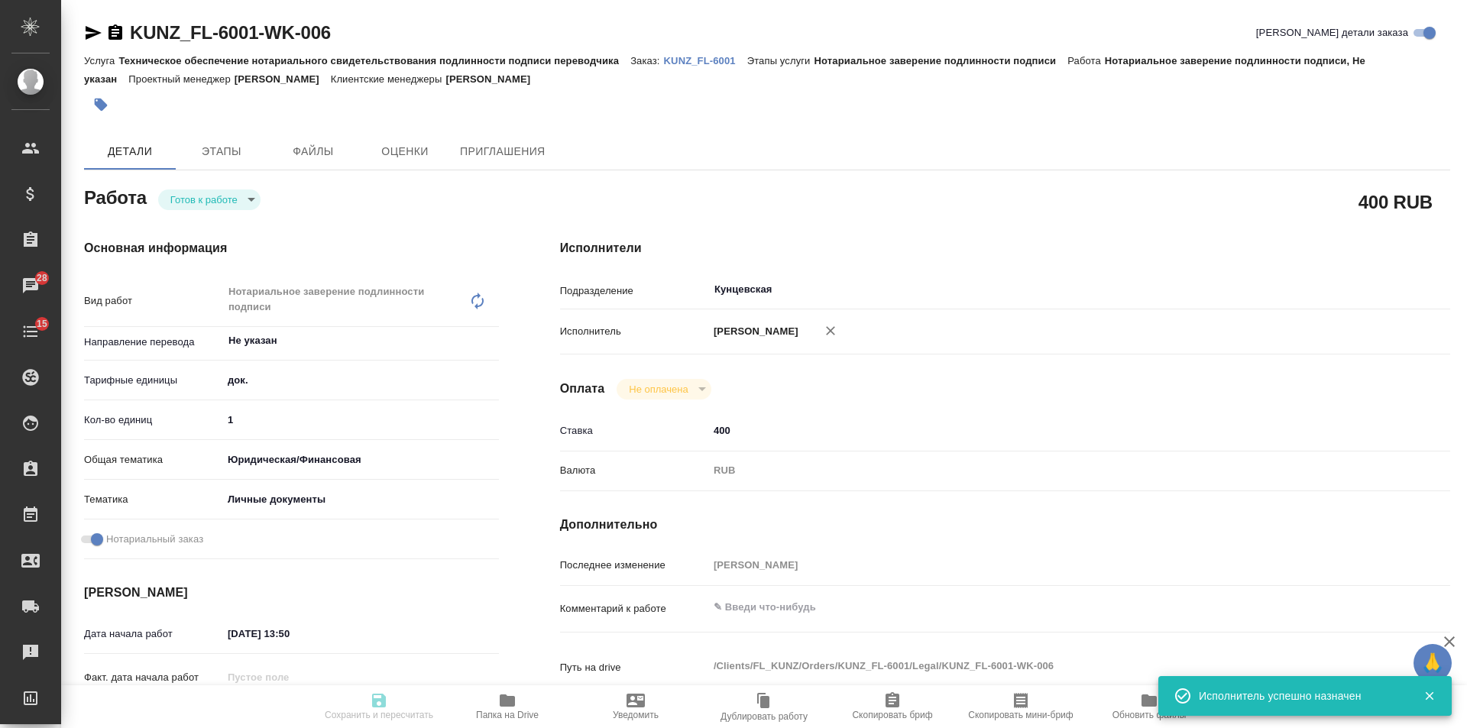
type input "02.10.2025 13:50"
type input "03.10.2025 11:00"
type input "Кунцевская"
type input "notPayed"
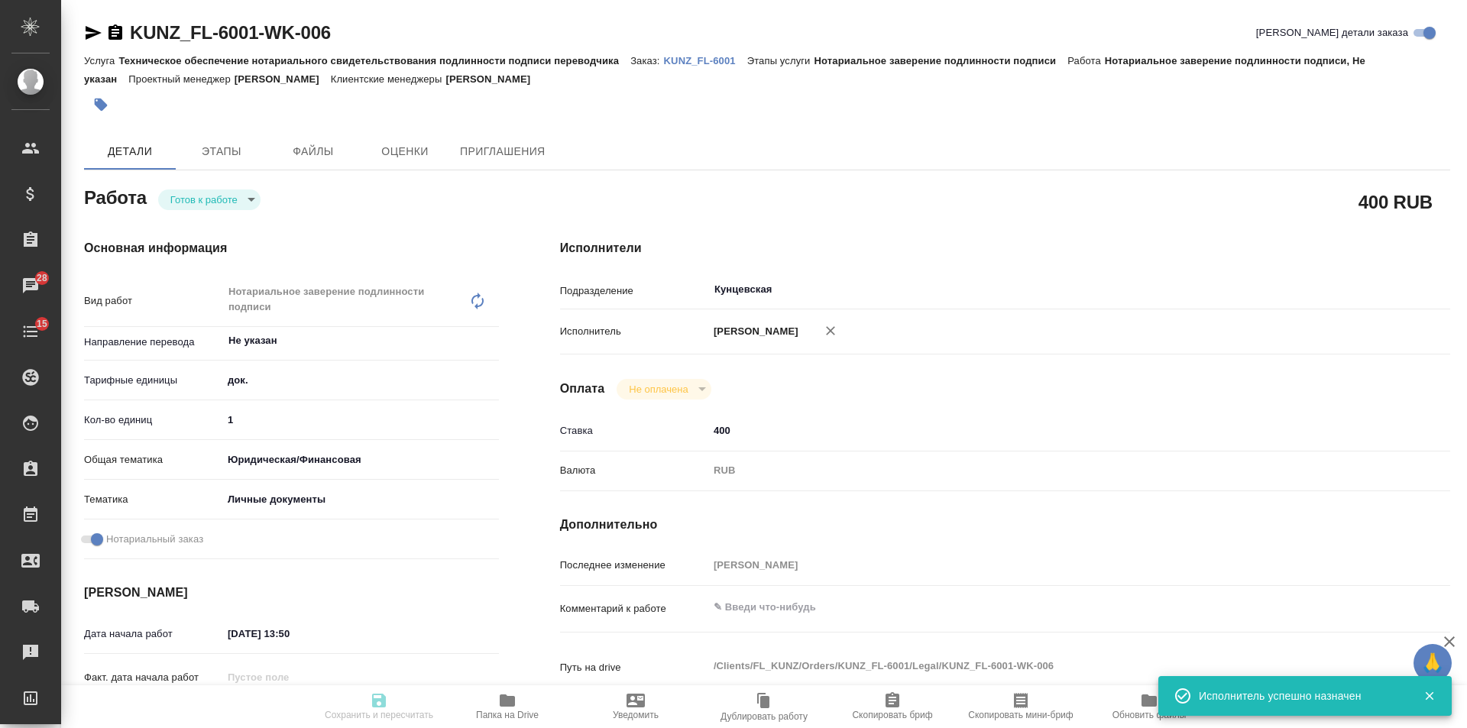
type input "400"
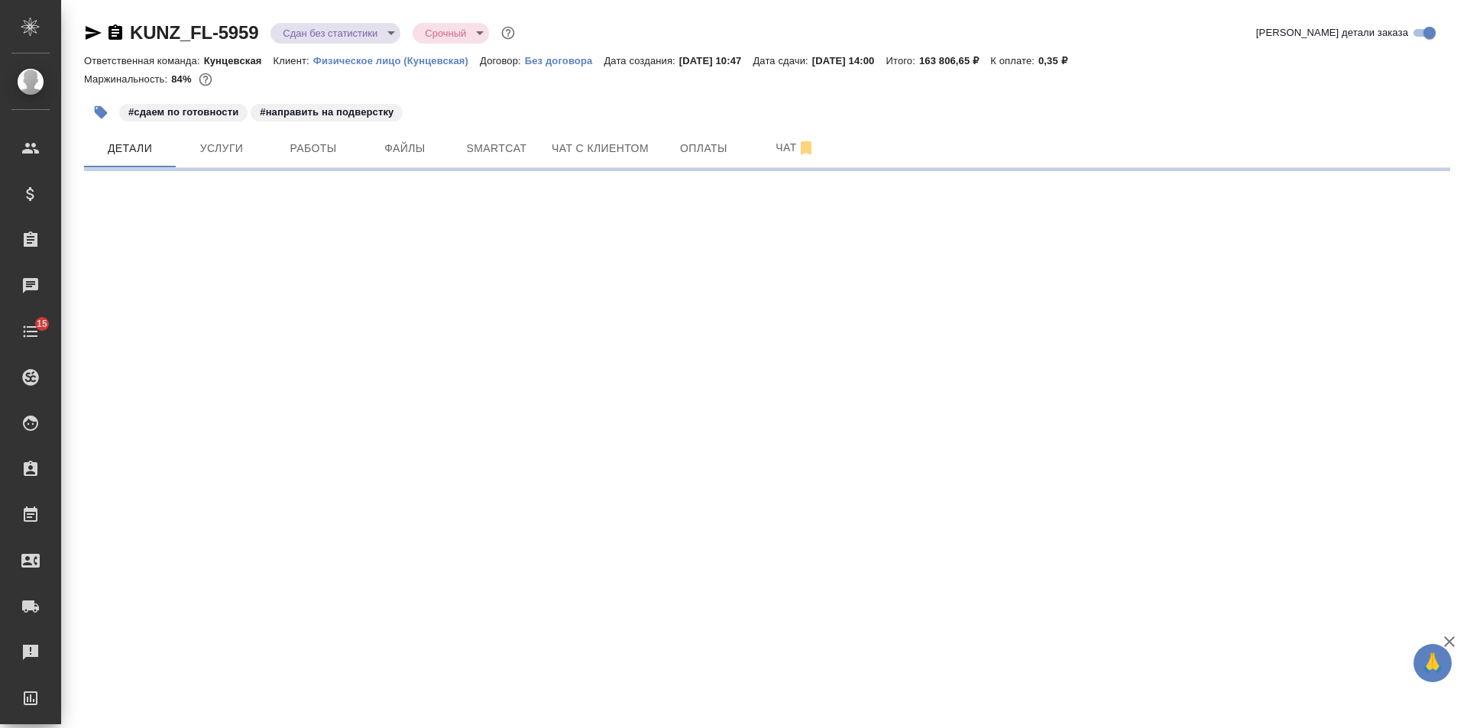
select select "RU"
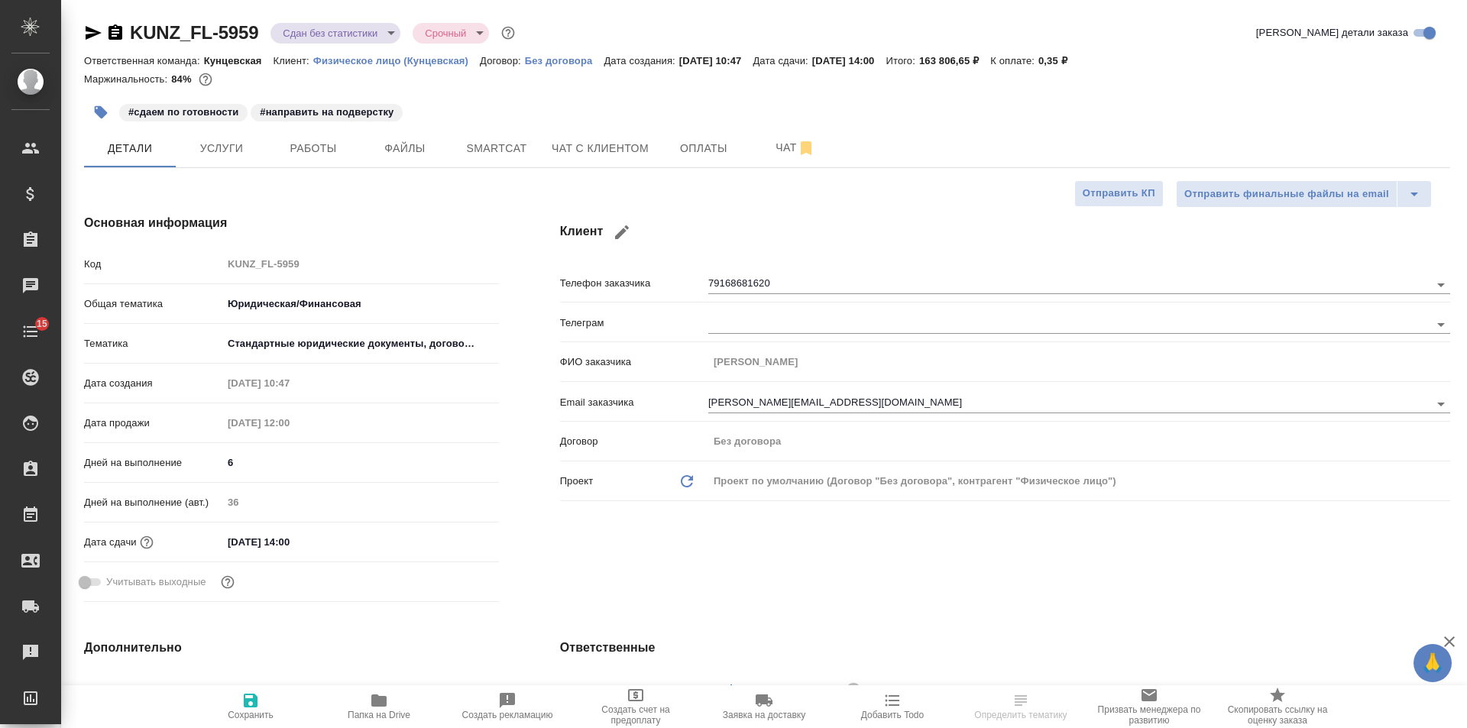
type textarea "x"
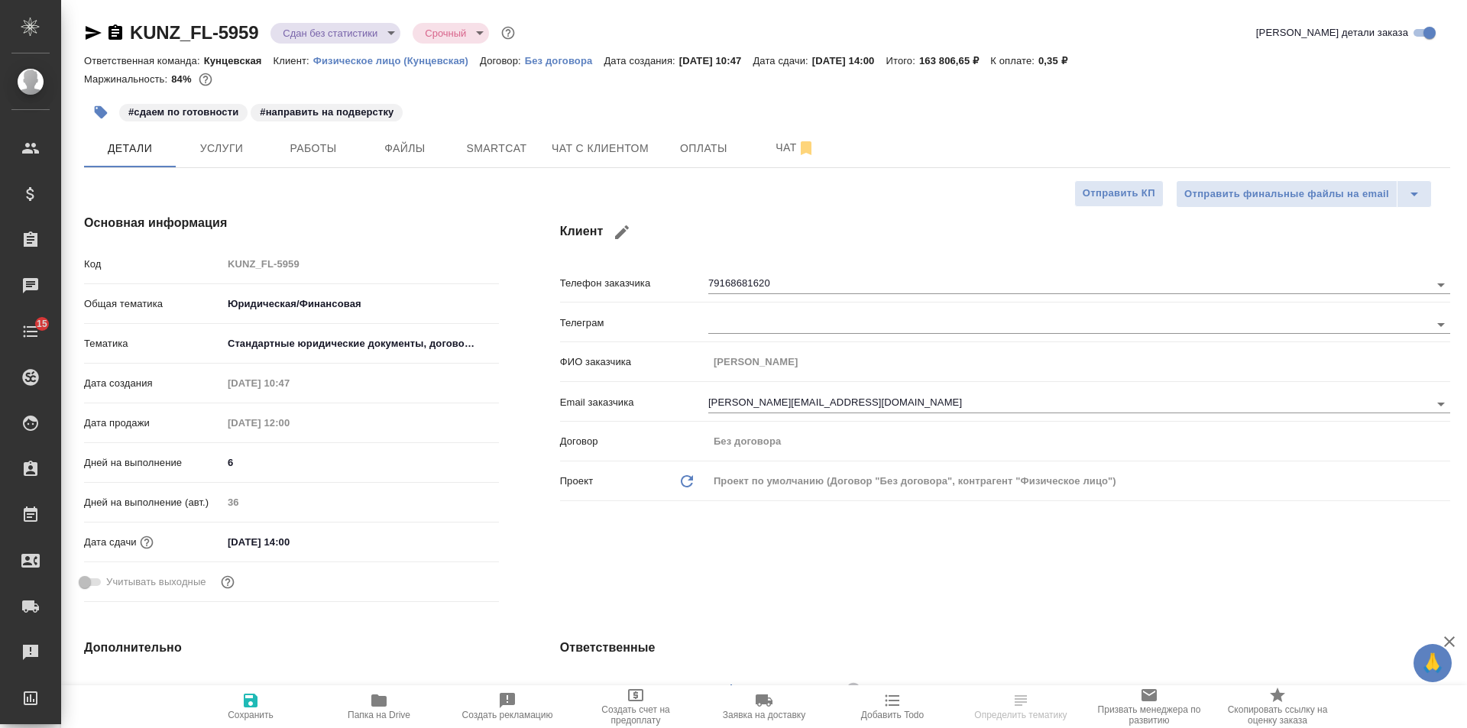
type textarea "x"
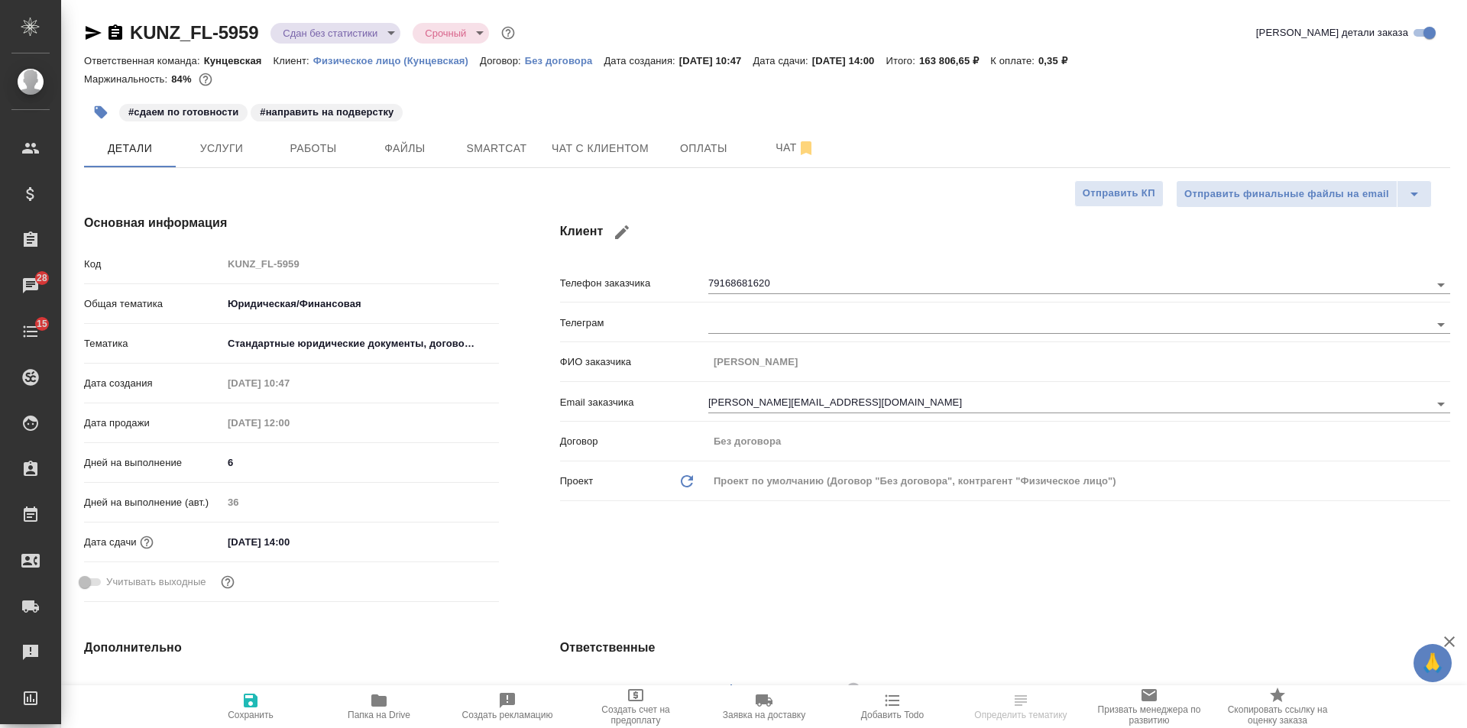
type textarea "x"
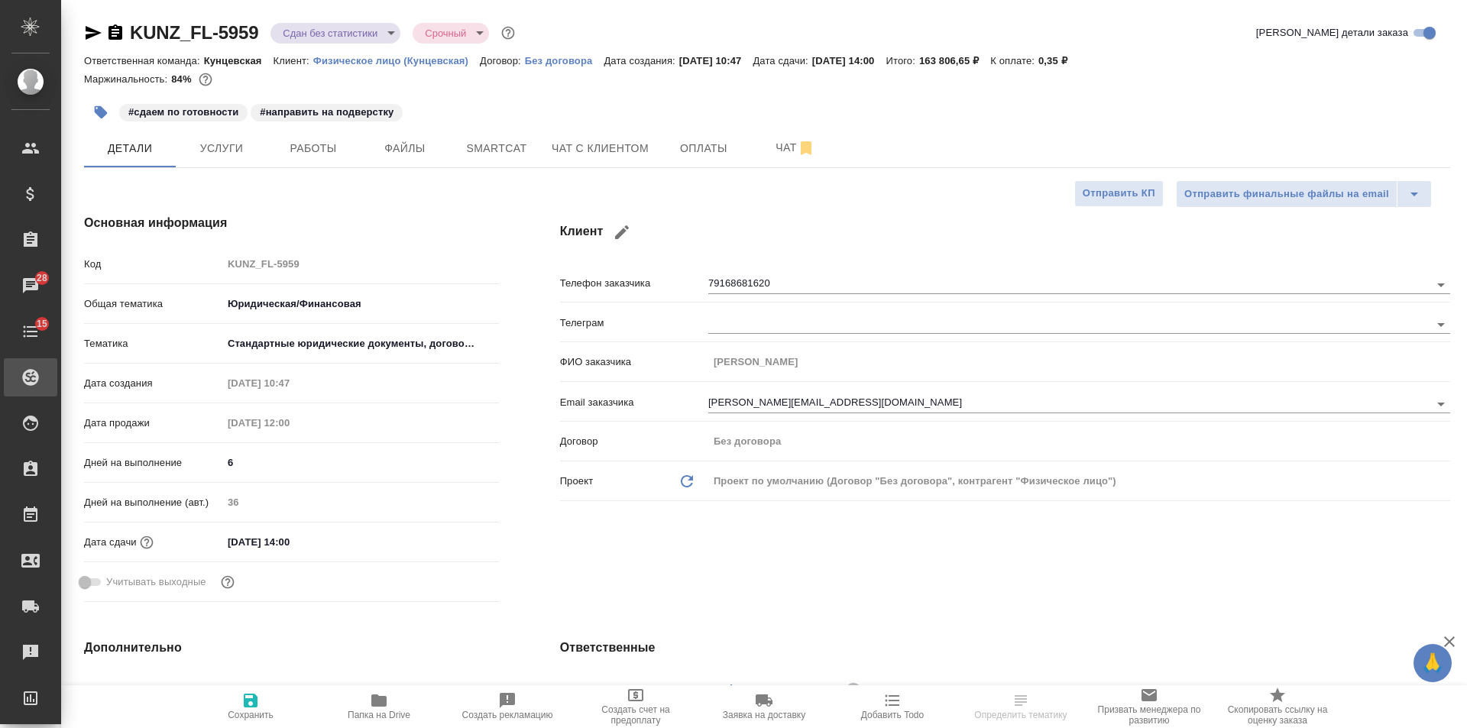
type textarea "x"
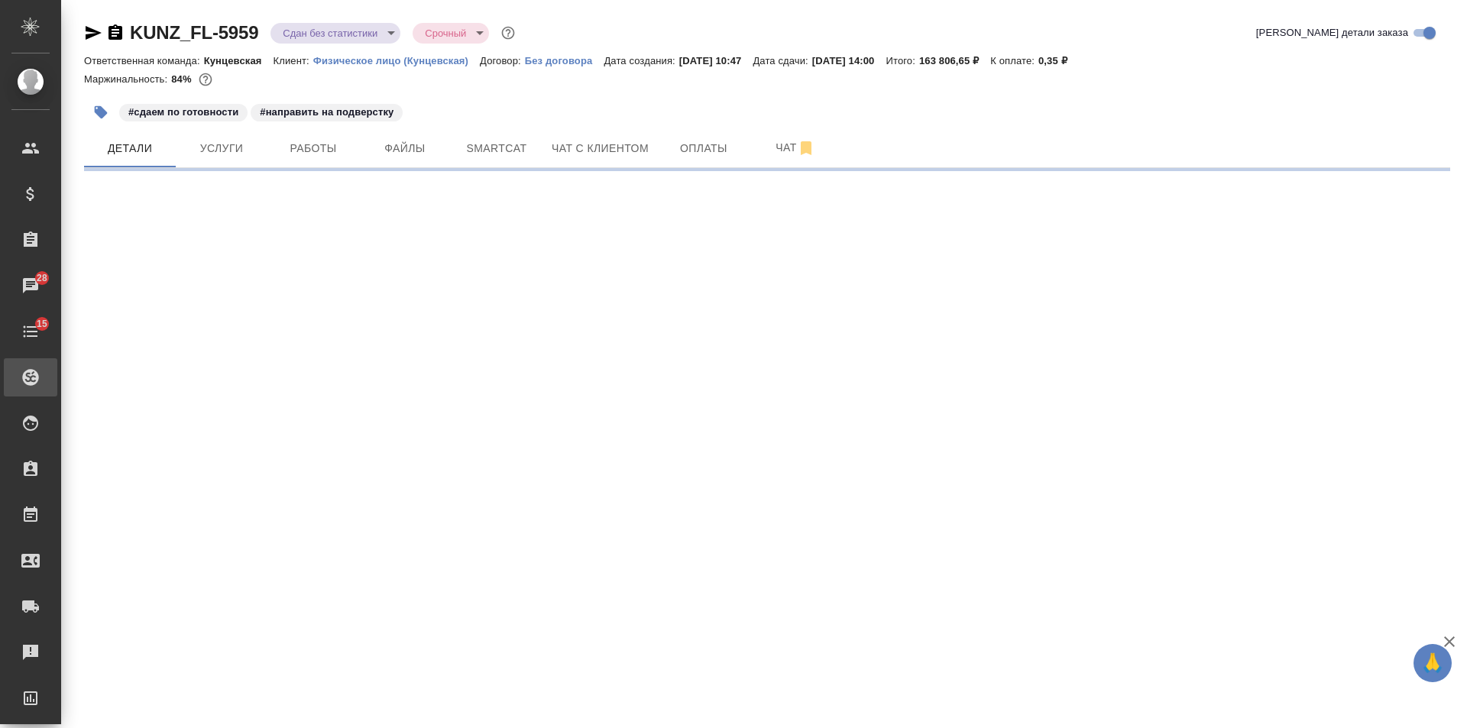
select select "RU"
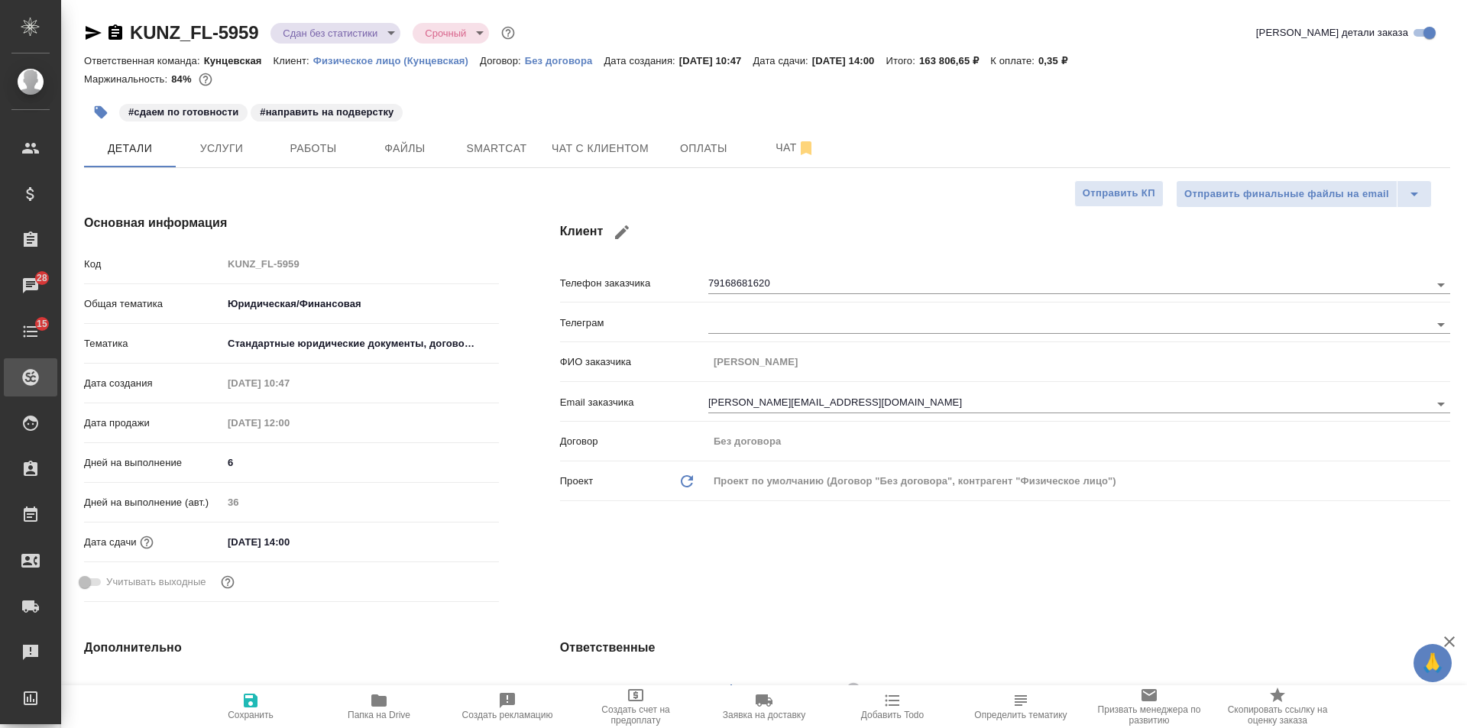
type textarea "x"
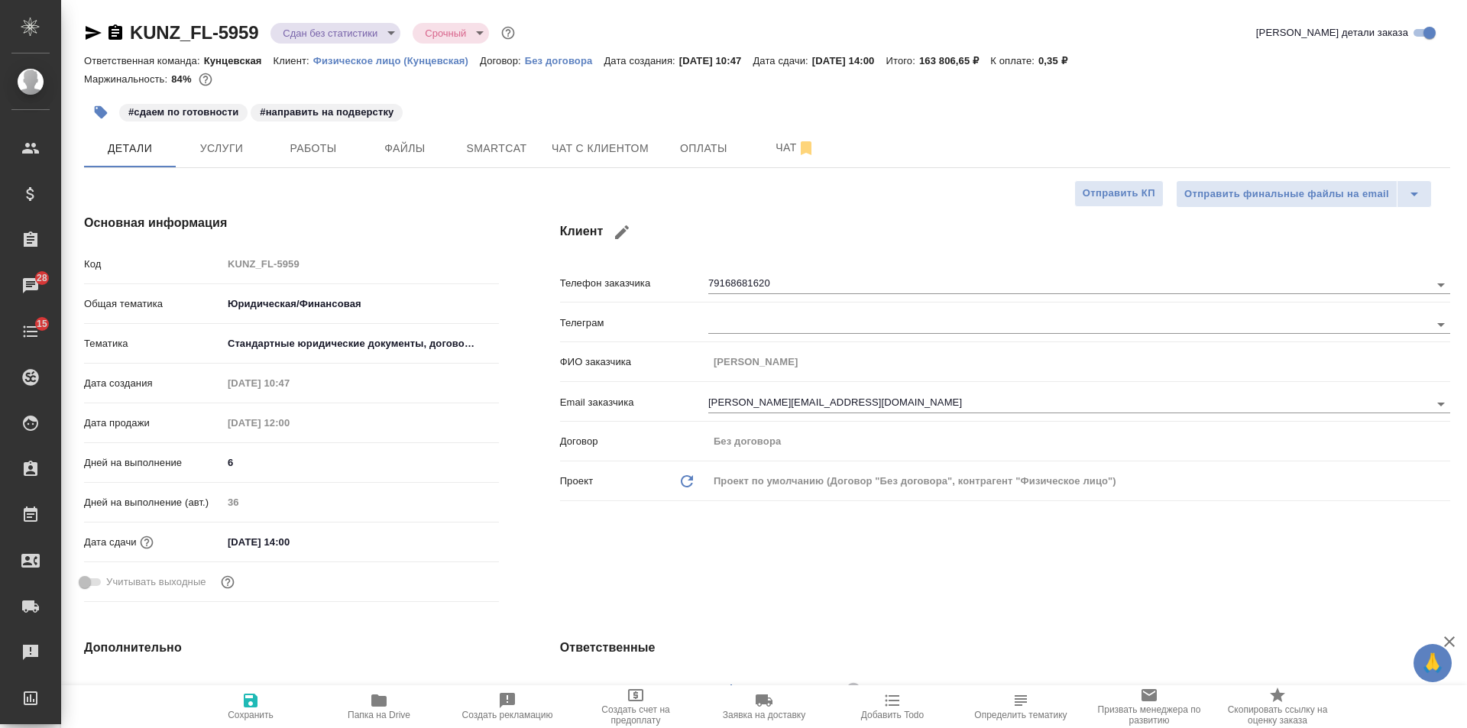
type textarea "x"
drag, startPoint x: 289, startPoint y: 204, endPoint x: 309, endPoint y: 116, distance: 90.2
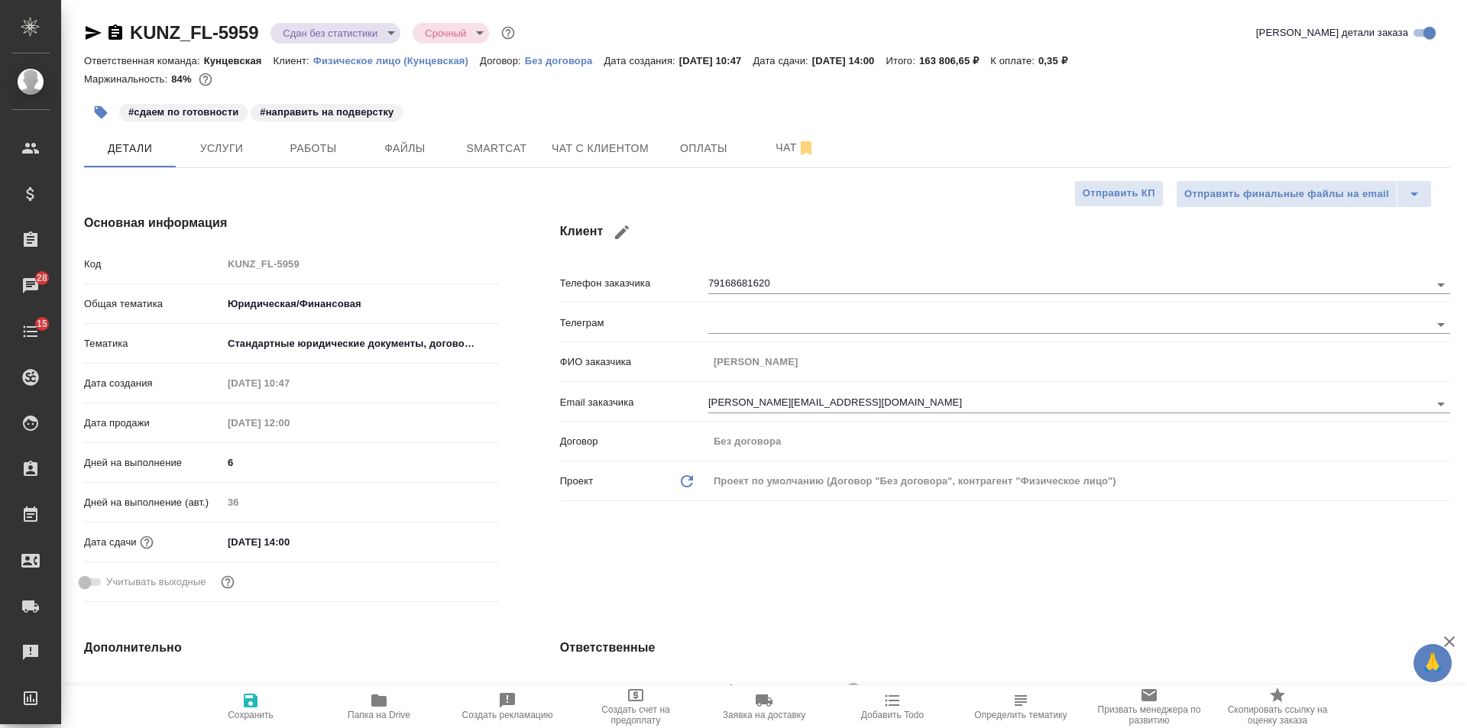
click at [289, 204] on div "Основная информация Код KUNZ_FL-5959 Общая тематика Юридическая/Финансовая yr-f…" at bounding box center [291, 410] width 476 height 455
drag, startPoint x: 355, startPoint y: 701, endPoint x: 579, endPoint y: 566, distance: 261.5
click at [357, 701] on span "Папка на Drive" at bounding box center [379, 705] width 110 height 29
type textarea "x"
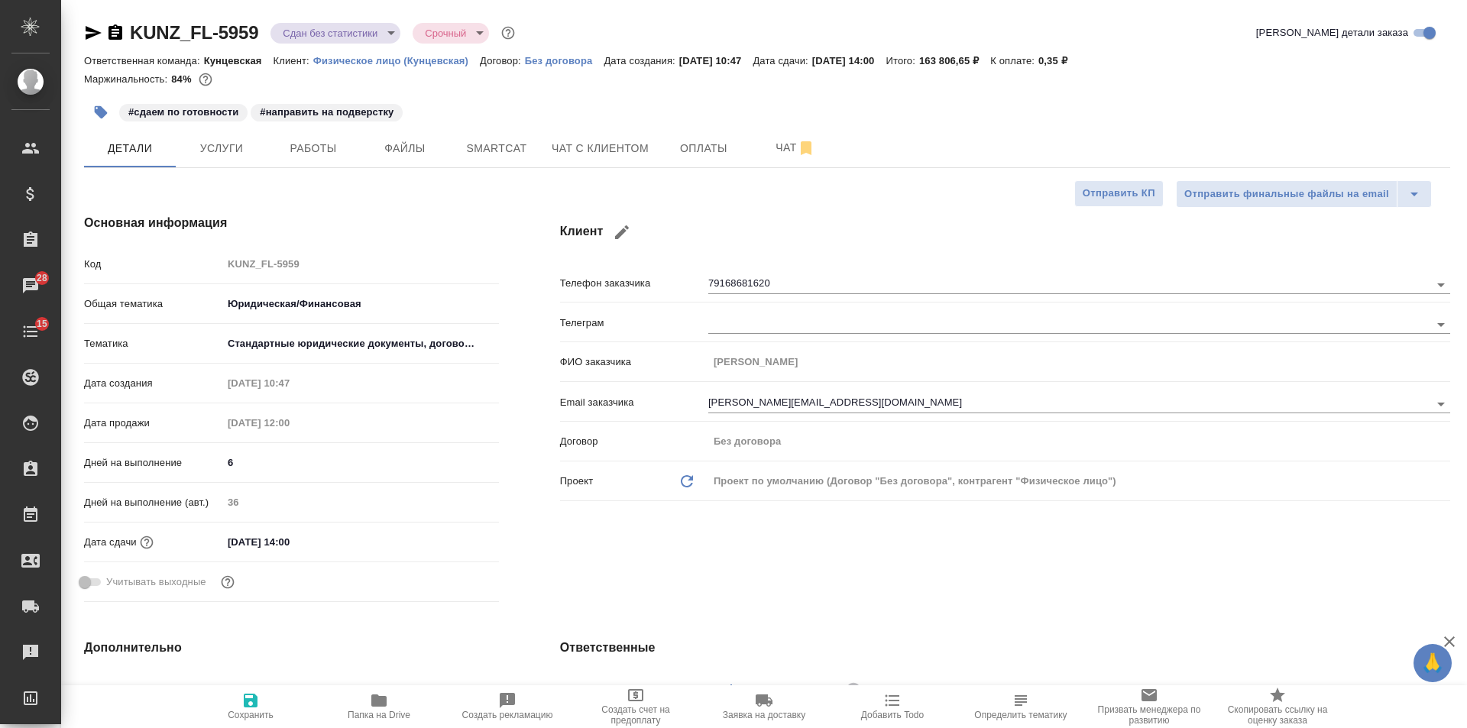
type textarea "x"
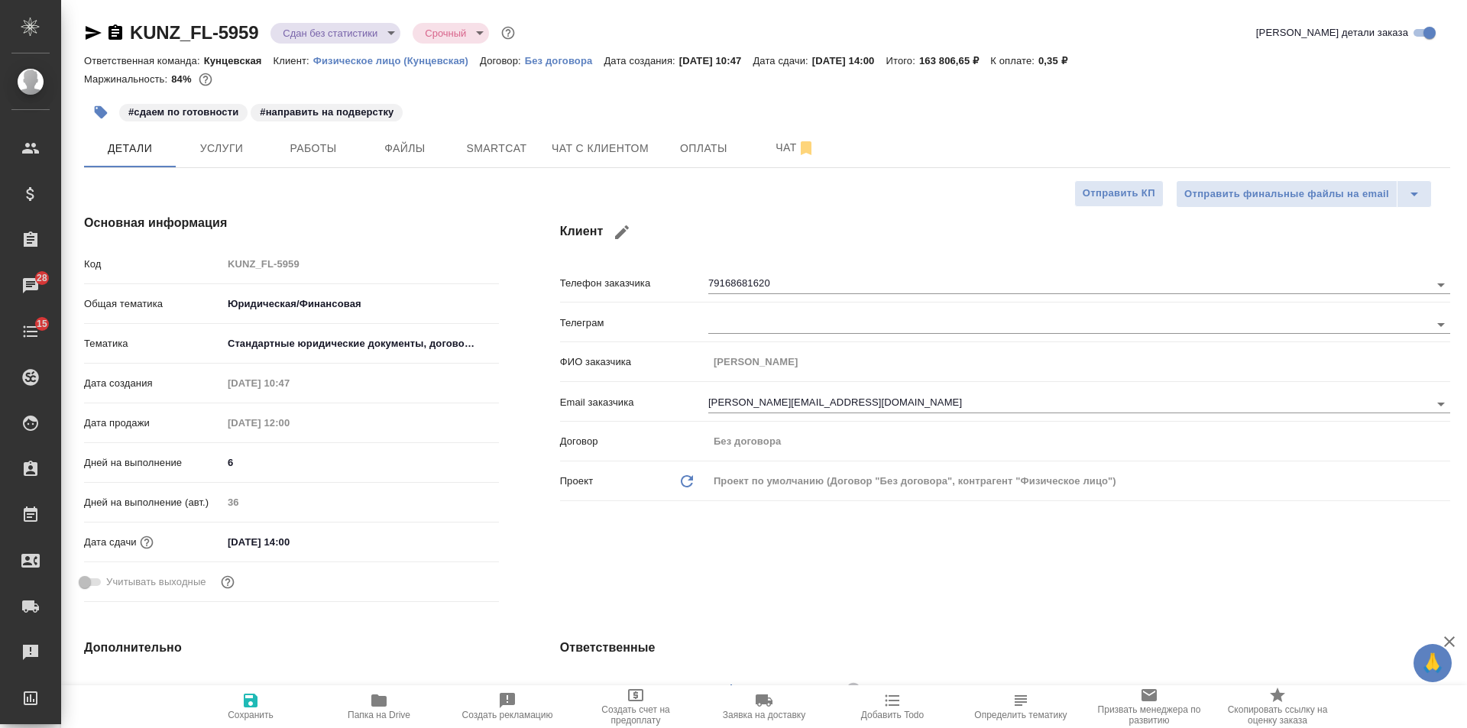
type textarea "x"
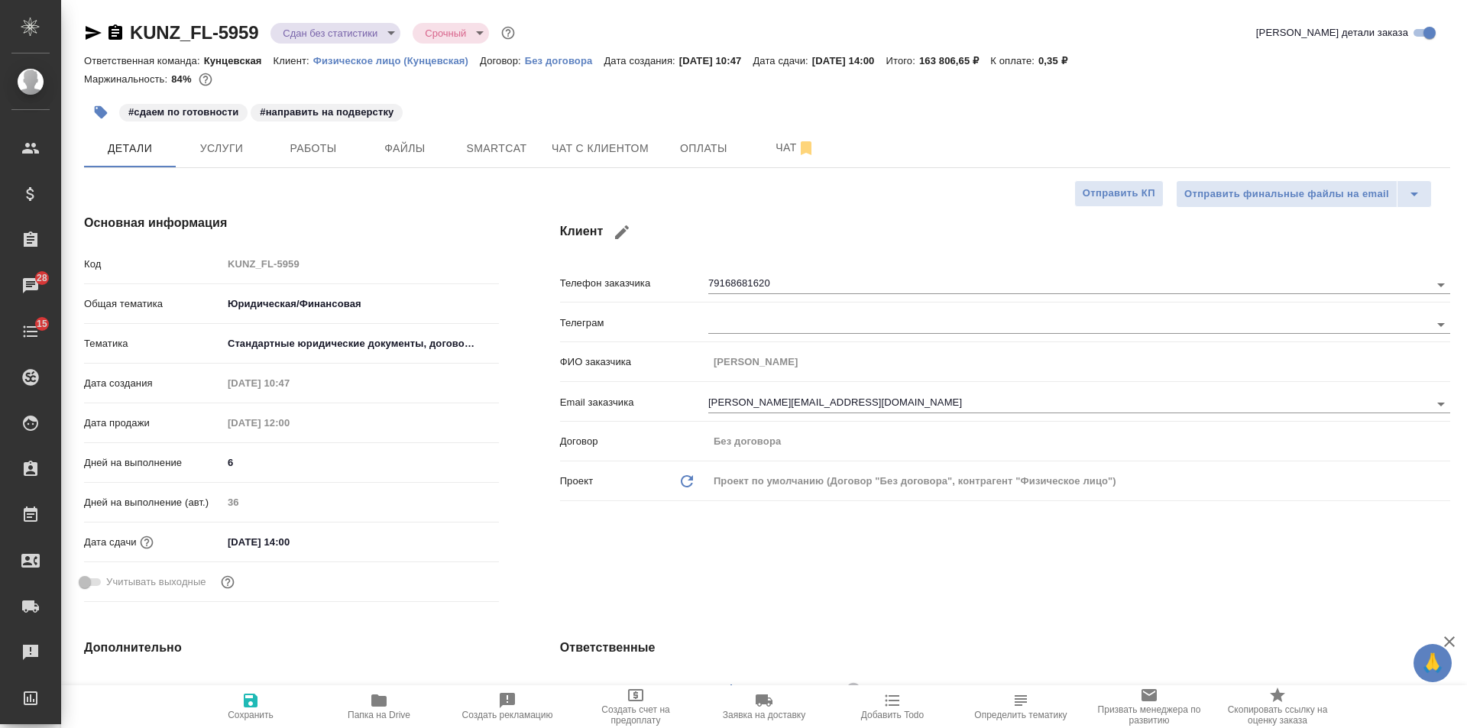
type textarea "x"
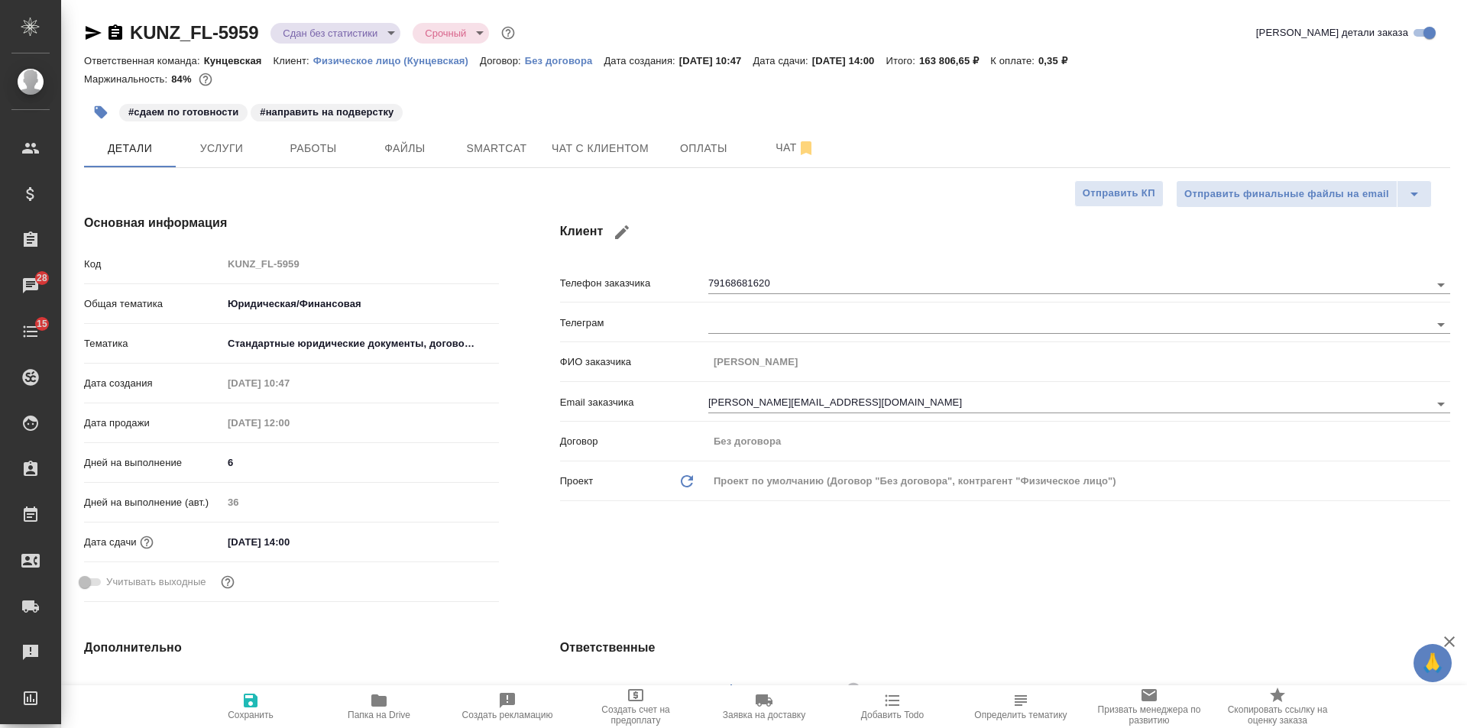
type textarea "x"
click at [116, 34] on icon "button" at bounding box center [115, 31] width 14 height 15
type textarea "x"
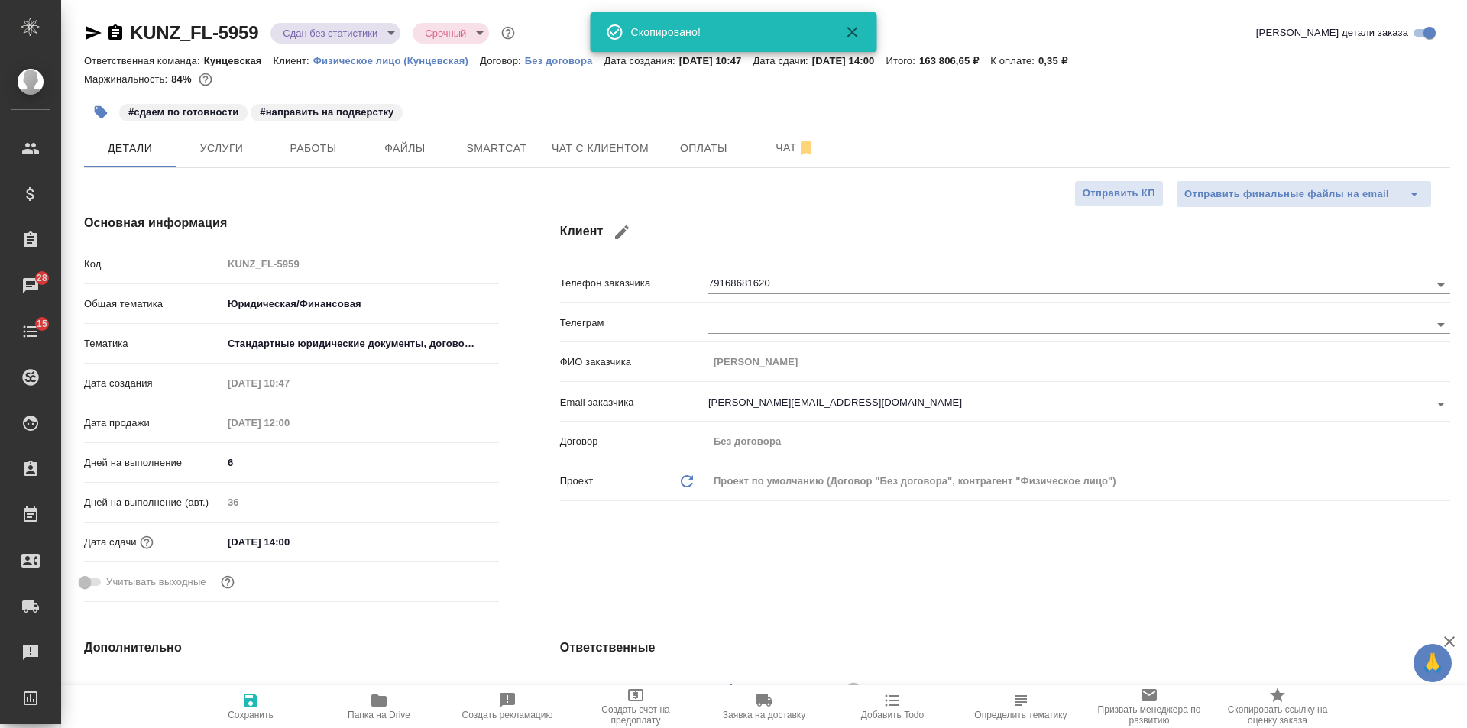
type textarea "x"
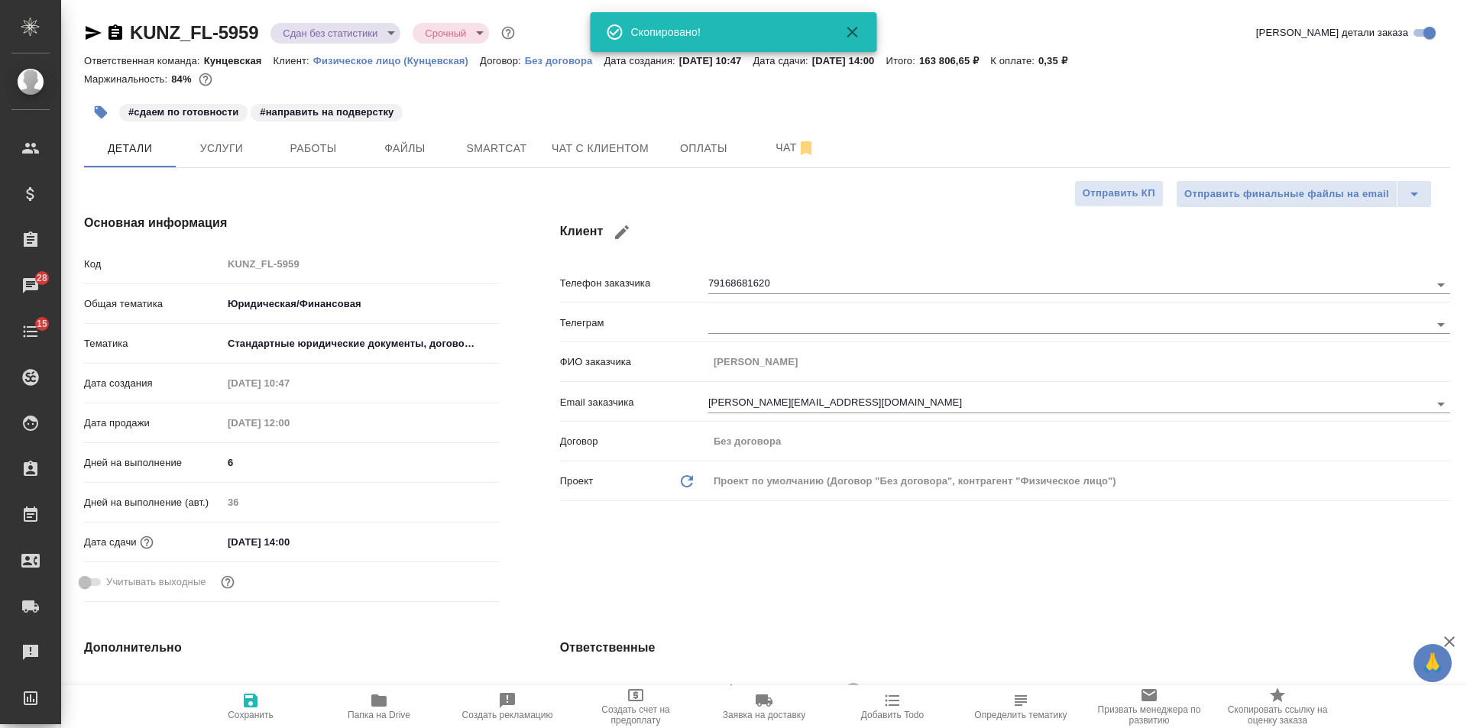
type textarea "x"
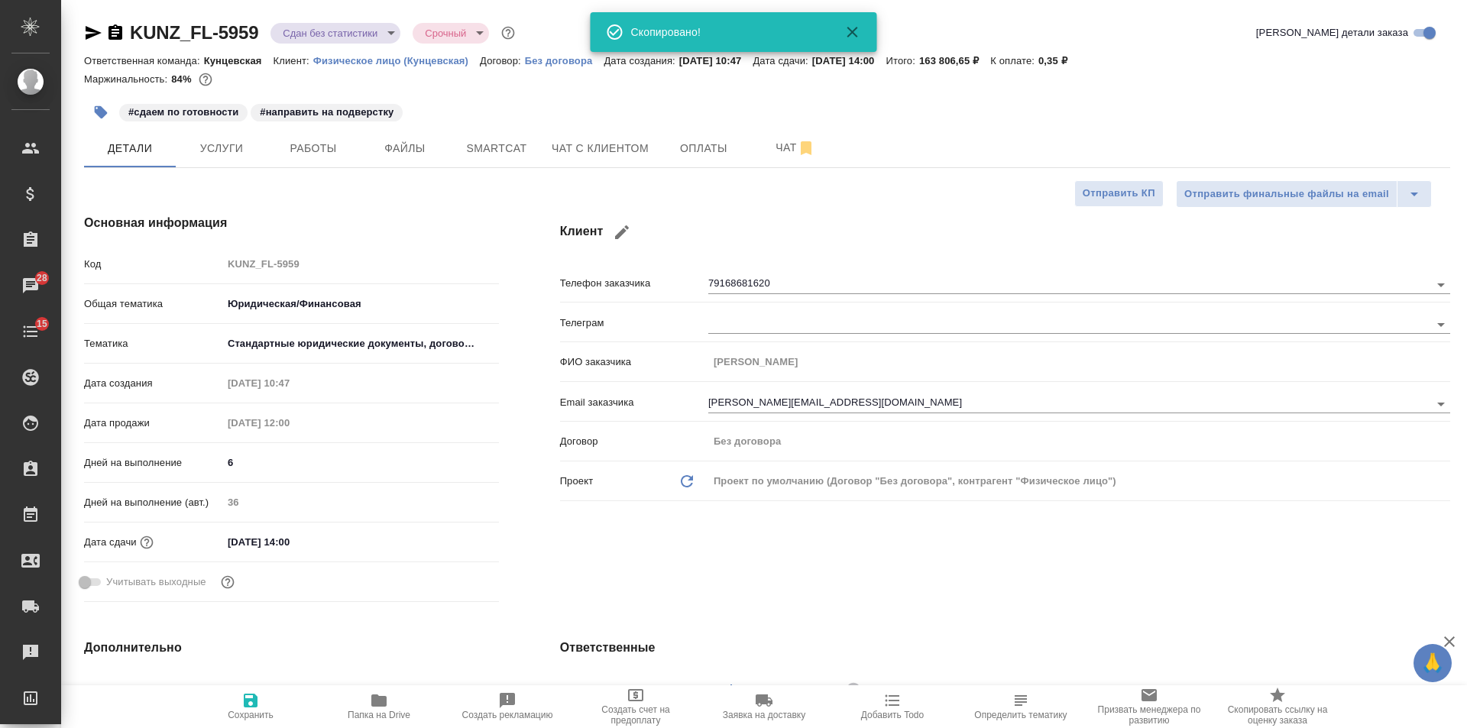
type textarea "x"
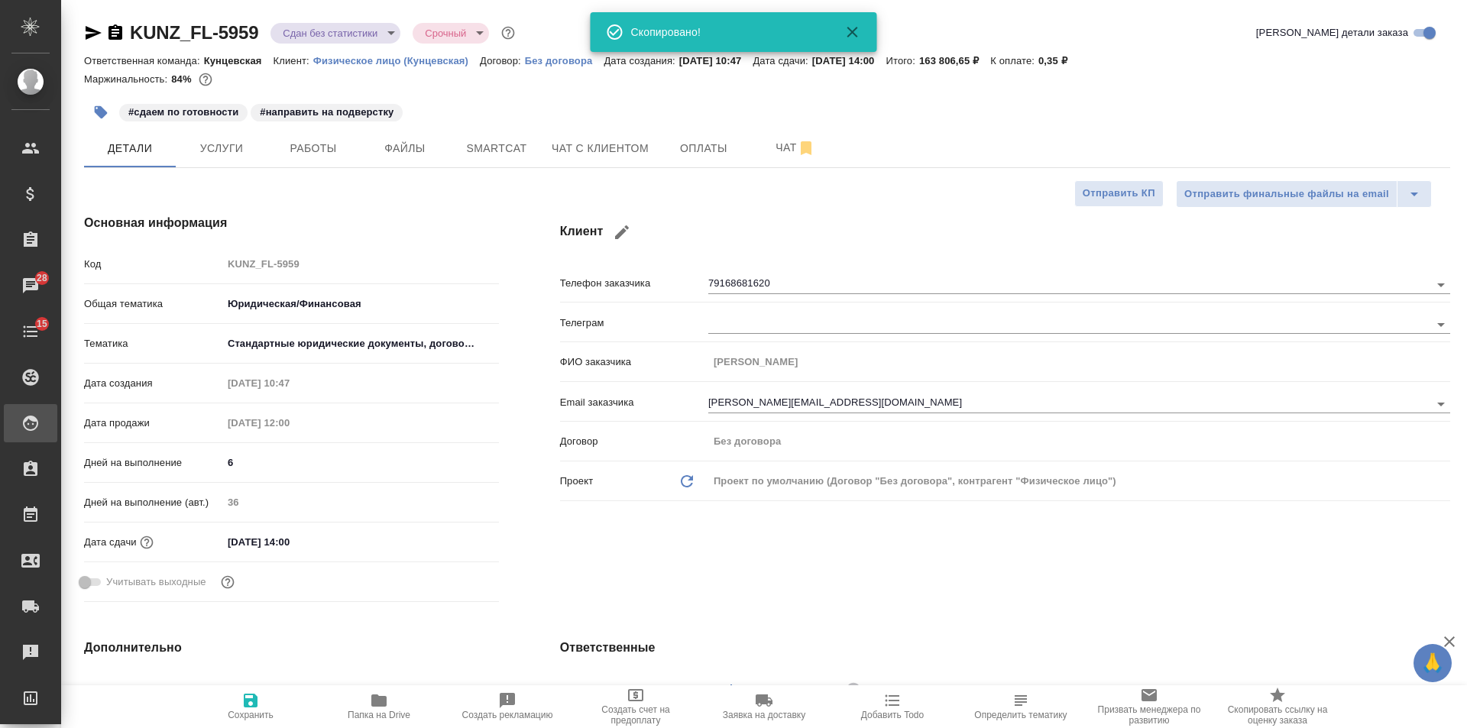
type textarea "x"
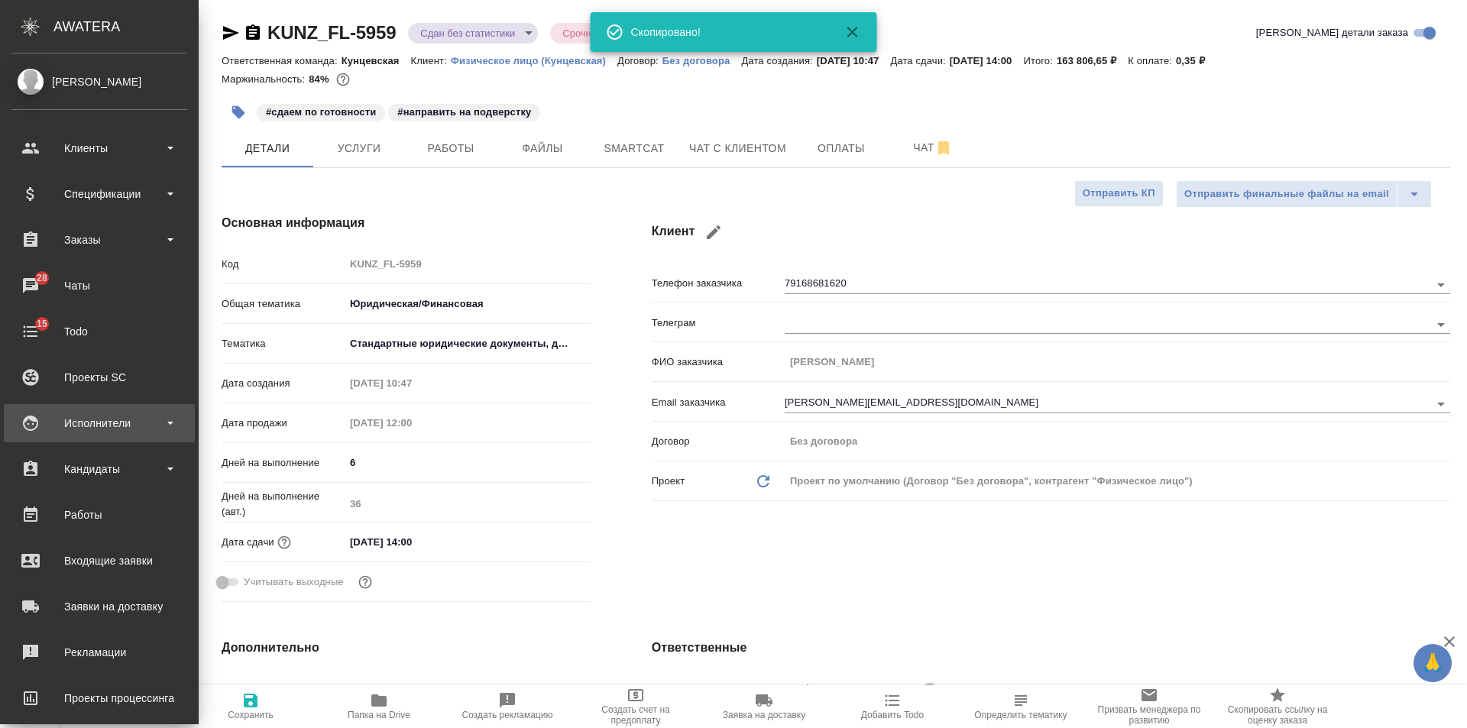
type textarea "x"
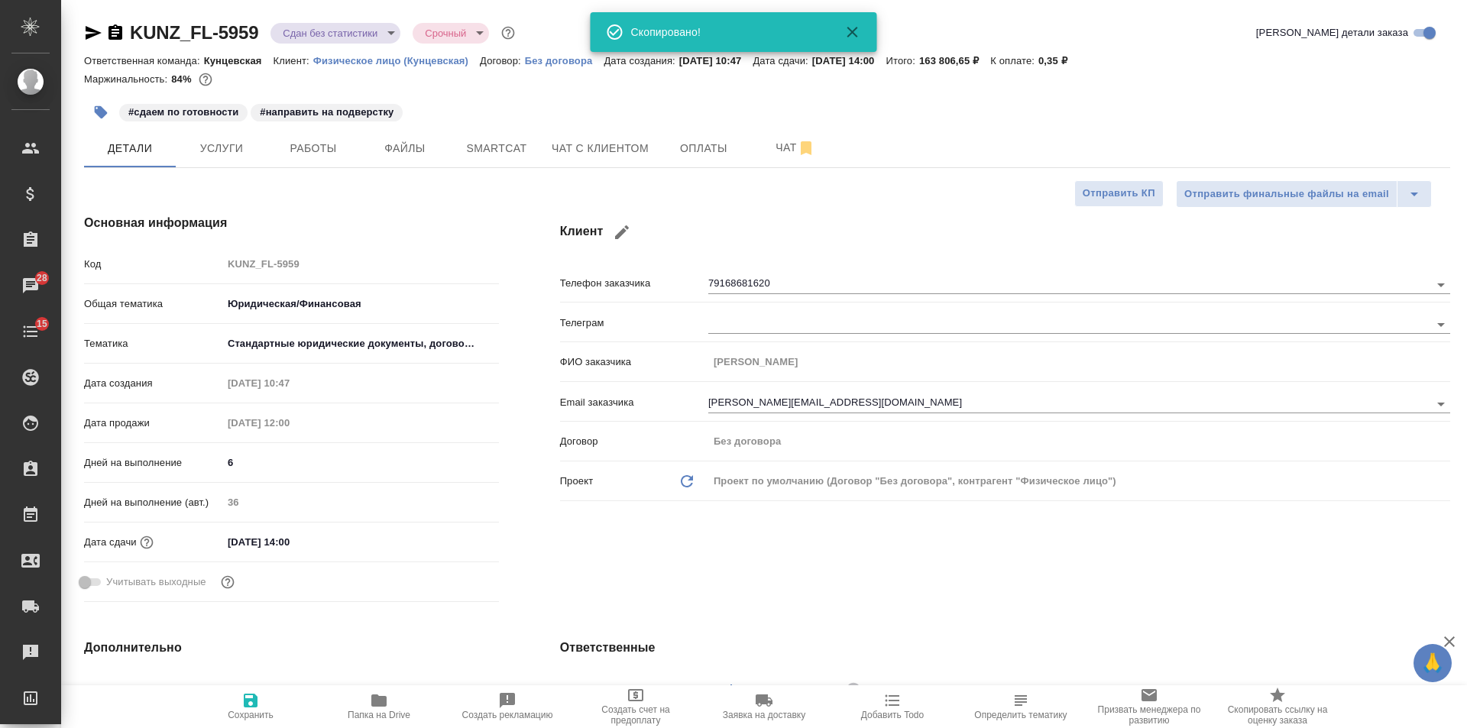
type textarea "x"
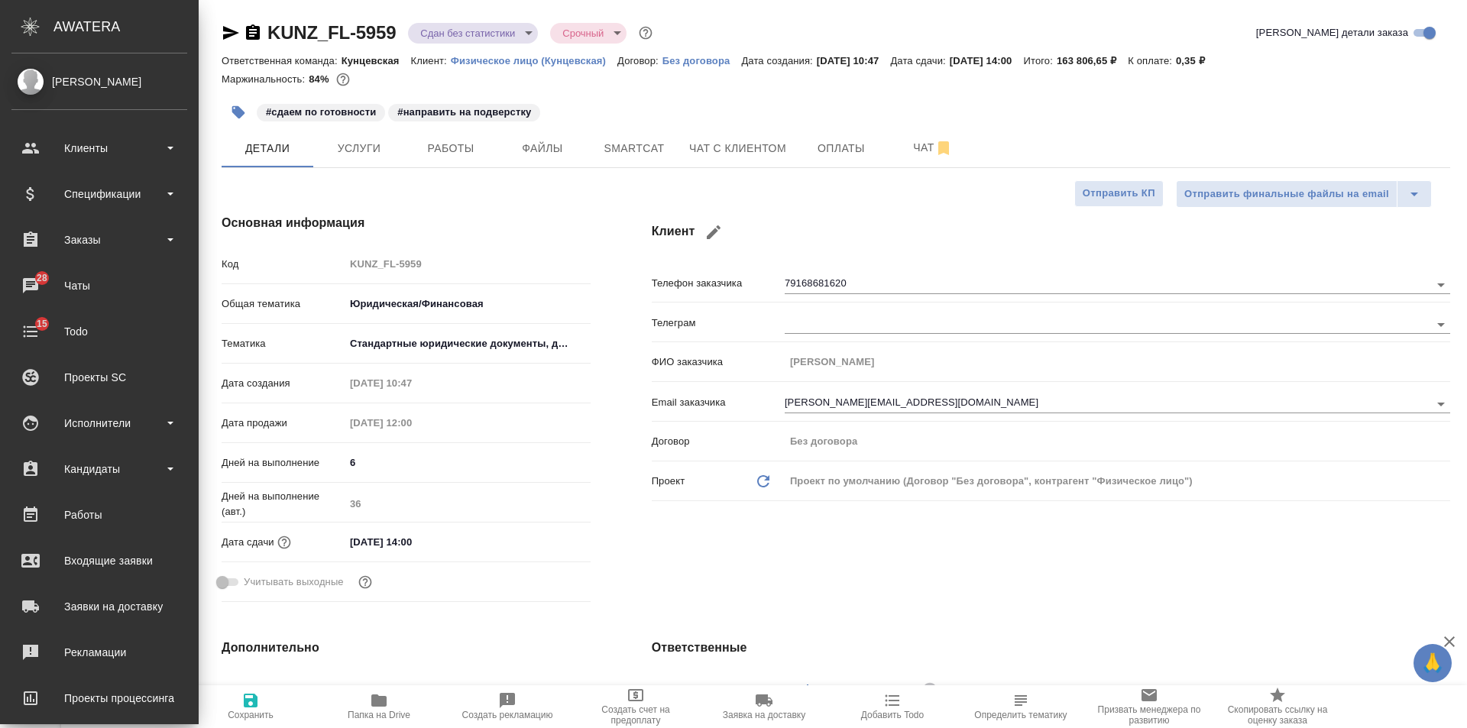
type textarea "x"
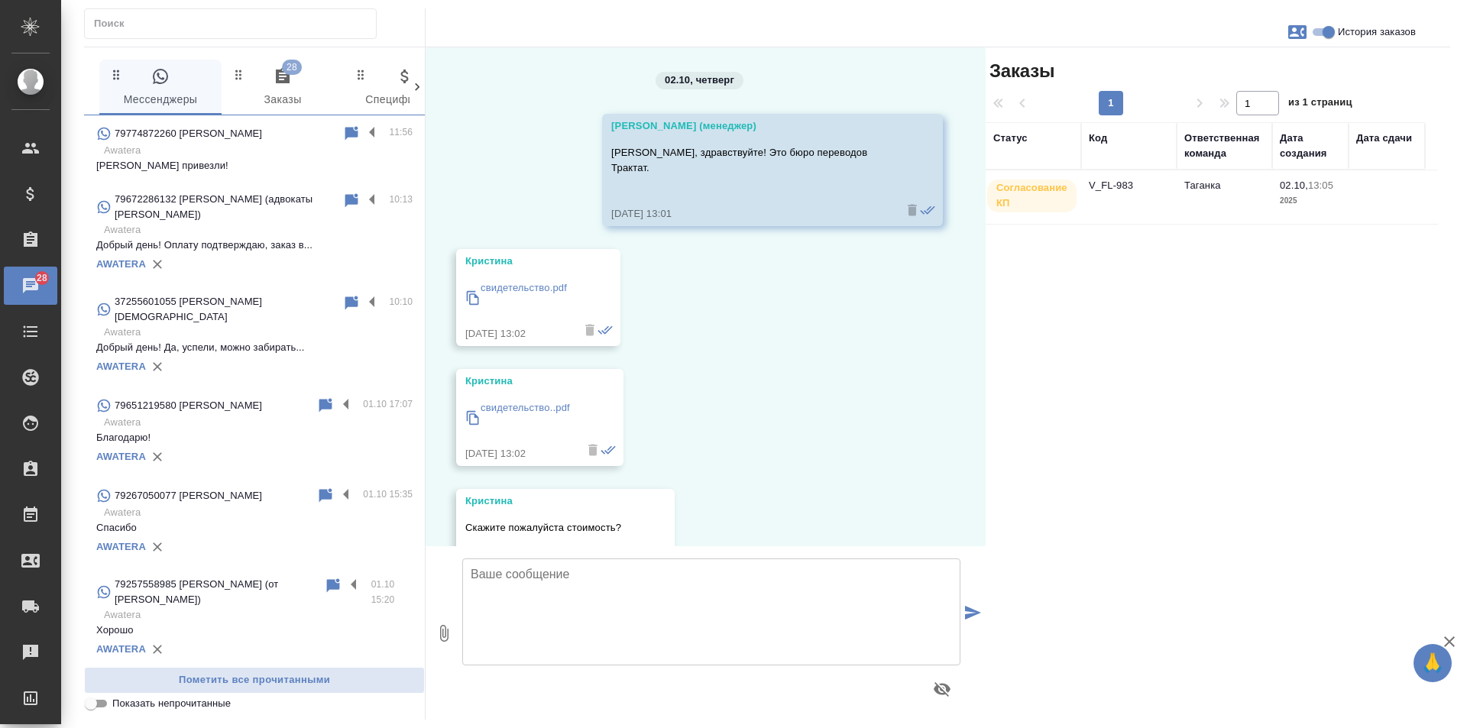
scroll to position [499, 0]
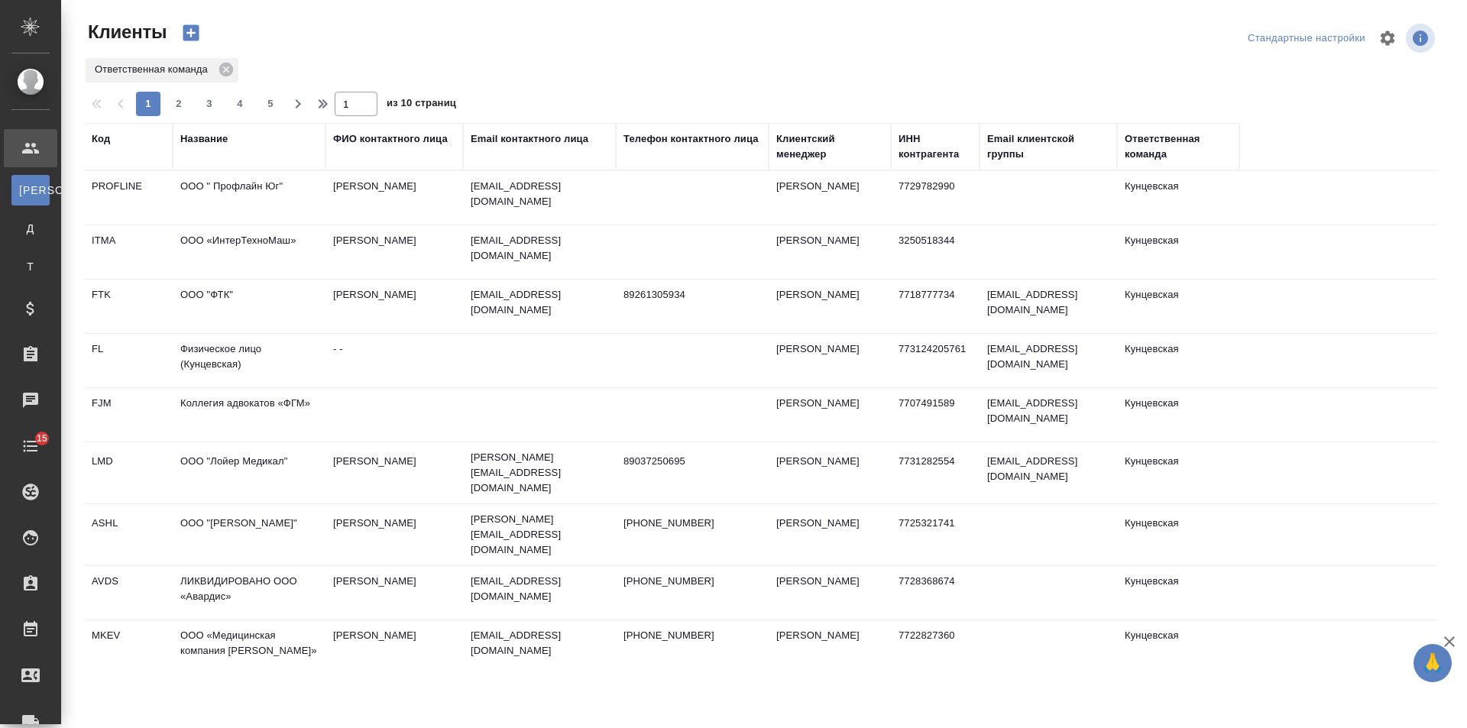
select select "RU"
click at [221, 141] on div "Название" at bounding box center [203, 138] width 47 height 15
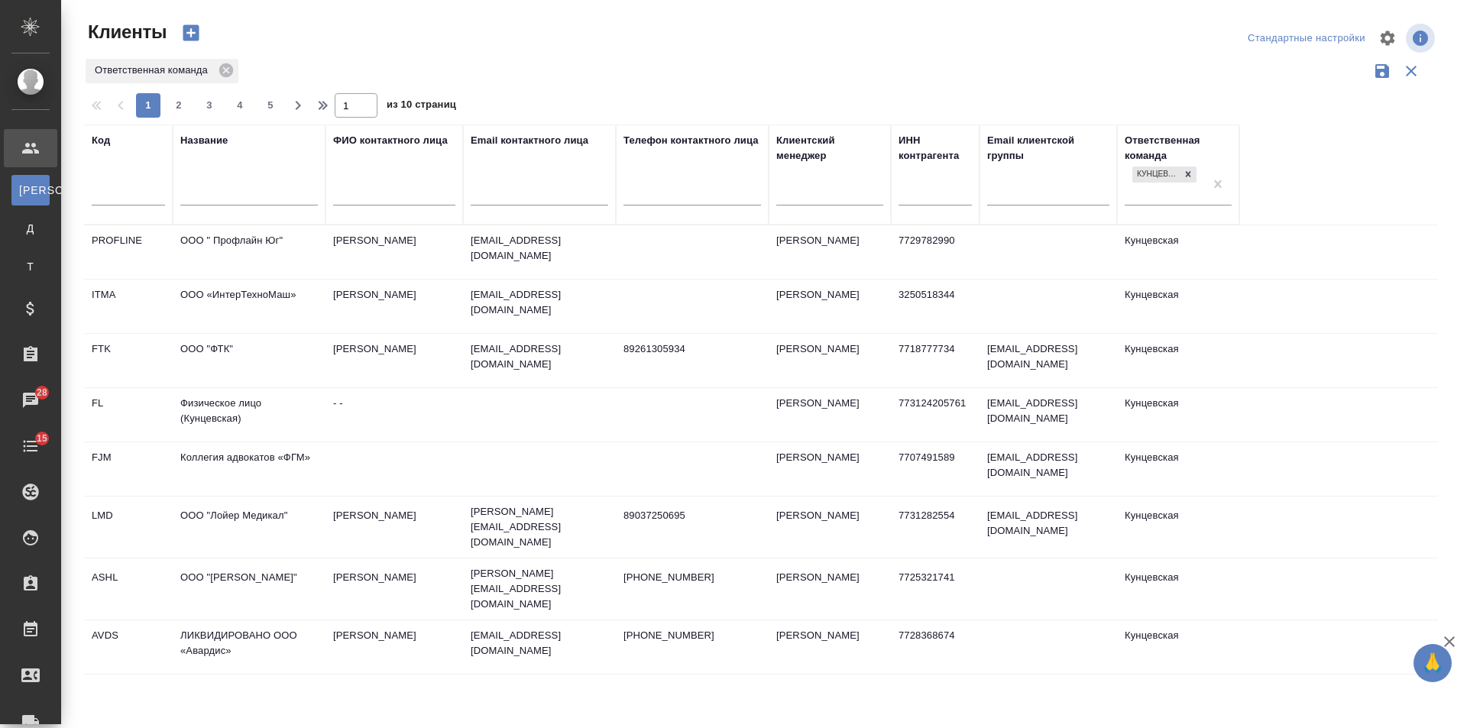
click at [217, 201] on input "text" at bounding box center [248, 195] width 137 height 19
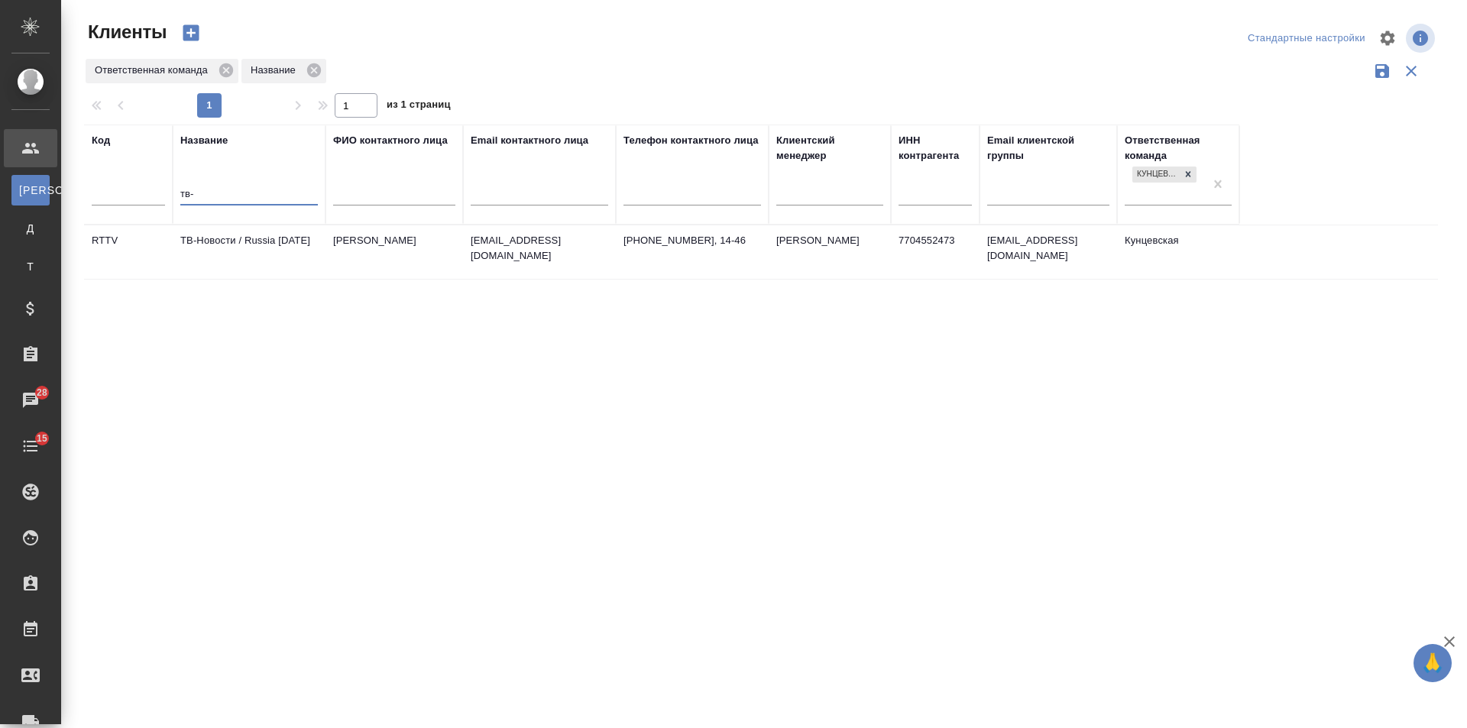
type input "тв-"
click at [241, 251] on td "ТВ-Новости / Russia [DATE]" at bounding box center [249, 251] width 153 height 53
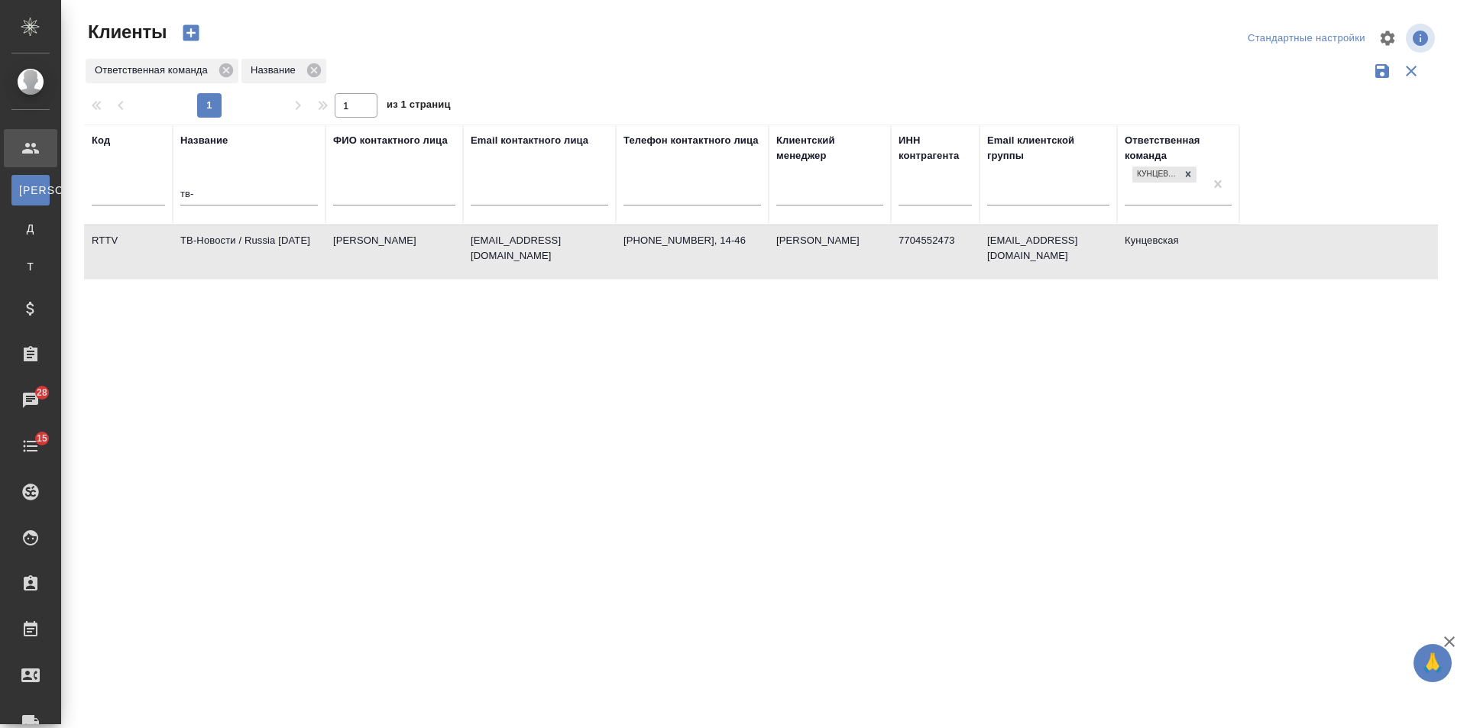
click at [241, 251] on td "ТВ-Новости / Russia [DATE]" at bounding box center [249, 251] width 153 height 53
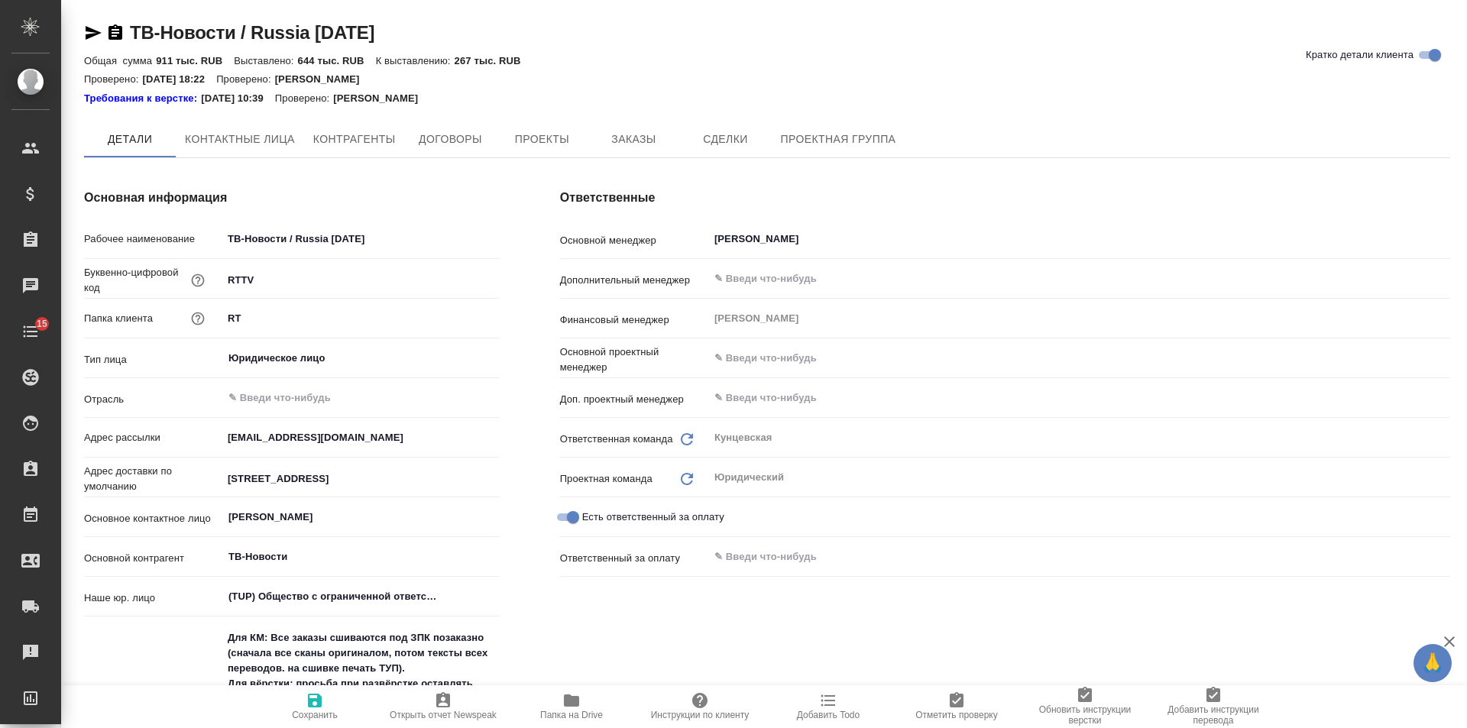
drag, startPoint x: 0, startPoint y: 0, endPoint x: 632, endPoint y: 137, distance: 646.5
click at [632, 137] on span "Заказы" at bounding box center [633, 139] width 73 height 19
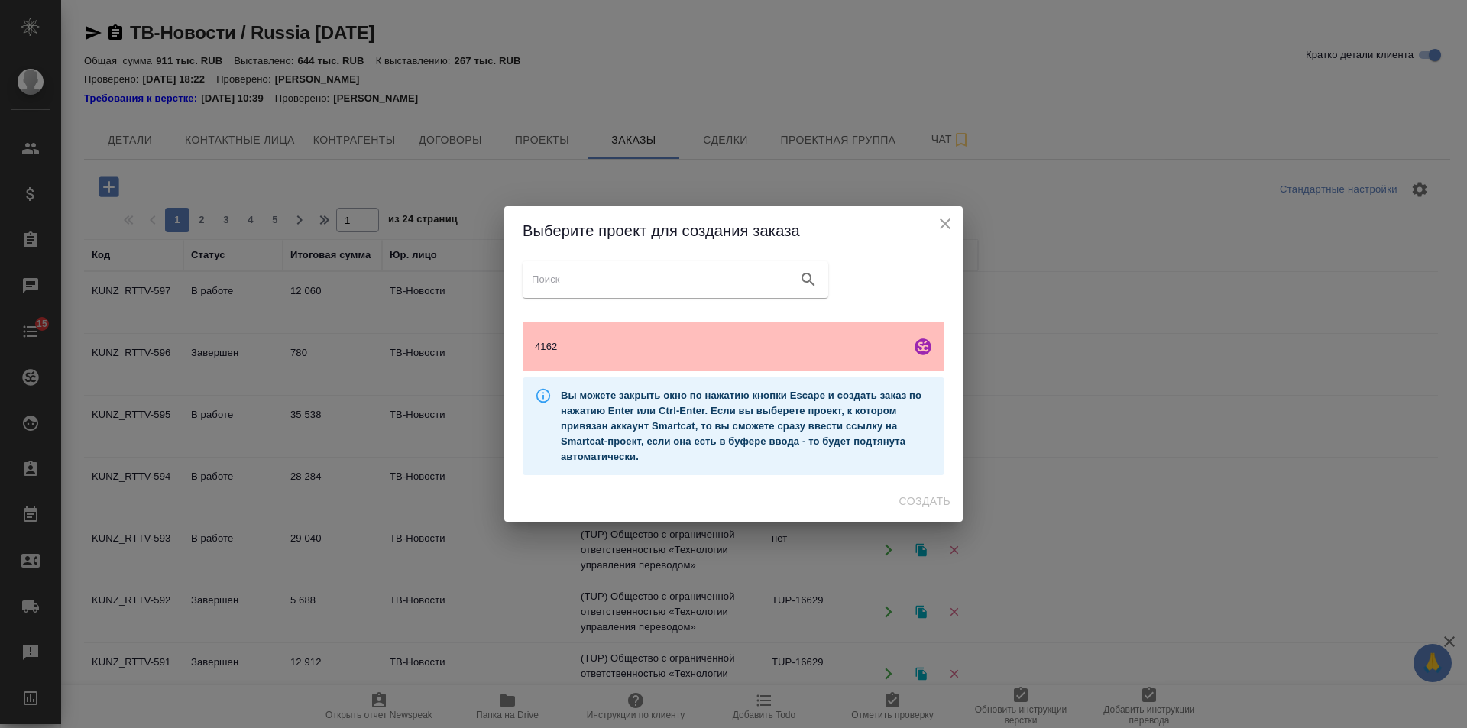
click at [529, 333] on div "4162" at bounding box center [733, 346] width 422 height 49
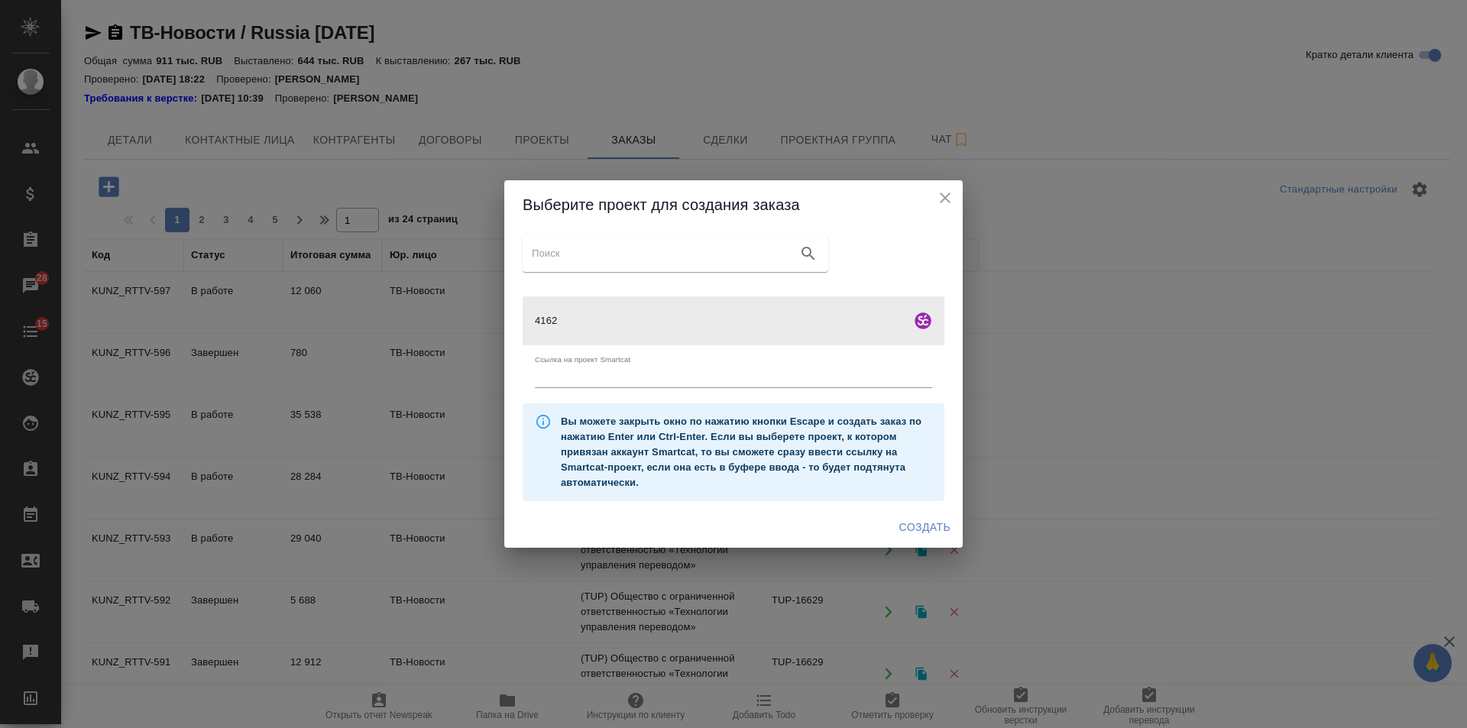
click at [908, 518] on span "Создать" at bounding box center [924, 527] width 51 height 19
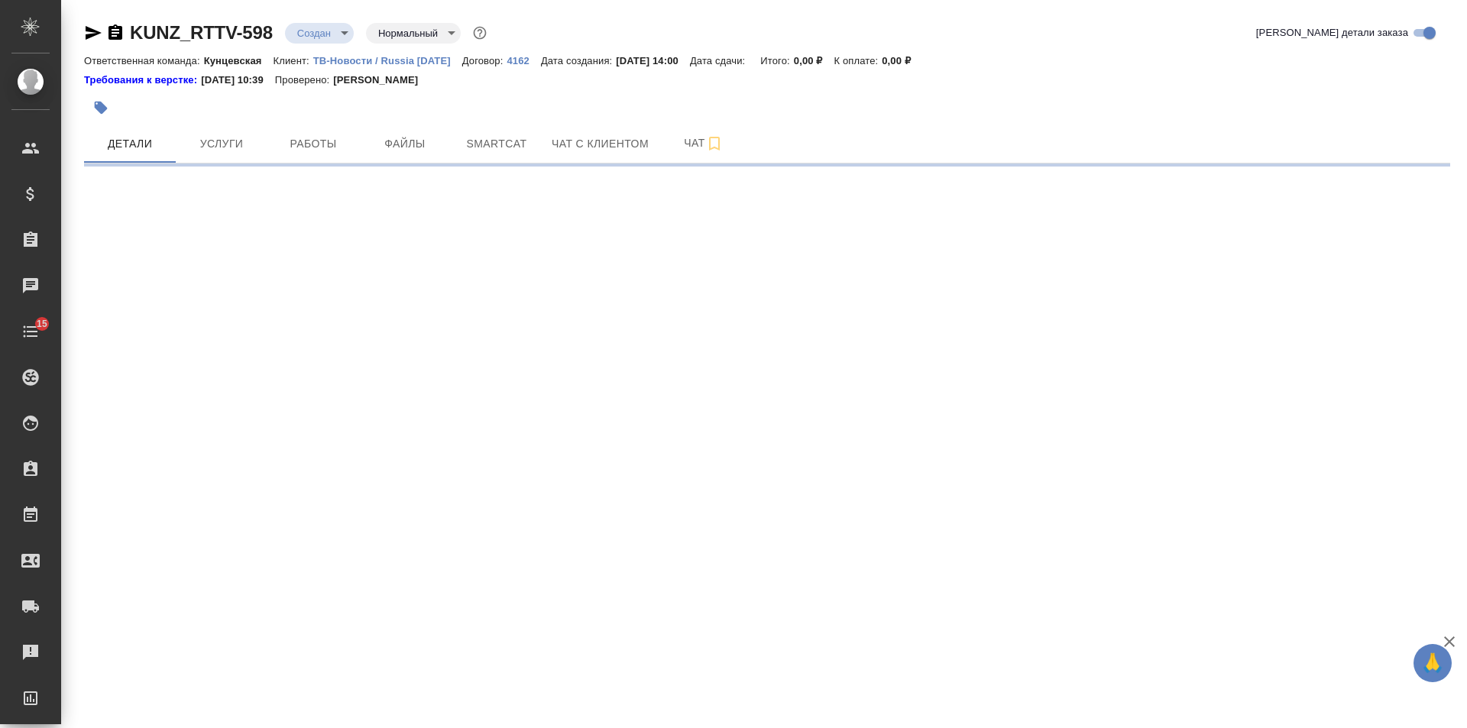
select select "RU"
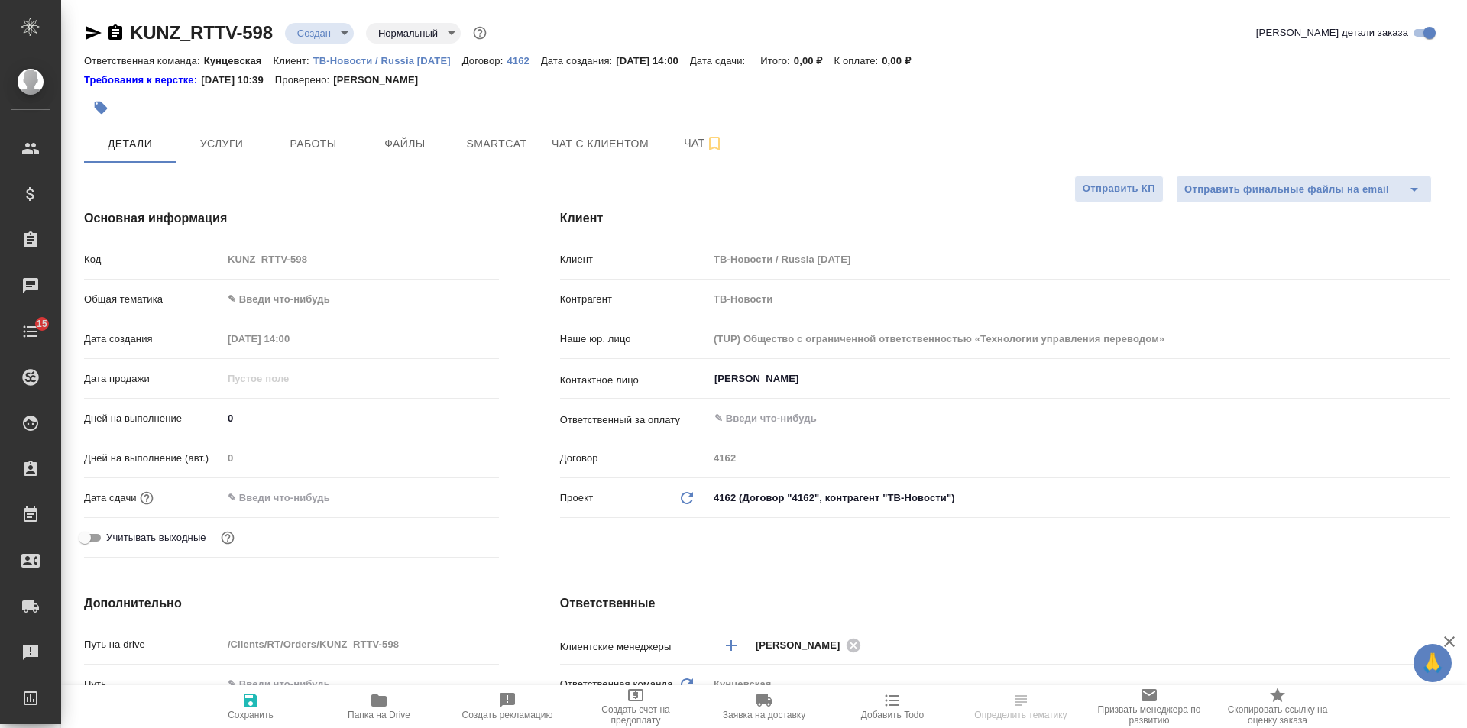
type textarea "x"
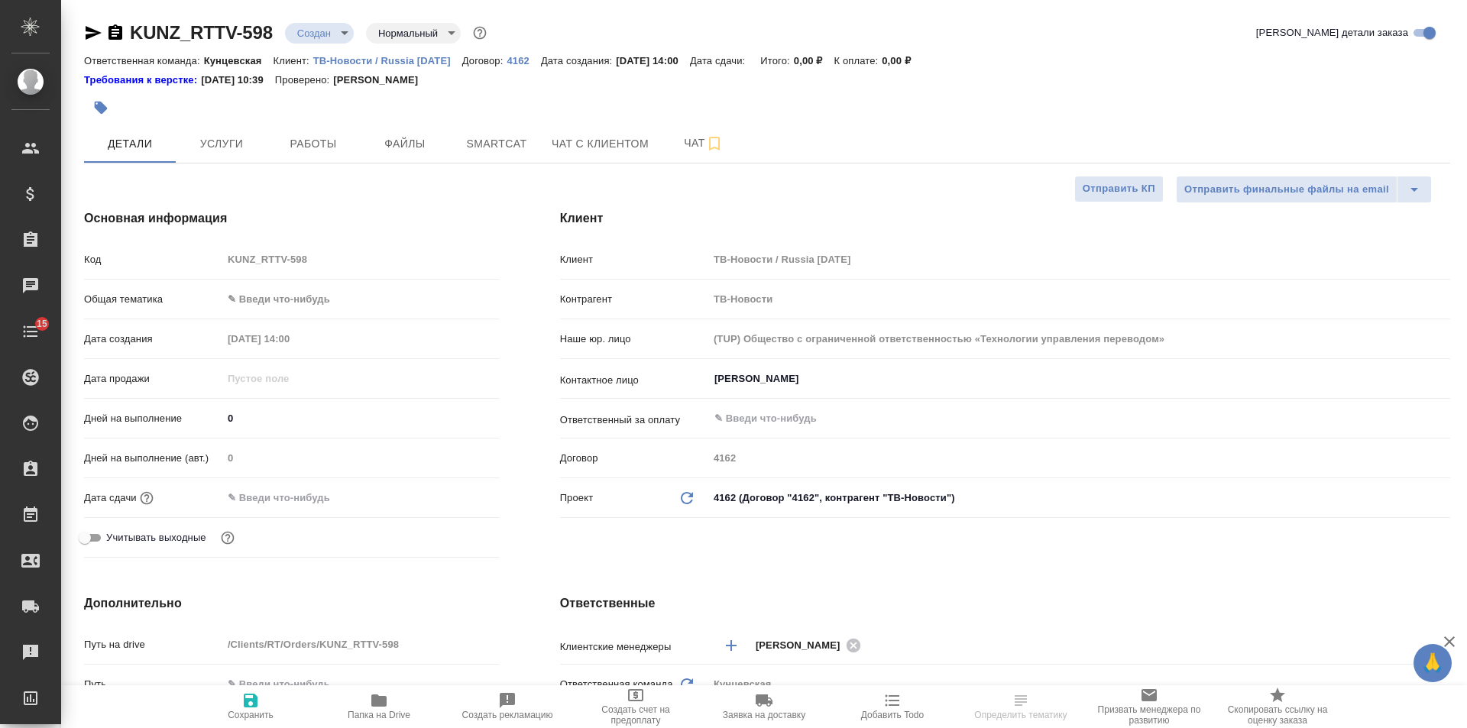
type textarea "x"
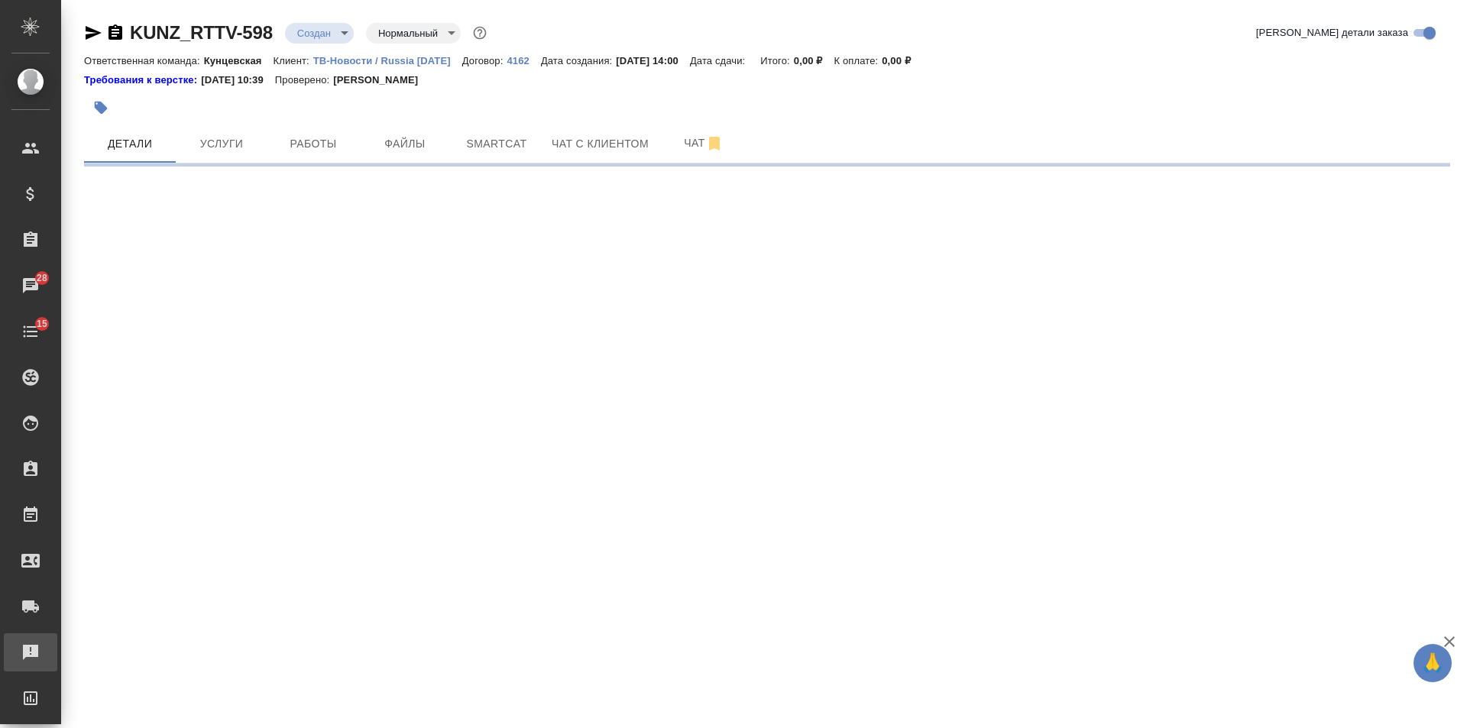
select select "RU"
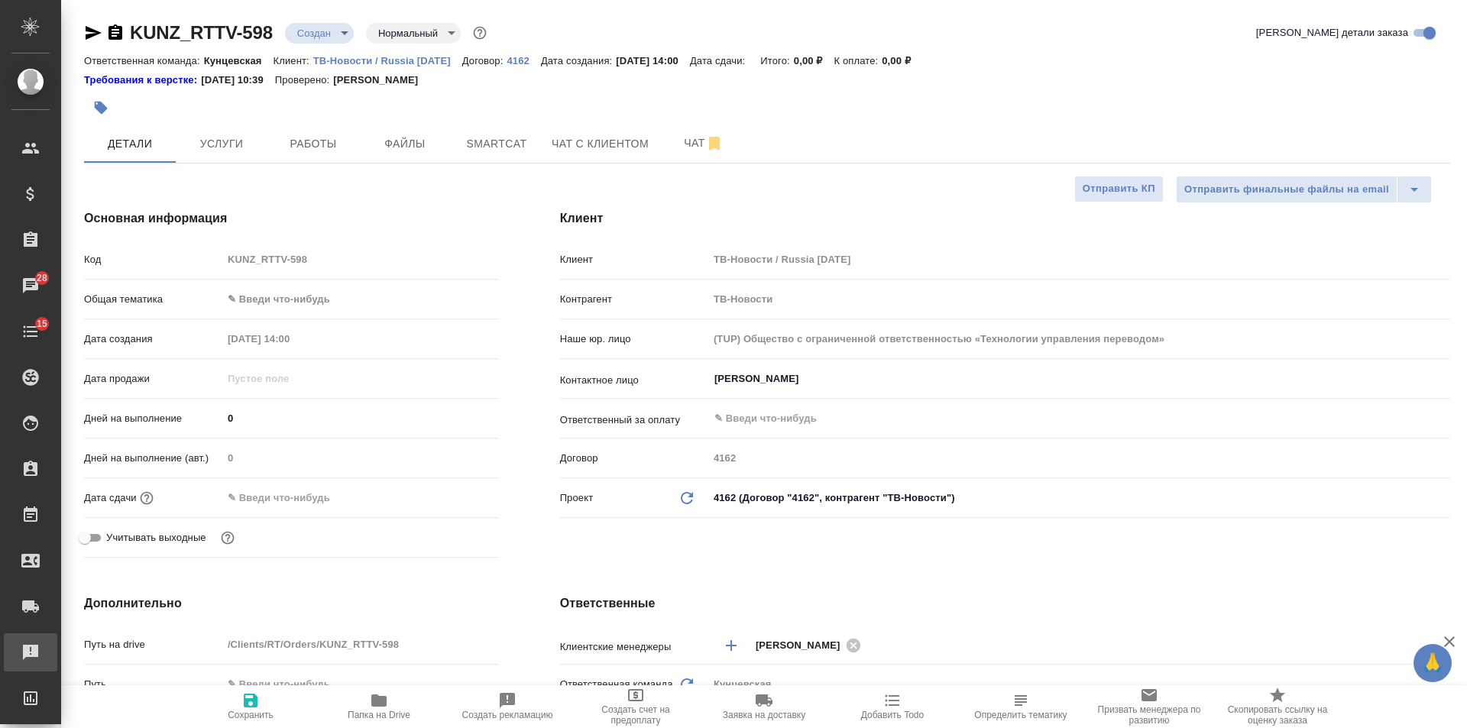
type textarea "x"
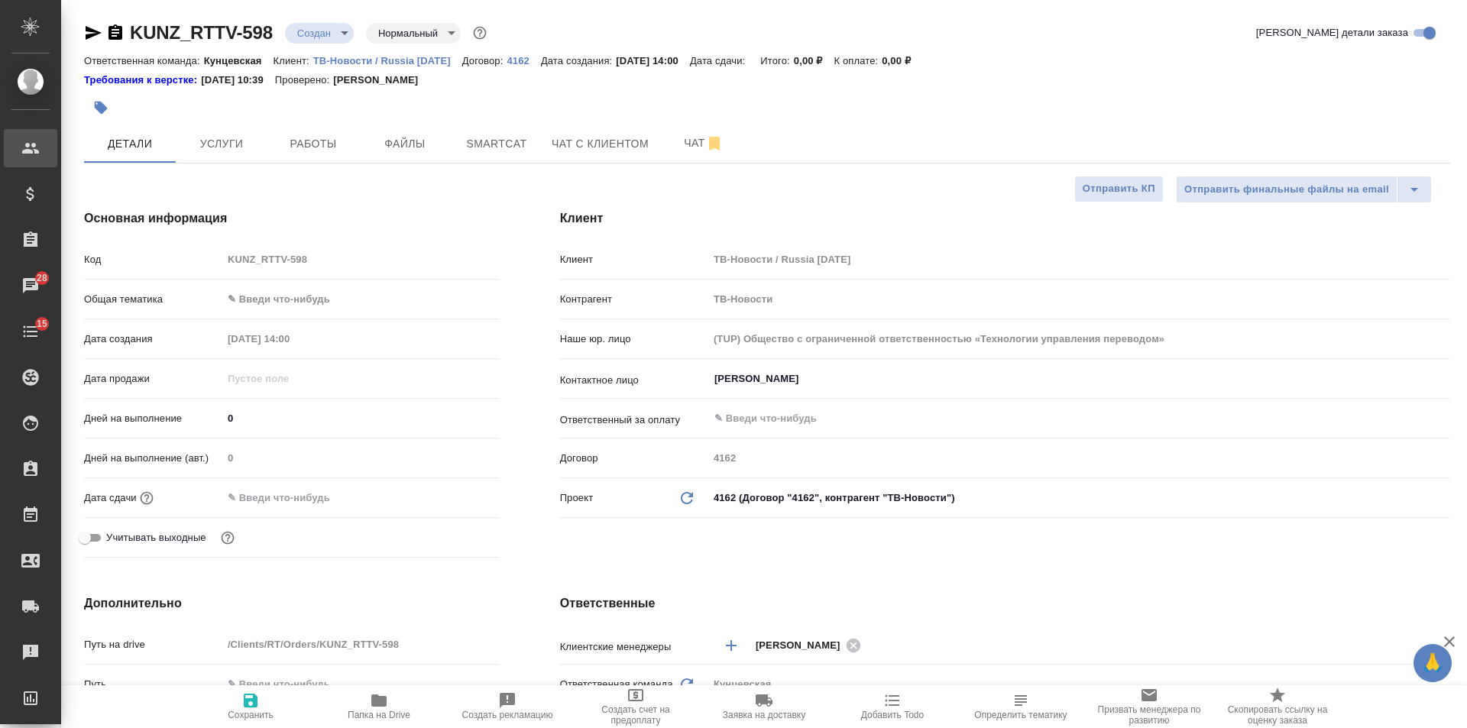
type textarea "x"
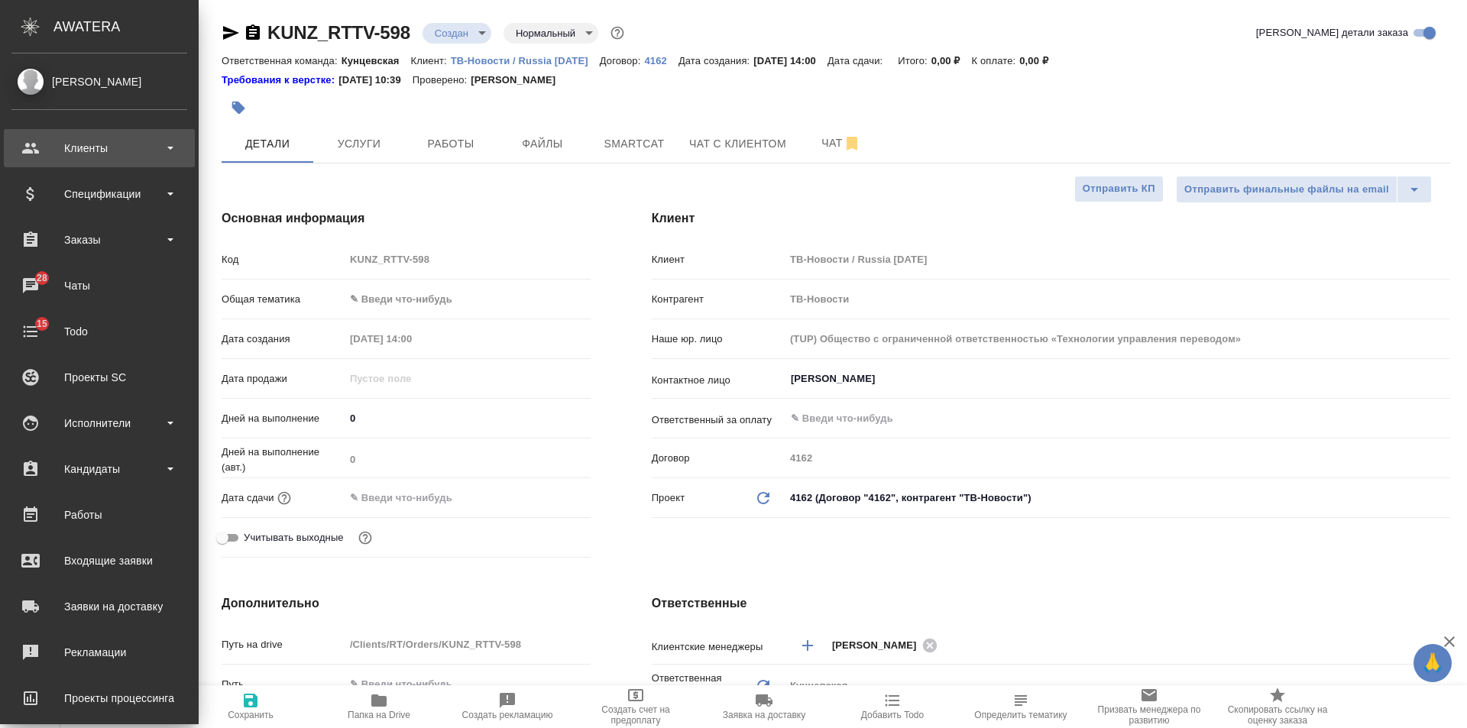
type textarea "x"
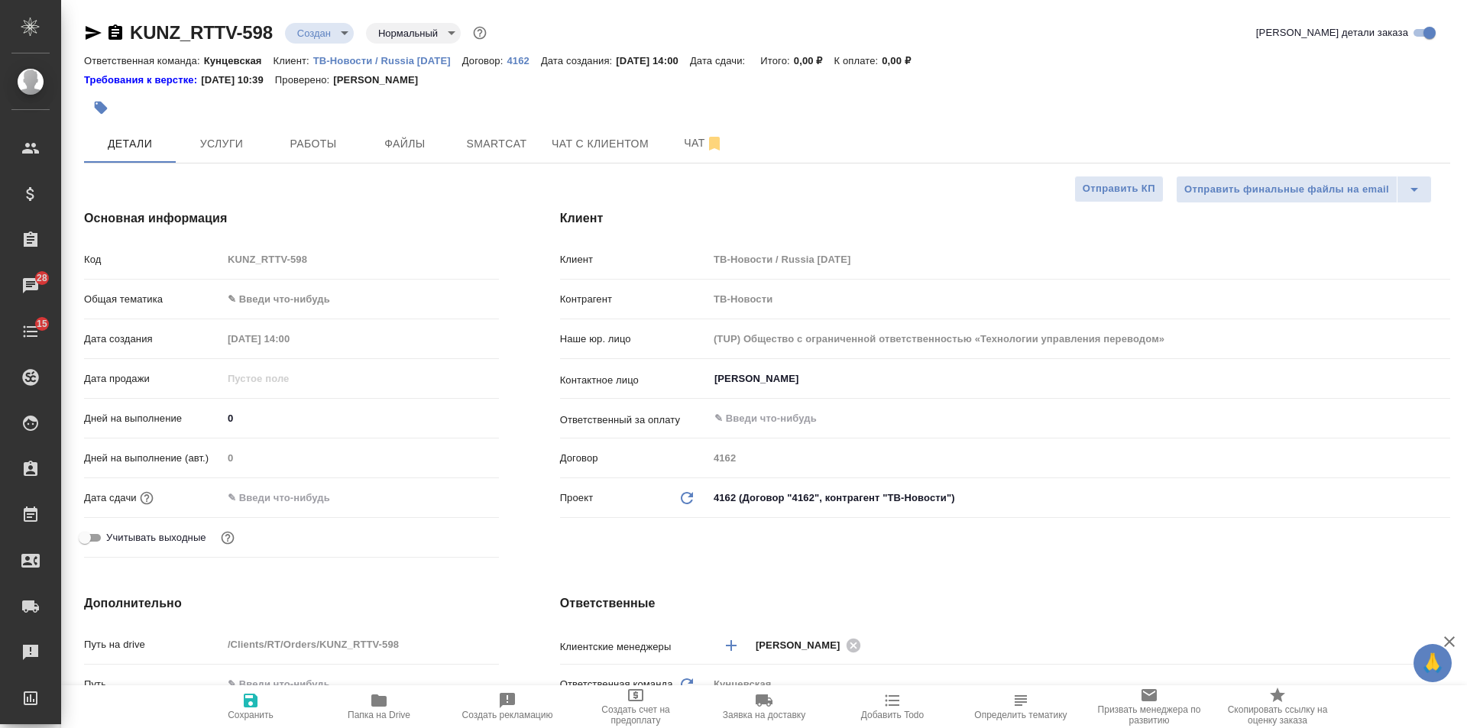
type textarea "x"
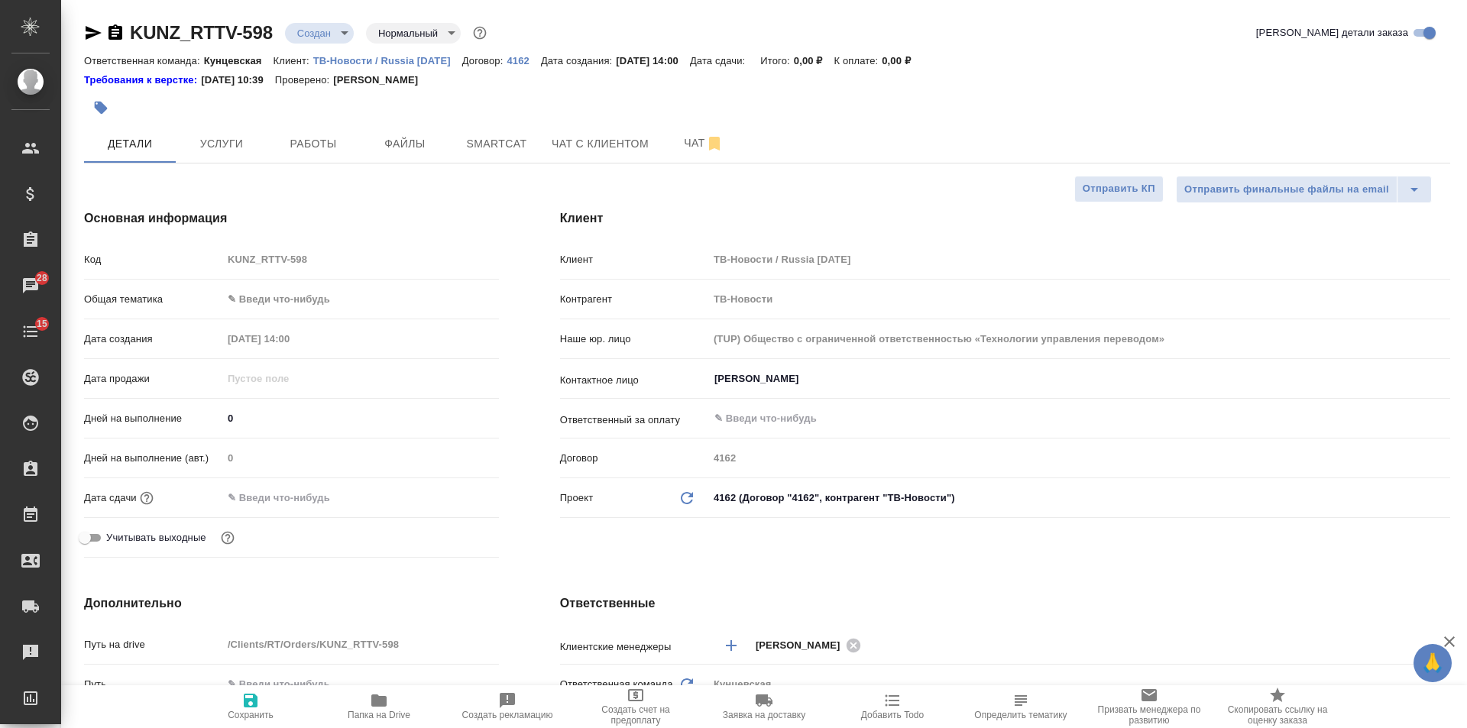
type textarea "x"
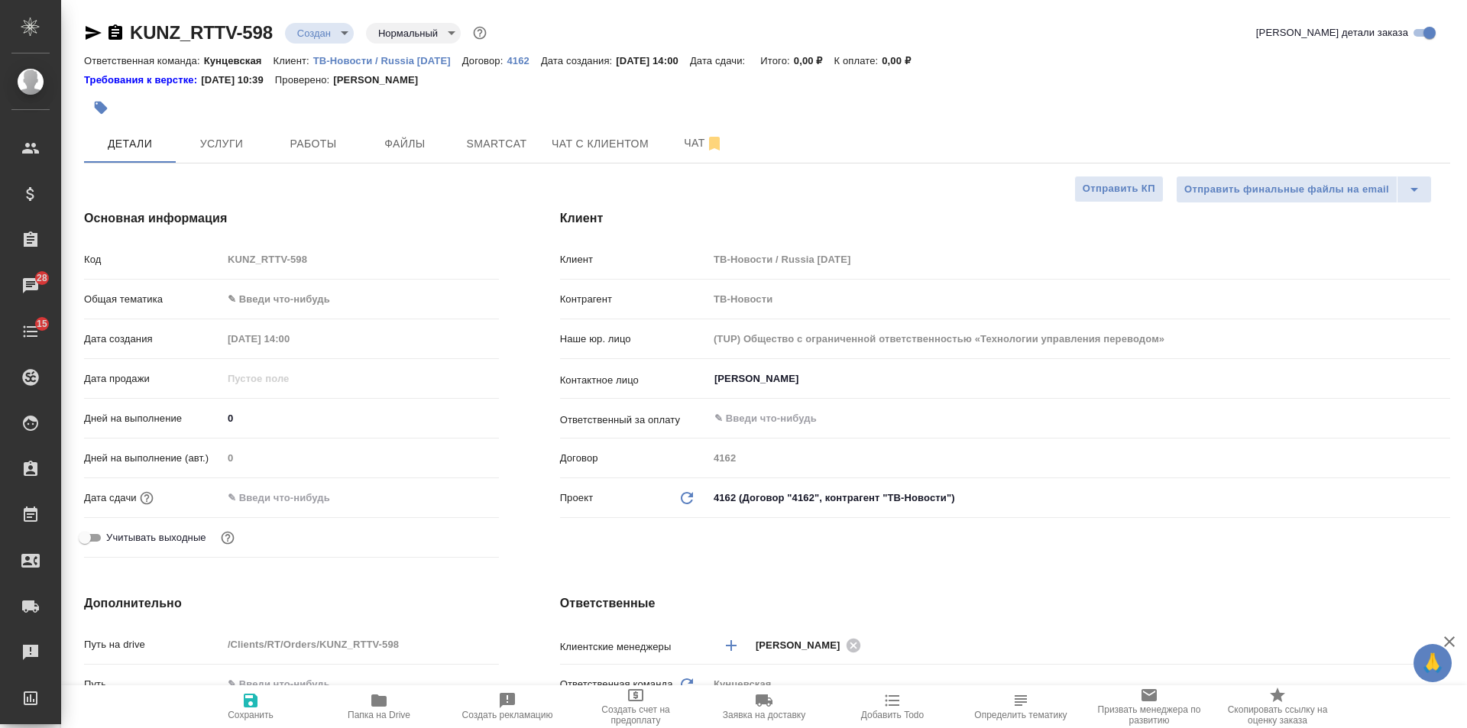
type textarea "x"
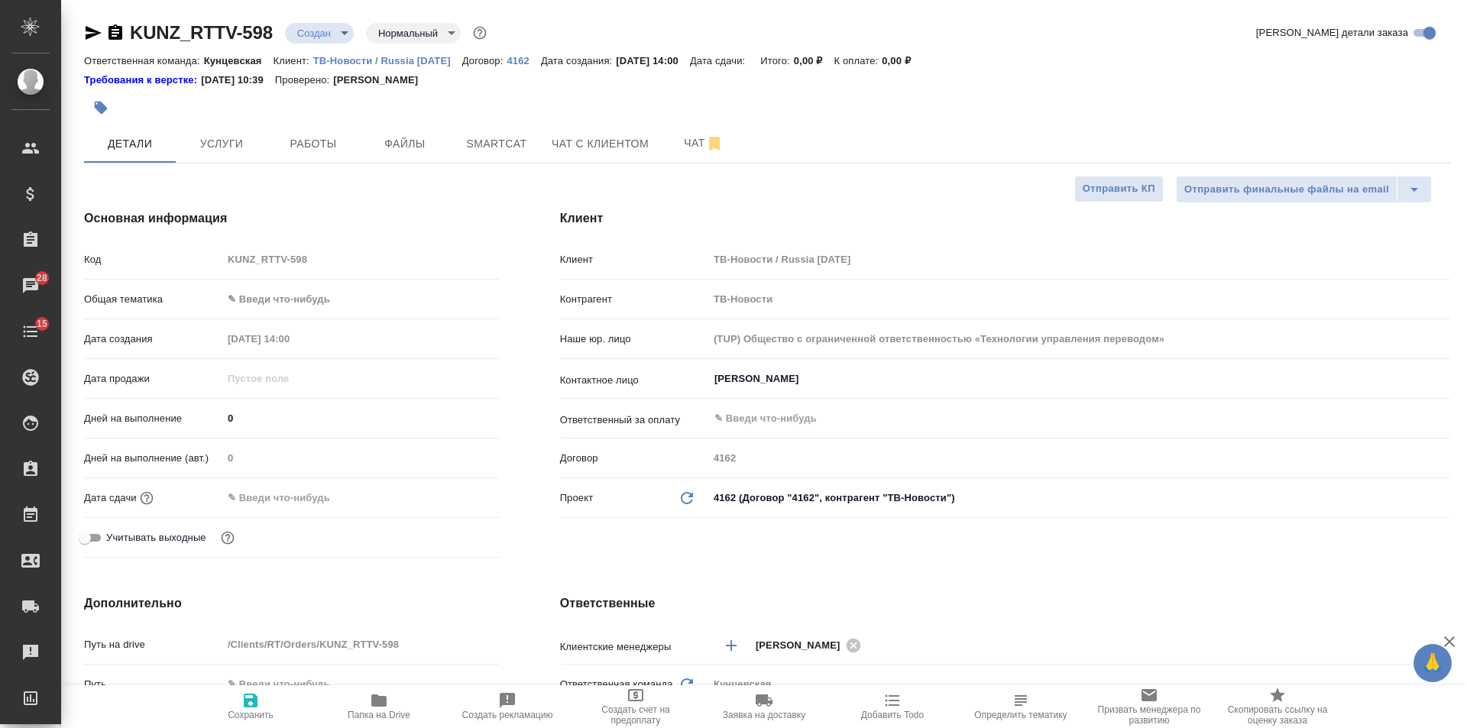
type textarea "x"
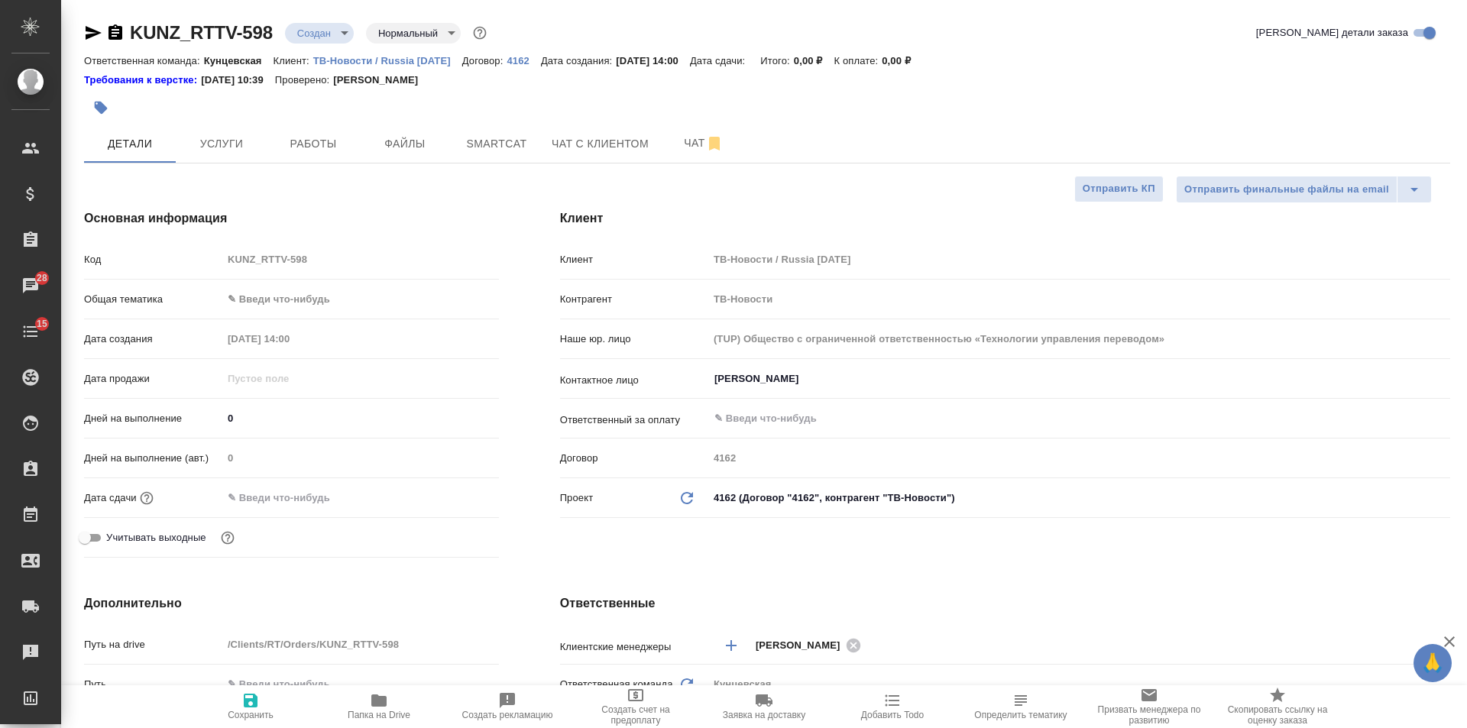
type textarea "x"
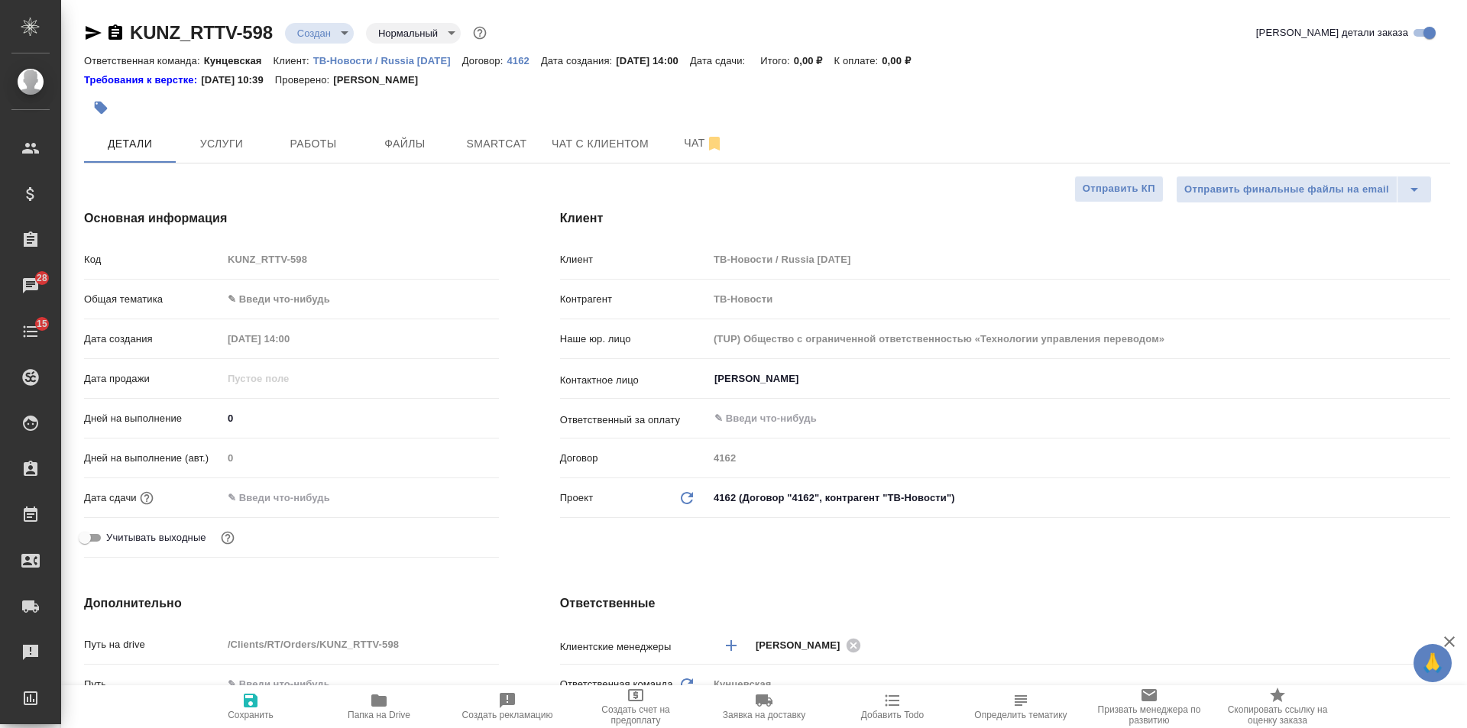
type textarea "x"
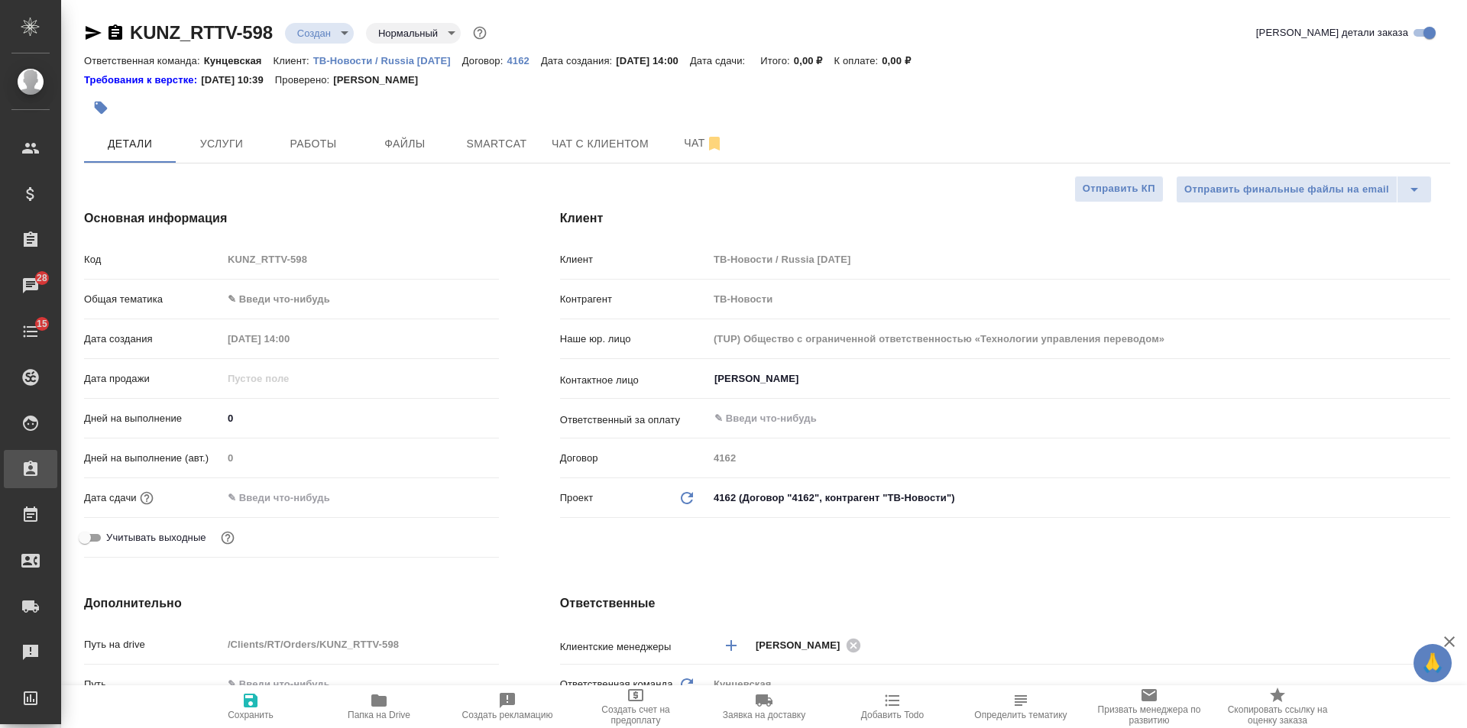
type textarea "x"
